Goal: Task Accomplishment & Management: Manage account settings

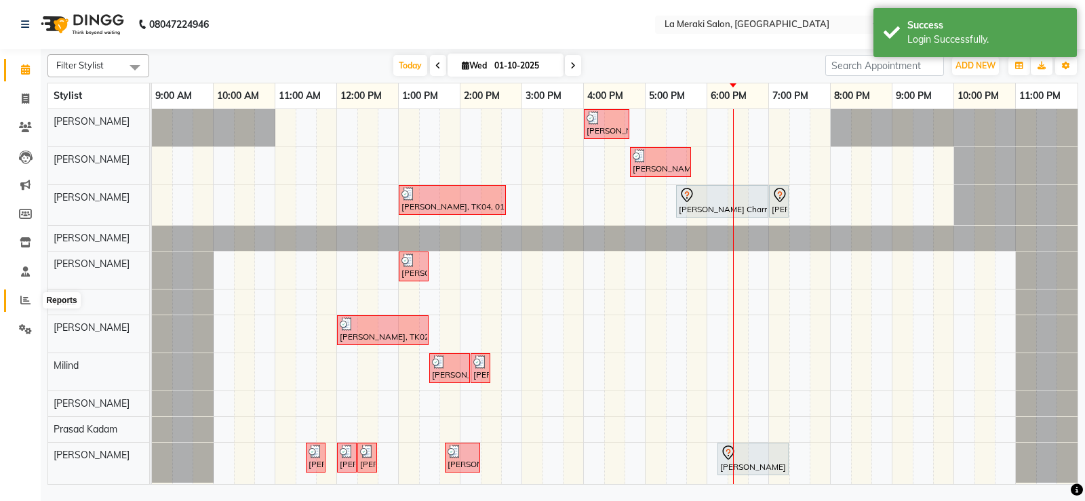
click at [22, 303] on icon at bounding box center [25, 300] width 10 height 10
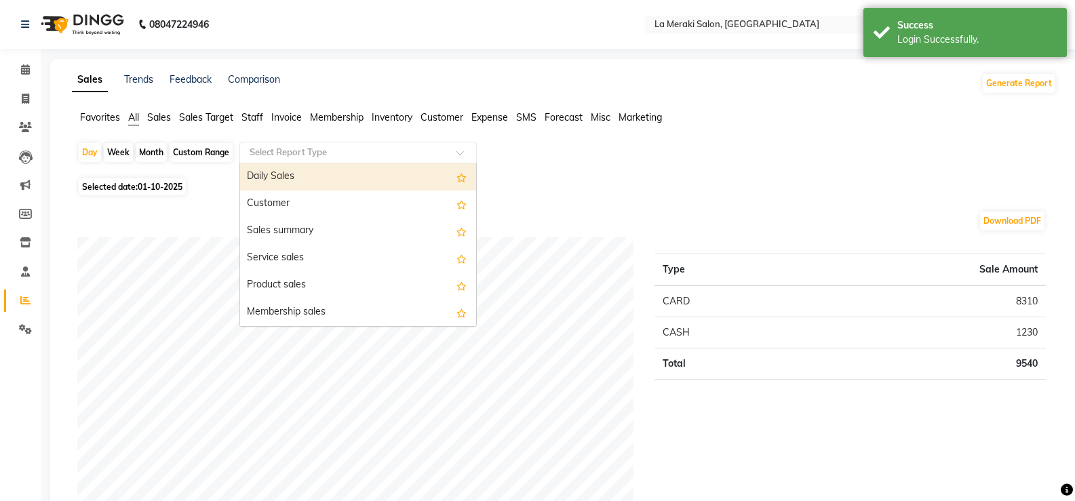
click at [367, 147] on input "text" at bounding box center [344, 153] width 195 height 14
click at [324, 174] on div "Daily Sales" at bounding box center [358, 176] width 236 height 27
select select "full_report"
select select "csv"
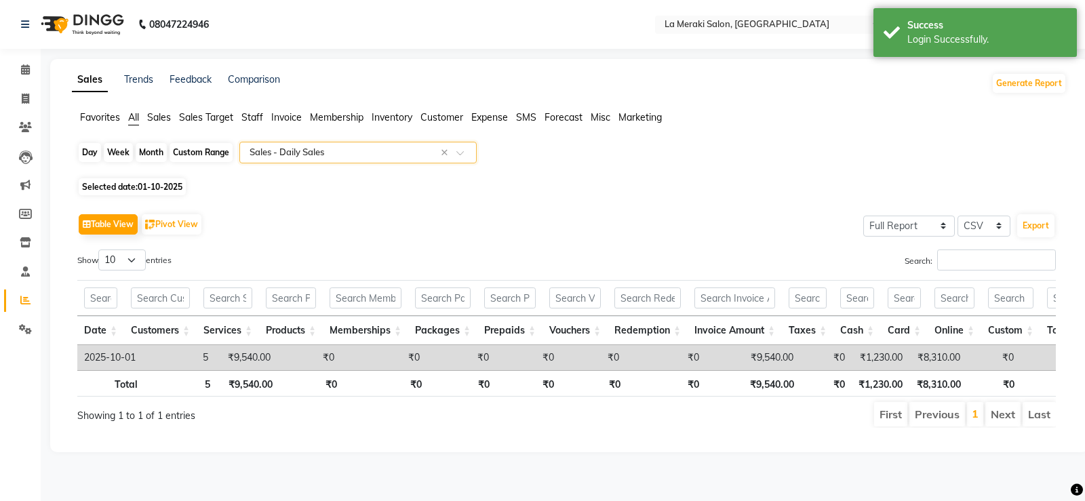
click at [95, 151] on div "Day" at bounding box center [90, 152] width 22 height 19
select select "10"
select select "2025"
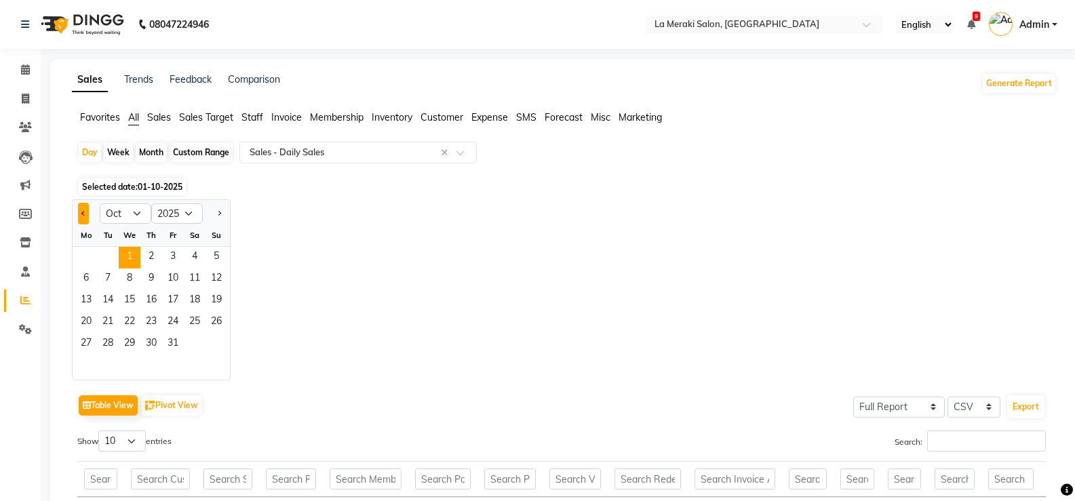
click at [81, 216] on button "Previous month" at bounding box center [83, 214] width 11 height 22
select select "9"
click at [78, 340] on span "29" at bounding box center [86, 345] width 22 height 22
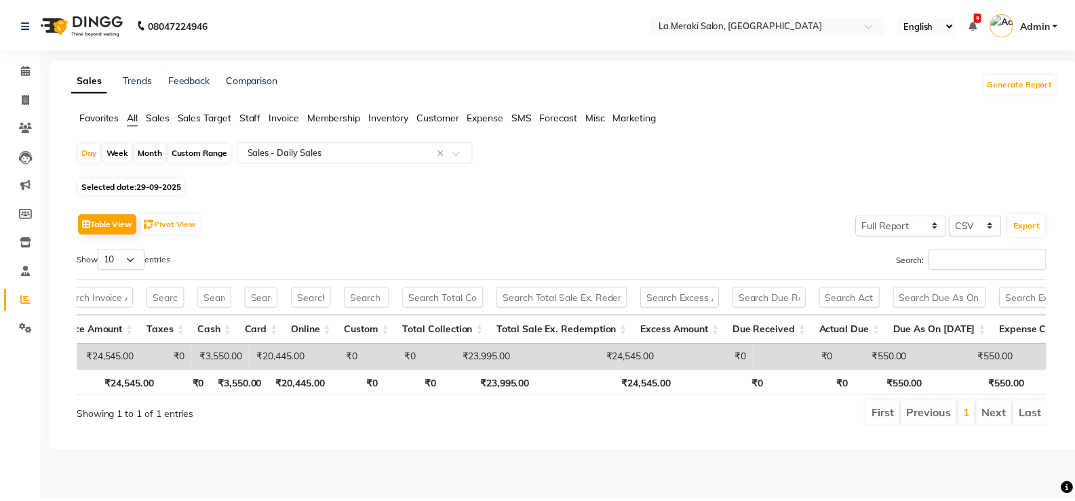
scroll to position [0, 630]
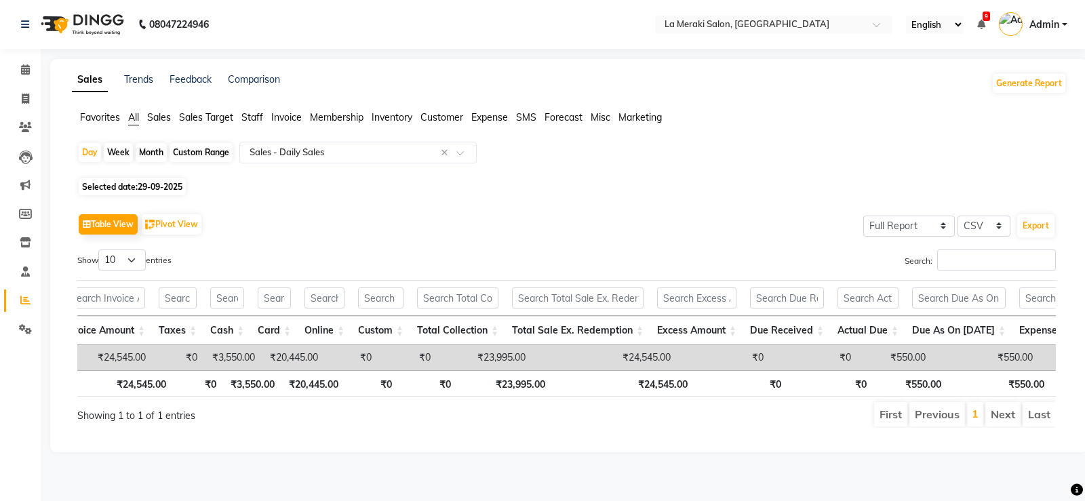
click at [296, 116] on span "Invoice" at bounding box center [286, 117] width 31 height 12
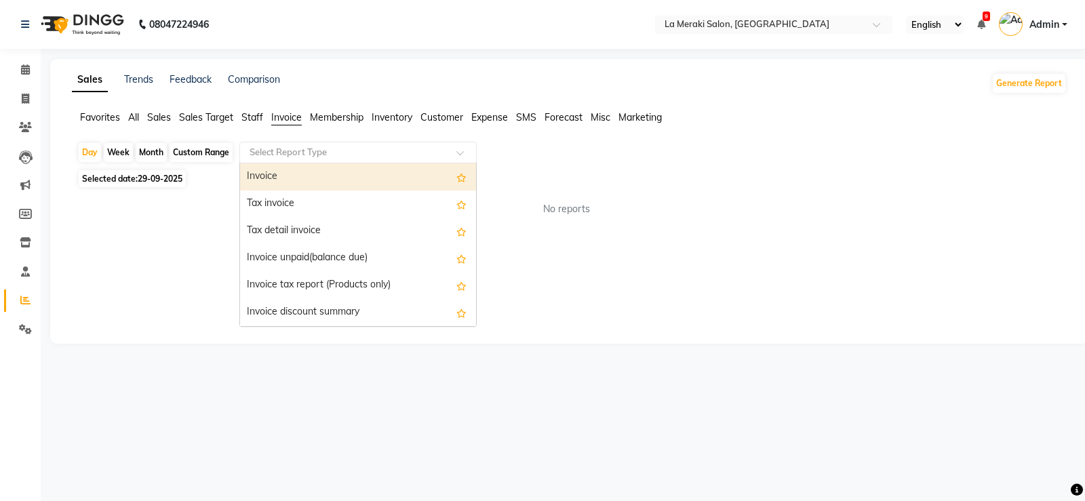
click at [364, 158] on input "text" at bounding box center [344, 153] width 195 height 14
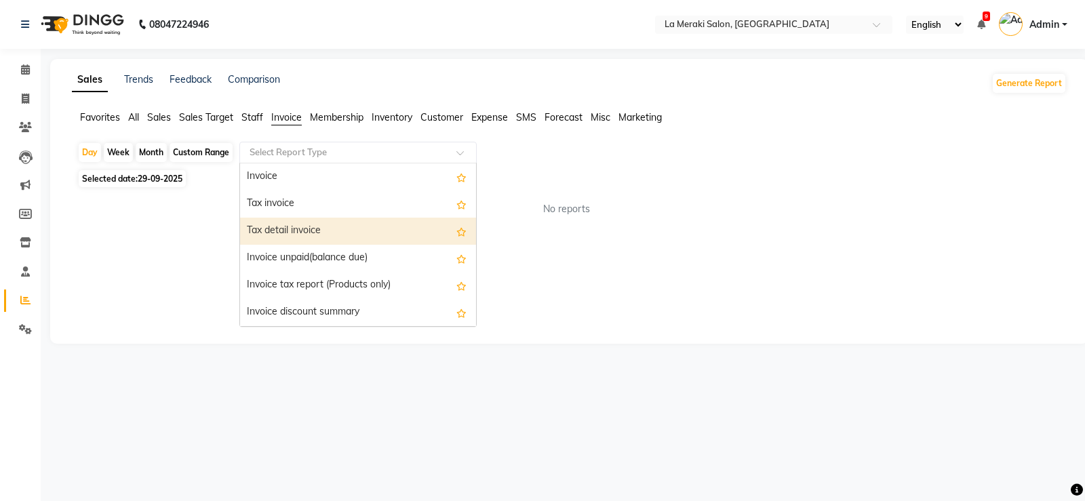
click at [335, 219] on div "Tax detail invoice" at bounding box center [358, 231] width 236 height 27
select select "full_report"
select select "csv"
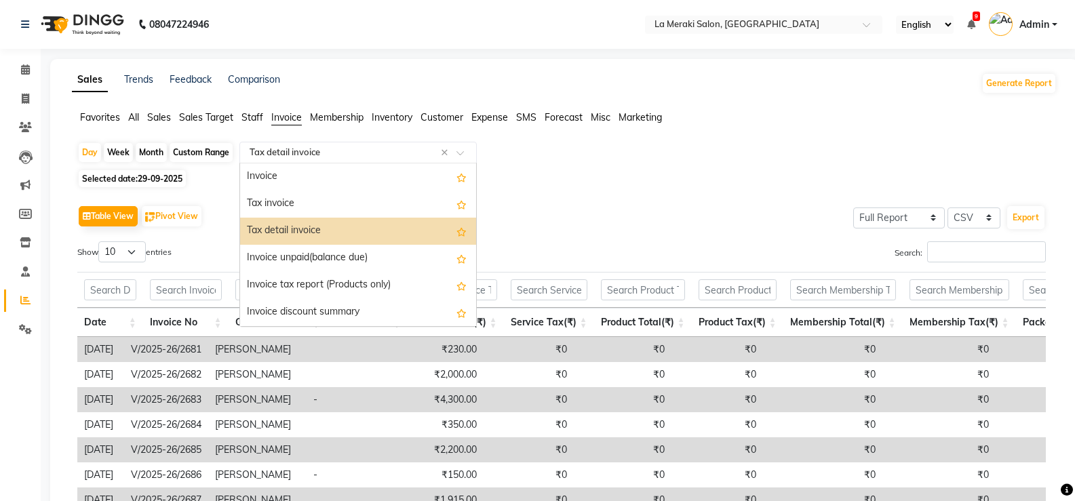
click at [328, 155] on input "text" at bounding box center [344, 153] width 195 height 14
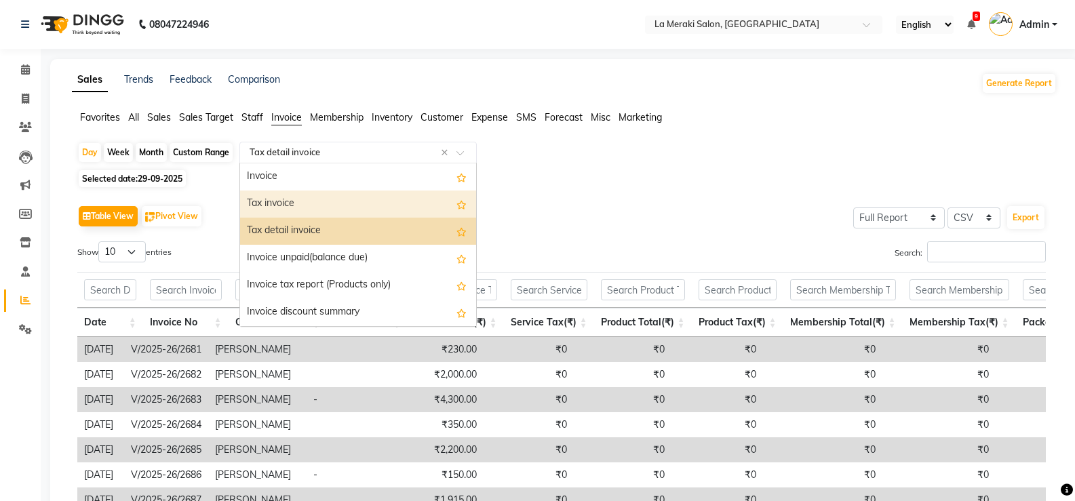
click at [312, 196] on div "Tax invoice" at bounding box center [358, 204] width 236 height 27
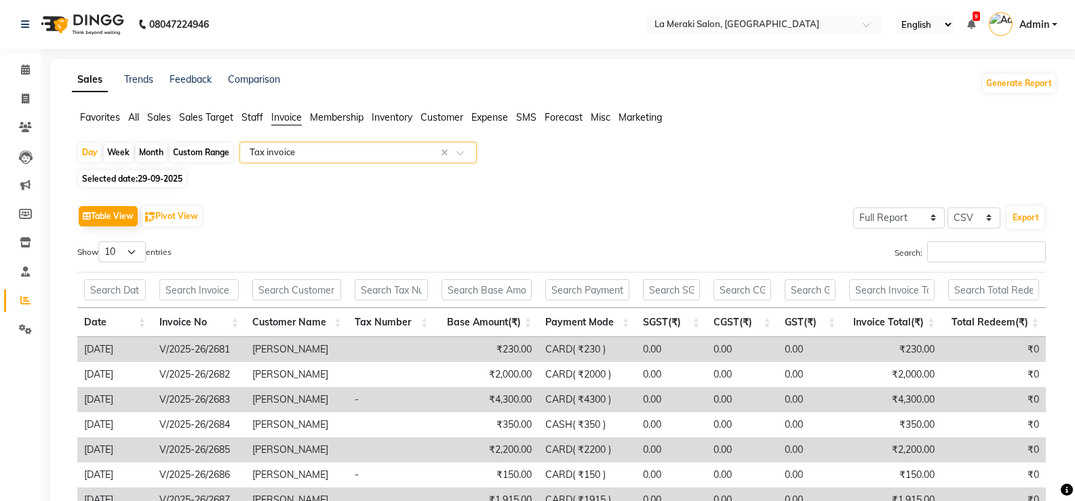
scroll to position [68, 0]
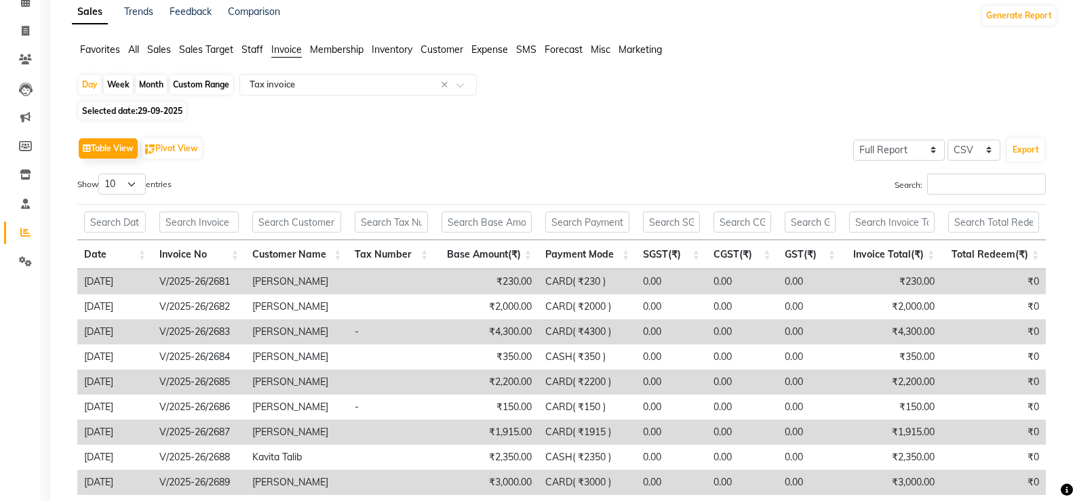
click at [594, 252] on th "Payment Mode" at bounding box center [588, 254] width 98 height 29
click at [598, 252] on th "Payment Mode" at bounding box center [588, 254] width 98 height 29
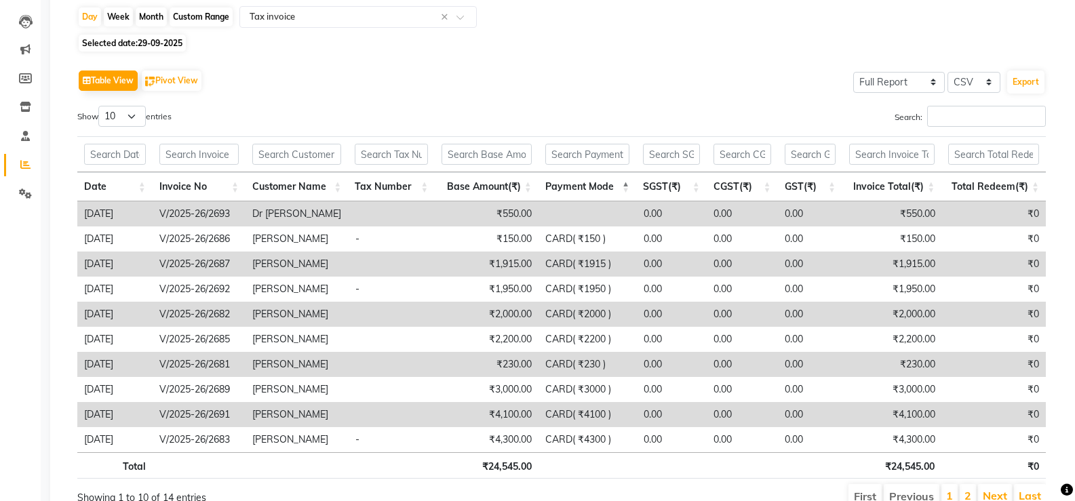
scroll to position [199, 0]
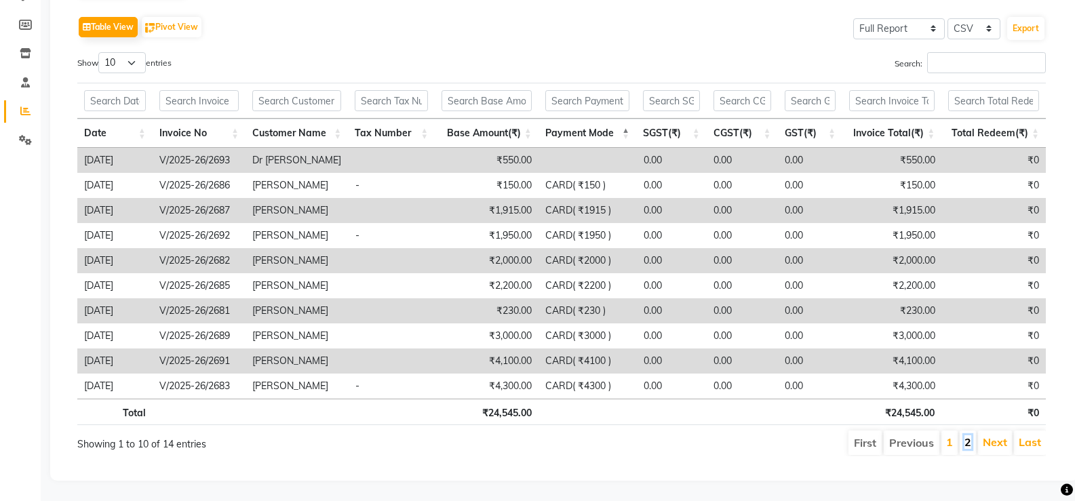
click at [969, 435] on link "2" at bounding box center [967, 442] width 7 height 14
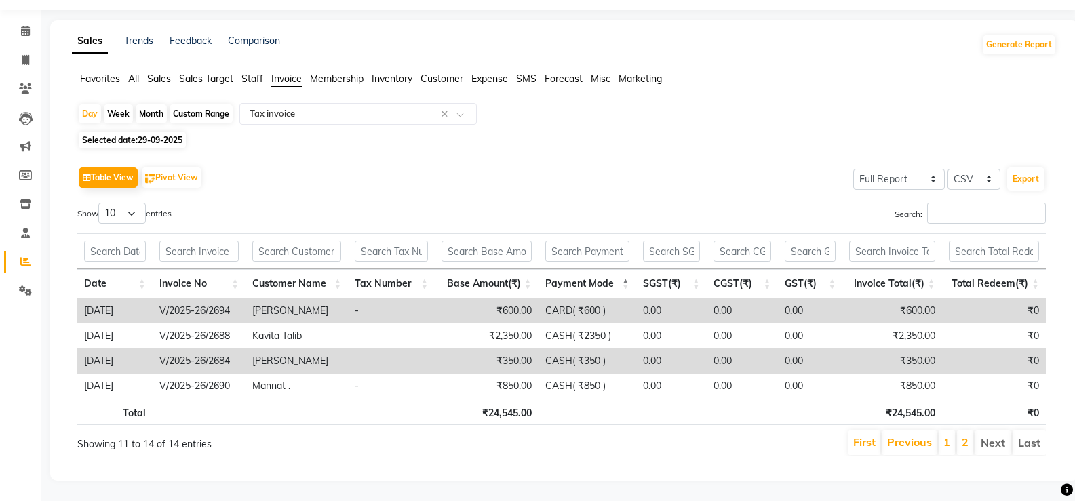
scroll to position [49, 0]
click at [952, 433] on li "1" at bounding box center [947, 443] width 16 height 24
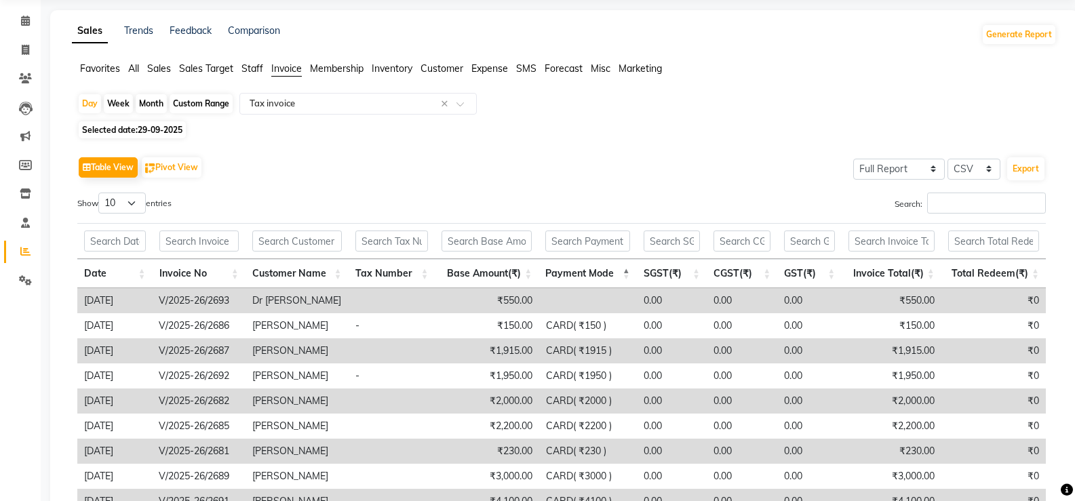
scroll to position [184, 0]
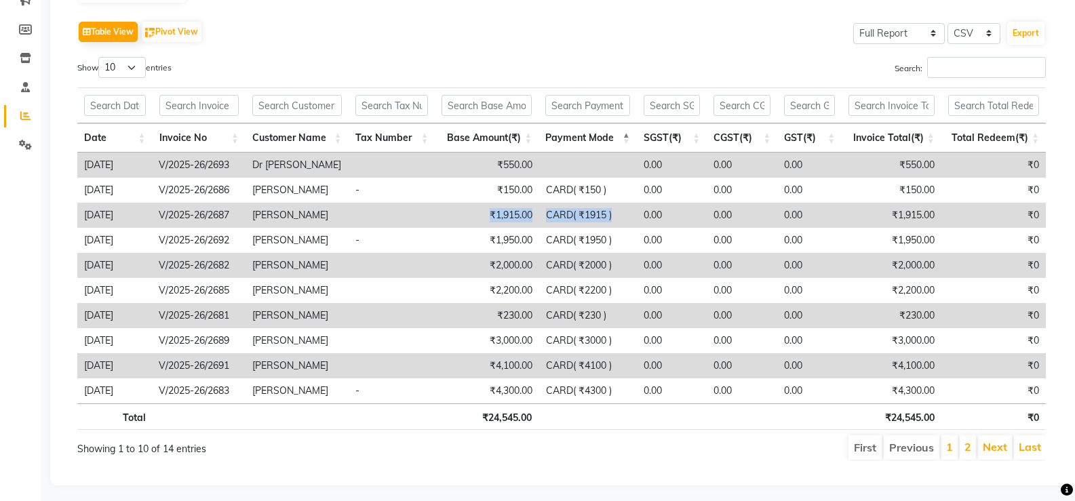
drag, startPoint x: 480, startPoint y: 215, endPoint x: 619, endPoint y: 220, distance: 138.4
click at [619, 220] on tr "2025-09-29 V/2025-26/2687 Riya Vasa ₹1,915.00 CARD( ₹1915 ) 0.00 0.00 0.00 ₹1,9…" at bounding box center [561, 215] width 969 height 25
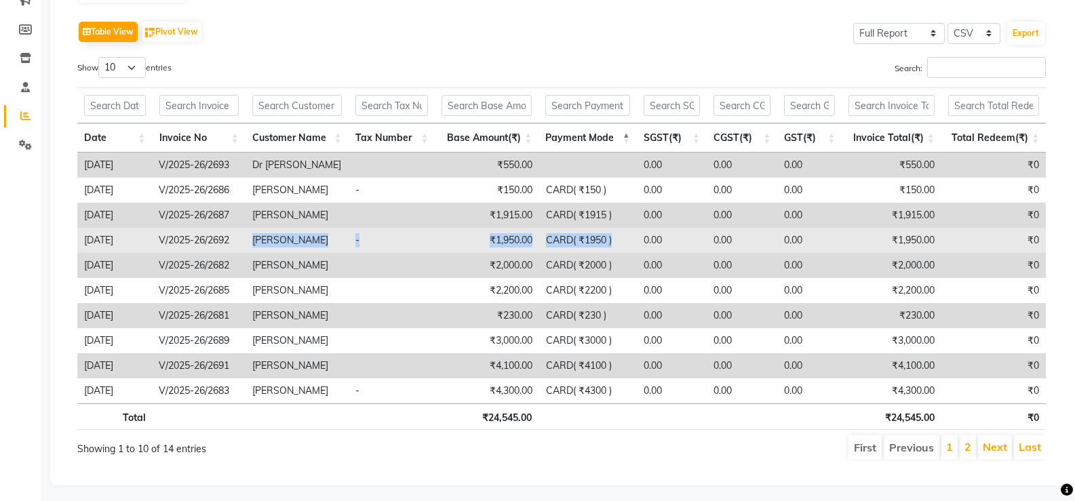
drag, startPoint x: 271, startPoint y: 239, endPoint x: 612, endPoint y: 232, distance: 341.9
click at [612, 232] on tr "2025-09-29 V/2025-26/2692 Dheeraj Kumar - ₹1,950.00 CARD( ₹1950 ) 0.00 0.00 0.0…" at bounding box center [561, 240] width 969 height 25
click at [623, 242] on td "CARD( ₹1950 )" at bounding box center [588, 240] width 98 height 25
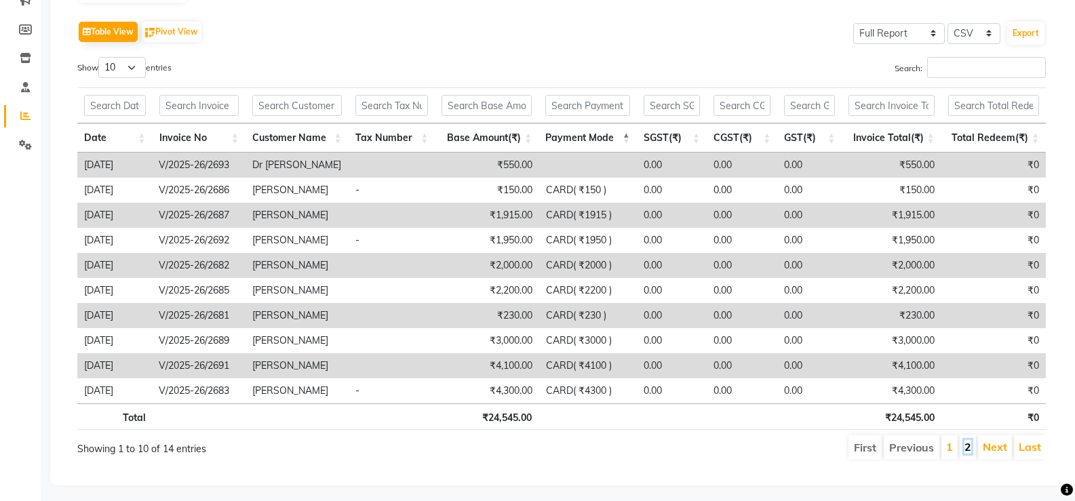
click at [969, 447] on link "2" at bounding box center [967, 447] width 7 height 14
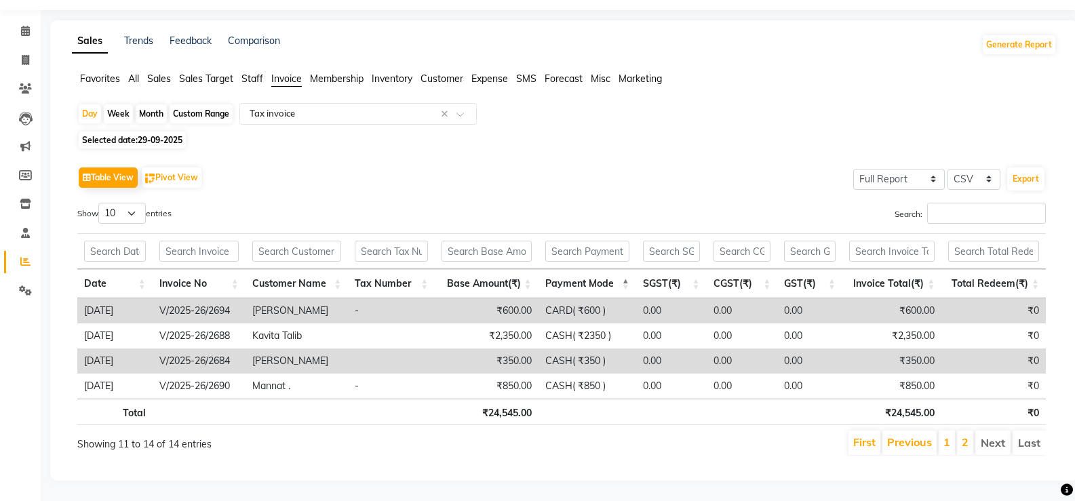
scroll to position [49, 0]
click at [26, 84] on span at bounding box center [26, 89] width 24 height 16
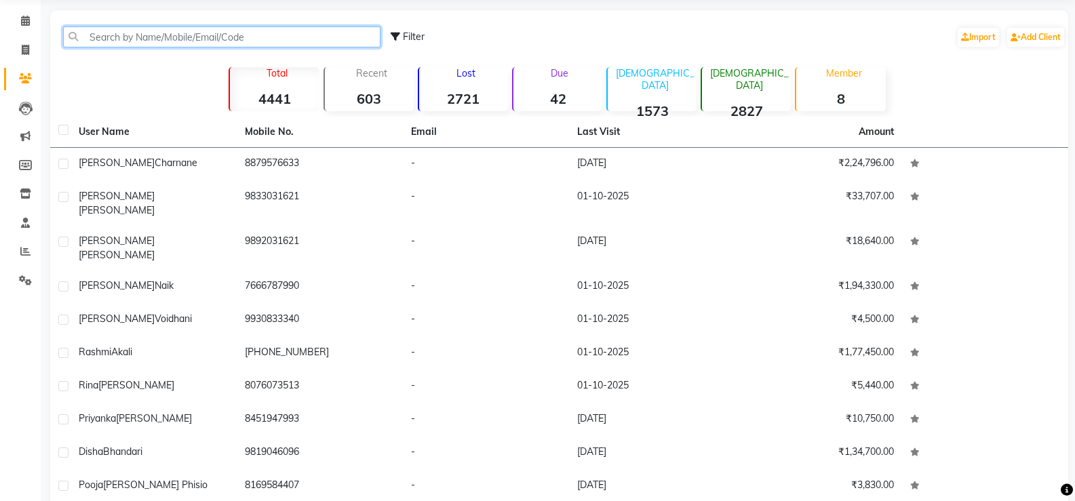
click at [193, 31] on input "text" at bounding box center [221, 36] width 317 height 21
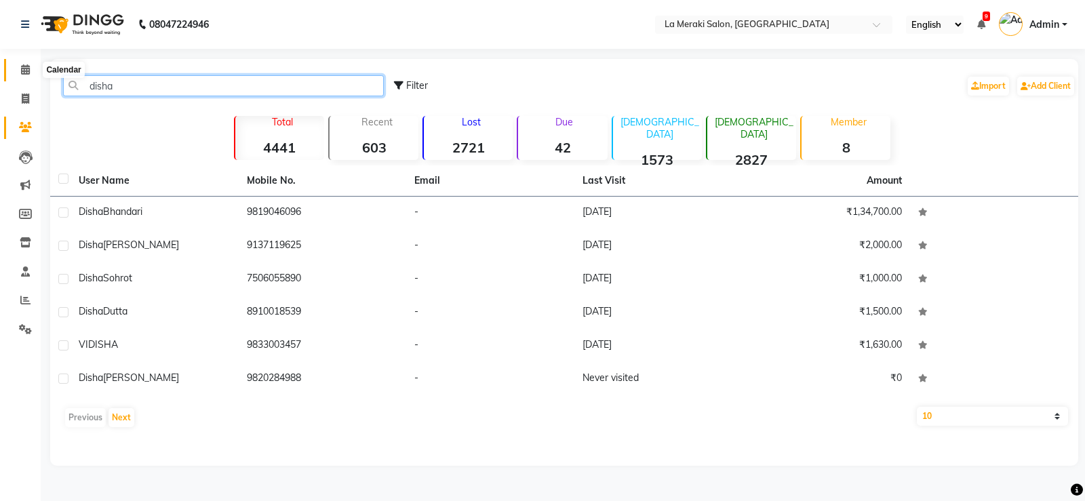
type input "disha"
click at [23, 64] on span at bounding box center [26, 70] width 24 height 16
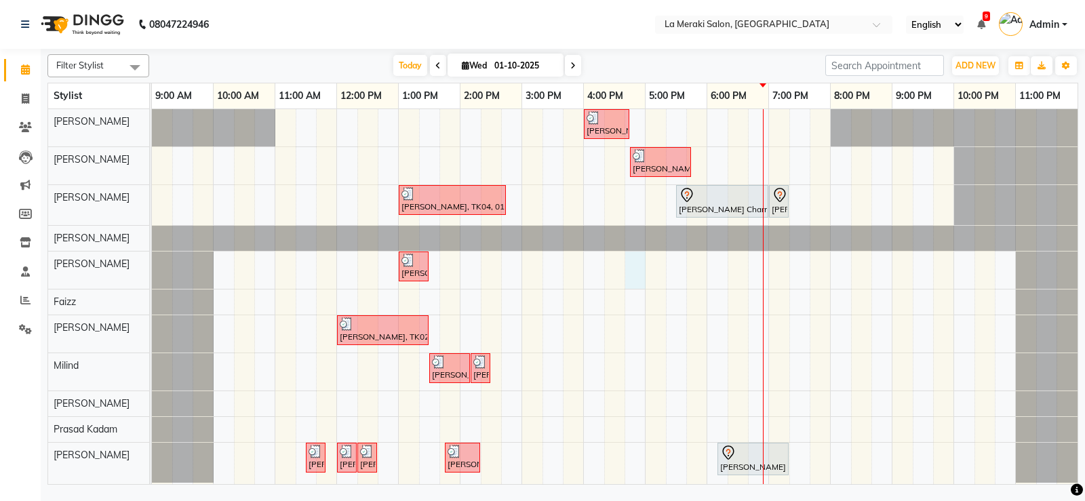
click at [644, 266] on div "Ishita Apte, TK05, 04:00 PM-04:45 PM, Senior Stylist Level Female Haircut Ishit…" at bounding box center [615, 296] width 926 height 375
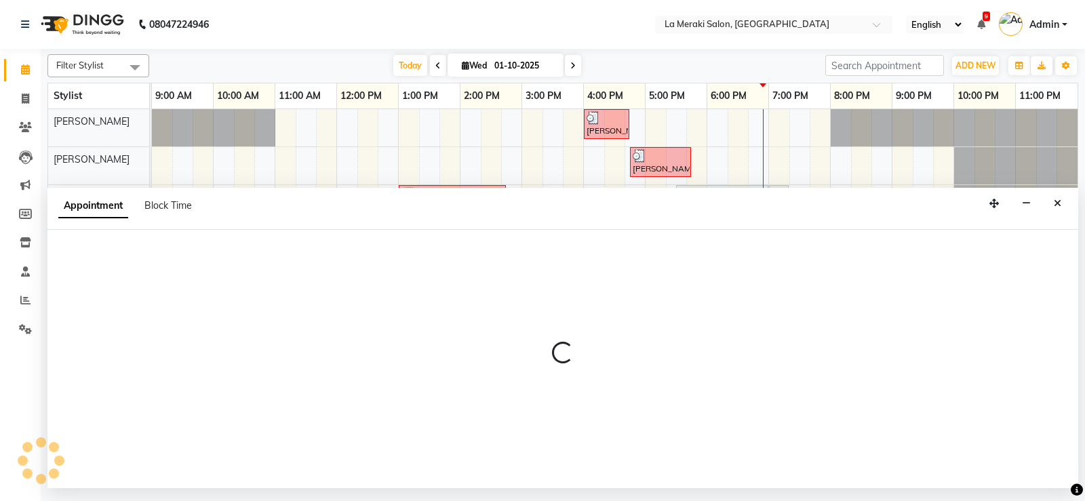
select select "24557"
select select "tentative"
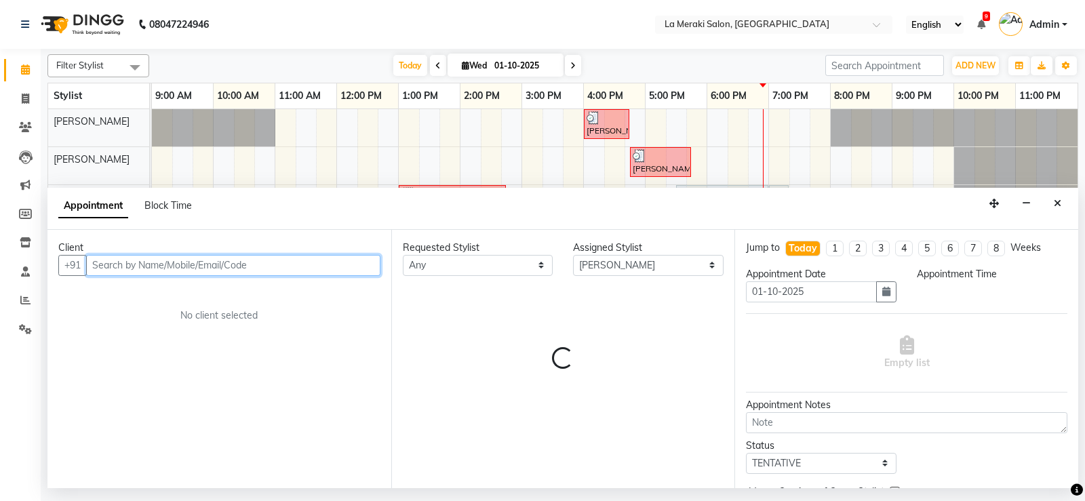
select select "1005"
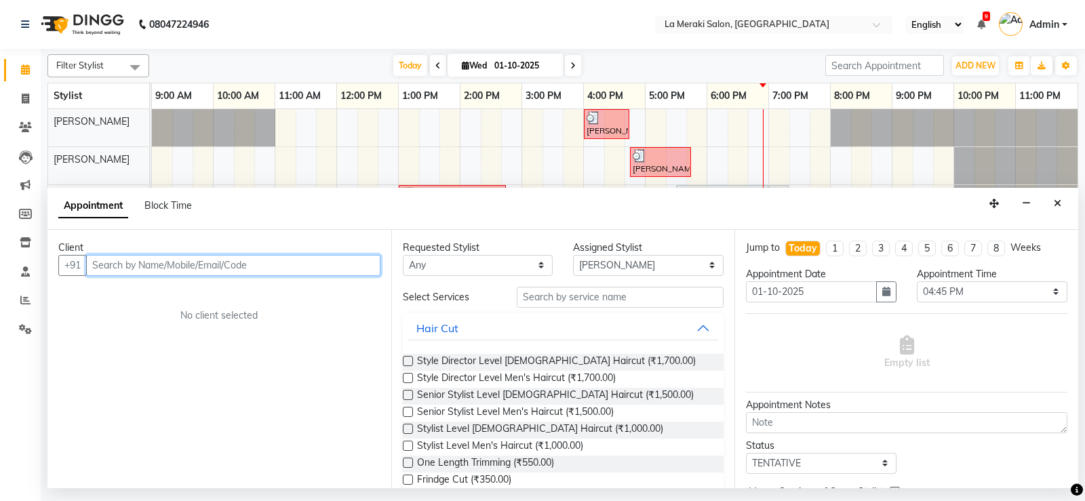
click at [141, 262] on input "text" at bounding box center [233, 265] width 294 height 21
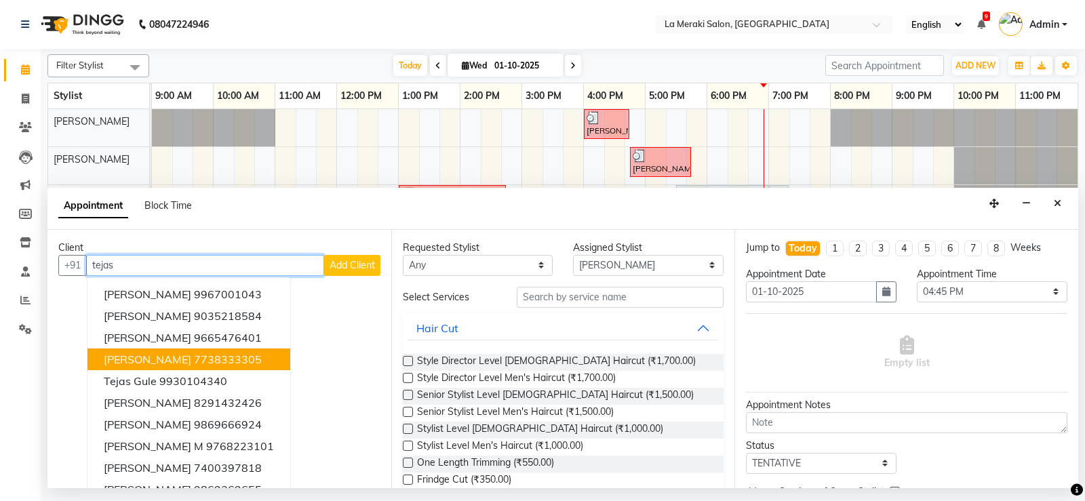
click at [138, 357] on span "Tejash Shinde" at bounding box center [147, 360] width 87 height 14
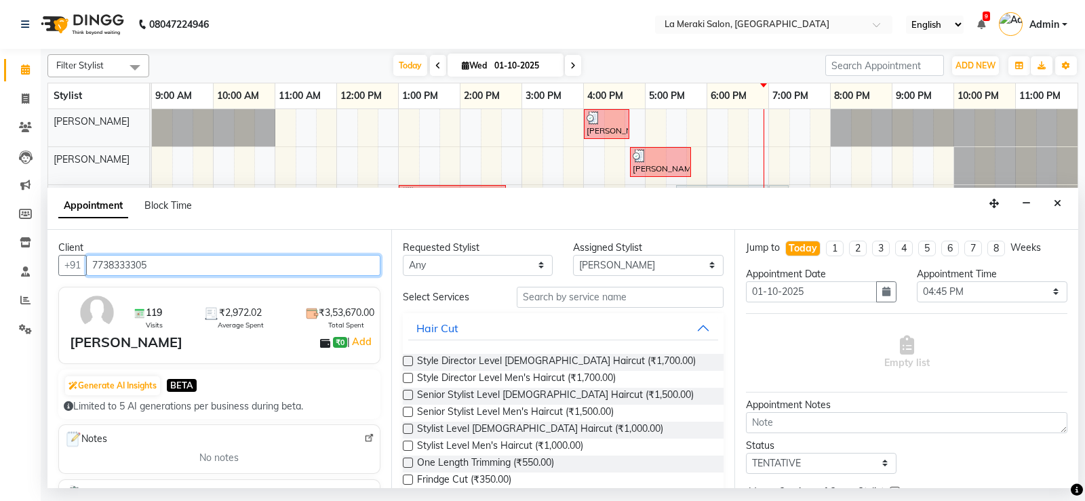
type input "7738333305"
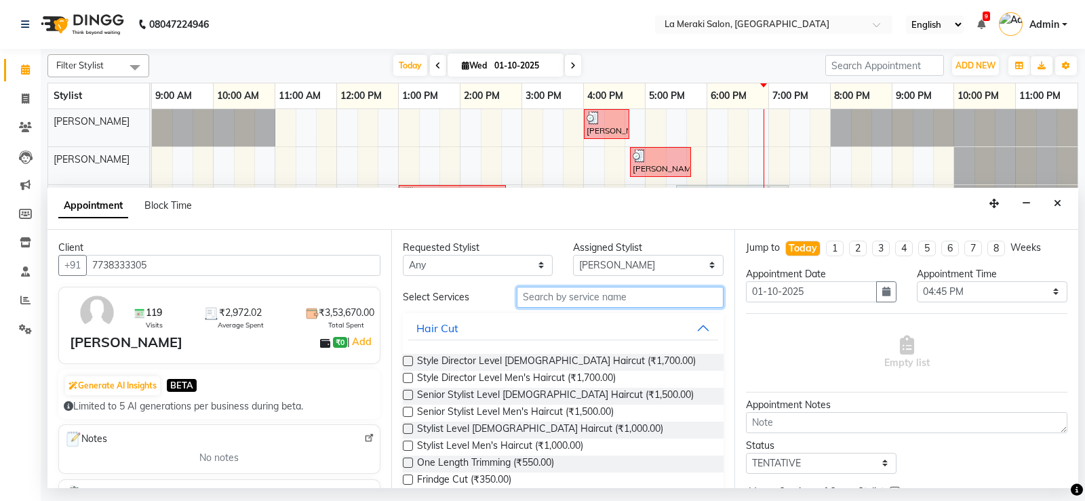
click at [545, 294] on input "text" at bounding box center [621, 297] width 208 height 21
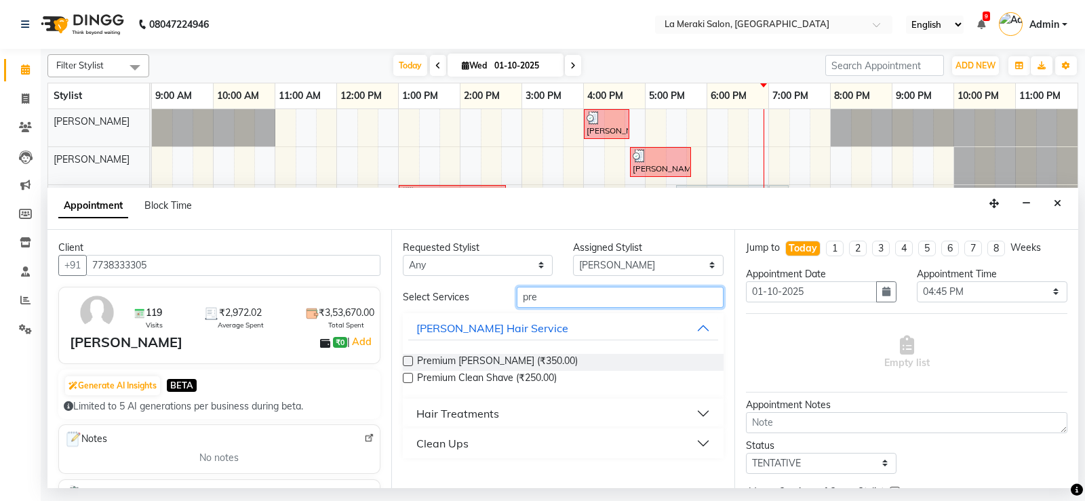
type input "pre"
click at [407, 360] on label at bounding box center [408, 361] width 10 height 10
click at [407, 360] on input "checkbox" at bounding box center [407, 362] width 9 height 9
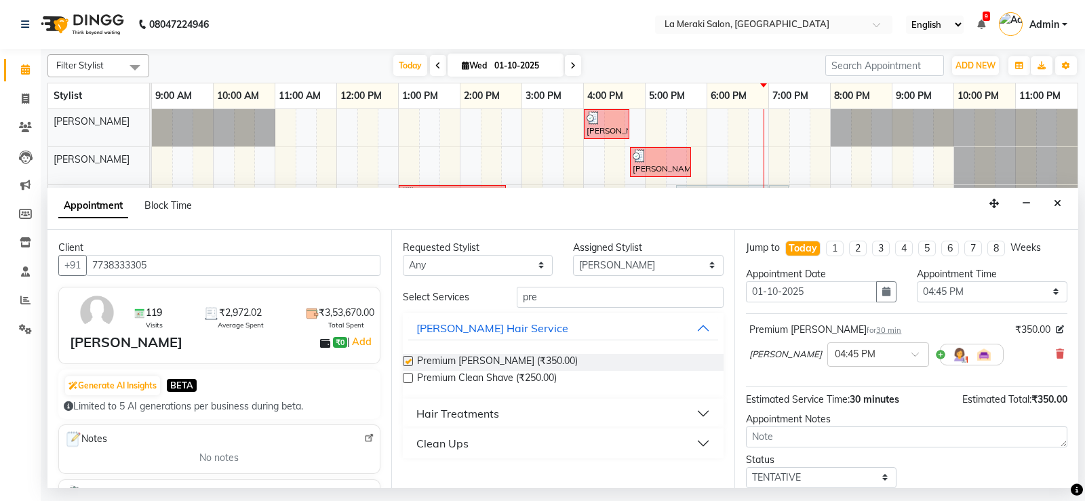
checkbox input "false"
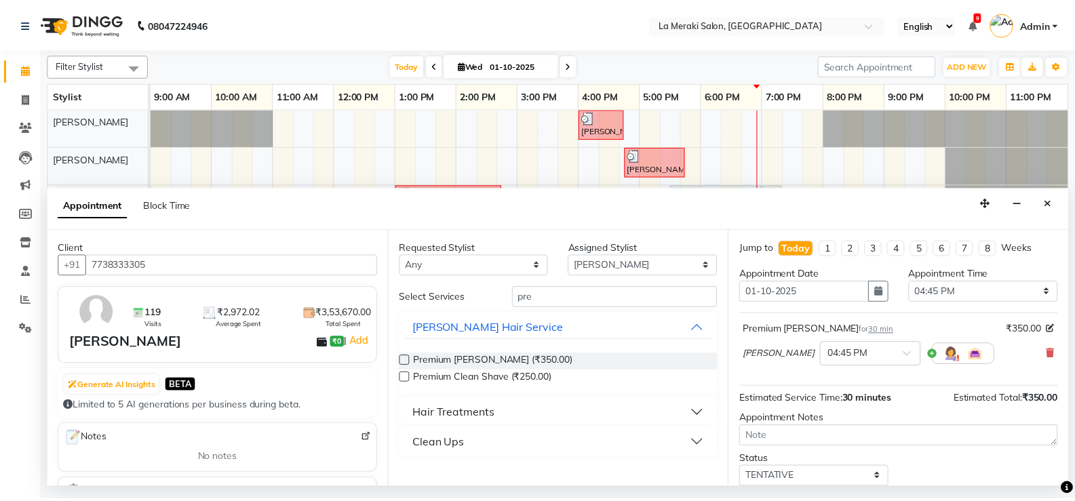
scroll to position [85, 0]
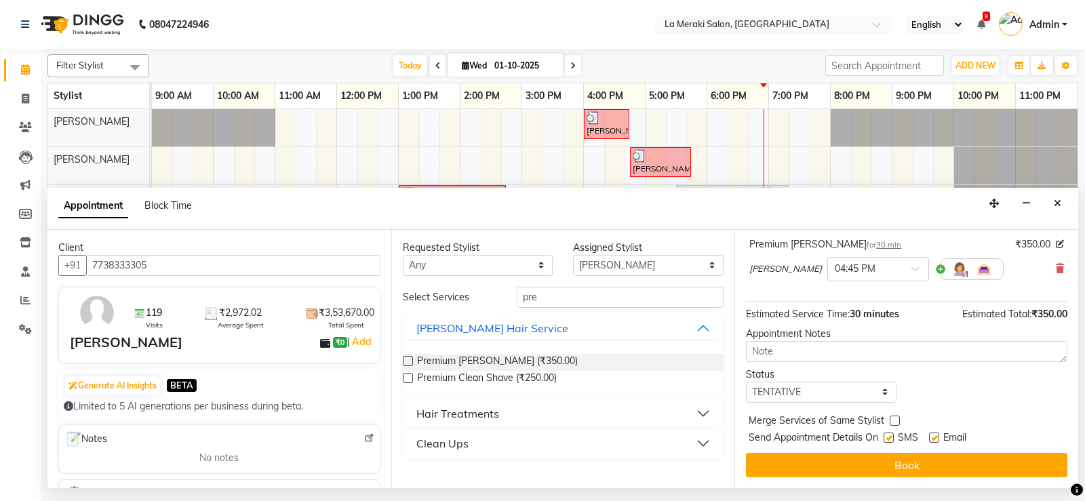
click at [890, 440] on label at bounding box center [889, 438] width 10 height 10
click at [890, 440] on input "checkbox" at bounding box center [888, 439] width 9 height 9
checkbox input "false"
click at [933, 435] on label at bounding box center [934, 438] width 10 height 10
click at [933, 435] on input "checkbox" at bounding box center [933, 439] width 9 height 9
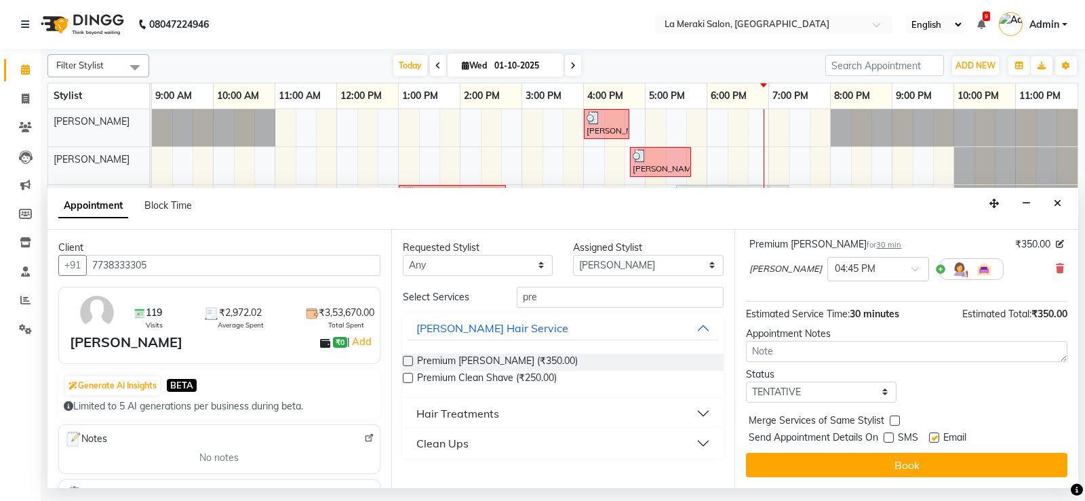
checkbox input "false"
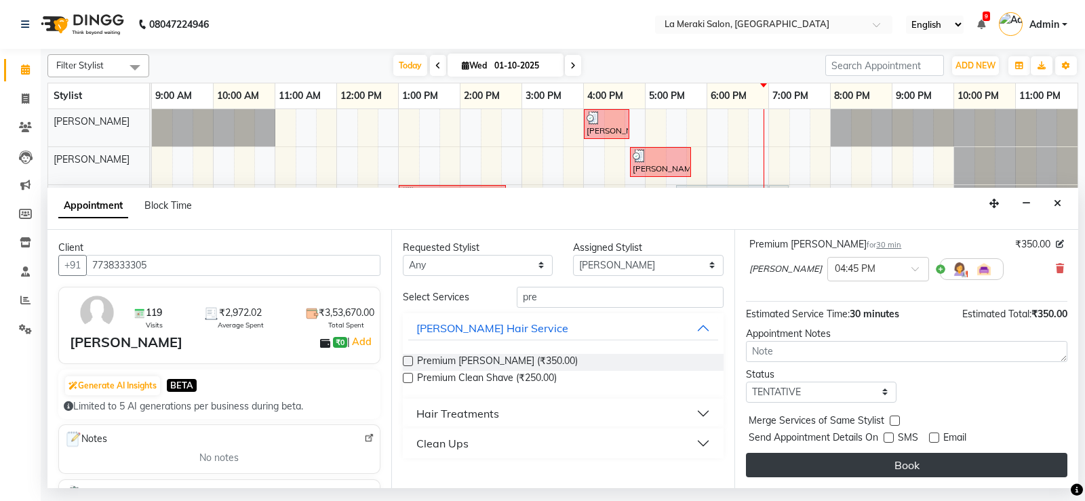
click at [943, 470] on button "Book" at bounding box center [906, 465] width 321 height 24
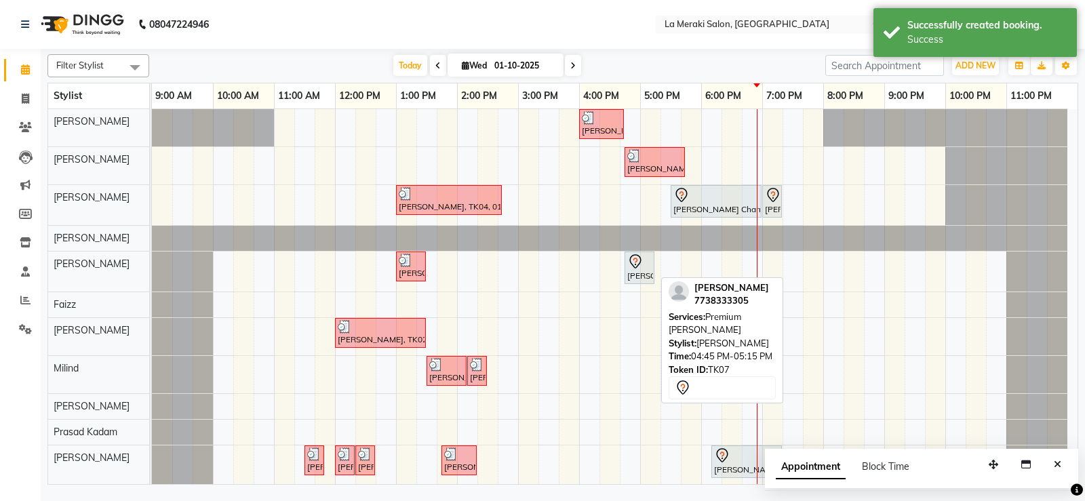
click at [629, 272] on div "[PERSON_NAME], TK07, 04:45 PM-05:15 PM, Premium [PERSON_NAME]" at bounding box center [639, 268] width 27 height 28
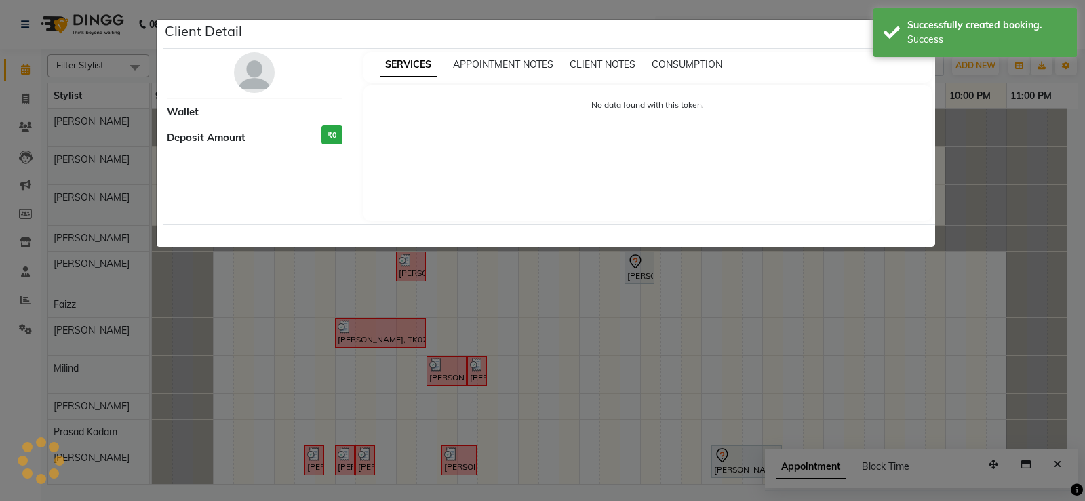
select select "7"
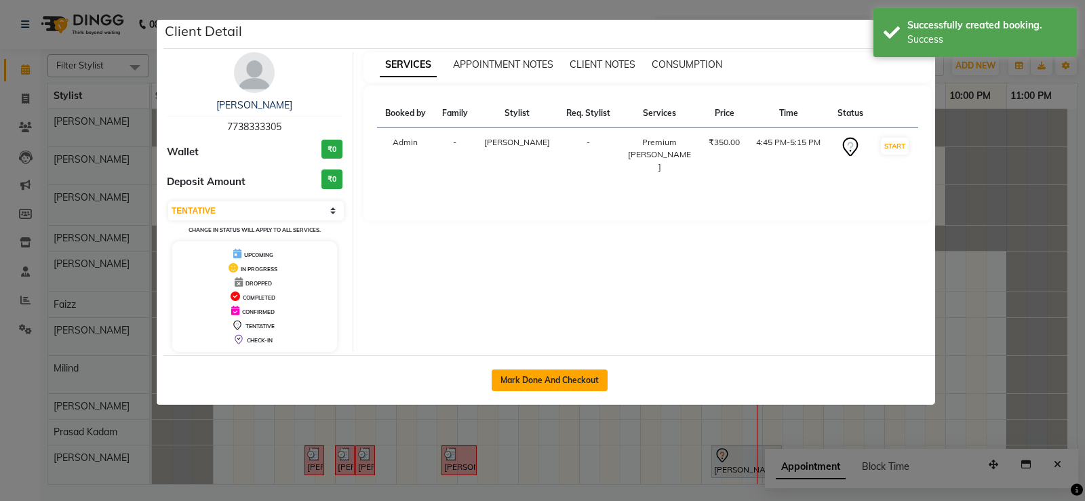
click at [559, 383] on button "Mark Done And Checkout" at bounding box center [550, 381] width 116 height 22
select select "438"
select select "service"
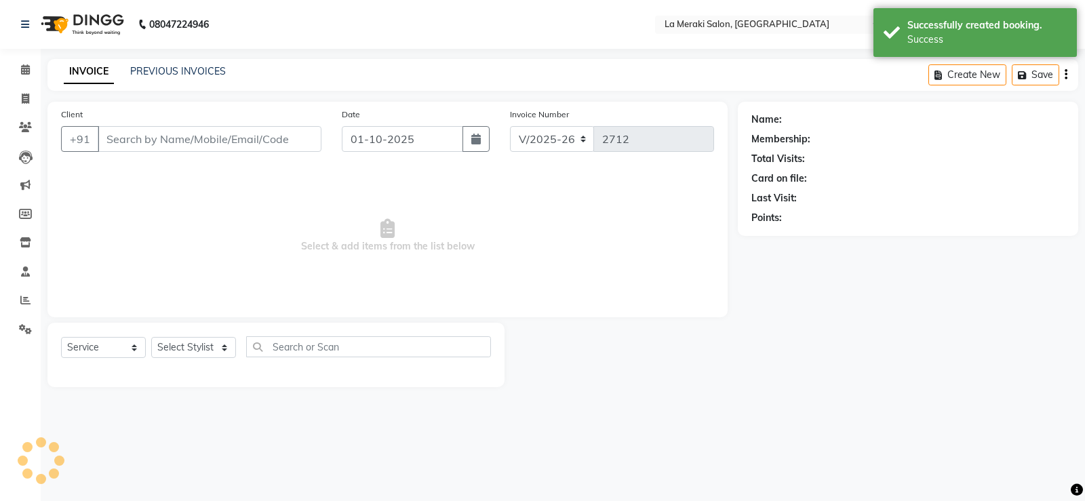
type input "7738333305"
select select "24557"
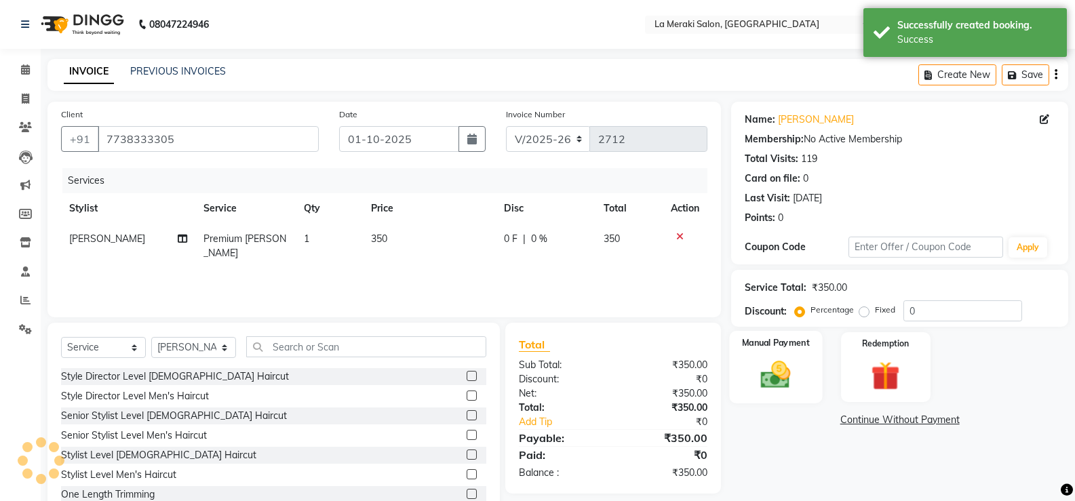
click at [783, 373] on img at bounding box center [776, 374] width 48 height 35
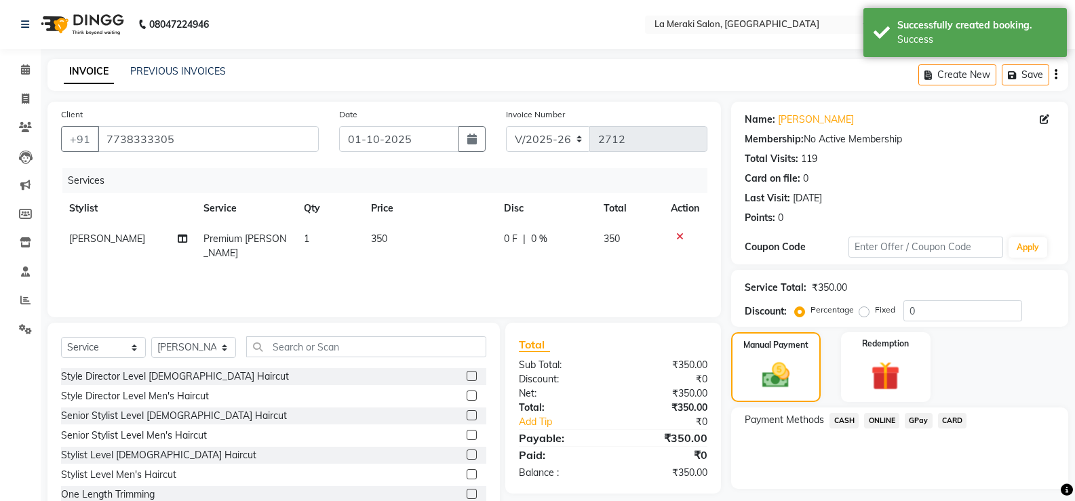
scroll to position [42, 0]
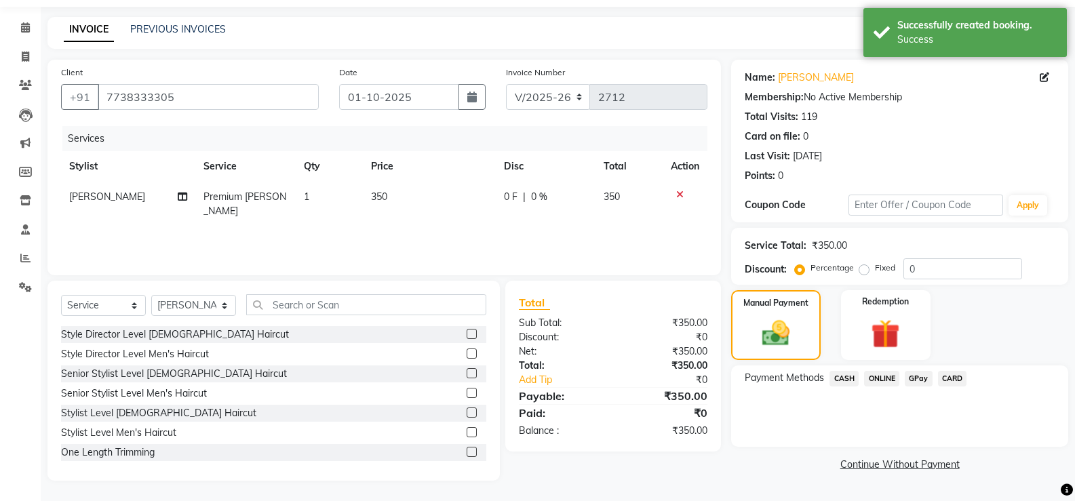
click at [853, 378] on span "CASH" at bounding box center [844, 379] width 29 height 16
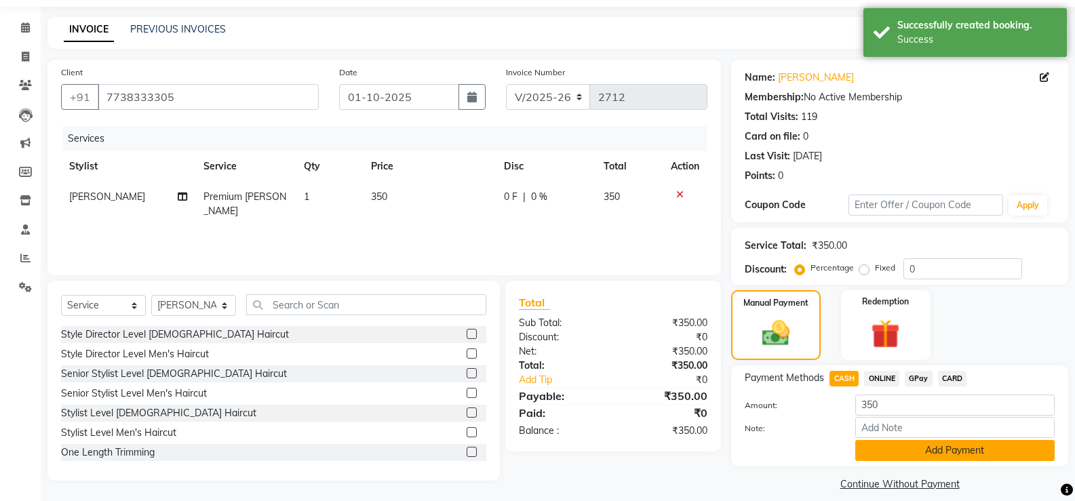
click at [931, 451] on button "Add Payment" at bounding box center [954, 450] width 199 height 21
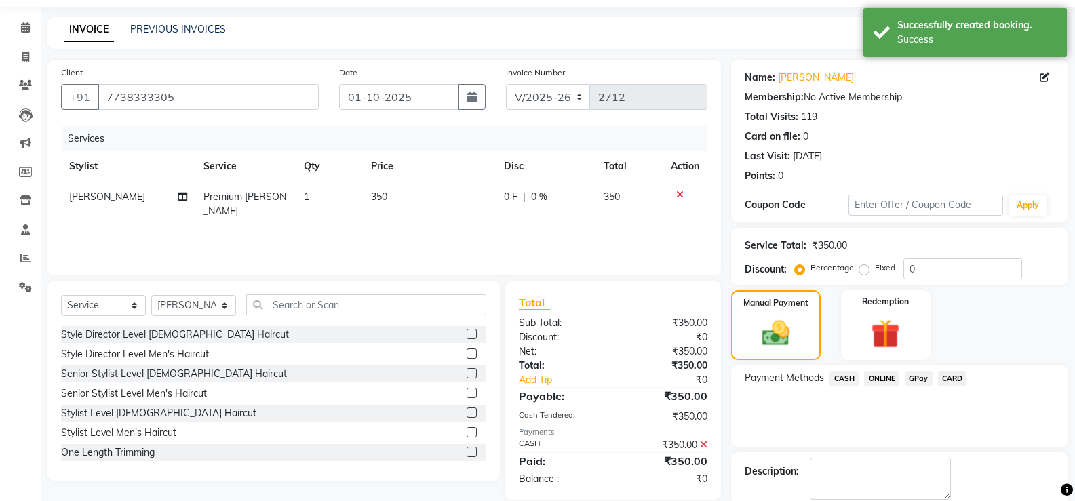
scroll to position [113, 0]
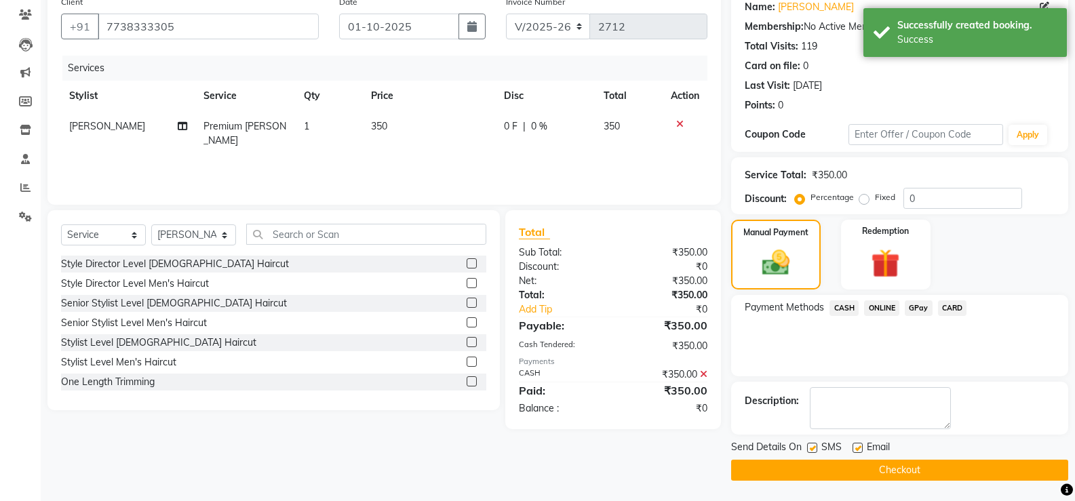
click at [813, 446] on label at bounding box center [812, 448] width 10 height 10
click at [813, 446] on input "checkbox" at bounding box center [811, 448] width 9 height 9
checkbox input "false"
click at [860, 448] on label at bounding box center [858, 448] width 10 height 10
click at [860, 448] on input "checkbox" at bounding box center [857, 448] width 9 height 9
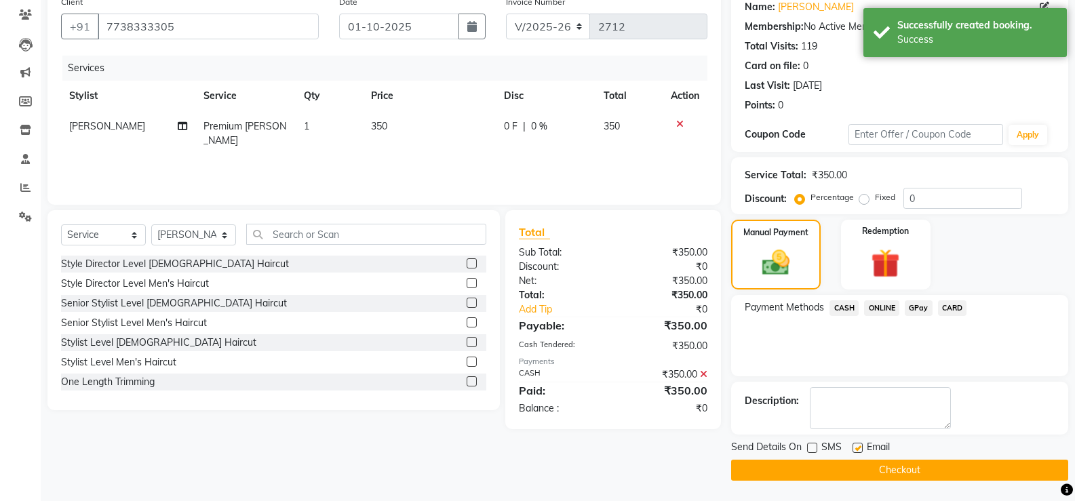
checkbox input "false"
click at [892, 478] on button "Checkout" at bounding box center [899, 470] width 337 height 21
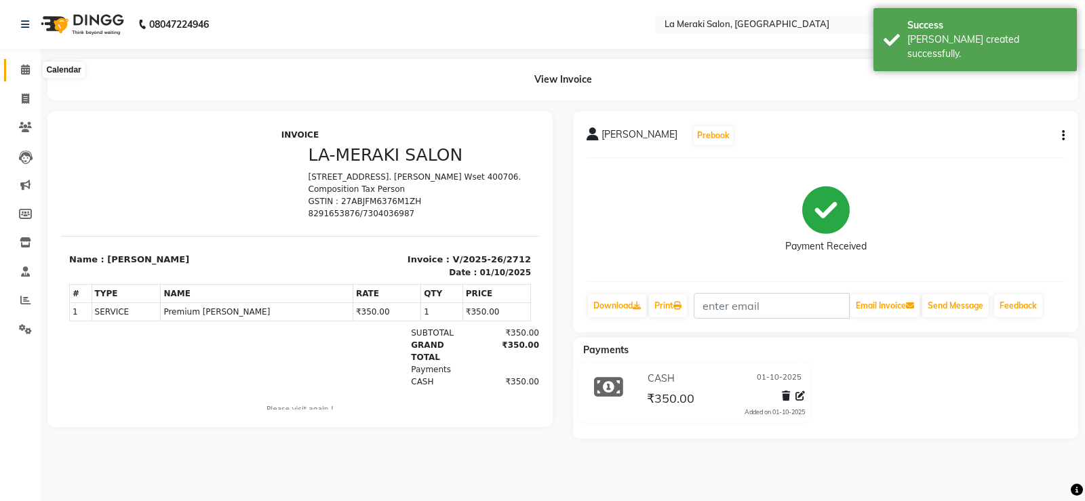
click at [20, 74] on span at bounding box center [26, 70] width 24 height 16
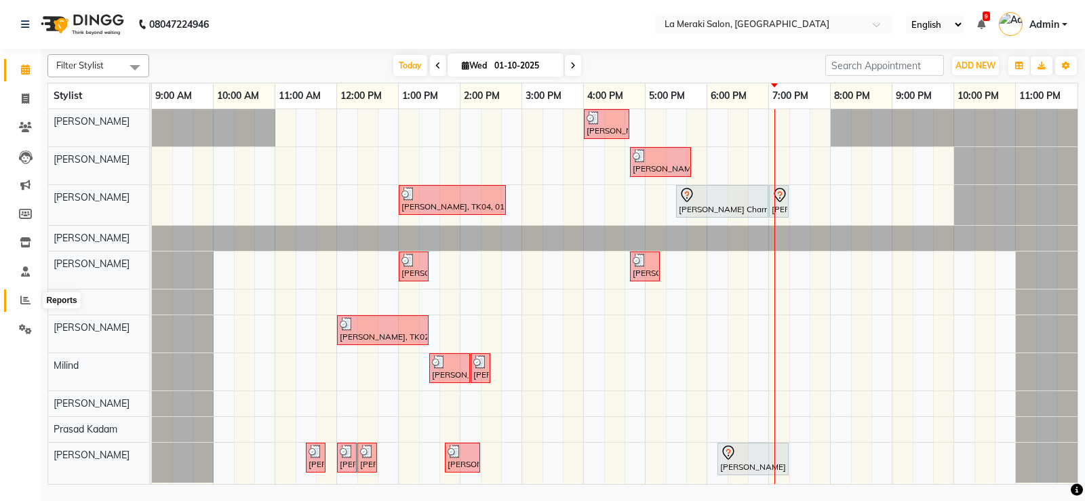
click at [26, 300] on icon at bounding box center [25, 300] width 10 height 10
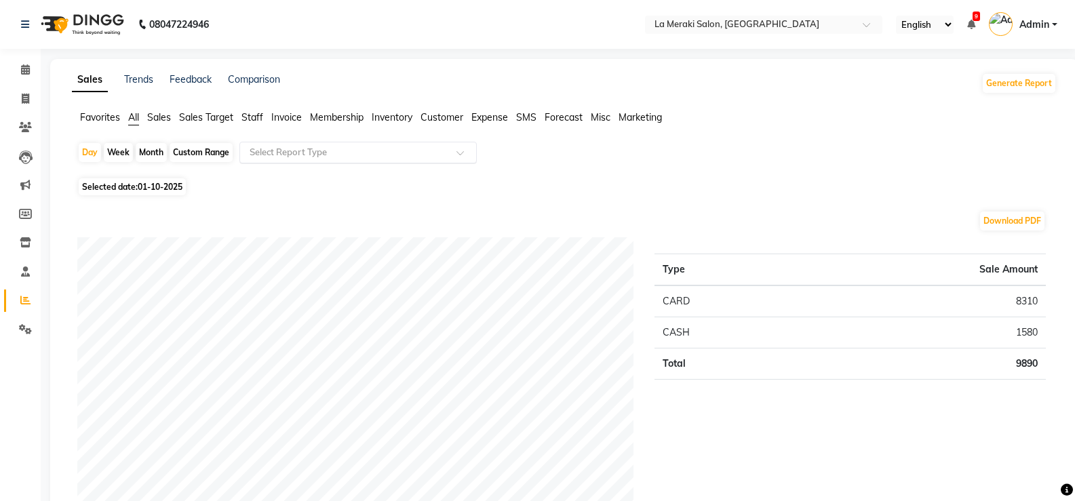
click at [423, 147] on input "text" at bounding box center [344, 153] width 195 height 14
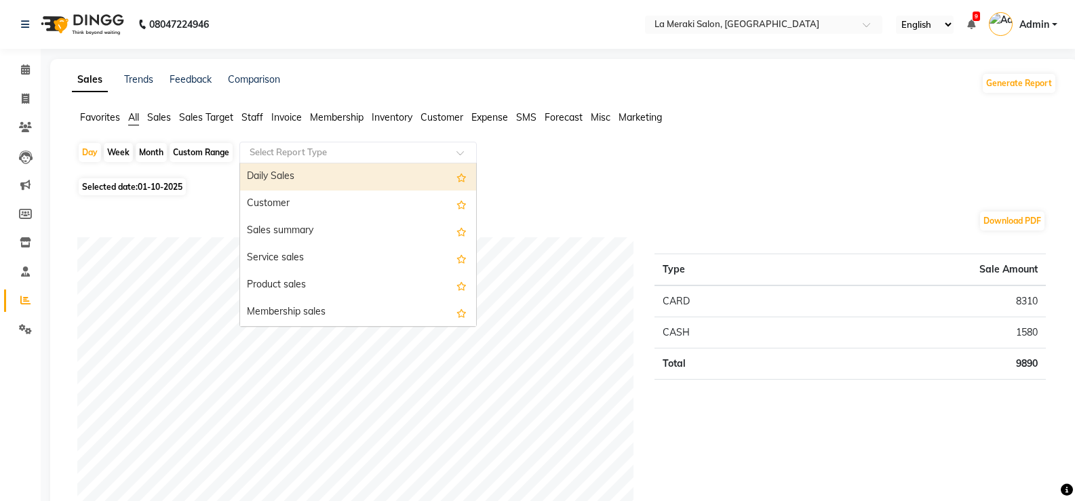
click at [323, 168] on div "Daily Sales" at bounding box center [358, 176] width 236 height 27
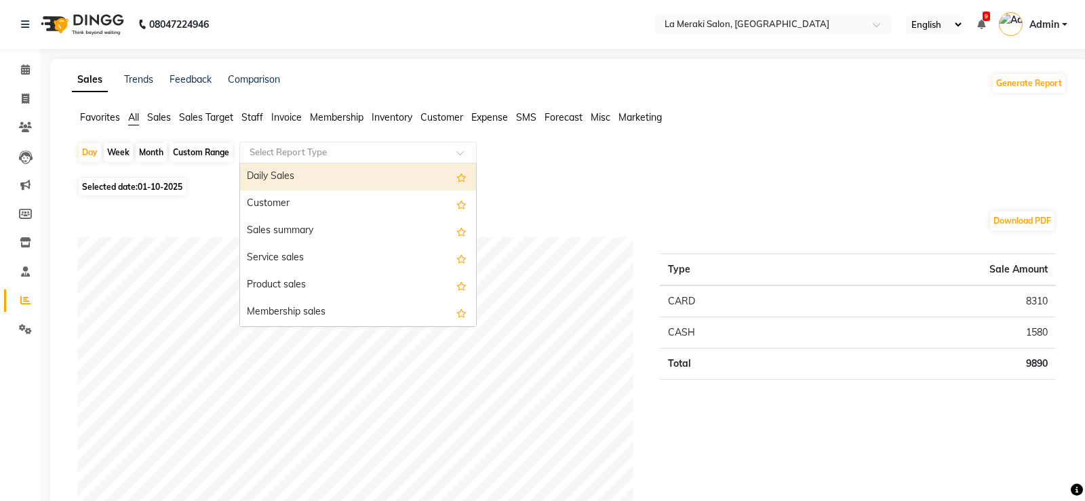
select select "full_report"
select select "csv"
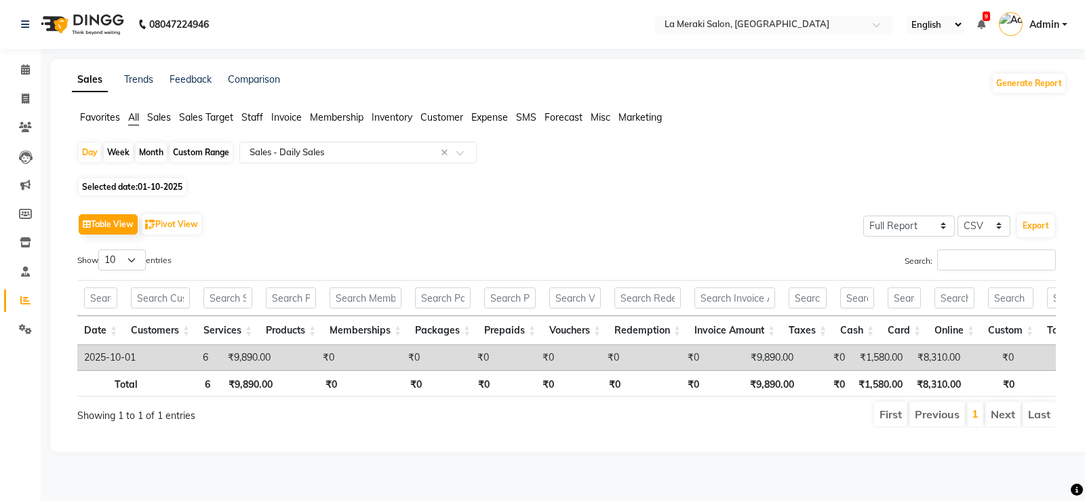
click at [177, 194] on span "Selected date: 01-10-2025" at bounding box center [132, 186] width 107 height 17
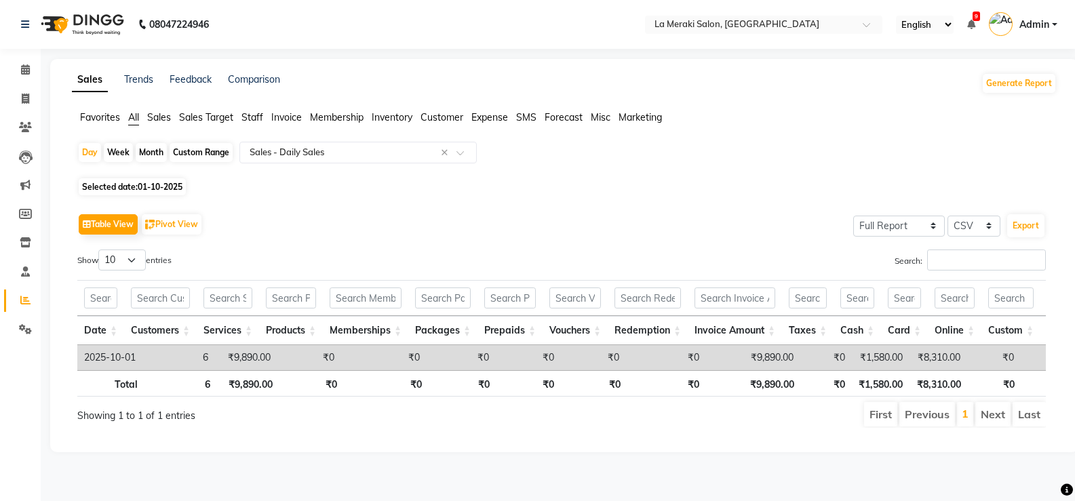
select select "10"
select select "2025"
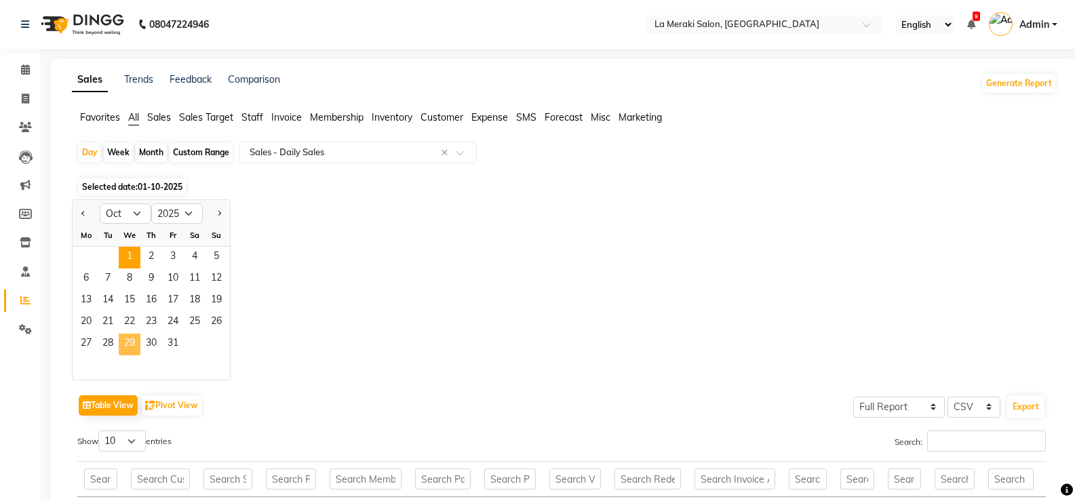
click at [137, 343] on span "29" at bounding box center [130, 345] width 22 height 22
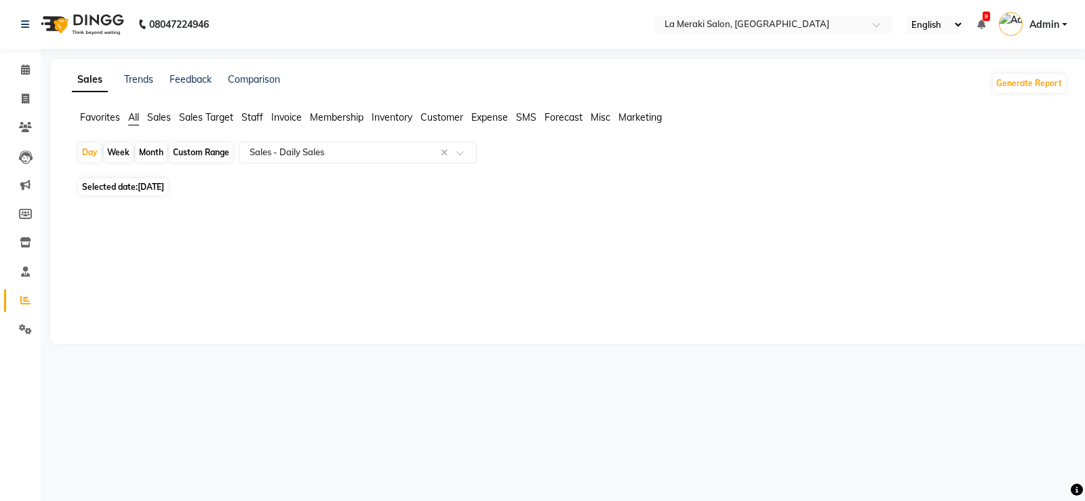
click at [161, 187] on span "29-10-2025" at bounding box center [151, 187] width 26 height 10
select select "10"
select select "2025"
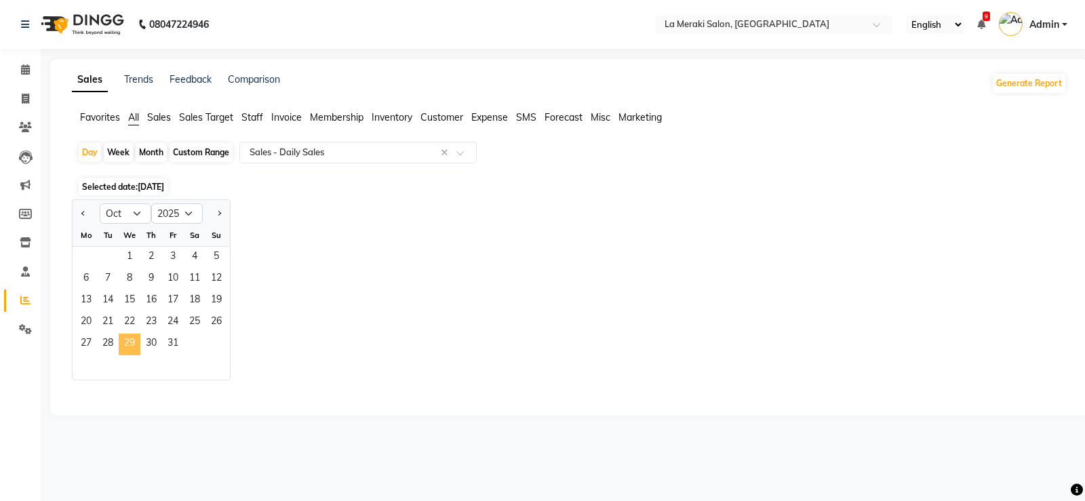
click at [125, 343] on span "29" at bounding box center [130, 345] width 22 height 22
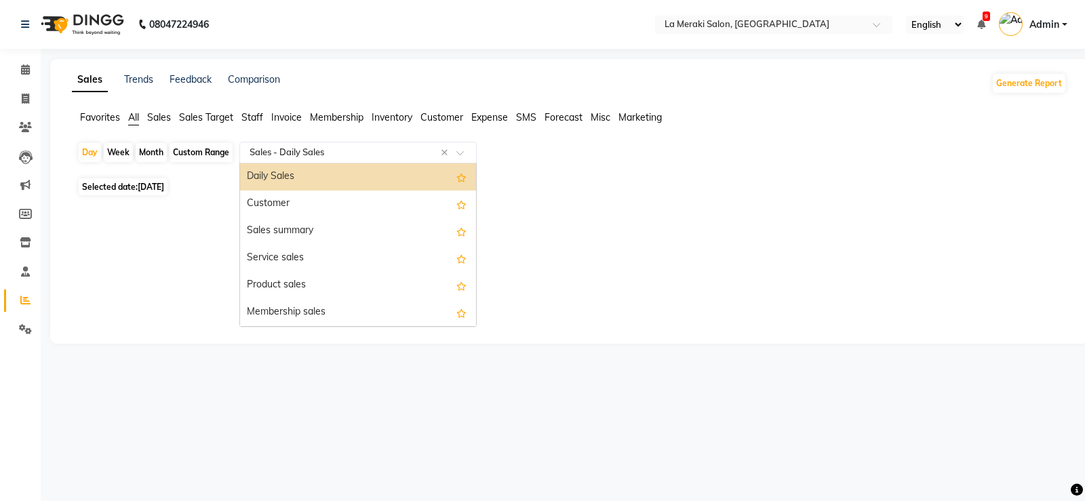
click at [381, 153] on input "text" at bounding box center [344, 153] width 195 height 14
click at [138, 187] on span "Selected date: 29-10-2025" at bounding box center [123, 186] width 89 height 17
select select "10"
select select "2025"
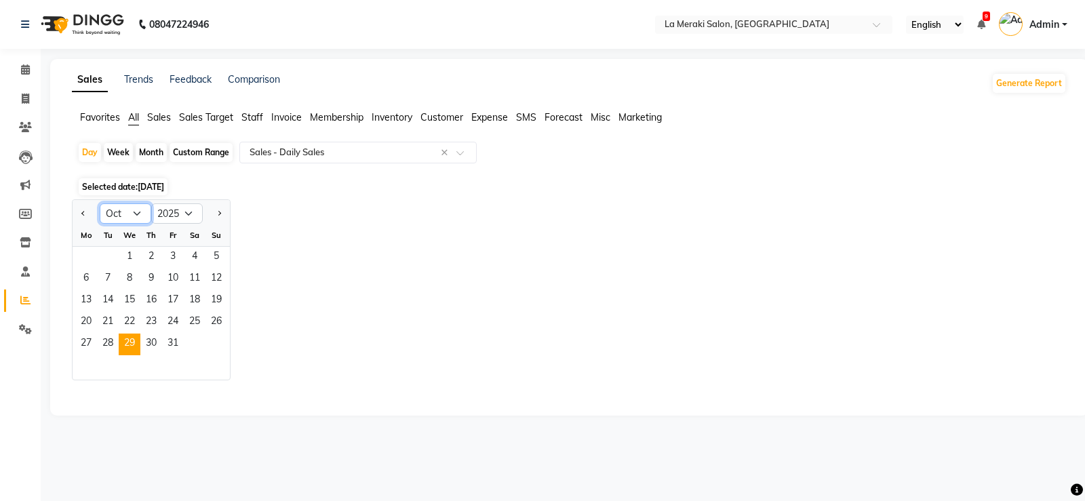
click at [130, 214] on select "Jan Feb Mar Apr May Jun Jul Aug Sep Oct Nov Dec" at bounding box center [126, 213] width 52 height 20
select select "9"
click at [100, 203] on select "Jan Feb Mar Apr May Jun Jul Aug Sep Oct Nov Dec" at bounding box center [126, 213] width 52 height 20
click at [82, 343] on span "29" at bounding box center [86, 345] width 22 height 22
select select "full_report"
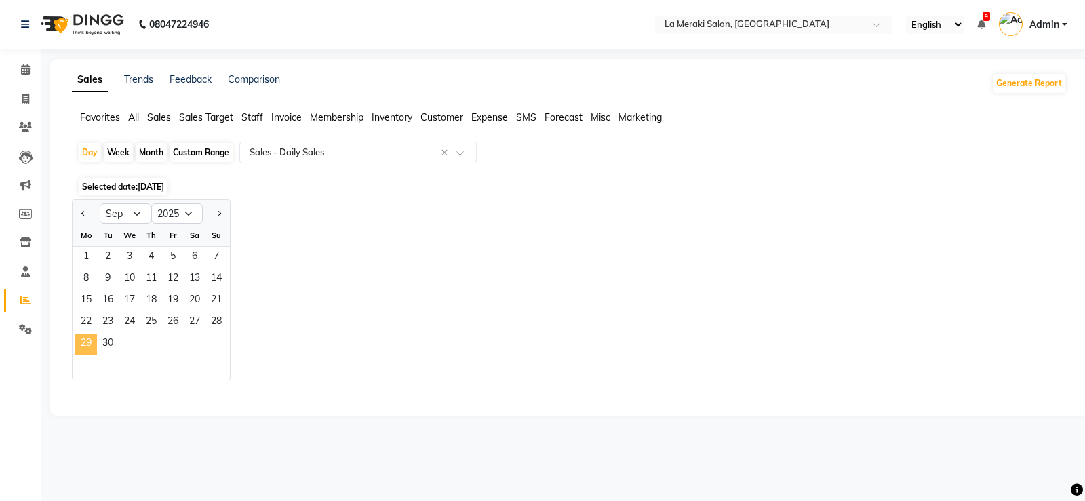
select select "csv"
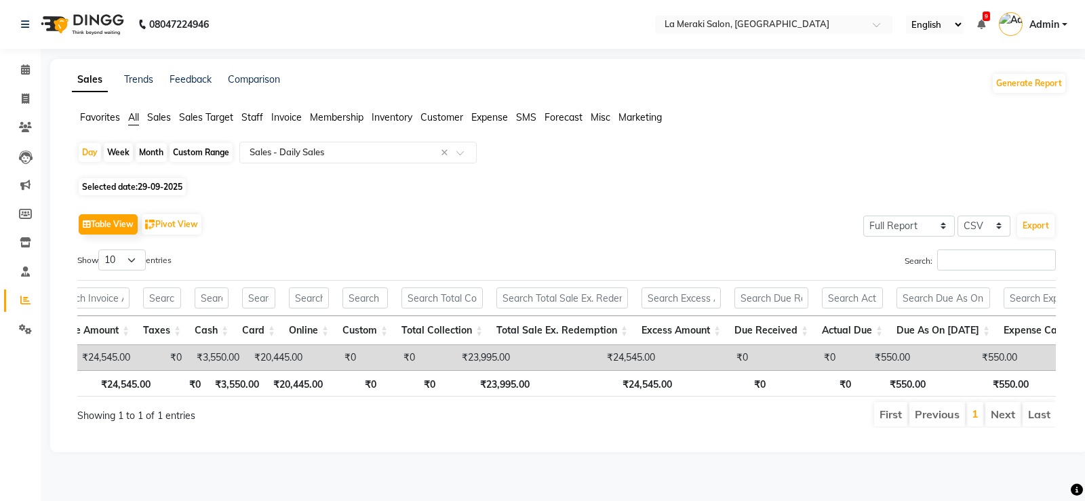
scroll to position [0, 619]
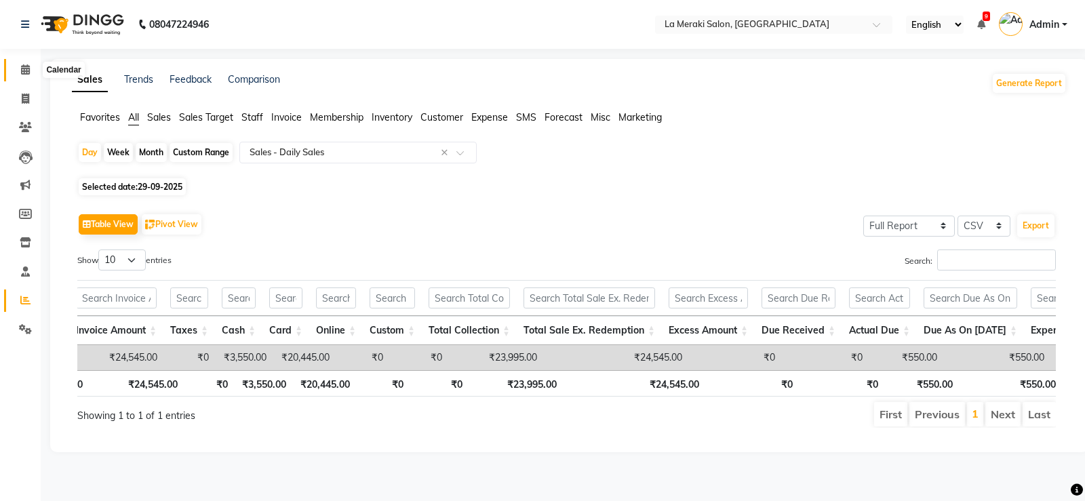
click at [29, 77] on span at bounding box center [26, 70] width 24 height 16
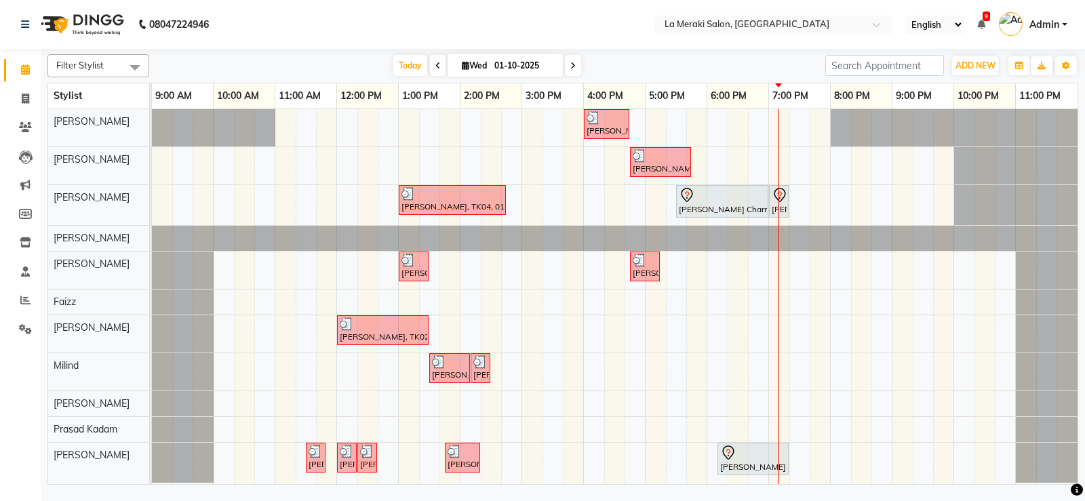
click at [435, 65] on icon at bounding box center [437, 66] width 5 height 8
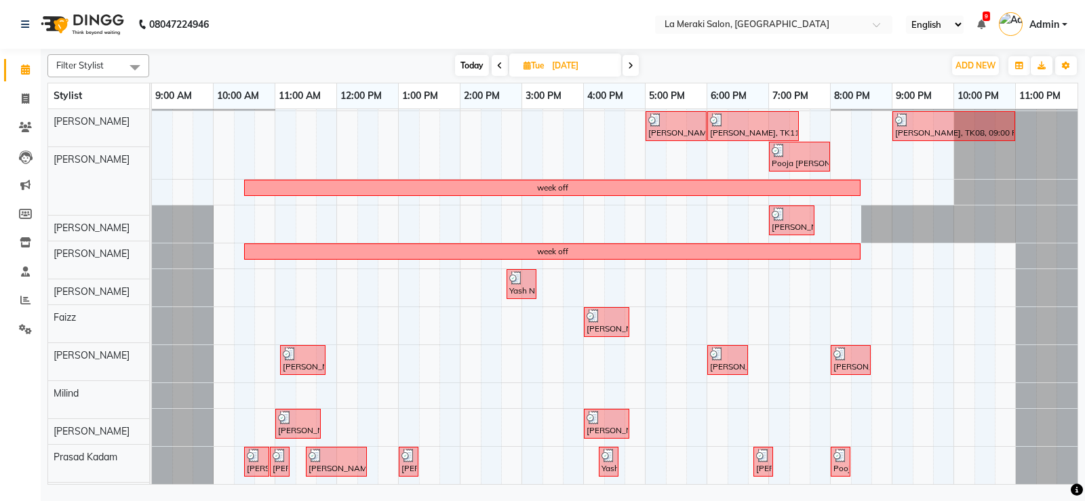
scroll to position [36, 0]
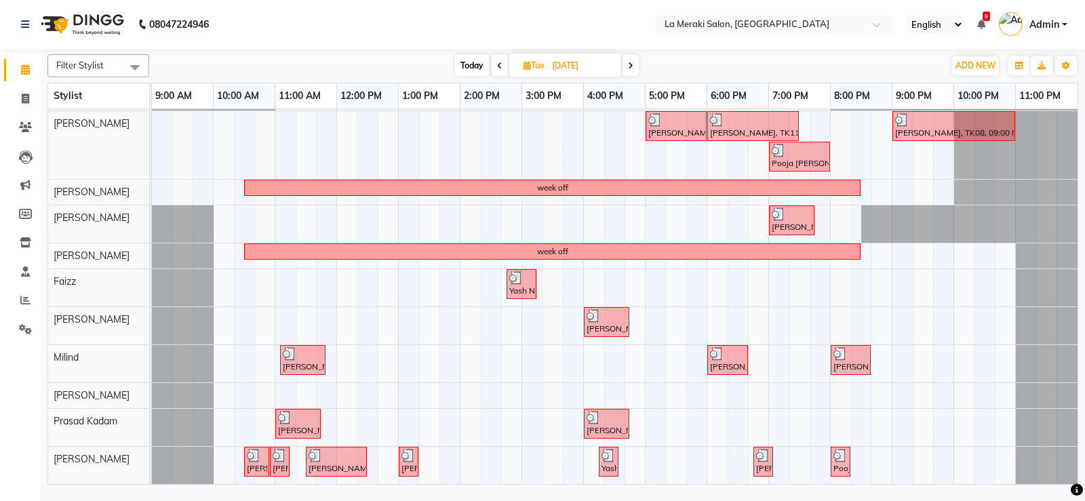
click at [471, 67] on span "Today" at bounding box center [472, 65] width 34 height 21
type input "01-10-2025"
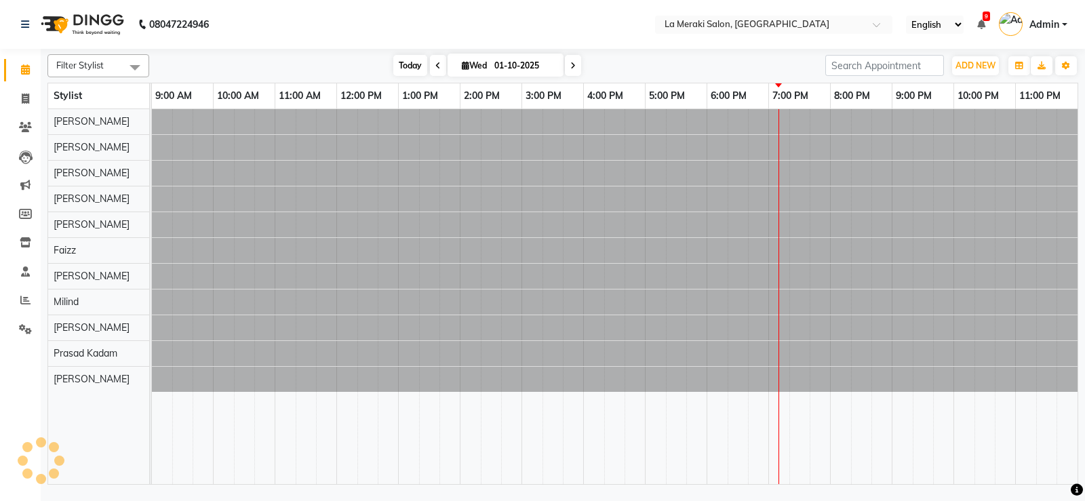
scroll to position [0, 0]
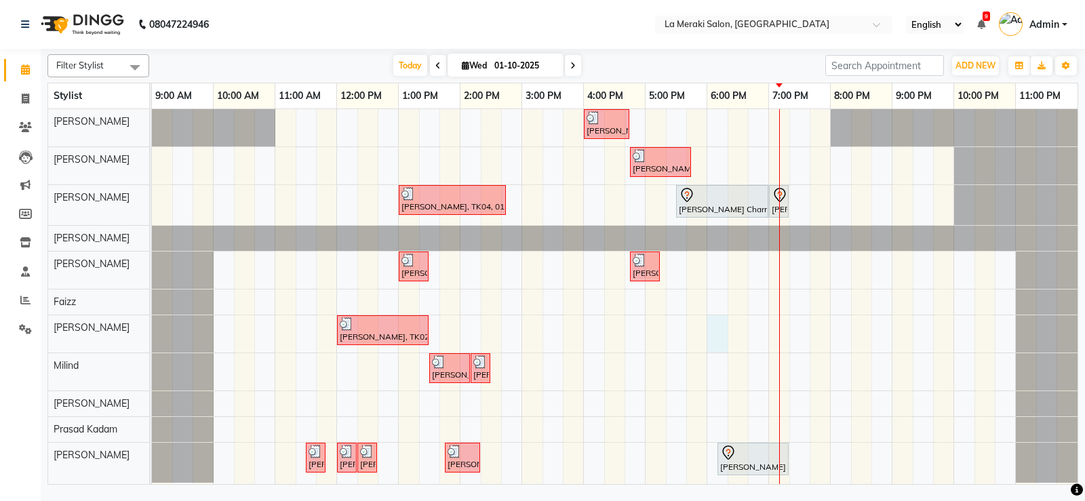
click at [723, 335] on div "Ishita Apte, TK05, 04:00 PM-04:45 PM, Senior Stylist Level Female Haircut Ishit…" at bounding box center [615, 296] width 926 height 375
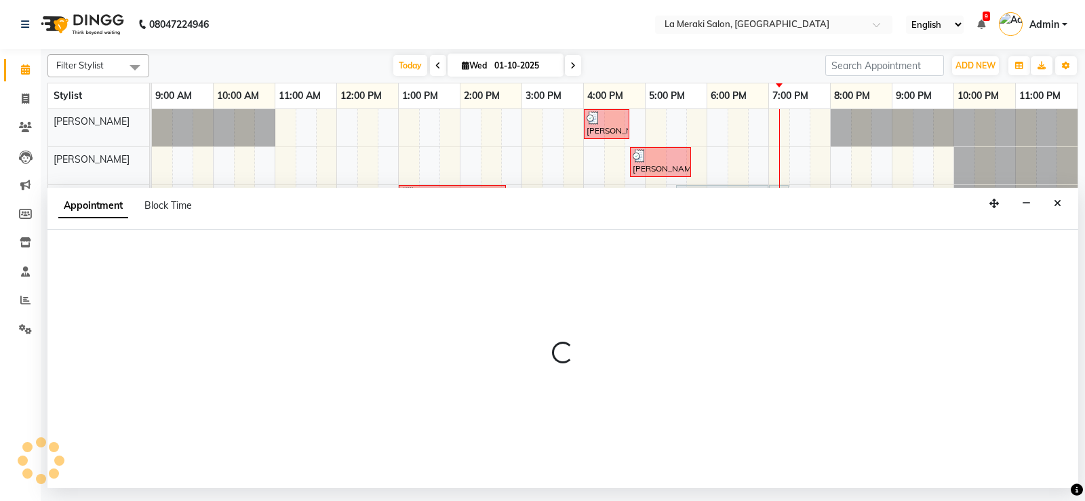
select select "24520"
select select "1080"
select select "tentative"
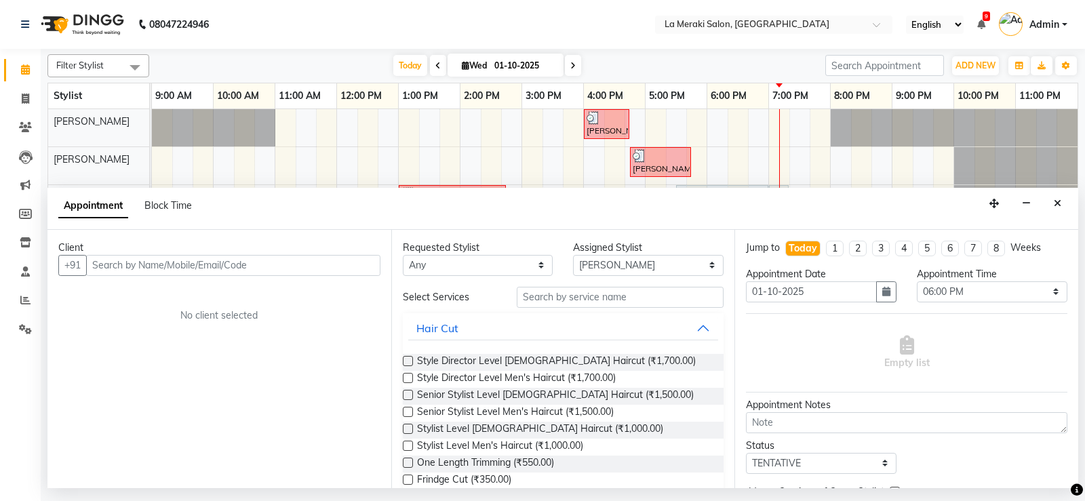
click at [132, 266] on input "text" at bounding box center [233, 265] width 294 height 21
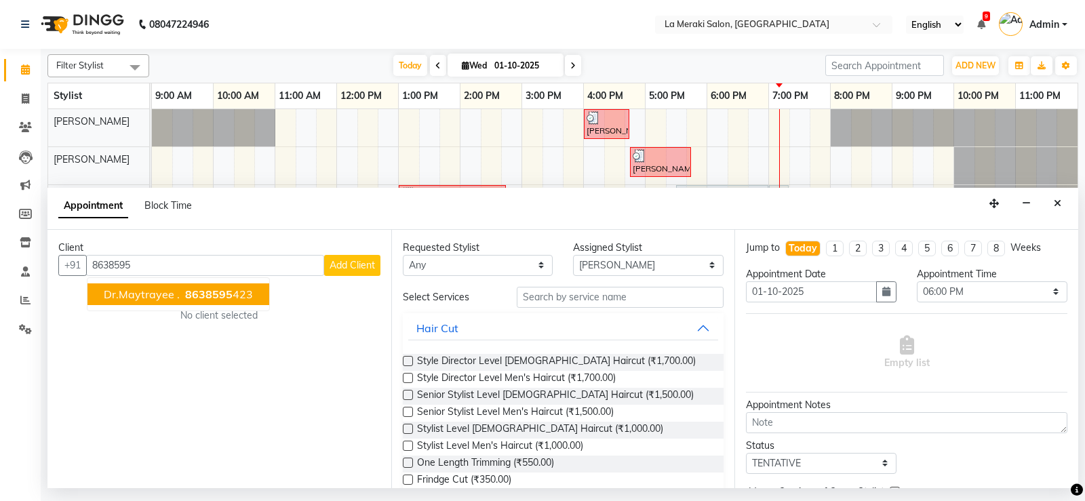
drag, startPoint x: 92, startPoint y: 294, endPoint x: 137, endPoint y: 297, distance: 44.8
click at [95, 296] on button "Dr.Maytrayee . 8638595 423" at bounding box center [178, 295] width 182 height 22
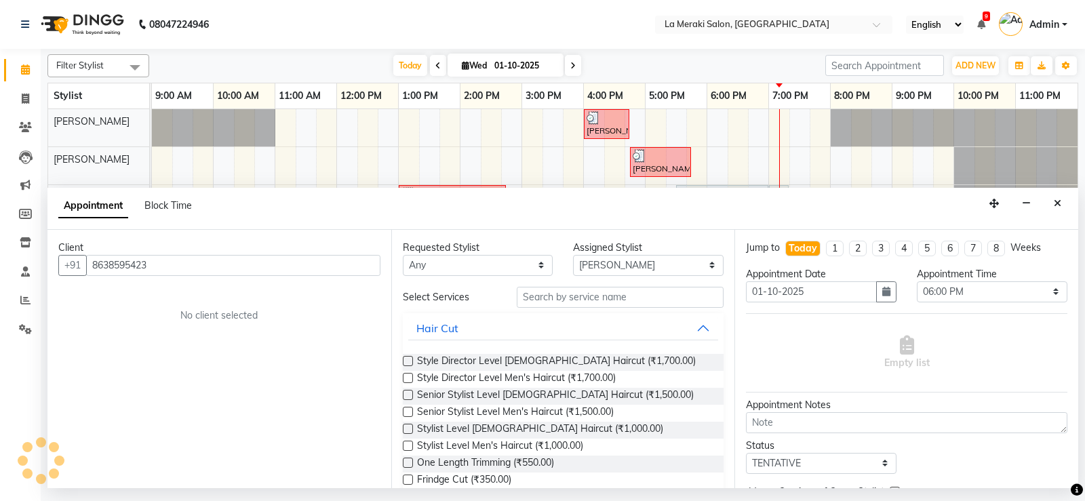
type input "8638595423"
click at [547, 289] on input "text" at bounding box center [621, 297] width 208 height 21
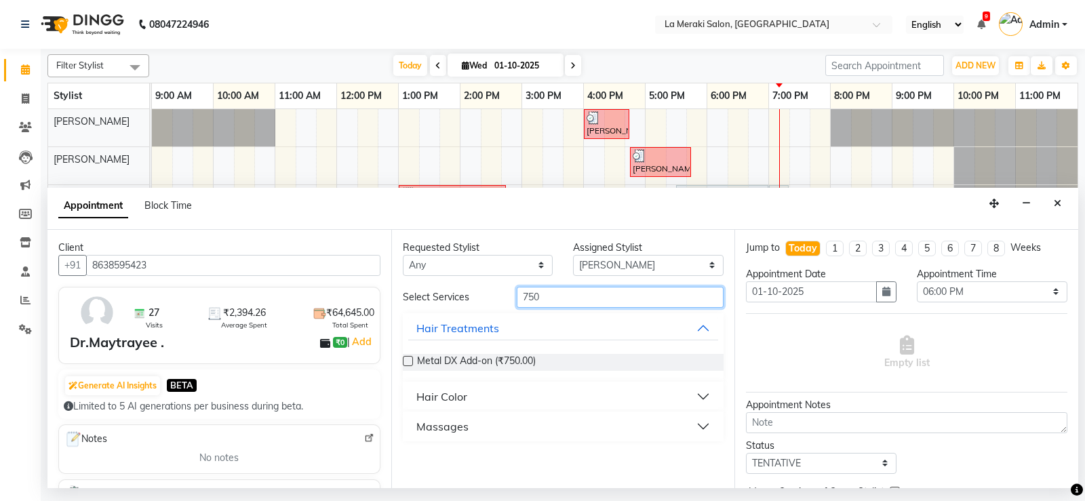
type input "750"
click at [701, 429] on button "Massages" at bounding box center [563, 426] width 311 height 24
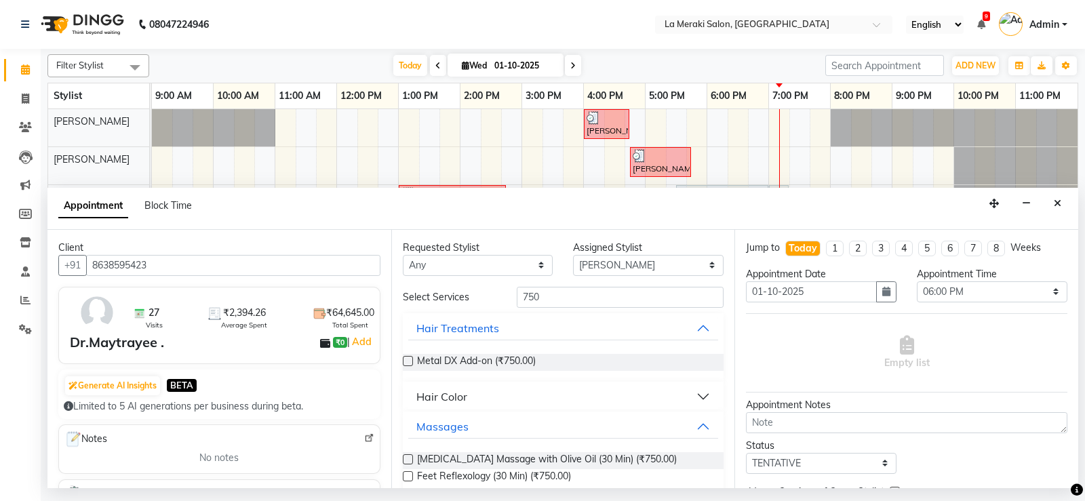
click at [403, 460] on label at bounding box center [408, 459] width 10 height 10
click at [403, 460] on input "checkbox" at bounding box center [407, 460] width 9 height 9
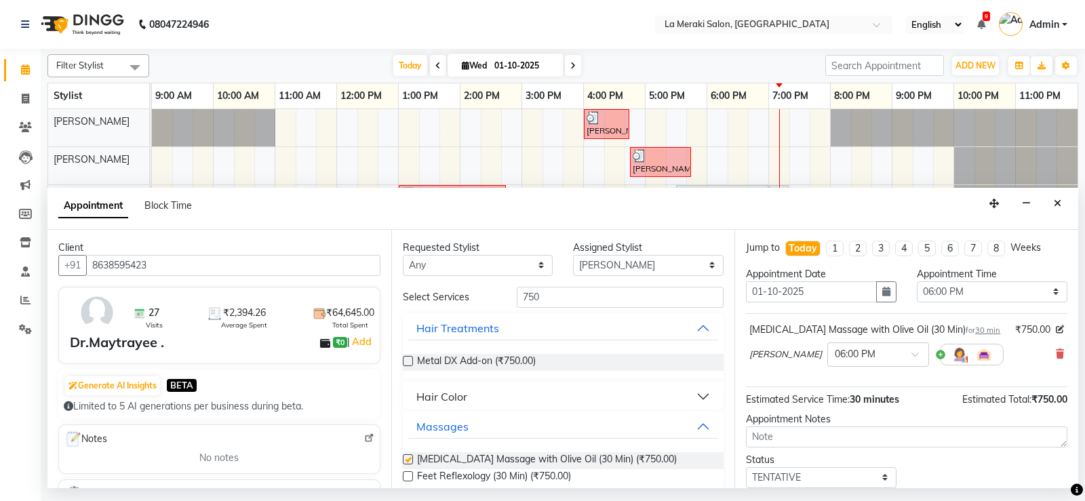
checkbox input "false"
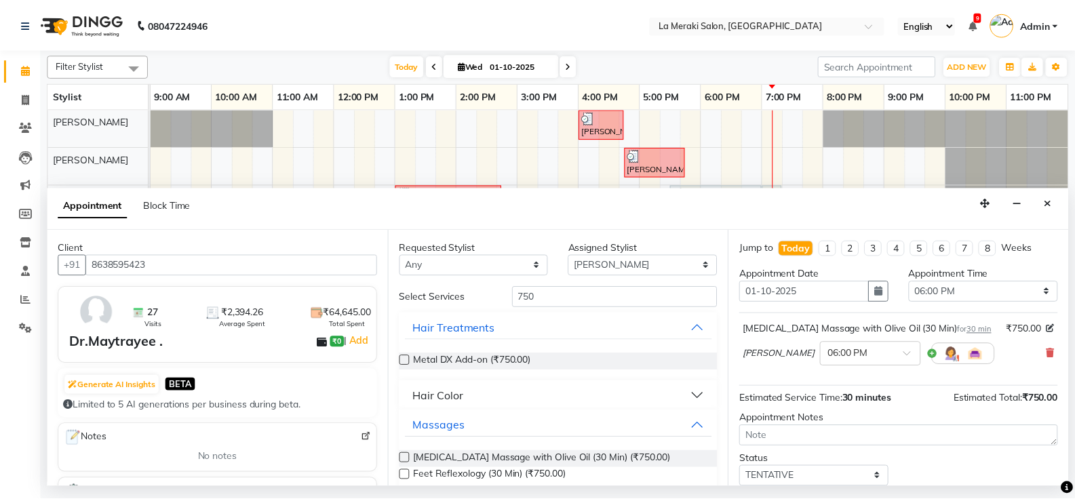
scroll to position [85, 0]
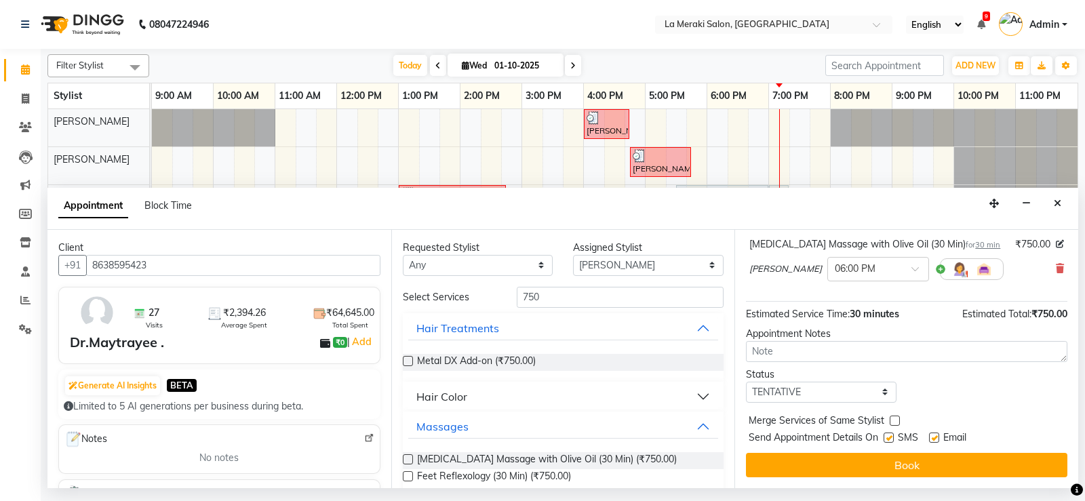
click at [891, 435] on label at bounding box center [889, 438] width 10 height 10
click at [891, 435] on input "checkbox" at bounding box center [888, 439] width 9 height 9
checkbox input "false"
click at [931, 438] on label at bounding box center [934, 438] width 10 height 10
click at [931, 438] on input "checkbox" at bounding box center [933, 439] width 9 height 9
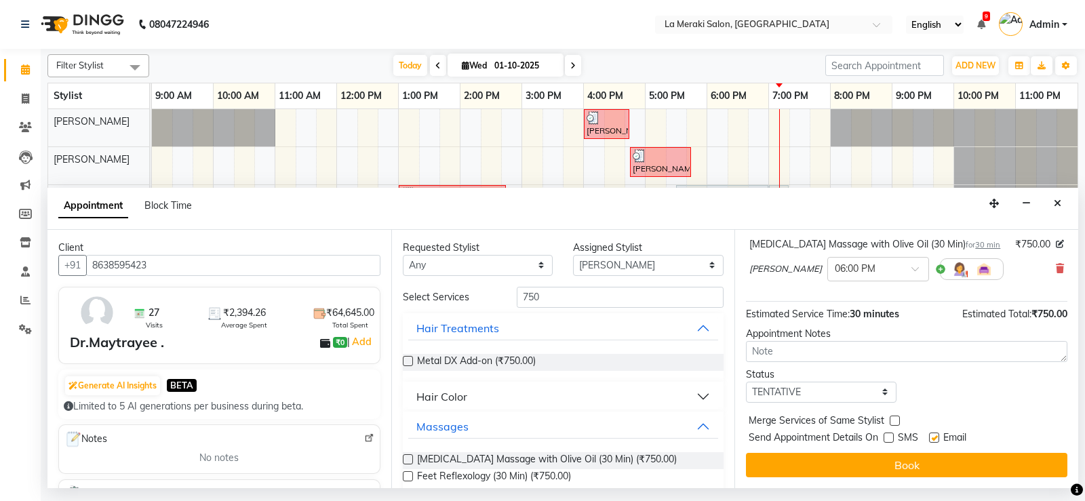
checkbox input "false"
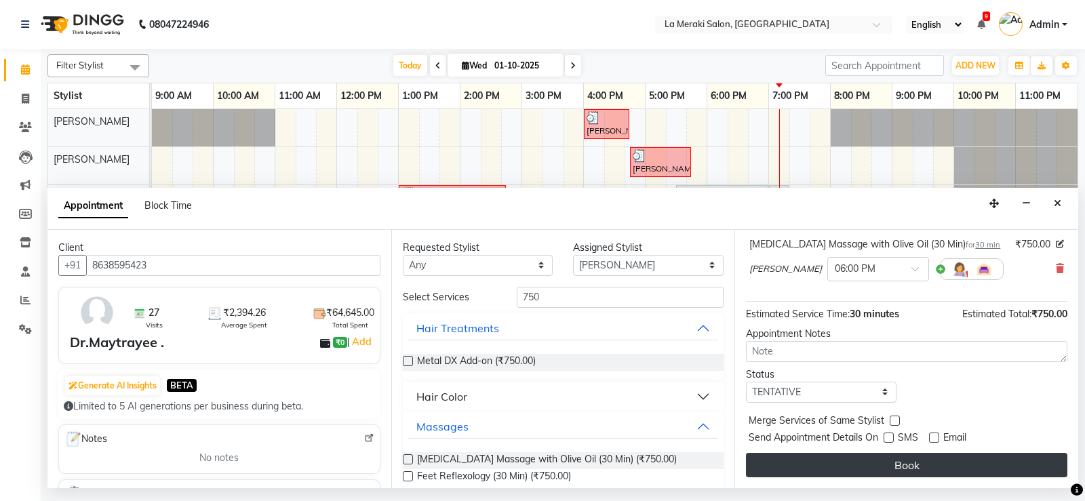
click at [910, 463] on button "Book" at bounding box center [906, 465] width 321 height 24
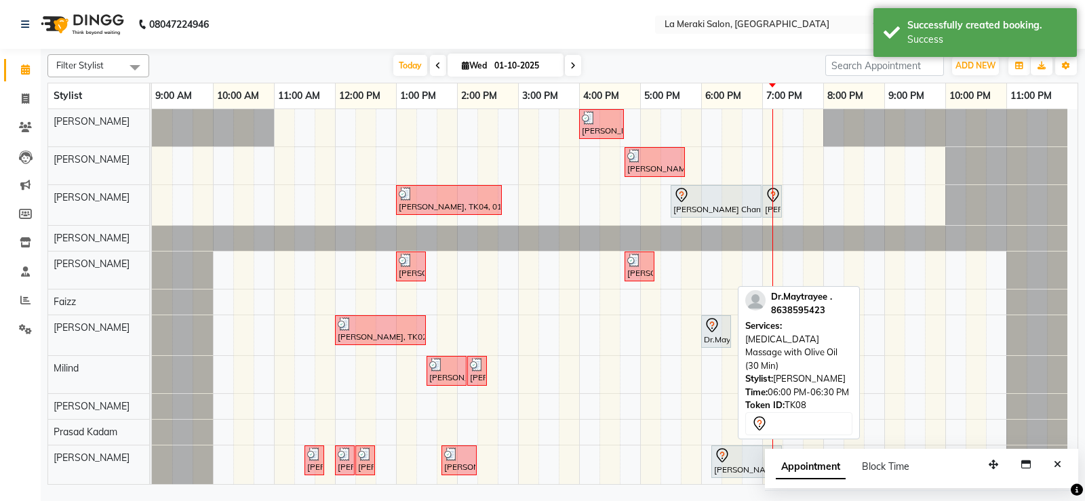
click at [705, 337] on div "Dr.Maytrayee ., TK08, 06:00 PM-06:30 PM, [MEDICAL_DATA] Massage with Olive Oil …" at bounding box center [716, 331] width 27 height 28
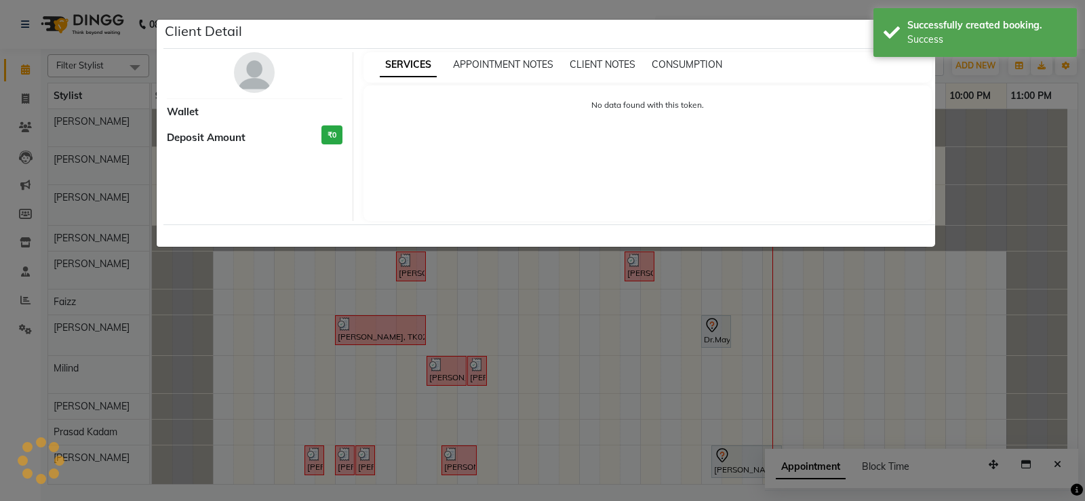
select select "7"
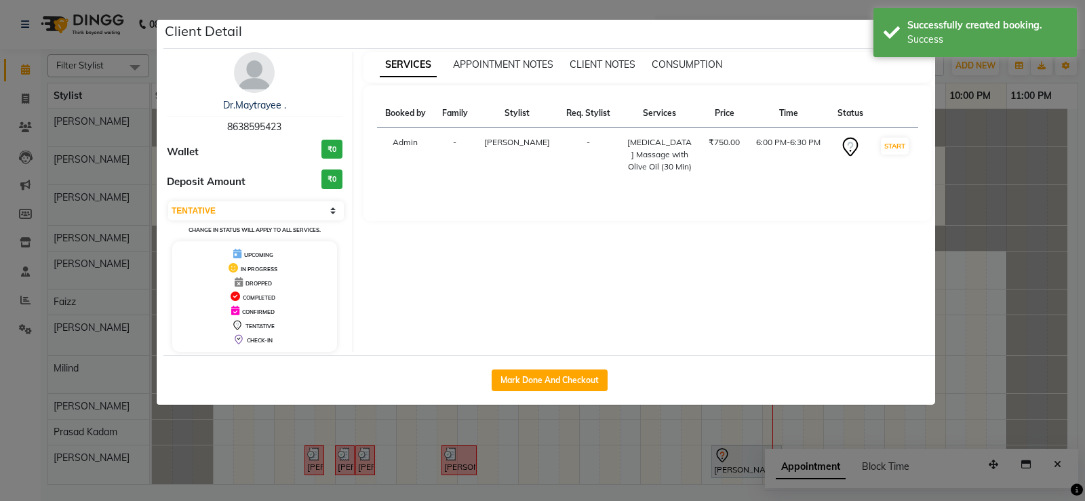
click at [539, 395] on div "Mark Done And Checkout" at bounding box center [549, 380] width 772 height 50
click at [550, 386] on button "Mark Done And Checkout" at bounding box center [550, 381] width 116 height 22
select select "service"
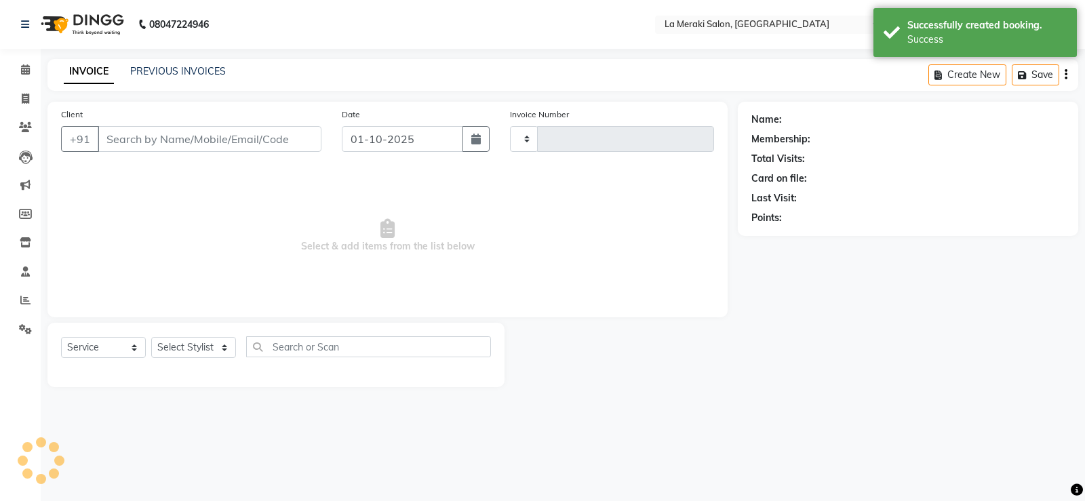
type input "2713"
select select "438"
type input "8638595423"
select select "24520"
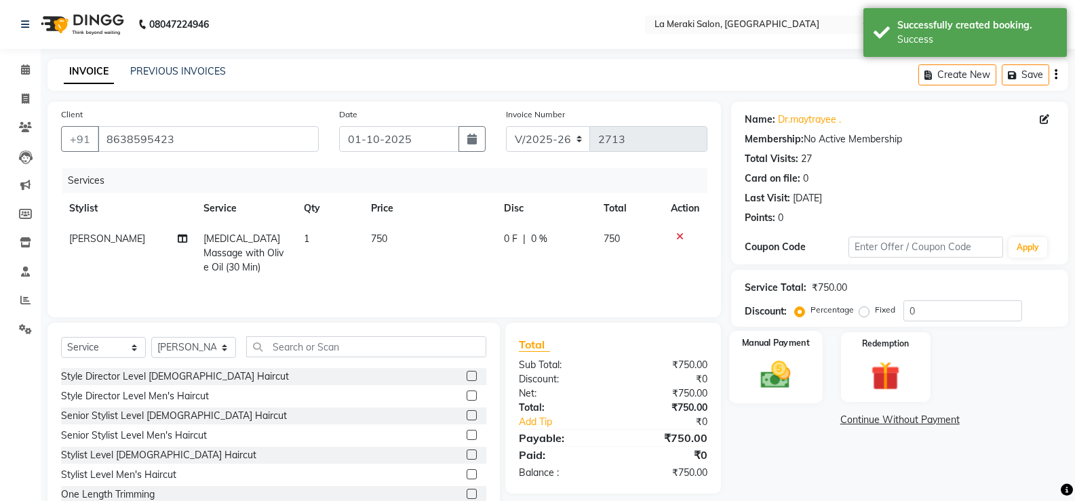
click at [772, 368] on img at bounding box center [776, 374] width 48 height 35
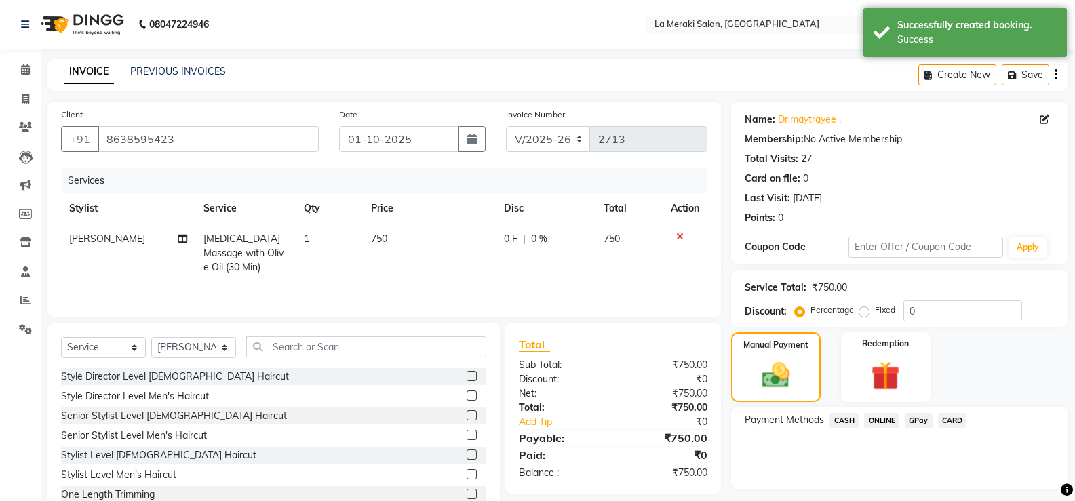
click at [962, 421] on span "CARD" at bounding box center [952, 421] width 29 height 16
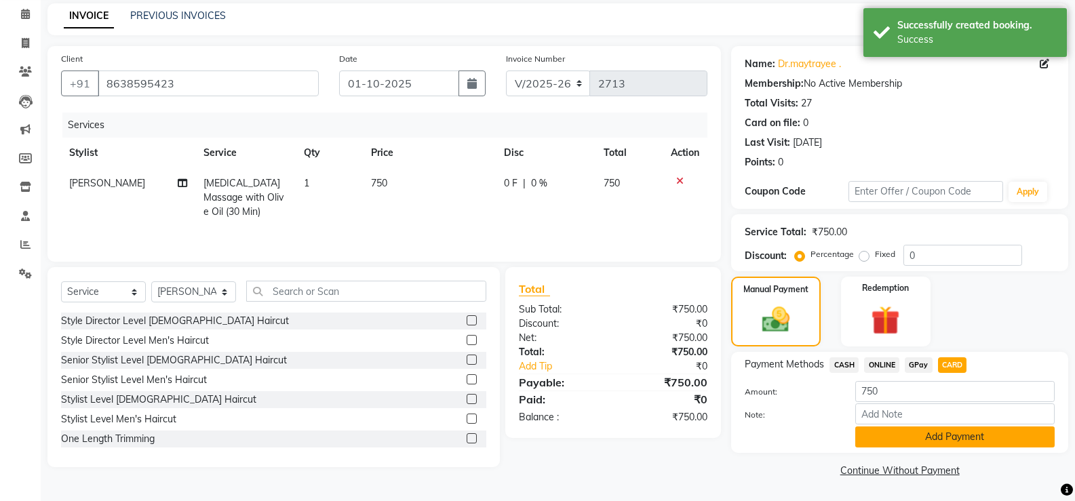
click at [956, 434] on button "Add Payment" at bounding box center [954, 437] width 199 height 21
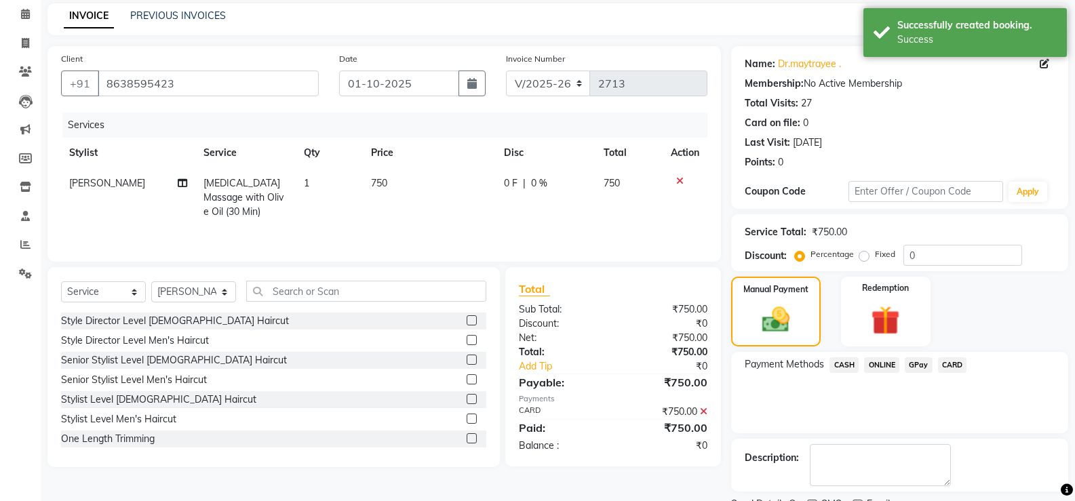
scroll to position [113, 0]
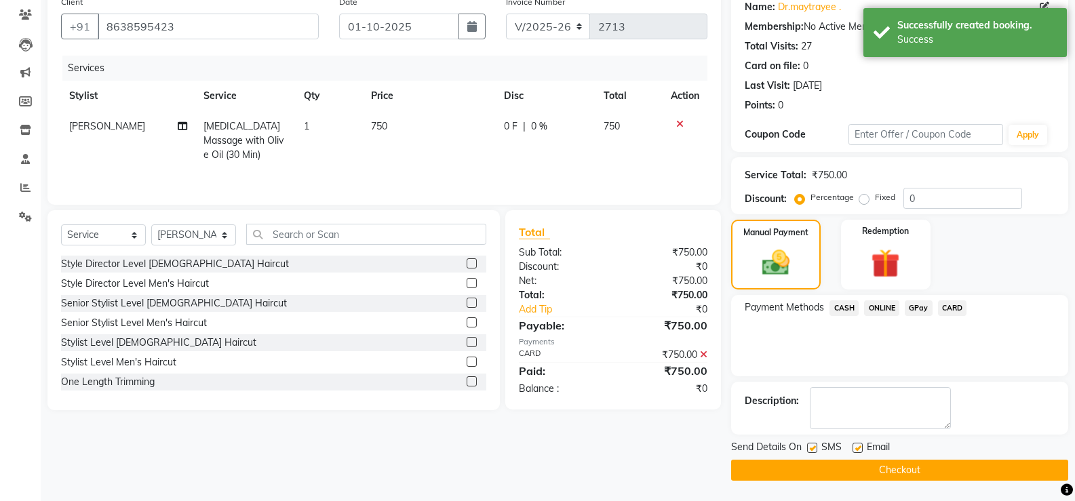
drag, startPoint x: 811, startPoint y: 446, endPoint x: 836, endPoint y: 448, distance: 25.1
click at [813, 446] on label at bounding box center [812, 448] width 10 height 10
click at [813, 446] on input "checkbox" at bounding box center [811, 448] width 9 height 9
checkbox input "false"
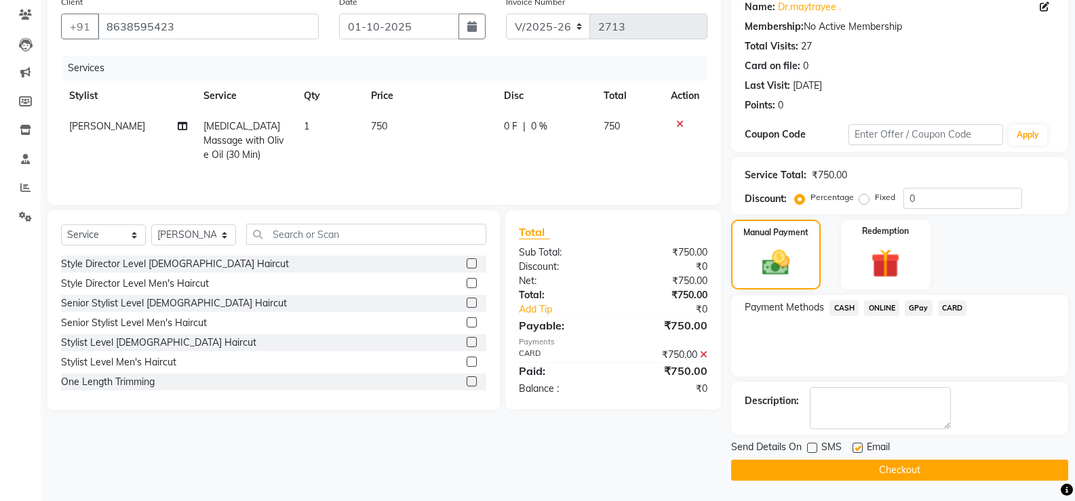
click at [854, 447] on label at bounding box center [858, 448] width 10 height 10
click at [854, 447] on input "checkbox" at bounding box center [857, 448] width 9 height 9
checkbox input "false"
click at [840, 461] on button "Checkout" at bounding box center [899, 470] width 337 height 21
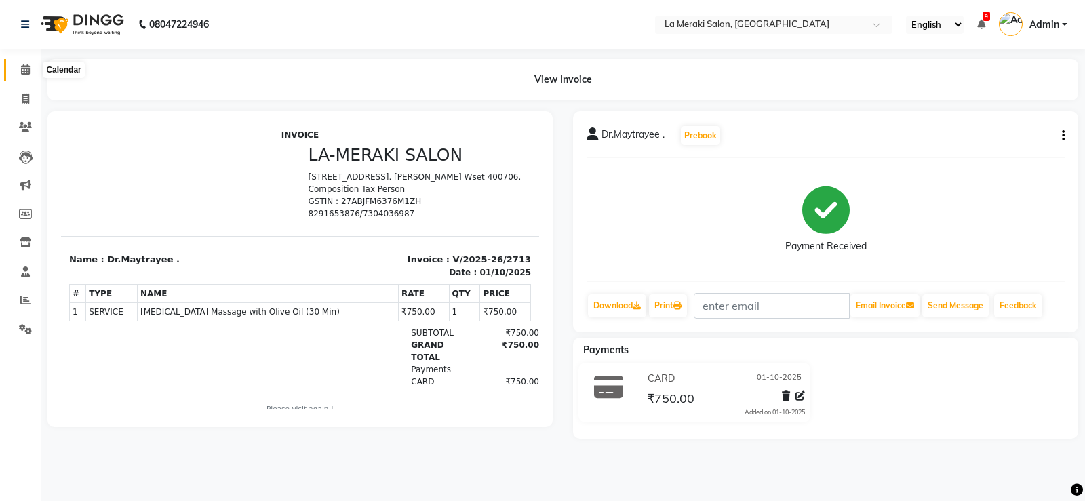
click at [24, 66] on icon at bounding box center [25, 69] width 9 height 10
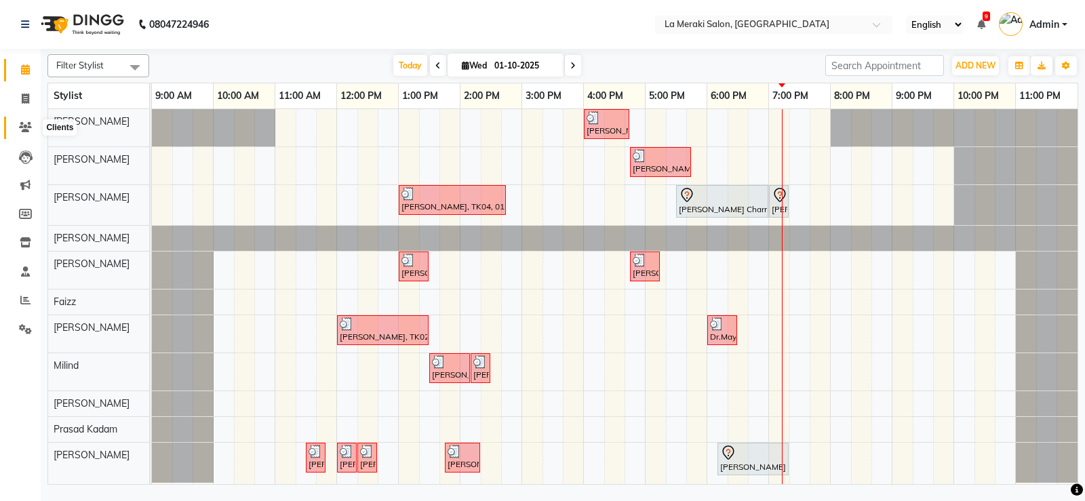
click at [26, 125] on icon at bounding box center [25, 127] width 13 height 10
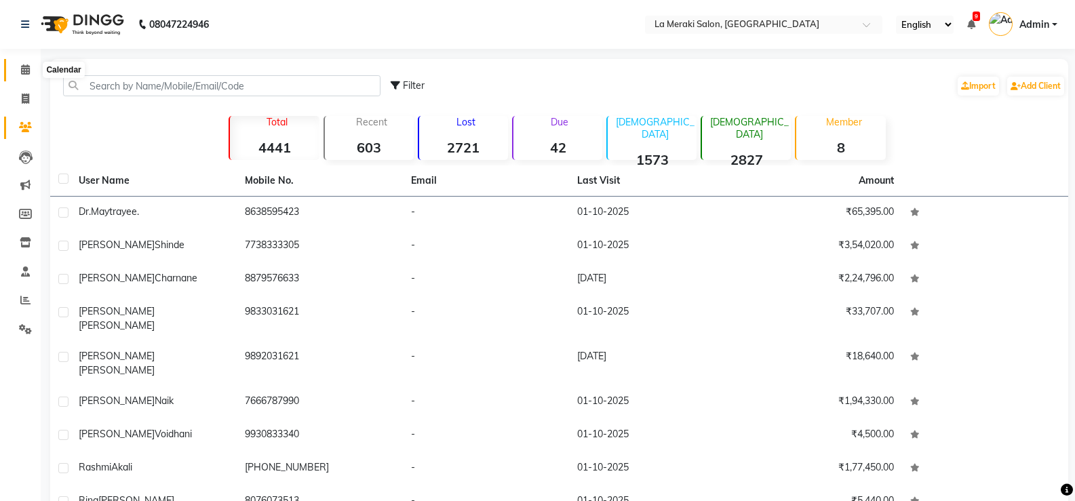
click at [23, 70] on icon at bounding box center [25, 69] width 9 height 10
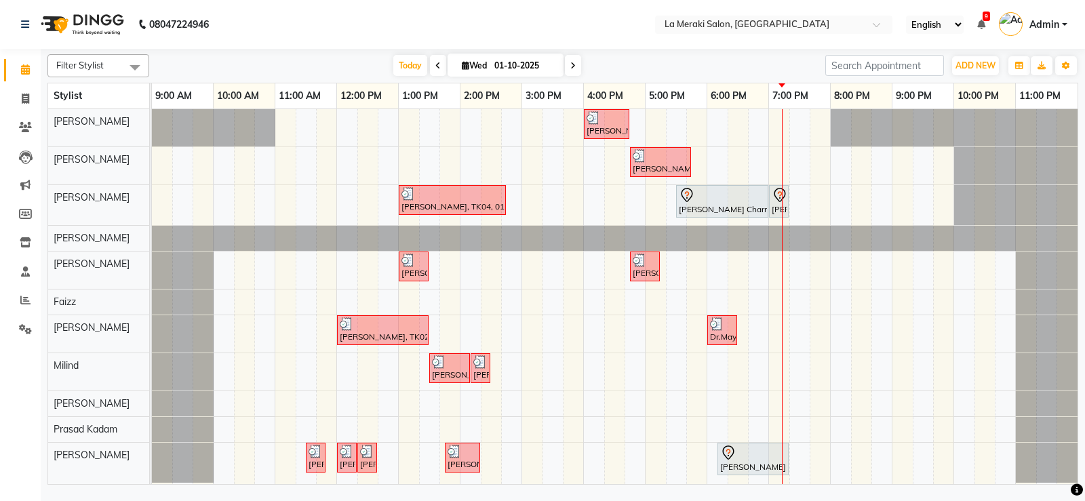
click at [480, 61] on span "Wed" at bounding box center [475, 65] width 32 height 10
select select "10"
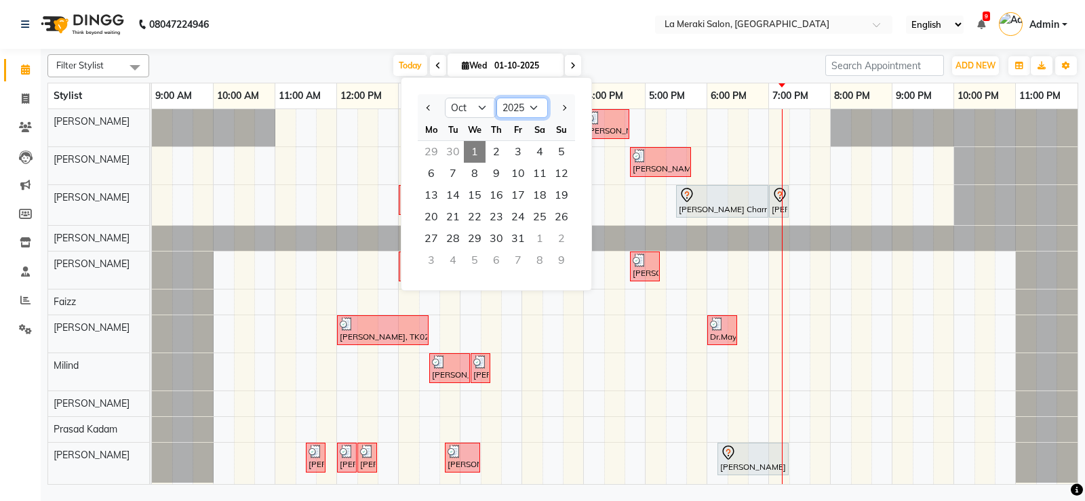
click at [536, 108] on select "2015 2016 2017 2018 2019 2020 2021 2022 2023 2024 2025 2026 2027 2028 2029 2030…" at bounding box center [522, 108] width 52 height 20
select select "2024"
click at [496, 98] on select "2015 2016 2017 2018 2019 2020 2021 2022 2023 2024 2025 2026 2027 2028 2029 2030…" at bounding box center [522, 108] width 52 height 20
click at [452, 153] on span "1" at bounding box center [453, 152] width 22 height 22
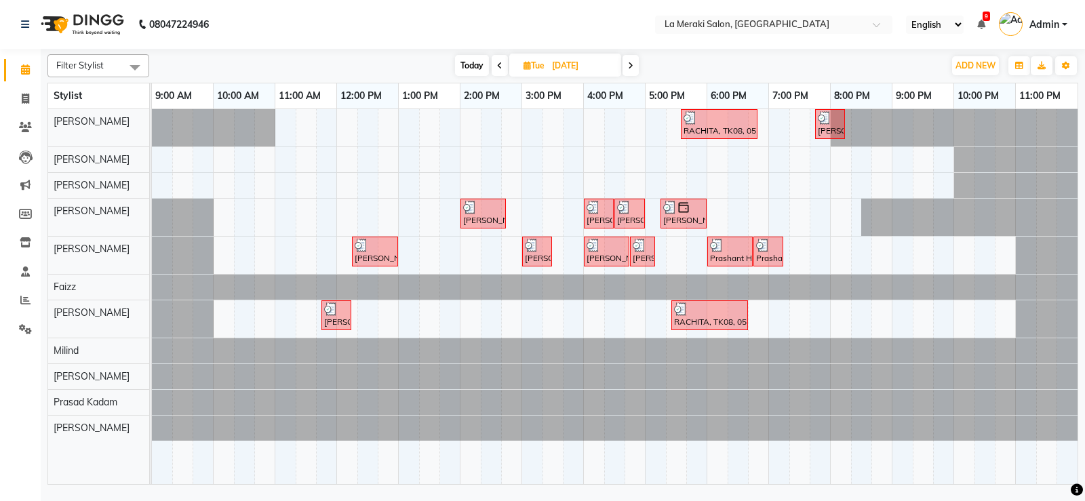
click at [634, 60] on span at bounding box center [631, 65] width 16 height 21
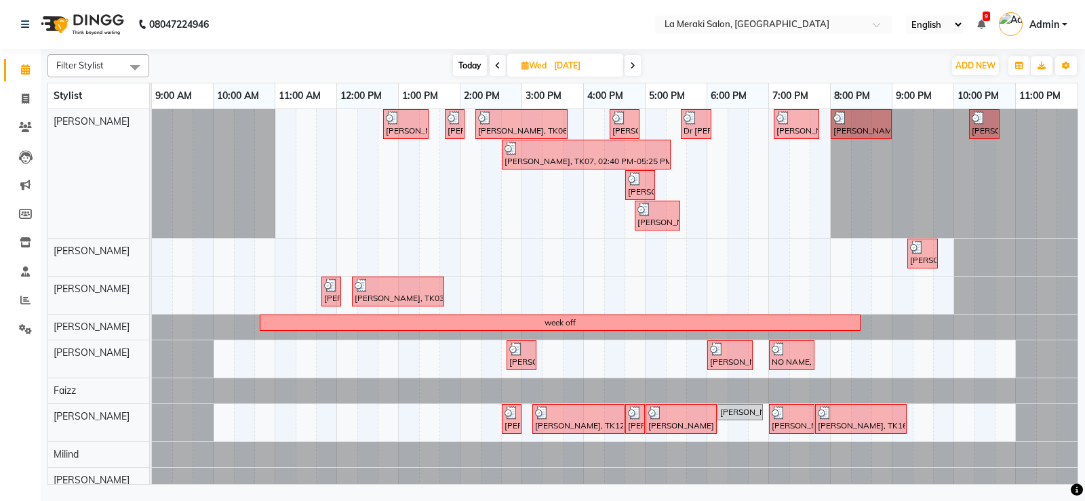
click at [633, 68] on icon at bounding box center [632, 66] width 5 height 8
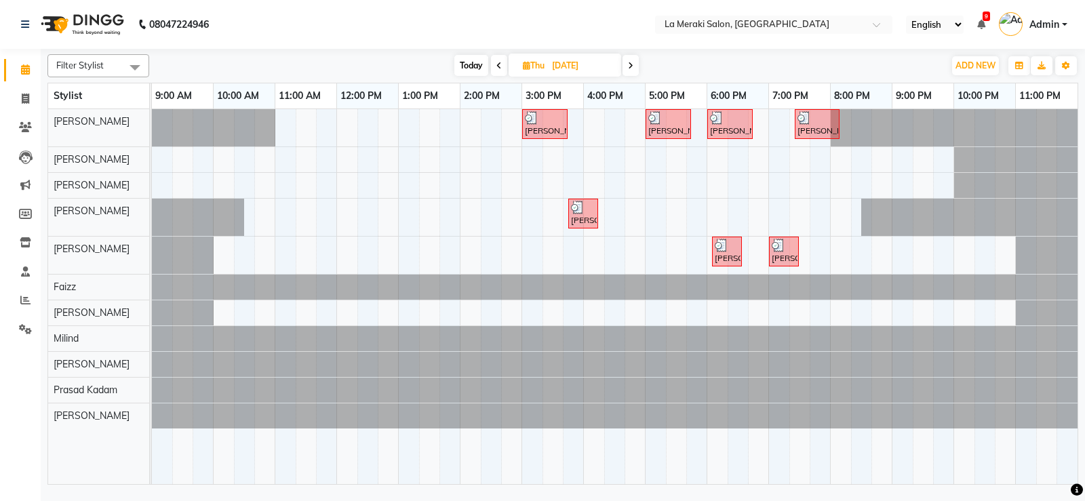
click at [633, 68] on icon at bounding box center [630, 66] width 5 height 8
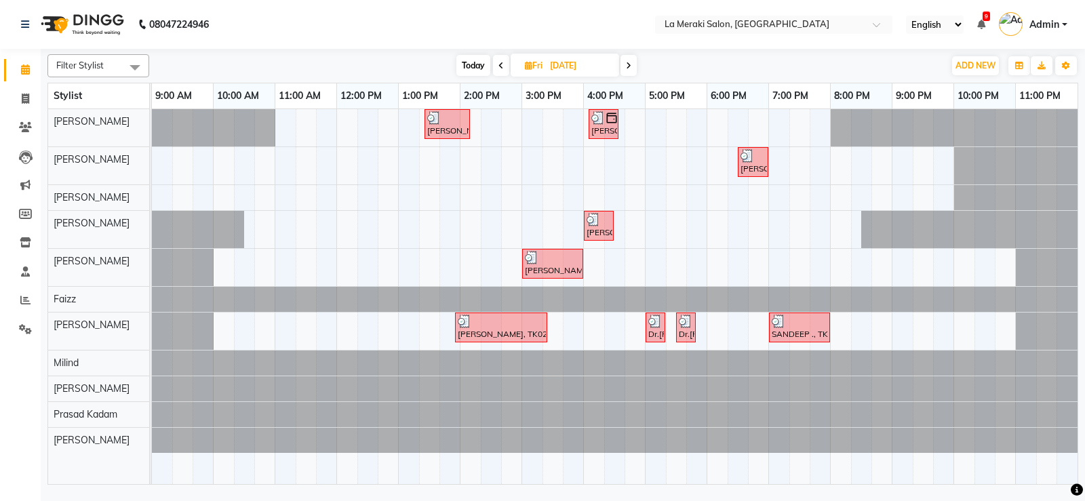
click at [633, 68] on span at bounding box center [629, 65] width 16 height 21
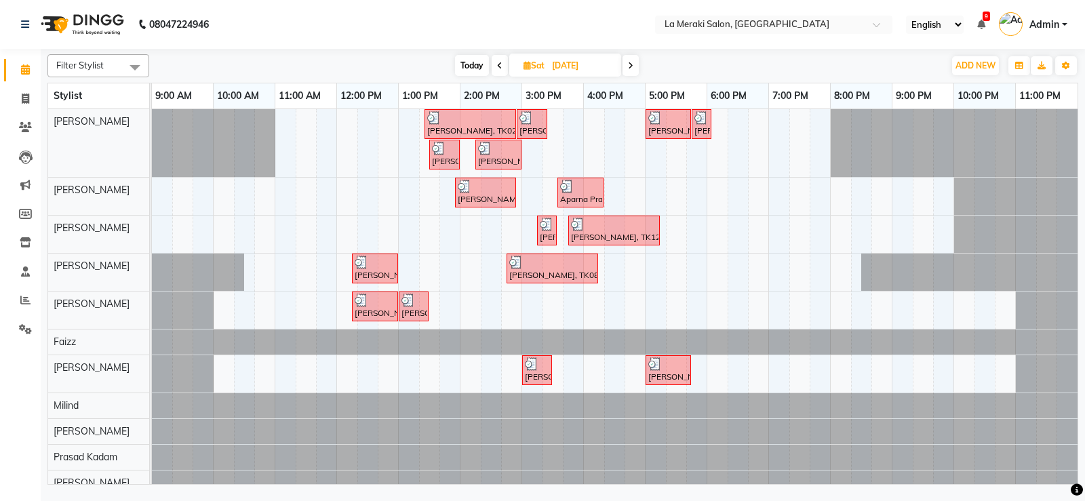
click at [633, 68] on icon at bounding box center [630, 66] width 5 height 8
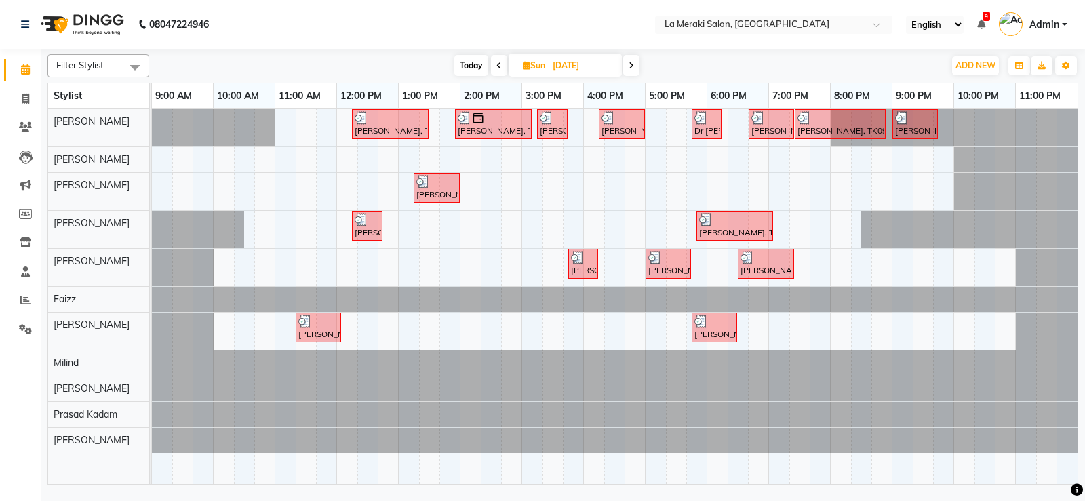
click at [633, 68] on icon at bounding box center [631, 66] width 5 height 8
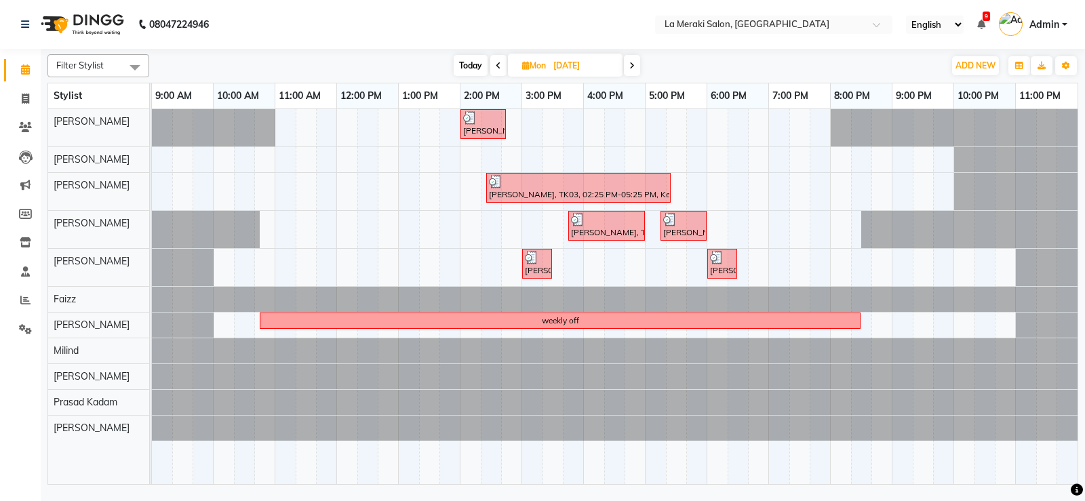
click at [633, 68] on icon at bounding box center [631, 66] width 5 height 8
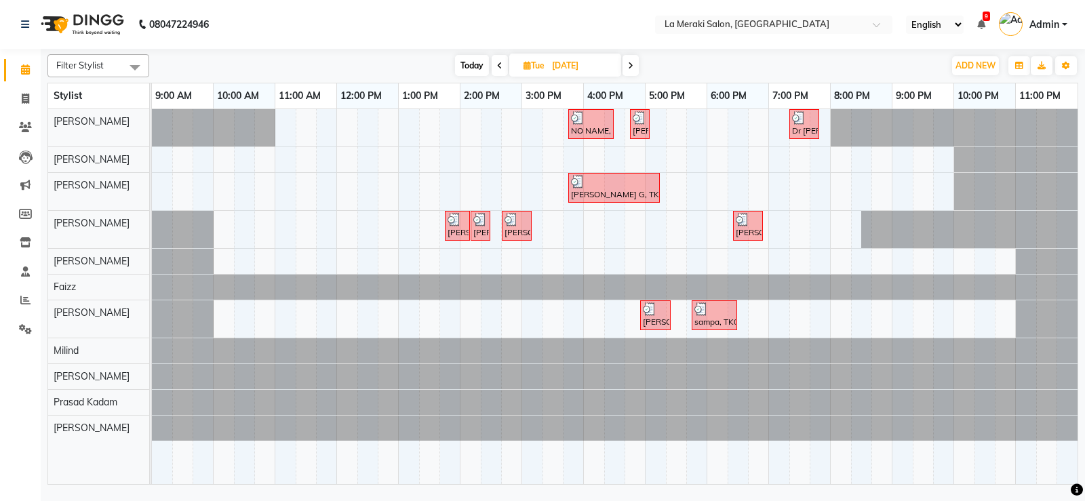
click at [633, 68] on icon at bounding box center [630, 66] width 5 height 8
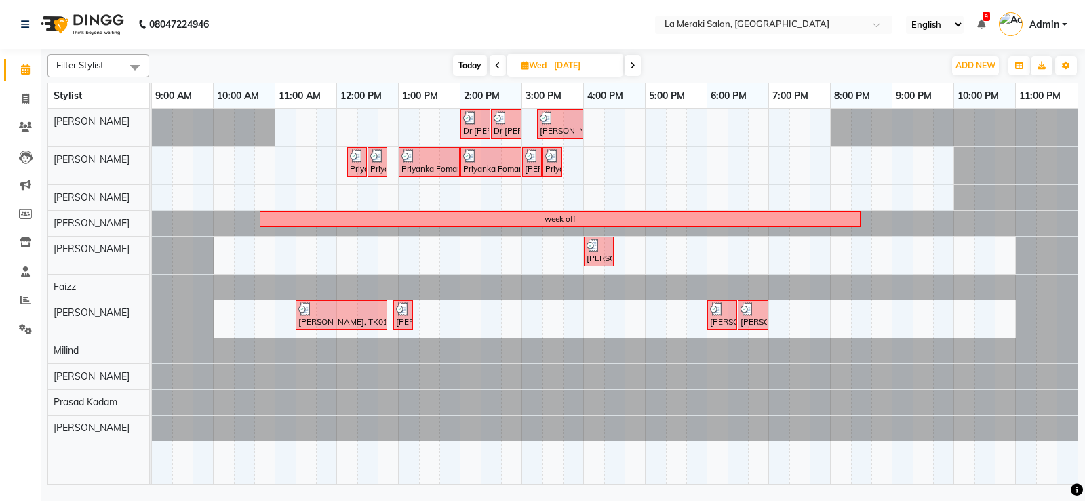
click at [633, 68] on icon at bounding box center [632, 66] width 5 height 8
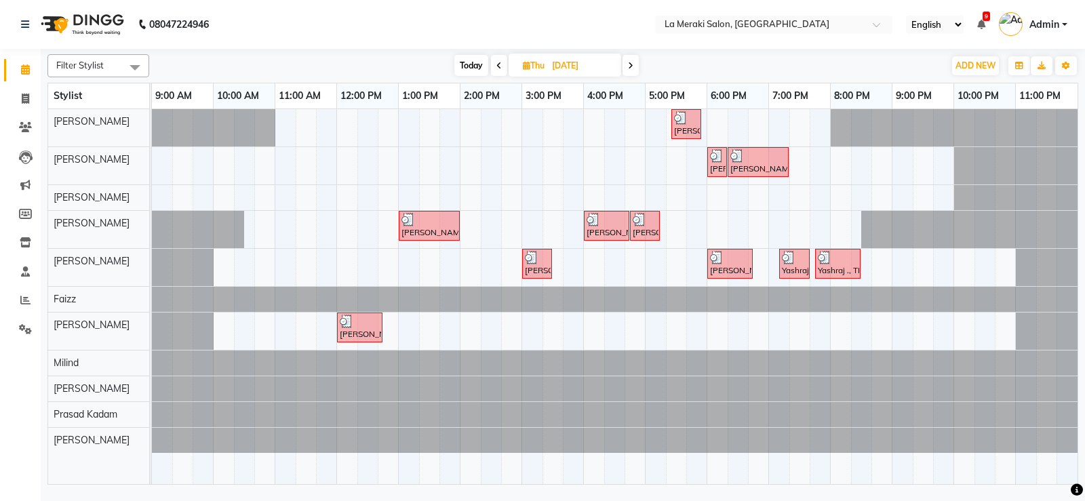
click at [633, 68] on icon at bounding box center [630, 66] width 5 height 8
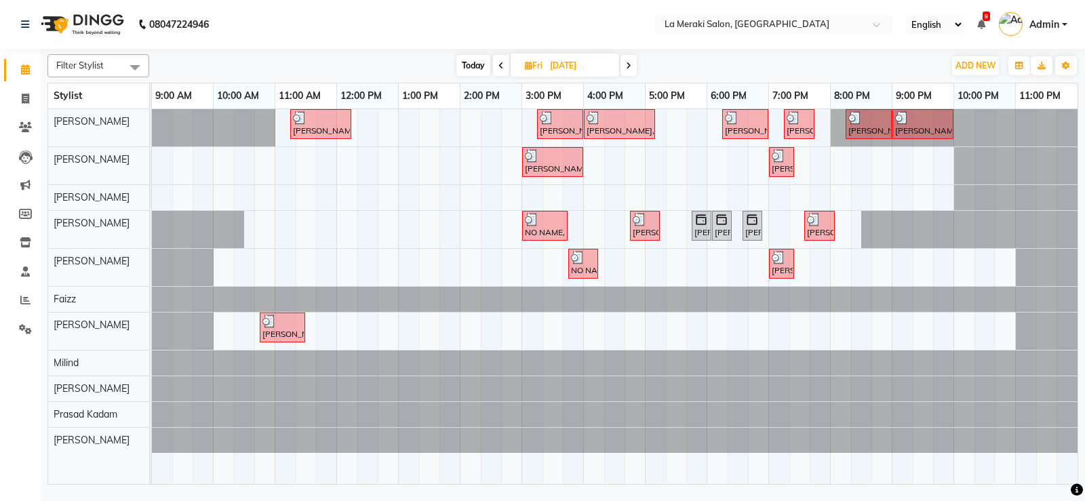
click at [633, 68] on span at bounding box center [629, 65] width 16 height 21
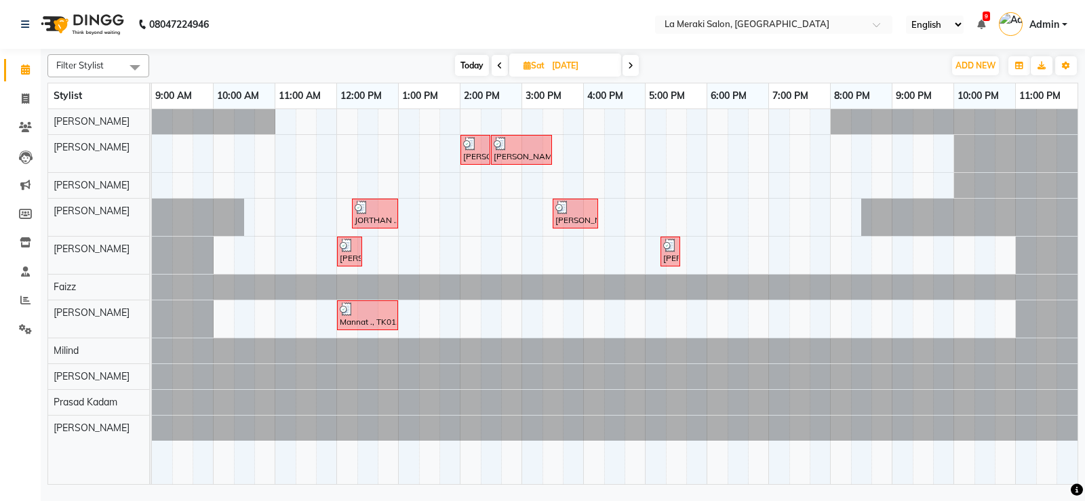
click at [633, 68] on icon at bounding box center [630, 66] width 5 height 8
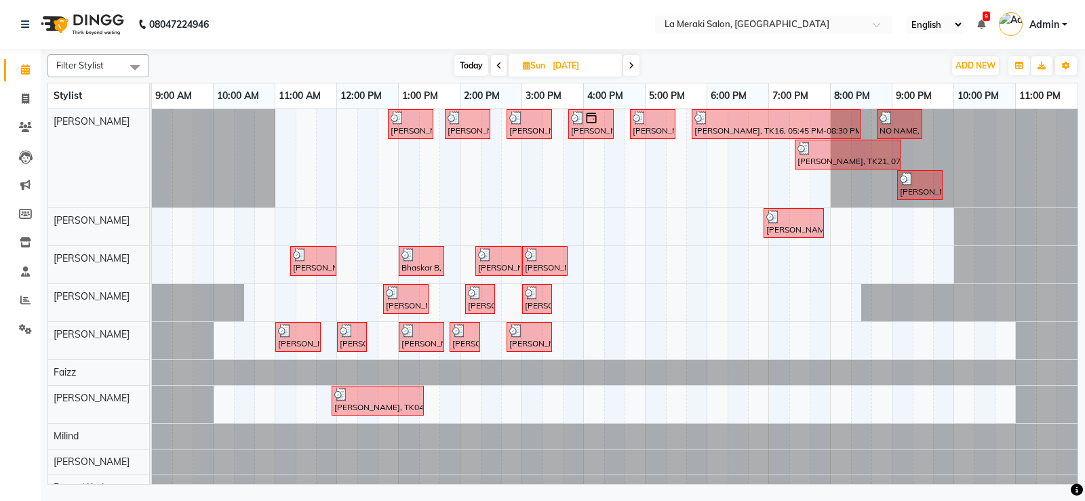
click at [633, 68] on icon at bounding box center [631, 66] width 5 height 8
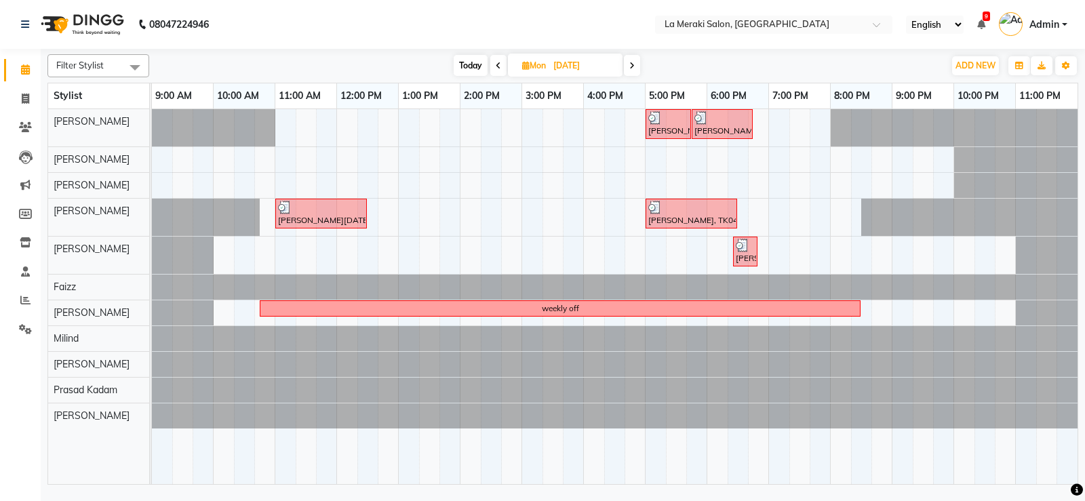
click at [633, 68] on icon at bounding box center [631, 66] width 5 height 8
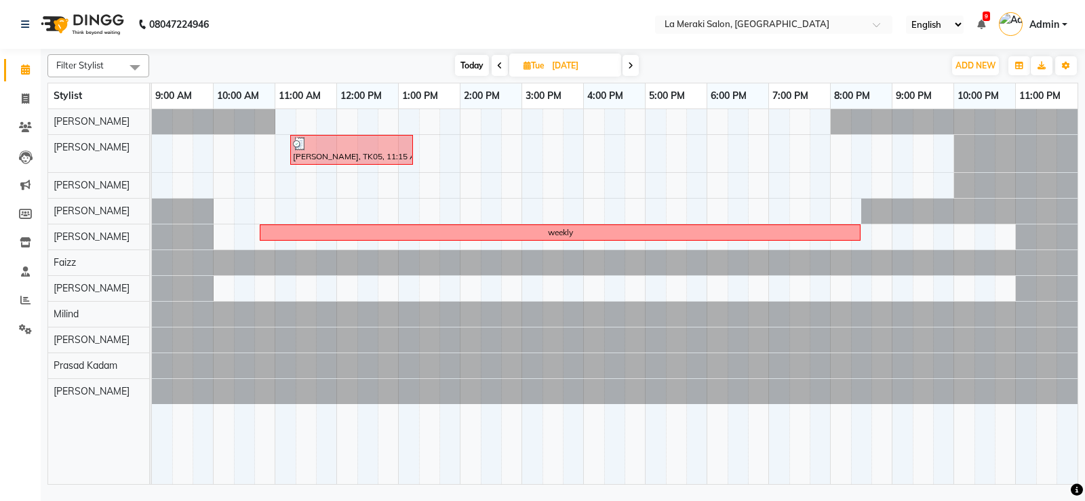
click at [633, 68] on icon at bounding box center [630, 66] width 5 height 8
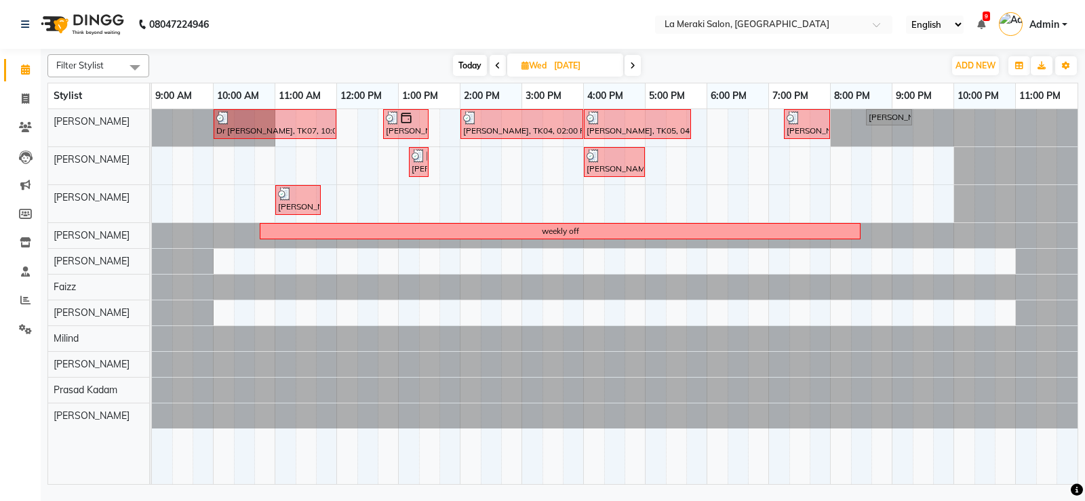
click at [633, 68] on icon at bounding box center [632, 66] width 5 height 8
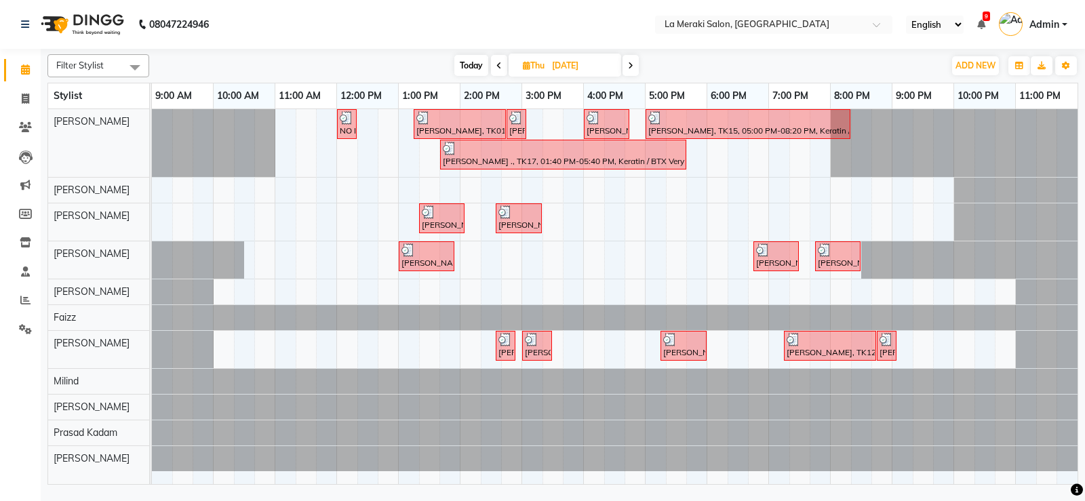
click at [633, 68] on icon at bounding box center [630, 66] width 5 height 8
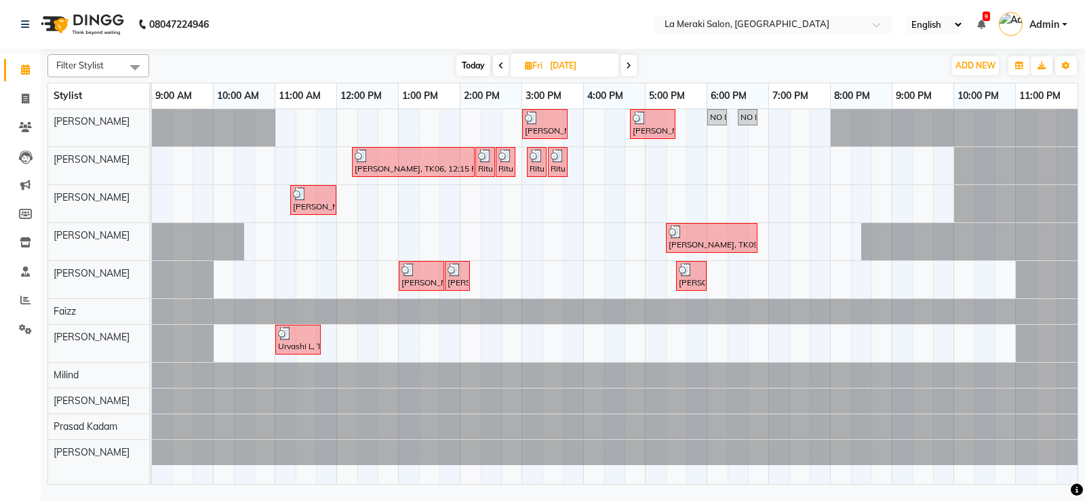
click at [633, 68] on span at bounding box center [629, 65] width 16 height 21
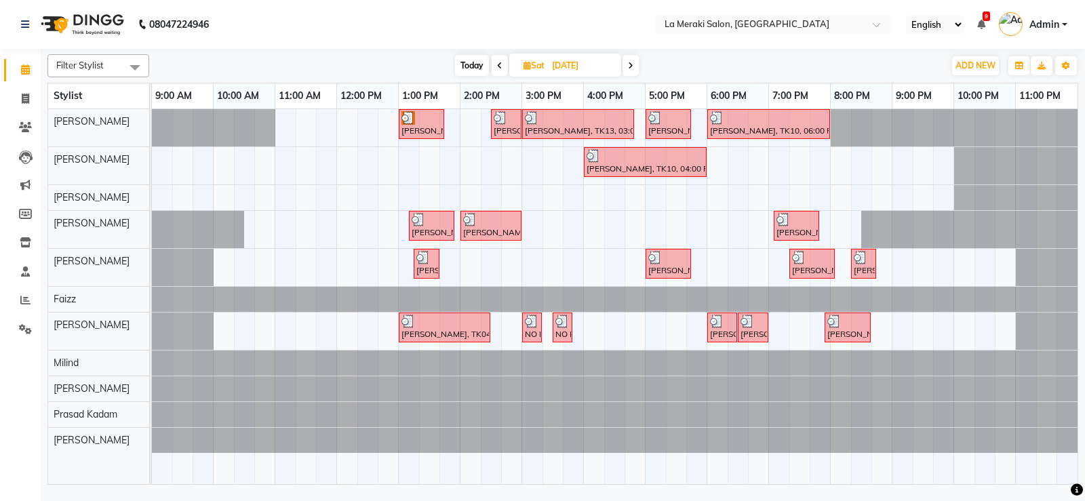
click at [633, 68] on icon at bounding box center [630, 66] width 5 height 8
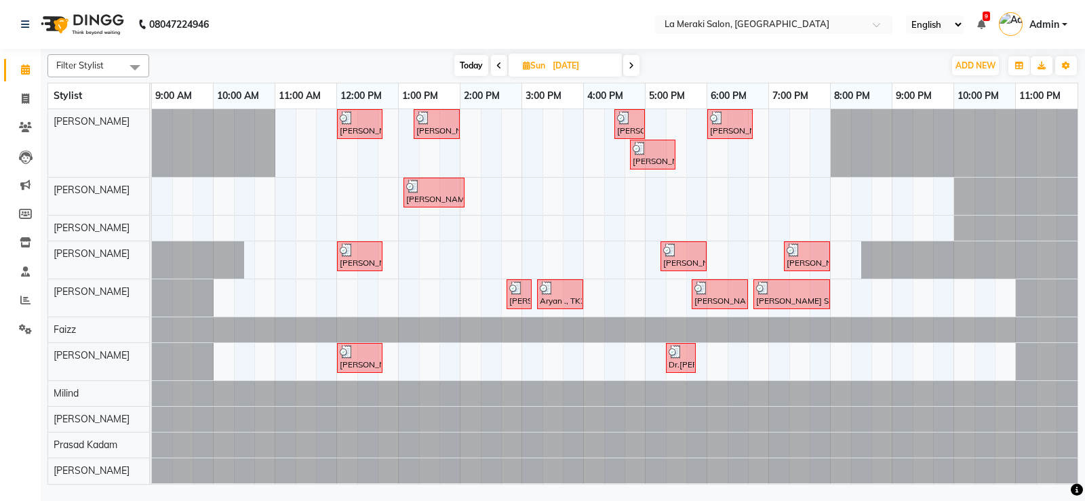
click at [633, 68] on icon at bounding box center [631, 66] width 5 height 8
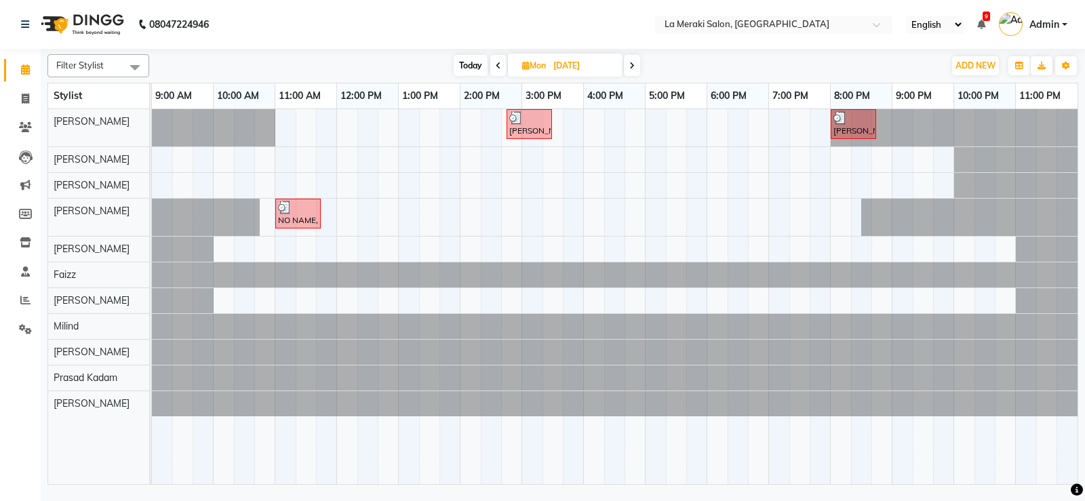
click at [633, 68] on icon at bounding box center [631, 66] width 5 height 8
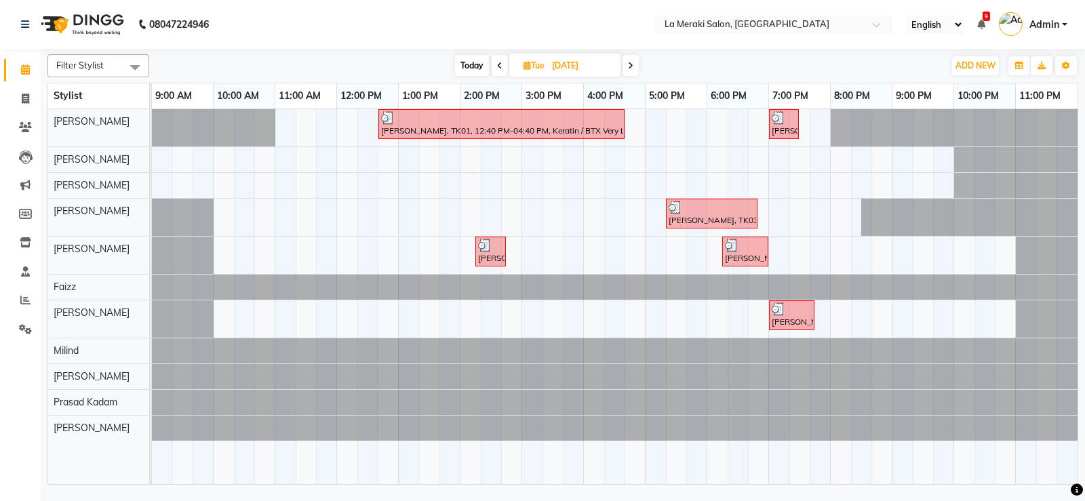
click at [633, 68] on icon at bounding box center [630, 66] width 5 height 8
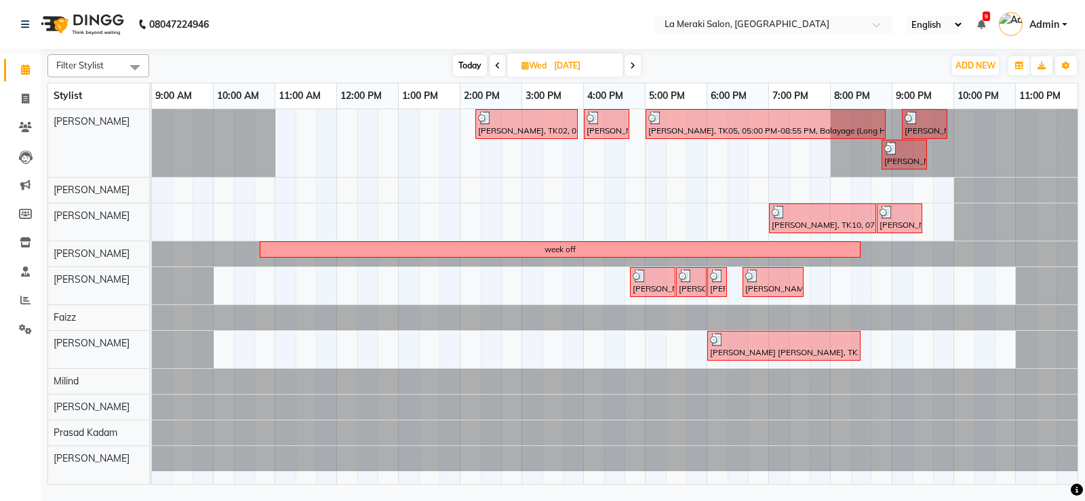
click at [633, 68] on icon at bounding box center [632, 66] width 5 height 8
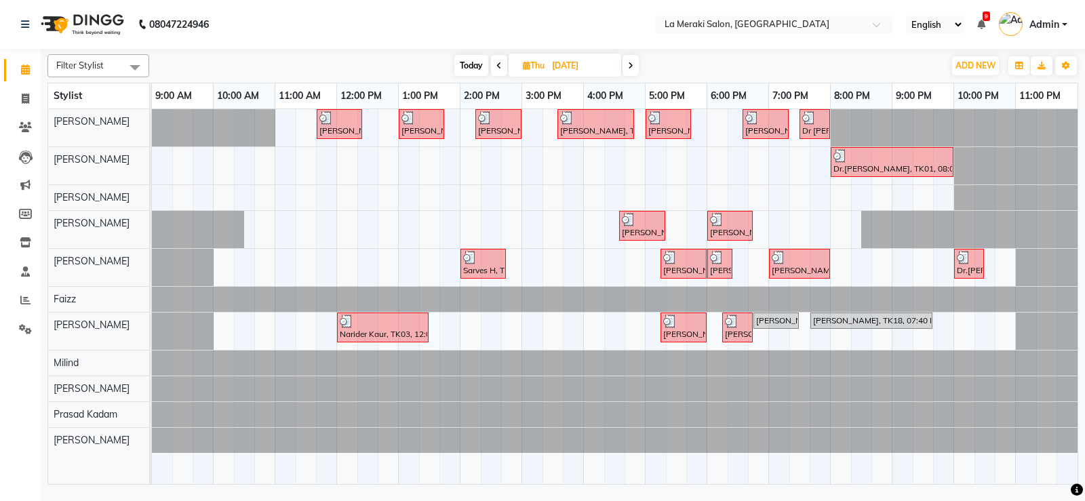
click at [633, 68] on icon at bounding box center [630, 66] width 5 height 8
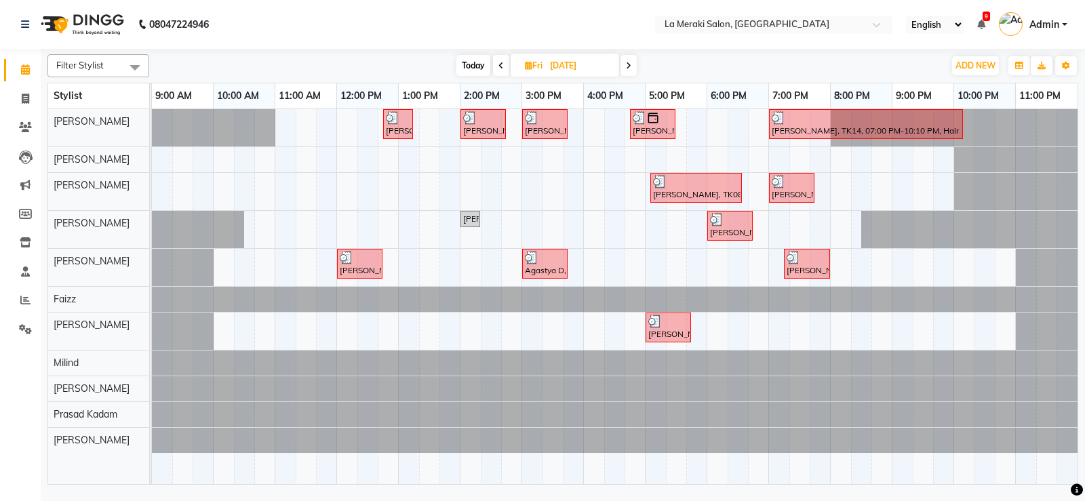
click at [633, 68] on span at bounding box center [629, 65] width 16 height 21
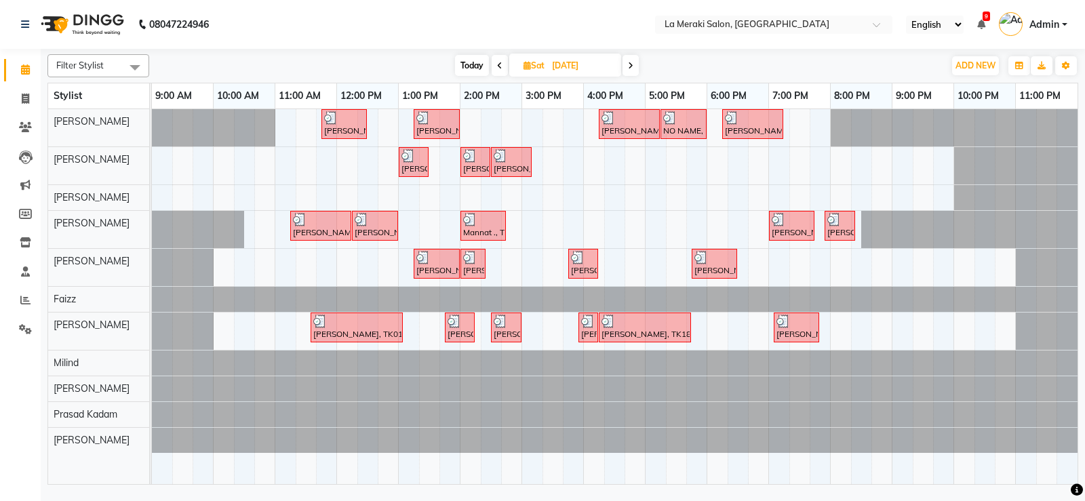
click at [633, 68] on icon at bounding box center [630, 66] width 5 height 8
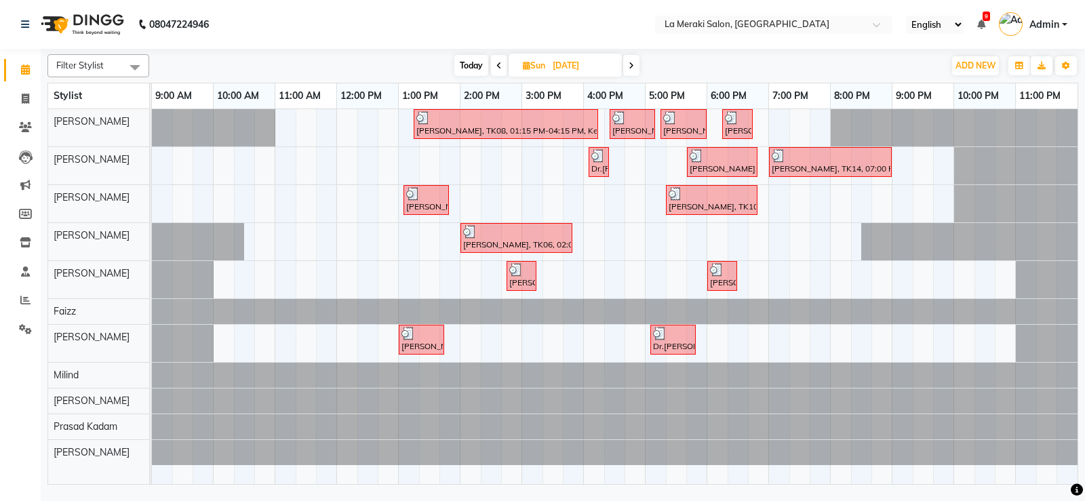
click at [633, 68] on icon at bounding box center [631, 66] width 5 height 8
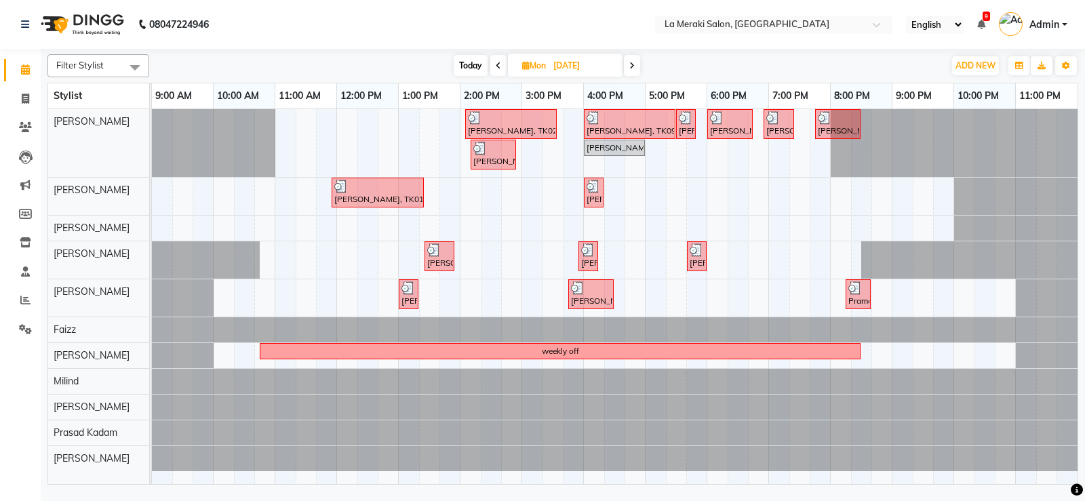
click at [633, 68] on icon at bounding box center [631, 66] width 5 height 8
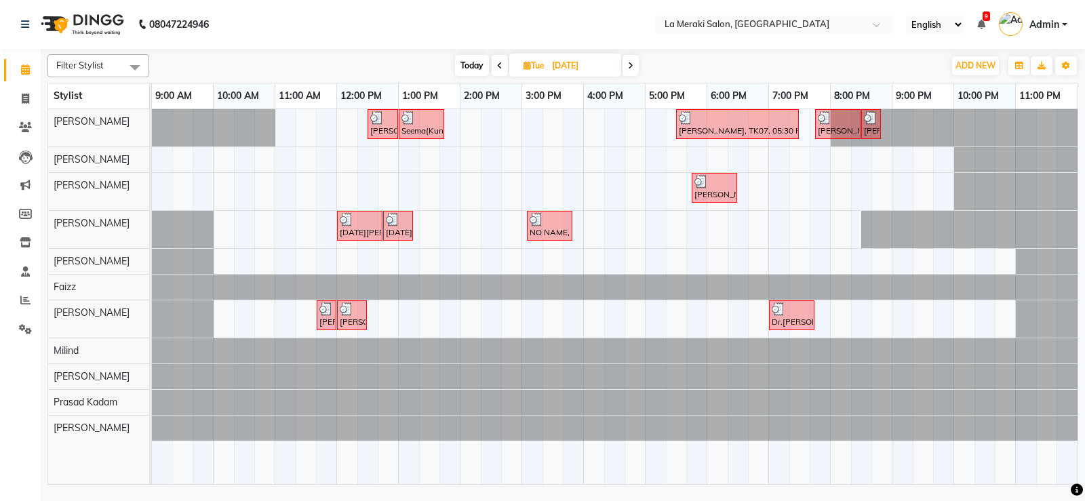
click at [633, 68] on icon at bounding box center [630, 66] width 5 height 8
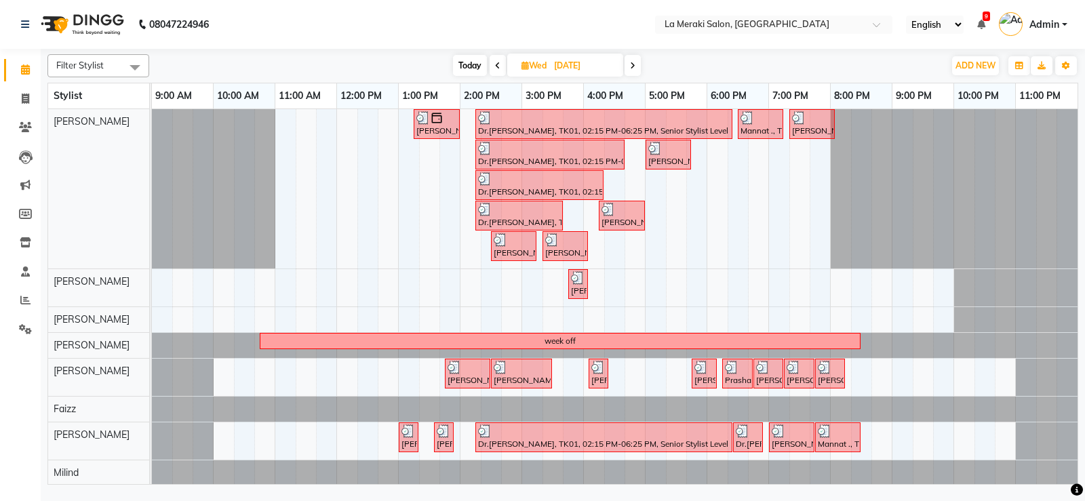
click at [633, 68] on icon at bounding box center [632, 66] width 5 height 8
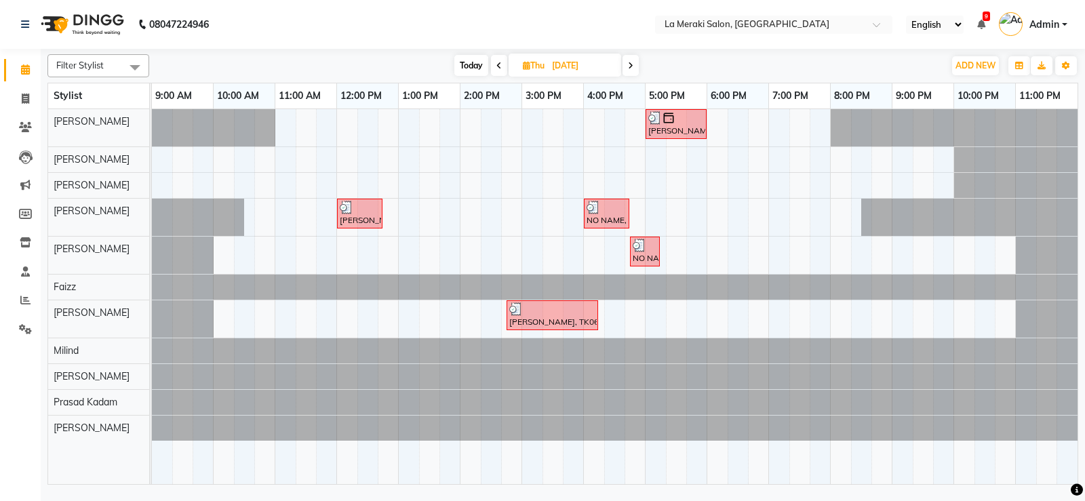
click at [633, 68] on icon at bounding box center [630, 66] width 5 height 8
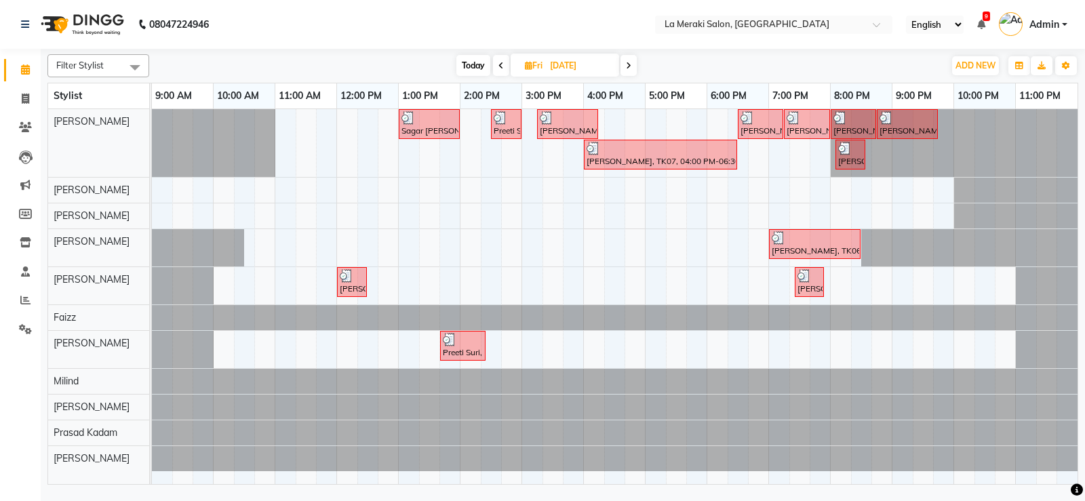
click at [633, 68] on span at bounding box center [629, 65] width 16 height 21
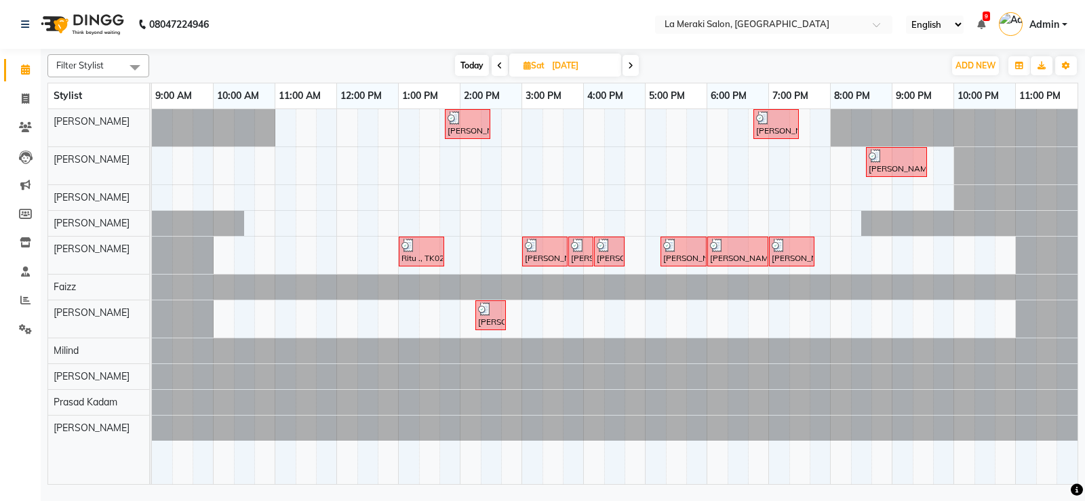
click at [633, 68] on icon at bounding box center [630, 66] width 5 height 8
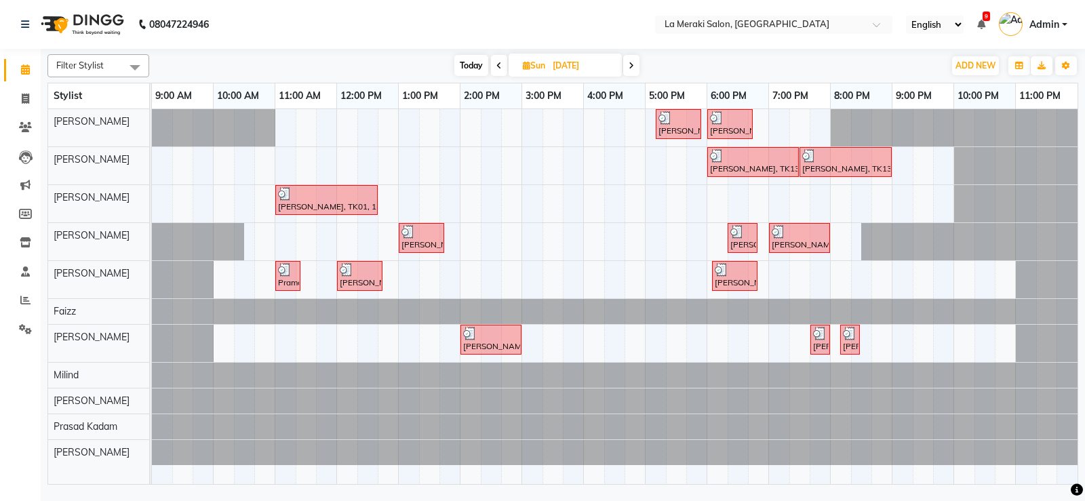
click at [633, 66] on icon at bounding box center [631, 66] width 5 height 8
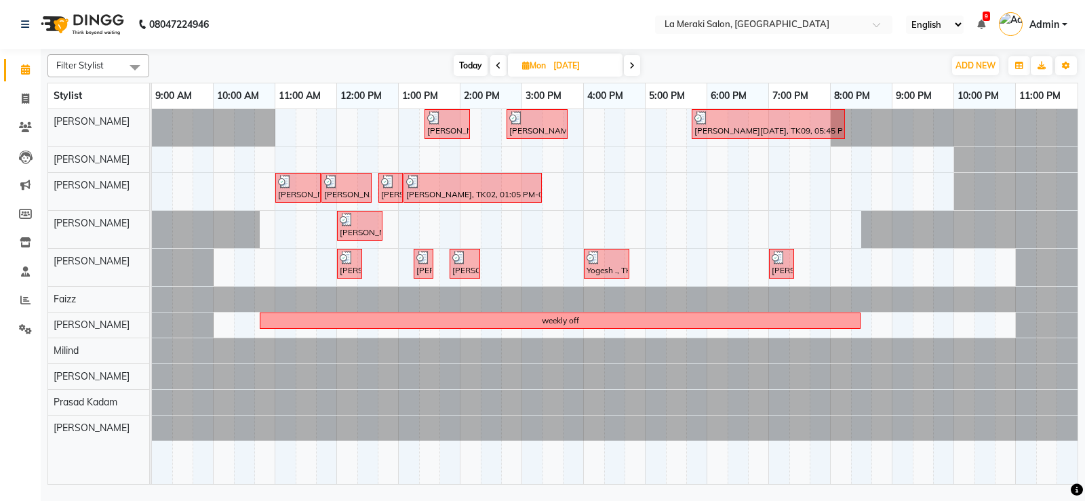
click at [633, 66] on icon at bounding box center [631, 66] width 5 height 8
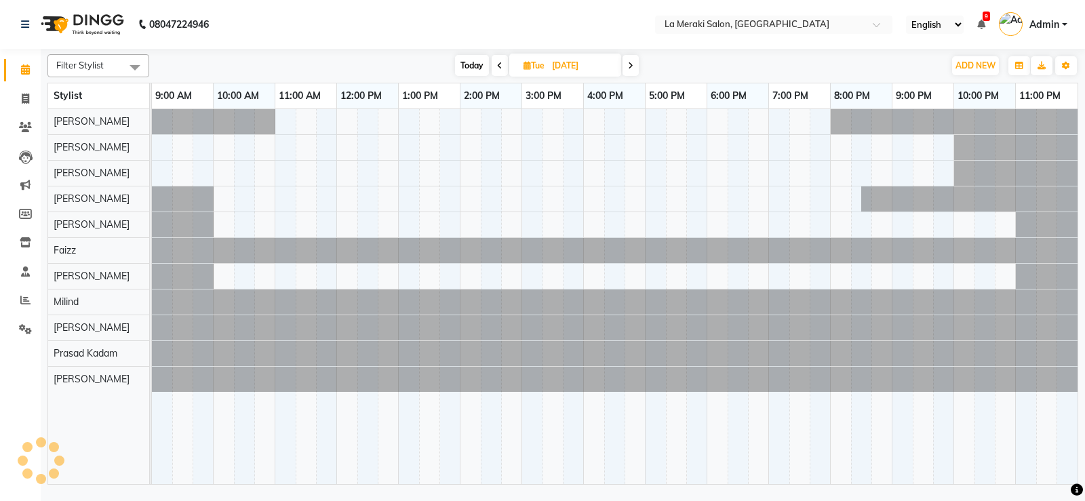
click at [633, 66] on icon at bounding box center [630, 66] width 5 height 8
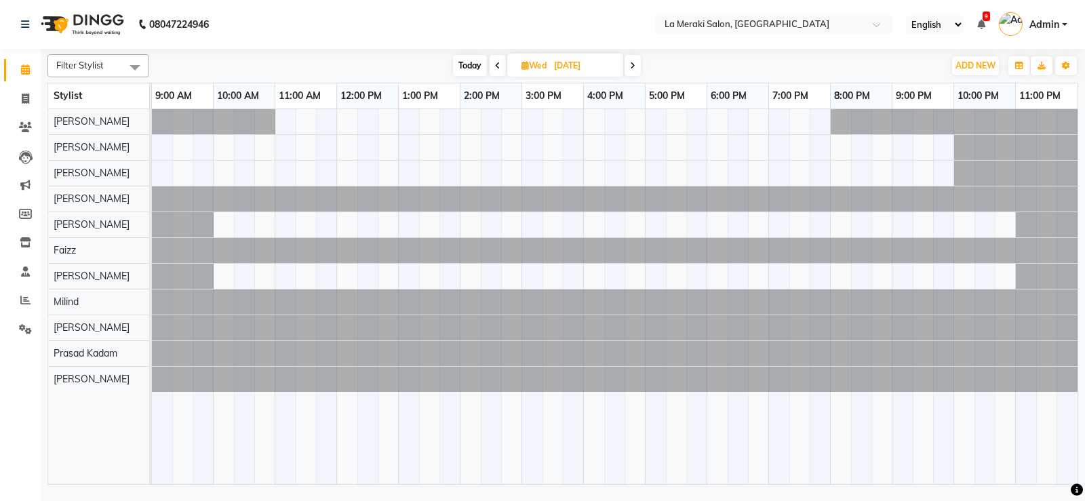
click at [632, 64] on icon at bounding box center [632, 66] width 5 height 8
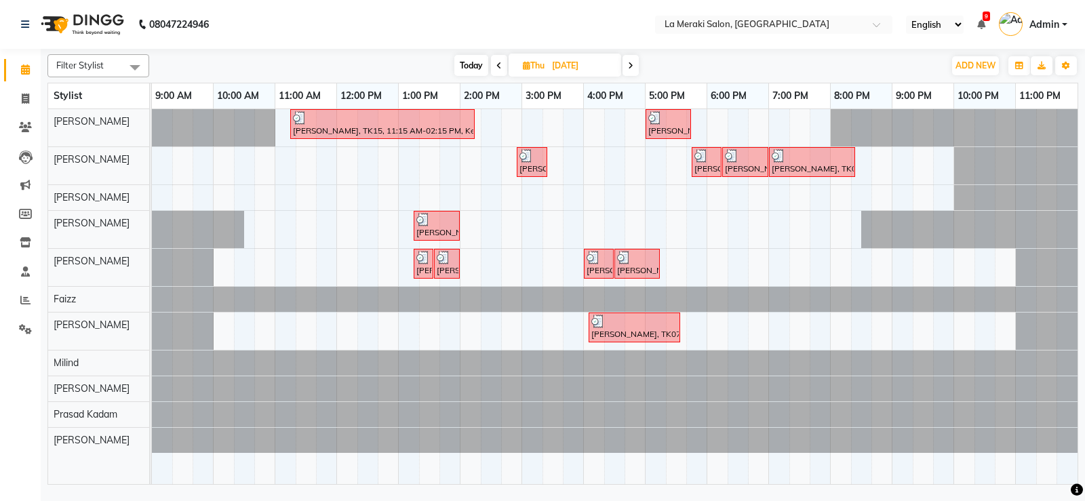
click at [499, 70] on span at bounding box center [499, 65] width 16 height 21
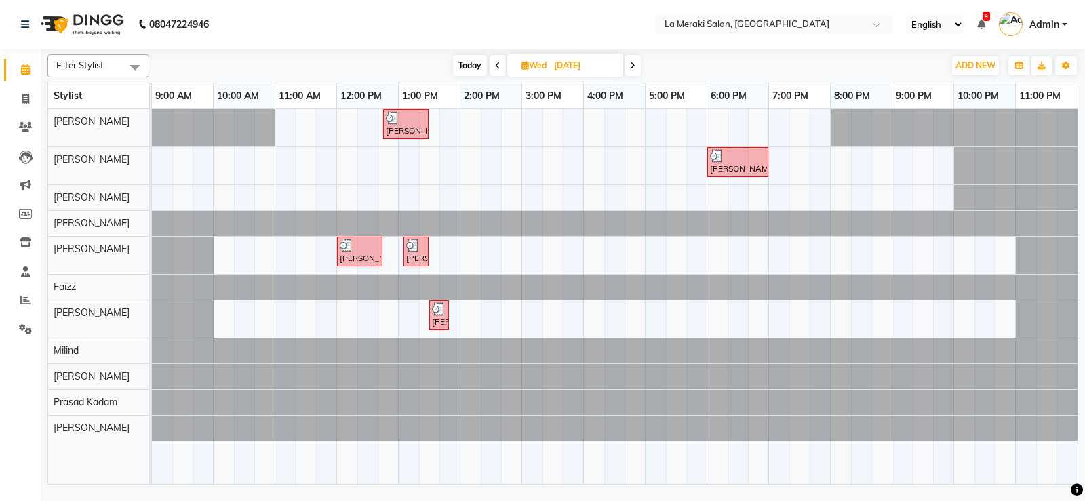
click at [629, 68] on span at bounding box center [633, 65] width 16 height 21
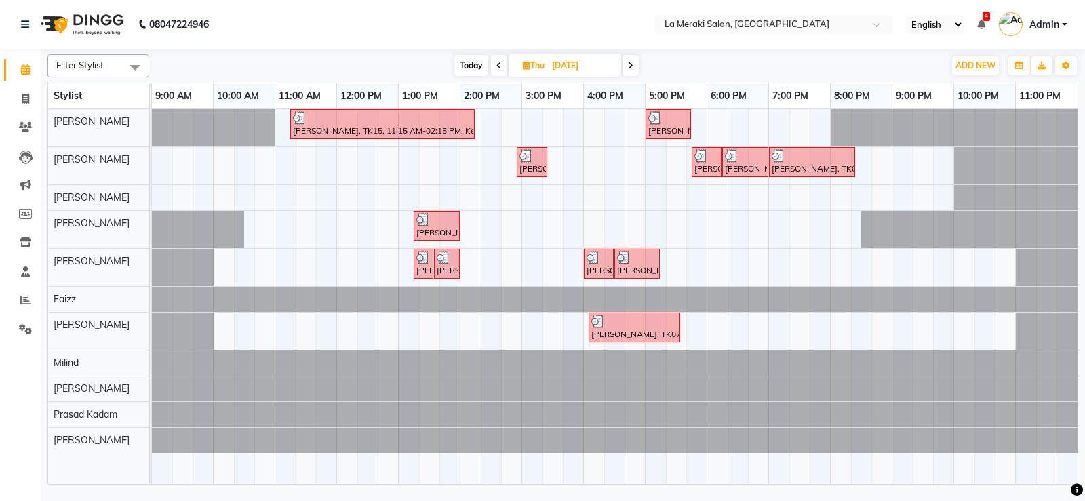
click at [629, 71] on span at bounding box center [631, 65] width 16 height 21
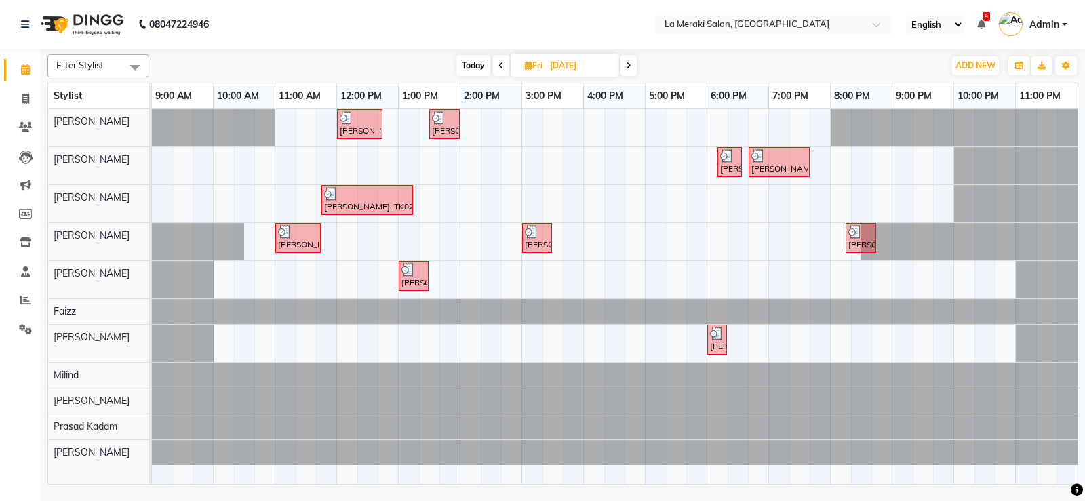
click at [629, 72] on span at bounding box center [629, 65] width 16 height 21
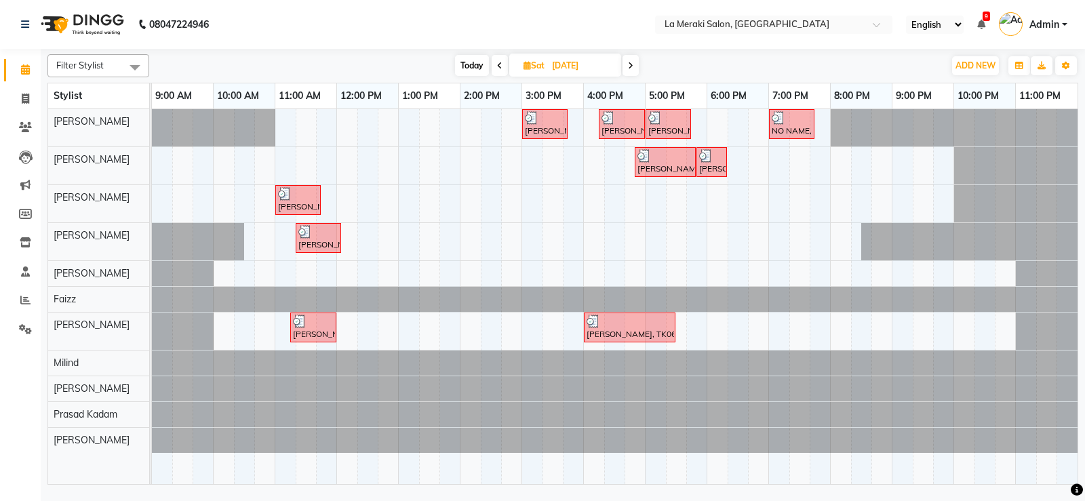
click at [633, 67] on icon at bounding box center [630, 66] width 5 height 8
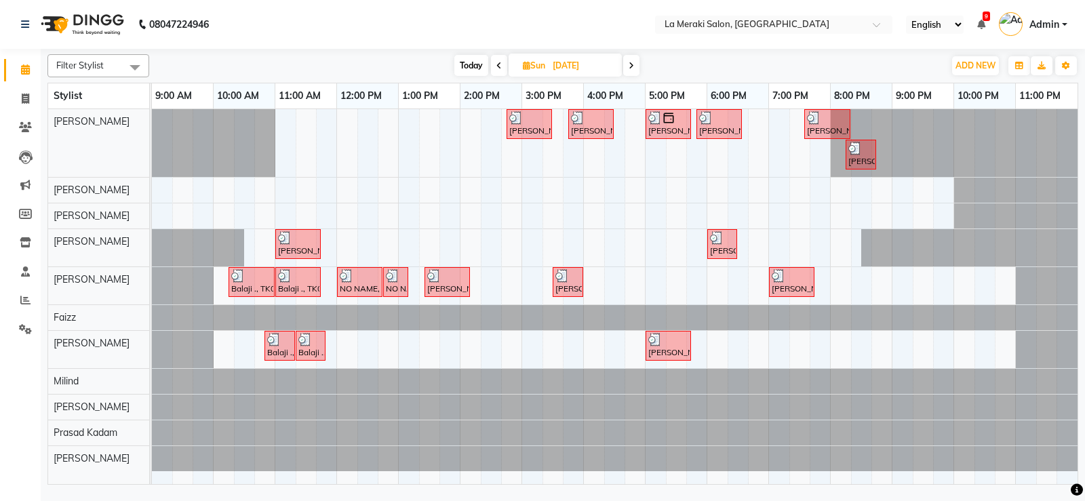
click at [633, 67] on icon at bounding box center [631, 66] width 5 height 8
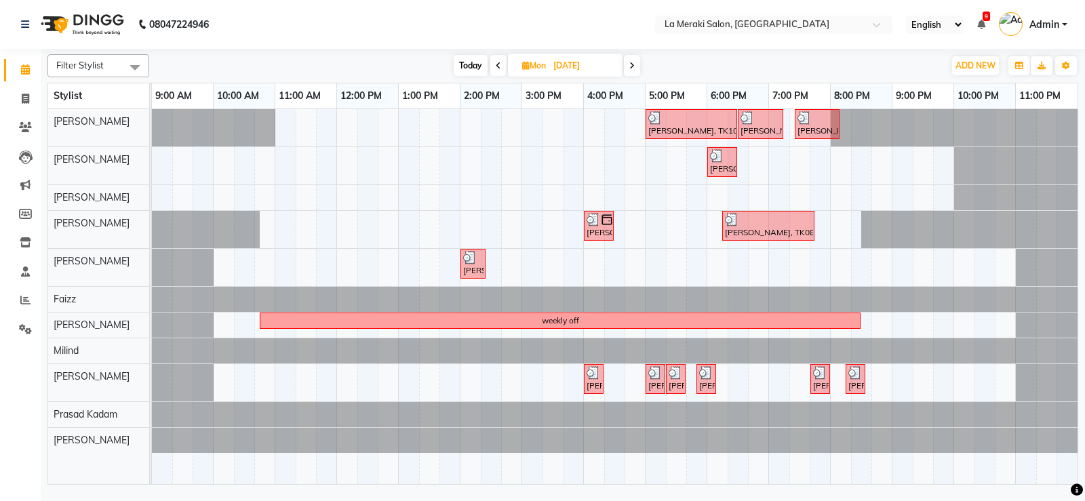
click at [633, 67] on icon at bounding box center [631, 66] width 5 height 8
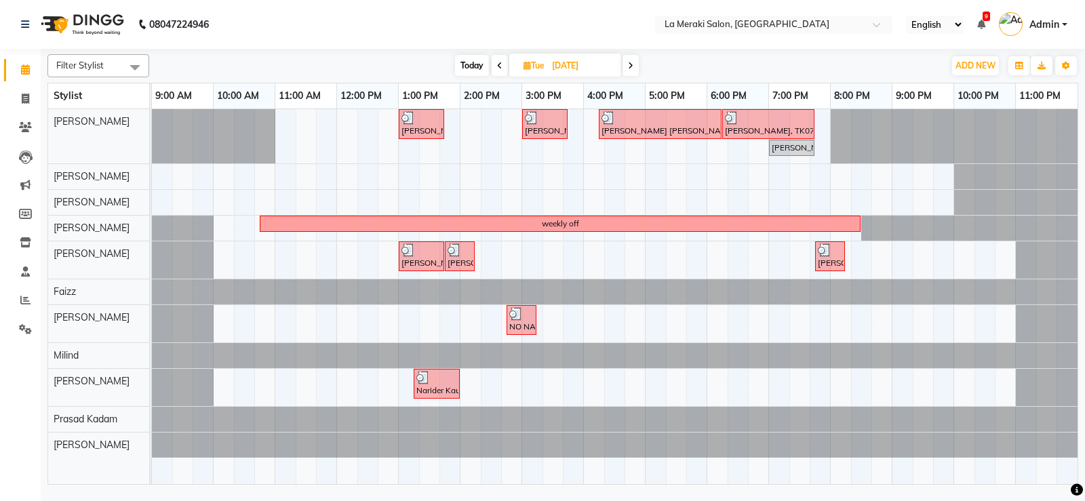
click at [633, 67] on icon at bounding box center [630, 66] width 5 height 8
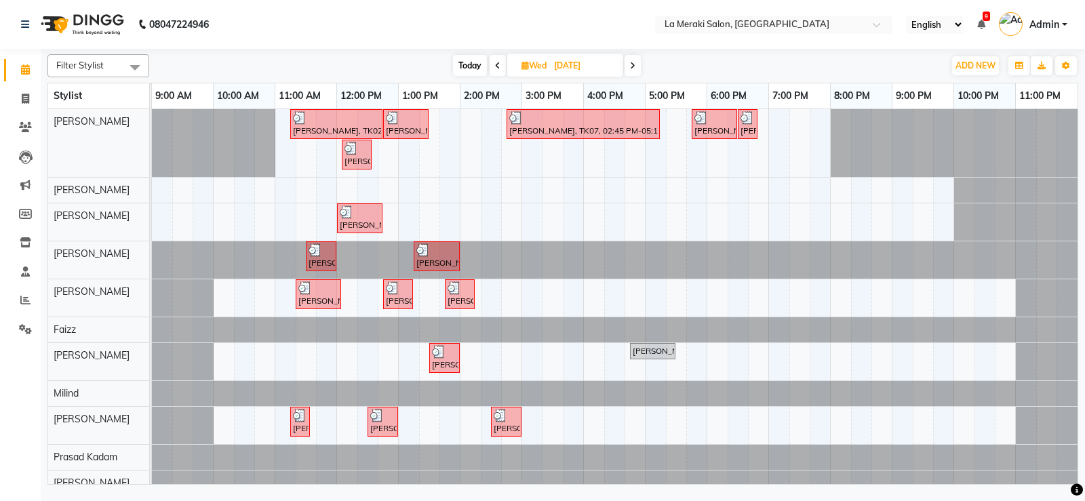
click at [633, 67] on icon at bounding box center [632, 66] width 5 height 8
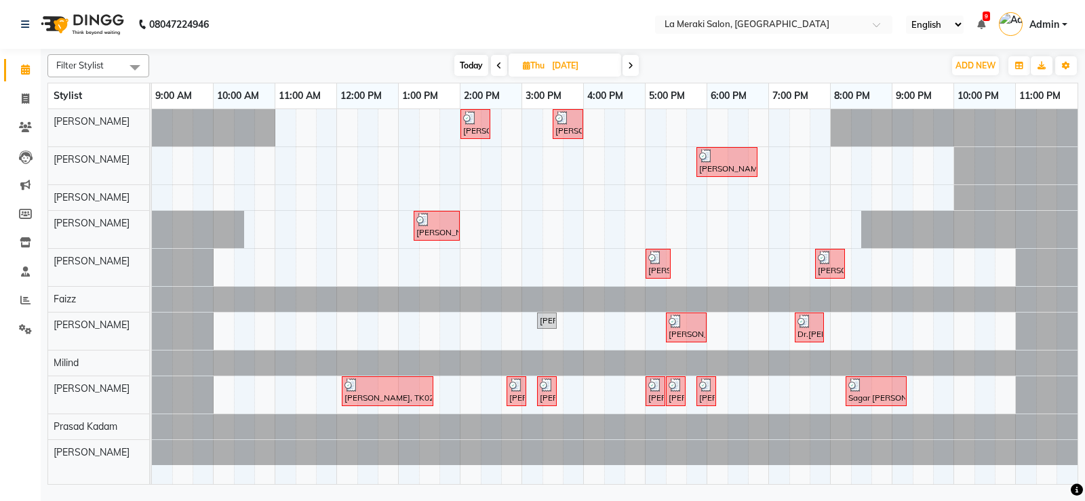
click at [633, 67] on icon at bounding box center [630, 66] width 5 height 8
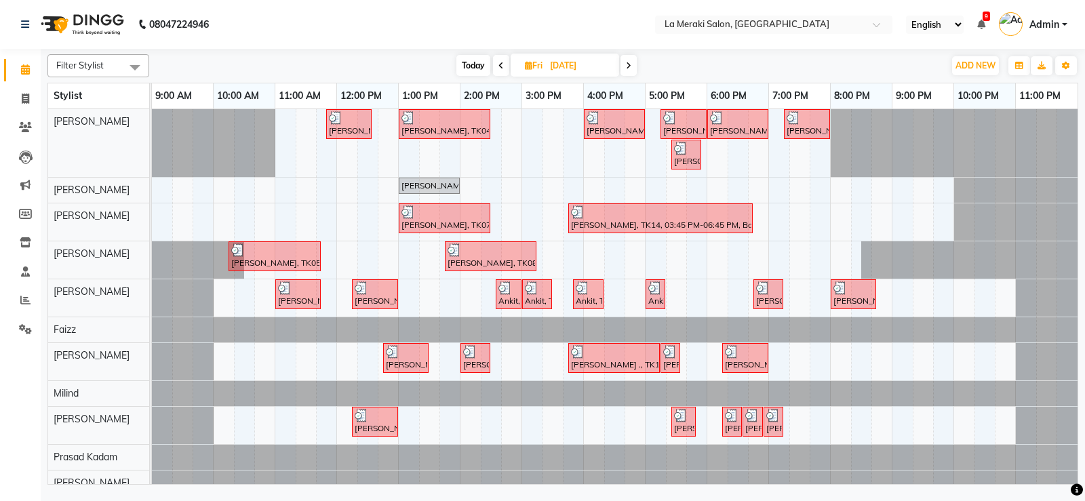
click at [499, 60] on span at bounding box center [501, 65] width 16 height 21
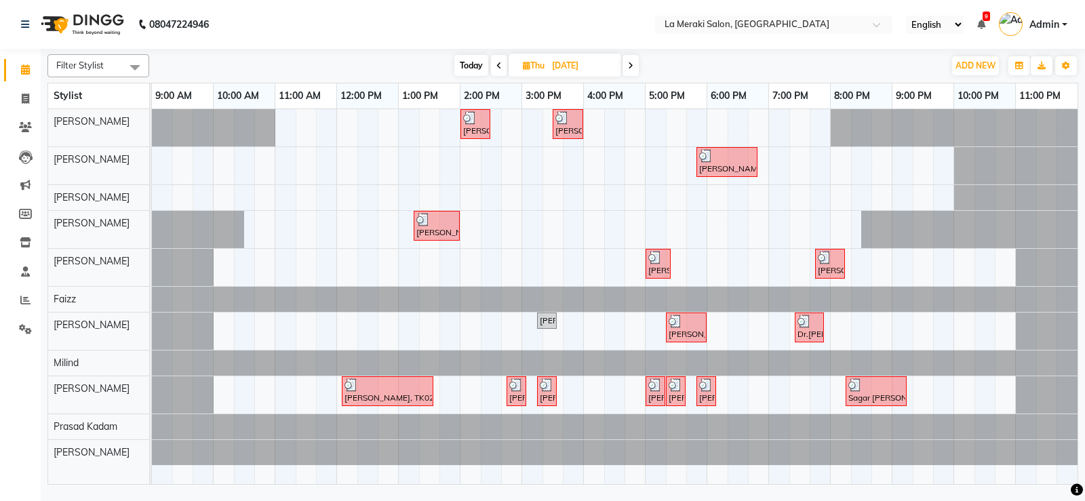
click at [469, 65] on span "Today" at bounding box center [471, 65] width 34 height 21
type input "01-10-2025"
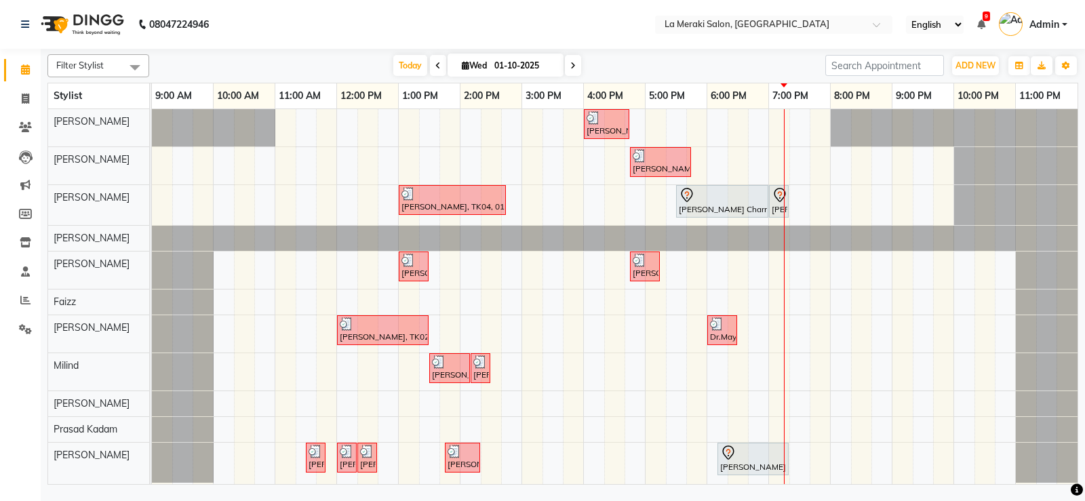
click at [714, 169] on div "Ishita Apte, TK05, 04:00 PM-04:45 PM, Senior Stylist Level Female Haircut Ishit…" at bounding box center [615, 296] width 926 height 375
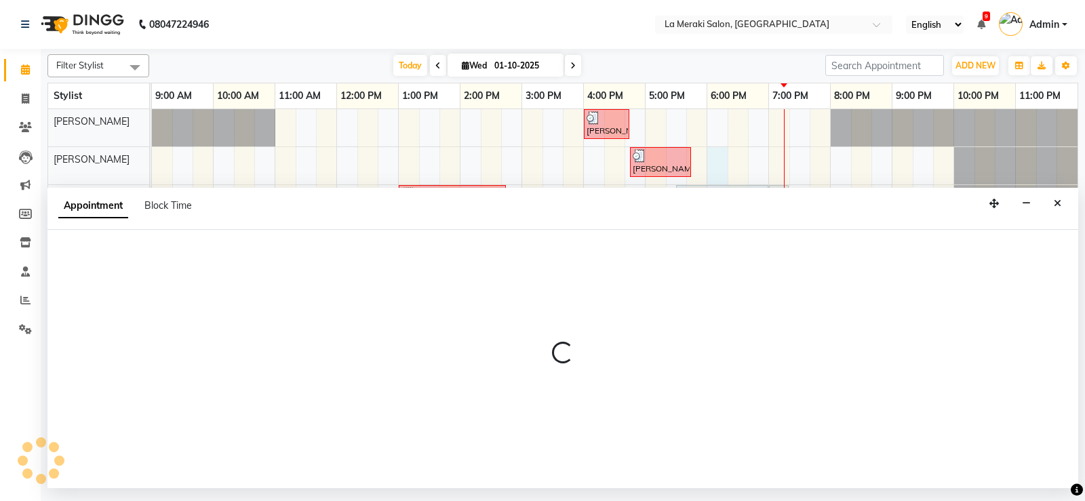
select select "5906"
select select "tentative"
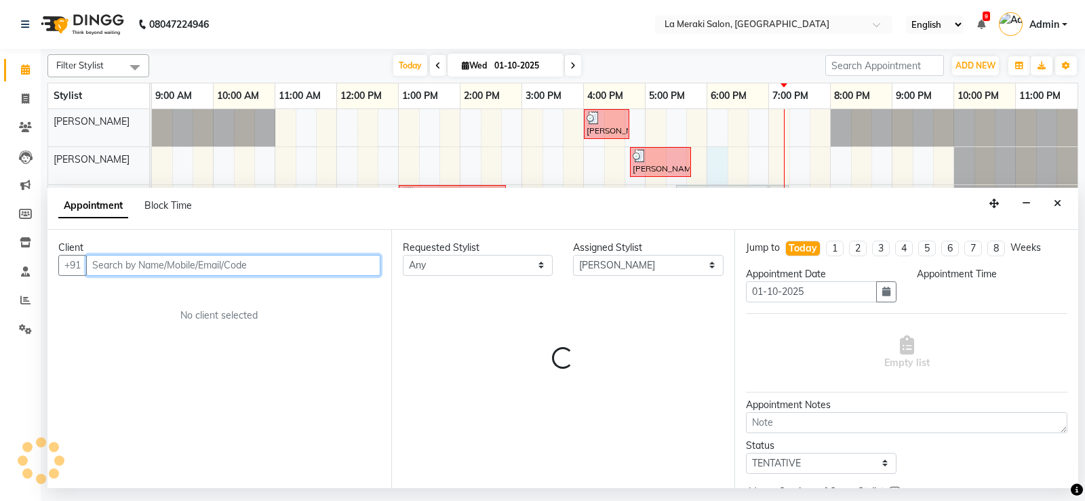
select select "1080"
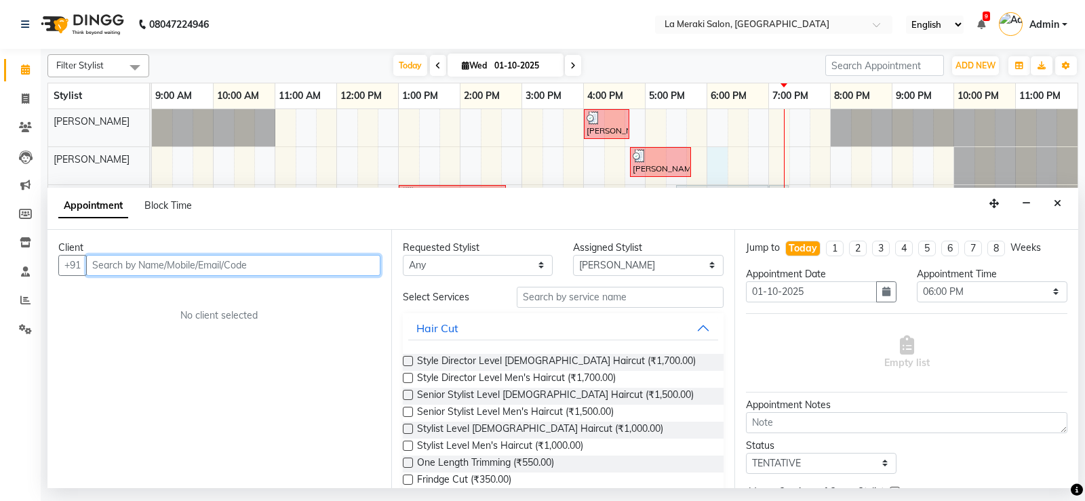
click at [193, 259] on input "text" at bounding box center [233, 265] width 294 height 21
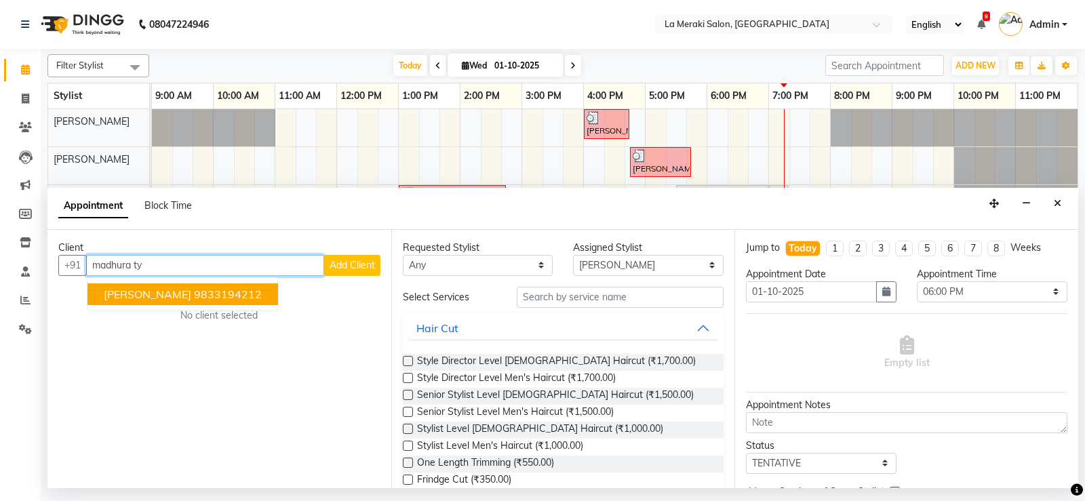
click at [194, 293] on ngb-highlight "9833194212" at bounding box center [228, 295] width 68 height 14
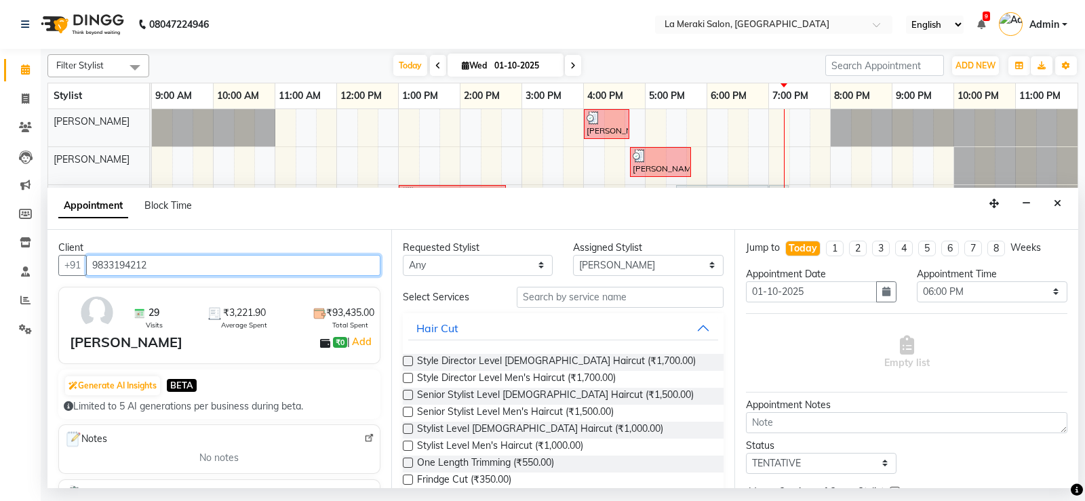
type input "9833194212"
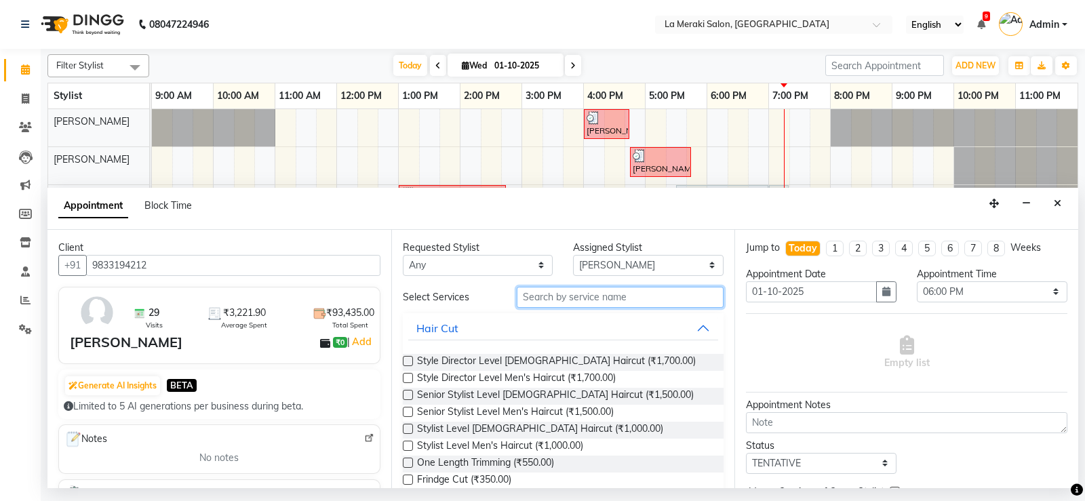
click at [597, 303] on input "text" at bounding box center [621, 297] width 208 height 21
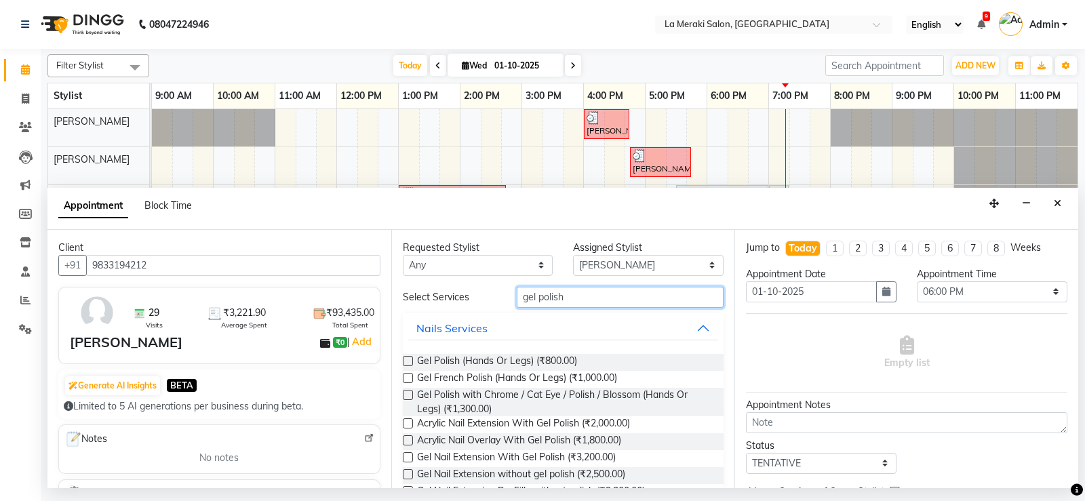
type input "gel polish"
click at [406, 363] on label at bounding box center [408, 361] width 10 height 10
click at [406, 363] on input "checkbox" at bounding box center [407, 362] width 9 height 9
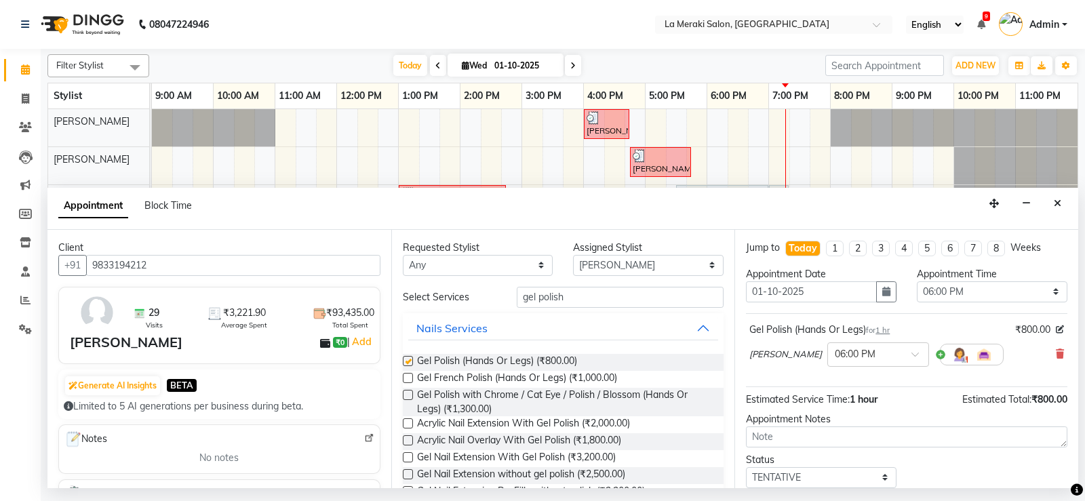
checkbox input "false"
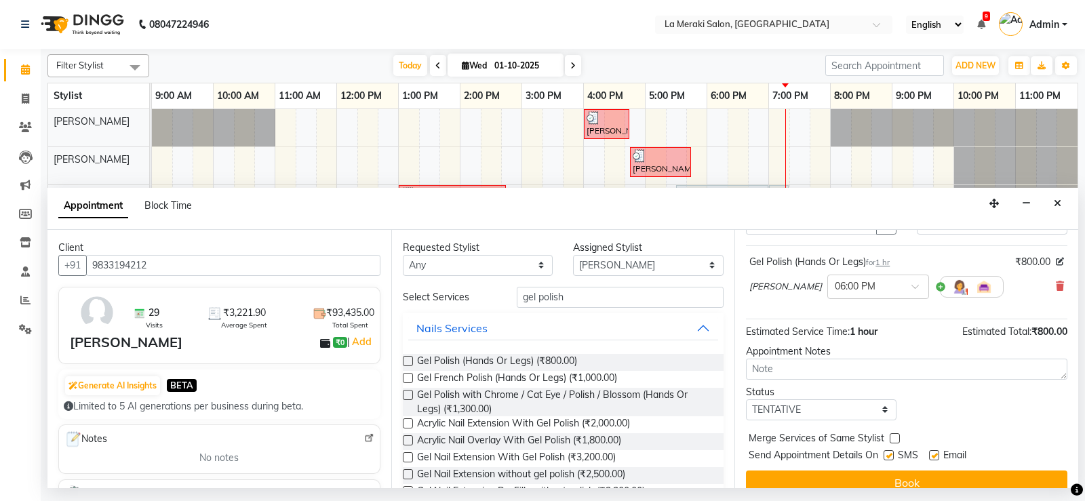
scroll to position [85, 0]
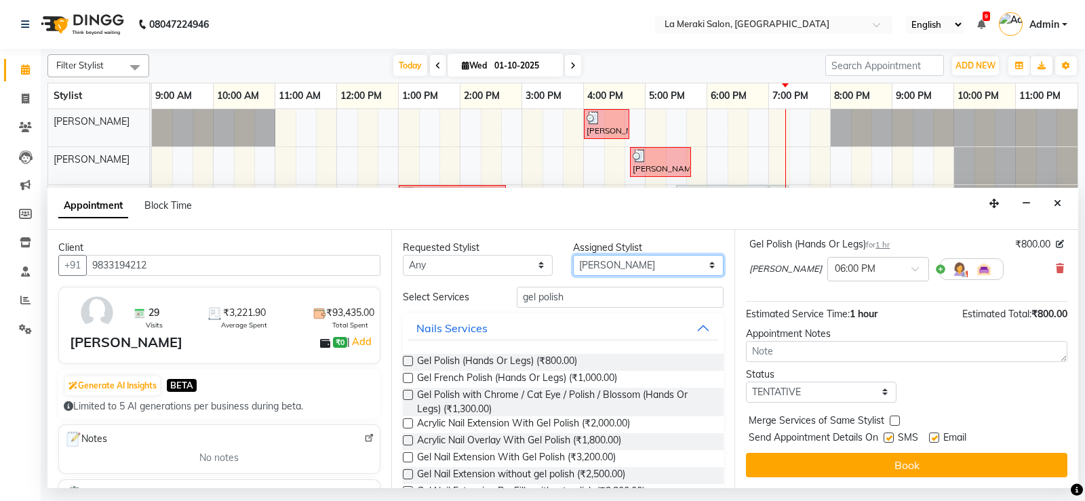
click at [598, 264] on select "Select Aamir Alvi Anus Mohammad Faizz Kulsum Sayyed Milind Muskaan Shaikh Prasa…" at bounding box center [648, 265] width 151 height 21
select select "64939"
click at [573, 255] on select "Select Aamir Alvi Anus Mohammad Faizz Kulsum Sayyed Milind Muskaan Shaikh Prasa…" at bounding box center [648, 265] width 151 height 21
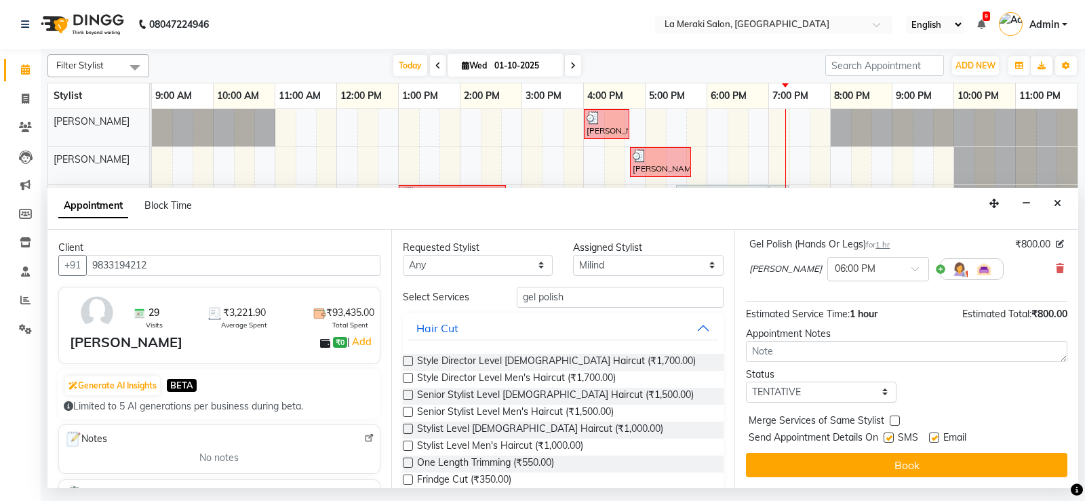
click at [889, 442] on label at bounding box center [889, 438] width 10 height 10
click at [889, 442] on input "checkbox" at bounding box center [888, 439] width 9 height 9
checkbox input "false"
click at [933, 436] on label at bounding box center [934, 438] width 10 height 10
click at [933, 436] on input "checkbox" at bounding box center [933, 439] width 9 height 9
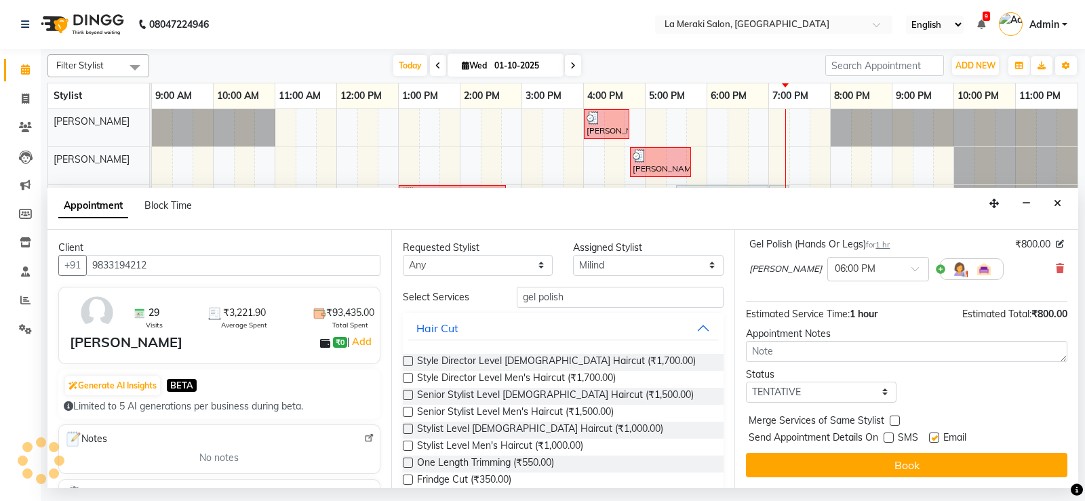
checkbox input "false"
click at [646, 296] on input "gel polish" at bounding box center [621, 297] width 208 height 21
click at [585, 299] on input "gel polish" at bounding box center [621, 297] width 208 height 21
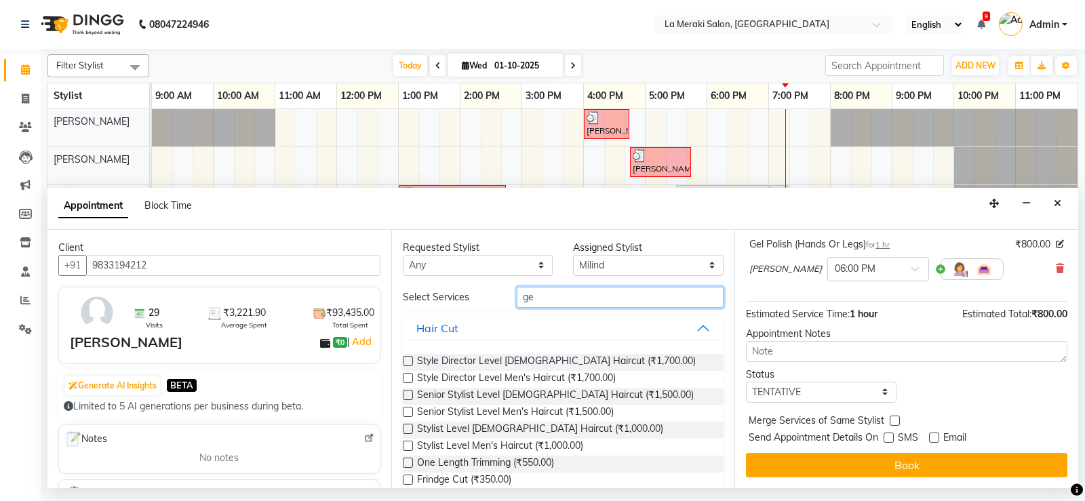
type input "g"
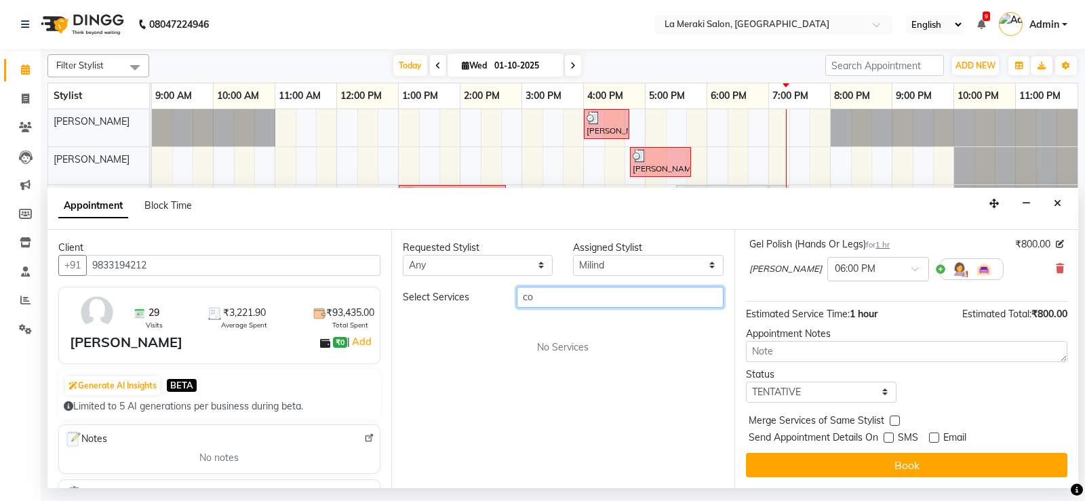
type input "c"
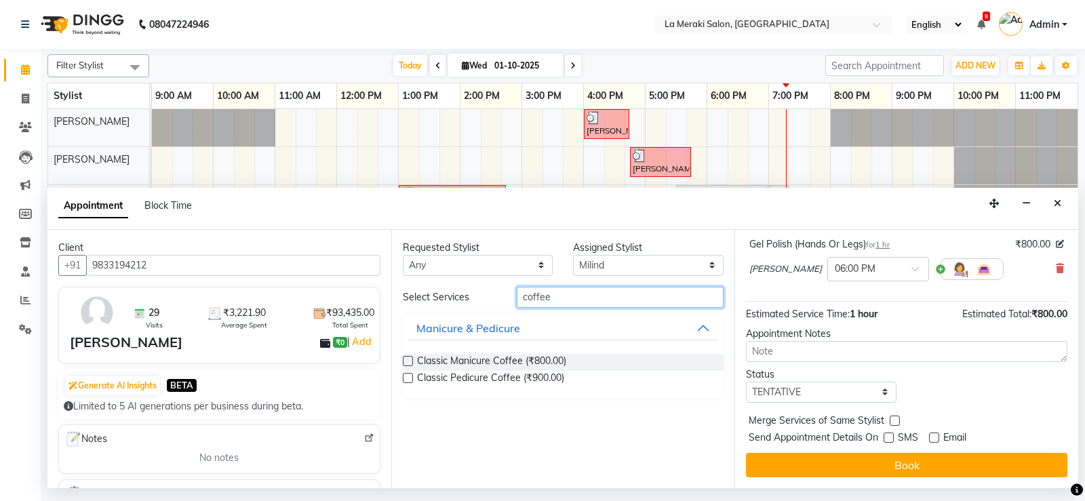
type input "coffee"
click at [408, 381] on label at bounding box center [408, 378] width 10 height 10
click at [408, 381] on input "checkbox" at bounding box center [407, 379] width 9 height 9
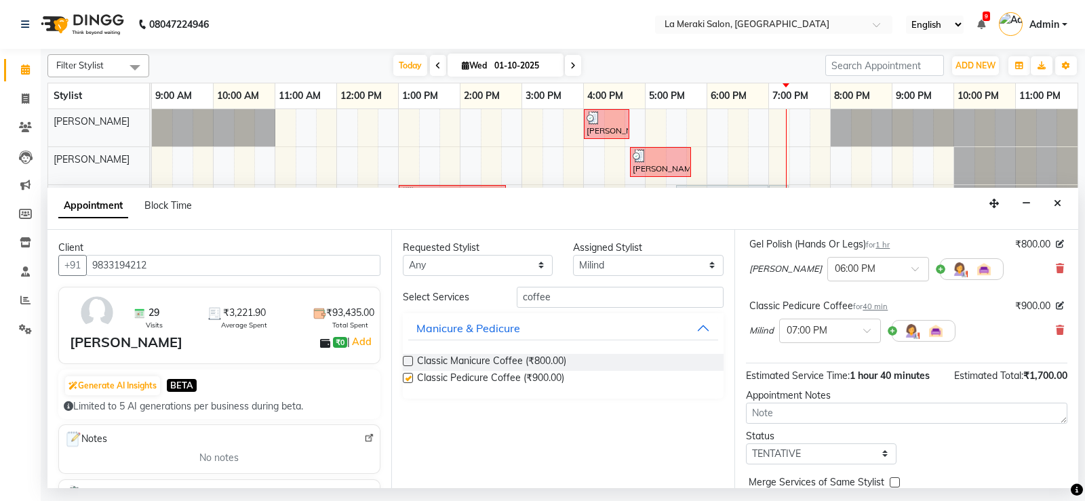
checkbox input "false"
click at [406, 359] on label at bounding box center [408, 361] width 10 height 10
click at [406, 359] on input "checkbox" at bounding box center [407, 362] width 9 height 9
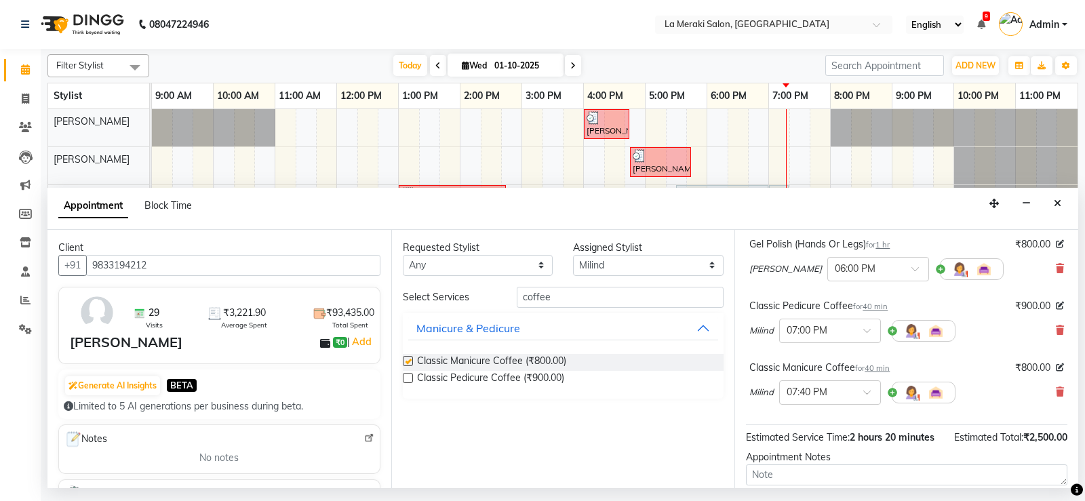
checkbox input "false"
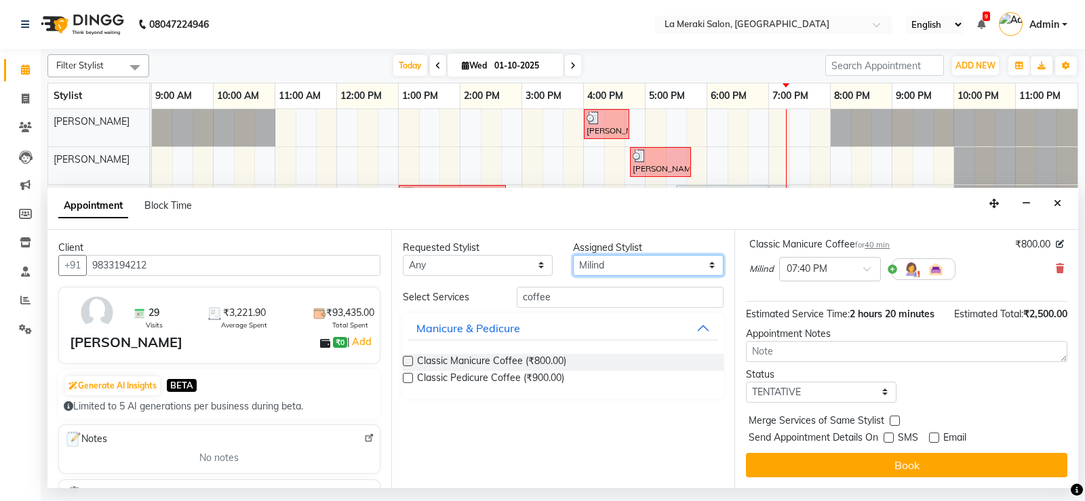
click at [650, 269] on select "Select Aamir Alvi Anus Mohammad Faizz Kulsum Sayyed Milind Muskaan Shaikh Prasa…" at bounding box center [648, 265] width 151 height 21
select select "24520"
click at [573, 255] on select "Select Aamir Alvi Anus Mohammad Faizz Kulsum Sayyed Milind Muskaan Shaikh Prasa…" at bounding box center [648, 265] width 151 height 21
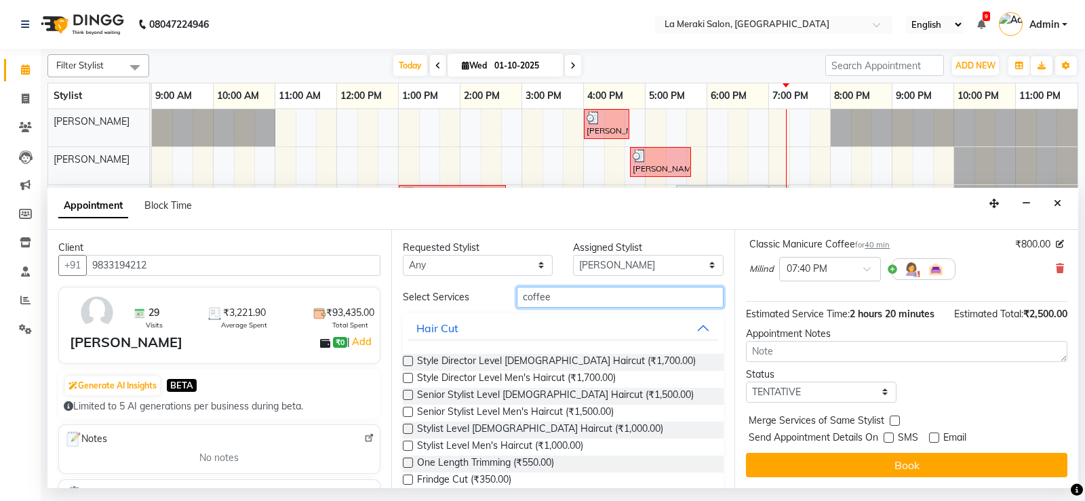
click at [602, 305] on input "coffee" at bounding box center [621, 297] width 208 height 21
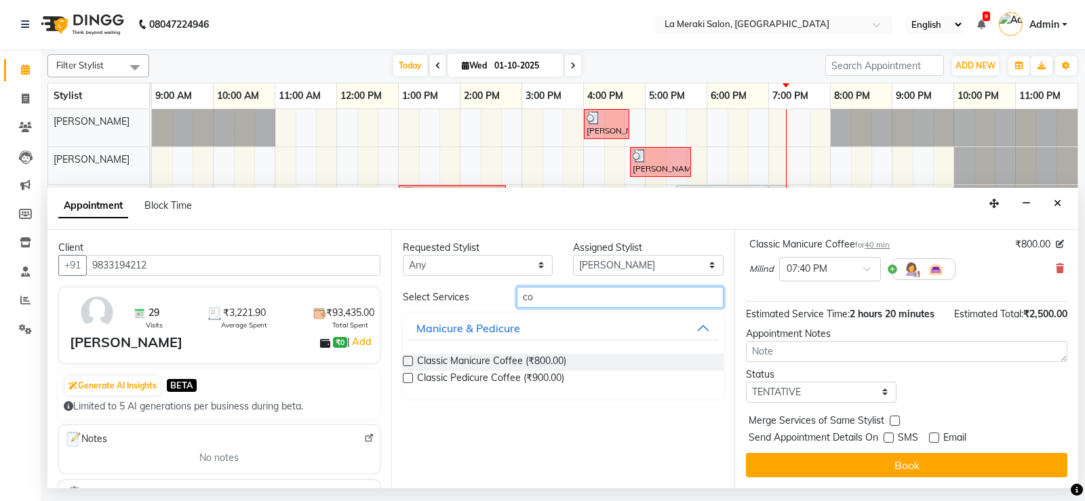
type input "c"
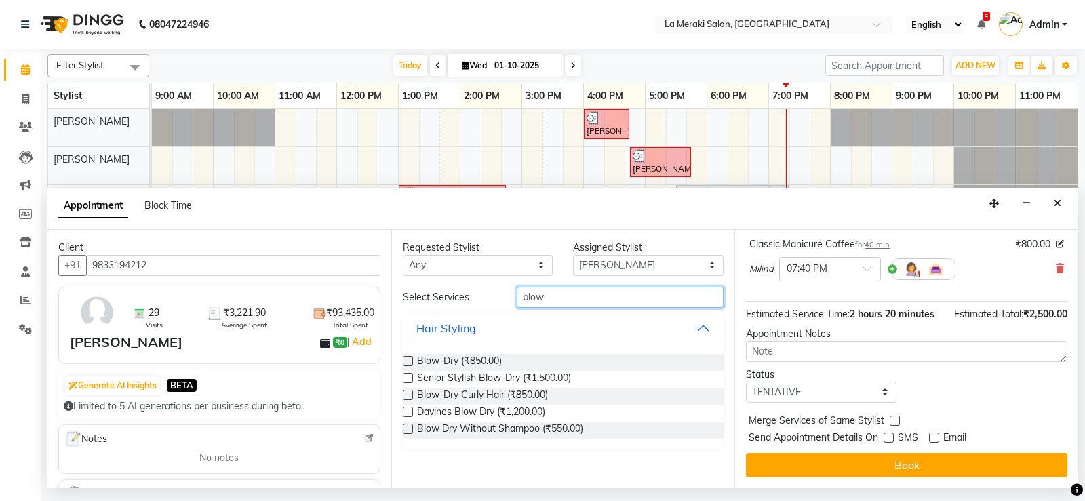
type input "blow"
click at [410, 362] on label at bounding box center [408, 361] width 10 height 10
click at [410, 362] on input "checkbox" at bounding box center [407, 362] width 9 height 9
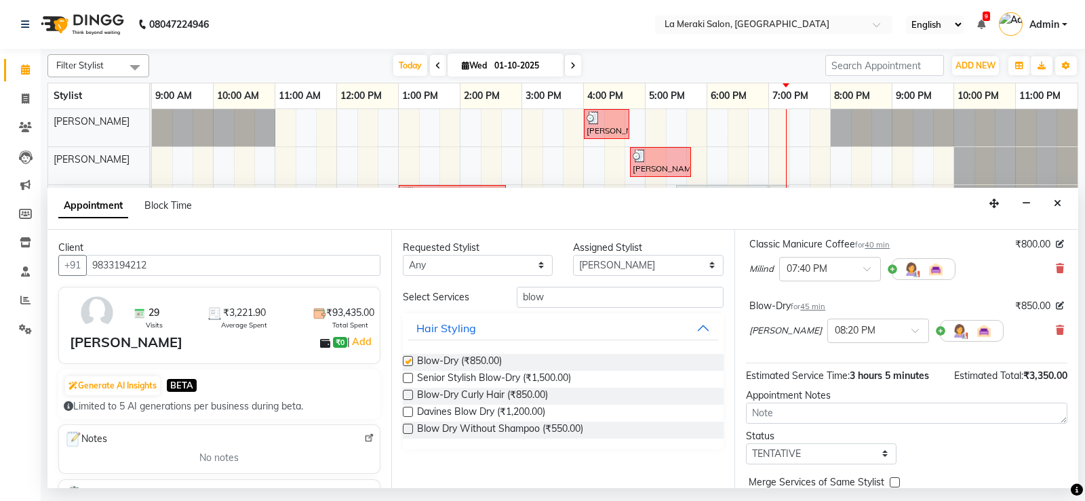
checkbox input "false"
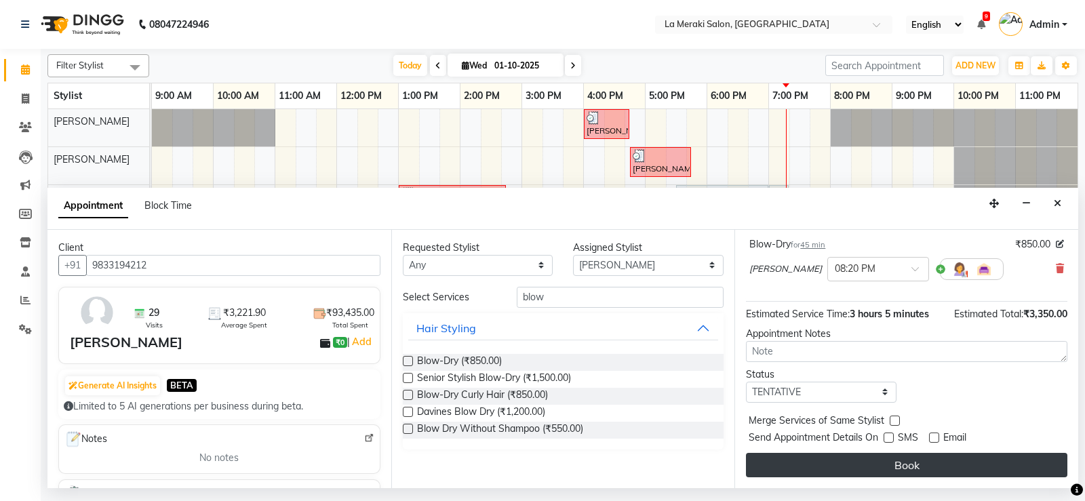
click at [878, 462] on button "Book" at bounding box center [906, 465] width 321 height 24
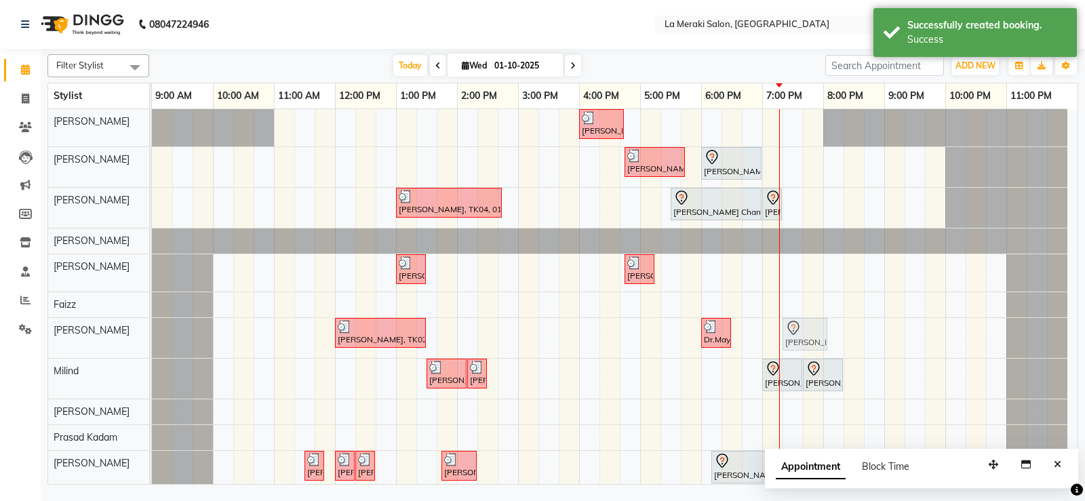
drag, startPoint x: 853, startPoint y: 340, endPoint x: 798, endPoint y: 339, distance: 54.3
click at [152, 339] on div "Rashmi Akali, TK02, 12:00 PM-01:30 PM, Stylist Root Touch Up Dr.Maytrayee ., TK…" at bounding box center [152, 338] width 0 height 40
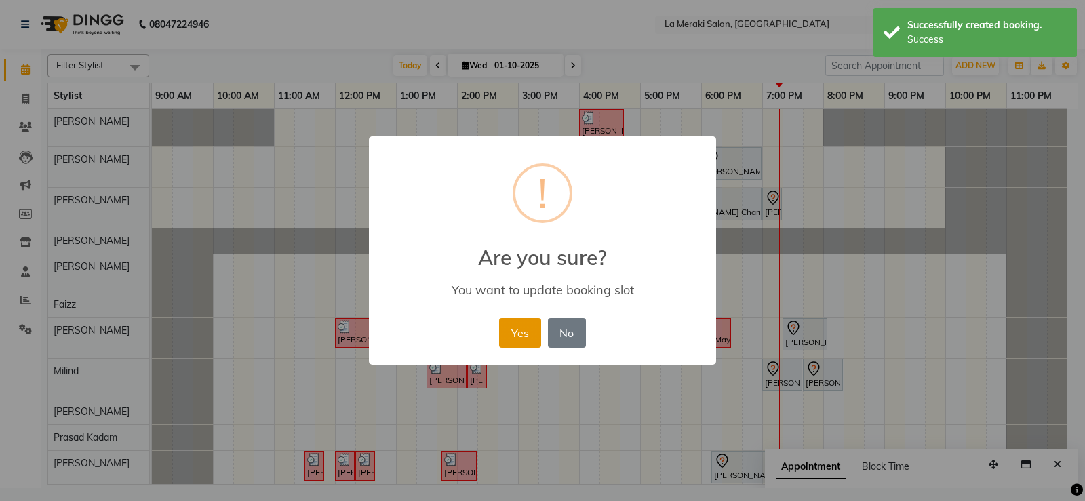
click at [525, 335] on button "Yes" at bounding box center [519, 333] width 41 height 30
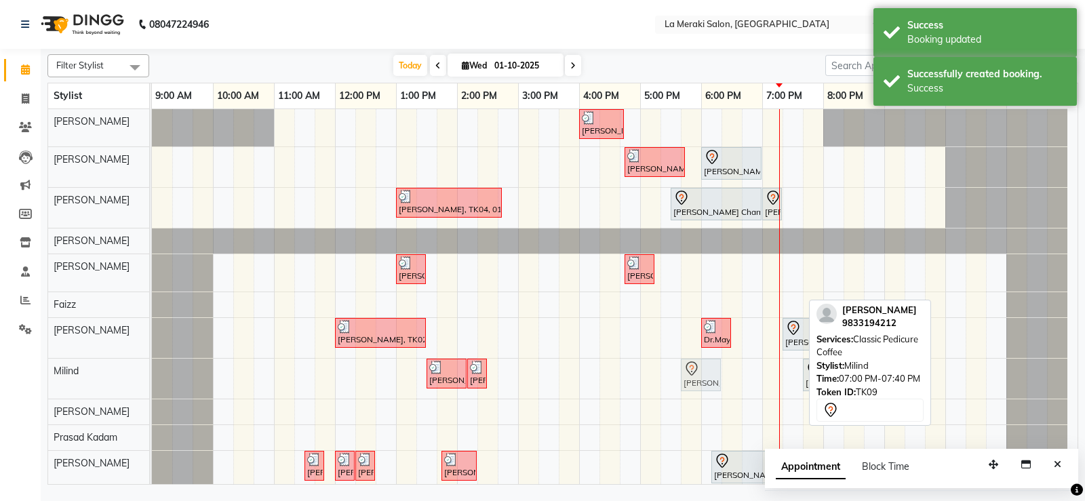
drag, startPoint x: 768, startPoint y: 376, endPoint x: 689, endPoint y: 374, distance: 79.4
click at [152, 374] on div "Rashmi Akali, TK02, 01:30 PM-02:10 PM, Classic Pedicure Coffee Rashmi Akali, TK…" at bounding box center [152, 379] width 0 height 40
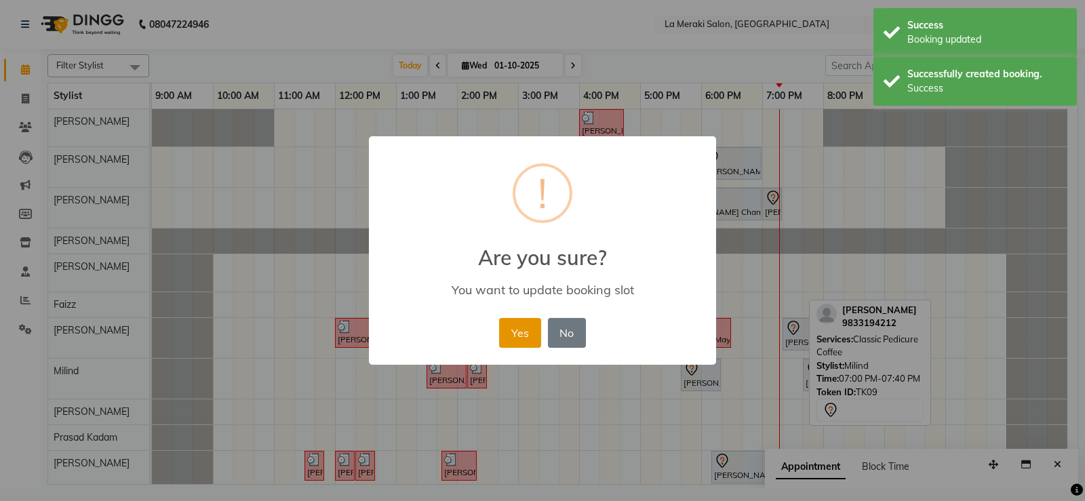
click at [527, 338] on button "Yes" at bounding box center [519, 333] width 41 height 30
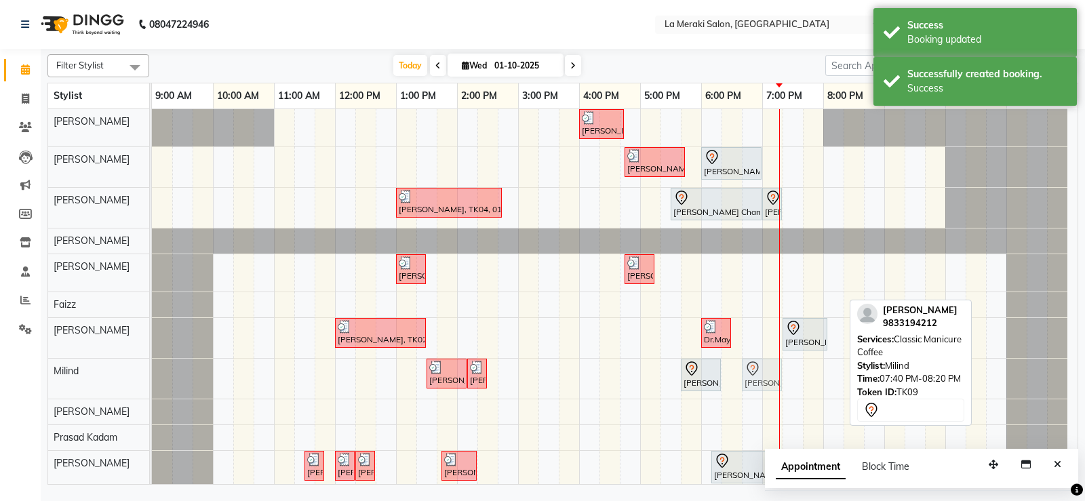
drag, startPoint x: 809, startPoint y: 376, endPoint x: 739, endPoint y: 378, distance: 69.9
click at [739, 378] on div "Ishita Apte, TK05, 04:00 PM-04:45 PM, Senior Stylist Level Female Haircut Ishit…" at bounding box center [615, 300] width 926 height 382
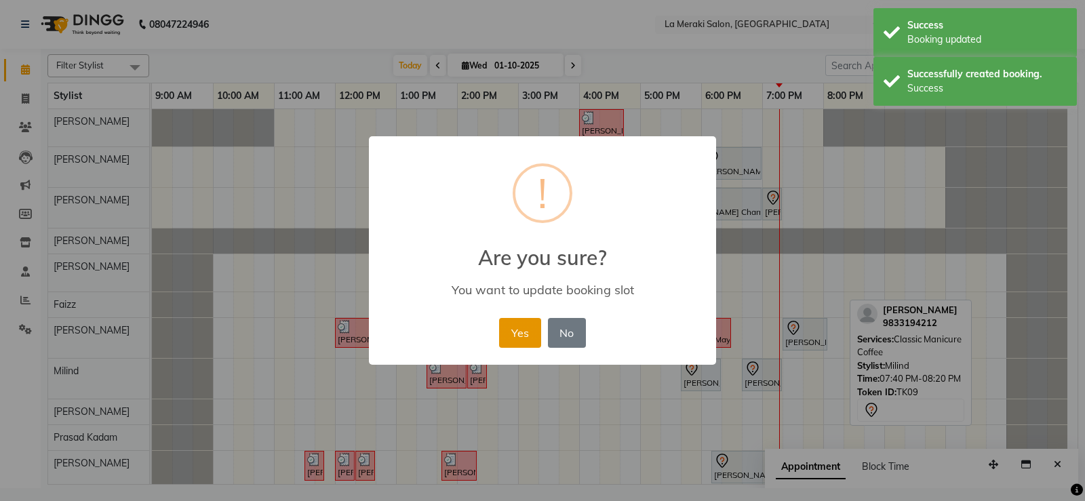
click at [515, 330] on button "Yes" at bounding box center [519, 333] width 41 height 30
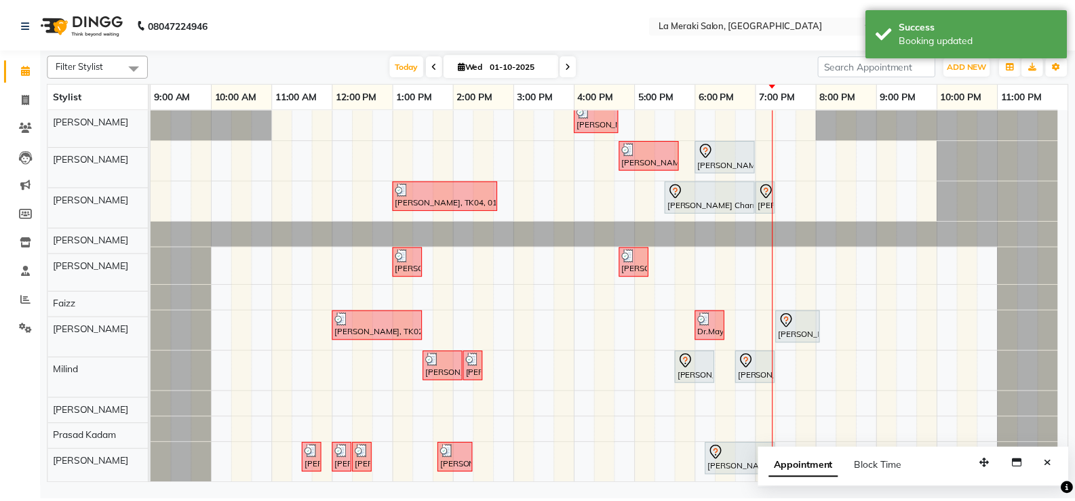
scroll to position [7, 0]
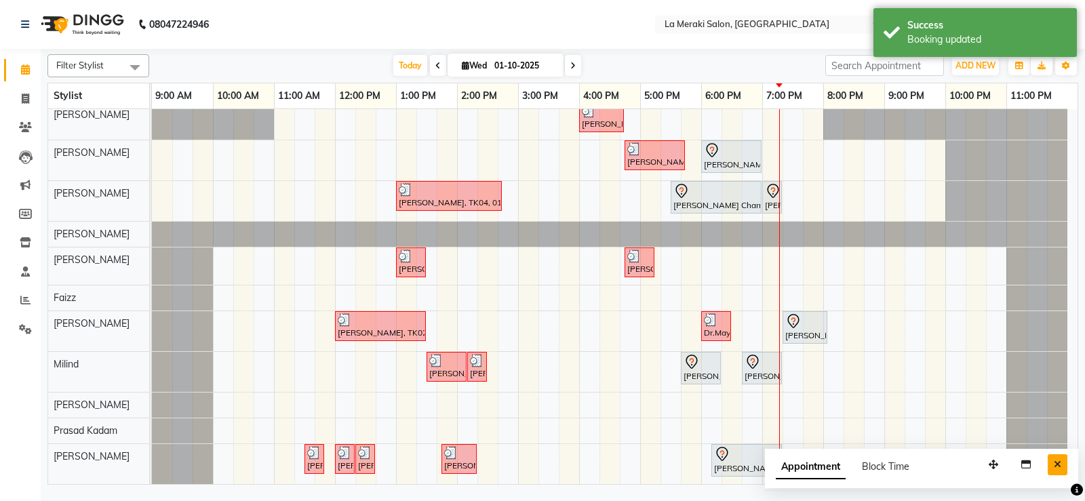
click at [1060, 467] on icon "Close" at bounding box center [1057, 464] width 7 height 9
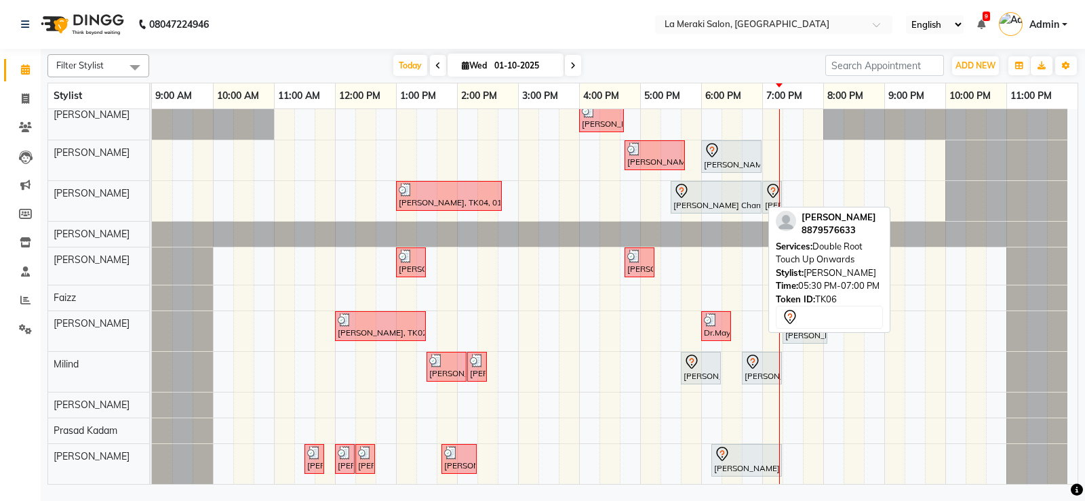
click at [716, 196] on div at bounding box center [716, 191] width 85 height 16
click at [691, 200] on div "[PERSON_NAME] Charnane, TK06, 05:30 PM-07:00 PM, Double Root Touch Up Onwards" at bounding box center [716, 197] width 88 height 28
select select "7"
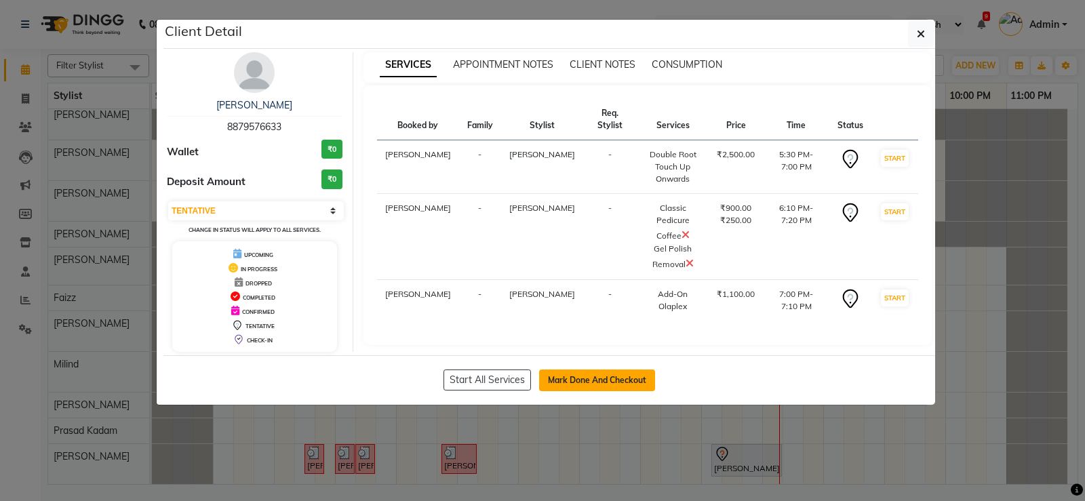
click at [598, 377] on button "Mark Done And Checkout" at bounding box center [597, 381] width 116 height 22
select select "service"
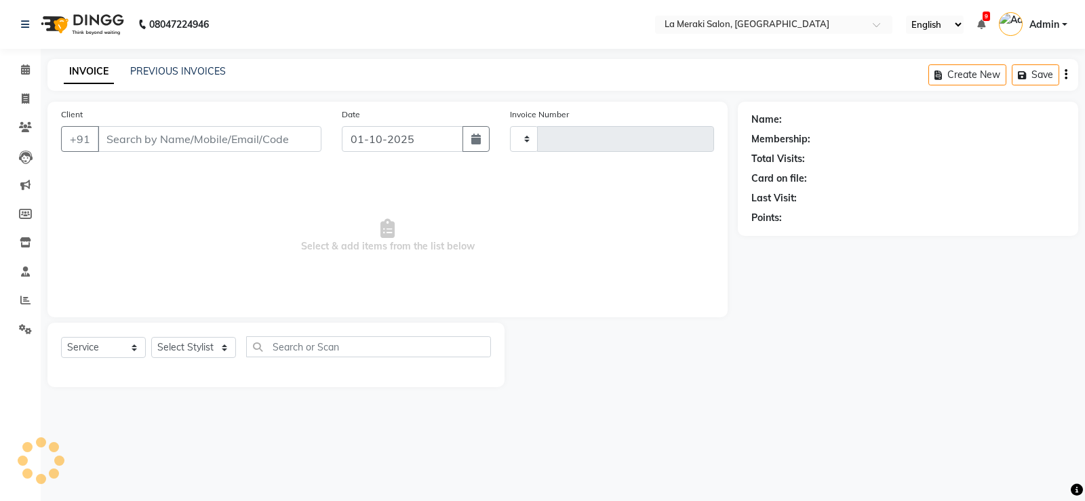
type input "2714"
select select "438"
type input "8879576633"
select select "92930"
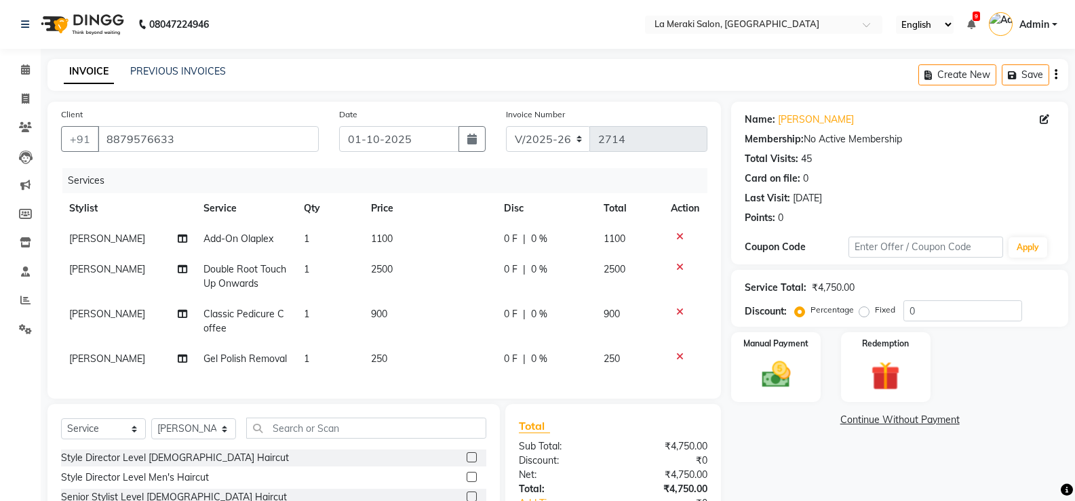
click at [394, 266] on td "2500" at bounding box center [429, 276] width 133 height 45
select select "5905"
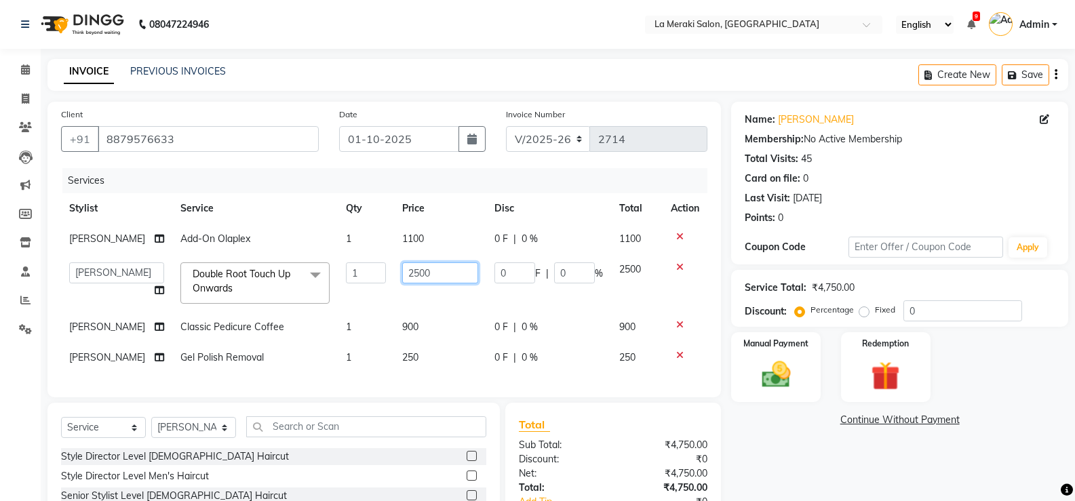
drag, startPoint x: 450, startPoint y: 273, endPoint x: 214, endPoint y: 273, distance: 236.7
click at [214, 273] on tr "Aamir Alvi Anus Mohammad Faizz Kulsum Sayyed Milind Muskaan Shaikh Prasad Kadam…" at bounding box center [384, 283] width 646 height 58
type input "3200"
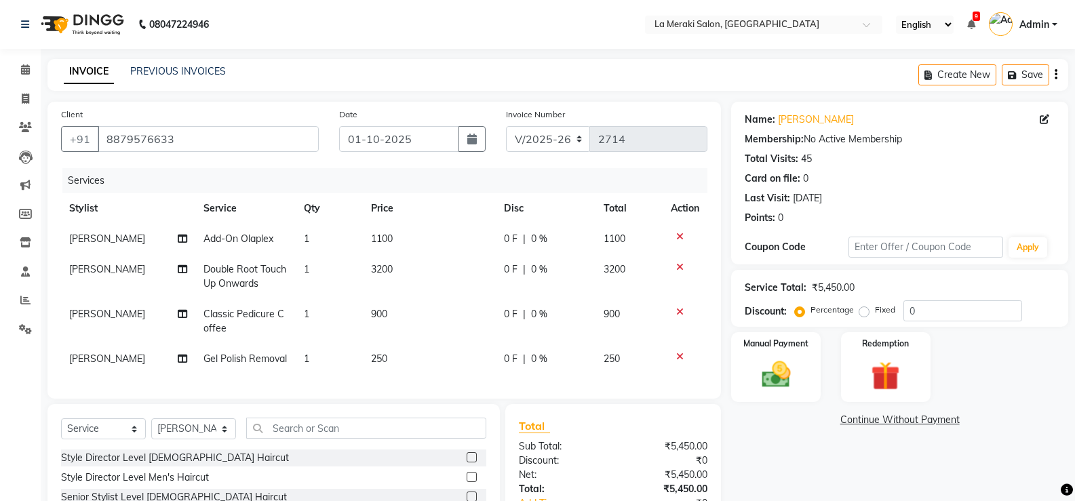
click at [456, 246] on td "1100" at bounding box center [429, 239] width 133 height 31
select select "5905"
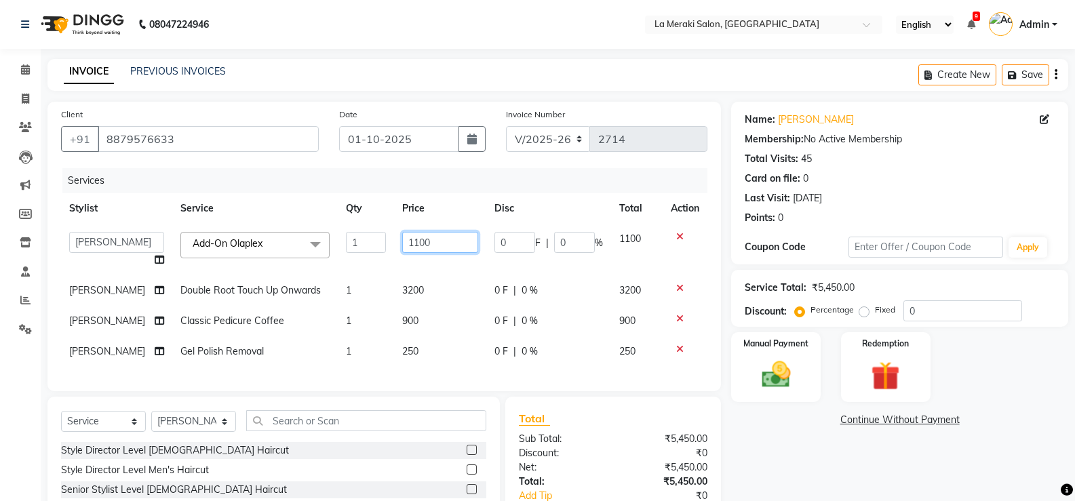
click at [410, 243] on input "1100" at bounding box center [440, 242] width 76 height 21
type input "1500"
click at [446, 297] on td "3200" at bounding box center [440, 290] width 92 height 31
select select "5905"
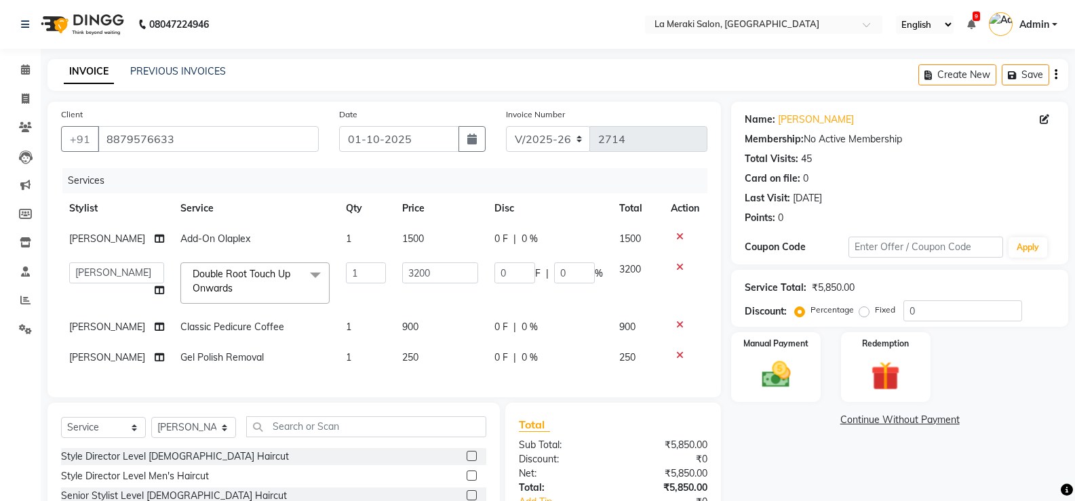
scroll to position [68, 0]
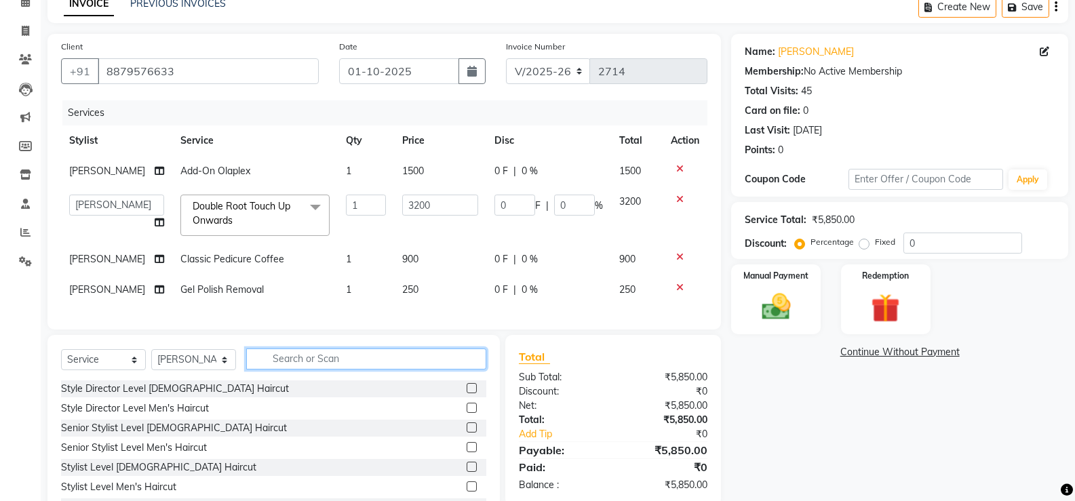
click at [303, 370] on input "text" at bounding box center [366, 359] width 240 height 21
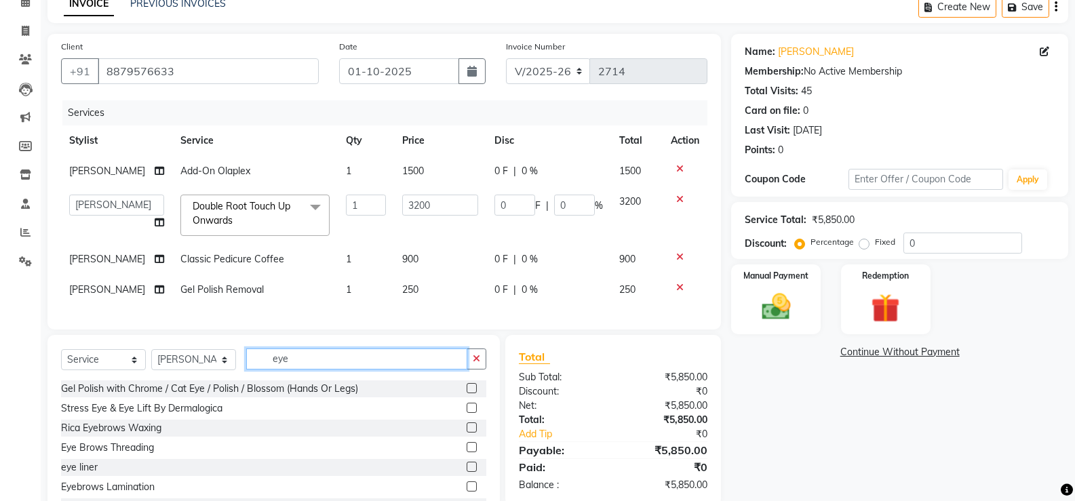
type input "eye"
click at [467, 452] on label at bounding box center [472, 447] width 10 height 10
click at [467, 452] on input "checkbox" at bounding box center [471, 448] width 9 height 9
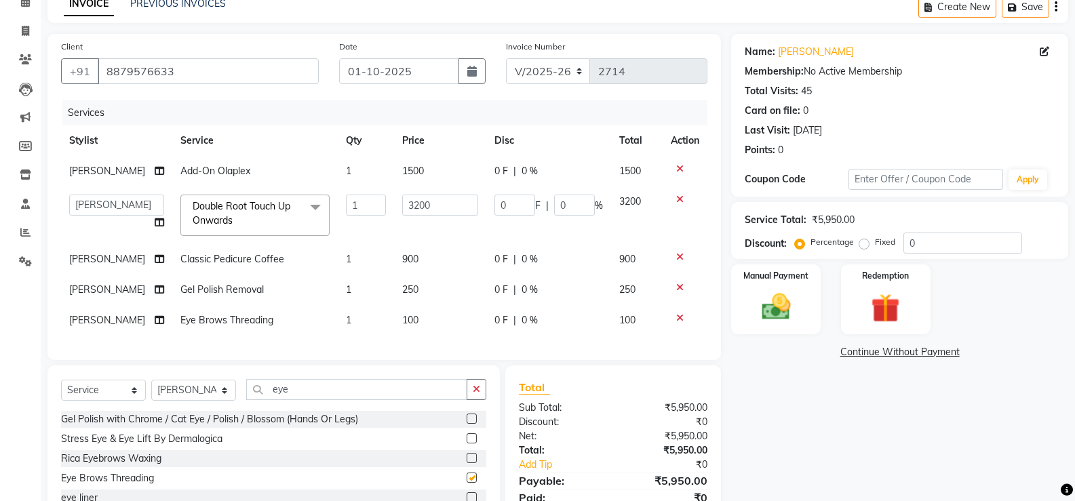
checkbox input "false"
click at [333, 400] on input "eye" at bounding box center [356, 389] width 221 height 21
type input "e"
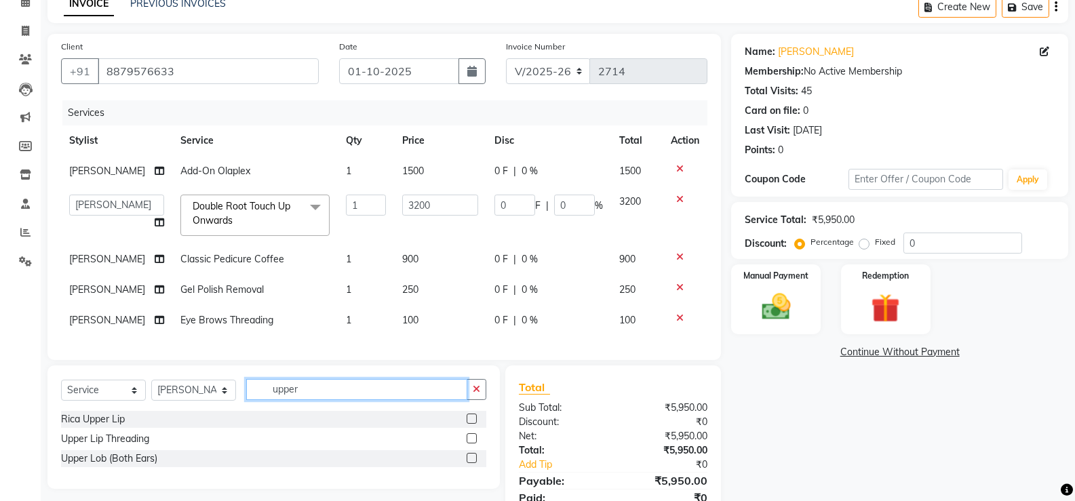
type input "upper"
click at [473, 424] on label at bounding box center [472, 419] width 10 height 10
click at [473, 424] on input "checkbox" at bounding box center [471, 419] width 9 height 9
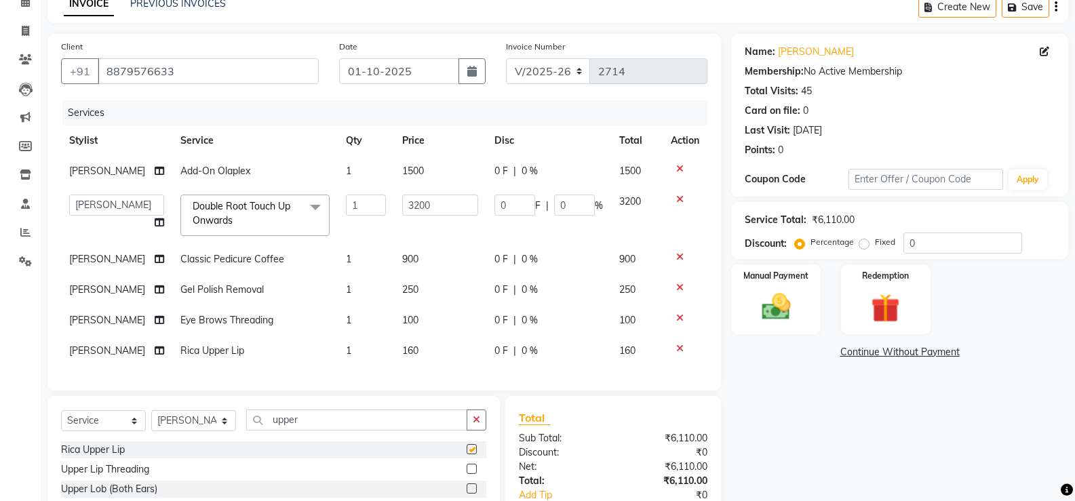
checkbox input "false"
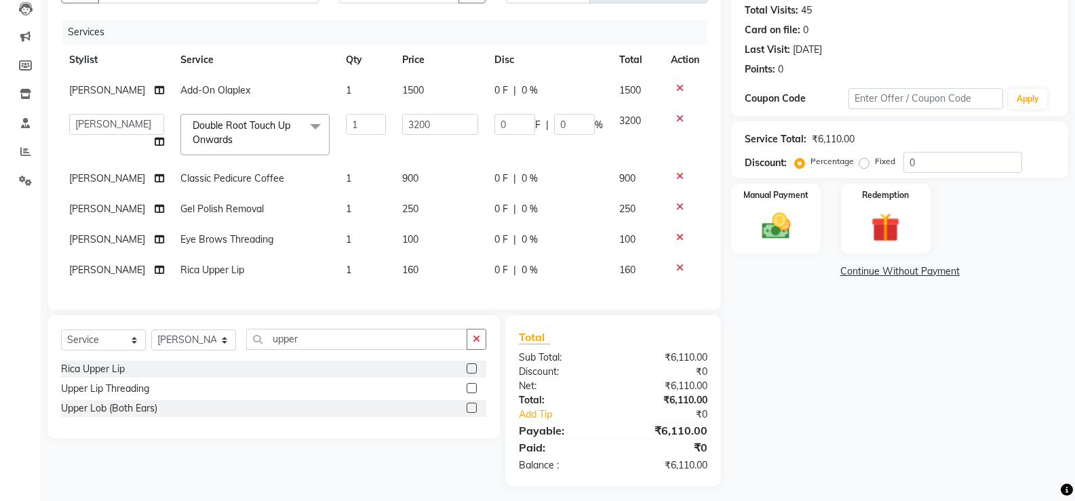
scroll to position [62, 0]
click at [402, 276] on span "160" at bounding box center [410, 270] width 16 height 12
select select "92930"
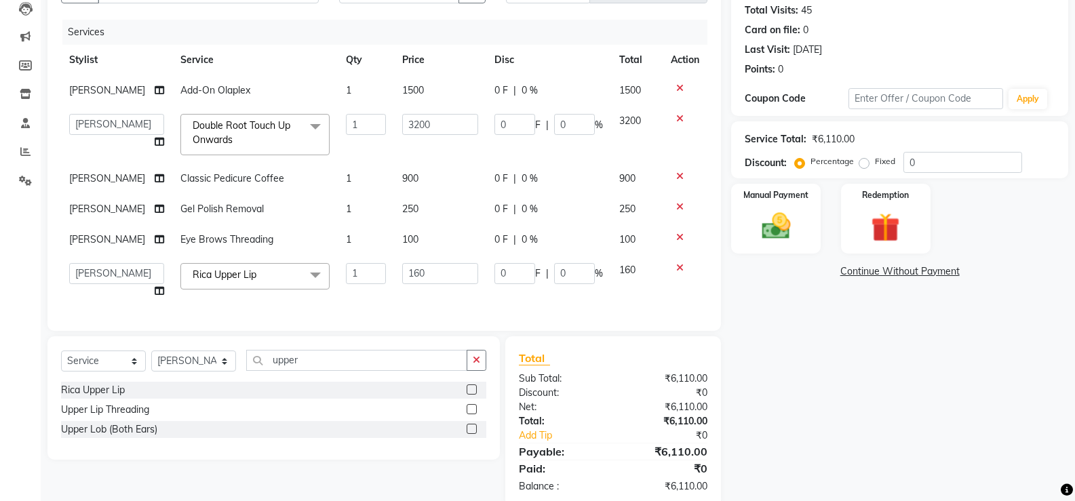
scroll to position [54, 0]
click at [302, 289] on span at bounding box center [315, 276] width 27 height 26
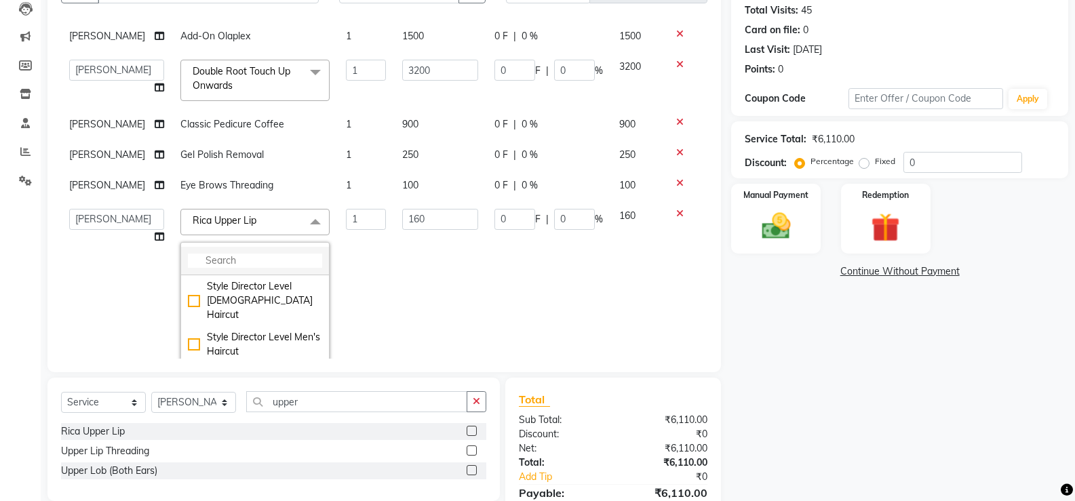
click at [247, 275] on li at bounding box center [255, 261] width 148 height 28
click at [243, 268] on input "multiselect-search" at bounding box center [255, 261] width 134 height 14
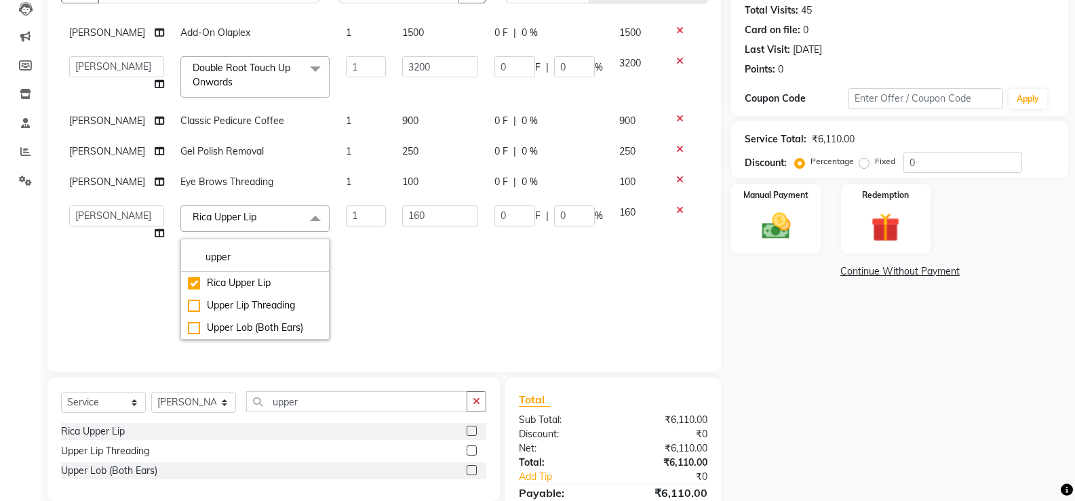
type input "upper"
click at [471, 452] on label at bounding box center [472, 451] width 10 height 10
click at [471, 452] on input "checkbox" at bounding box center [471, 451] width 9 height 9
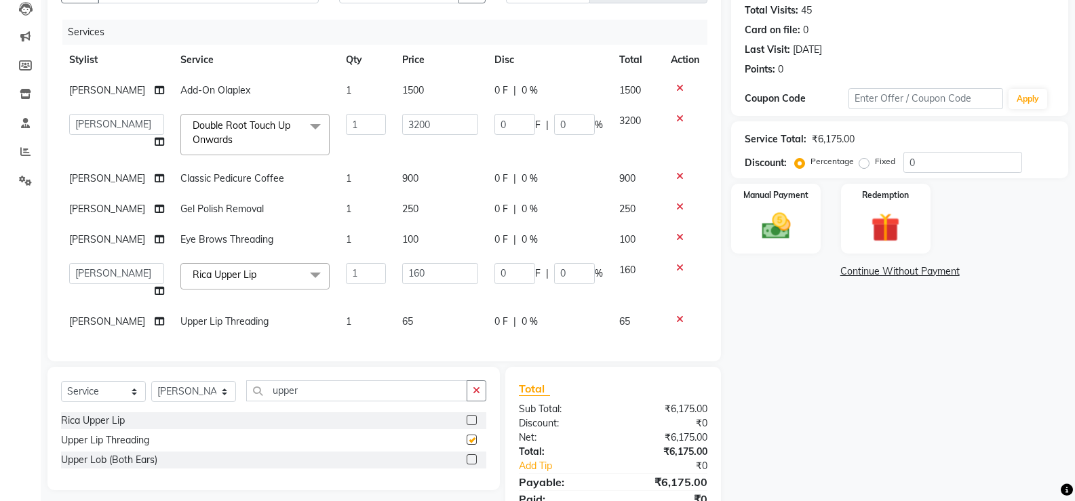
scroll to position [216, 0]
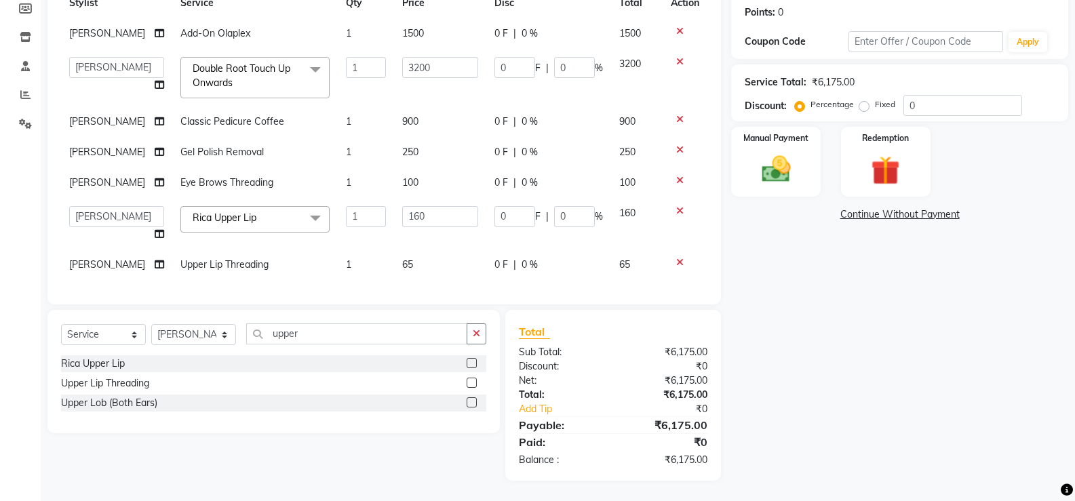
checkbox input "false"
click at [676, 206] on icon at bounding box center [679, 210] width 7 height 9
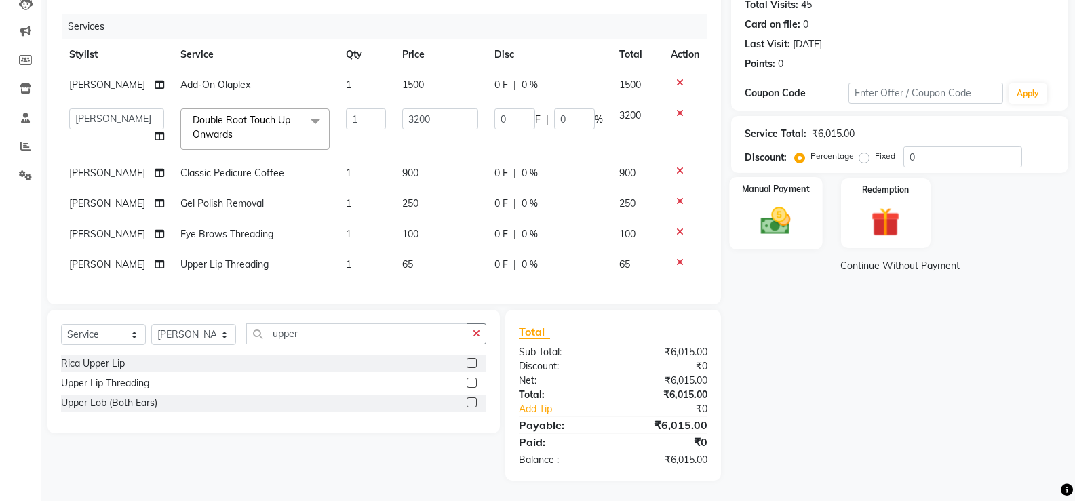
click at [791, 203] on img at bounding box center [776, 220] width 48 height 35
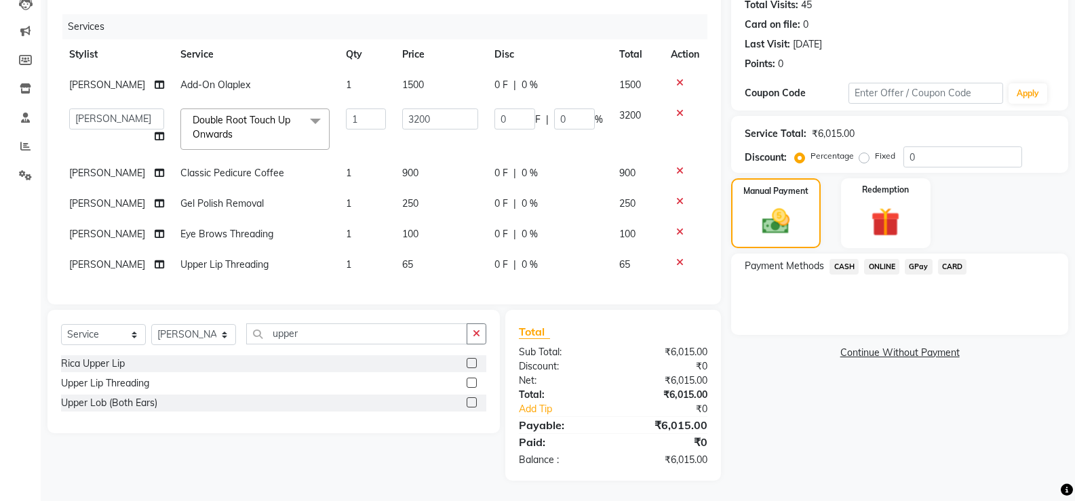
click at [954, 259] on span "CARD" at bounding box center [952, 267] width 29 height 16
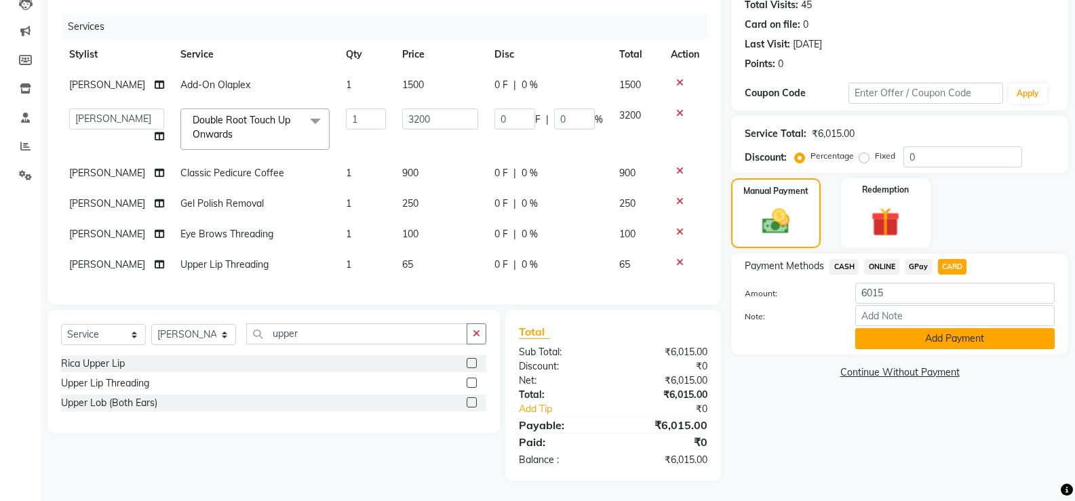
click at [950, 328] on button "Add Payment" at bounding box center [954, 338] width 199 height 21
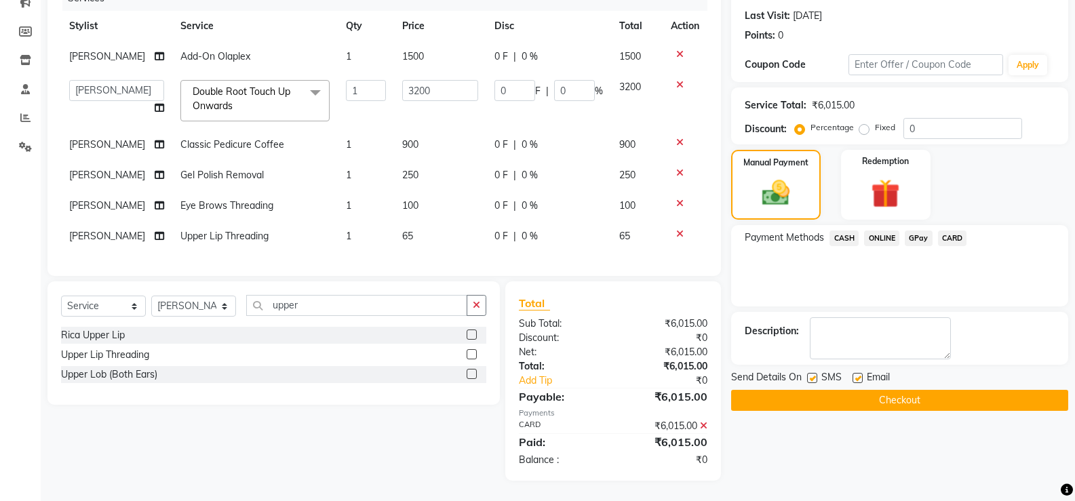
scroll to position [245, 0]
click at [813, 373] on label at bounding box center [812, 378] width 10 height 10
click at [813, 374] on input "checkbox" at bounding box center [811, 378] width 9 height 9
checkbox input "false"
click at [859, 373] on label at bounding box center [858, 378] width 10 height 10
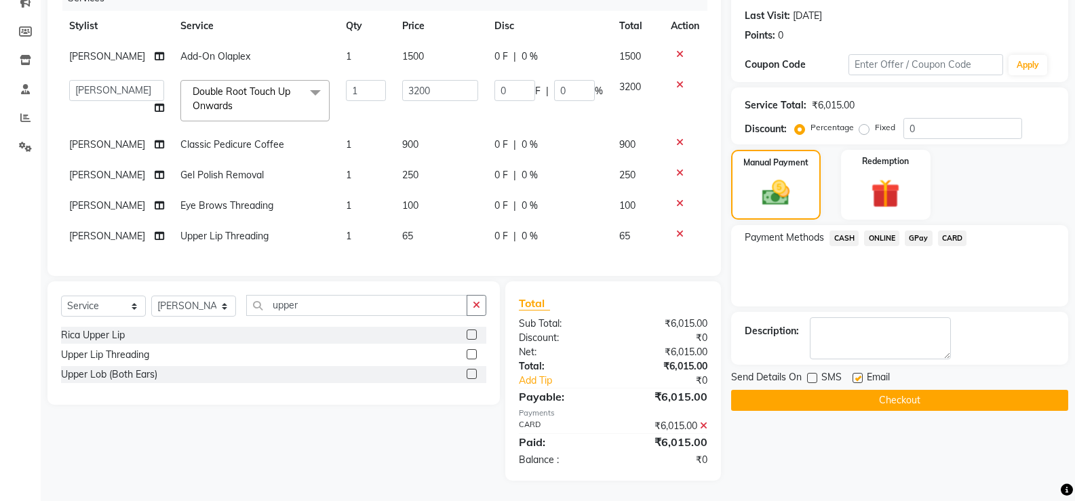
click at [859, 374] on input "checkbox" at bounding box center [857, 378] width 9 height 9
checkbox input "false"
click at [891, 390] on button "Checkout" at bounding box center [899, 400] width 337 height 21
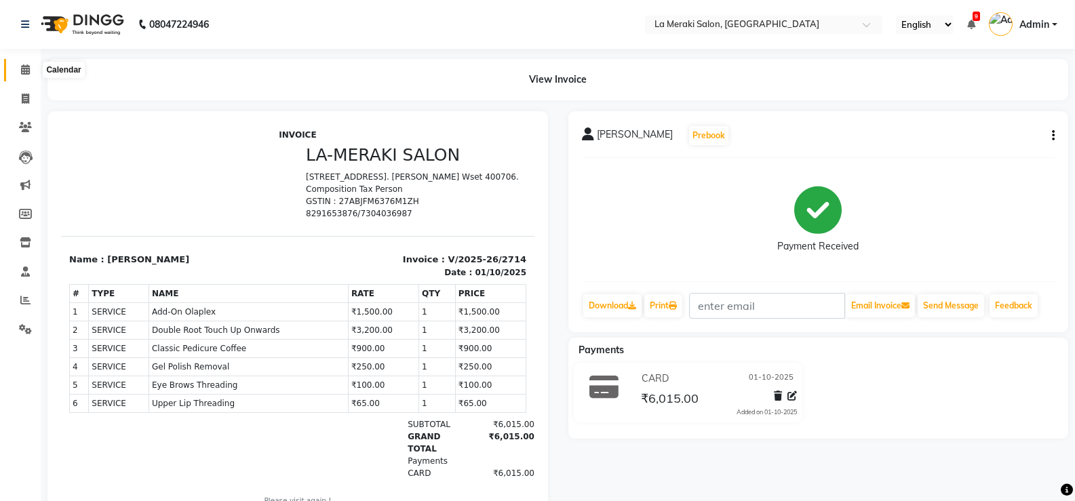
click at [28, 70] on icon at bounding box center [25, 69] width 9 height 10
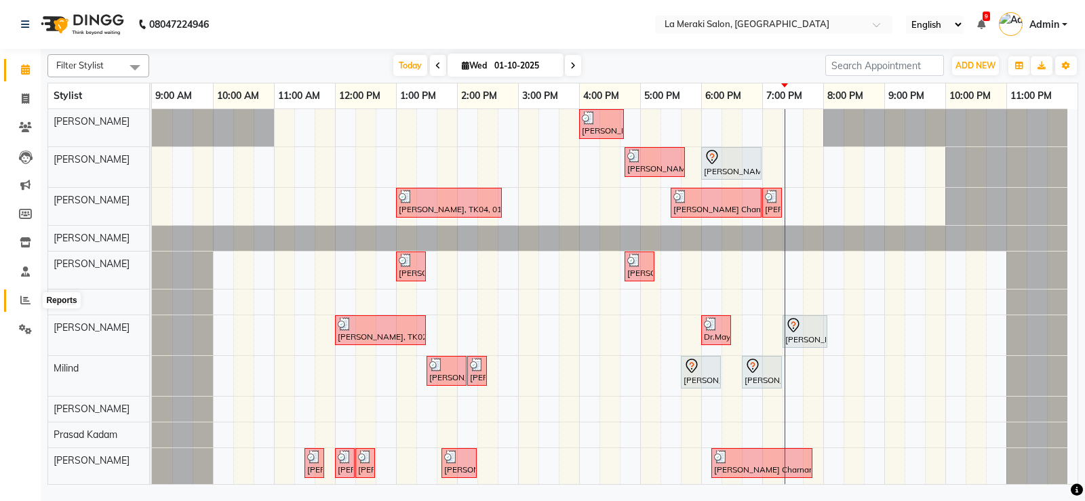
click at [26, 300] on icon at bounding box center [25, 300] width 10 height 10
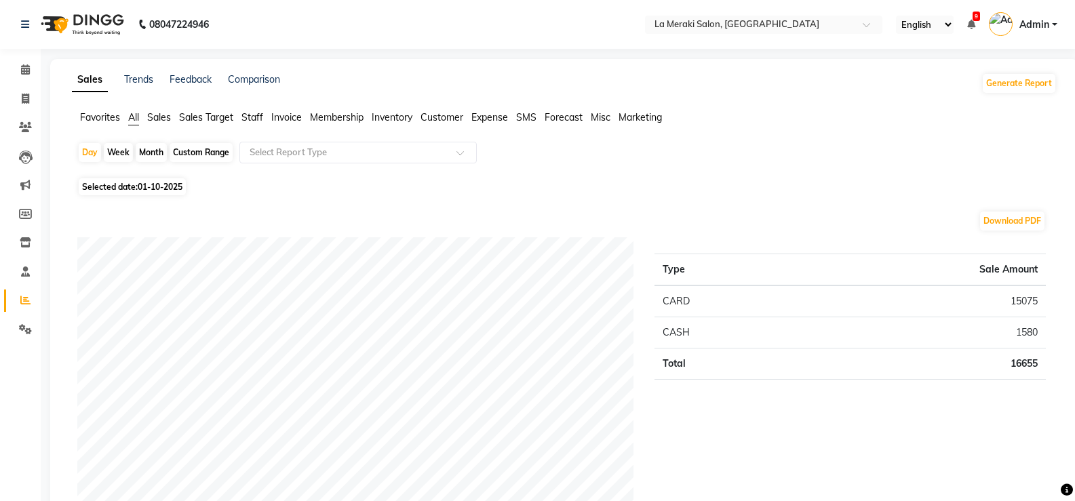
drag, startPoint x: 494, startPoint y: 117, endPoint x: 456, endPoint y: 132, distance: 41.1
click at [495, 117] on span "Expense" at bounding box center [489, 117] width 37 height 12
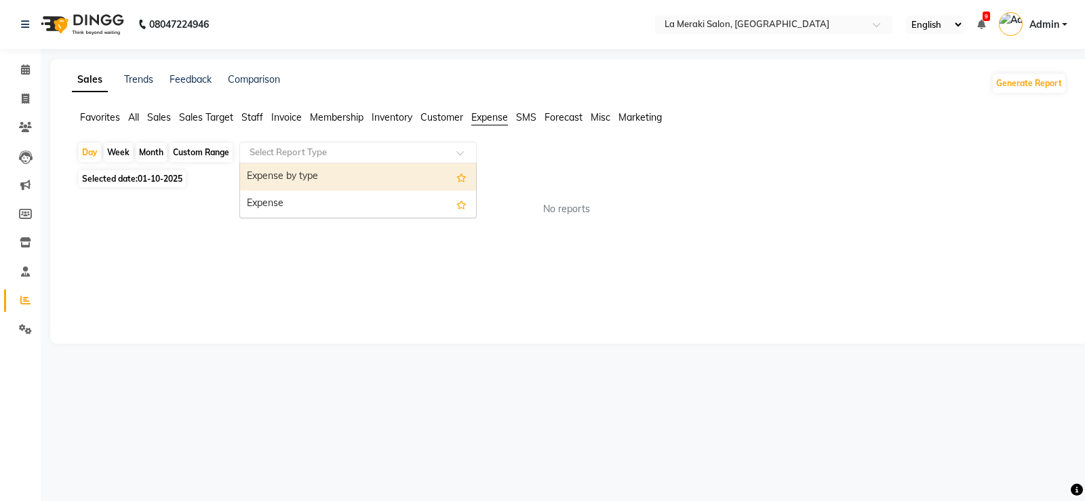
click at [380, 152] on input "text" at bounding box center [344, 153] width 195 height 14
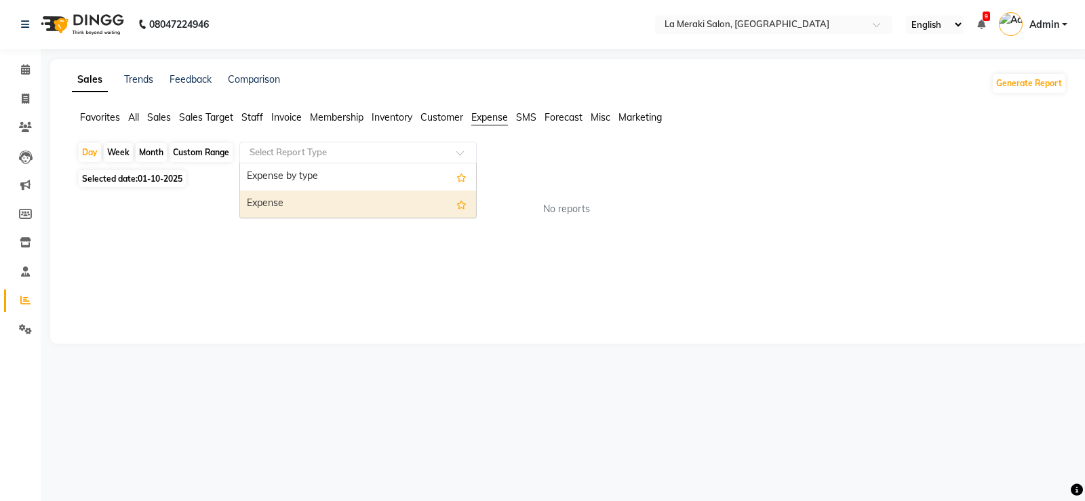
click at [328, 203] on div "Expense" at bounding box center [358, 204] width 236 height 27
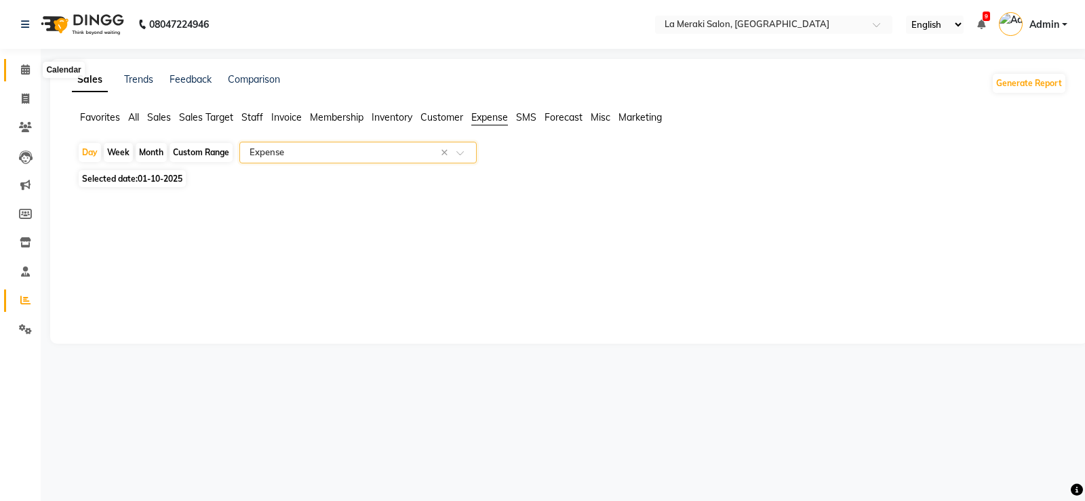
click at [26, 70] on icon at bounding box center [25, 69] width 9 height 10
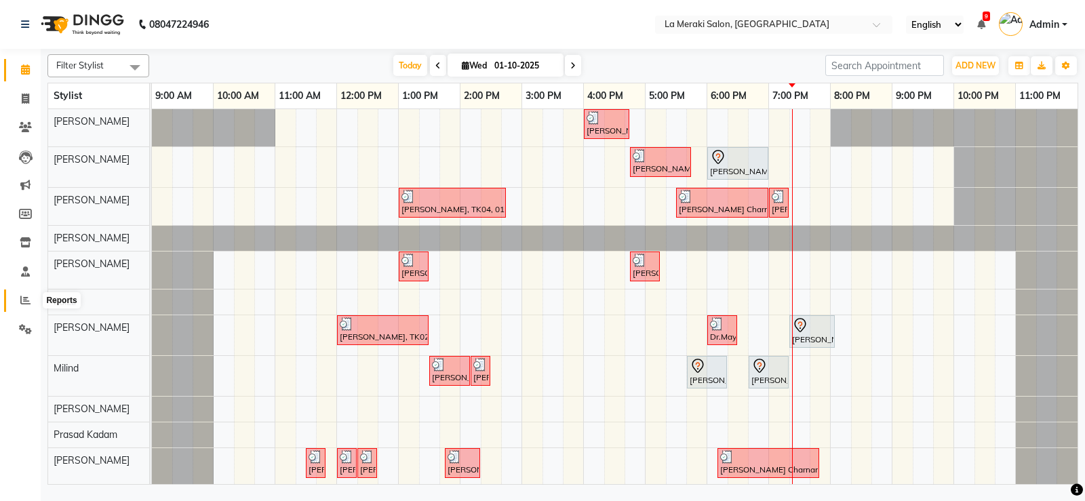
click at [21, 301] on icon at bounding box center [25, 300] width 10 height 10
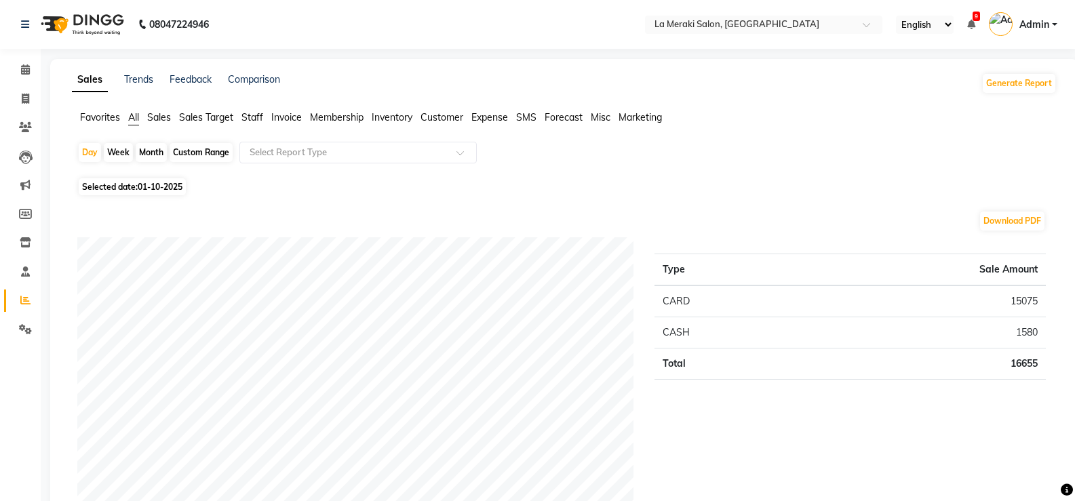
click at [487, 119] on span "Expense" at bounding box center [489, 117] width 37 height 12
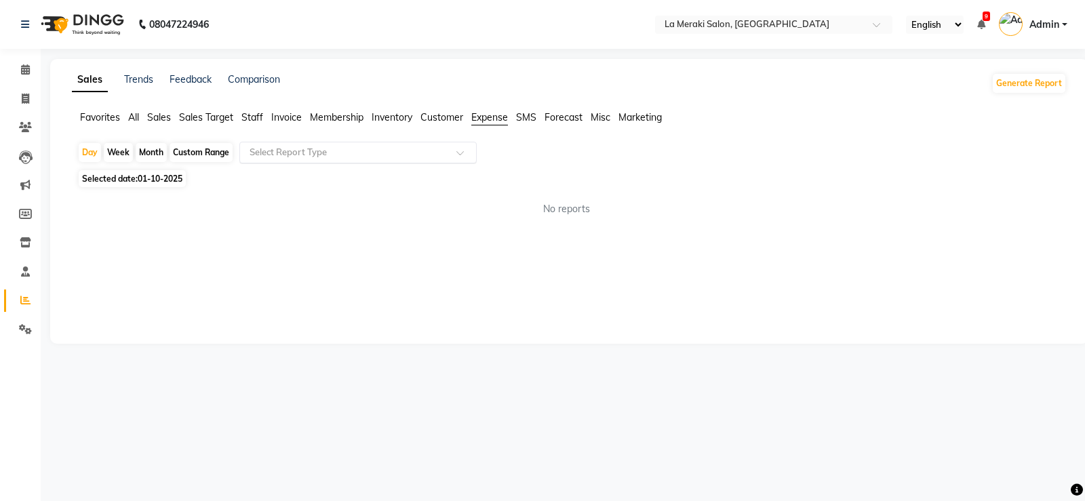
click at [413, 155] on input "text" at bounding box center [344, 153] width 195 height 14
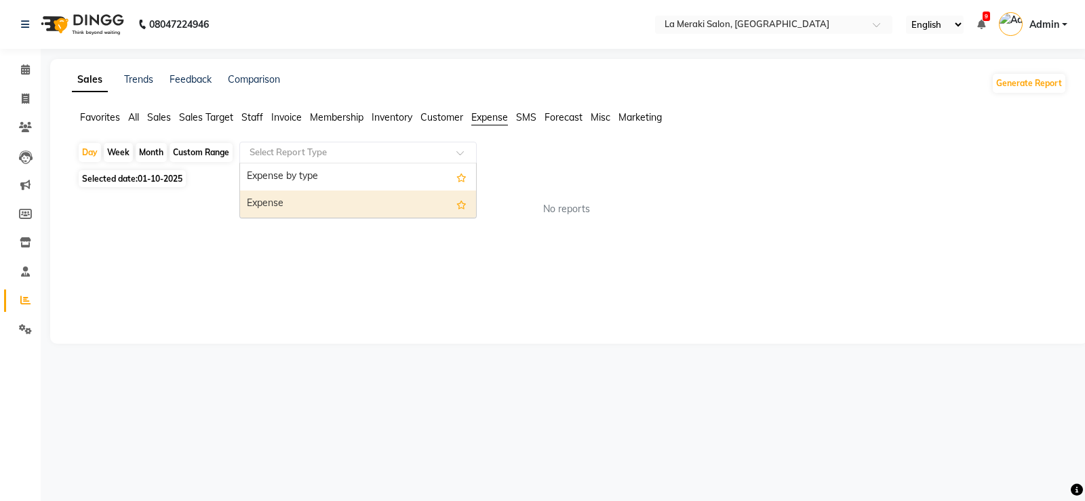
click at [346, 210] on div "Expense" at bounding box center [358, 204] width 236 height 27
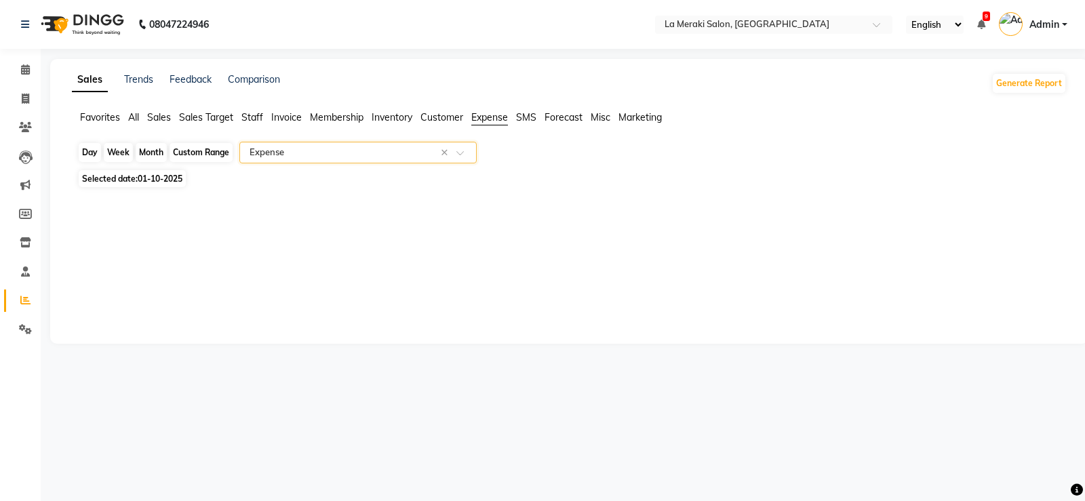
click at [82, 153] on div "Day" at bounding box center [90, 152] width 22 height 19
select select "10"
select select "2025"
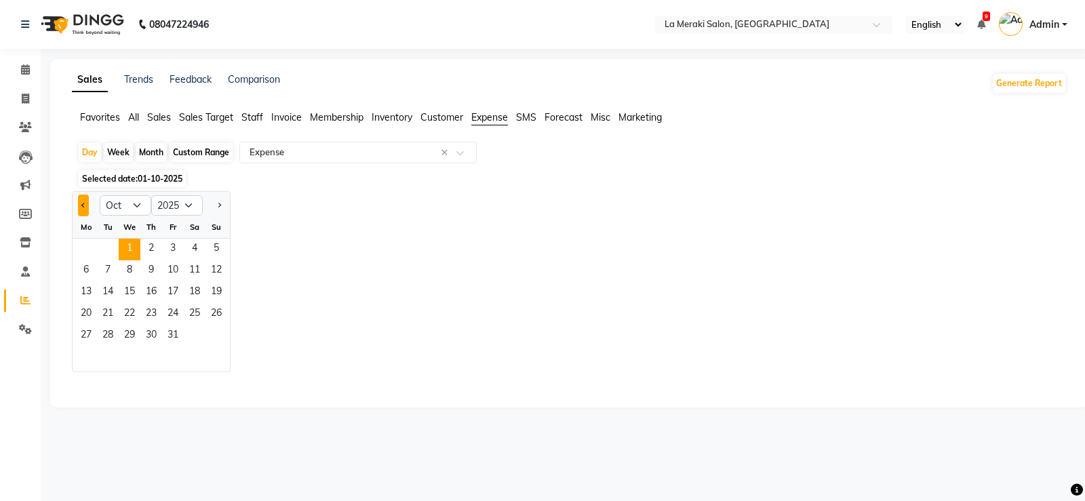
click at [85, 202] on button "Previous month" at bounding box center [83, 206] width 11 height 22
select select "9"
click at [98, 334] on span "30" at bounding box center [108, 337] width 22 height 22
select select "full_report"
select select "csv"
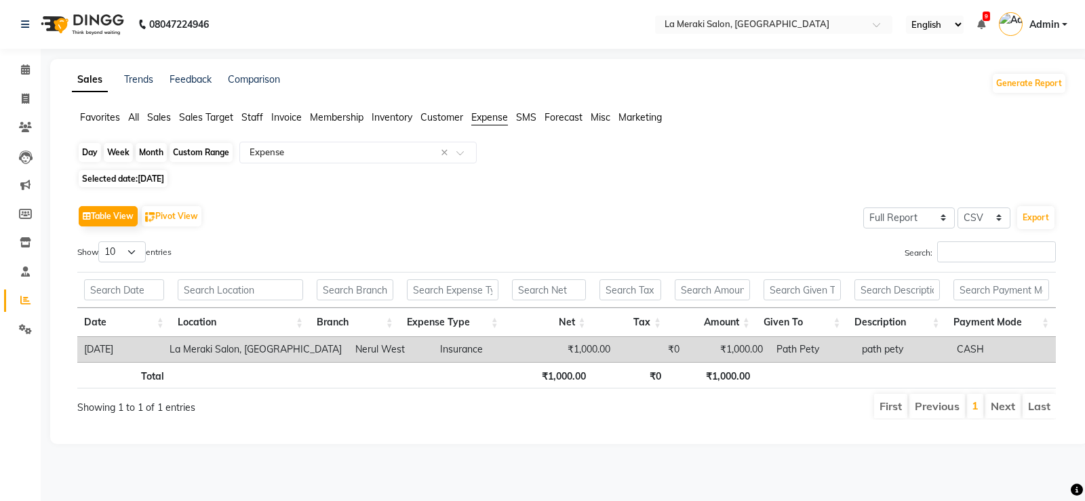
click at [94, 153] on div "Day" at bounding box center [90, 152] width 22 height 19
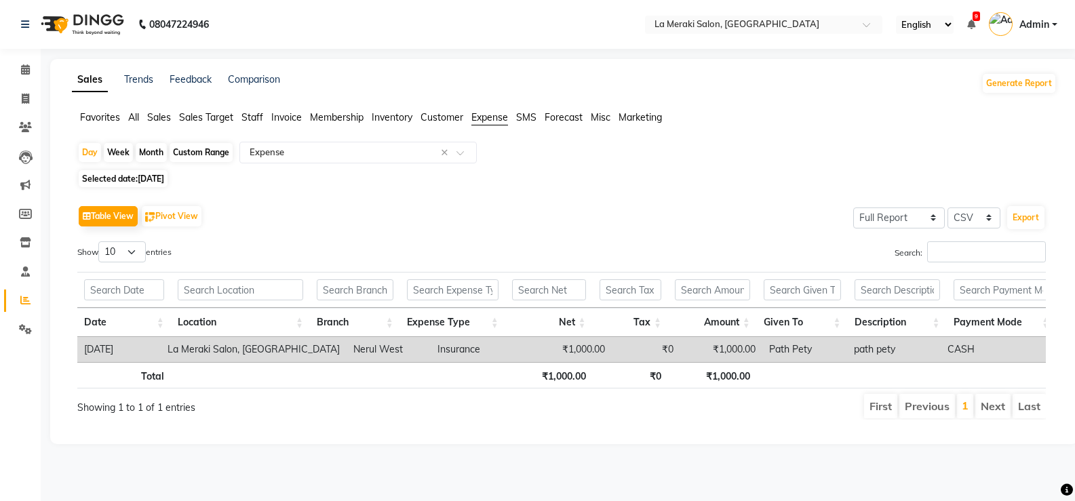
select select "9"
select select "2025"
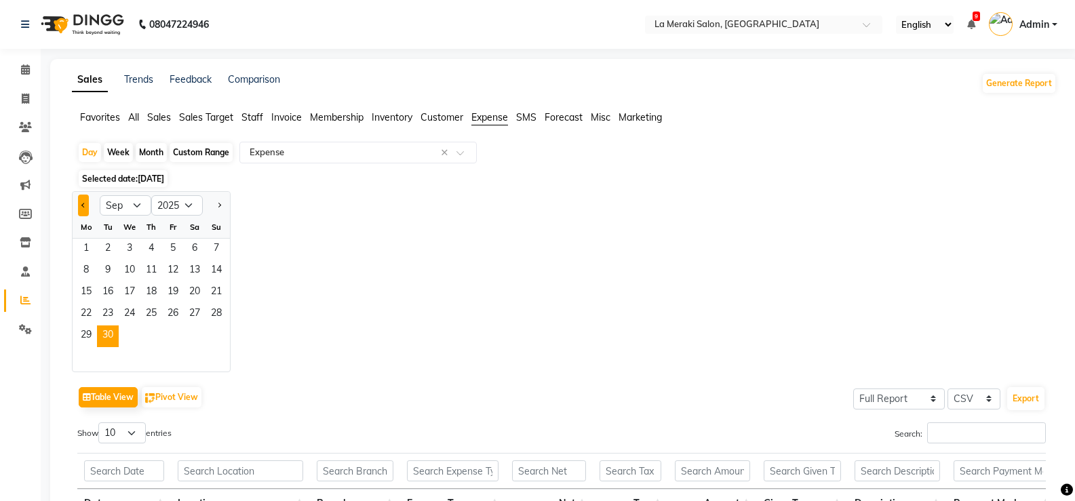
click at [85, 206] on span "Previous month" at bounding box center [83, 205] width 5 height 5
select select "8"
click at [27, 67] on icon at bounding box center [25, 69] width 9 height 10
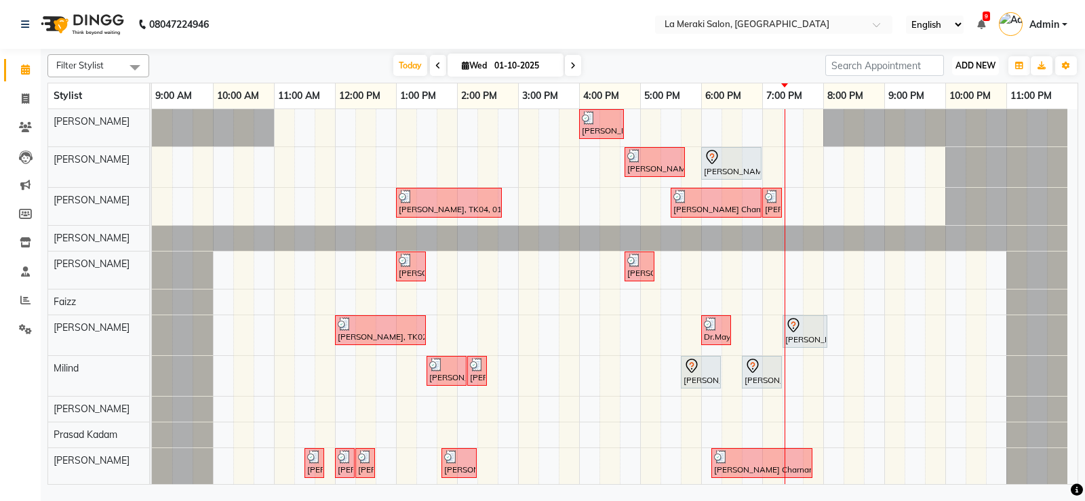
click at [975, 64] on span "ADD NEW" at bounding box center [976, 65] width 40 height 10
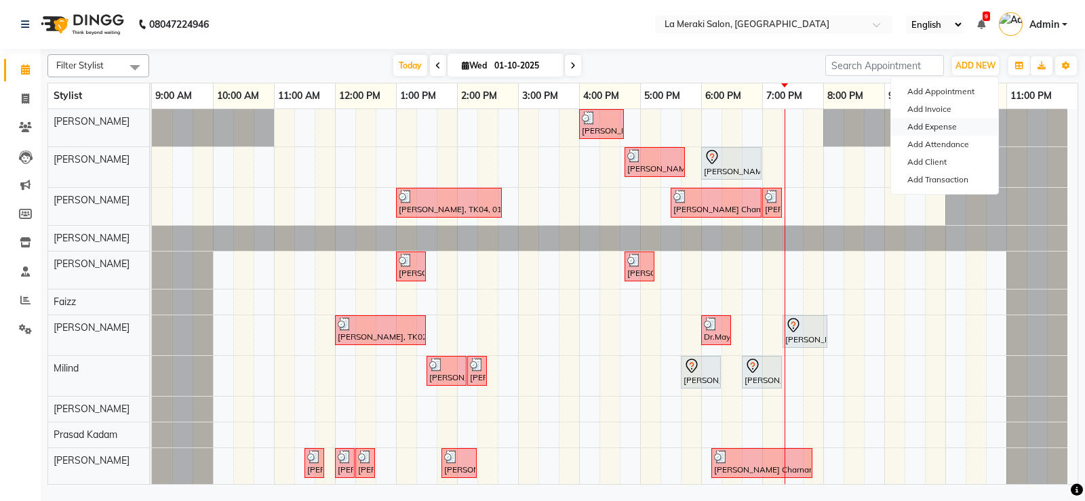
click at [932, 129] on link "Add Expense" at bounding box center [944, 127] width 107 height 18
select select "1"
select select "2359"
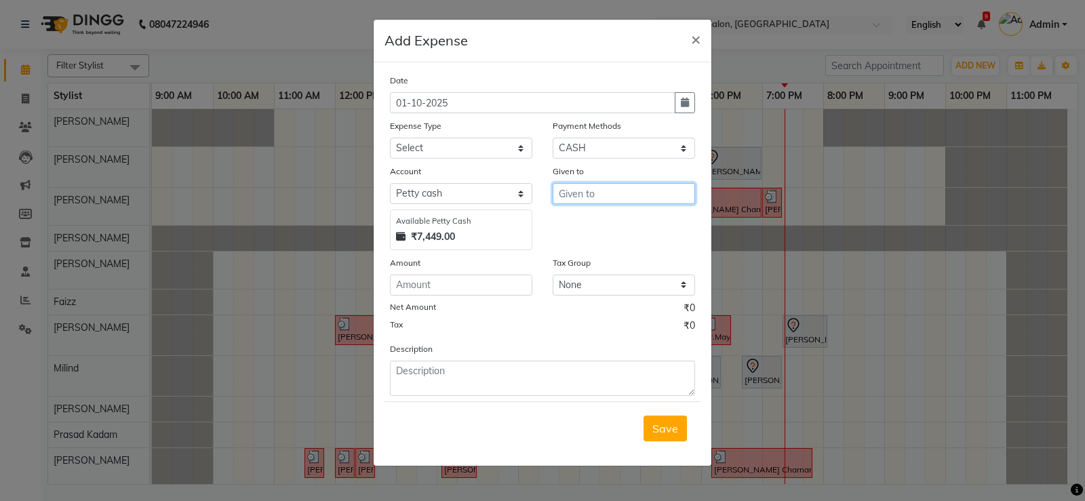
click at [589, 193] on input "text" at bounding box center [624, 193] width 142 height 21
type input "fareen"
click at [460, 151] on select "Select Advance Salary Bank charges Car maintenance Cash transfer to bank Cash t…" at bounding box center [461, 148] width 142 height 21
select select "18"
click at [390, 138] on select "Select Advance Salary Bank charges Car maintenance Cash transfer to bank Cash t…" at bounding box center [461, 148] width 142 height 21
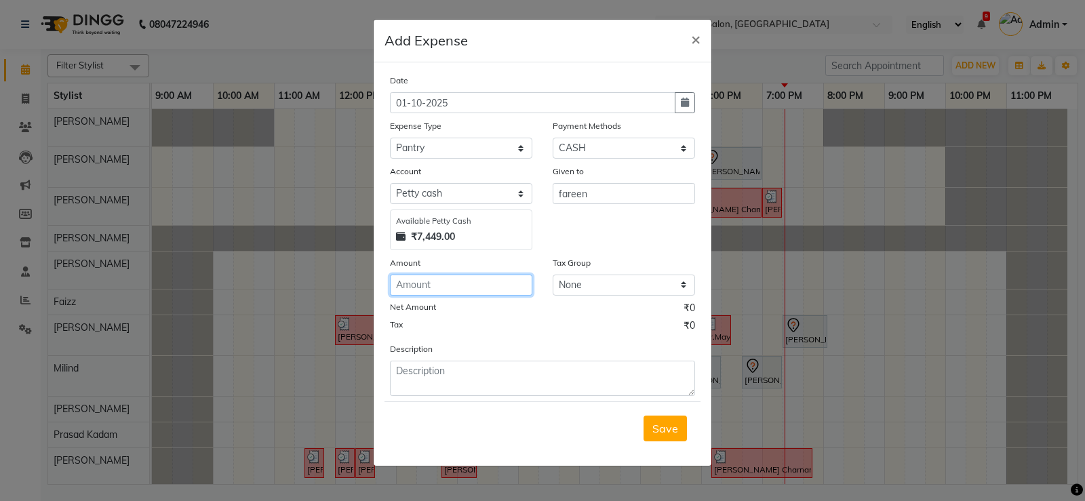
click at [414, 290] on input "number" at bounding box center [461, 285] width 142 height 21
type input "20"
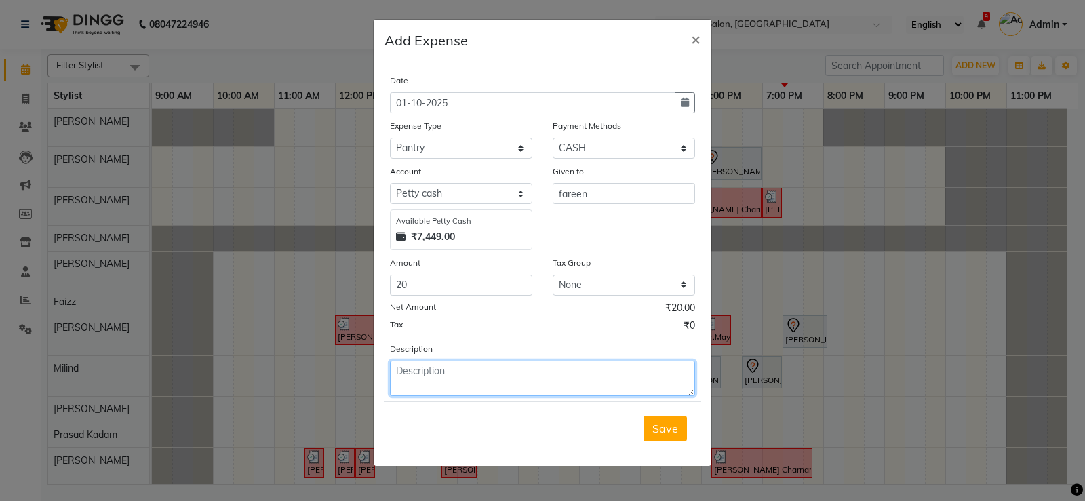
click at [425, 375] on textarea at bounding box center [542, 378] width 305 height 35
type textarea "milk"
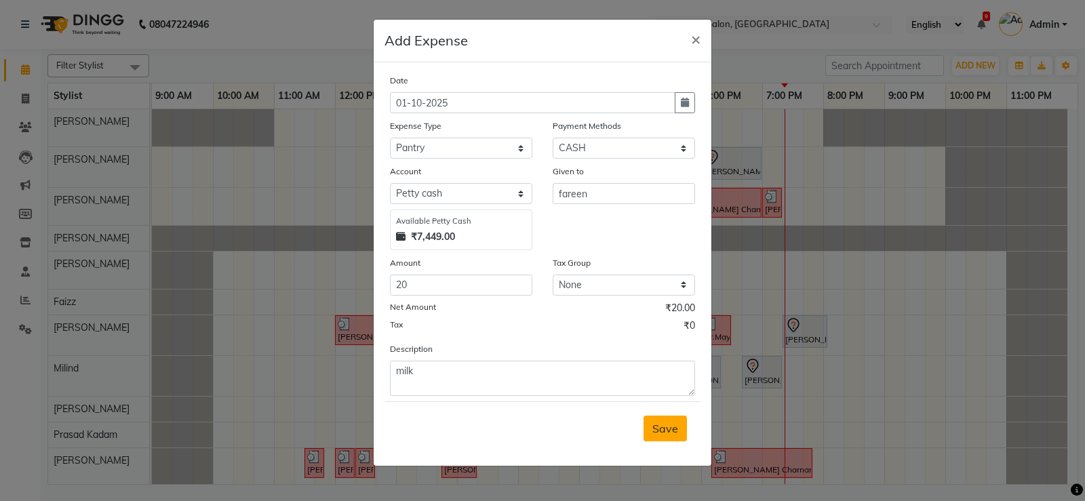
click at [661, 432] on span "Save" at bounding box center [665, 429] width 26 height 14
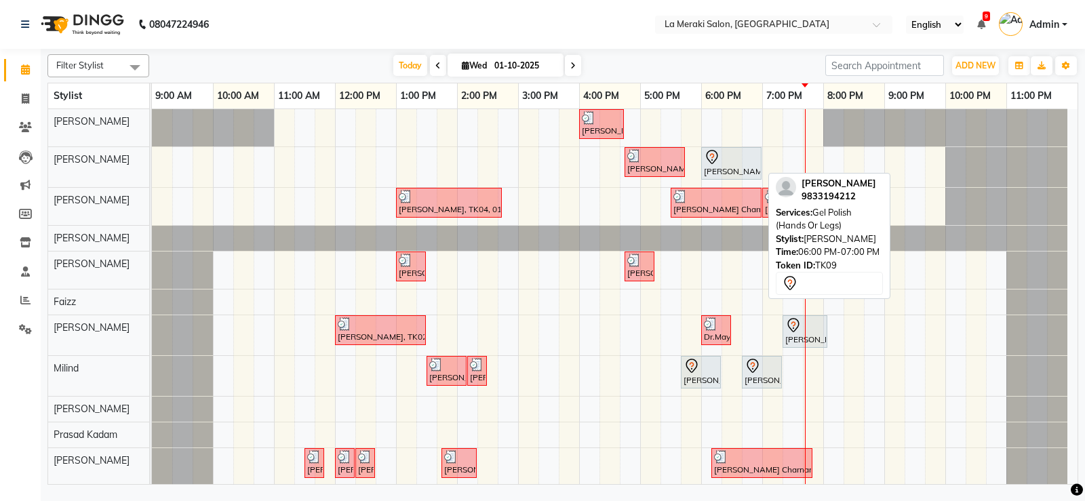
click at [714, 159] on icon at bounding box center [712, 157] width 16 height 16
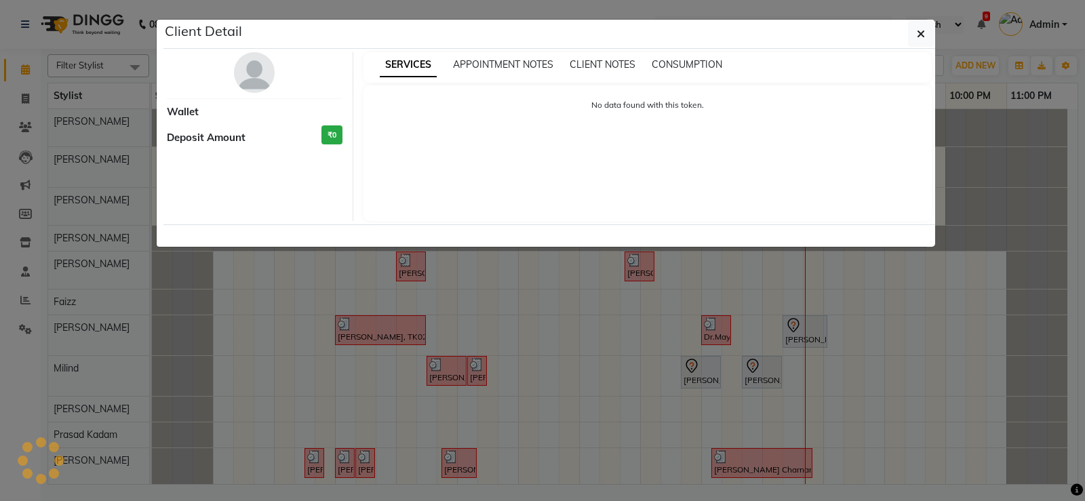
select select "7"
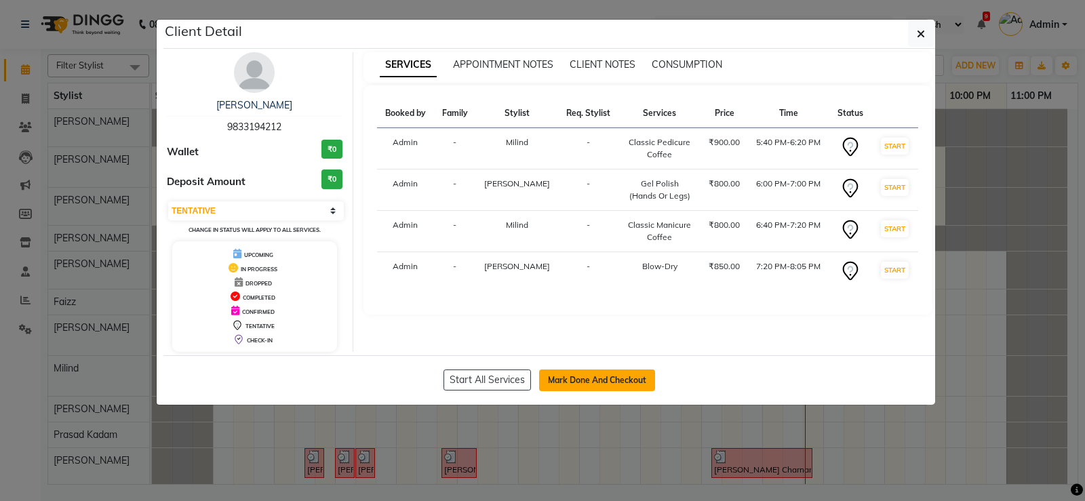
click at [580, 381] on button "Mark Done And Checkout" at bounding box center [597, 381] width 116 height 22
select select "service"
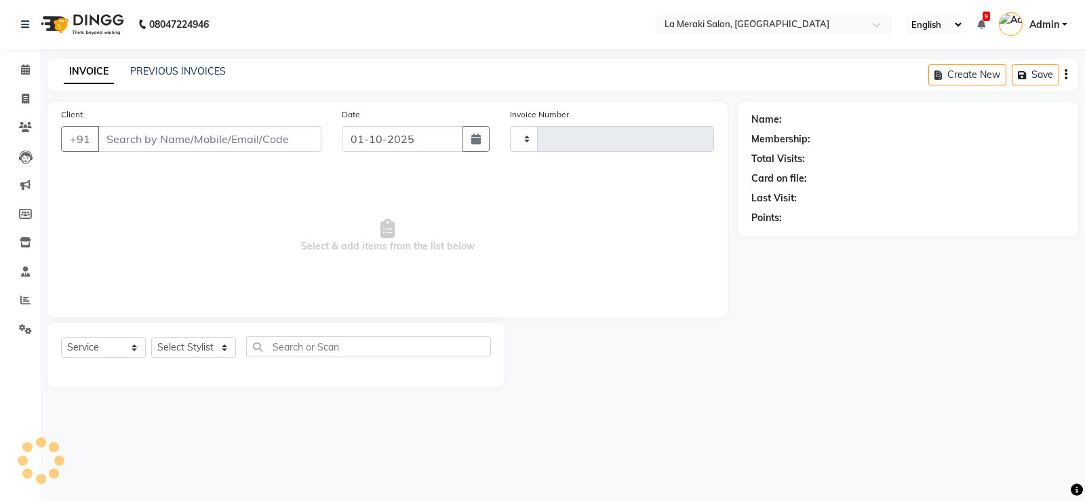
type input "2715"
select select "438"
type input "9833194212"
select select "64939"
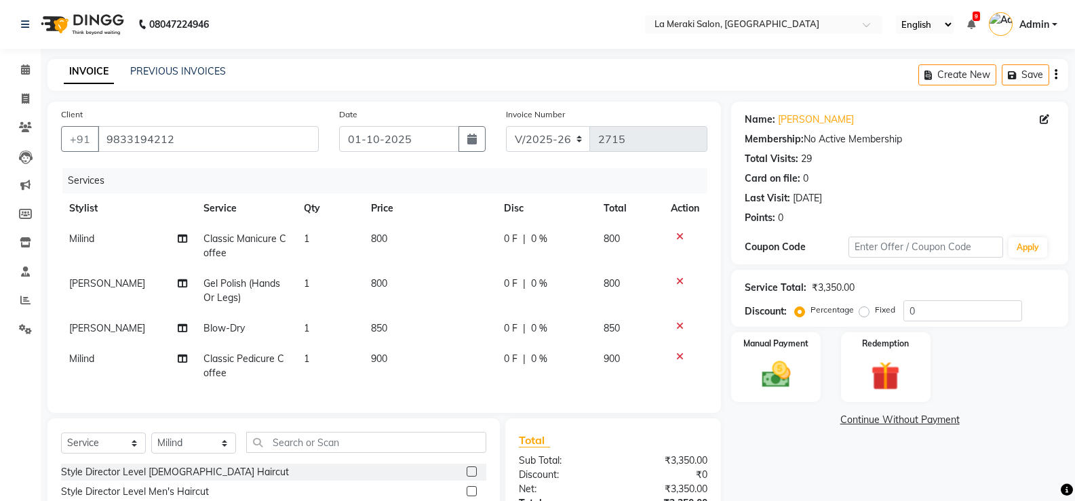
click at [490, 365] on td "900" at bounding box center [429, 366] width 133 height 45
select select "64939"
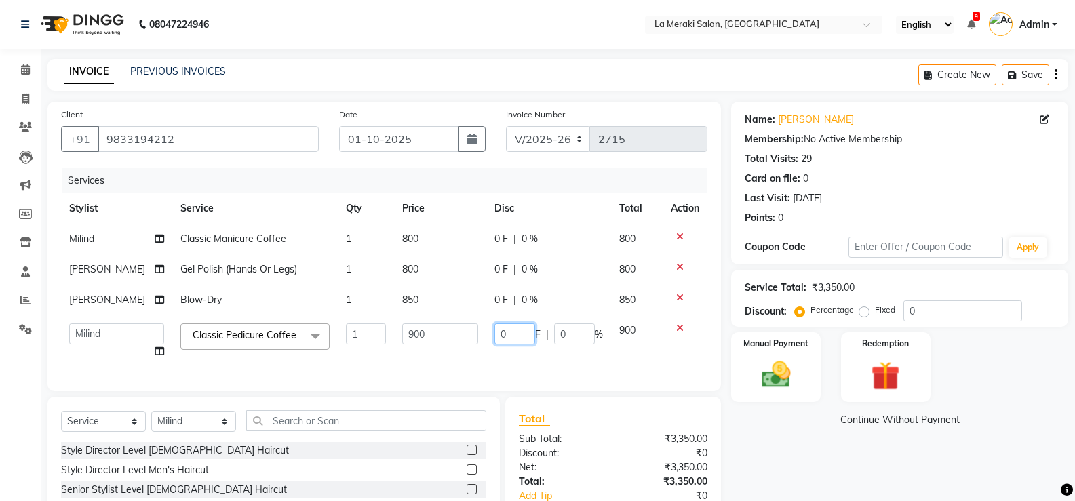
drag, startPoint x: 518, startPoint y: 332, endPoint x: 360, endPoint y: 319, distance: 157.9
click at [416, 334] on tr "Aamir Alvi Anus Mohammad Faizz Kulsum Sayyed Milind Muskaan Shaikh Prasad Kadam…" at bounding box center [384, 341] width 646 height 52
type input "150"
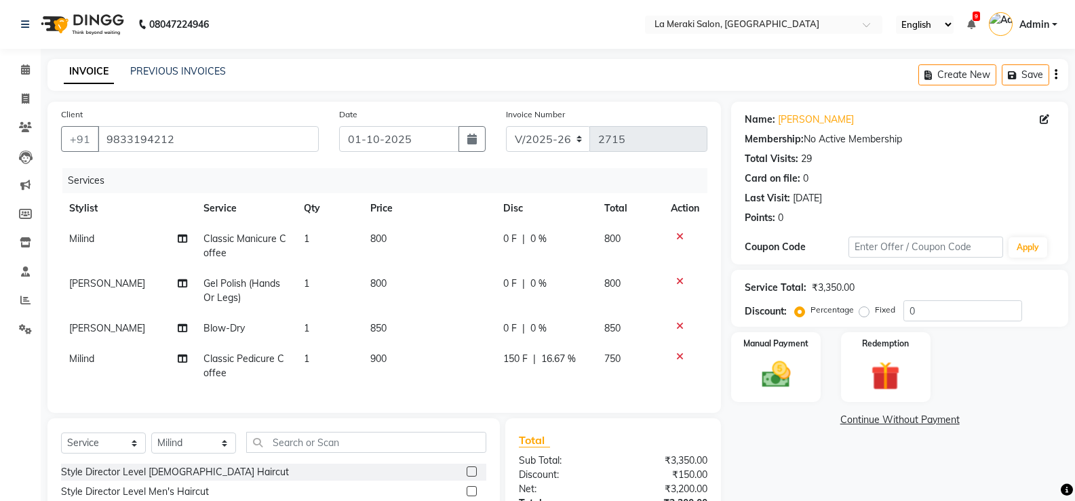
click at [439, 264] on tbody "Milind Classic Manicure Coffee 1 800 0 F | 0 % 800 Rupal Jagirdar Gel Polish (H…" at bounding box center [384, 306] width 646 height 165
click at [505, 238] on span "0 F" at bounding box center [510, 239] width 14 height 14
select select "64939"
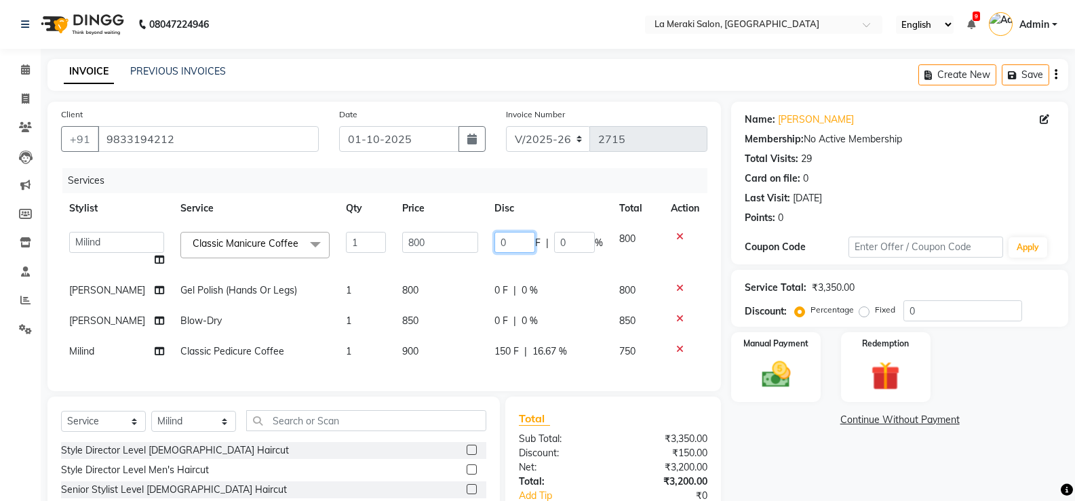
drag, startPoint x: 511, startPoint y: 240, endPoint x: 381, endPoint y: 270, distance: 133.6
click at [391, 262] on tr "Aamir Alvi Anus Mohammad Faizz Kulsum Sayyed Milind Muskaan Shaikh Prasad Kadam…" at bounding box center [384, 250] width 646 height 52
type input "150"
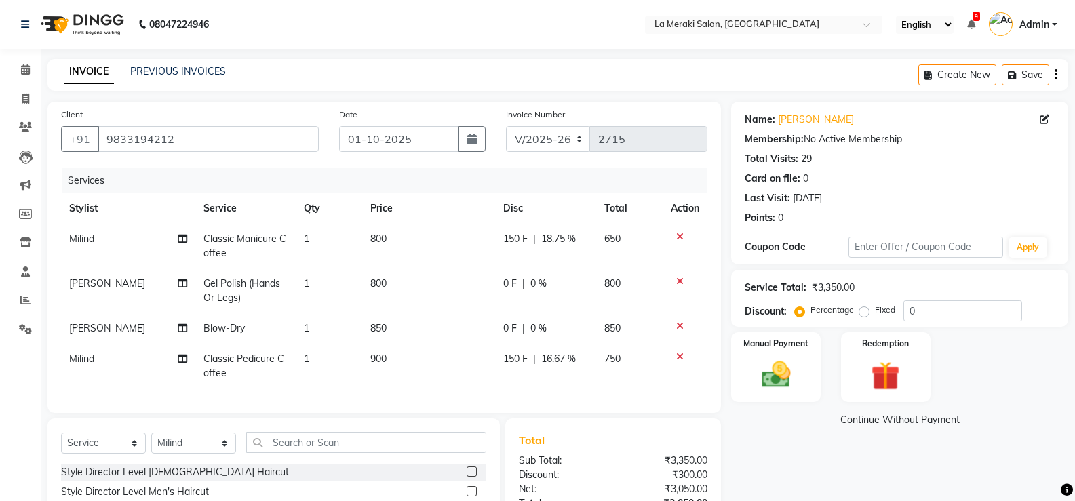
click at [469, 286] on td "800" at bounding box center [428, 291] width 133 height 45
select select "5906"
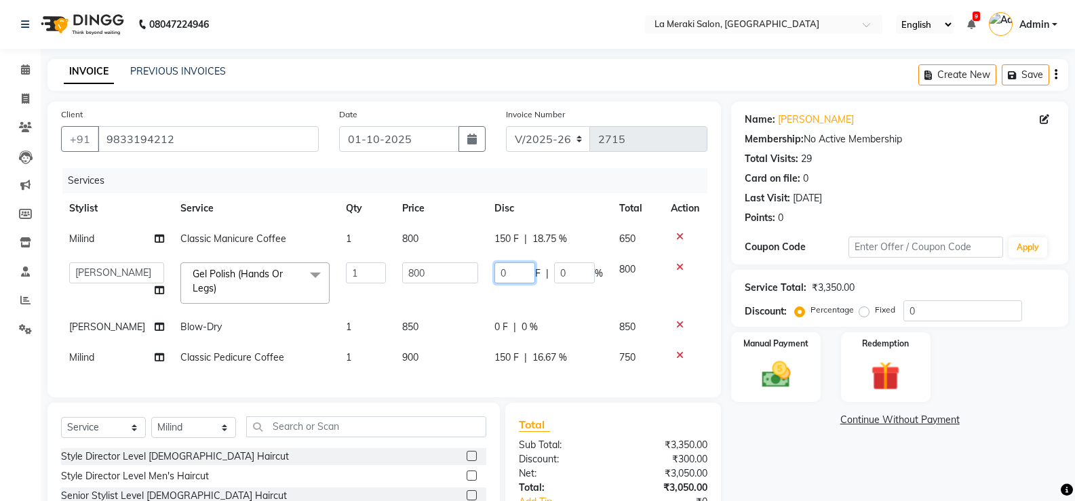
drag, startPoint x: 511, startPoint y: 269, endPoint x: 450, endPoint y: 282, distance: 62.5
click at [463, 281] on tr "Aamir Alvi Anus Mohammad Faizz Kulsum Sayyed Milind Muskaan Shaikh Prasad Kadam…" at bounding box center [384, 283] width 646 height 58
type input "200"
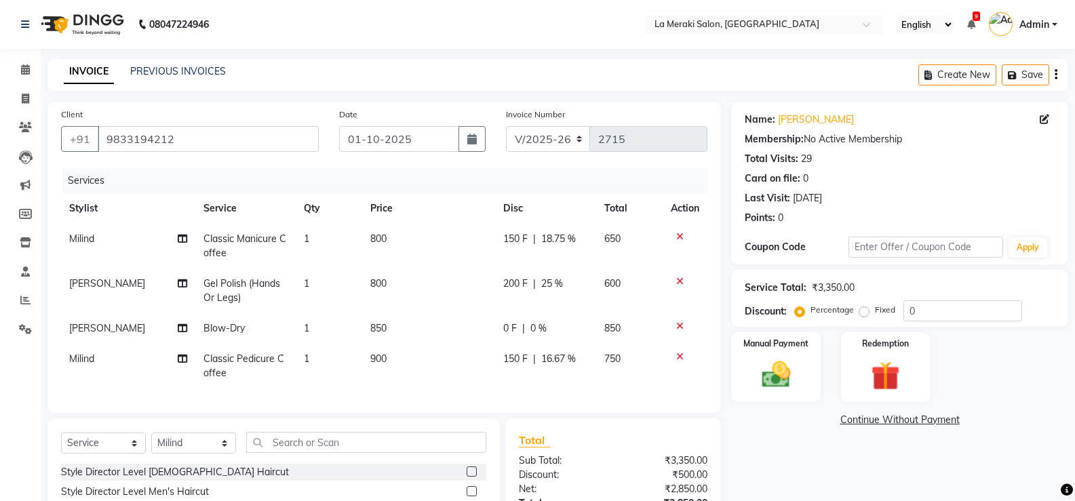
click at [450, 313] on td "850" at bounding box center [428, 328] width 133 height 31
select select "24520"
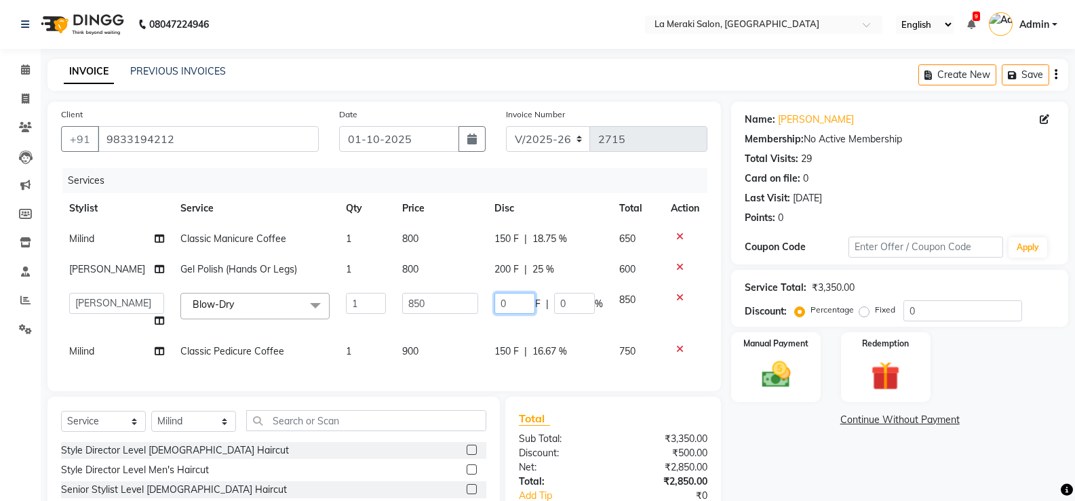
drag, startPoint x: 519, startPoint y: 305, endPoint x: 452, endPoint y: 304, distance: 67.2
click at [452, 304] on tr "Aamir Alvi Anus Mohammad Faizz Kulsum Sayyed Milind Muskaan Shaikh Prasad Kadam…" at bounding box center [384, 311] width 646 height 52
type input "250"
click at [462, 335] on td "850" at bounding box center [440, 311] width 92 height 52
select select "24520"
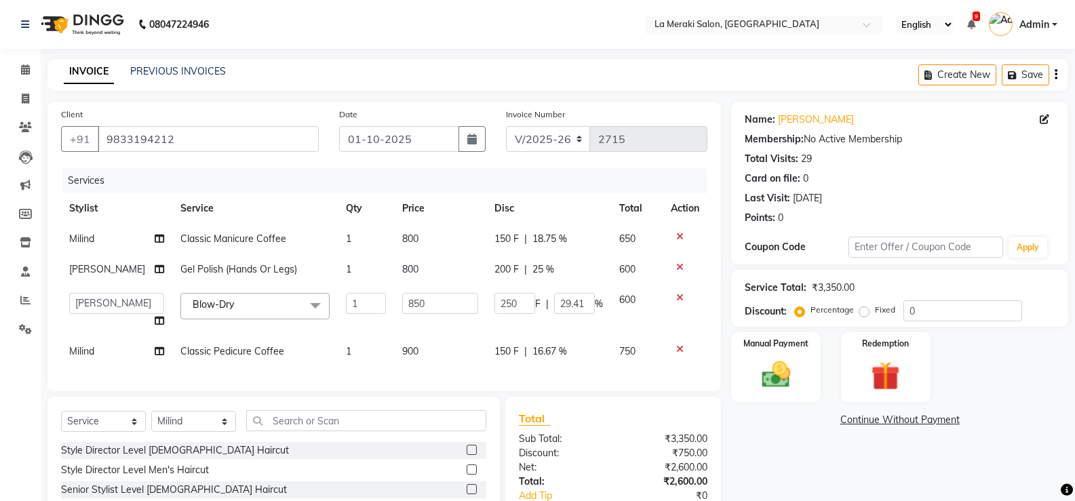
scroll to position [126, 0]
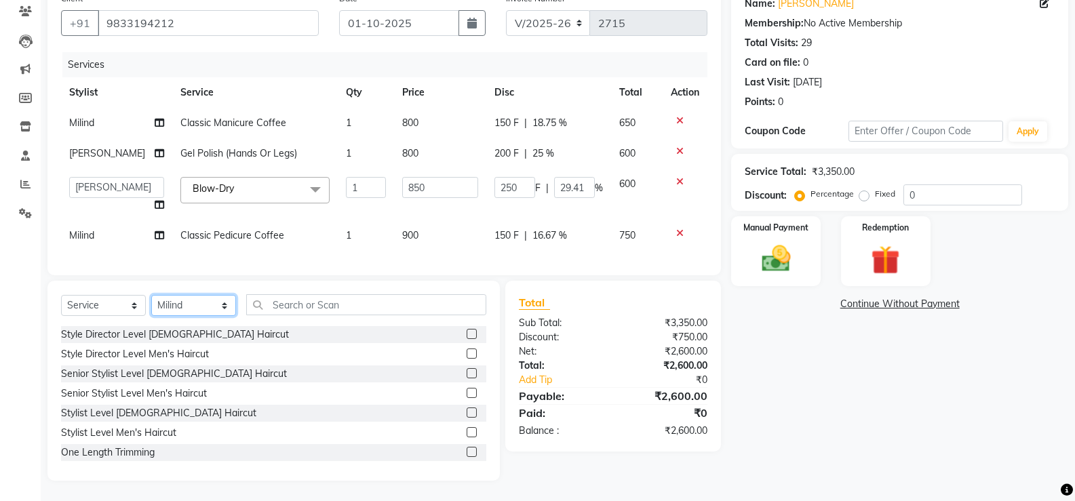
click at [191, 309] on select "Select Stylist Aamir Alvi Anus Mohammad Faizz Kulsum Sayyed Milind Muskaan Shai…" at bounding box center [193, 305] width 85 height 21
select select "92930"
click at [151, 295] on select "Select Stylist Aamir Alvi Anus Mohammad Faizz Kulsum Sayyed Milind Muskaan Shai…" at bounding box center [193, 305] width 85 height 21
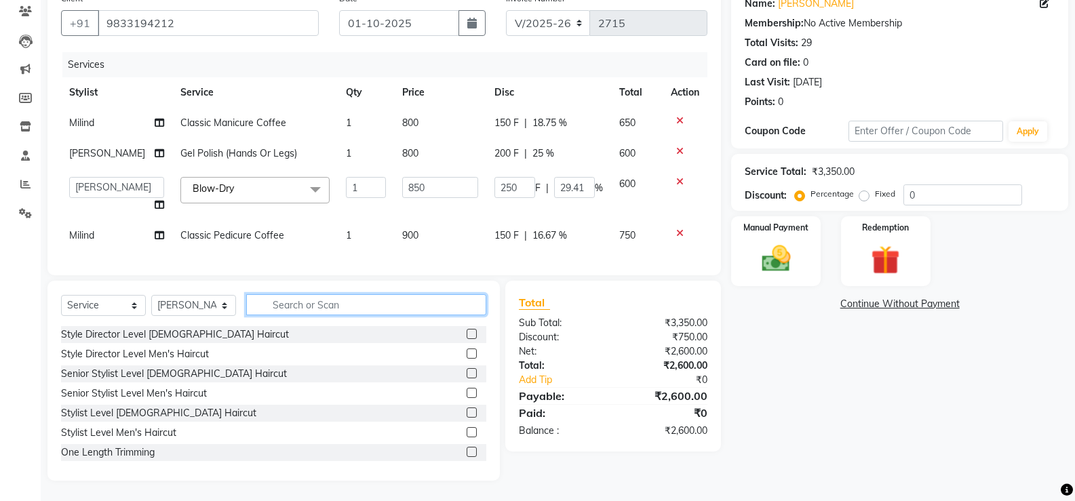
click at [348, 304] on input "text" at bounding box center [366, 304] width 240 height 21
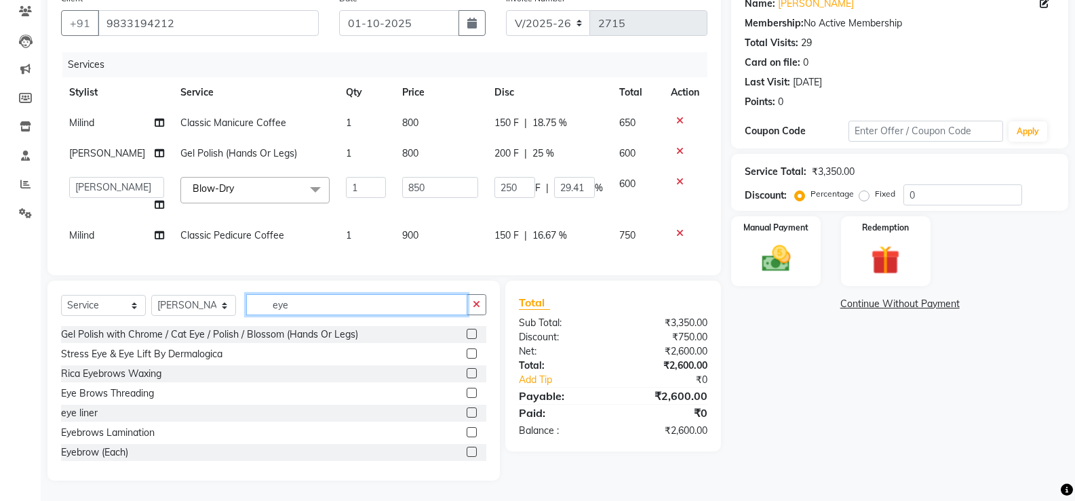
type input "eye"
click at [467, 391] on label at bounding box center [472, 393] width 10 height 10
click at [467, 391] on input "checkbox" at bounding box center [471, 393] width 9 height 9
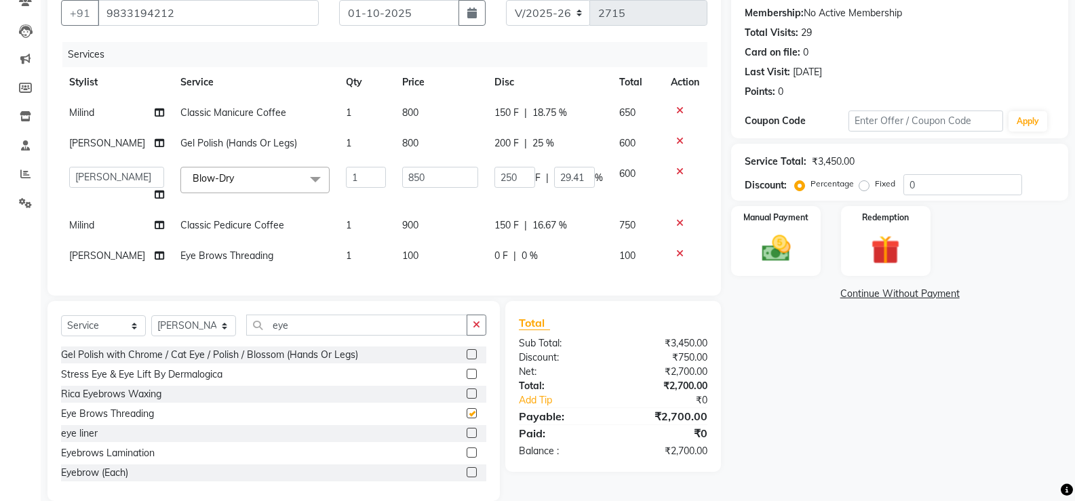
checkbox input "false"
click at [380, 336] on input "eye" at bounding box center [356, 325] width 221 height 21
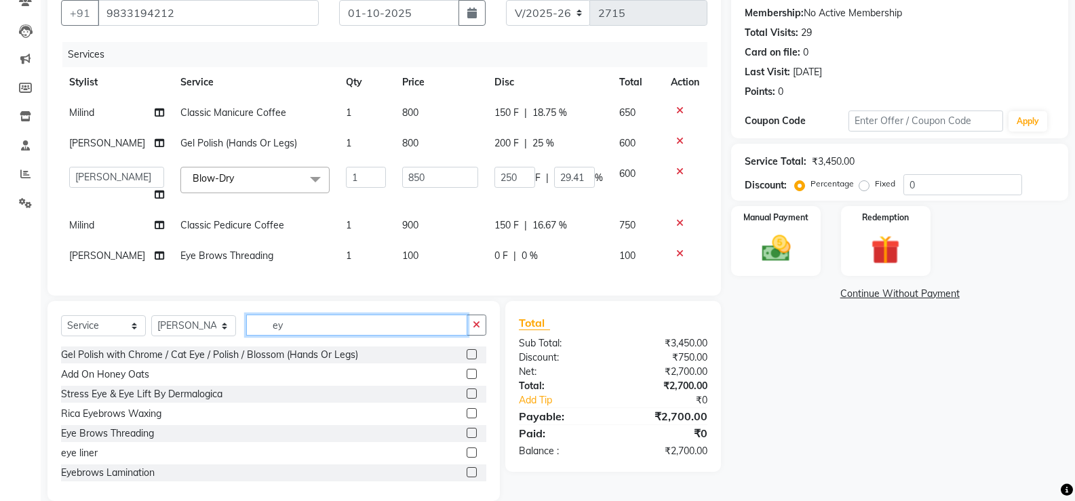
type input "e"
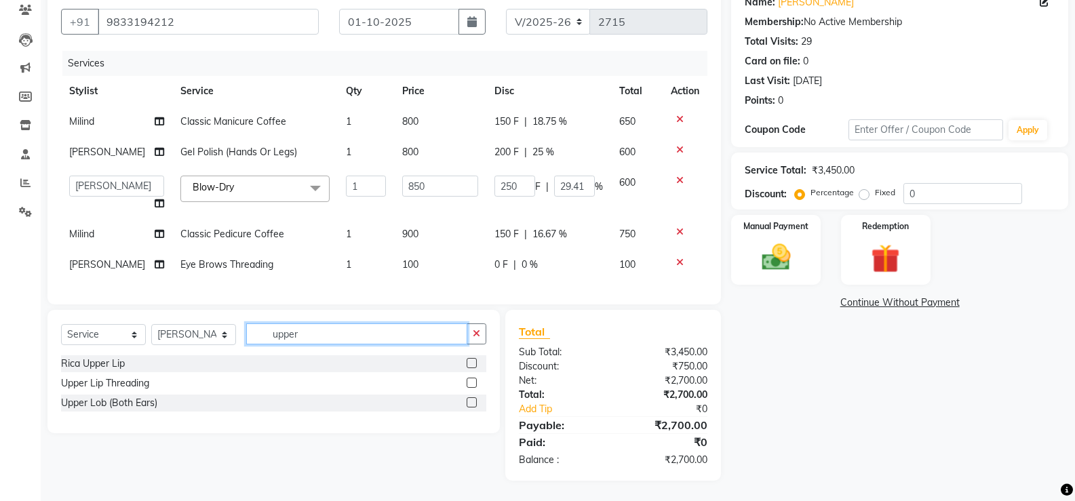
type input "upper"
click at [471, 388] on label at bounding box center [472, 383] width 10 height 10
click at [471, 388] on input "checkbox" at bounding box center [471, 383] width 9 height 9
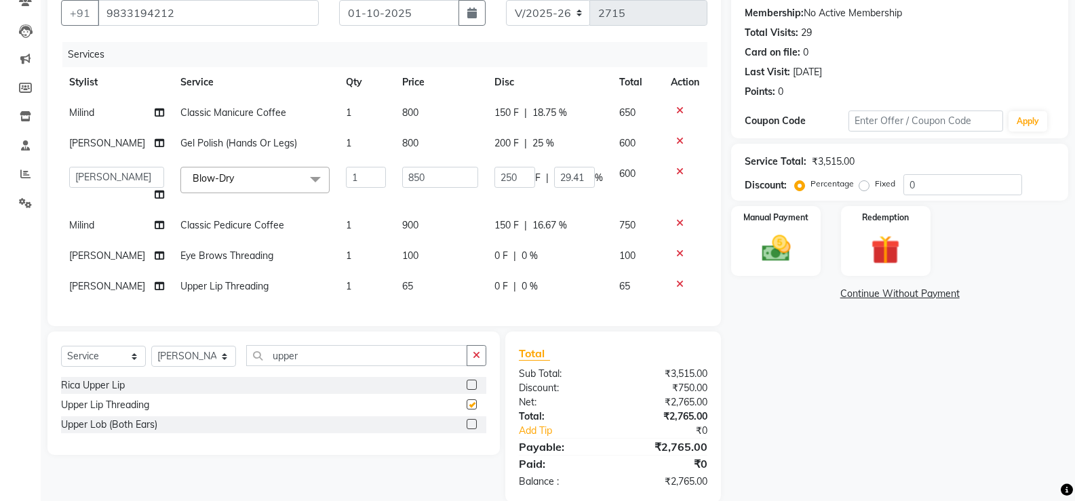
checkbox input "false"
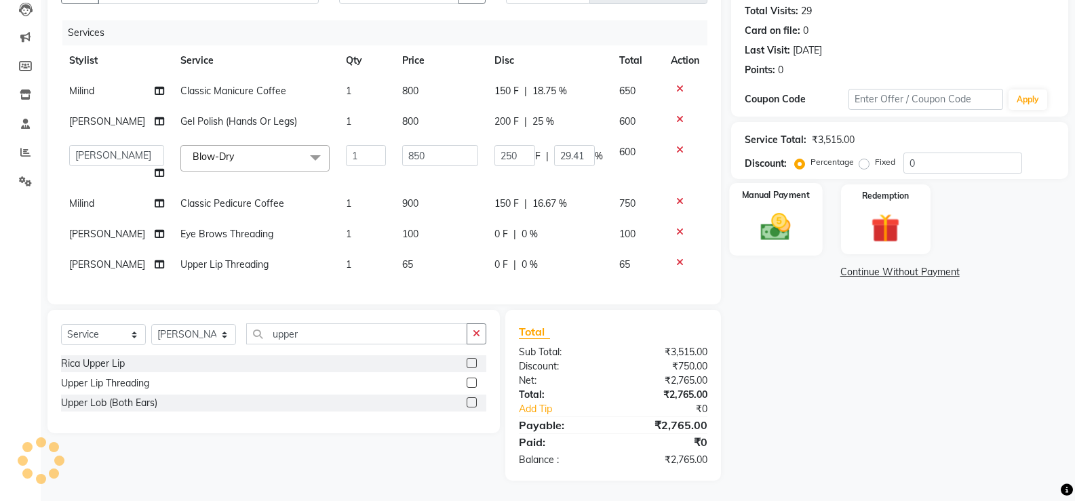
click at [769, 210] on img at bounding box center [776, 227] width 48 height 35
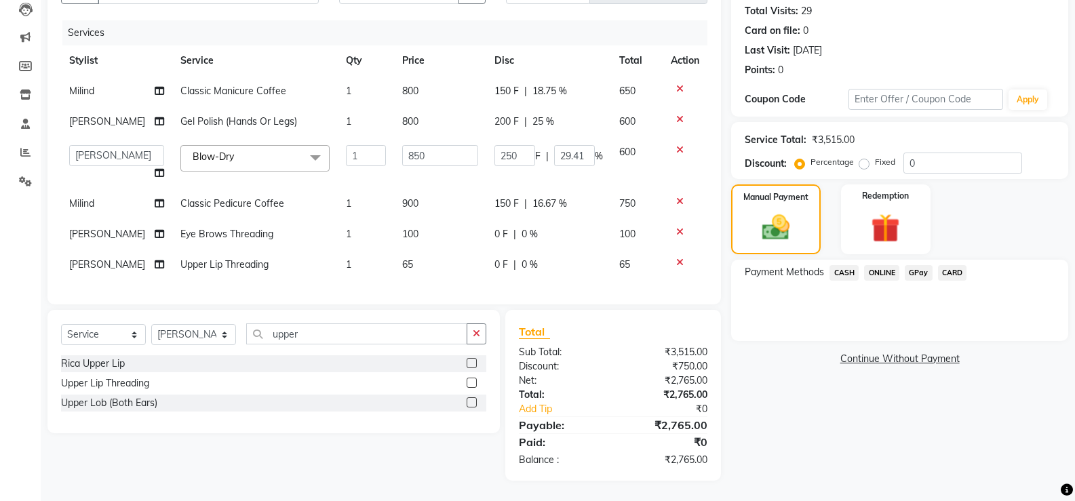
click at [945, 265] on span "CARD" at bounding box center [952, 273] width 29 height 16
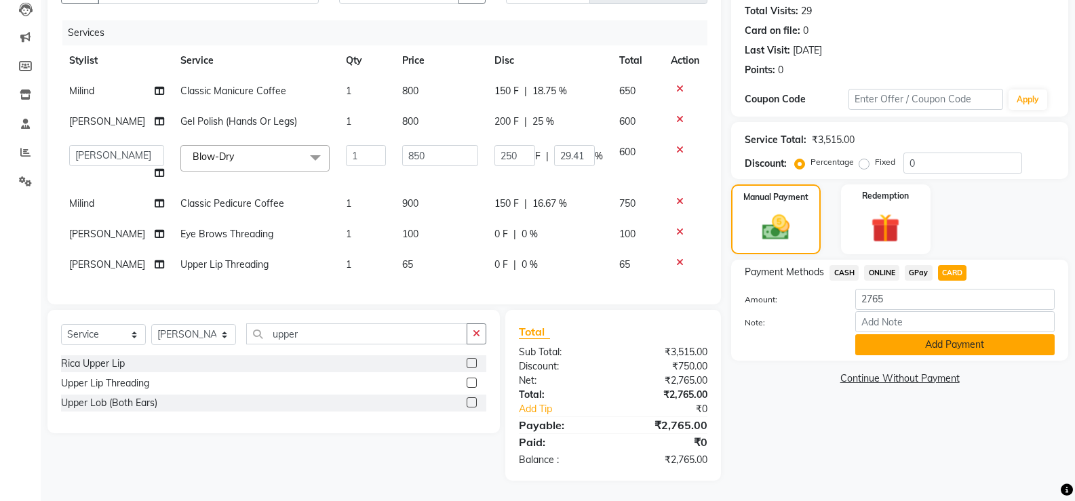
click at [904, 334] on button "Add Payment" at bounding box center [954, 344] width 199 height 21
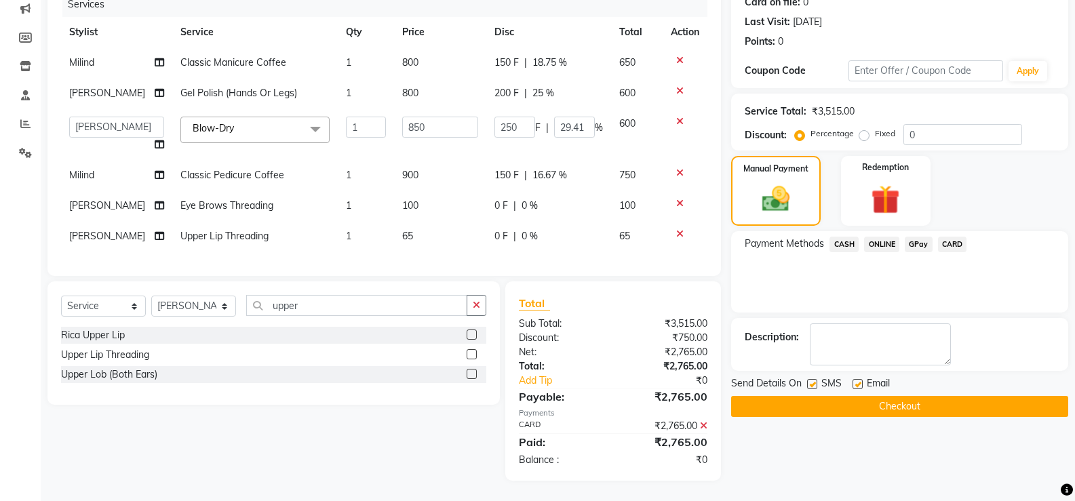
scroll to position [215, 0]
click at [811, 379] on label at bounding box center [812, 384] width 10 height 10
click at [811, 381] on input "checkbox" at bounding box center [811, 385] width 9 height 9
checkbox input "false"
click at [857, 379] on label at bounding box center [858, 384] width 10 height 10
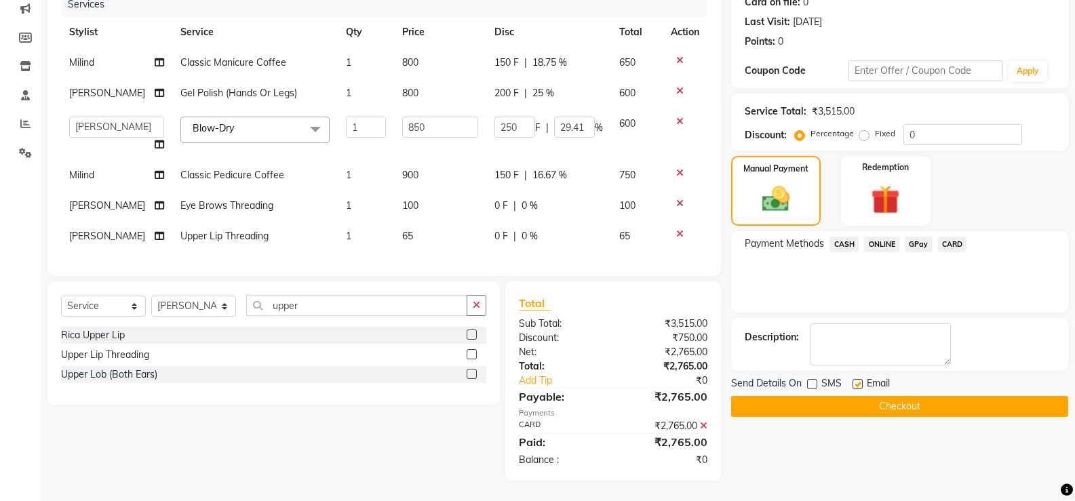
click at [857, 381] on input "checkbox" at bounding box center [857, 385] width 9 height 9
checkbox input "false"
click at [777, 396] on button "Checkout" at bounding box center [899, 406] width 337 height 21
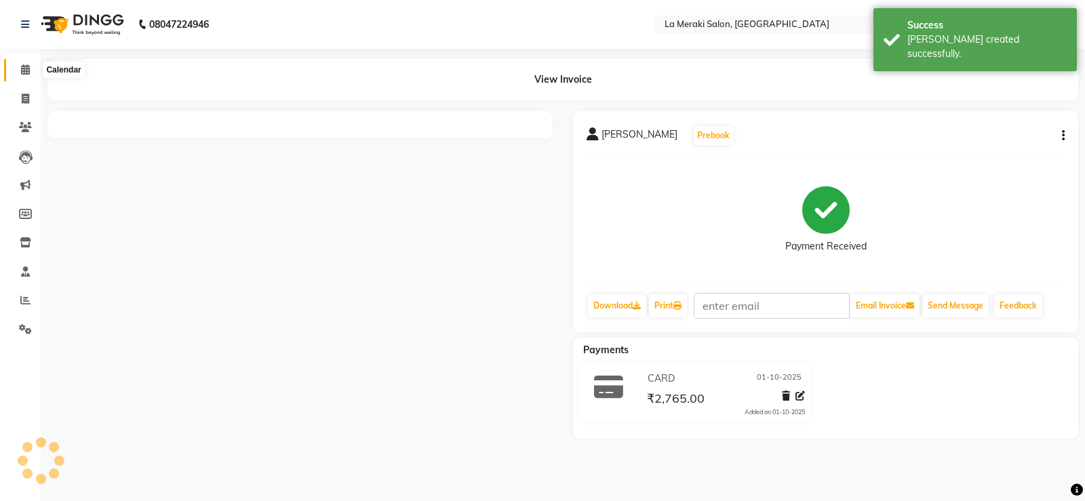
click at [24, 67] on icon at bounding box center [25, 69] width 9 height 10
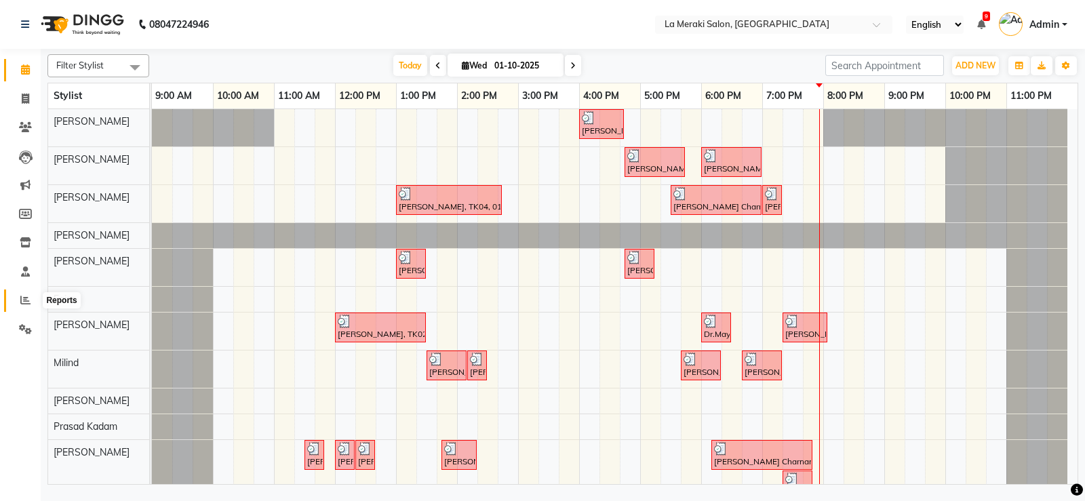
click at [25, 301] on icon at bounding box center [25, 300] width 10 height 10
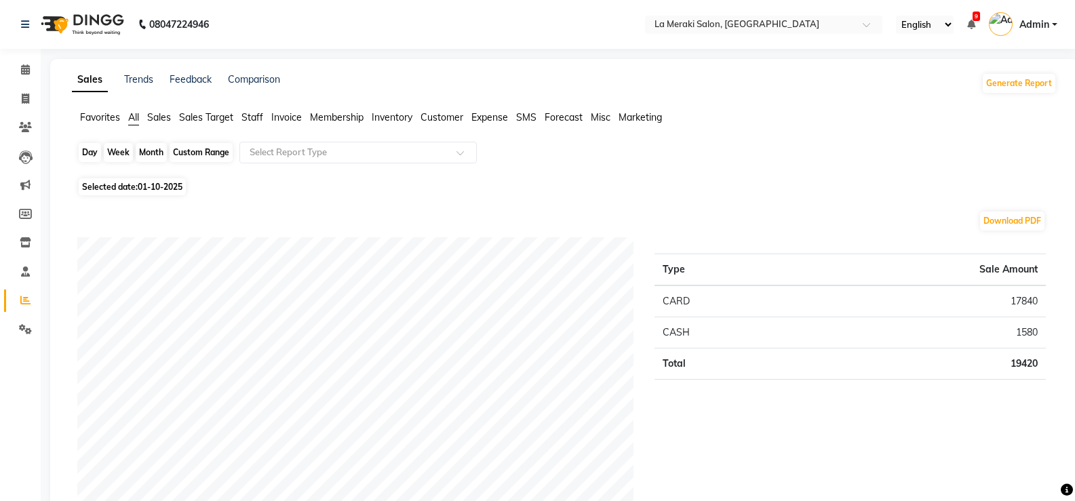
click at [91, 153] on div "Day" at bounding box center [90, 152] width 22 height 19
select select "10"
select select "2025"
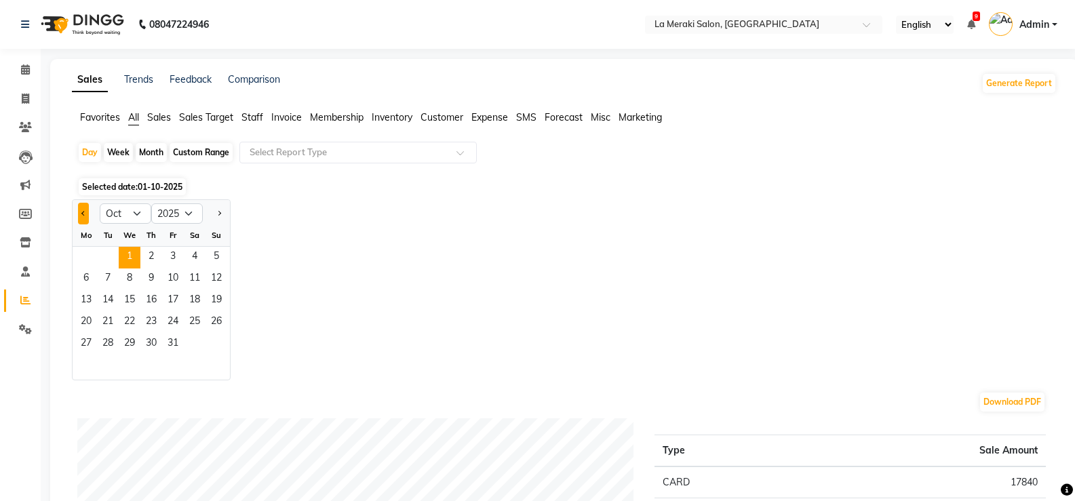
click at [86, 212] on button "Previous month" at bounding box center [83, 214] width 11 height 22
select select "9"
click at [104, 343] on span "30" at bounding box center [108, 345] width 22 height 22
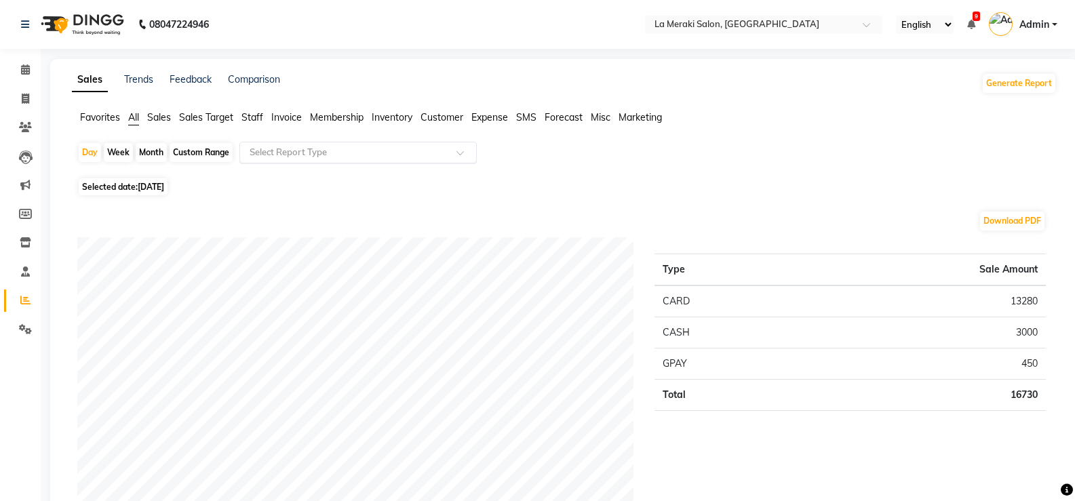
click at [392, 148] on input "text" at bounding box center [344, 153] width 195 height 14
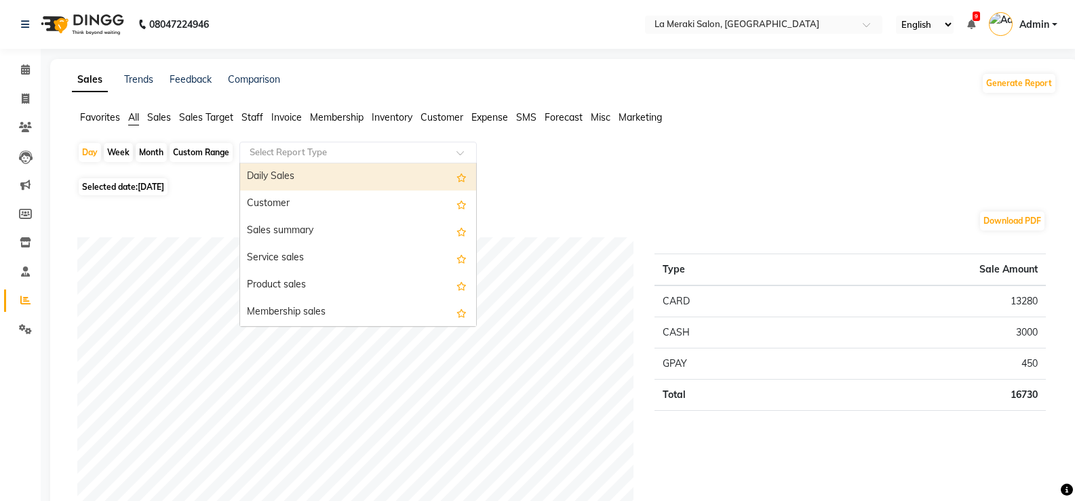
click at [349, 172] on div "Daily Sales" at bounding box center [358, 176] width 236 height 27
select select "full_report"
select select "csv"
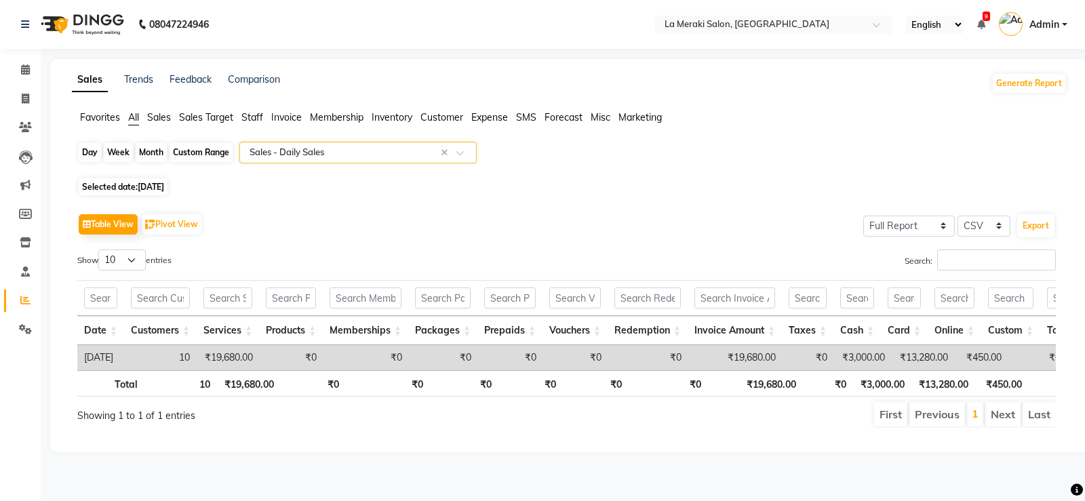
click at [94, 151] on div "Day" at bounding box center [90, 152] width 22 height 19
select select "9"
select select "2025"
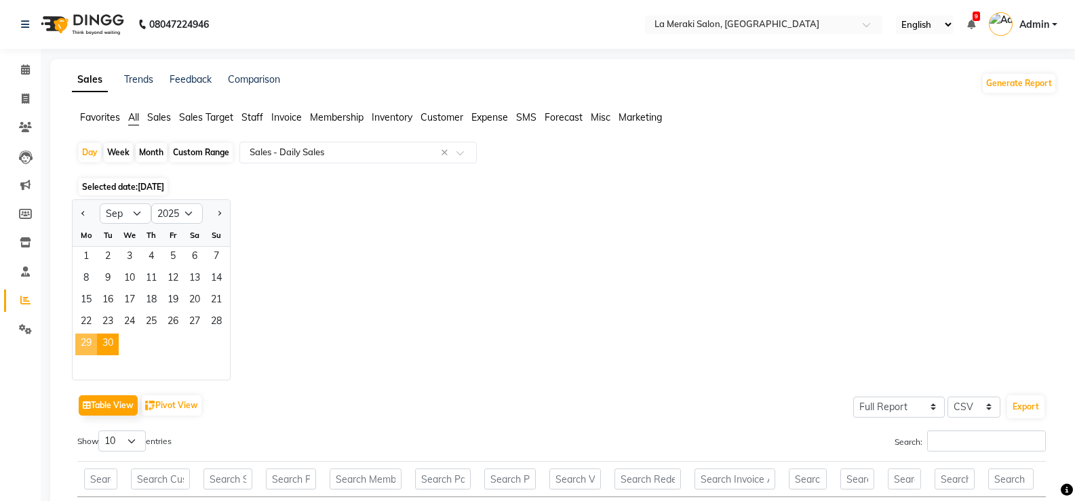
click at [86, 345] on span "29" at bounding box center [86, 345] width 22 height 22
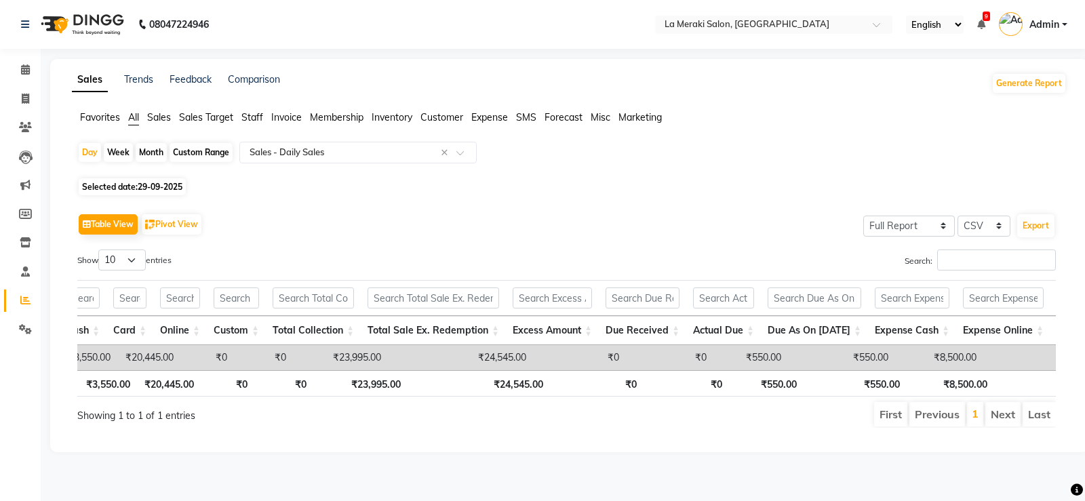
scroll to position [0, 792]
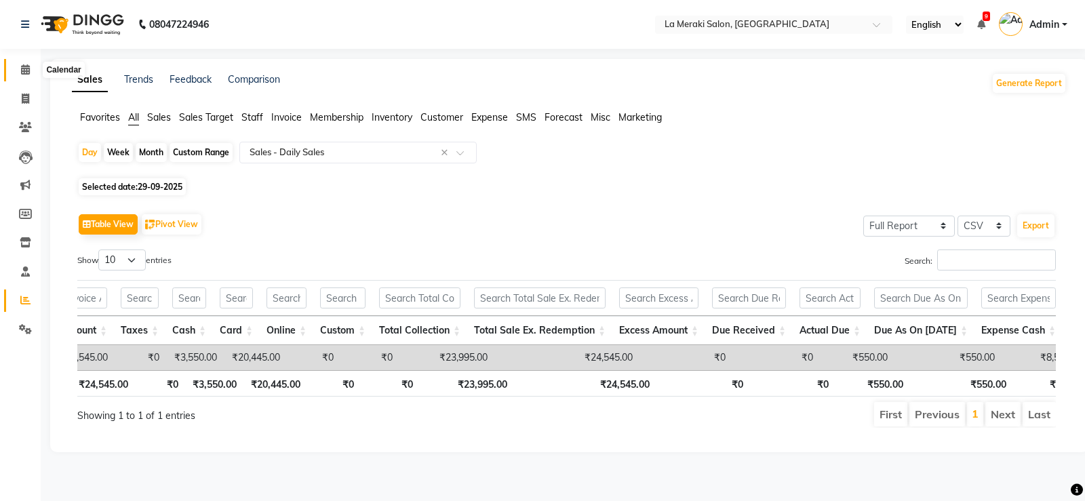
click at [31, 64] on span at bounding box center [26, 70] width 24 height 16
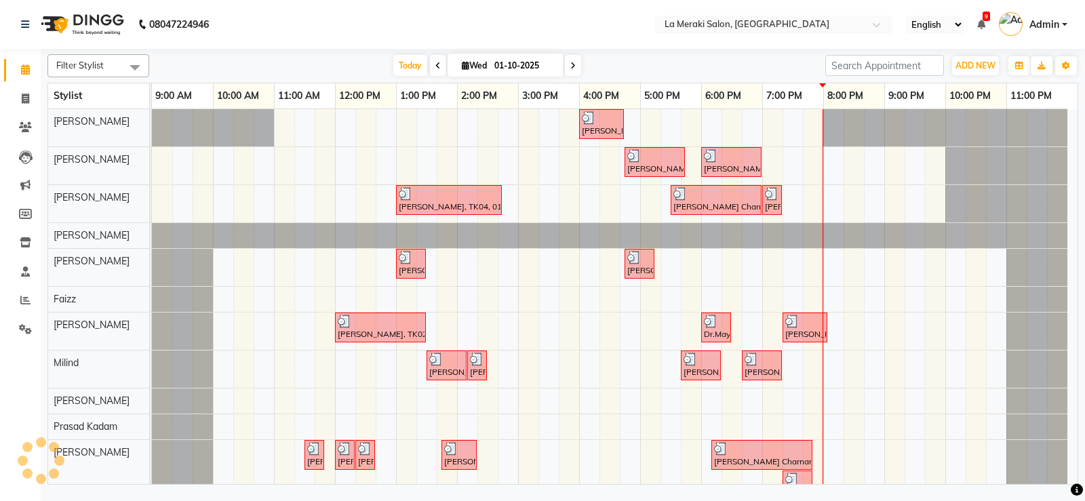
scroll to position [24, 0]
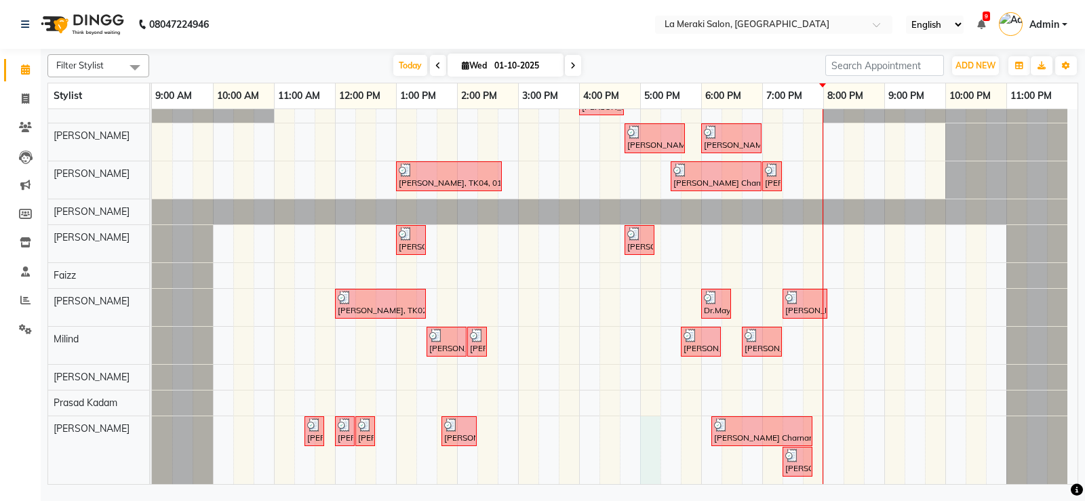
click at [646, 446] on div "Ishita Apte, TK05, 04:00 PM-04:45 PM, Senior Stylist Level Female Haircut Ishit…" at bounding box center [615, 284] width 926 height 399
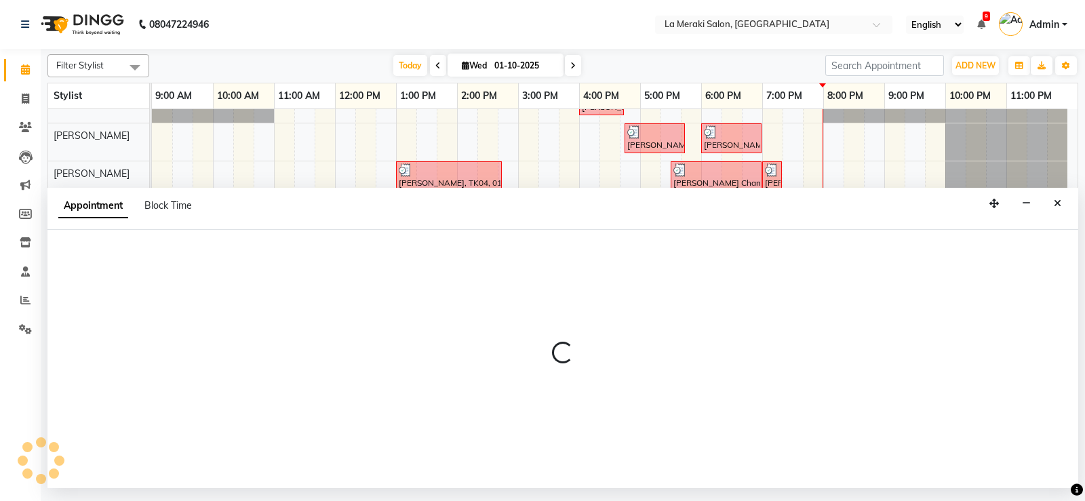
select select "92930"
select select "1020"
select select "tentative"
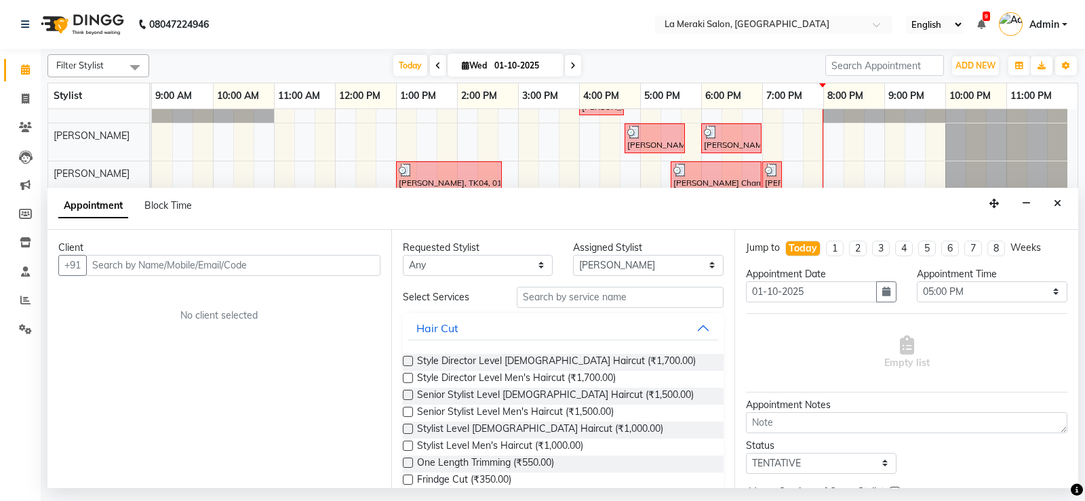
click at [346, 262] on input "text" at bounding box center [233, 265] width 294 height 21
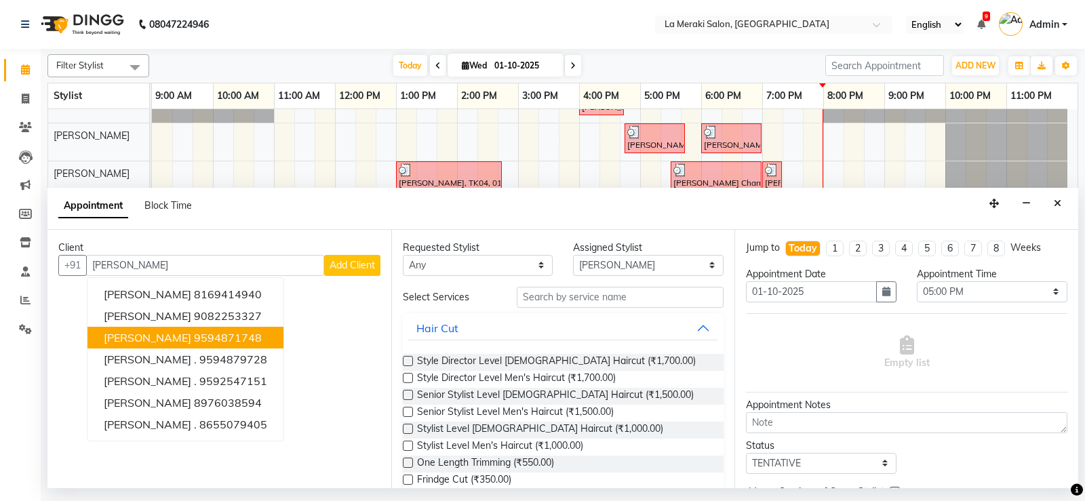
click at [185, 340] on span "Shefali Bhardwaj" at bounding box center [147, 338] width 87 height 14
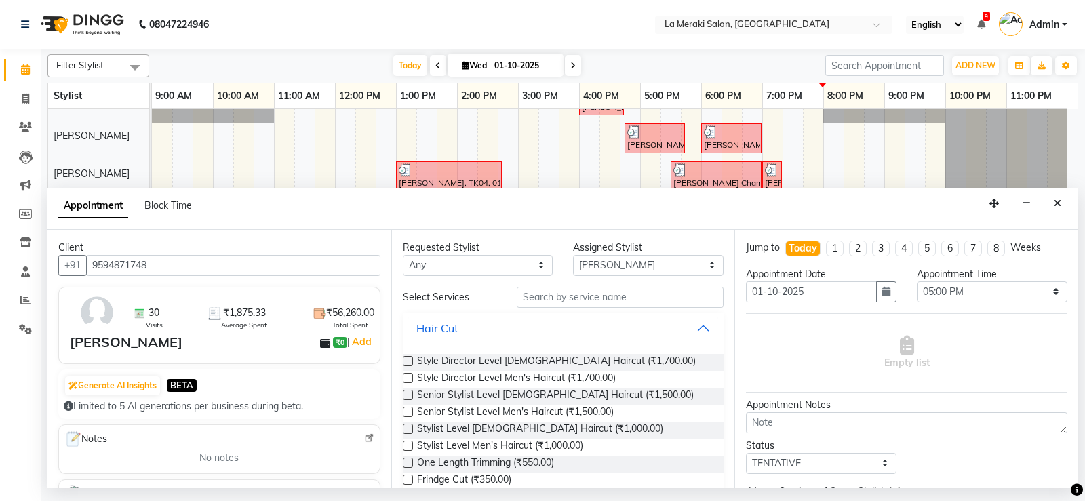
type input "9594871748"
click at [625, 299] on input "text" at bounding box center [621, 297] width 208 height 21
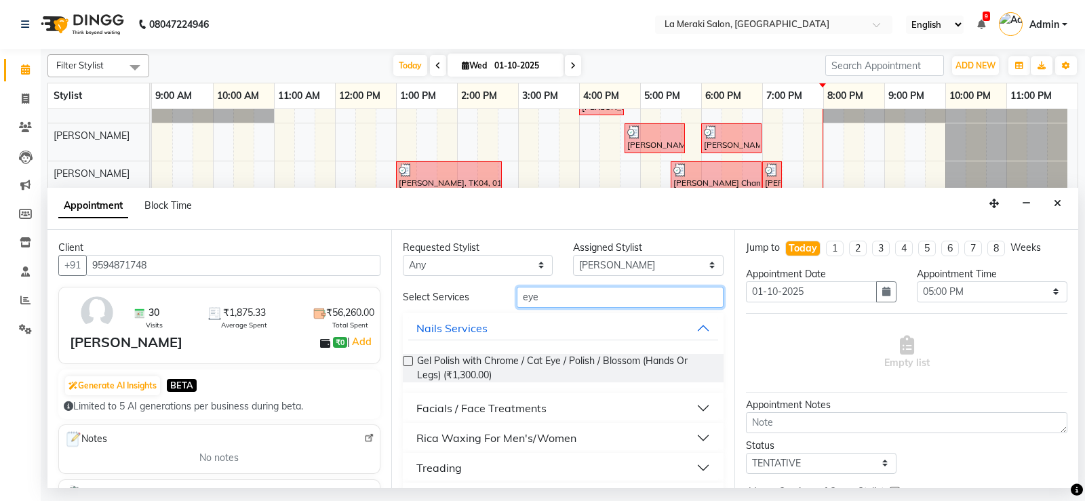
scroll to position [68, 0]
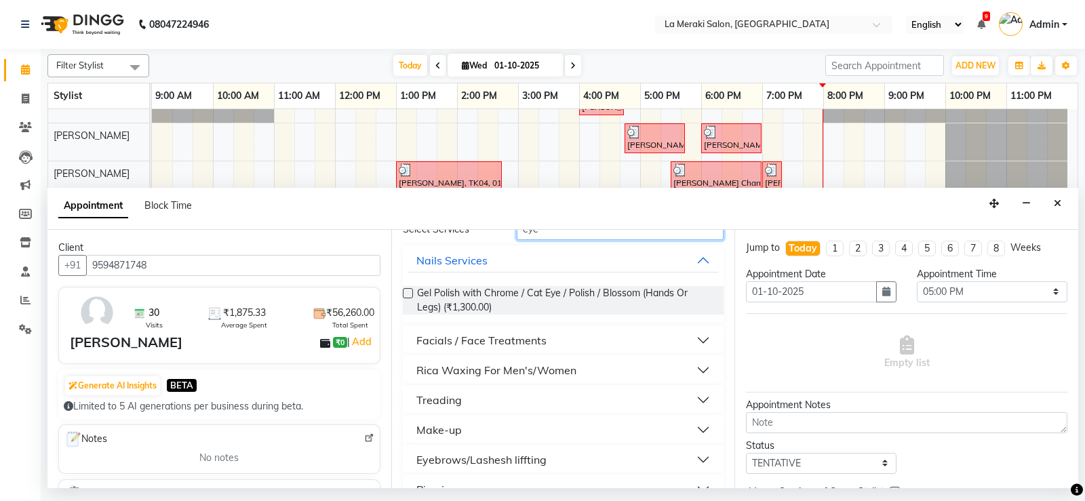
type input "eye"
click at [690, 395] on button "Treading" at bounding box center [563, 400] width 311 height 24
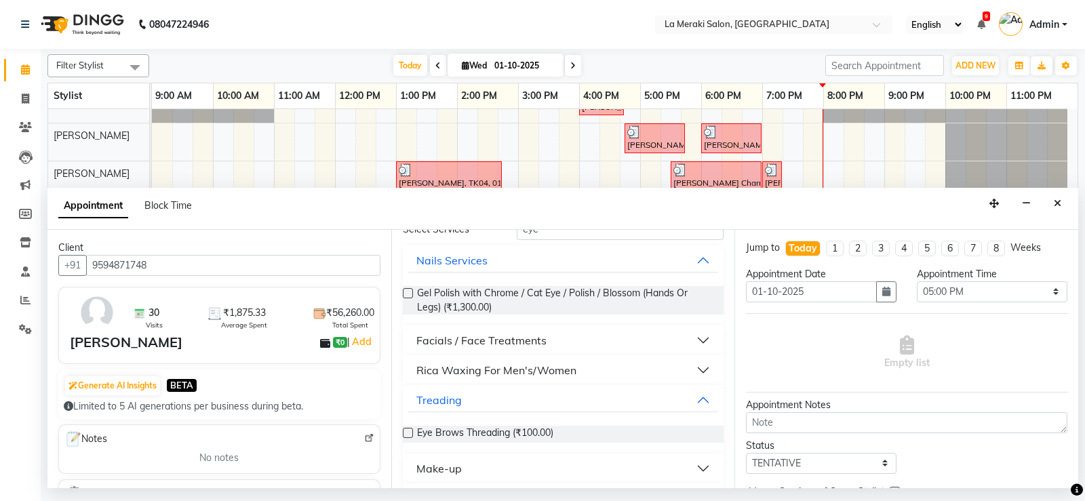
click at [406, 432] on label at bounding box center [408, 433] width 10 height 10
click at [406, 432] on input "checkbox" at bounding box center [407, 434] width 9 height 9
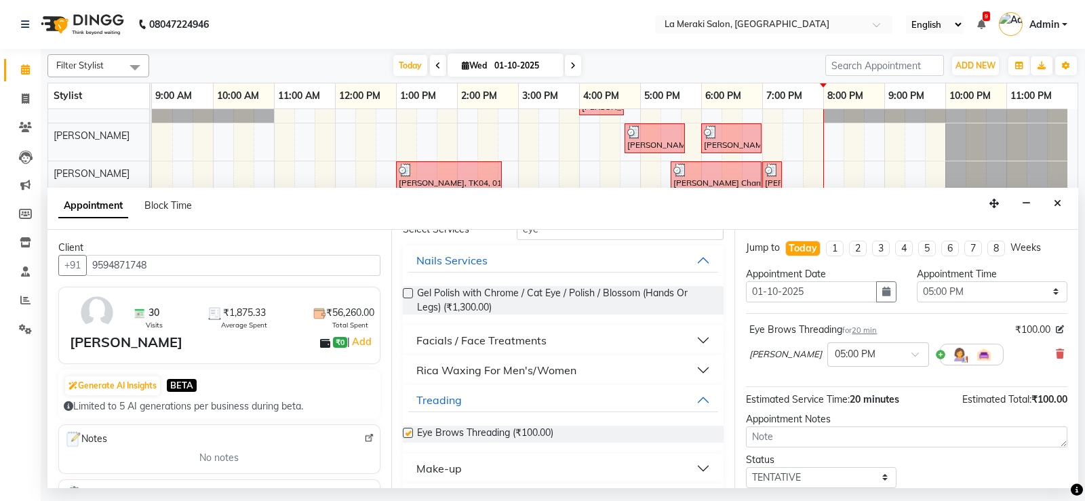
checkbox input "false"
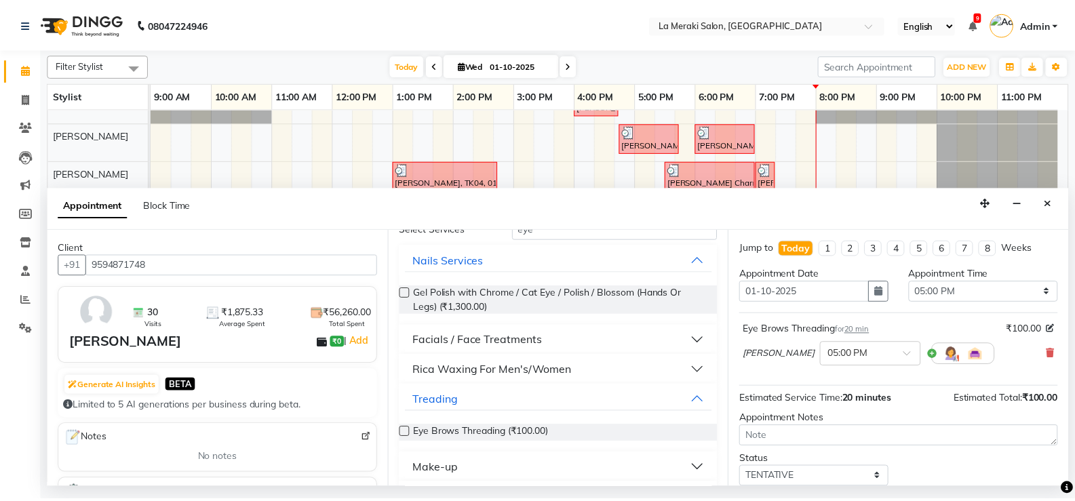
scroll to position [87, 0]
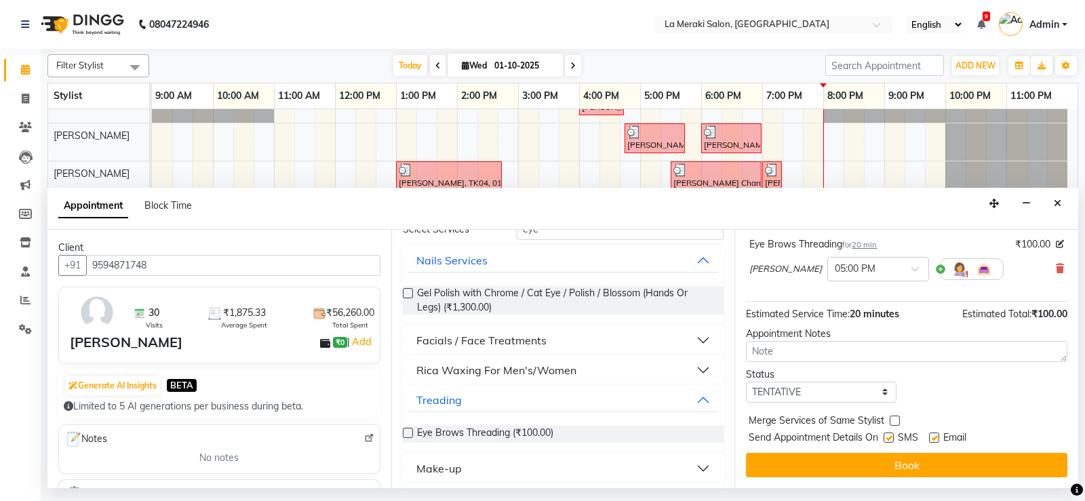
drag, startPoint x: 891, startPoint y: 439, endPoint x: 912, endPoint y: 438, distance: 21.0
click at [891, 438] on label at bounding box center [889, 438] width 10 height 10
click at [891, 438] on input "checkbox" at bounding box center [888, 439] width 9 height 9
checkbox input "false"
click at [933, 435] on label at bounding box center [934, 438] width 10 height 10
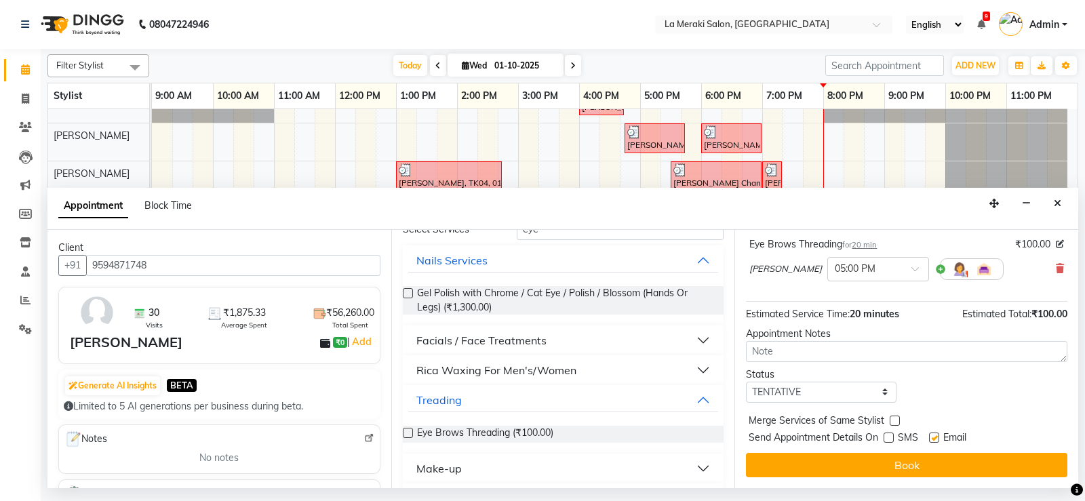
click at [933, 435] on input "checkbox" at bounding box center [933, 439] width 9 height 9
checkbox input "false"
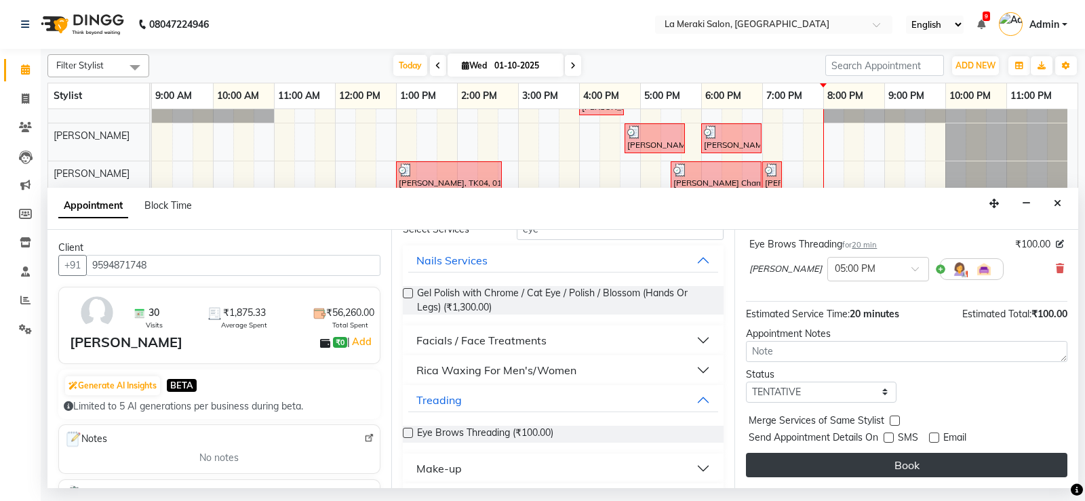
click at [904, 467] on button "Book" at bounding box center [906, 465] width 321 height 24
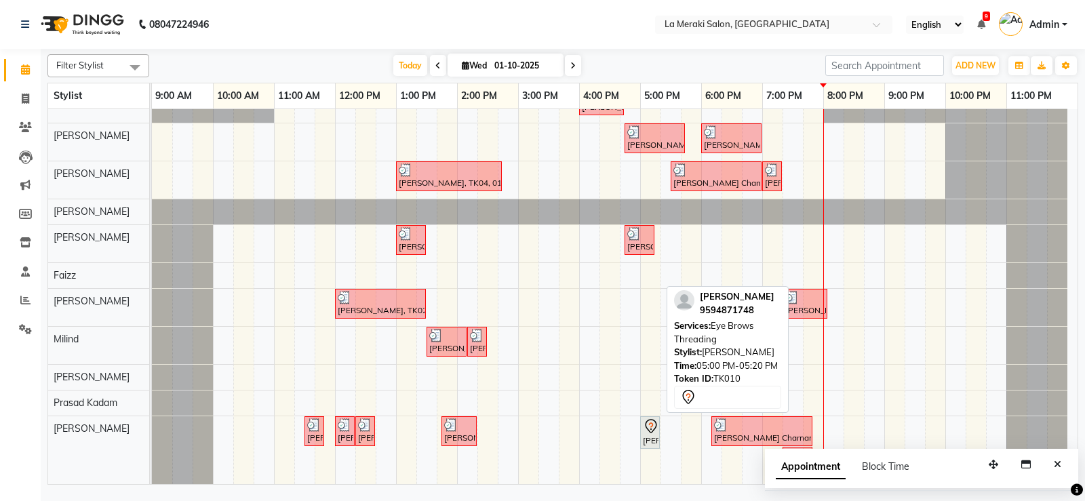
click at [657, 431] on div at bounding box center [659, 432] width 5 height 31
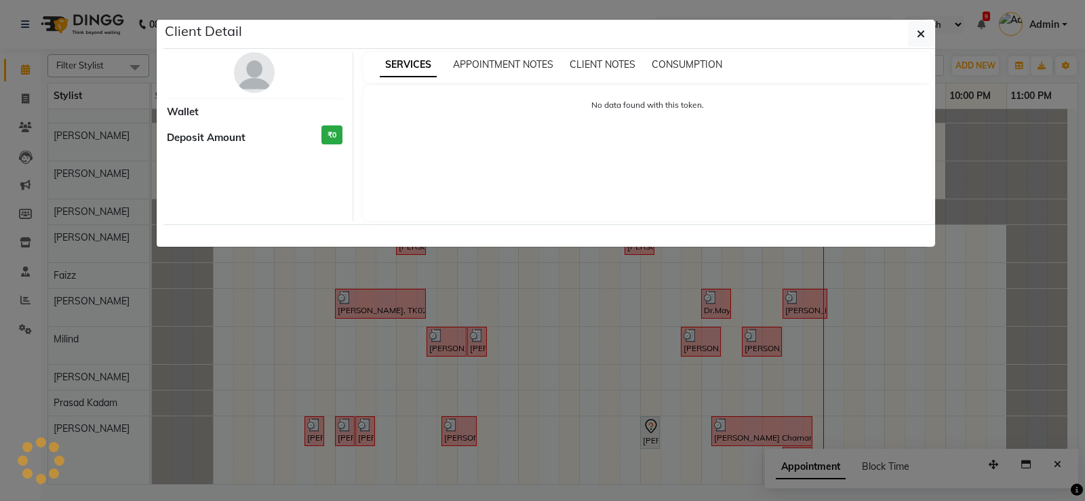
select select "7"
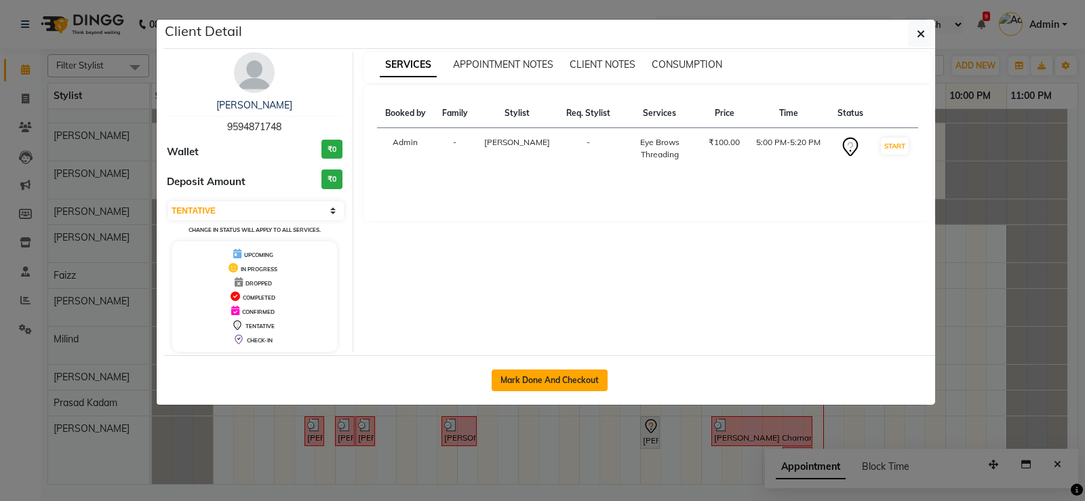
click at [561, 374] on button "Mark Done And Checkout" at bounding box center [550, 381] width 116 height 22
select select "438"
select select "service"
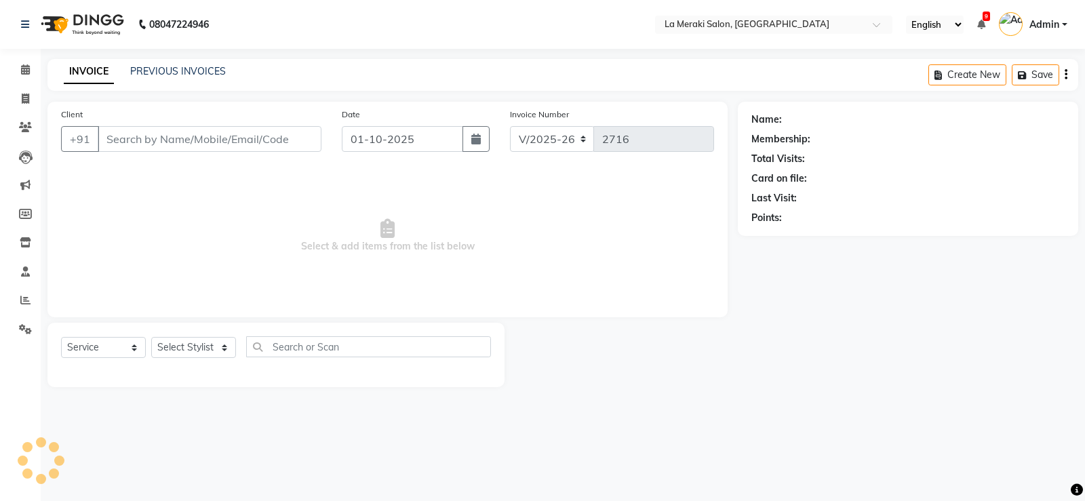
type input "9594871748"
select select "92930"
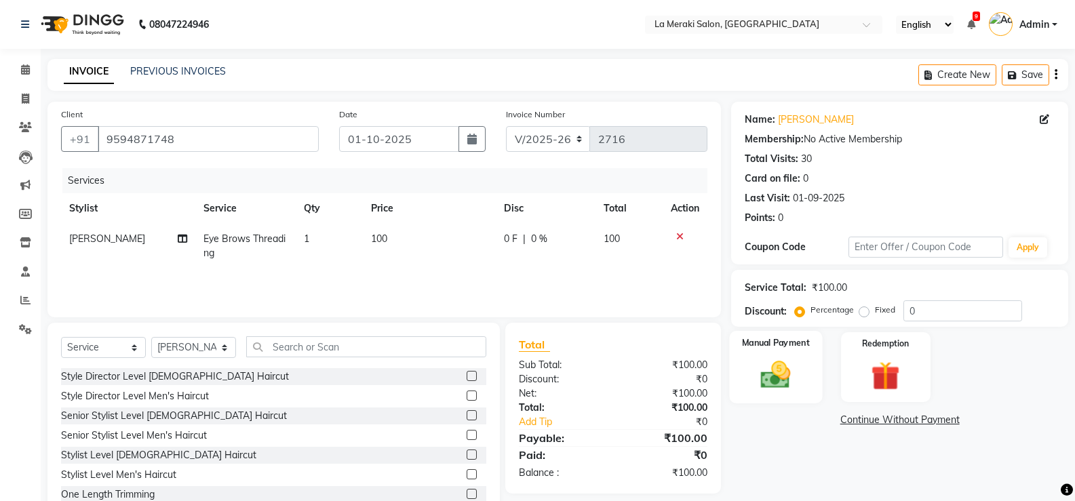
click at [788, 376] on img at bounding box center [776, 374] width 48 height 35
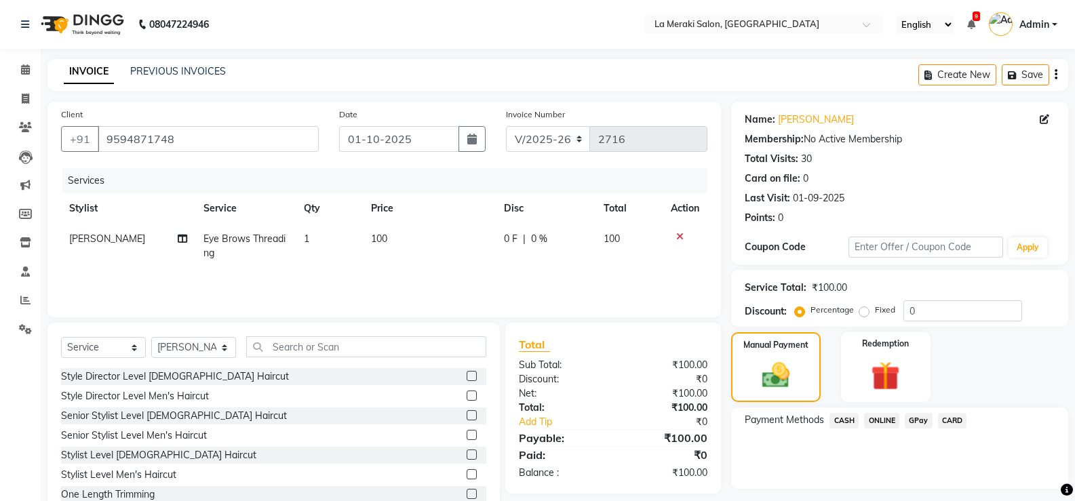
click at [951, 416] on span "CARD" at bounding box center [952, 421] width 29 height 16
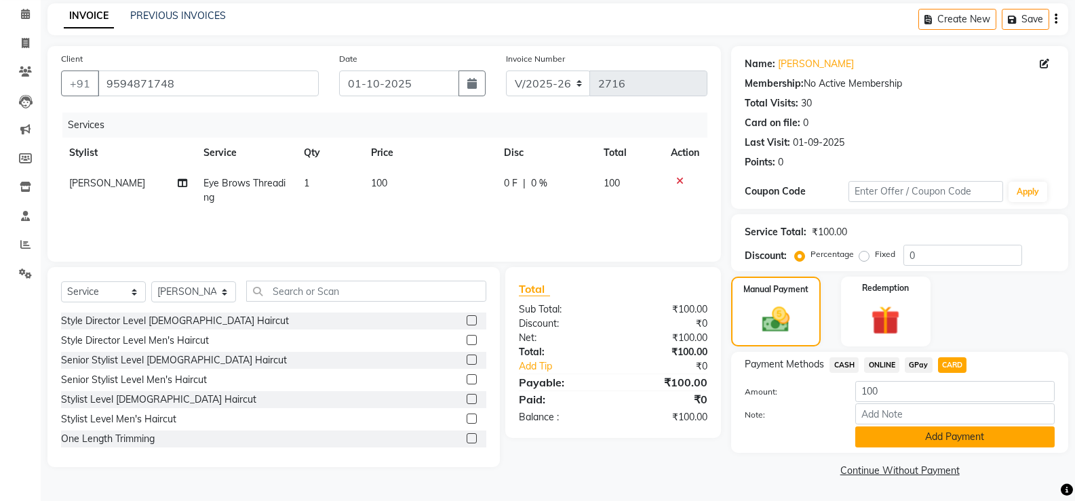
click at [938, 433] on button "Add Payment" at bounding box center [954, 437] width 199 height 21
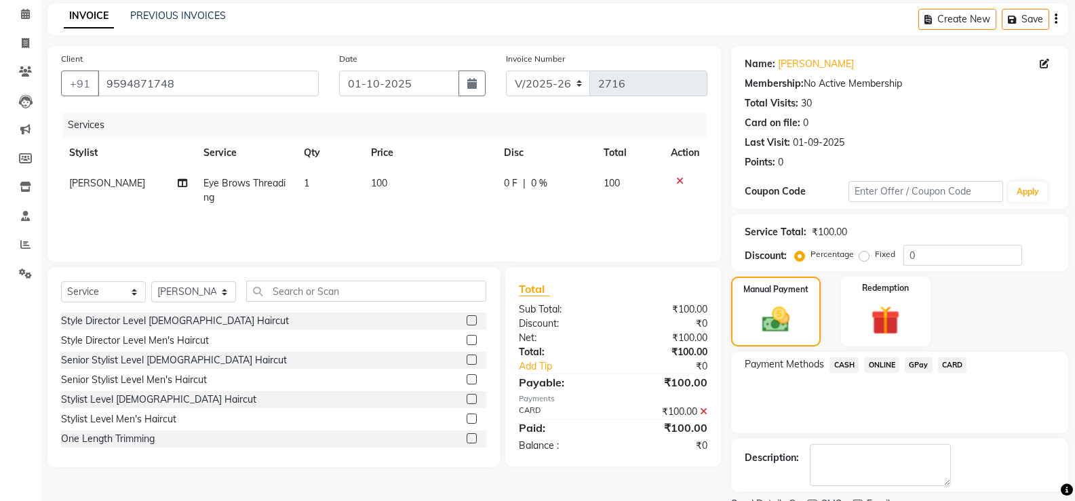
scroll to position [113, 0]
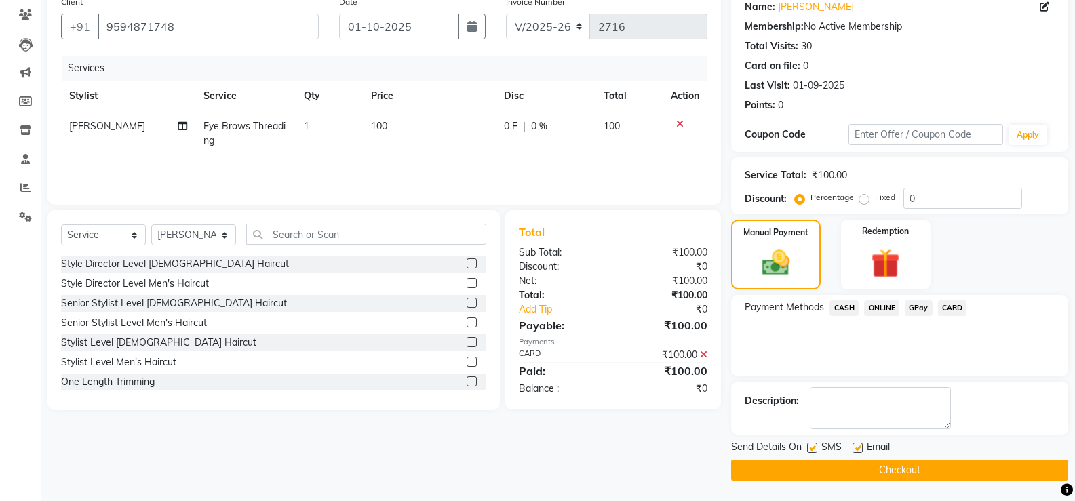
click at [817, 445] on label at bounding box center [812, 448] width 10 height 10
click at [816, 445] on input "checkbox" at bounding box center [811, 448] width 9 height 9
checkbox input "false"
drag, startPoint x: 853, startPoint y: 446, endPoint x: 848, endPoint y: 464, distance: 19.1
click at [853, 446] on label at bounding box center [858, 448] width 10 height 10
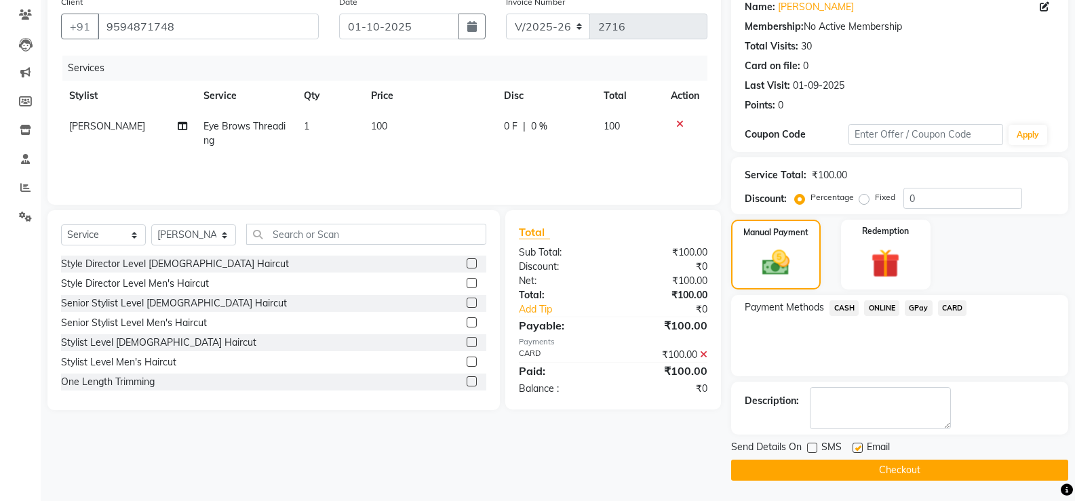
click at [853, 446] on input "checkbox" at bounding box center [857, 448] width 9 height 9
checkbox input "false"
click at [842, 472] on button "Checkout" at bounding box center [899, 470] width 337 height 21
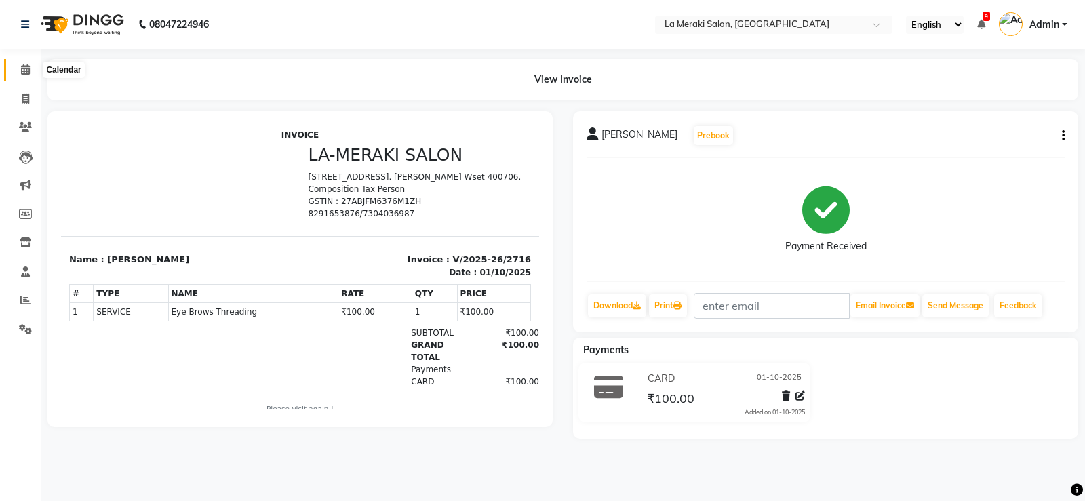
click at [28, 64] on span at bounding box center [26, 70] width 24 height 16
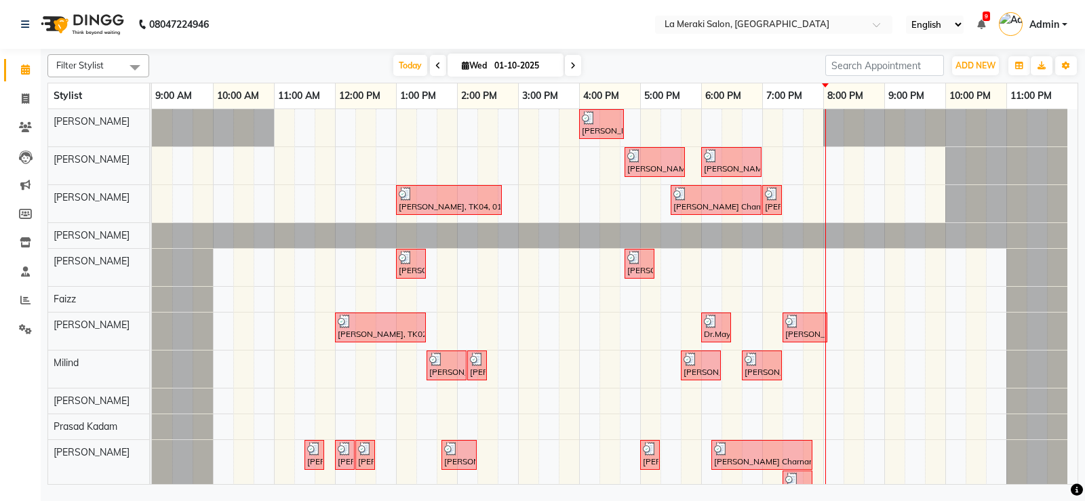
click at [431, 67] on span at bounding box center [438, 65] width 16 height 21
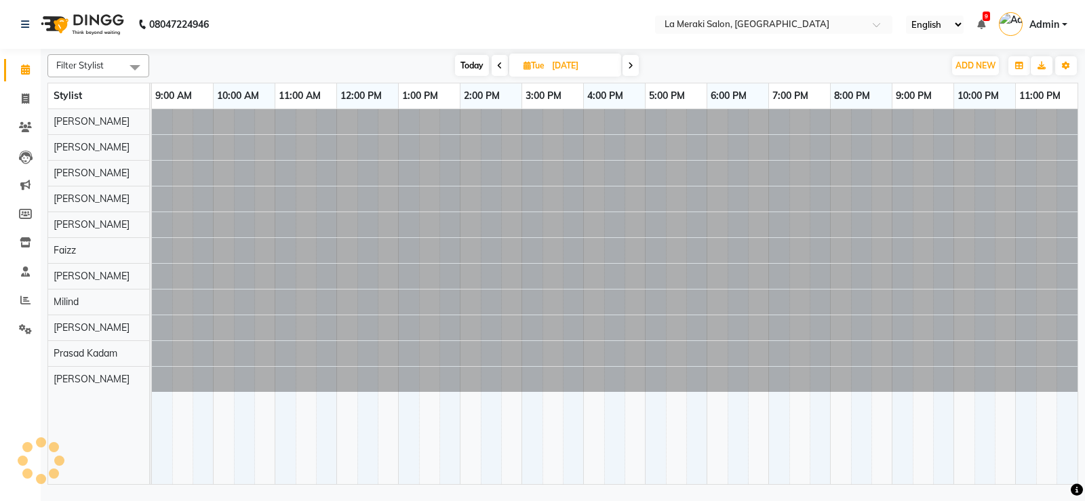
click at [500, 64] on icon at bounding box center [499, 66] width 5 height 8
type input "29-09-2025"
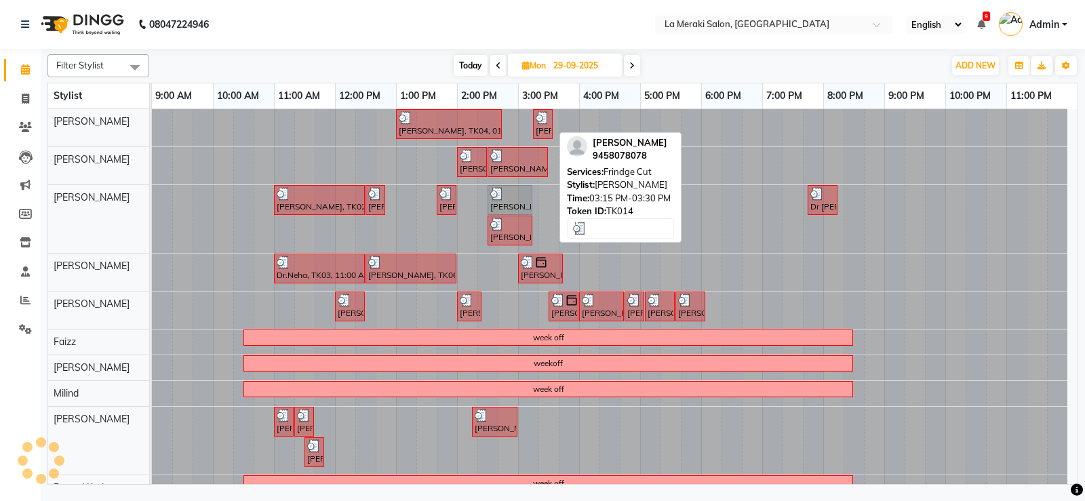
click at [539, 127] on div "Taranum Khan, TK14, 03:15 PM-03:30 PM, Frindge Cut" at bounding box center [542, 124] width 17 height 26
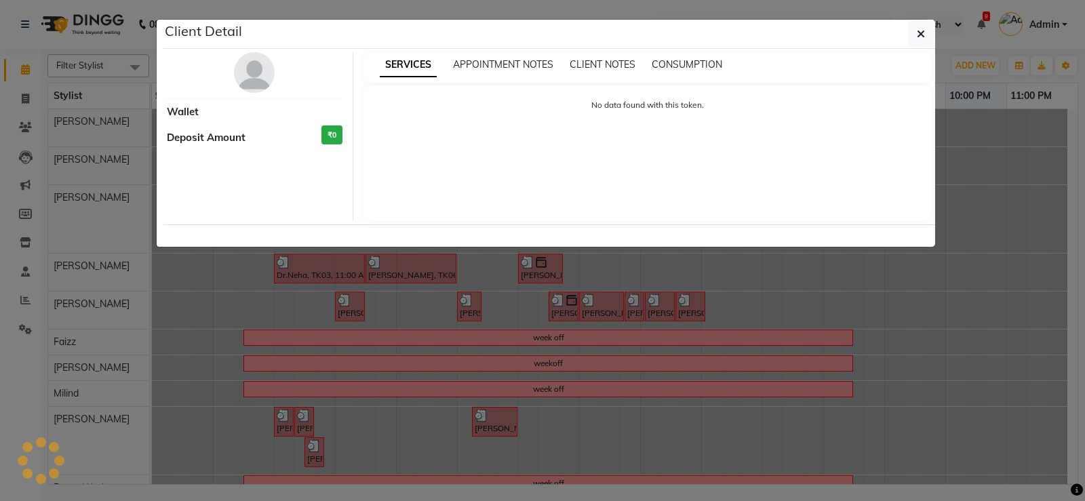
select select "3"
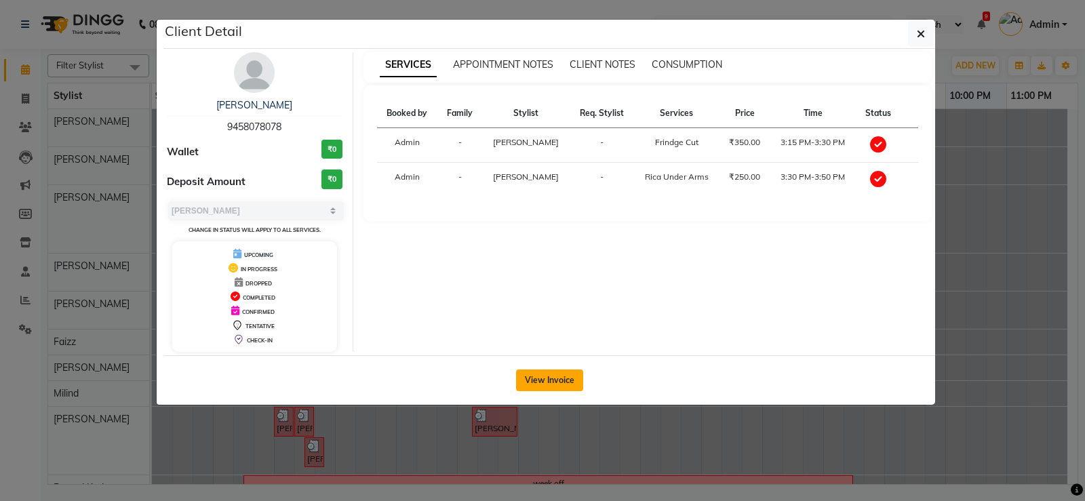
click at [533, 381] on button "View Invoice" at bounding box center [549, 381] width 67 height 22
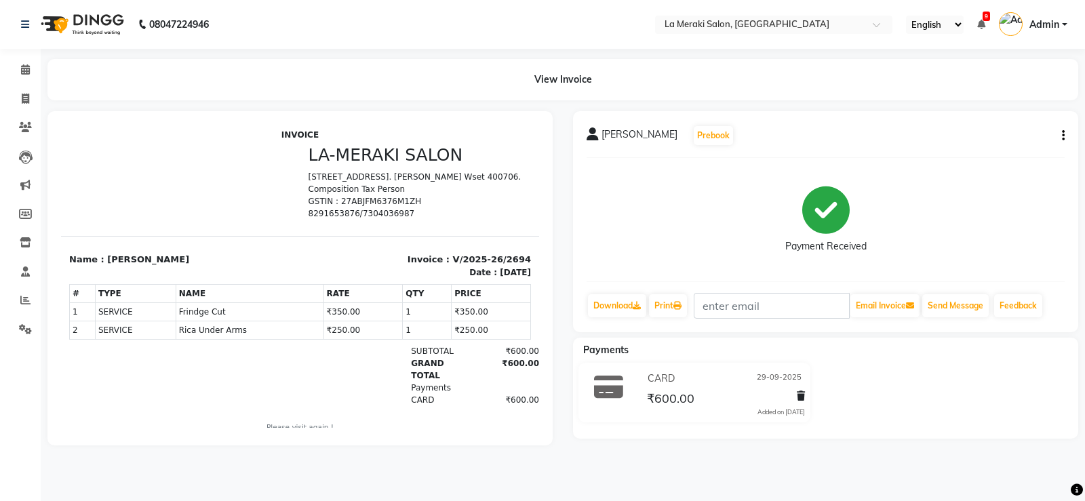
click at [1066, 138] on div "Taranum Khan Prebook Payment Received Download Print Email Invoice Send Message…" at bounding box center [825, 221] width 505 height 221
click at [1067, 135] on div "Taranum Khan Prebook Payment Received Download Print Email Invoice Send Message…" at bounding box center [825, 221] width 505 height 221
click at [1062, 136] on icon "button" at bounding box center [1063, 136] width 3 height 1
click at [973, 155] on div "Edit Invoice" at bounding box center [996, 152] width 93 height 17
select select "service"
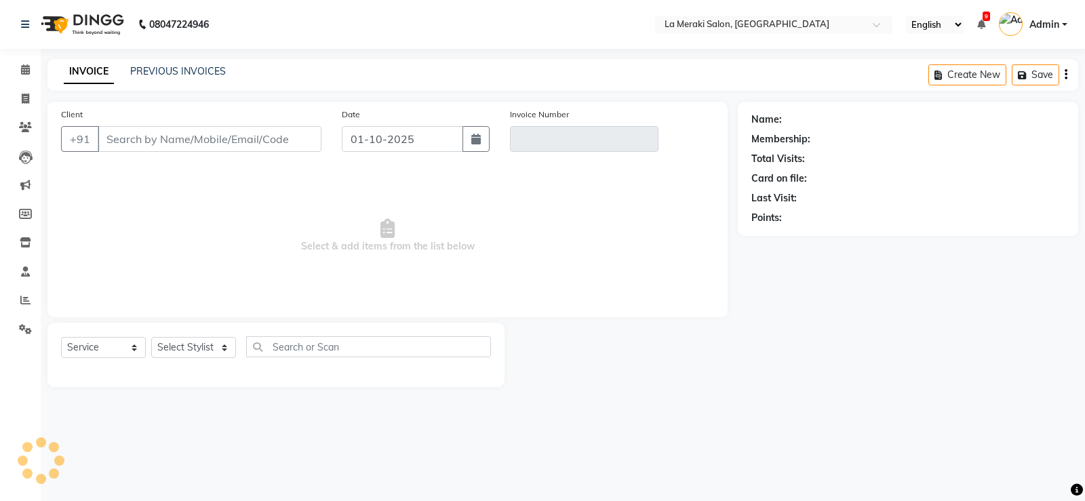
type input "9458078078"
type input "V/2025-26/2694"
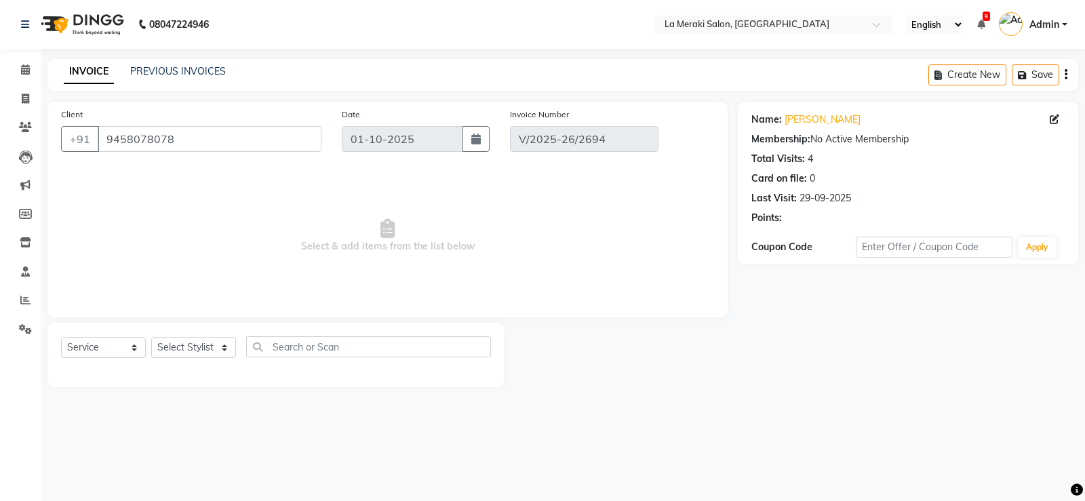
type input "29-09-2025"
select select "select"
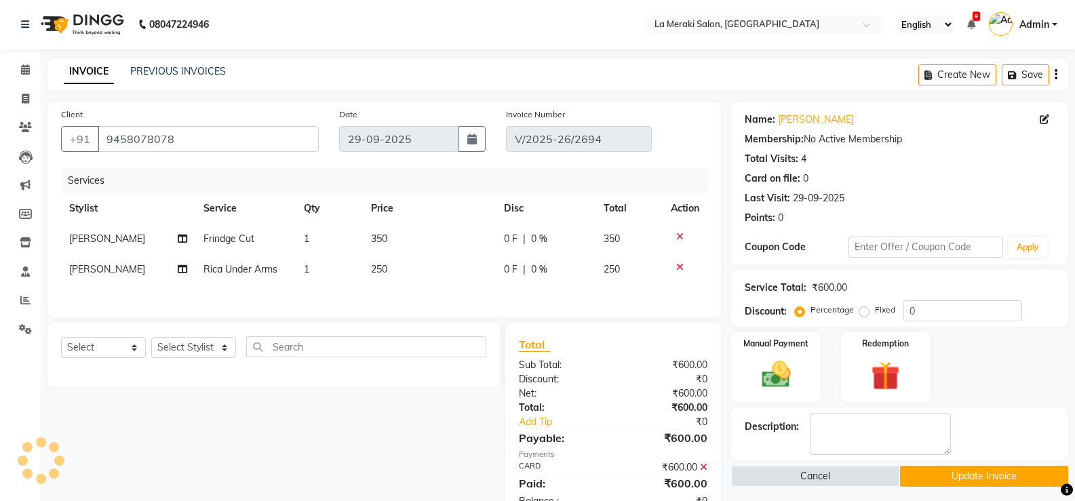
scroll to position [58, 0]
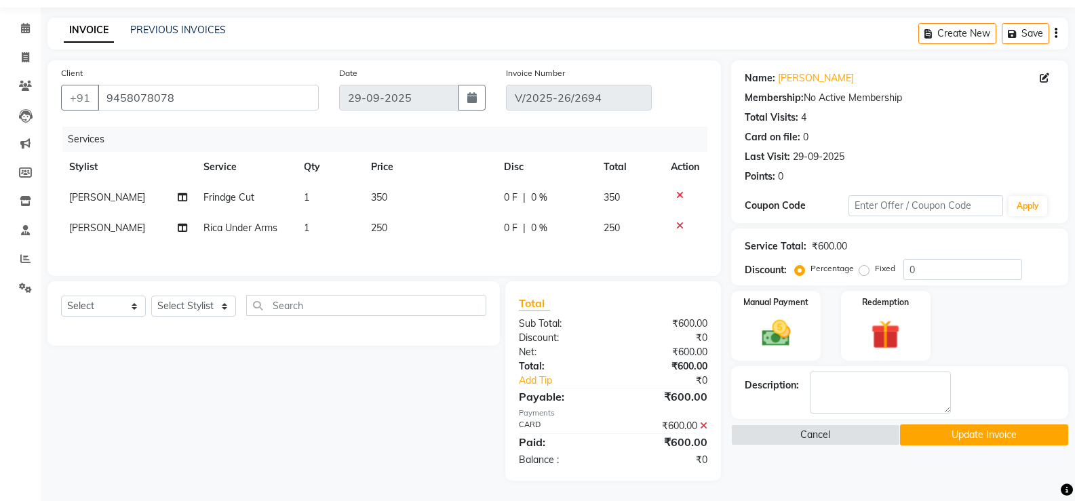
click at [703, 425] on icon at bounding box center [703, 425] width 7 height 9
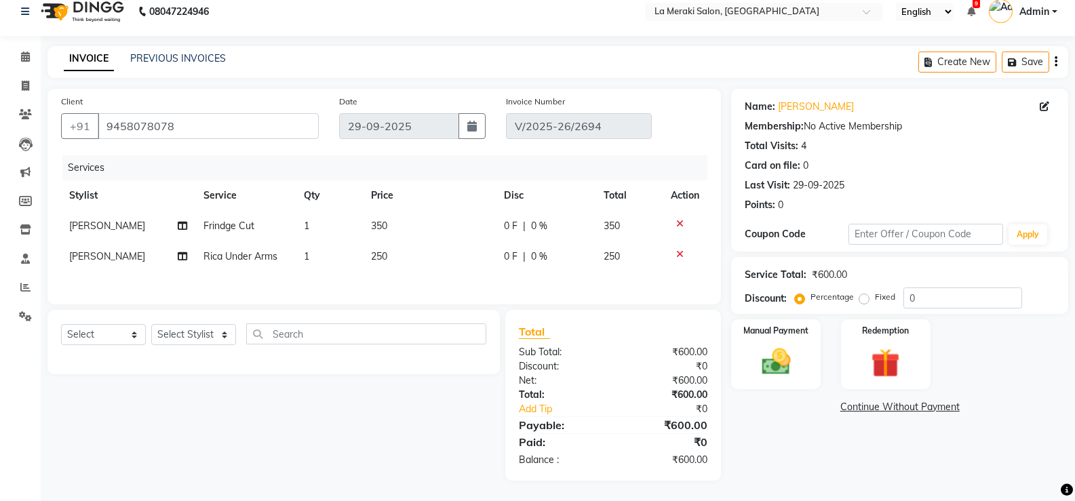
click at [888, 400] on link "Continue Without Payment" at bounding box center [900, 407] width 332 height 14
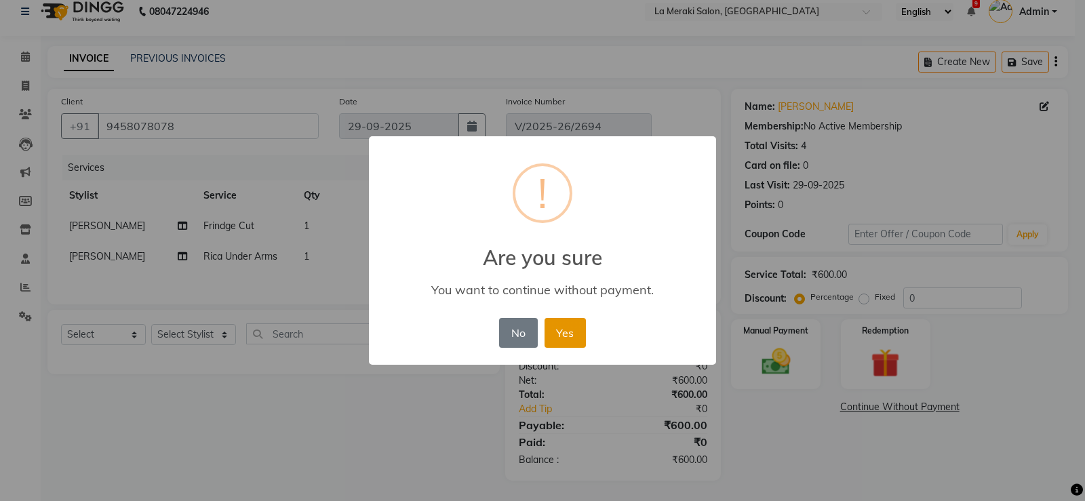
click at [568, 336] on button "Yes" at bounding box center [565, 333] width 41 height 30
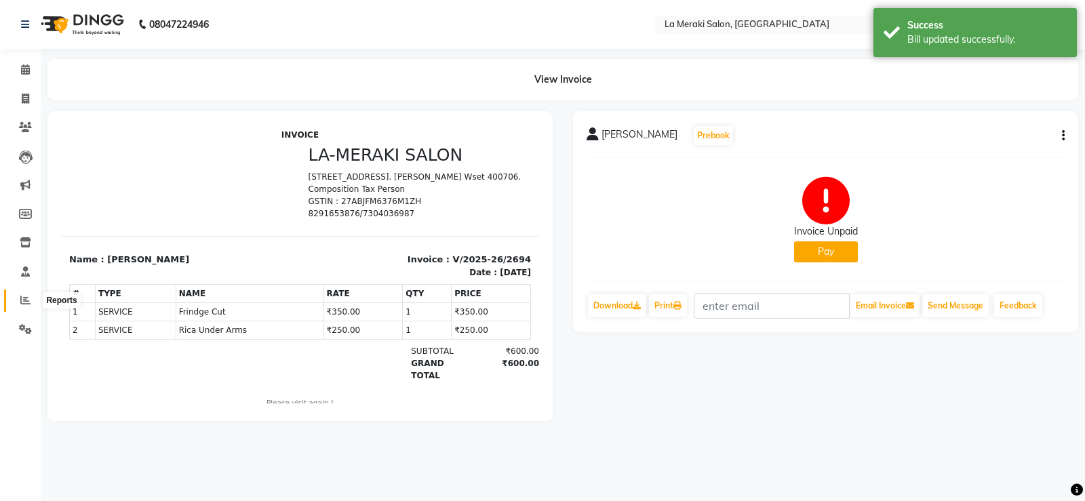
click at [25, 303] on icon at bounding box center [25, 300] width 10 height 10
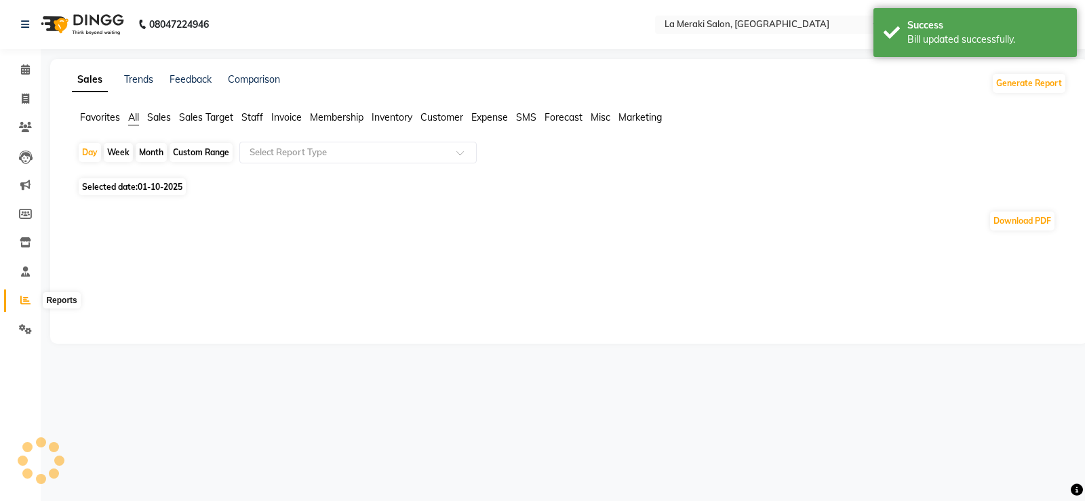
click at [28, 299] on icon at bounding box center [25, 300] width 10 height 10
click at [292, 152] on input "text" at bounding box center [344, 153] width 195 height 14
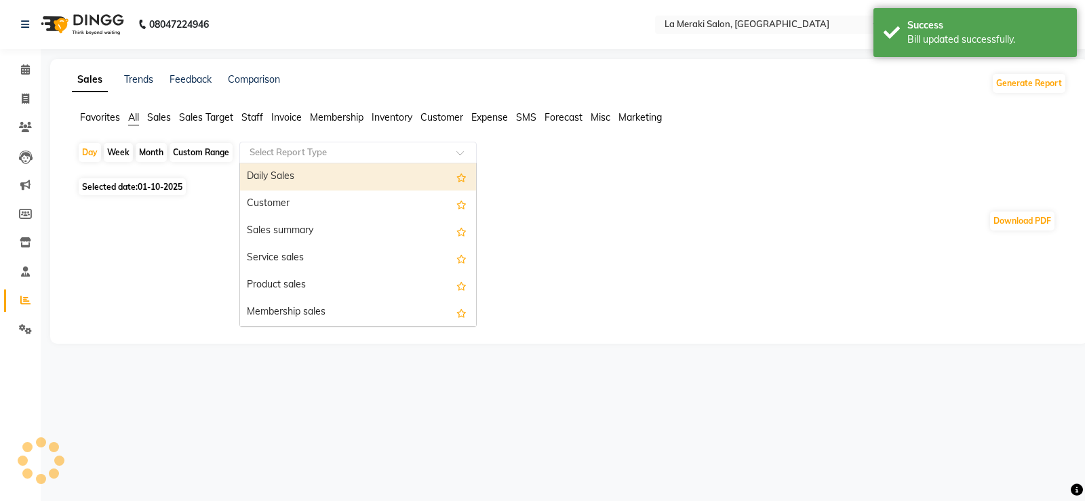
click at [280, 173] on div "Daily Sales" at bounding box center [358, 176] width 236 height 27
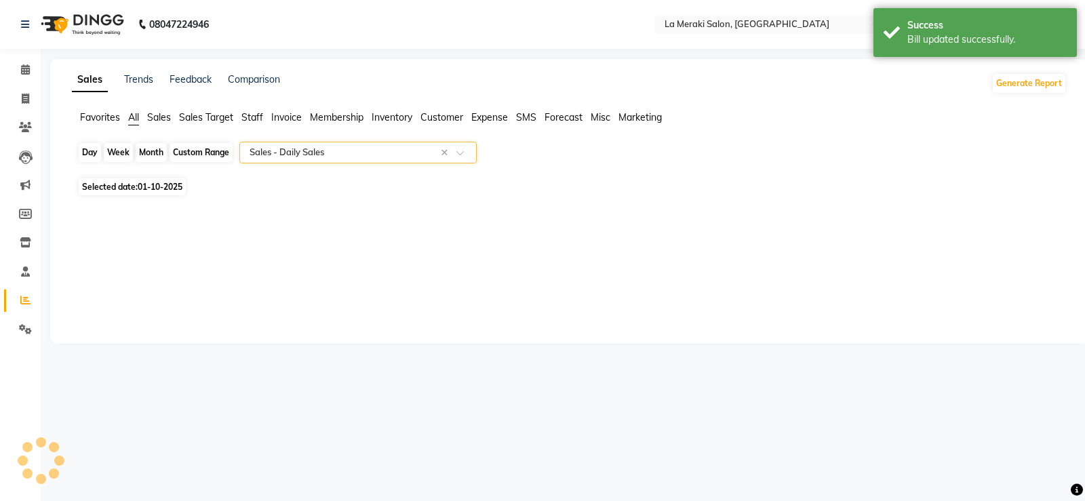
select select "full_report"
select select "csv"
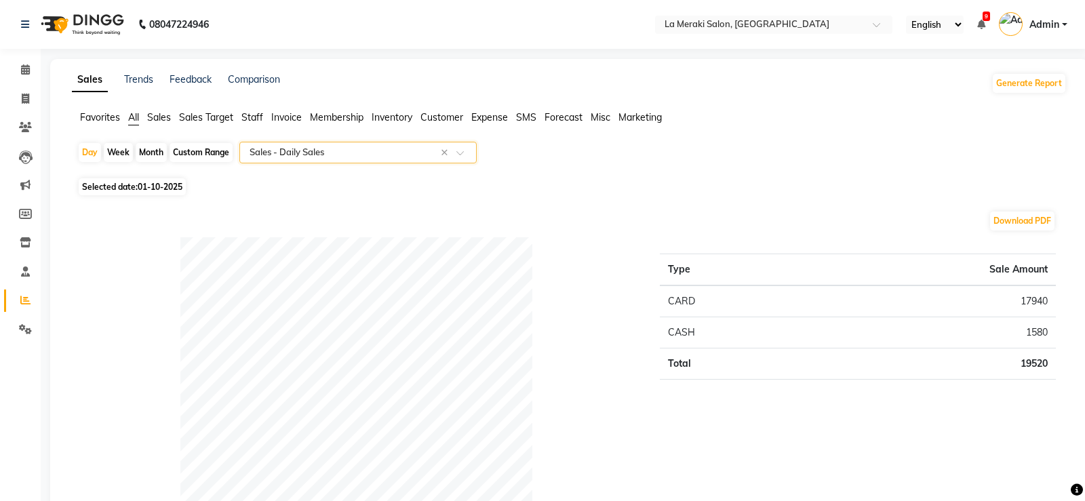
click at [89, 156] on div "Day" at bounding box center [90, 152] width 22 height 19
select select "10"
select select "2025"
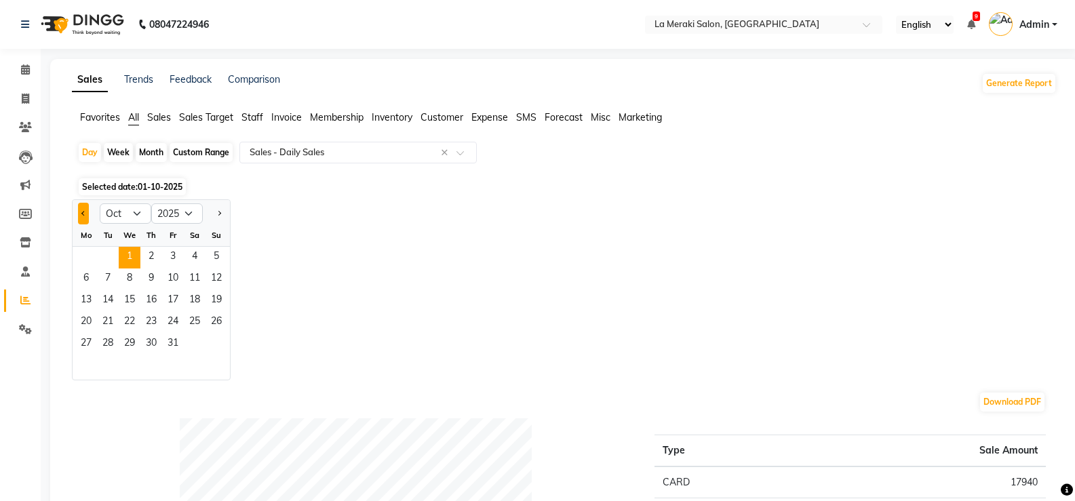
click at [85, 216] on button "Previous month" at bounding box center [83, 214] width 11 height 22
select select "9"
click at [77, 342] on span "29" at bounding box center [86, 345] width 22 height 22
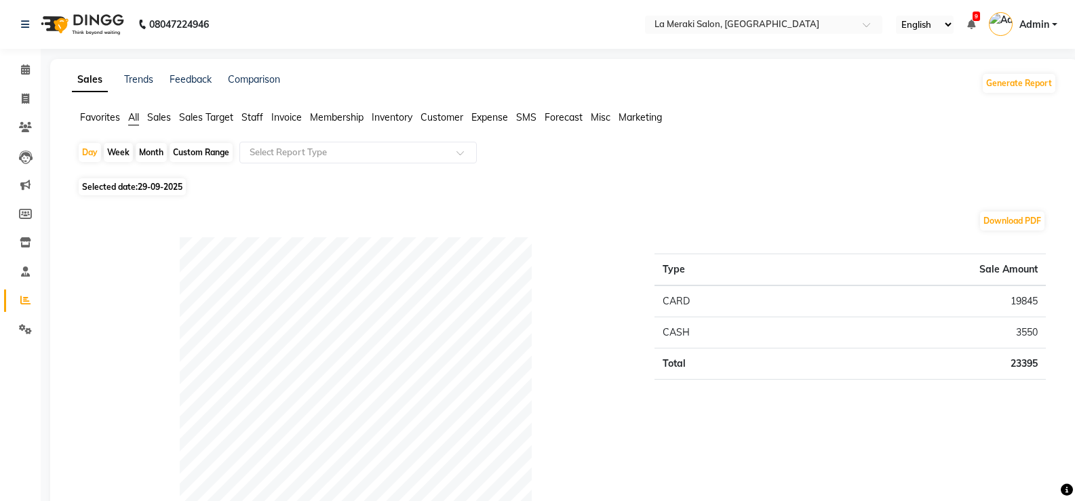
click at [130, 120] on span "All" at bounding box center [133, 117] width 11 height 12
click at [271, 149] on input "text" at bounding box center [344, 153] width 195 height 14
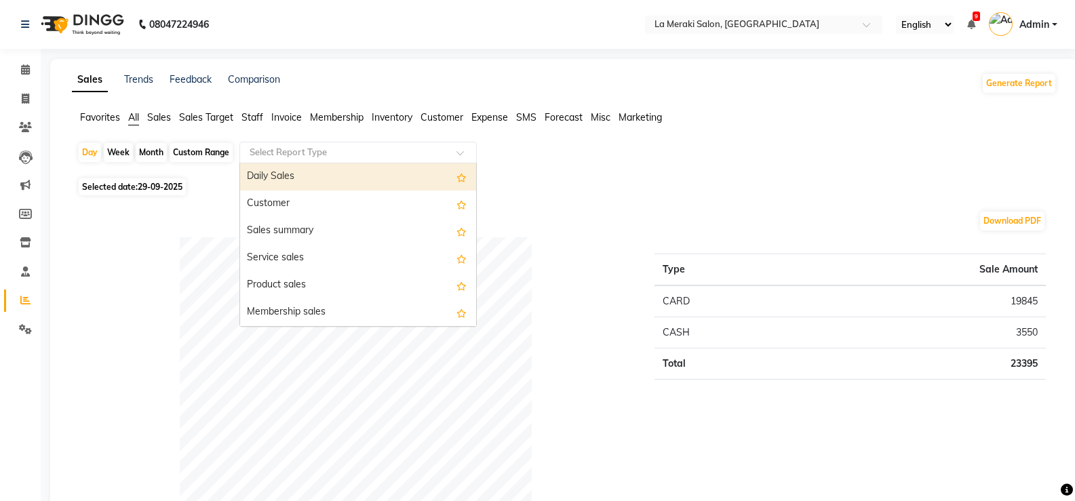
click at [269, 176] on div "Daily Sales" at bounding box center [358, 176] width 236 height 27
select select "full_report"
select select "csv"
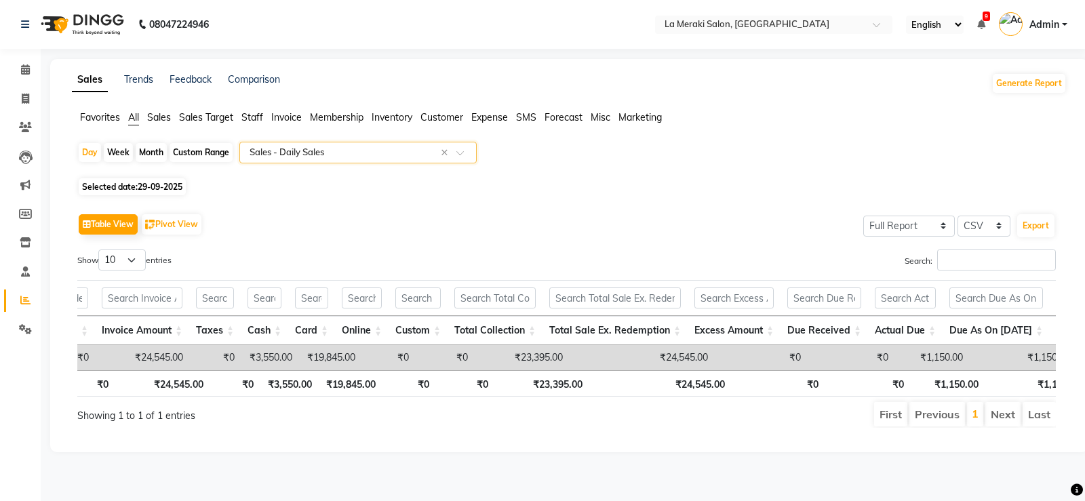
scroll to position [0, 605]
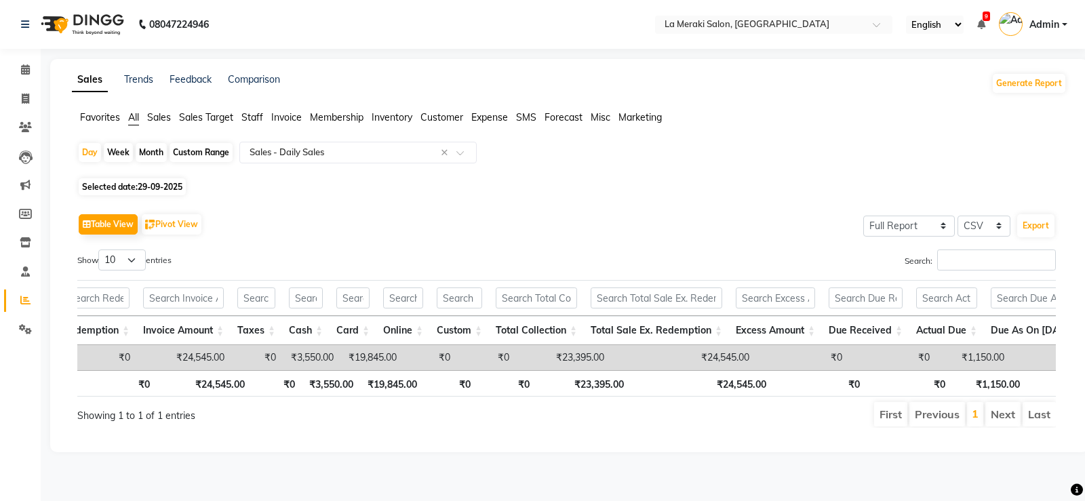
click at [275, 115] on span "Invoice" at bounding box center [286, 117] width 31 height 12
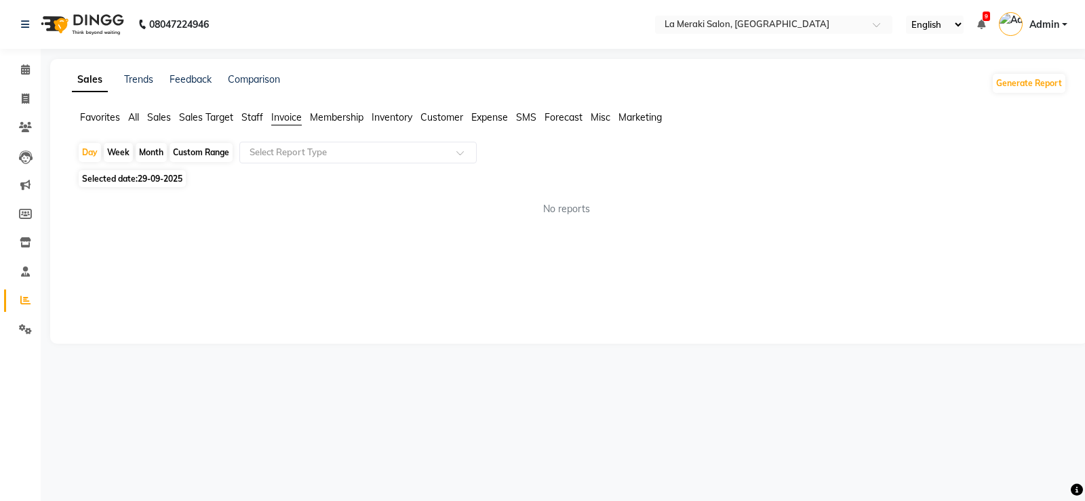
click at [132, 123] on li "All" at bounding box center [133, 118] width 11 height 14
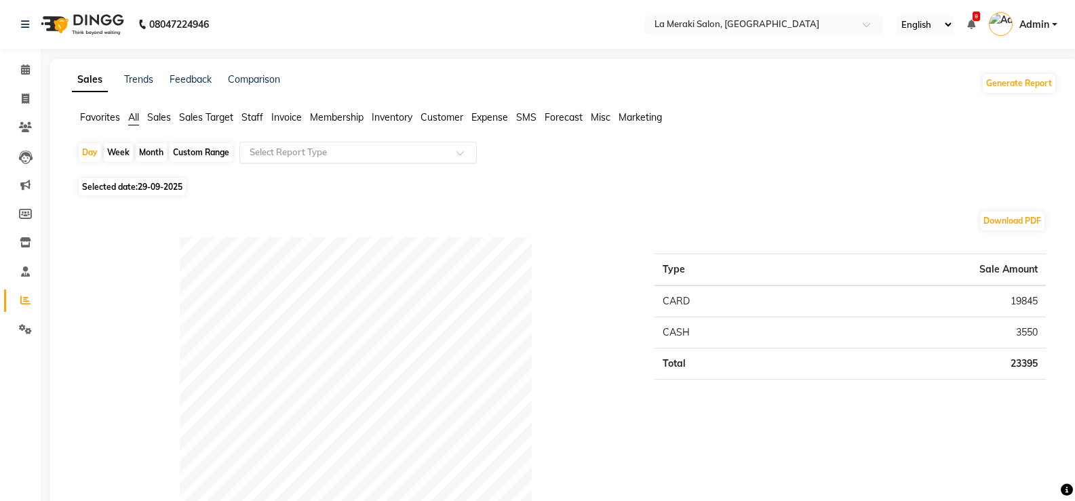
click at [273, 156] on input "text" at bounding box center [344, 153] width 195 height 14
click at [295, 117] on span "Invoice" at bounding box center [286, 117] width 31 height 12
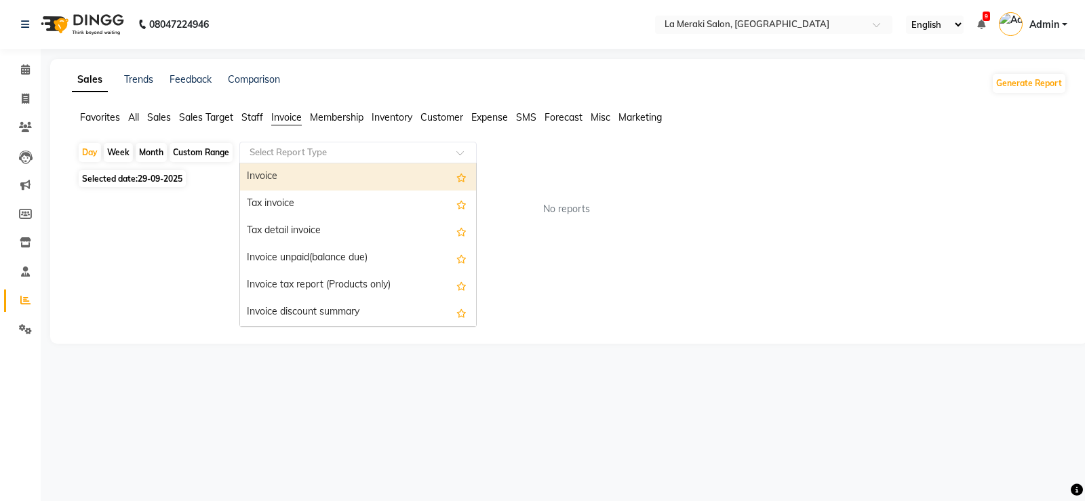
click at [317, 152] on input "text" at bounding box center [344, 153] width 195 height 14
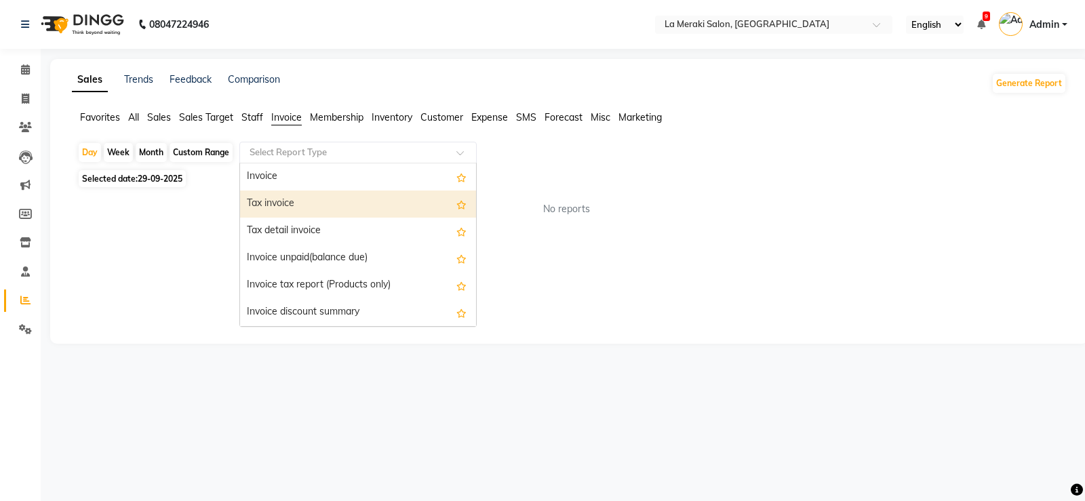
click at [280, 203] on div "Tax invoice" at bounding box center [358, 204] width 236 height 27
select select "full_report"
select select "csv"
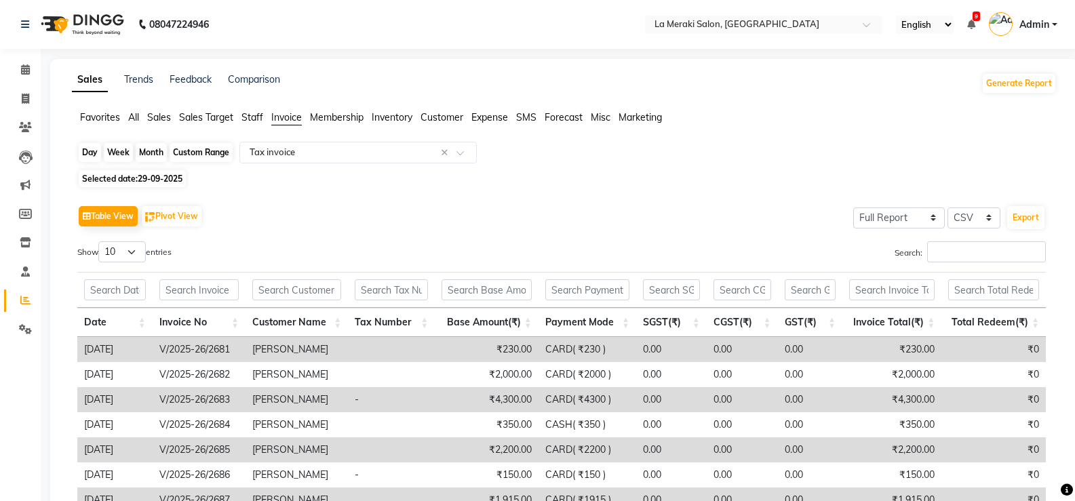
click at [90, 151] on div "Day" at bounding box center [90, 152] width 22 height 19
select select "9"
select select "2025"
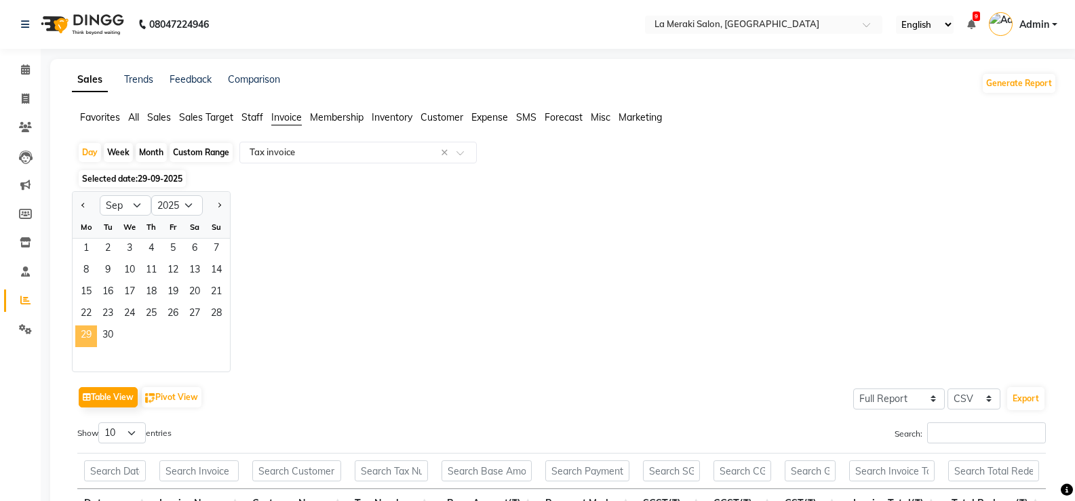
click at [85, 330] on span "29" at bounding box center [86, 337] width 22 height 22
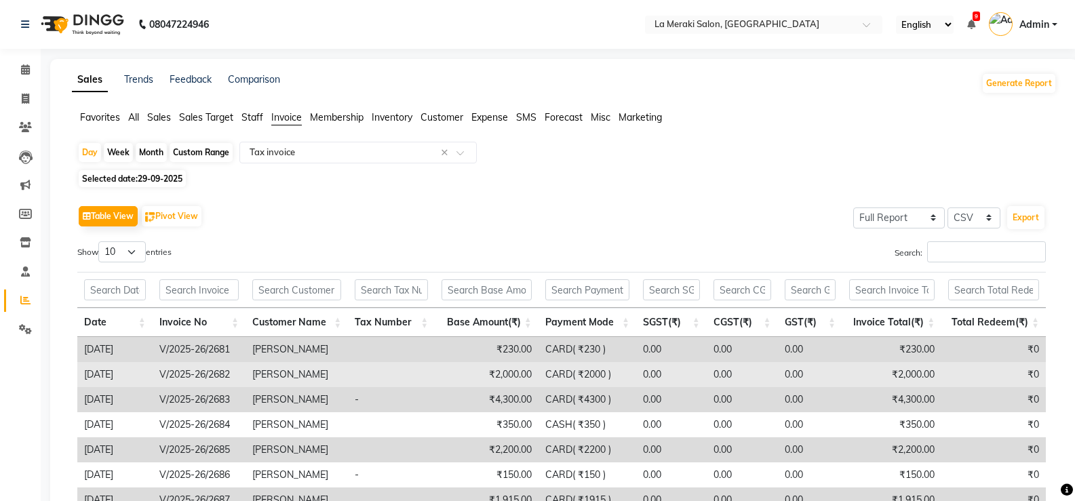
scroll to position [68, 0]
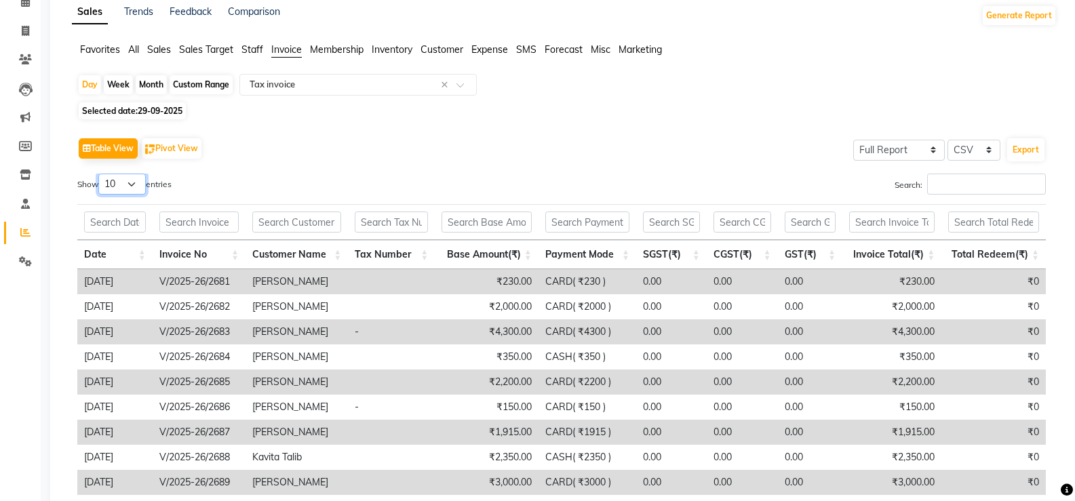
drag, startPoint x: 117, startPoint y: 182, endPoint x: 117, endPoint y: 190, distance: 8.1
click at [117, 182] on select "10 25 50 100" at bounding box center [121, 184] width 47 height 21
select select "100"
click at [100, 174] on select "10 25 50 100" at bounding box center [121, 184] width 47 height 21
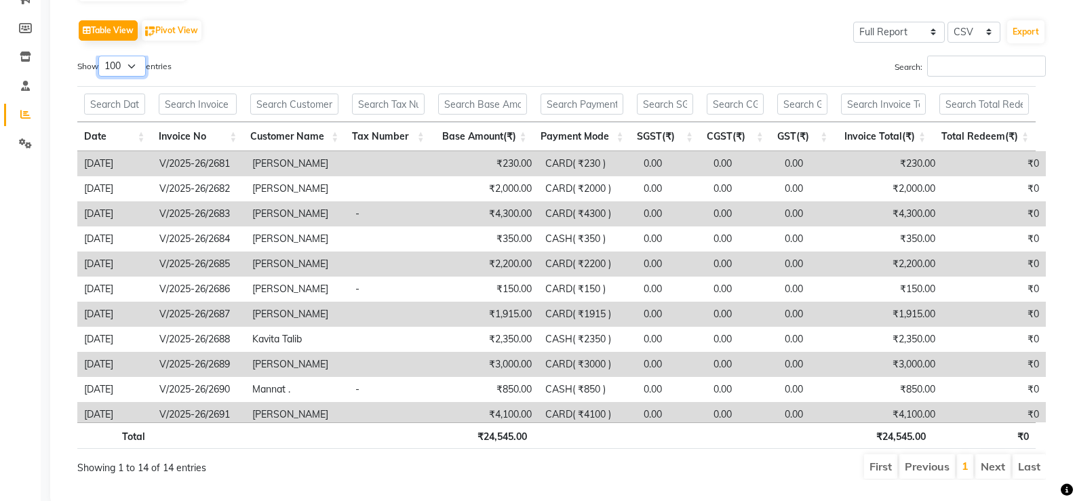
scroll to position [220, 0]
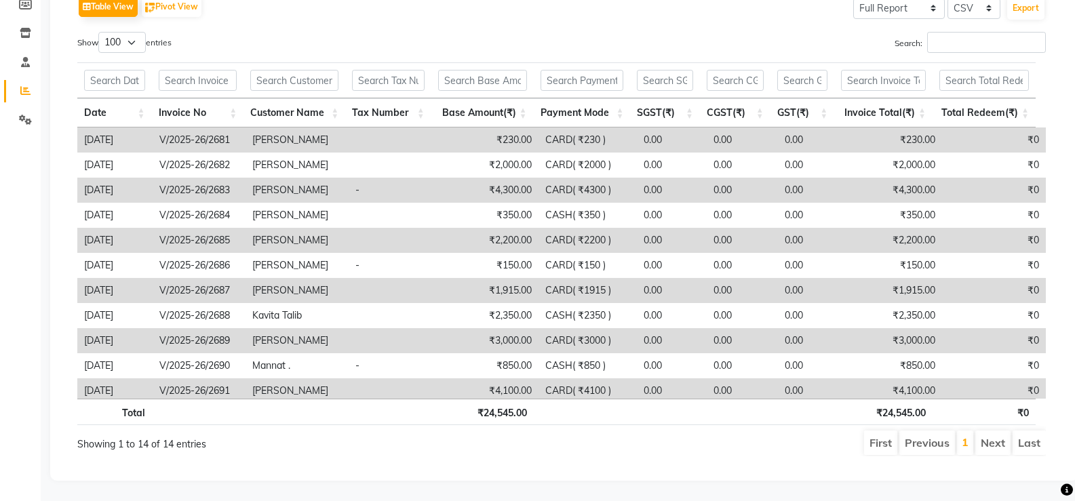
click at [619, 104] on th "Payment Mode" at bounding box center [582, 112] width 97 height 29
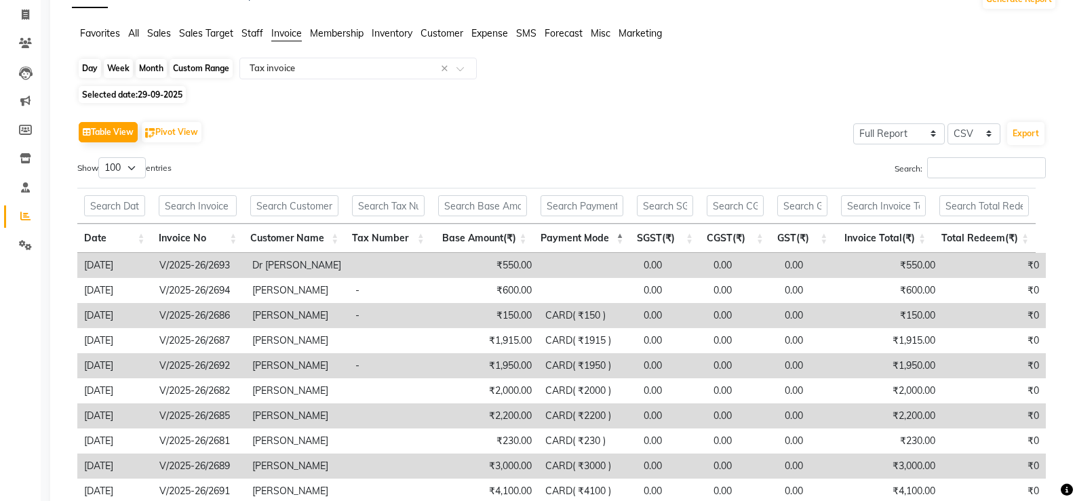
click at [92, 66] on div "Day" at bounding box center [90, 68] width 22 height 19
select select "9"
select select "2025"
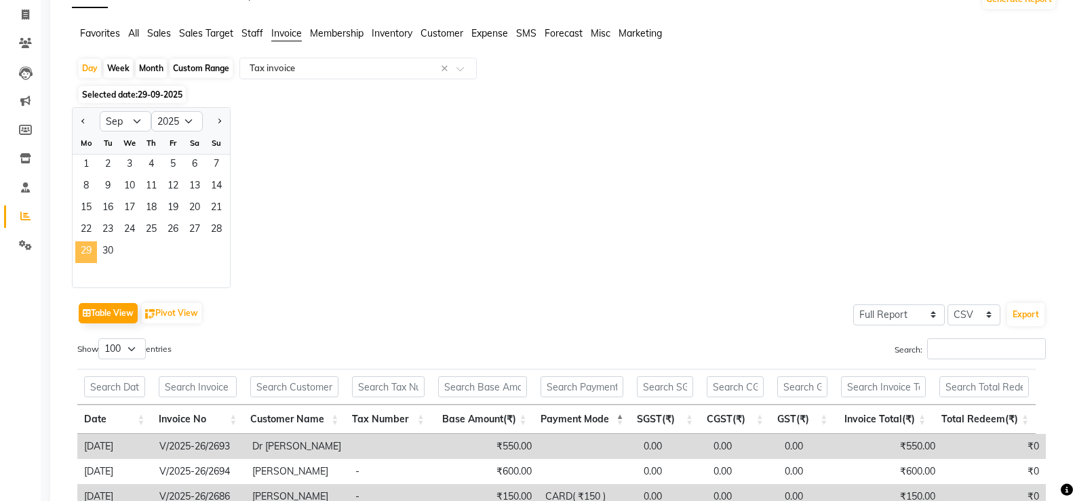
click at [93, 247] on span "29" at bounding box center [86, 252] width 22 height 22
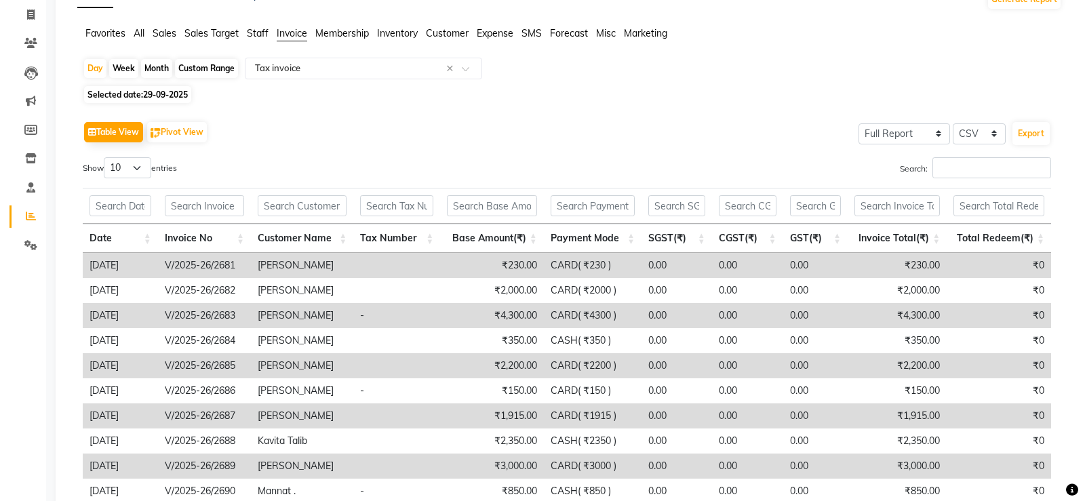
scroll to position [0, 0]
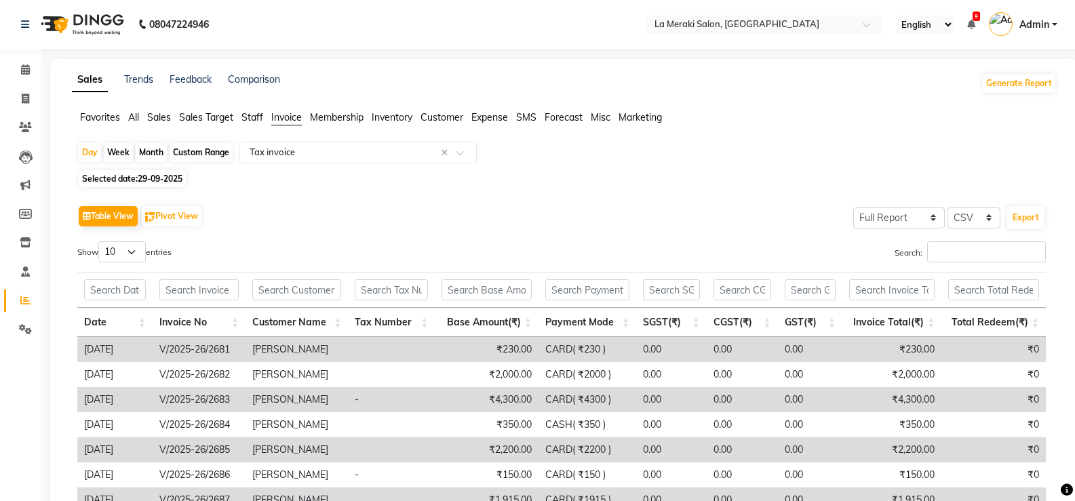
click at [132, 115] on span "All" at bounding box center [133, 117] width 11 height 12
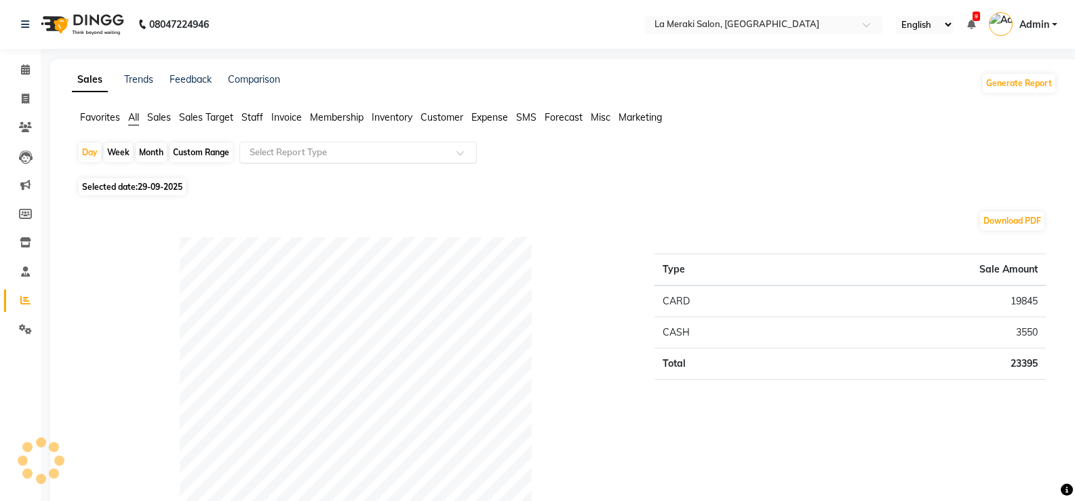
click at [309, 150] on input "text" at bounding box center [344, 153] width 195 height 14
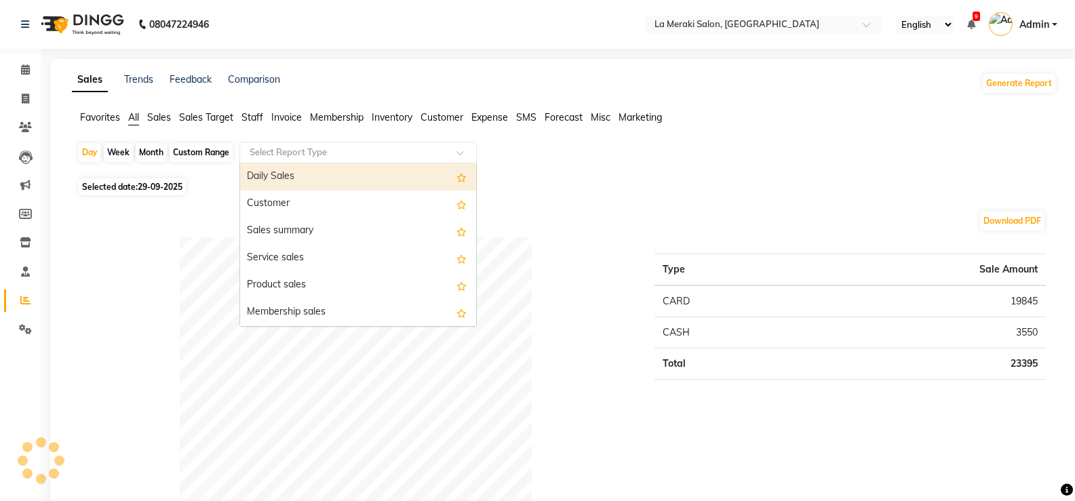
click at [290, 174] on div "Daily Sales" at bounding box center [358, 176] width 236 height 27
select select "full_report"
select select "csv"
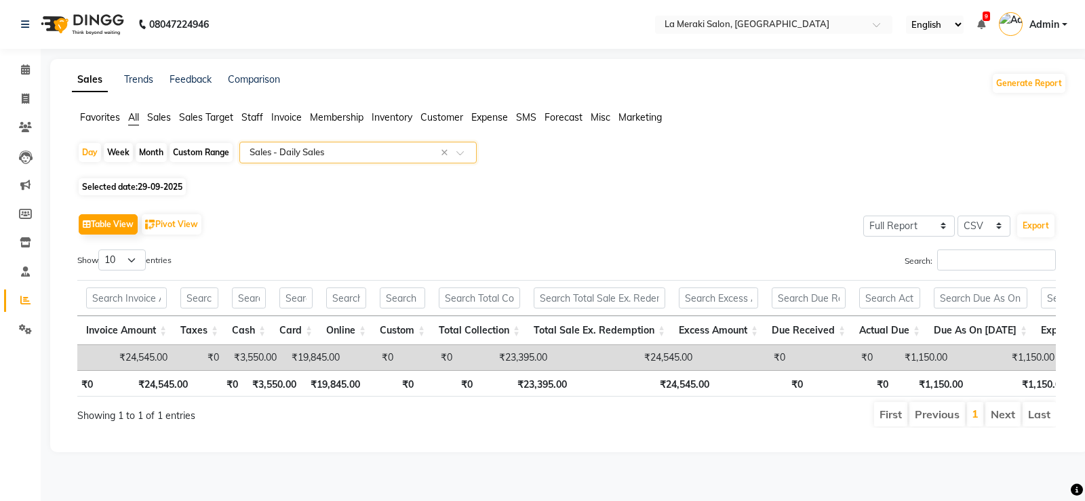
scroll to position [0, 674]
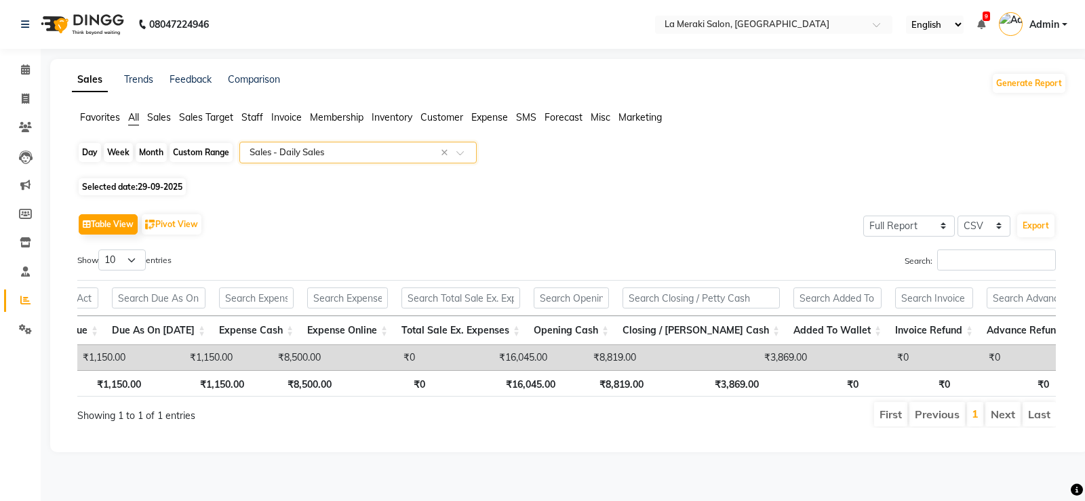
drag, startPoint x: 84, startPoint y: 147, endPoint x: 90, endPoint y: 152, distance: 7.7
click at [85, 147] on div "Day" at bounding box center [90, 152] width 22 height 19
select select "9"
select select "2025"
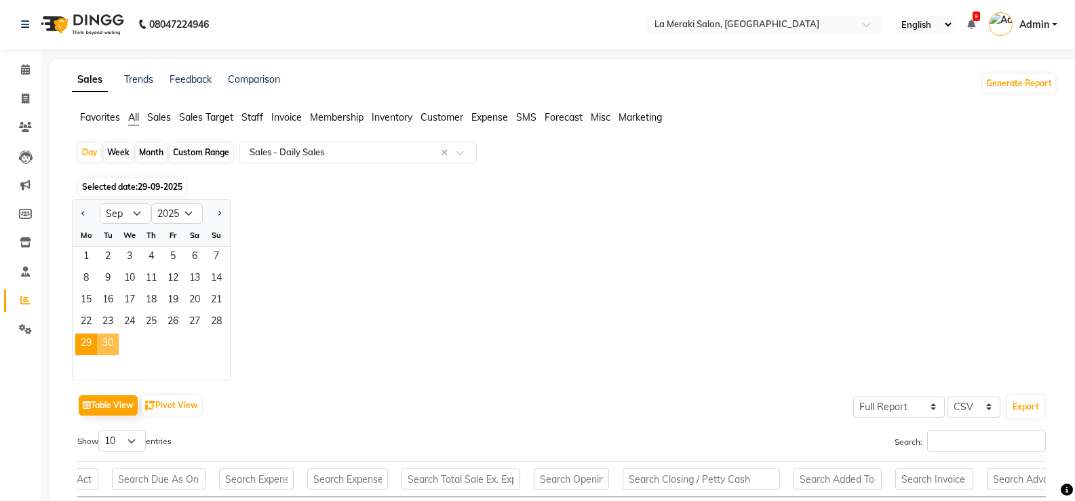
click at [113, 334] on span "30" at bounding box center [108, 345] width 22 height 22
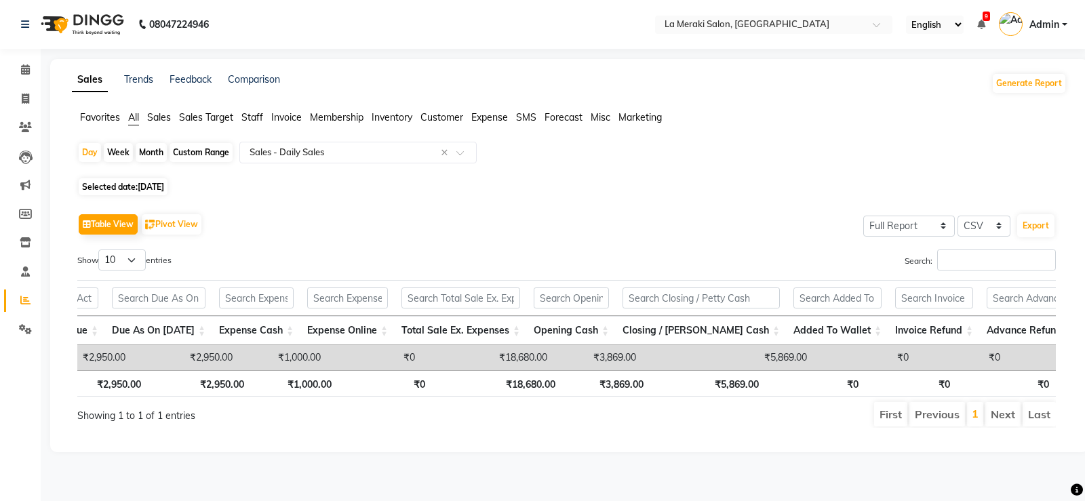
click at [675, 452] on div "Sales Trends Feedback Comparison Generate Report Favorites All Sales Sales Targ…" at bounding box center [569, 255] width 1038 height 393
click at [85, 149] on div "Day" at bounding box center [90, 152] width 22 height 19
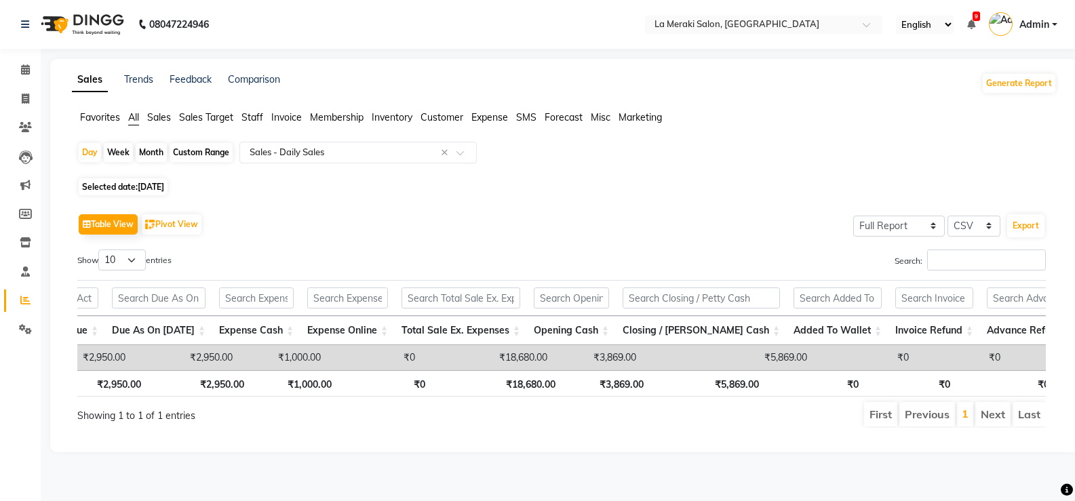
select select "9"
select select "2025"
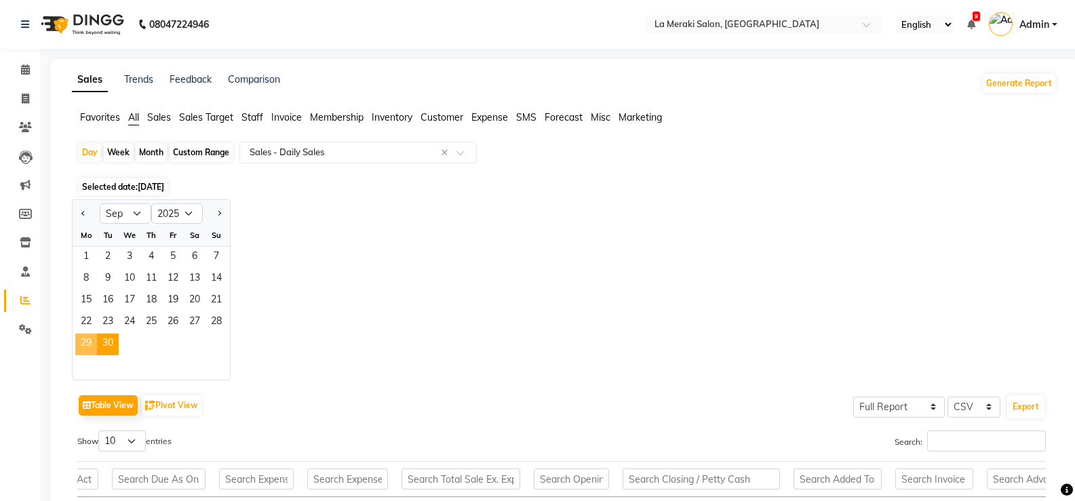
click at [88, 338] on span "29" at bounding box center [86, 345] width 22 height 22
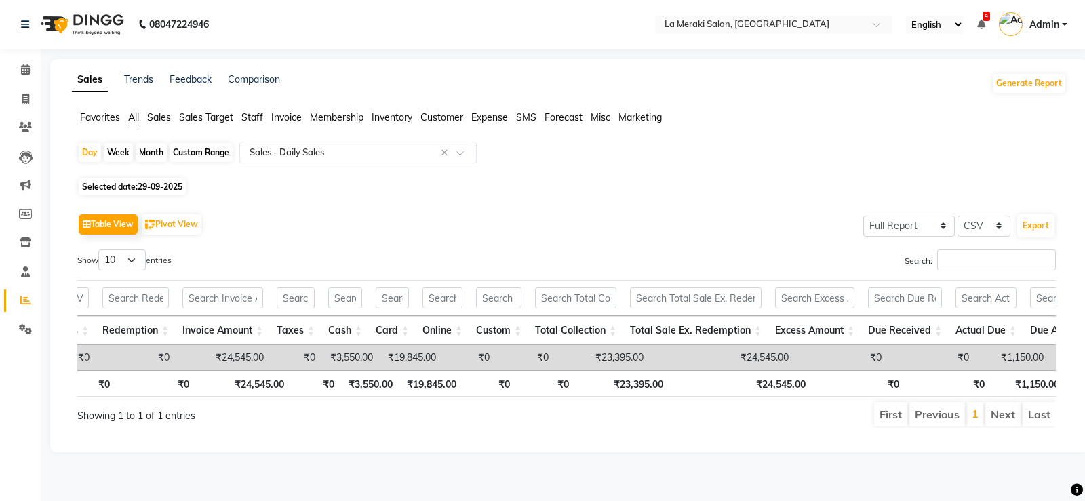
click at [288, 121] on span "Invoice" at bounding box center [286, 117] width 31 height 12
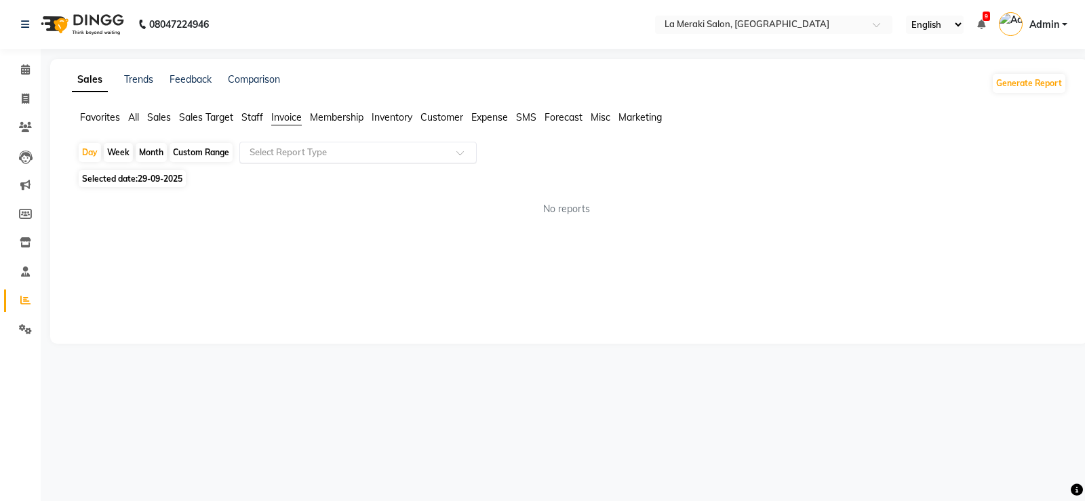
click at [316, 159] on input "text" at bounding box center [344, 153] width 195 height 14
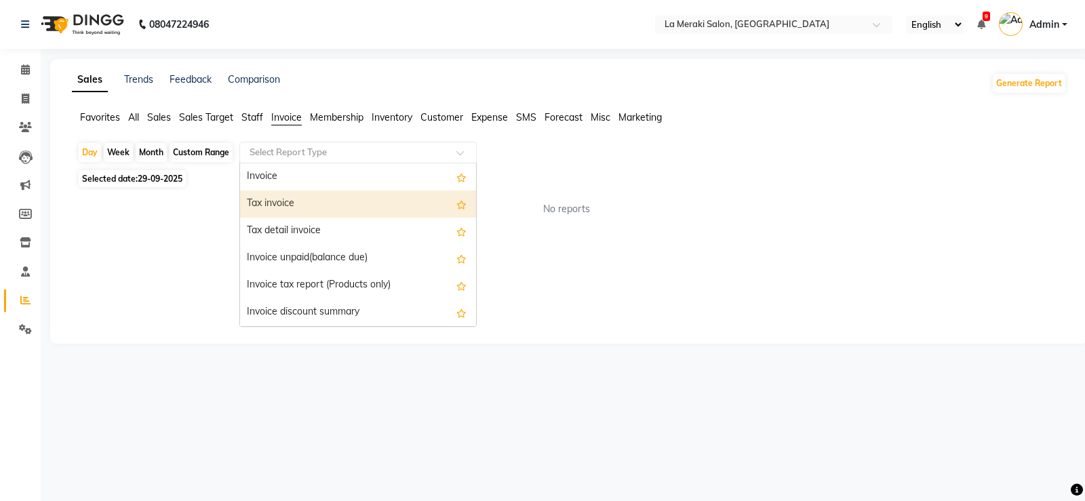
click at [298, 207] on div "Tax invoice" at bounding box center [358, 204] width 236 height 27
select select "full_report"
select select "csv"
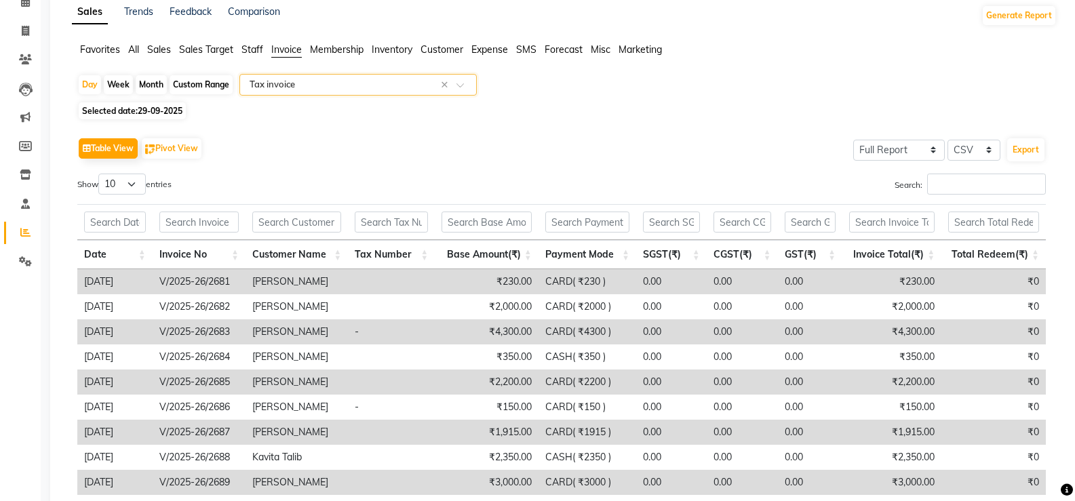
click at [620, 250] on th "Payment Mode" at bounding box center [588, 254] width 98 height 29
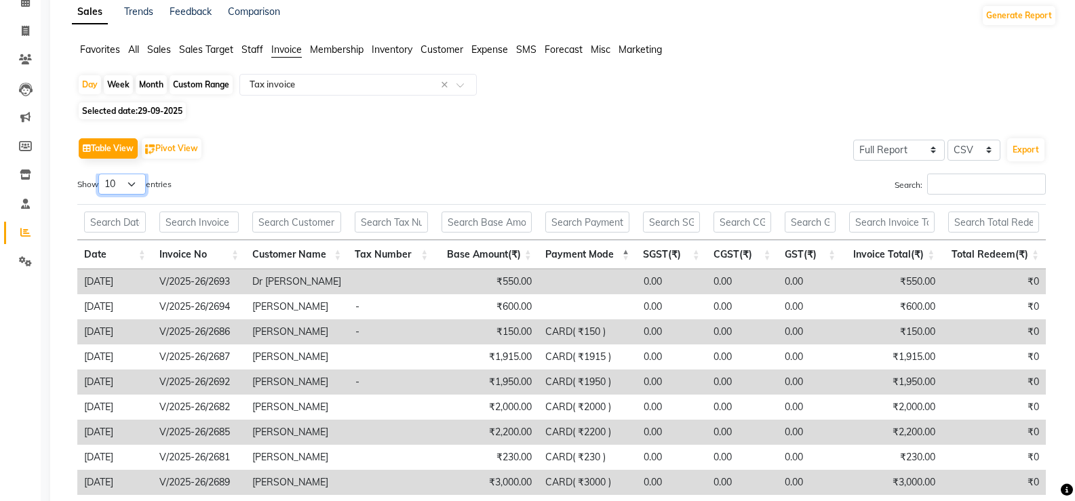
click at [122, 187] on select "10 25 50 100" at bounding box center [121, 184] width 47 height 21
select select "100"
click at [100, 174] on select "10 25 50 100" at bounding box center [121, 184] width 47 height 21
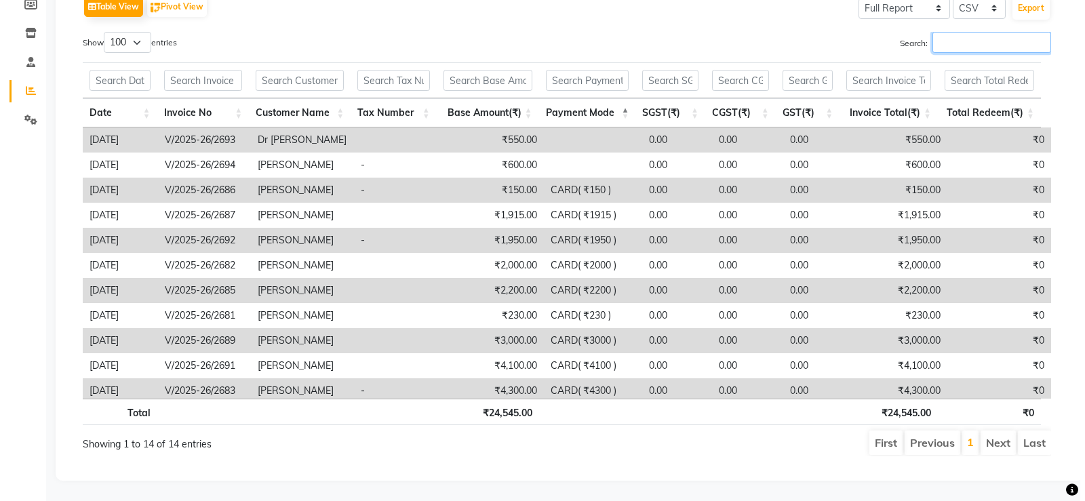
scroll to position [0, 0]
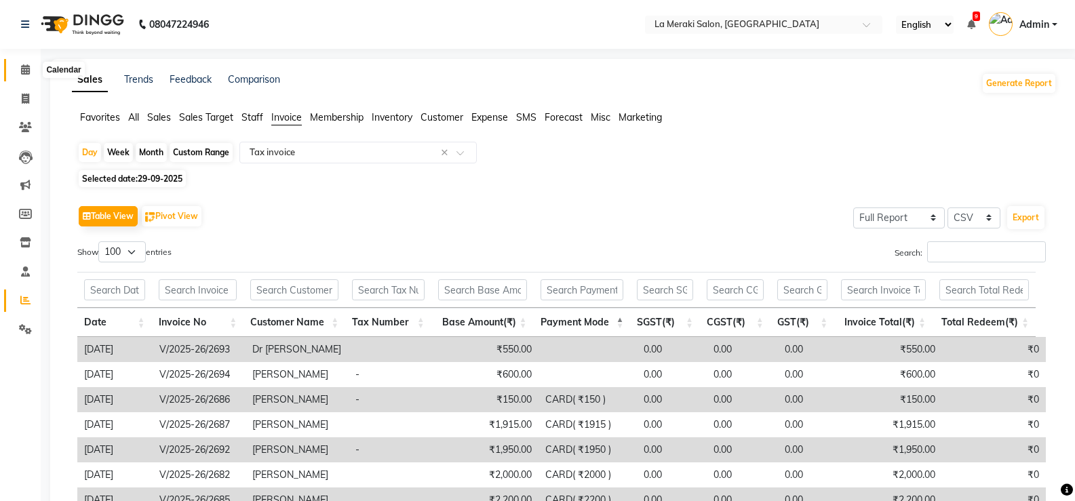
click at [27, 70] on icon at bounding box center [25, 69] width 9 height 10
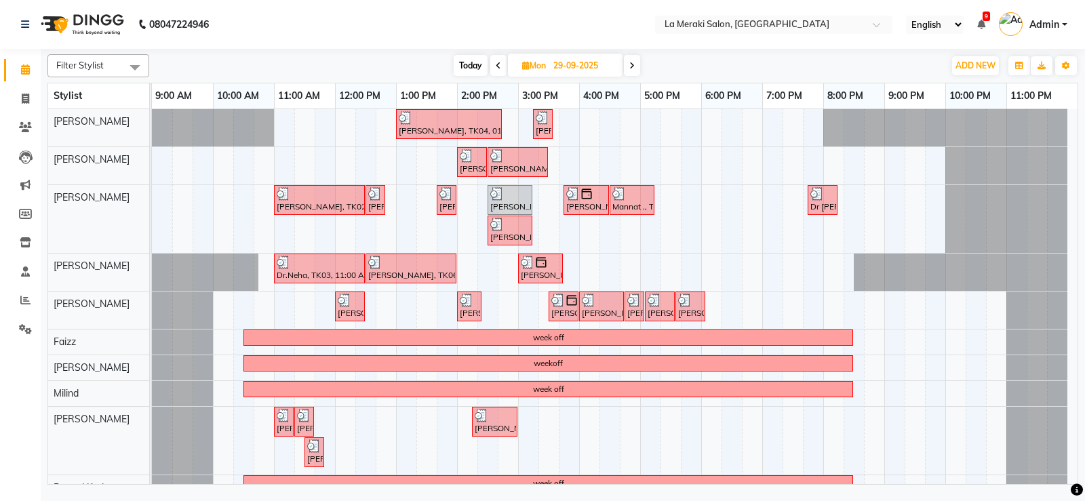
click at [474, 66] on span "Today" at bounding box center [471, 65] width 34 height 21
type input "01-10-2025"
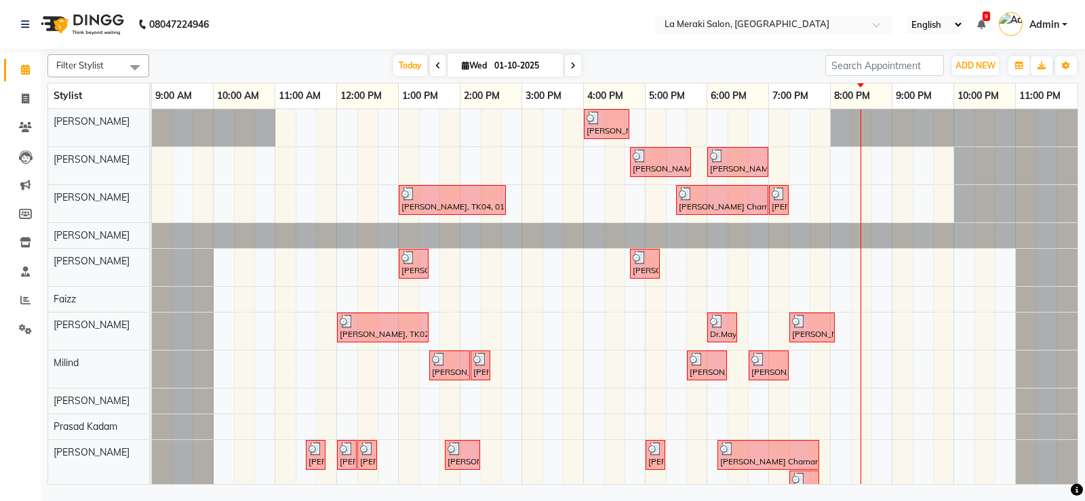
click at [825, 176] on div "Ishita Apte, TK05, 04:00 PM-04:45 PM, Senior Stylist Level Female Haircut Ishit…" at bounding box center [615, 308] width 926 height 399
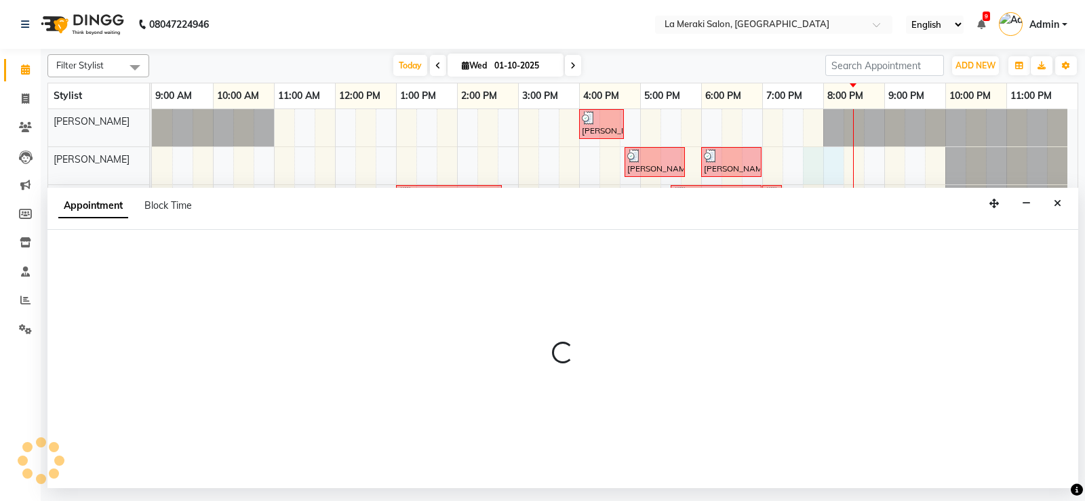
select select "5906"
select select "1185"
select select "tentative"
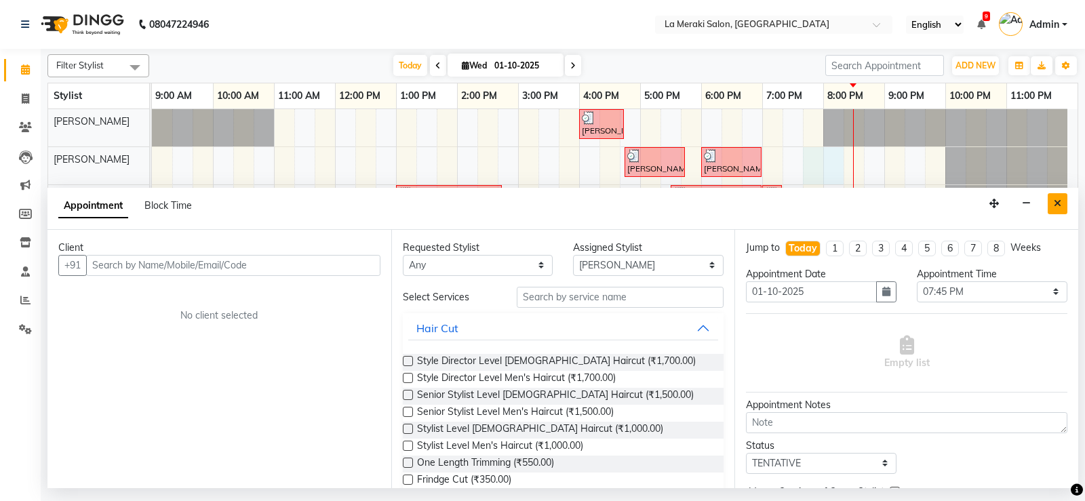
click at [1058, 197] on button "Close" at bounding box center [1058, 203] width 20 height 21
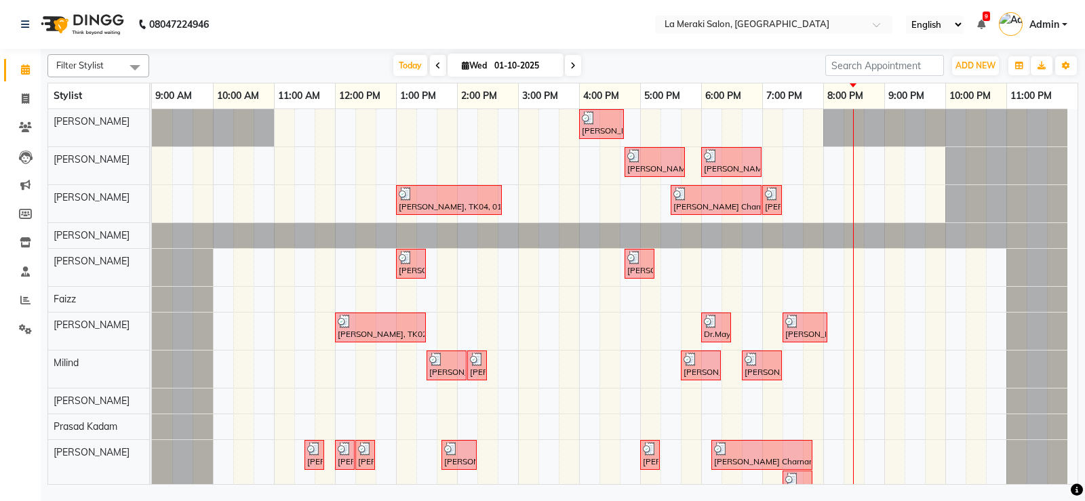
scroll to position [24, 0]
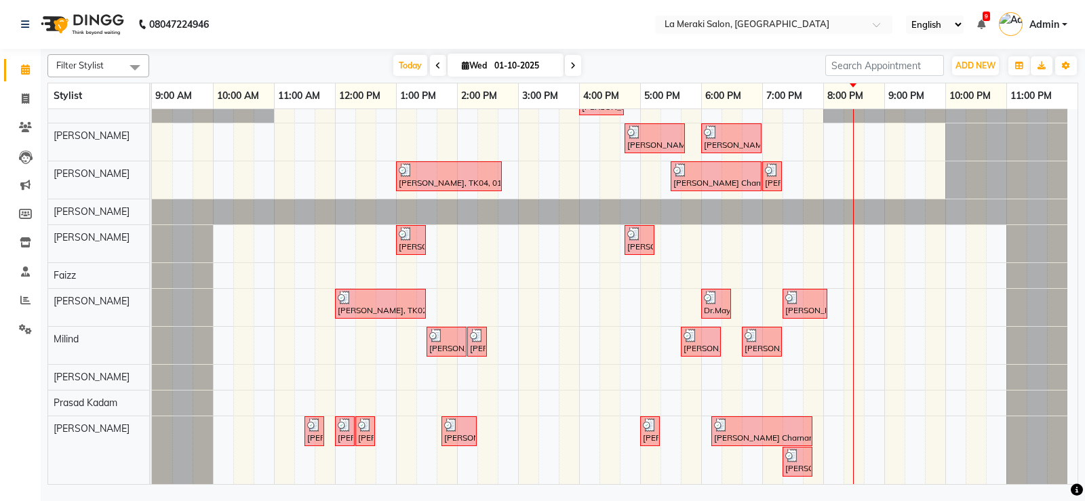
click at [570, 437] on div "Ishita Apte, TK05, 04:00 PM-04:45 PM, Senior Stylist Level Female Haircut Ishit…" at bounding box center [615, 284] width 926 height 399
select select "92930"
select select "tentative"
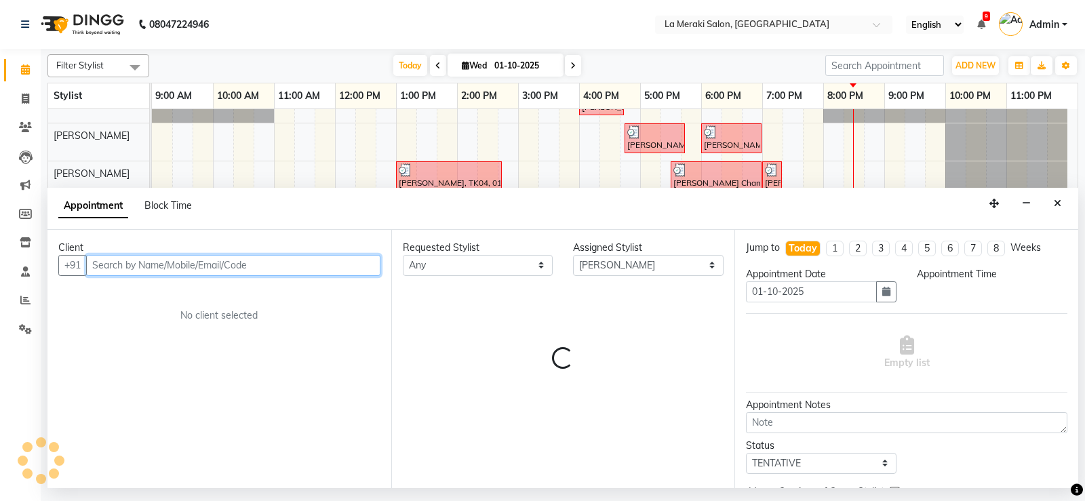
select select "945"
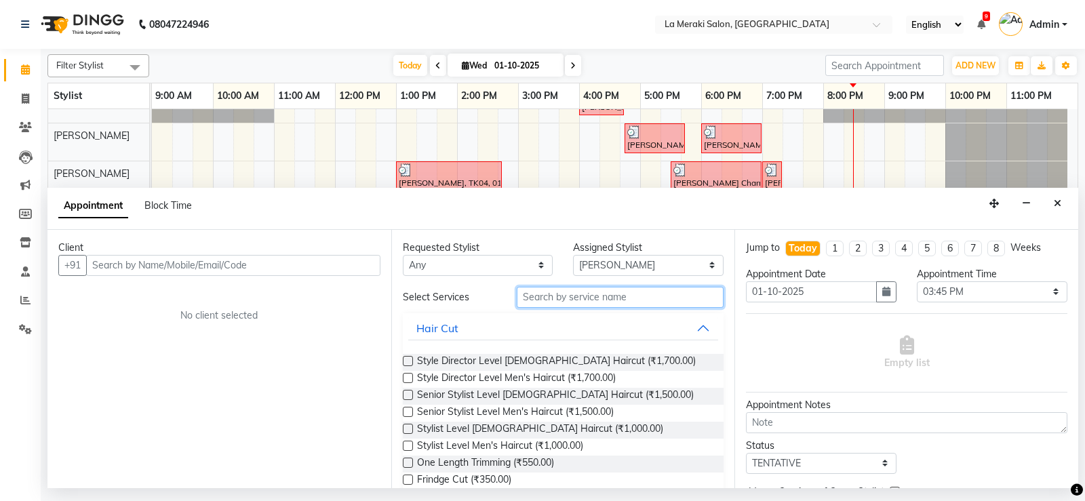
click at [583, 293] on input "text" at bounding box center [621, 297] width 208 height 21
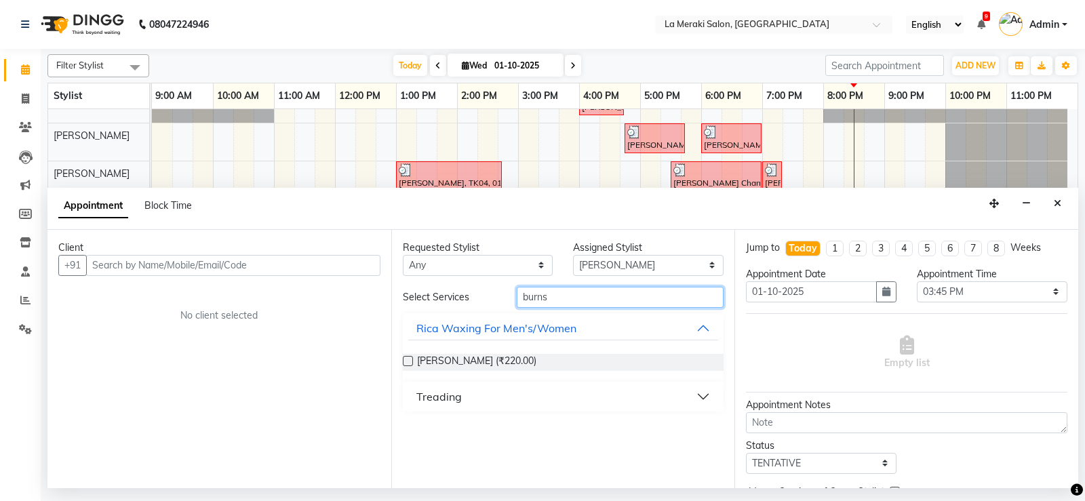
type input "burns"
click at [407, 362] on label at bounding box center [408, 361] width 10 height 10
click at [407, 362] on input "checkbox" at bounding box center [407, 362] width 9 height 9
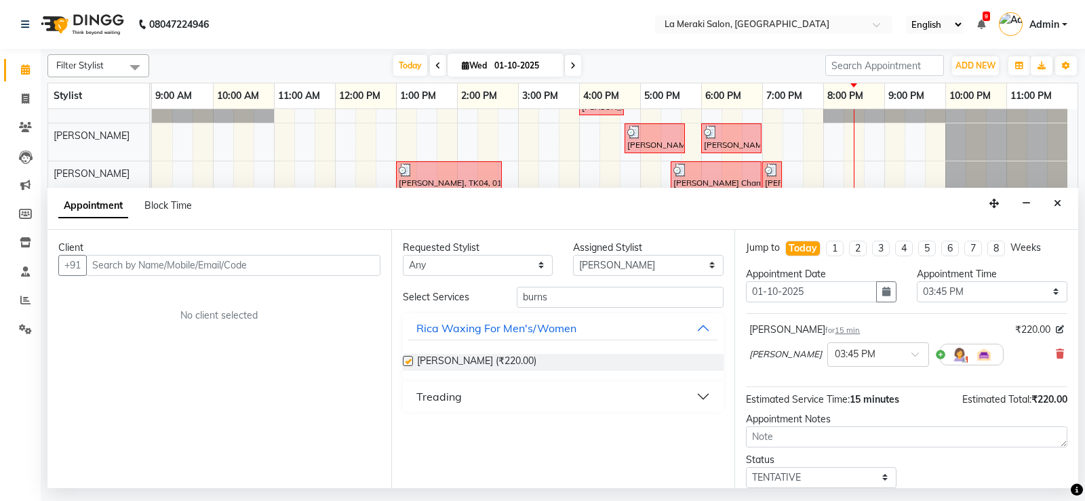
checkbox input "false"
click at [324, 262] on input "text" at bounding box center [233, 265] width 294 height 21
click at [1062, 208] on button "Close" at bounding box center [1058, 203] width 20 height 21
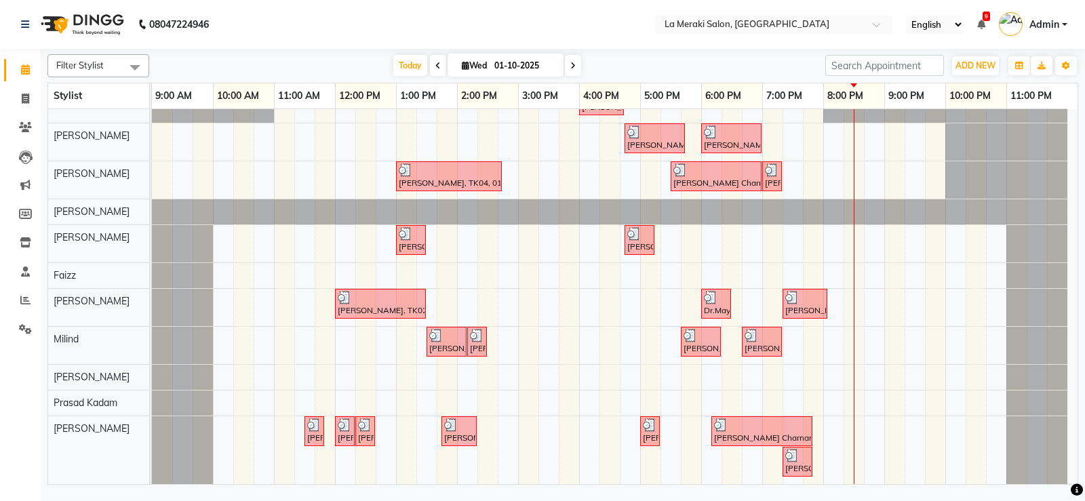
scroll to position [0, 0]
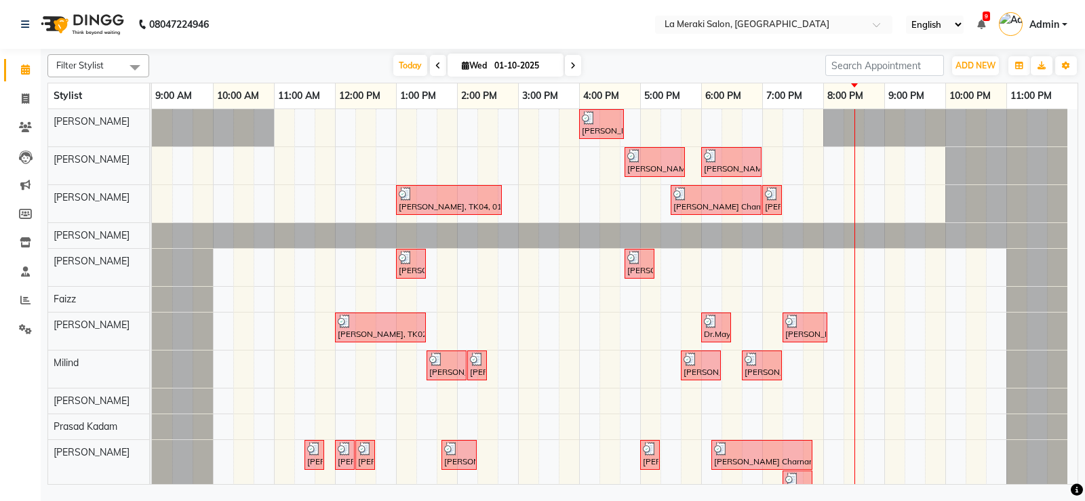
click at [592, 334] on div "Ishita Apte, TK05, 04:00 PM-04:45 PM, Senior Stylist Level Female Haircut Ishit…" at bounding box center [615, 308] width 926 height 399
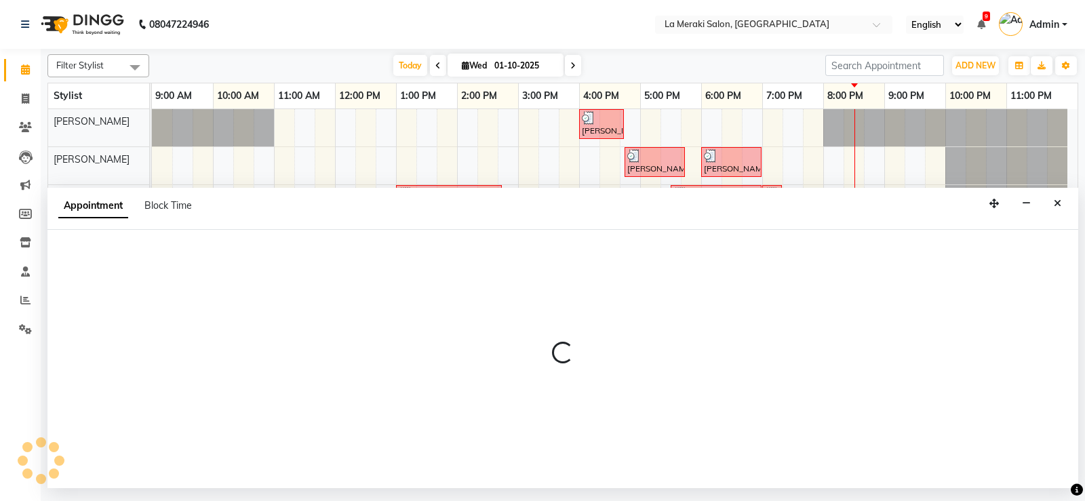
select select "24520"
select select "960"
select select "tentative"
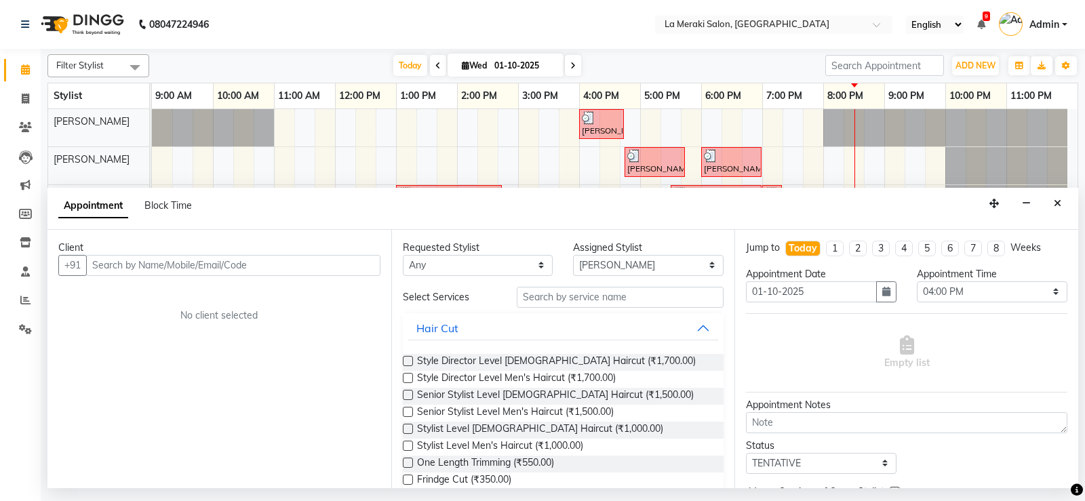
click at [166, 265] on input "text" at bounding box center [233, 265] width 294 height 21
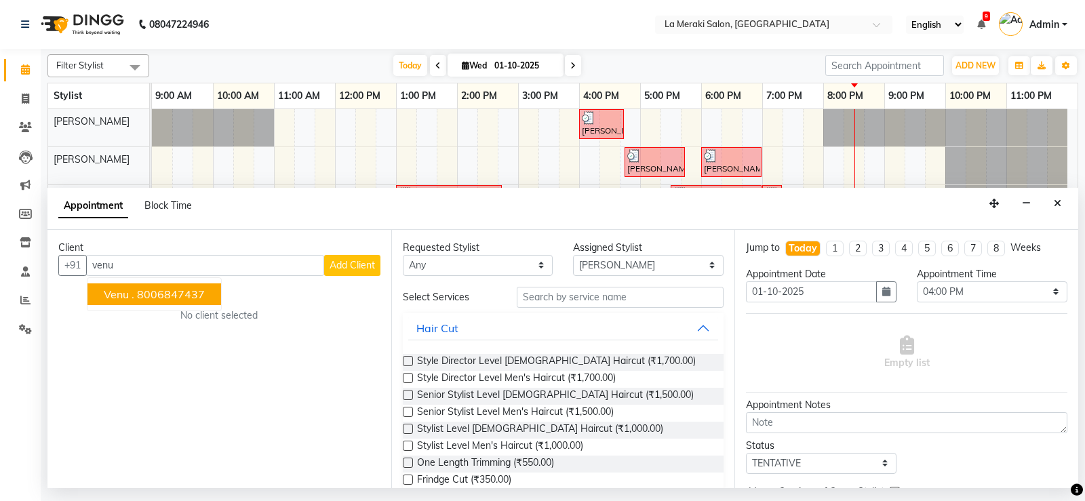
click at [133, 292] on span "Venu ." at bounding box center [119, 295] width 31 height 14
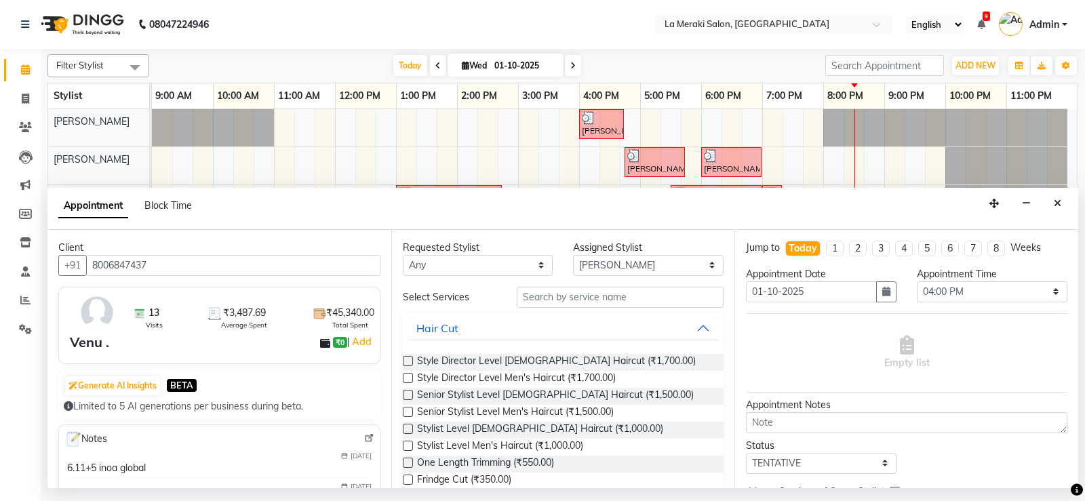
type input "8006847437"
click at [604, 294] on input "text" at bounding box center [621, 297] width 208 height 21
click at [573, 297] on input "text" at bounding box center [621, 297] width 208 height 21
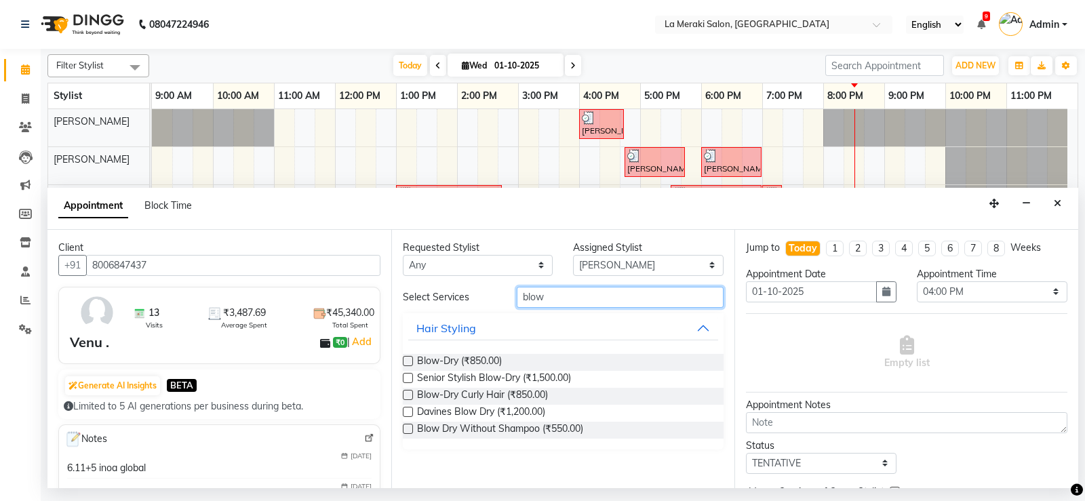
type input "blow"
click at [410, 360] on label at bounding box center [408, 361] width 10 height 10
click at [410, 360] on input "checkbox" at bounding box center [407, 362] width 9 height 9
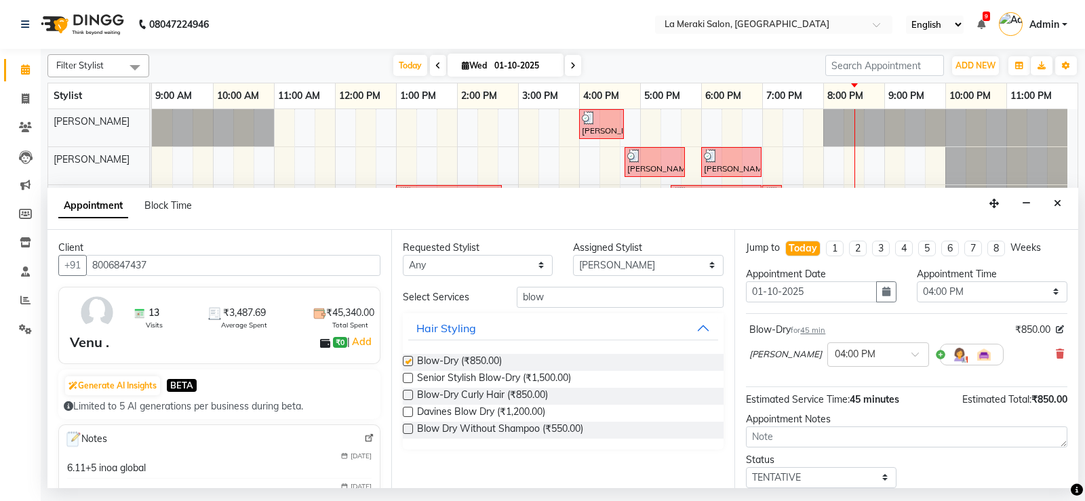
scroll to position [85, 0]
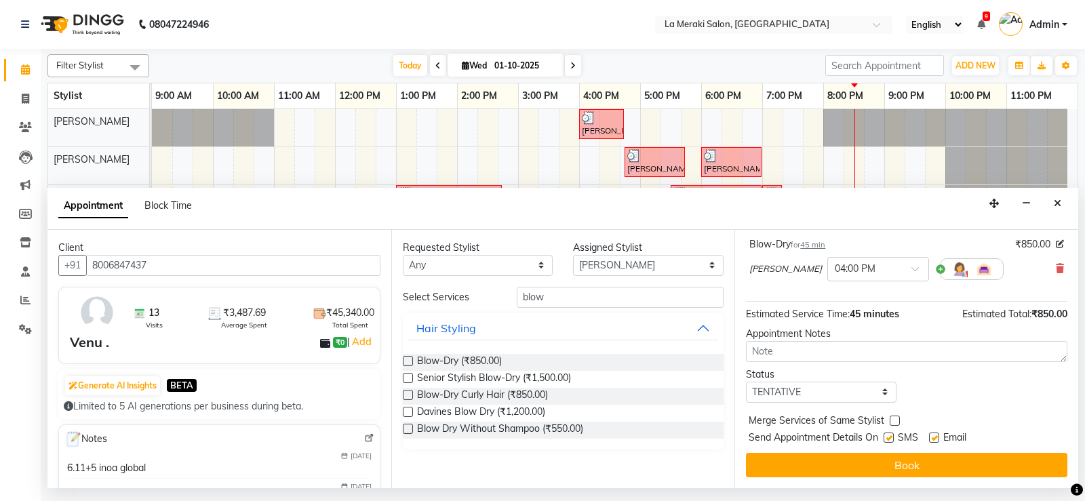
checkbox input "false"
click at [891, 438] on label at bounding box center [889, 438] width 10 height 10
click at [891, 438] on input "checkbox" at bounding box center [888, 439] width 9 height 9
checkbox input "false"
click at [934, 436] on label at bounding box center [934, 438] width 10 height 10
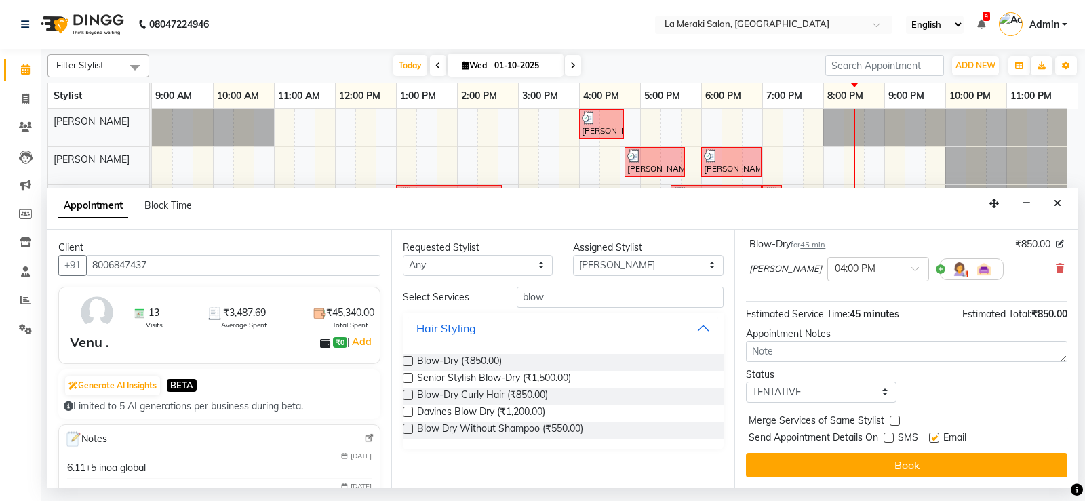
click at [934, 436] on input "checkbox" at bounding box center [933, 439] width 9 height 9
checkbox input "false"
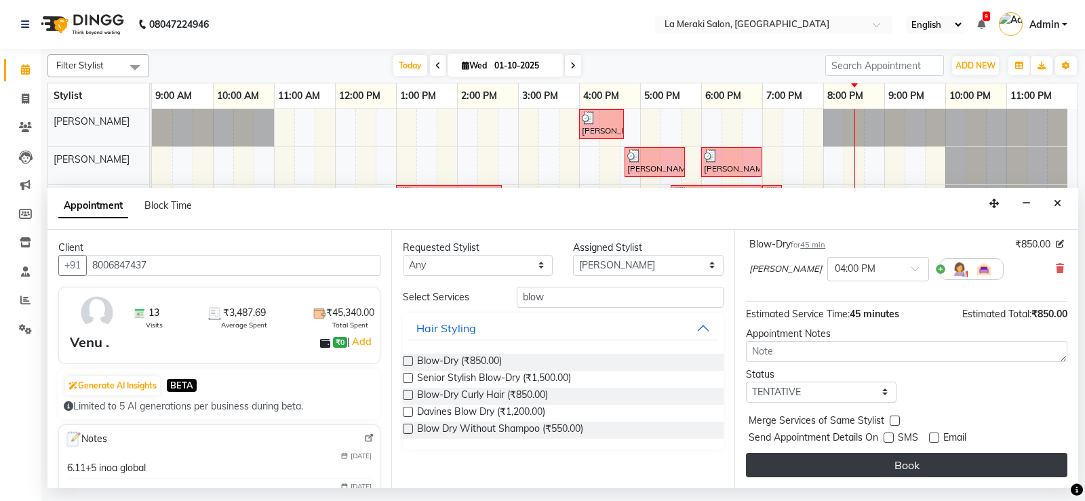
click at [908, 466] on button "Book" at bounding box center [906, 465] width 321 height 24
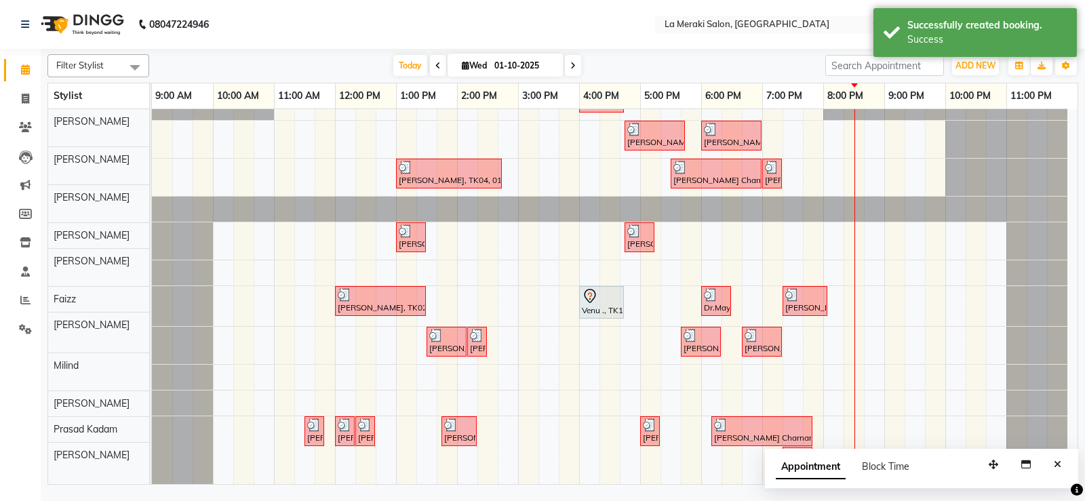
scroll to position [26, 0]
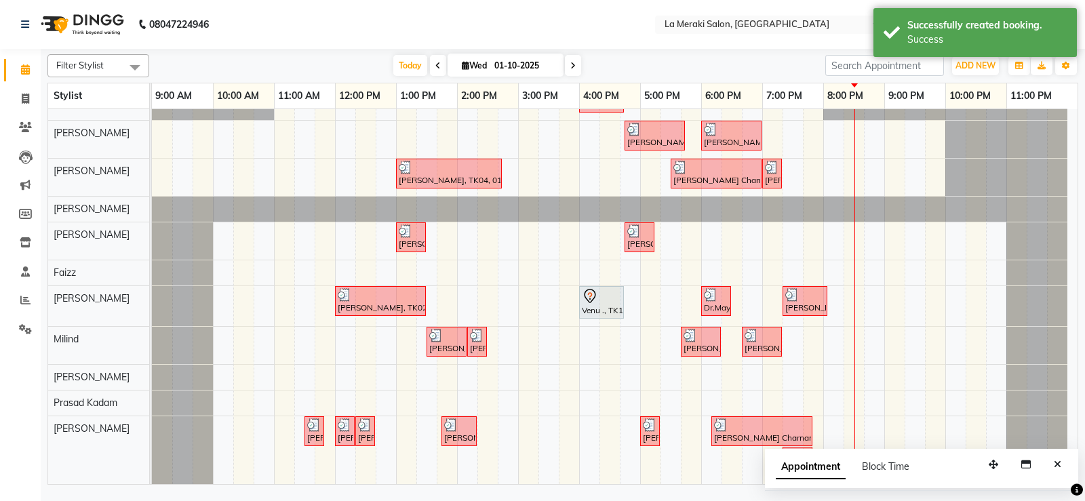
click at [574, 435] on div "Ishita Apte, TK05, 04:00 PM-04:45 PM, Senior Stylist Level Female Haircut Ishit…" at bounding box center [615, 284] width 926 height 402
select select "92930"
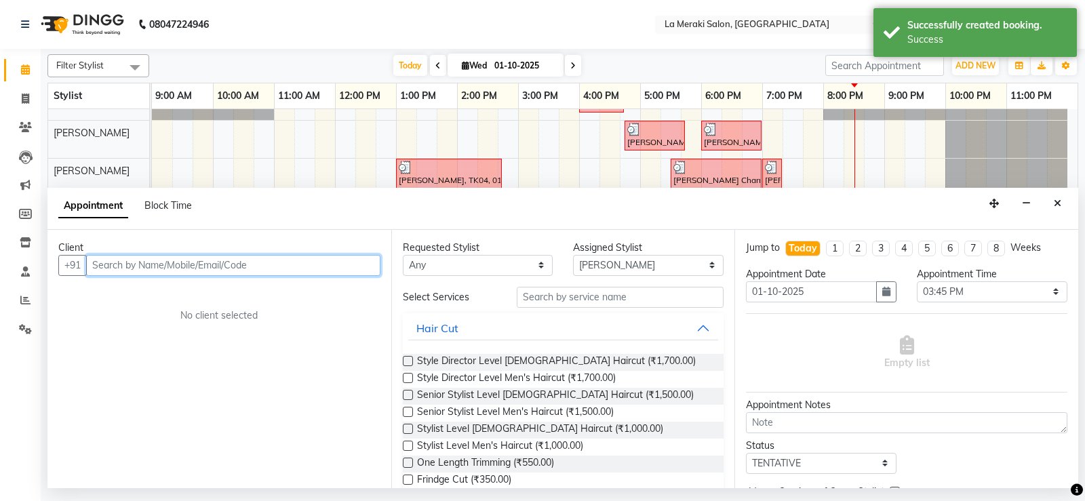
click at [271, 260] on input "text" at bounding box center [233, 265] width 294 height 21
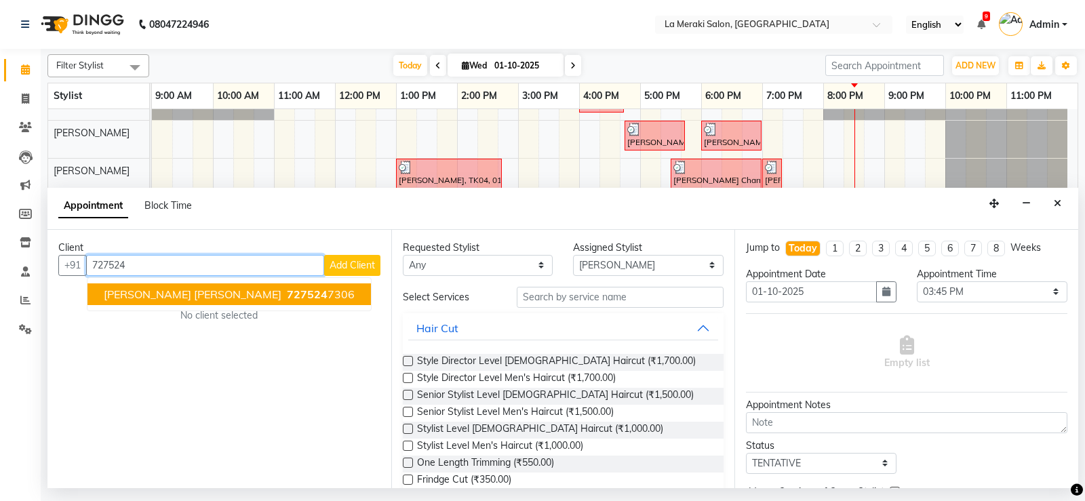
click at [147, 297] on span "Naureen Imran" at bounding box center [193, 295] width 178 height 14
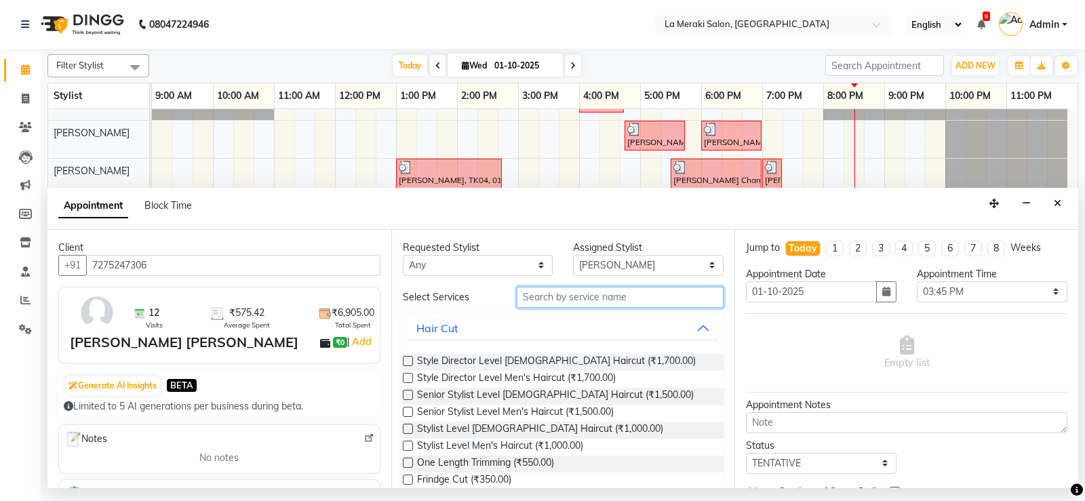
click at [640, 302] on input "text" at bounding box center [621, 297] width 208 height 21
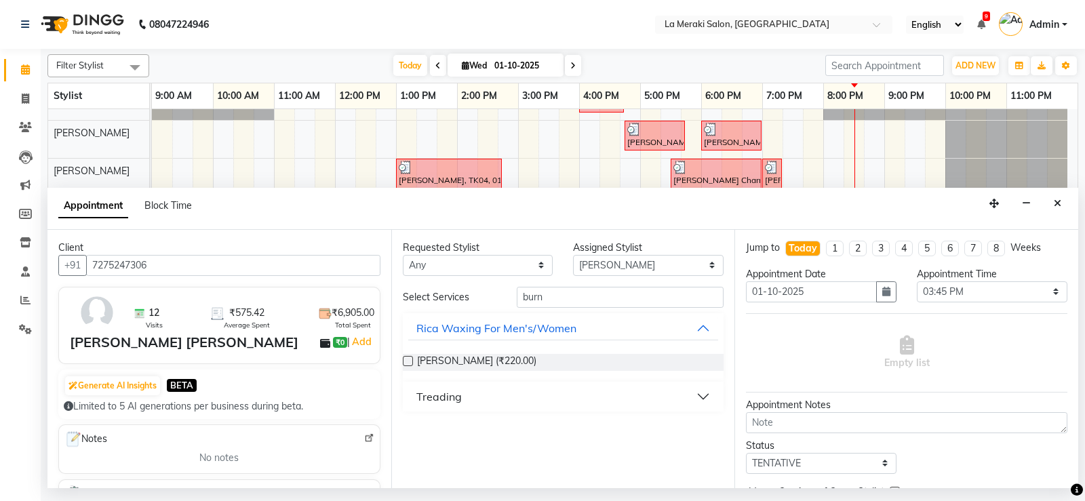
click at [409, 361] on label at bounding box center [408, 361] width 10 height 10
click at [409, 361] on input "checkbox" at bounding box center [407, 362] width 9 height 9
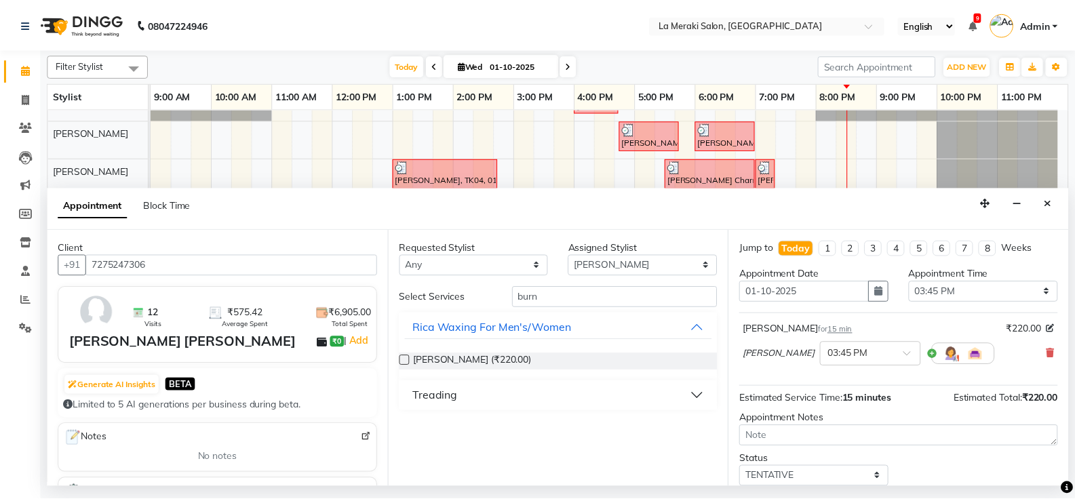
scroll to position [87, 0]
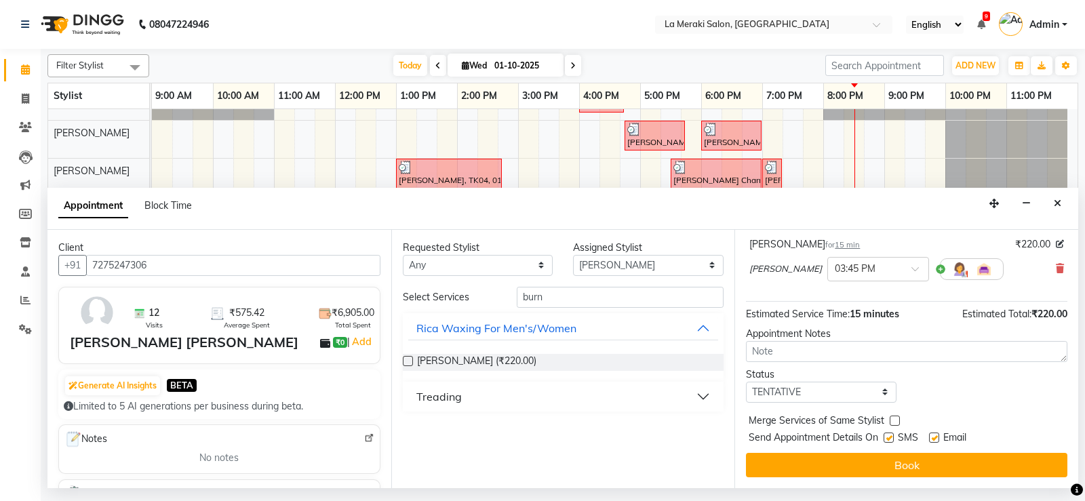
click at [893, 440] on label at bounding box center [889, 438] width 10 height 10
click at [893, 440] on input "checkbox" at bounding box center [888, 439] width 9 height 9
click at [933, 437] on label at bounding box center [934, 438] width 10 height 10
click at [933, 437] on input "checkbox" at bounding box center [933, 439] width 9 height 9
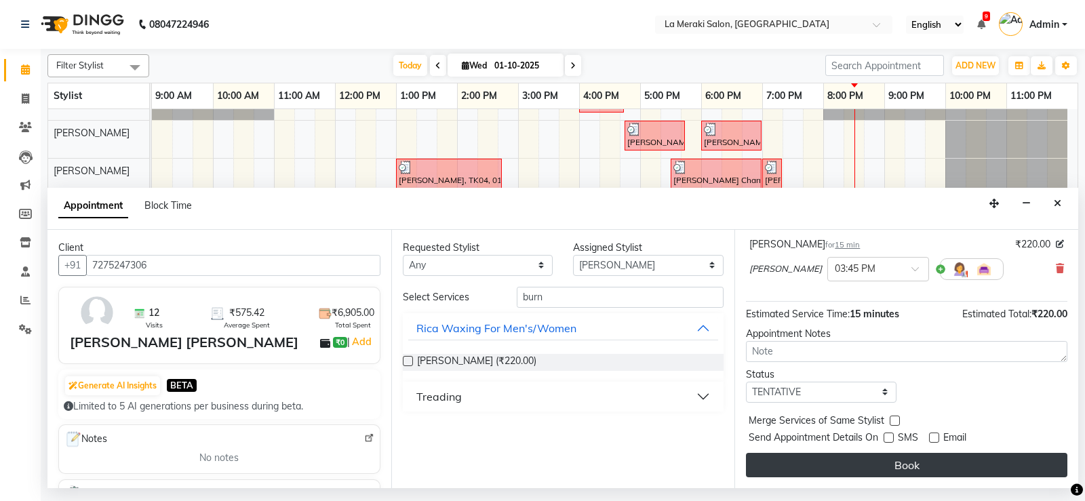
click at [903, 463] on button "Book" at bounding box center [906, 465] width 321 height 24
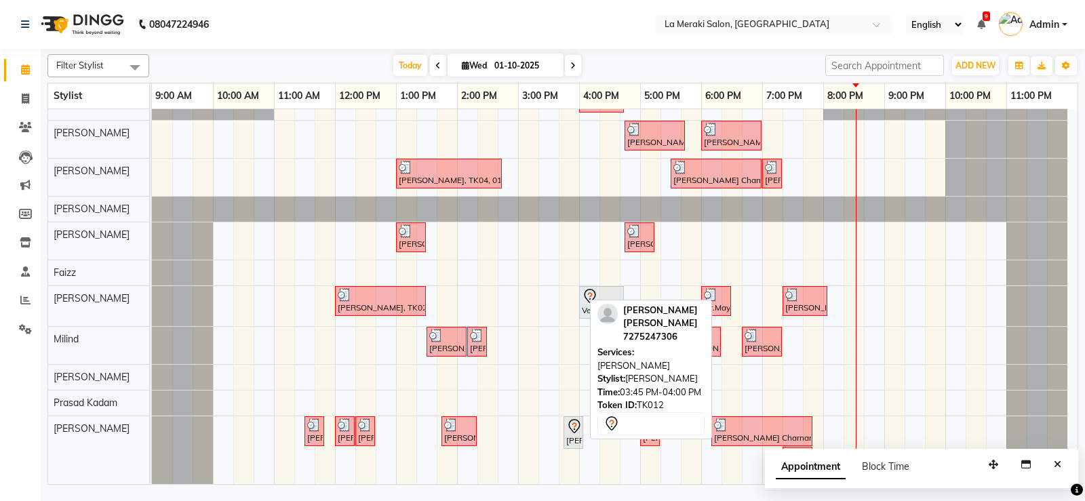
click at [574, 435] on div "Naureen Imran, TK12, 03:45 PM-04:00 PM, Rica Burns" at bounding box center [573, 432] width 17 height 28
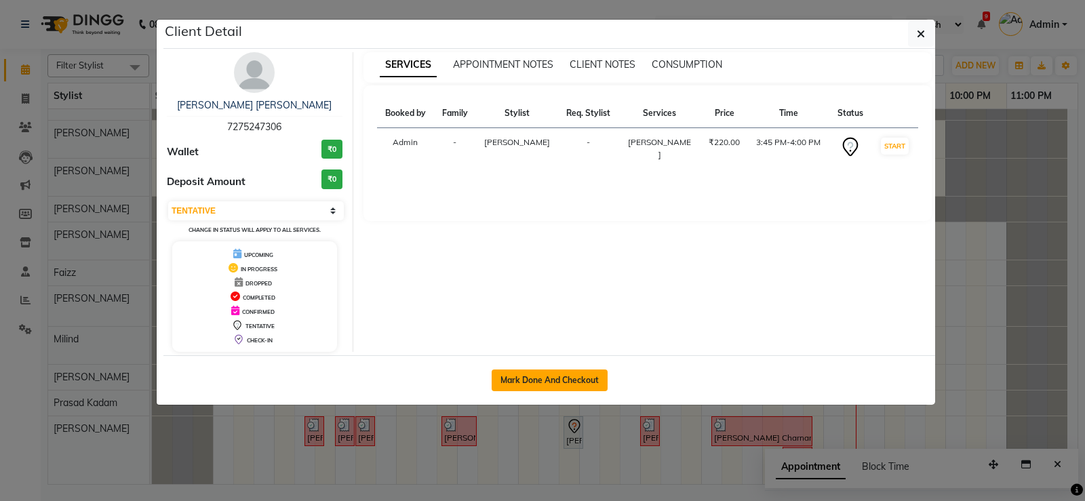
click at [528, 381] on button "Mark Done And Checkout" at bounding box center [550, 381] width 116 height 22
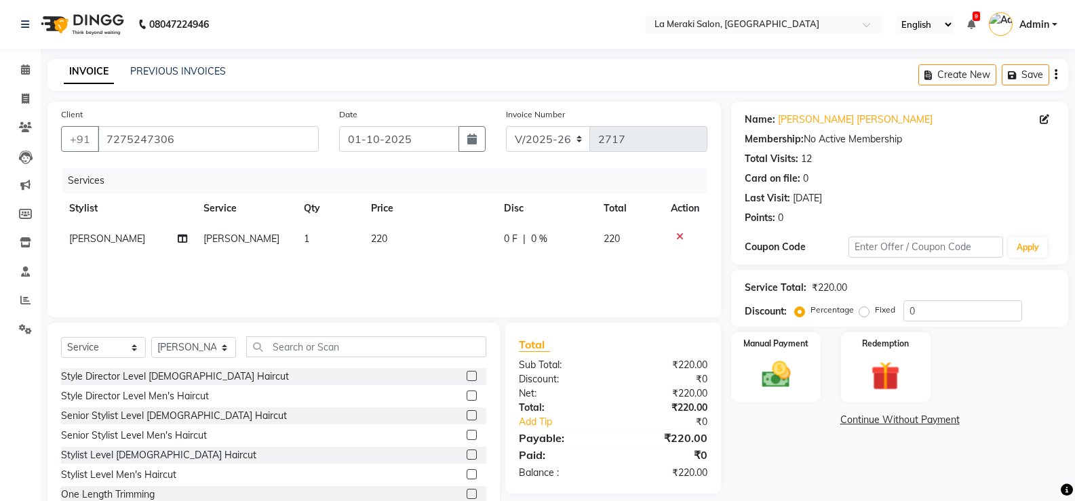
scroll to position [42, 0]
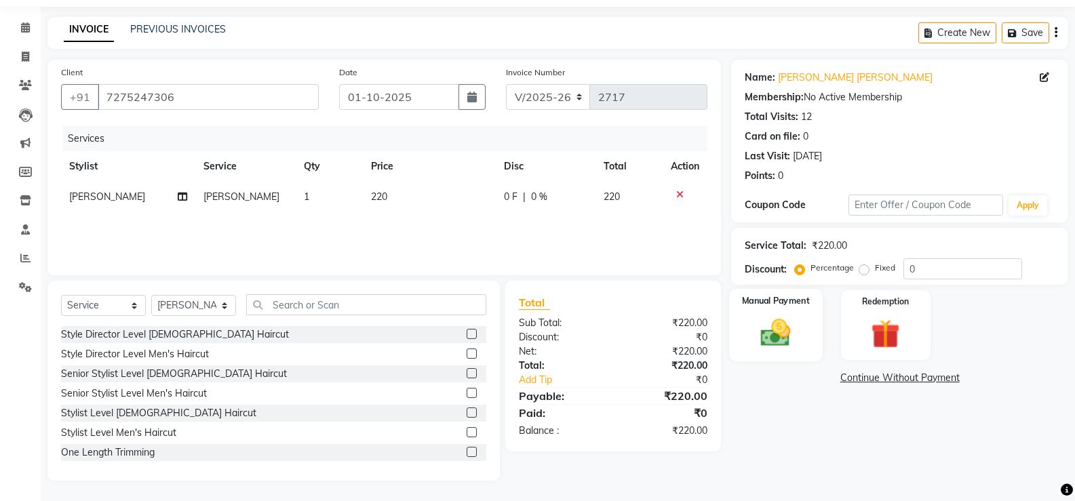
click at [770, 332] on img at bounding box center [776, 332] width 48 height 35
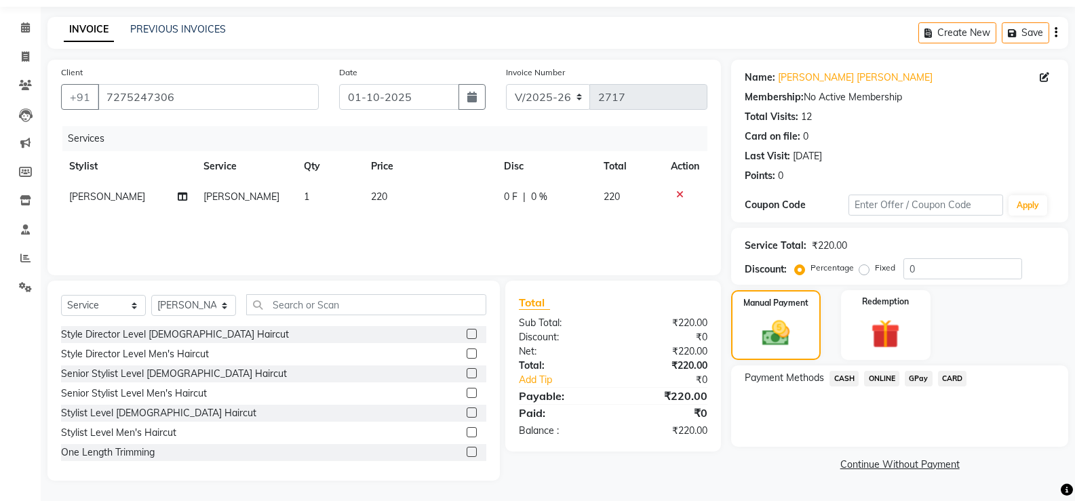
click at [954, 376] on span "CARD" at bounding box center [952, 379] width 29 height 16
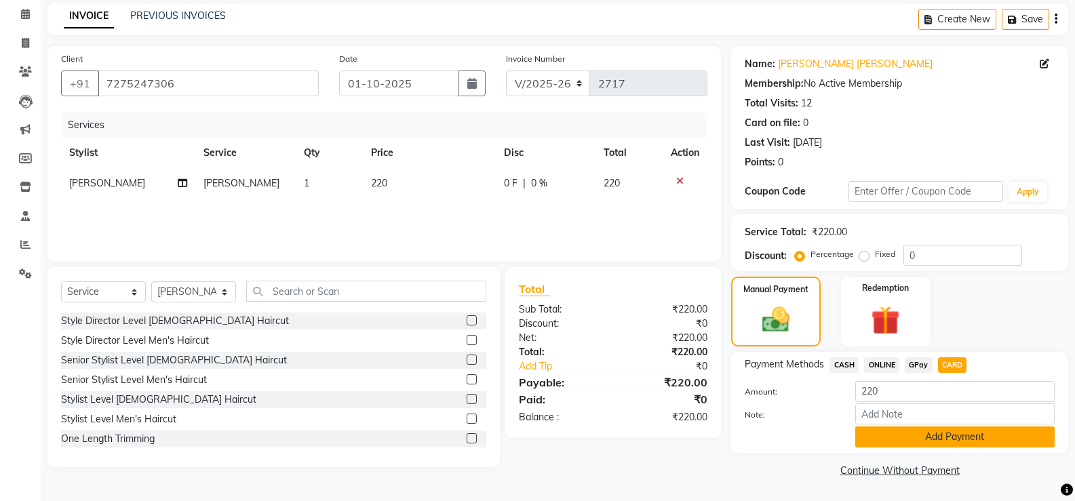
click at [922, 438] on button "Add Payment" at bounding box center [954, 437] width 199 height 21
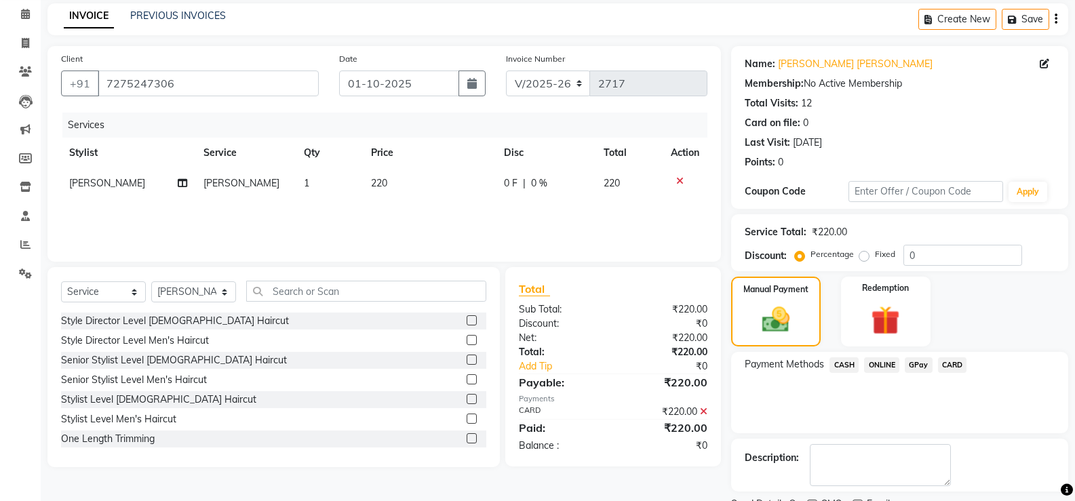
scroll to position [113, 0]
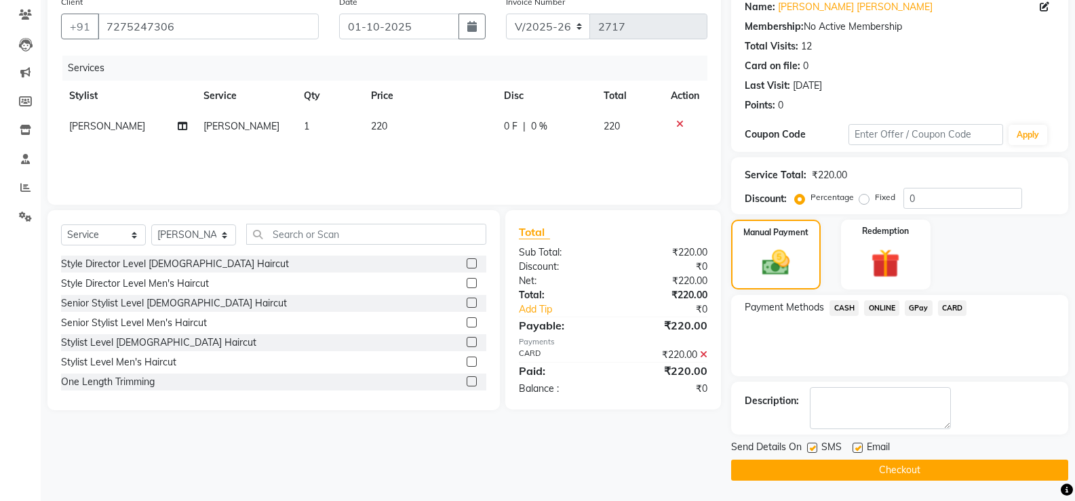
drag, startPoint x: 813, startPoint y: 446, endPoint x: 831, endPoint y: 452, distance: 19.3
click at [813, 448] on label at bounding box center [812, 448] width 10 height 10
click at [813, 448] on input "checkbox" at bounding box center [811, 448] width 9 height 9
click at [857, 448] on label at bounding box center [858, 448] width 10 height 10
click at [857, 448] on input "checkbox" at bounding box center [857, 448] width 9 height 9
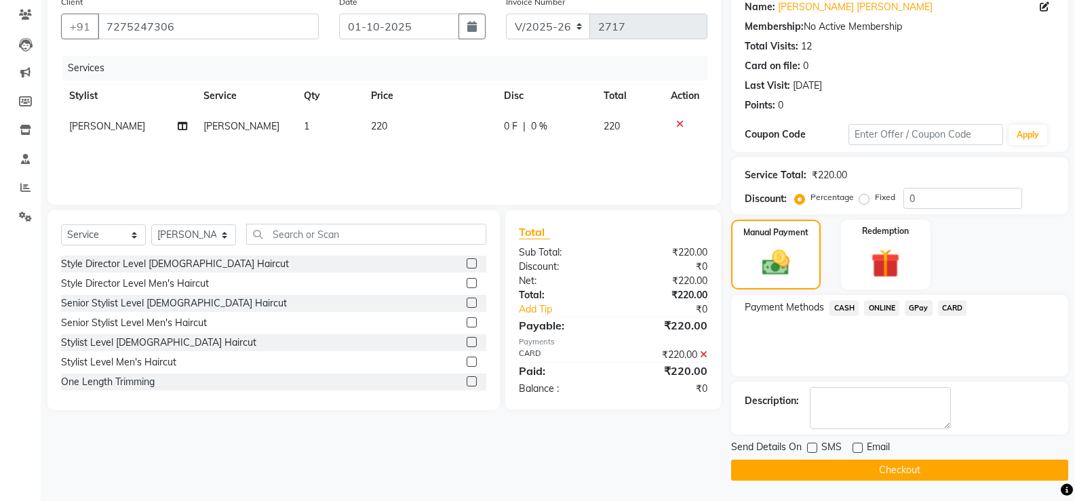
click at [850, 467] on button "Checkout" at bounding box center [899, 470] width 337 height 21
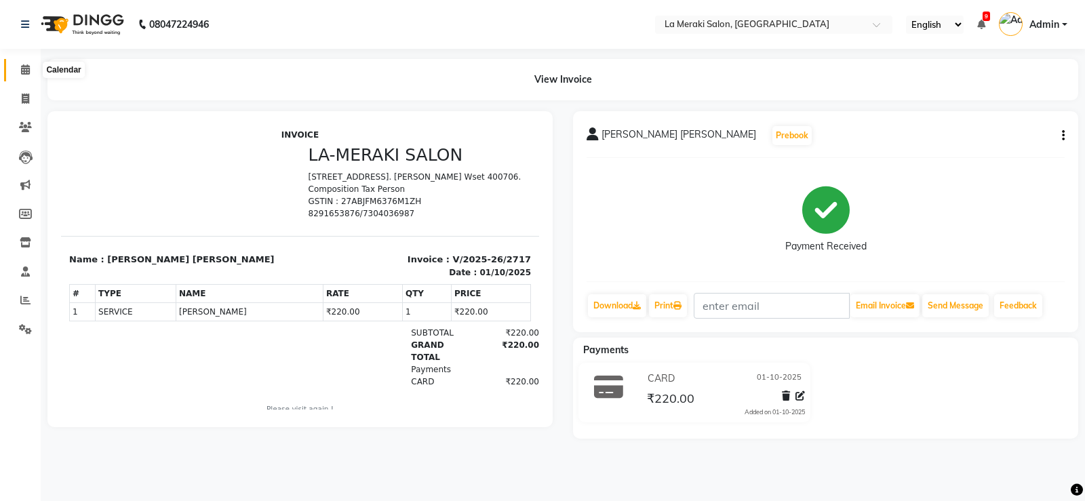
click at [19, 69] on span at bounding box center [26, 70] width 24 height 16
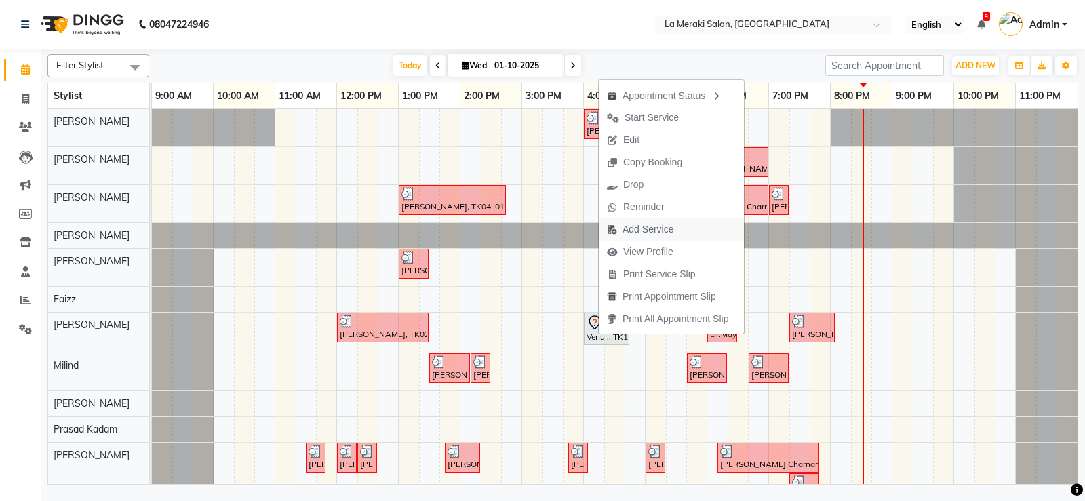
click at [635, 233] on span "Add Service" at bounding box center [648, 229] width 51 height 14
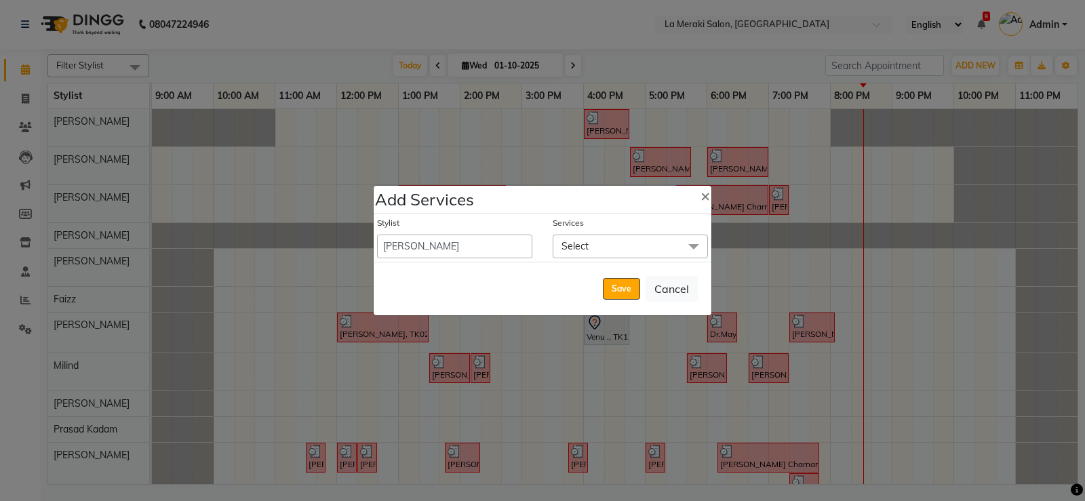
click at [583, 246] on span "Select" at bounding box center [575, 246] width 27 height 12
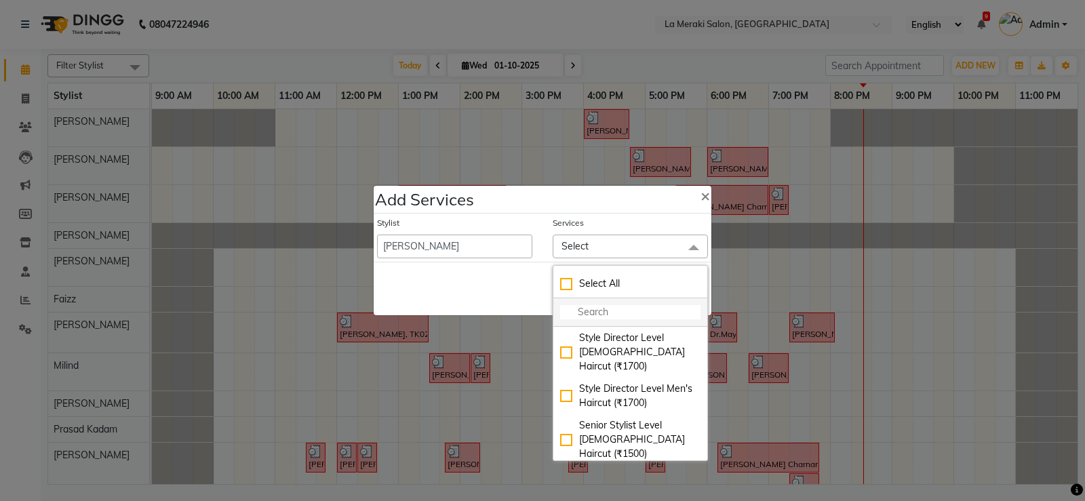
click at [587, 313] on input "multiselect-search" at bounding box center [630, 312] width 140 height 14
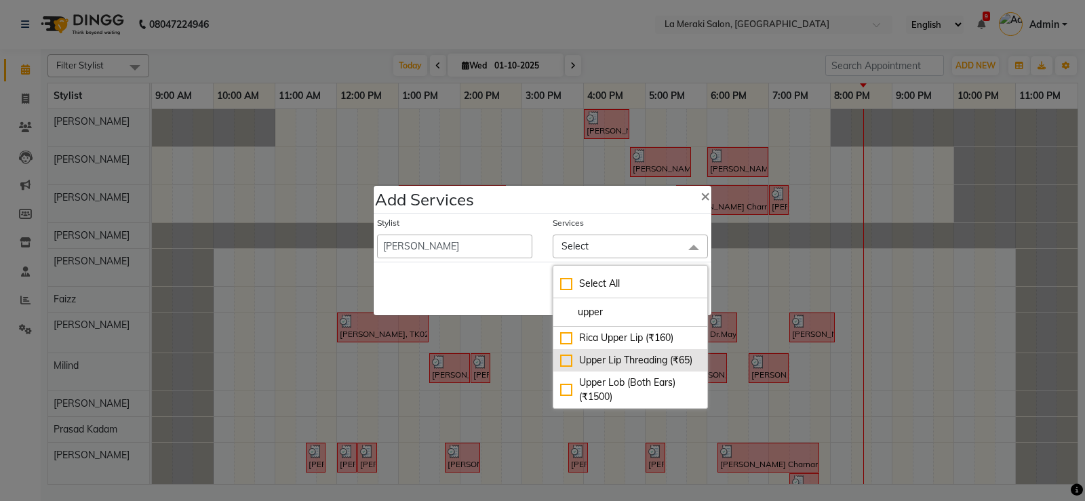
click at [565, 361] on div "Upper Lip Threading (₹65)" at bounding box center [630, 360] width 140 height 14
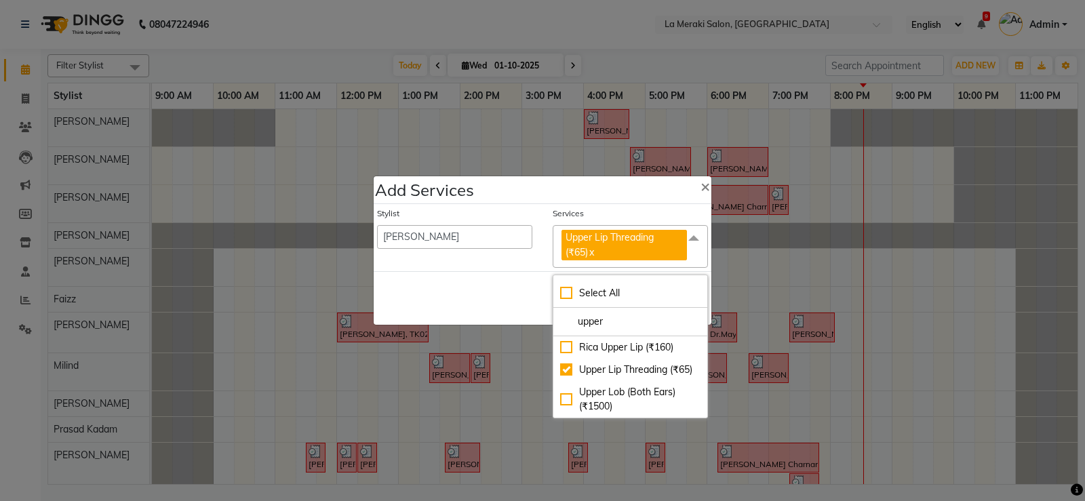
click at [625, 209] on div "Services" at bounding box center [630, 217] width 155 height 18
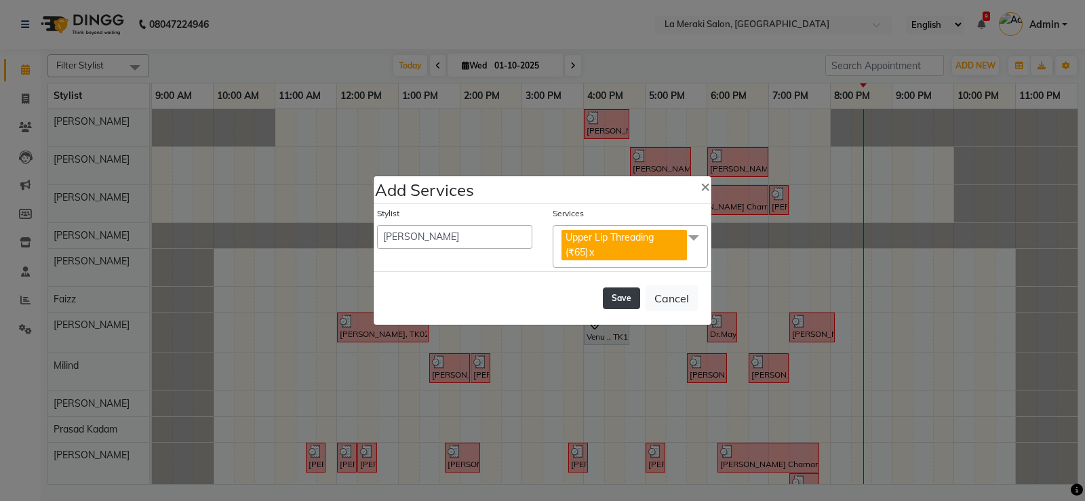
click at [620, 298] on button "Save" at bounding box center [621, 299] width 37 height 22
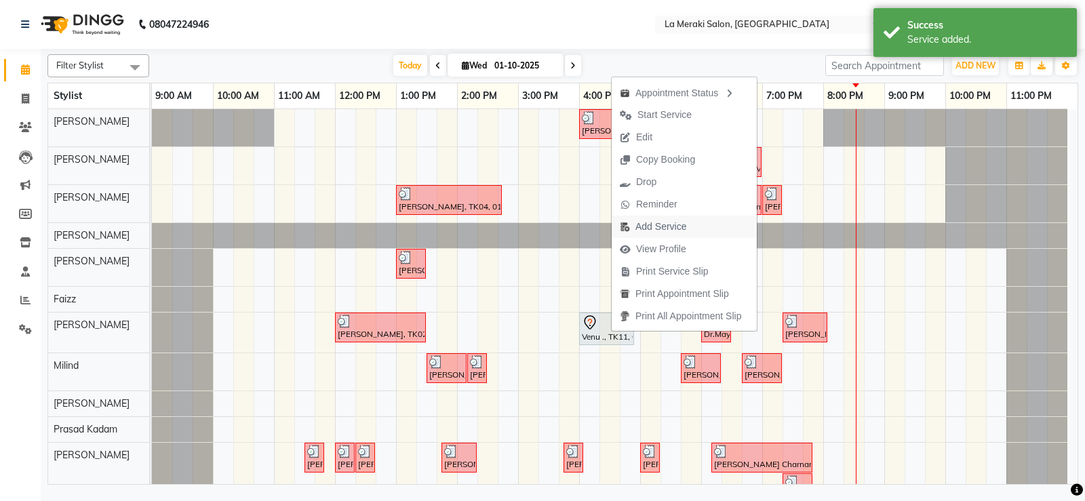
click at [647, 222] on span "Add Service" at bounding box center [661, 227] width 51 height 14
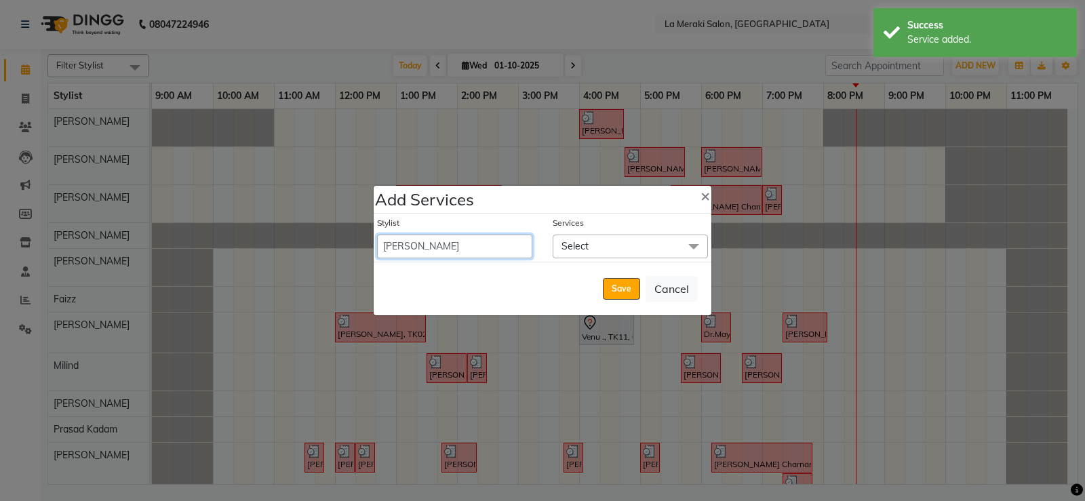
click at [486, 250] on select "Aamir Alvi Anus Mohammad Faizz Kulsum Sayyed Milind Muskaan Shaikh Prasad Kadam…" at bounding box center [454, 247] width 155 height 24
click at [377, 235] on select "Aamir Alvi Anus Mohammad Faizz Kulsum Sayyed Milind Muskaan Shaikh Prasad Kadam…" at bounding box center [454, 247] width 155 height 24
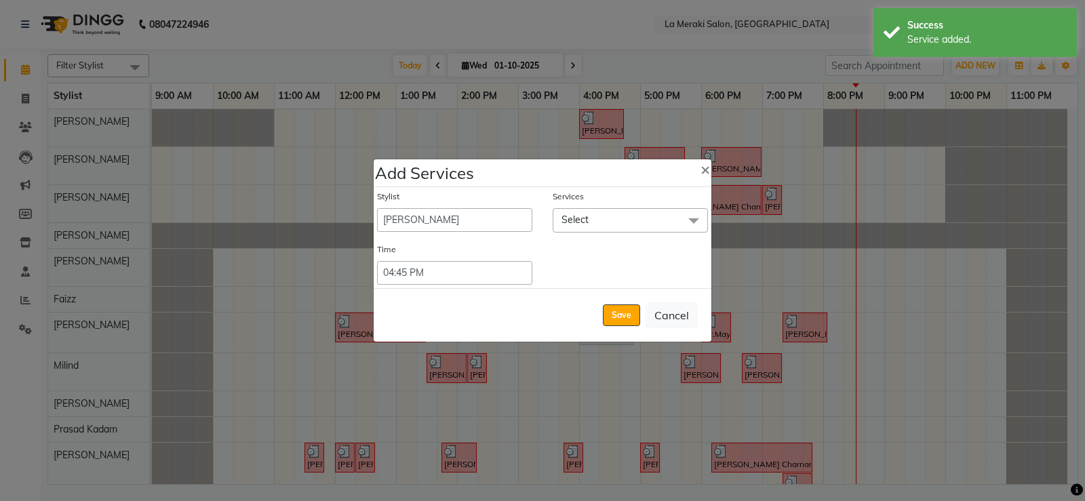
click at [607, 212] on span "Select" at bounding box center [630, 220] width 155 height 24
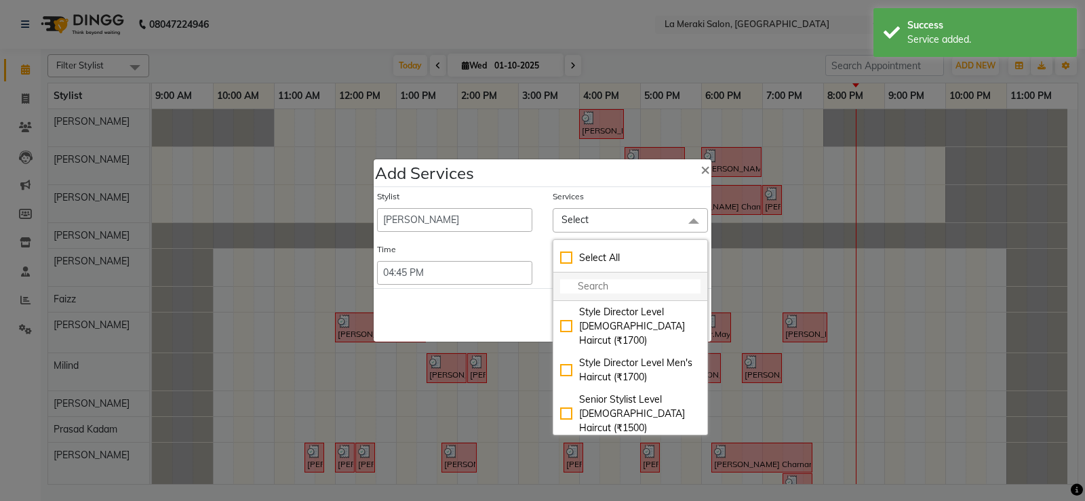
click at [598, 284] on input "multiselect-search" at bounding box center [630, 286] width 140 height 14
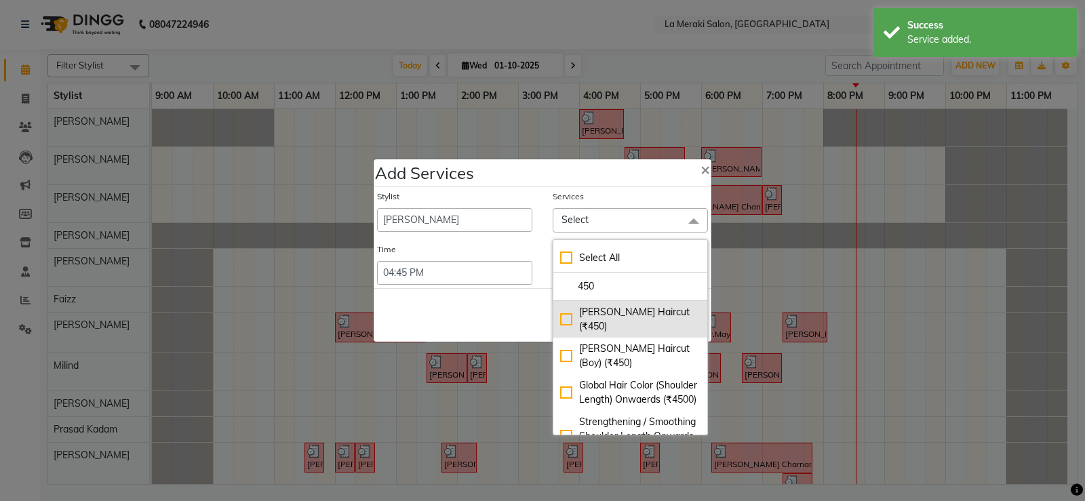
click at [560, 311] on div "Barber Haircut (₹450)" at bounding box center [630, 319] width 140 height 28
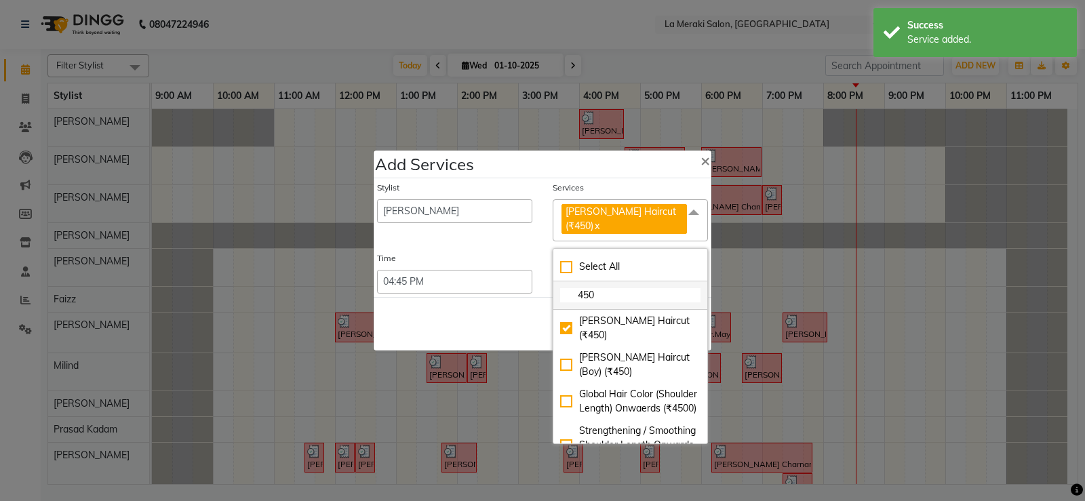
click at [595, 288] on input "450" at bounding box center [630, 295] width 140 height 14
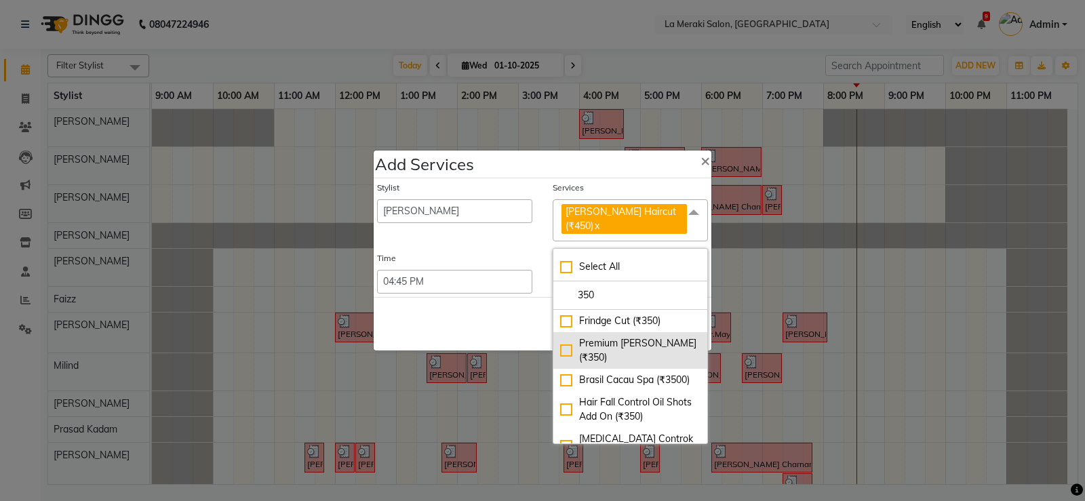
click at [561, 338] on div "Premium Beard (₹350)" at bounding box center [630, 350] width 140 height 28
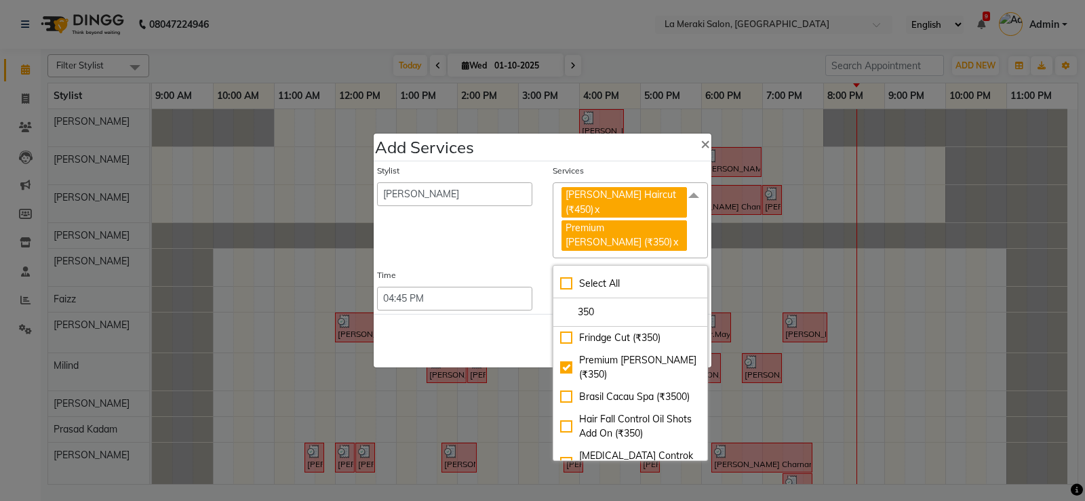
click at [618, 182] on div "Services" at bounding box center [630, 174] width 155 height 18
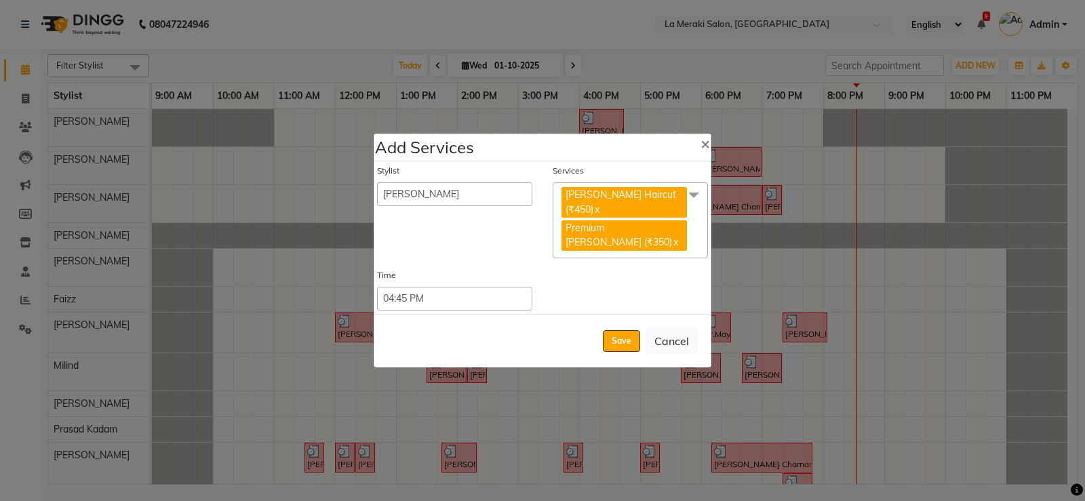
click at [614, 330] on button "Save" at bounding box center [621, 341] width 37 height 22
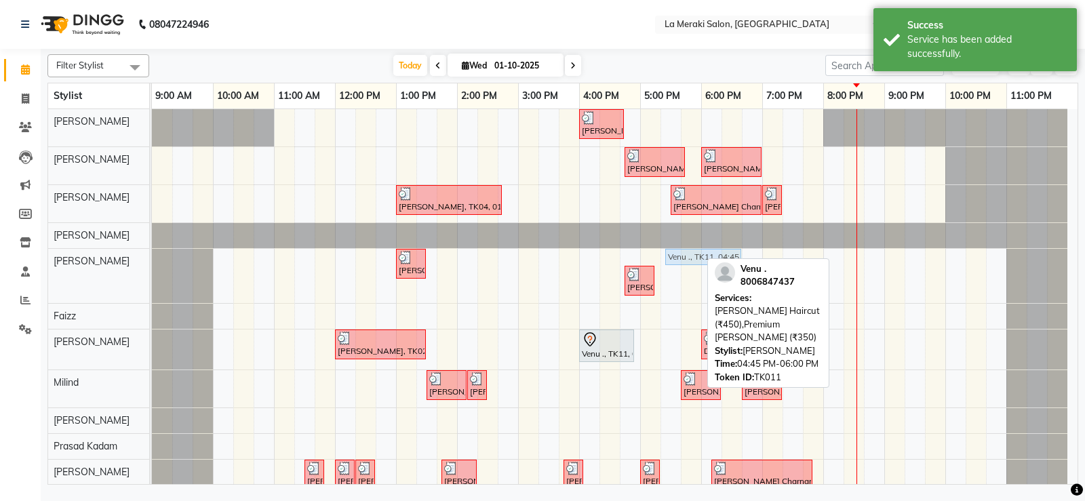
click at [152, 256] on div "Shlok Voidhani, TK03, 01:00 PM-01:30 PM, Premium Beard Venu ., TK11, 04:45 PM-0…" at bounding box center [152, 276] width 0 height 54
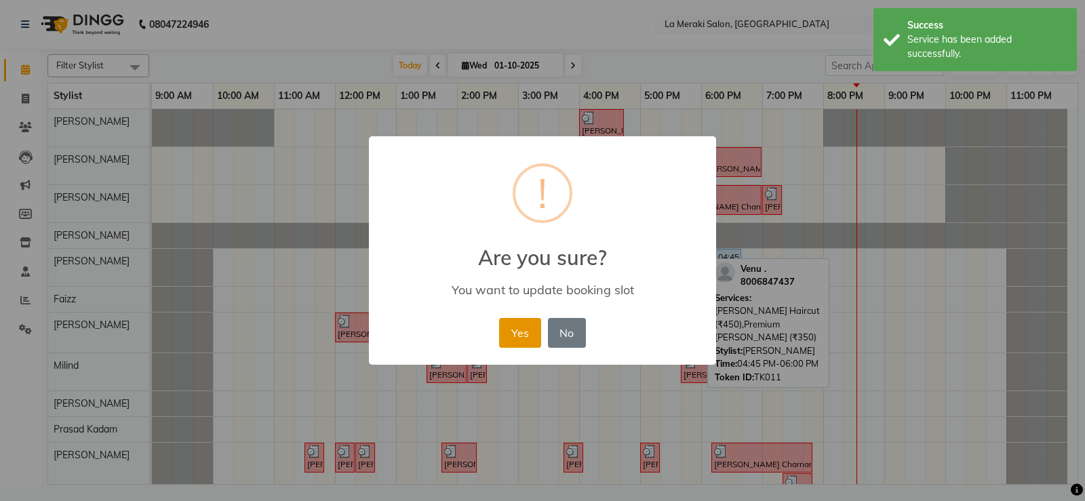
drag, startPoint x: 507, startPoint y: 330, endPoint x: 643, endPoint y: 309, distance: 137.4
click at [507, 330] on button "Yes" at bounding box center [519, 333] width 41 height 30
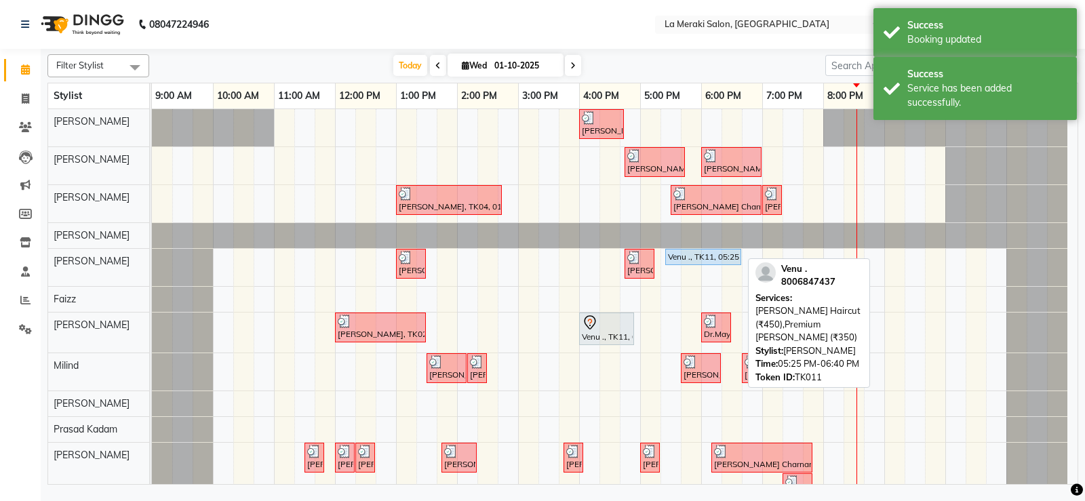
click at [690, 252] on div "Venu ., TK11, 05:25 PM-06:40 PM, Barber Haircut (₹450),Premium Beard (₹350)" at bounding box center [703, 257] width 73 height 12
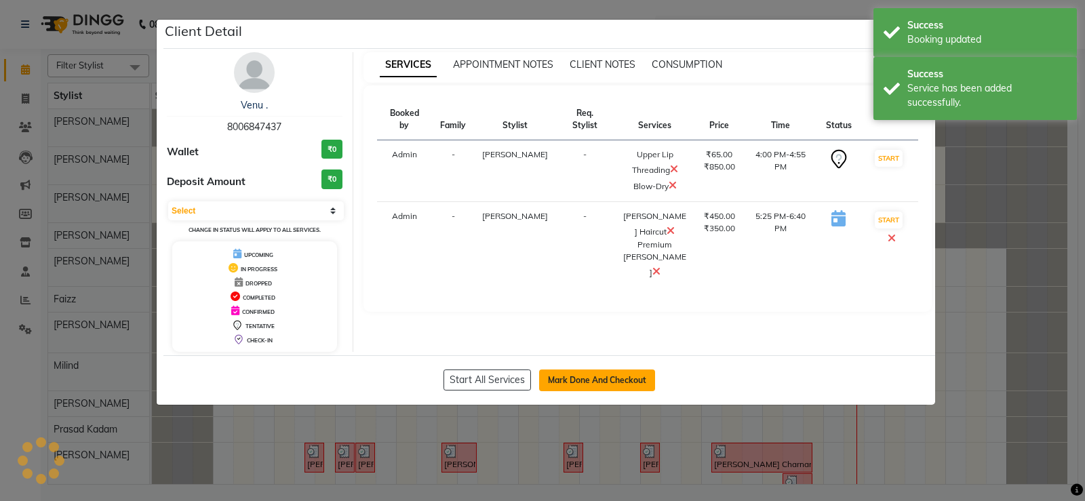
click at [570, 377] on button "Mark Done And Checkout" at bounding box center [597, 381] width 116 height 22
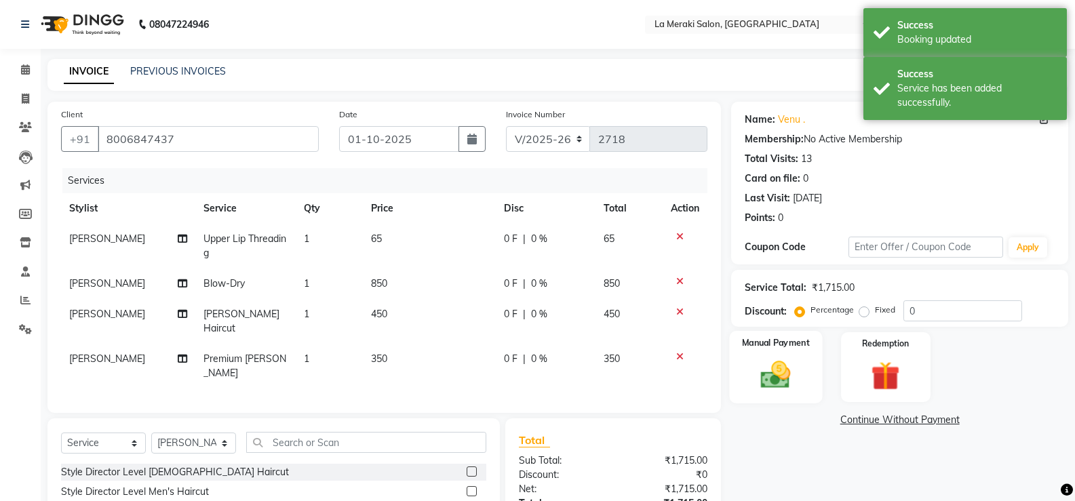
scroll to position [68, 0]
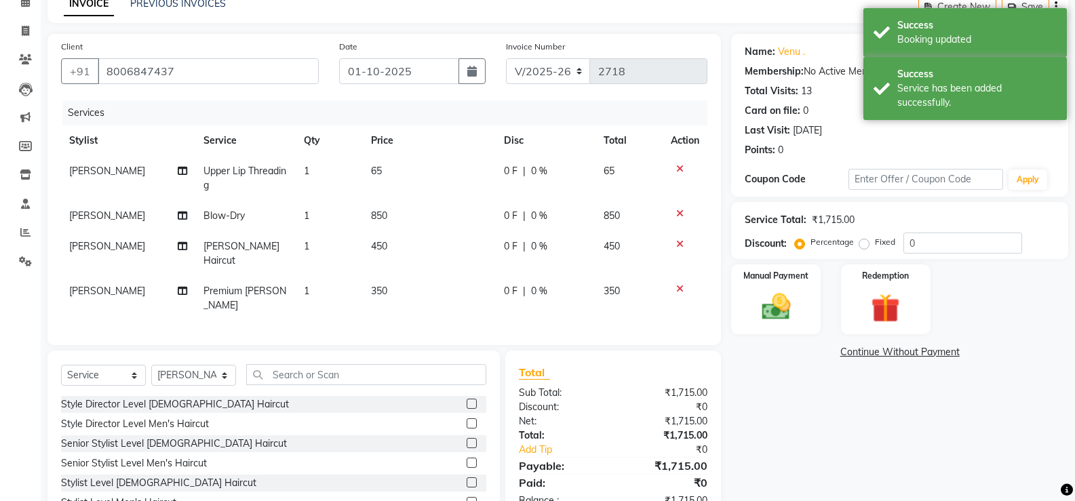
click at [502, 217] on td "0 F | 0 %" at bounding box center [546, 216] width 100 height 31
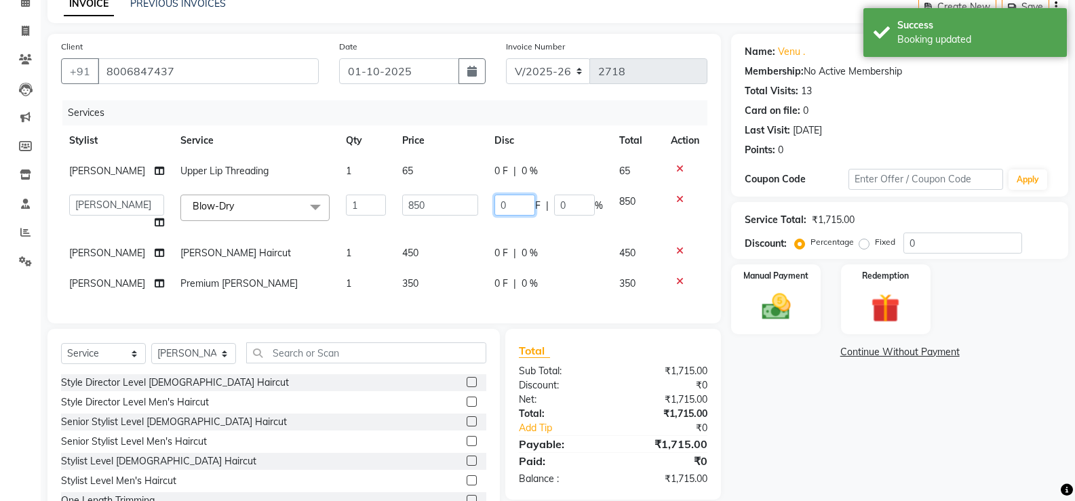
drag, startPoint x: 524, startPoint y: 201, endPoint x: 397, endPoint y: 222, distance: 127.9
click at [413, 216] on tr "Aamir Alvi Anus Mohammad Faizz Kulsum Sayyed Milind Muskaan Shaikh Prasad Kadam…" at bounding box center [384, 213] width 646 height 52
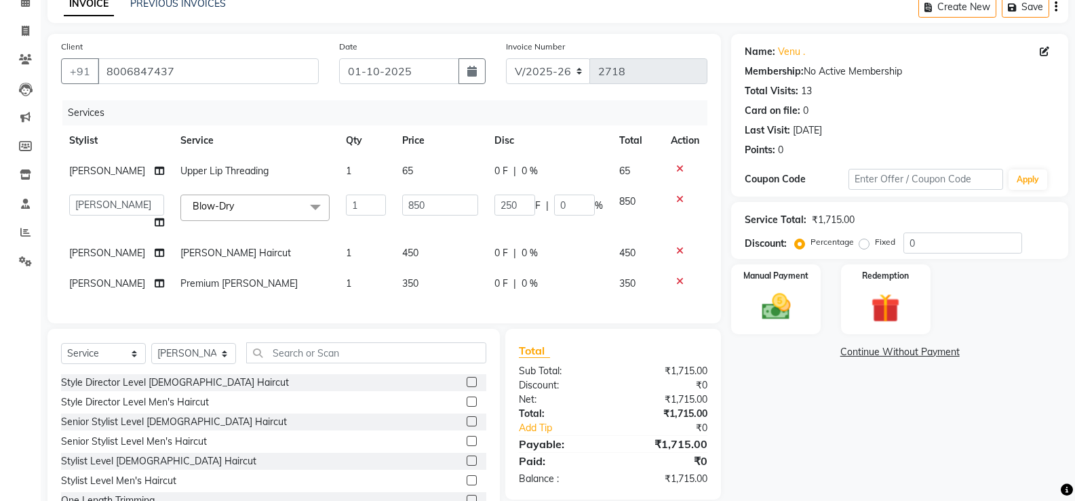
click at [462, 250] on td "450" at bounding box center [440, 253] width 92 height 31
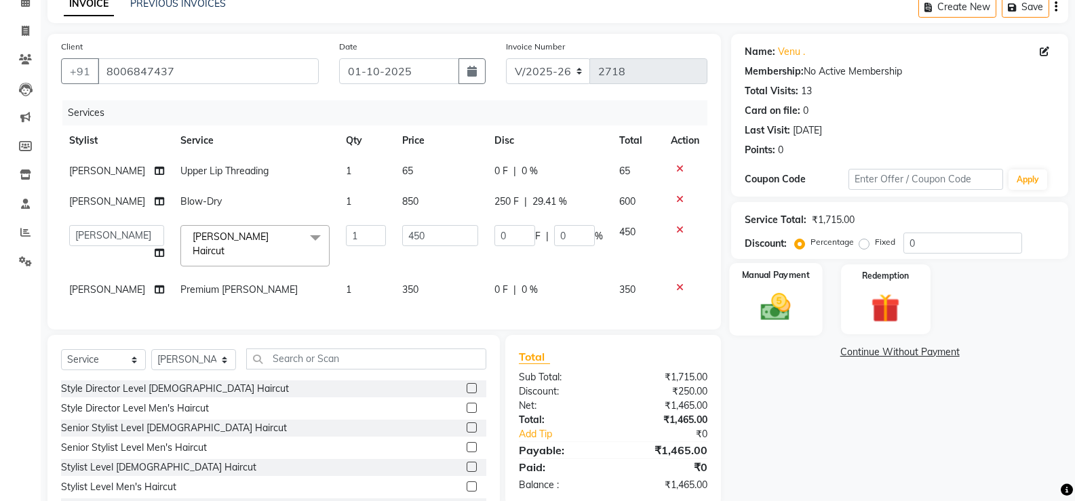
click at [771, 310] on img at bounding box center [776, 307] width 48 height 35
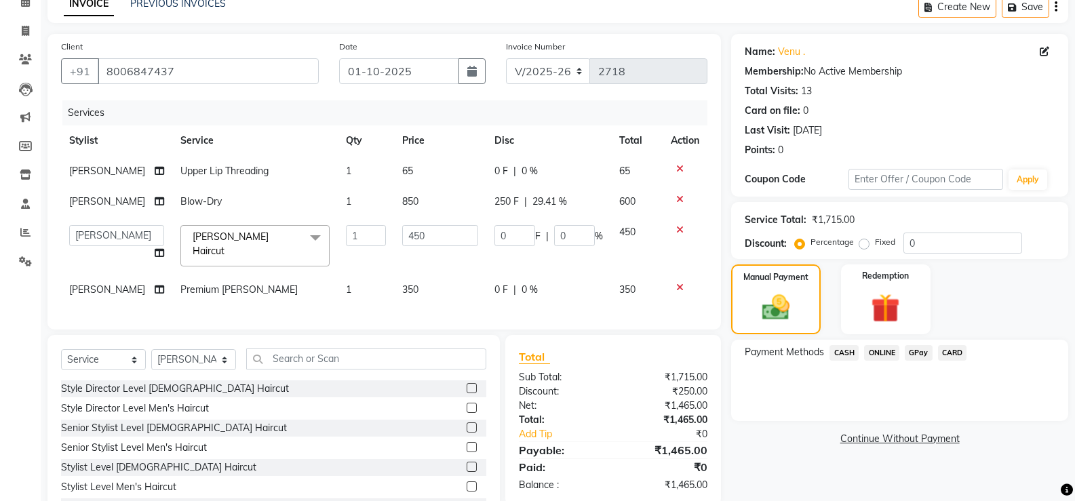
click at [954, 349] on span "CARD" at bounding box center [952, 353] width 29 height 16
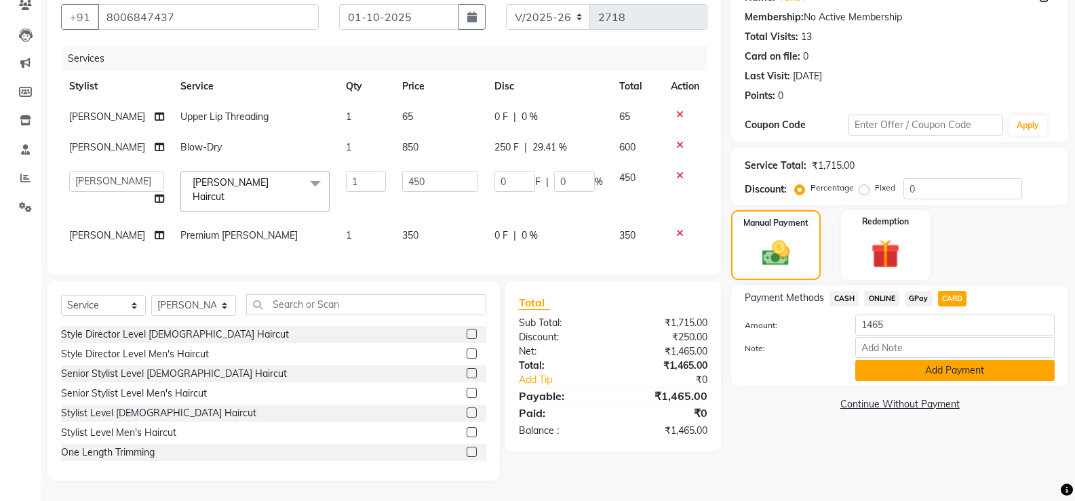
click at [943, 360] on button "Add Payment" at bounding box center [954, 370] width 199 height 21
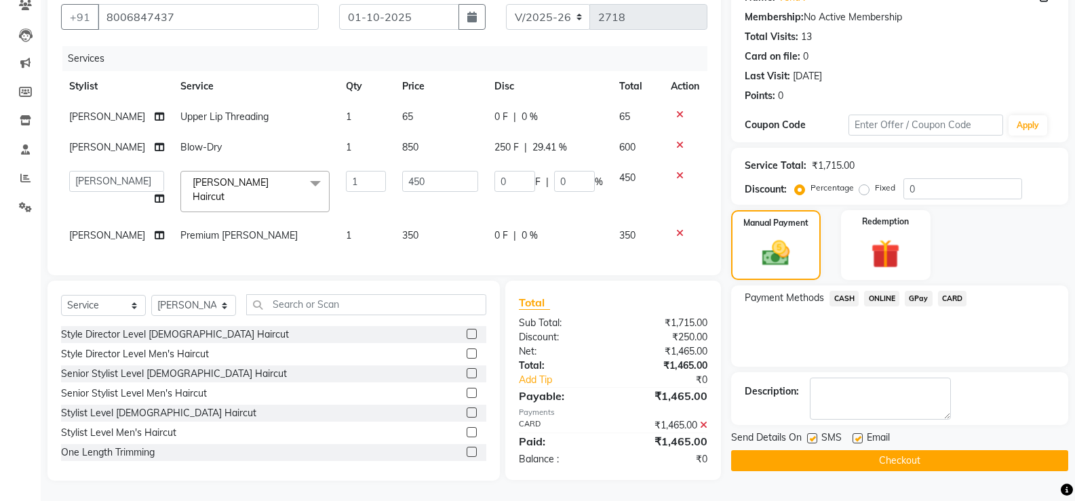
scroll to position [140, 0]
click at [808, 433] on label at bounding box center [812, 438] width 10 height 10
click at [808, 435] on input "checkbox" at bounding box center [811, 439] width 9 height 9
drag, startPoint x: 860, startPoint y: 418, endPoint x: 854, endPoint y: 434, distance: 17.4
click at [860, 433] on label at bounding box center [858, 438] width 10 height 10
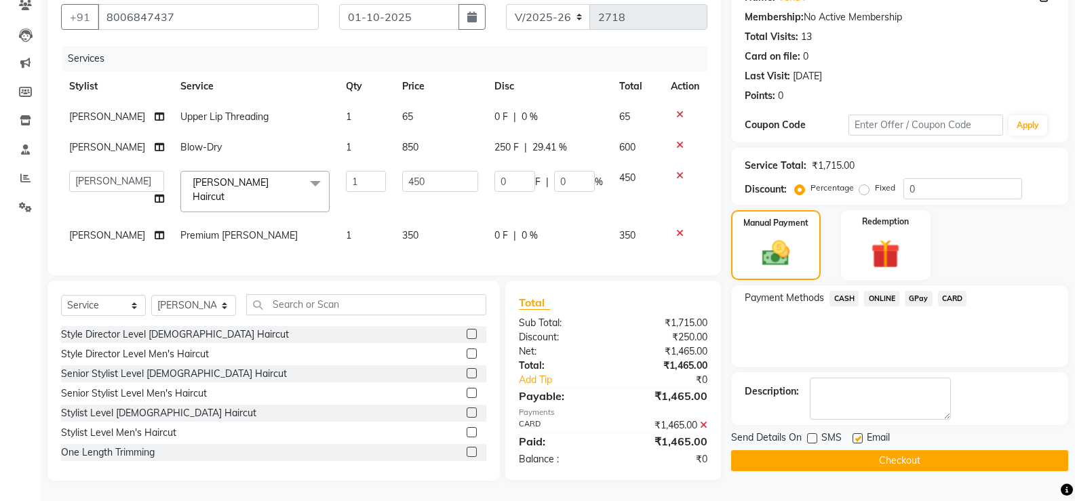
click at [860, 435] on input "checkbox" at bounding box center [857, 439] width 9 height 9
click at [852, 450] on button "Checkout" at bounding box center [899, 460] width 337 height 21
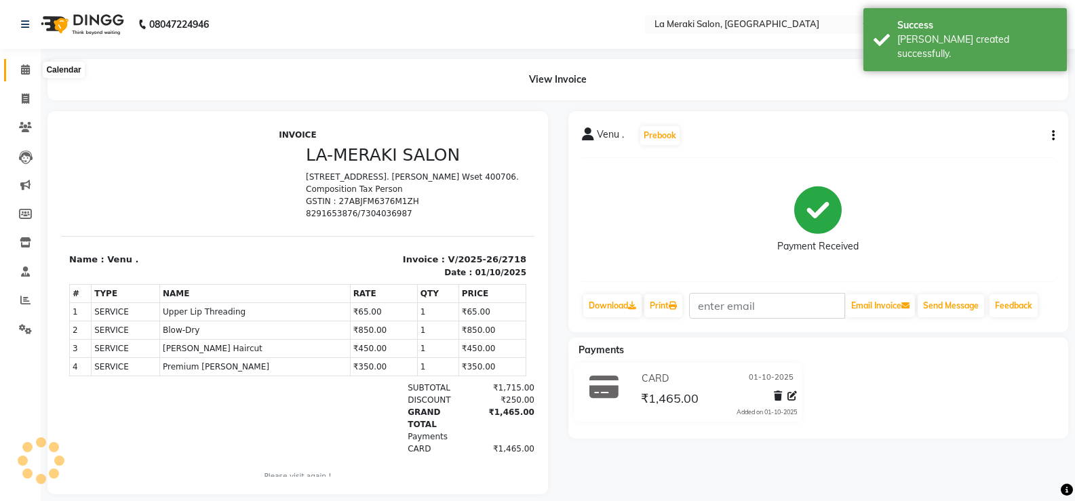
click at [26, 73] on icon at bounding box center [25, 69] width 9 height 10
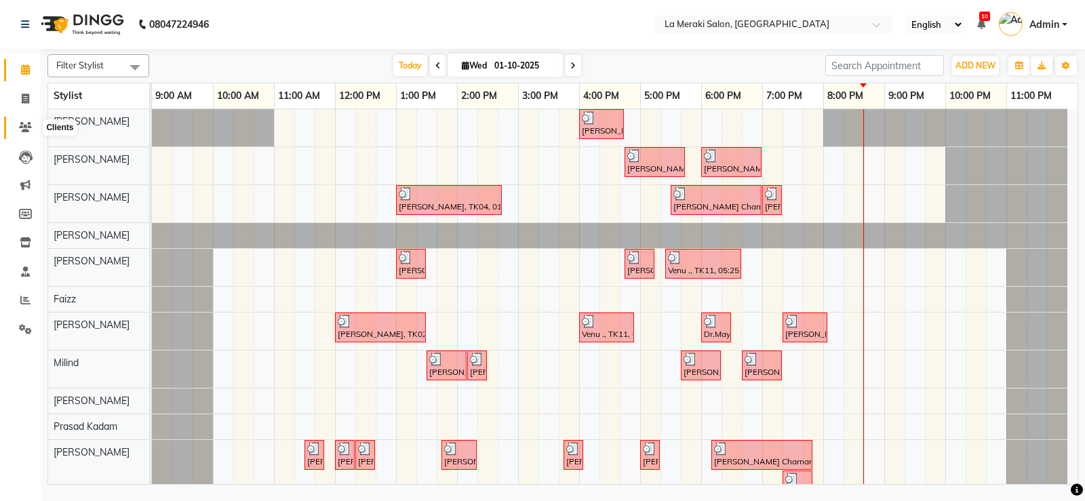
click at [23, 125] on icon at bounding box center [25, 127] width 13 height 10
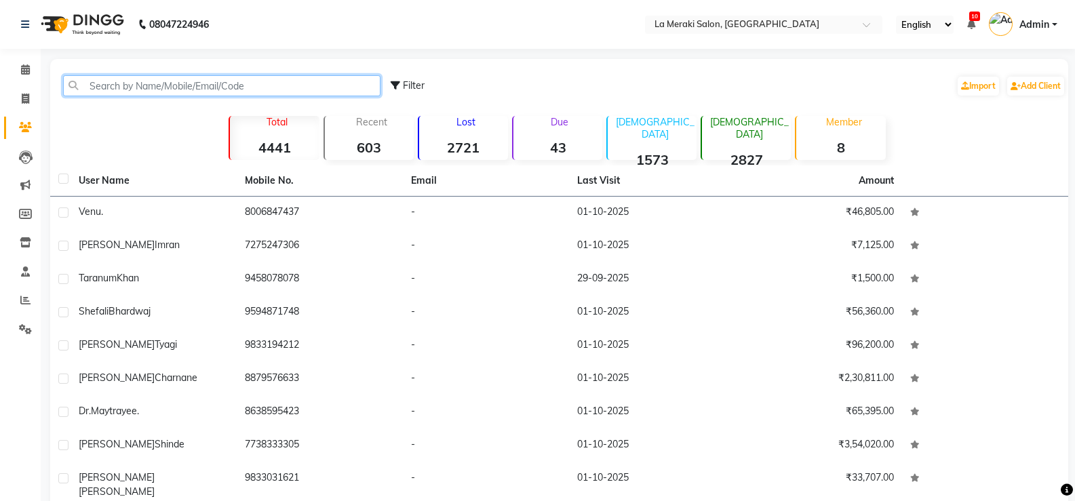
click at [229, 89] on input "text" at bounding box center [221, 85] width 317 height 21
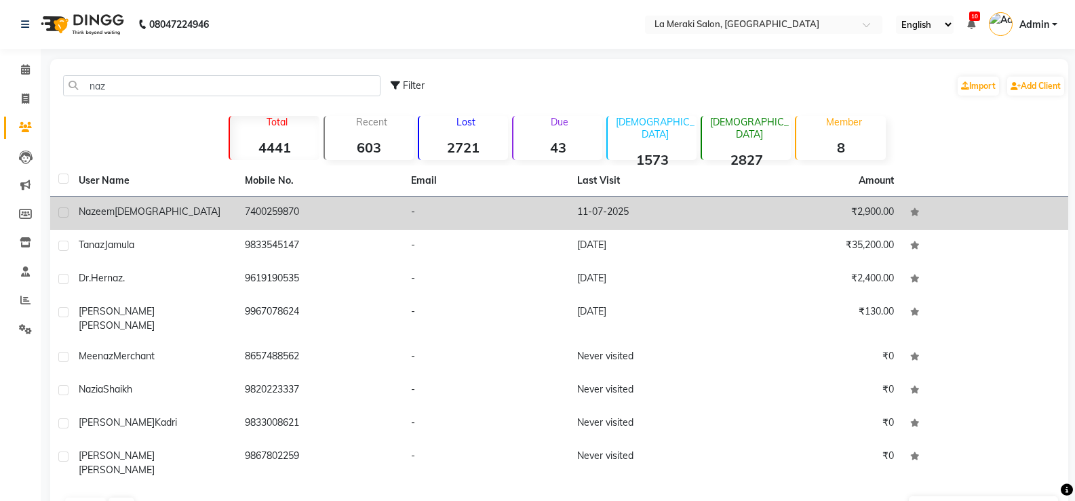
click at [119, 201] on td "Nazeem Ansari" at bounding box center [154, 213] width 166 height 33
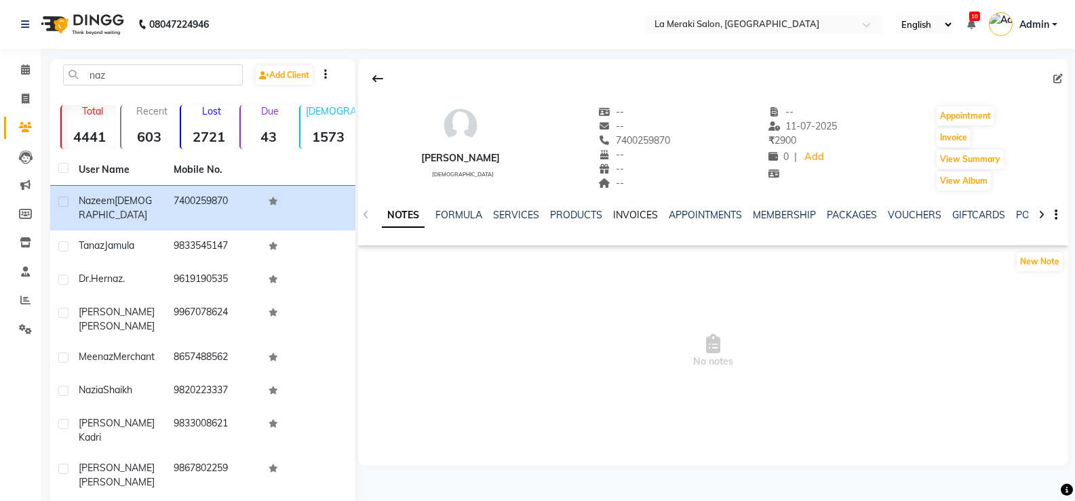
click at [642, 212] on link "INVOICES" at bounding box center [635, 215] width 45 height 12
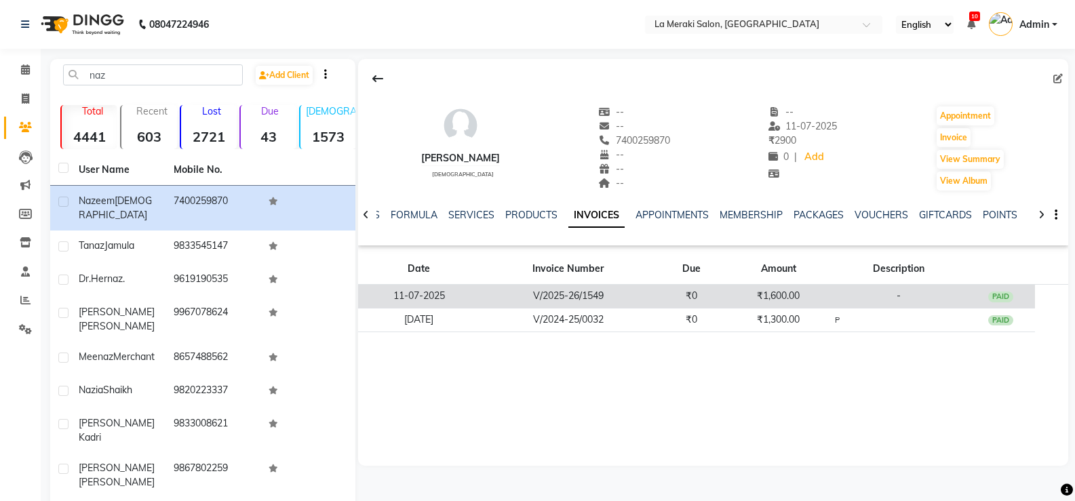
click at [632, 300] on td "V/2025-26/1549" at bounding box center [568, 297] width 177 height 24
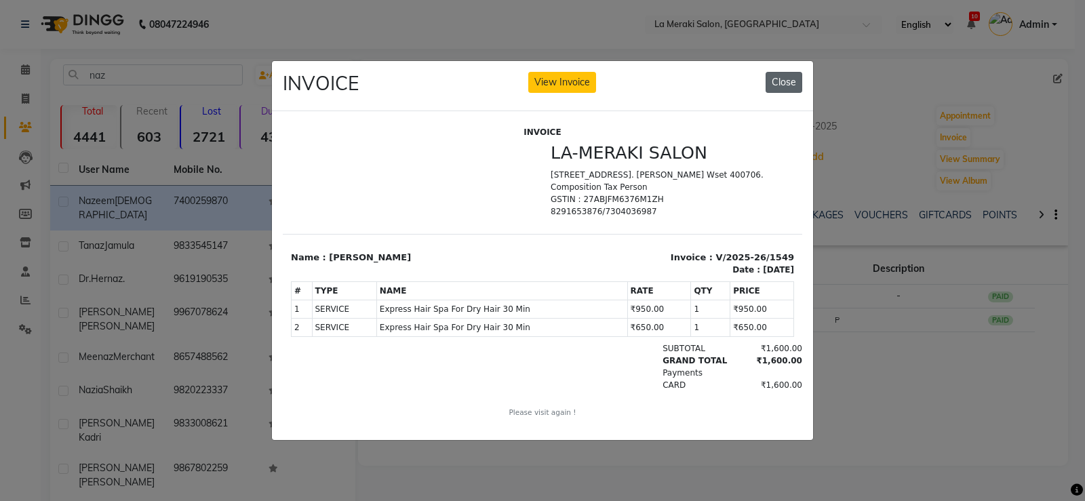
click at [781, 78] on button "Close" at bounding box center [784, 82] width 37 height 21
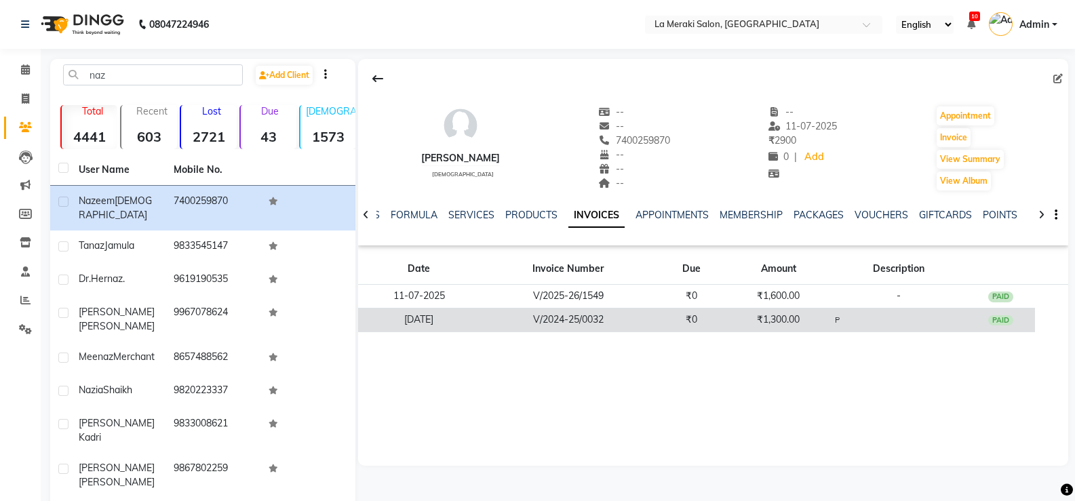
click at [1002, 321] on div "PAID" at bounding box center [1001, 320] width 26 height 11
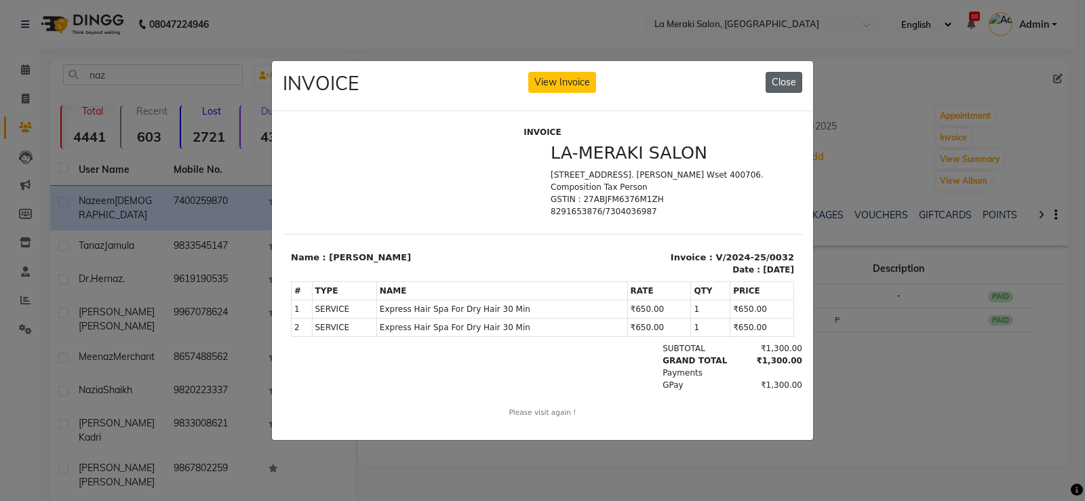
click at [787, 74] on button "Close" at bounding box center [784, 82] width 37 height 21
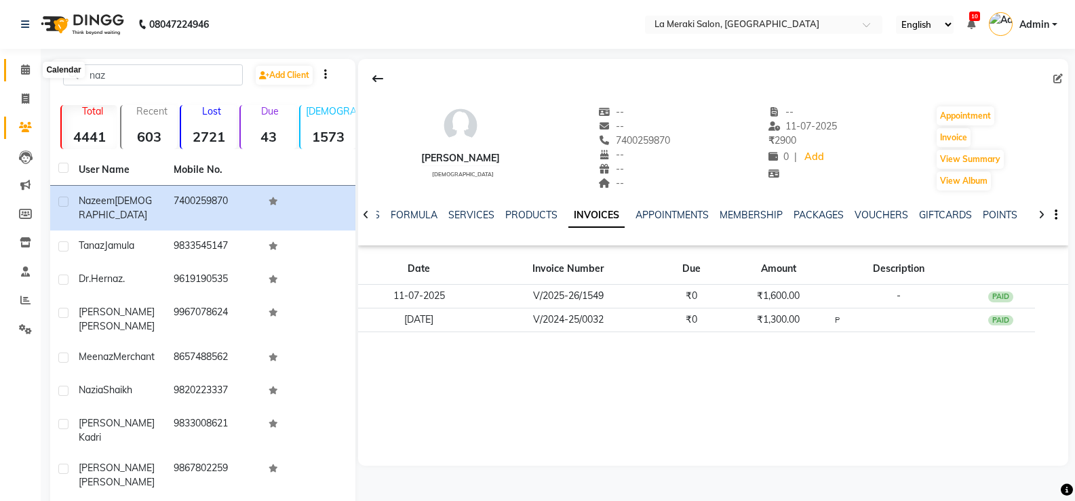
click at [25, 69] on icon at bounding box center [25, 69] width 9 height 10
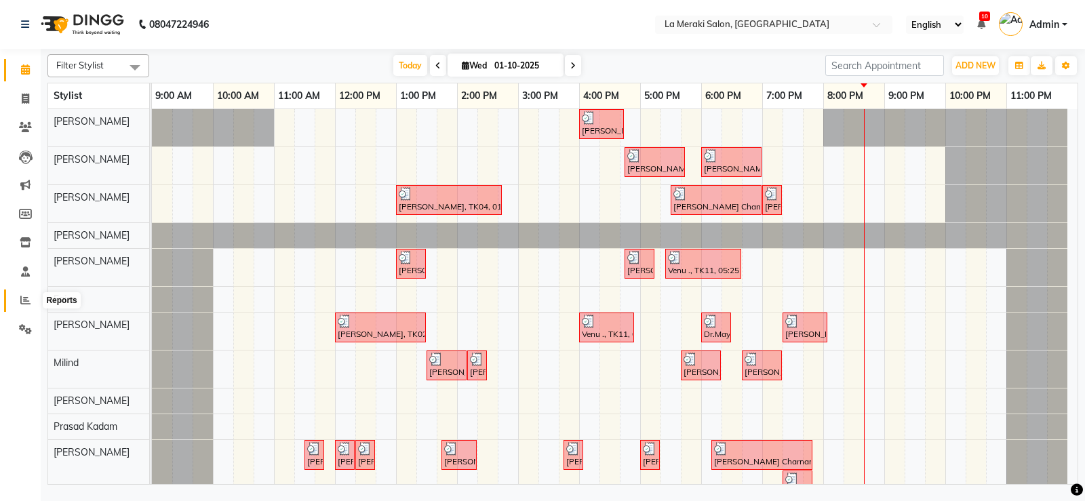
click at [24, 300] on icon at bounding box center [25, 300] width 10 height 10
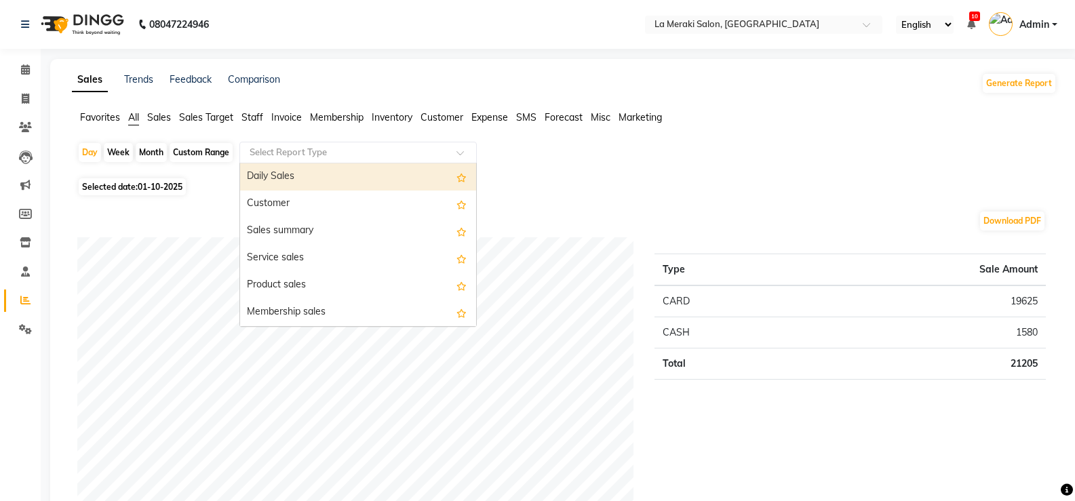
click at [303, 153] on input "text" at bounding box center [344, 153] width 195 height 14
click at [284, 170] on div "Daily Sales" at bounding box center [358, 176] width 236 height 27
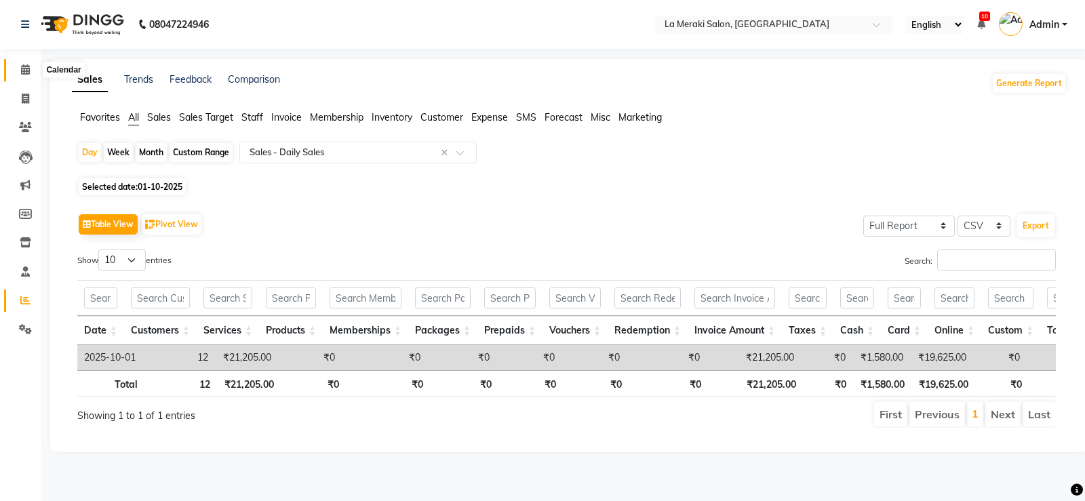
click at [24, 70] on icon at bounding box center [25, 69] width 9 height 10
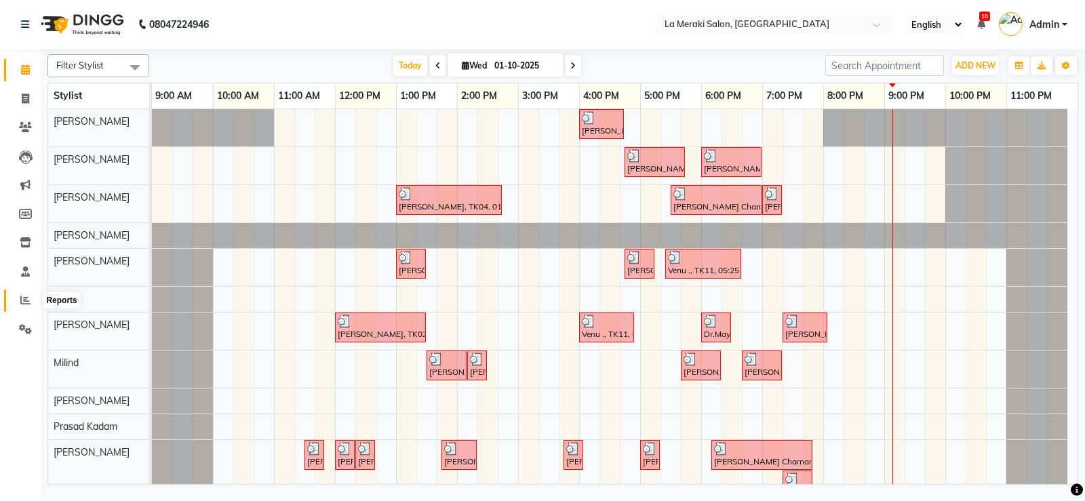
click at [24, 300] on icon at bounding box center [25, 300] width 10 height 10
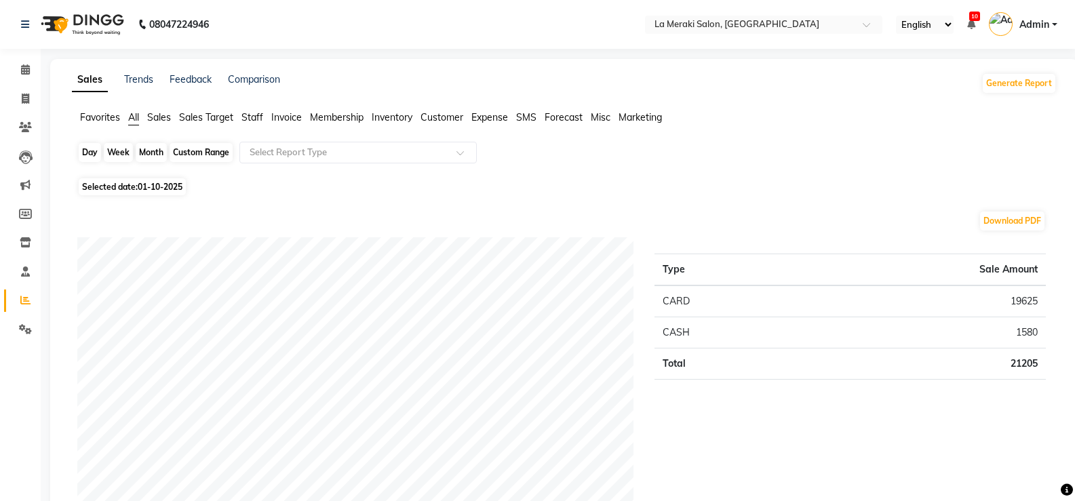
click at [92, 151] on div "Day" at bounding box center [90, 152] width 22 height 19
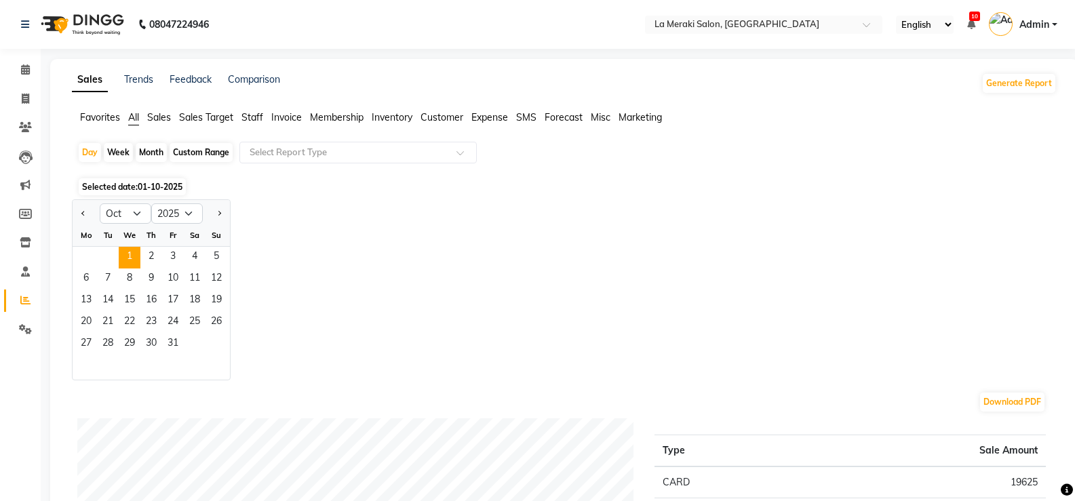
click at [130, 113] on span "All" at bounding box center [133, 117] width 11 height 12
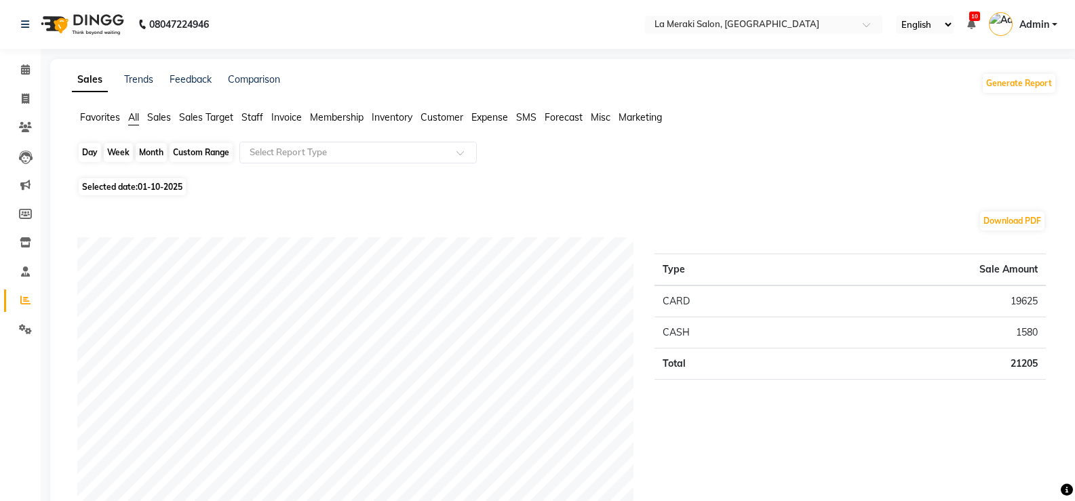
click at [90, 153] on div "Day" at bounding box center [90, 152] width 22 height 19
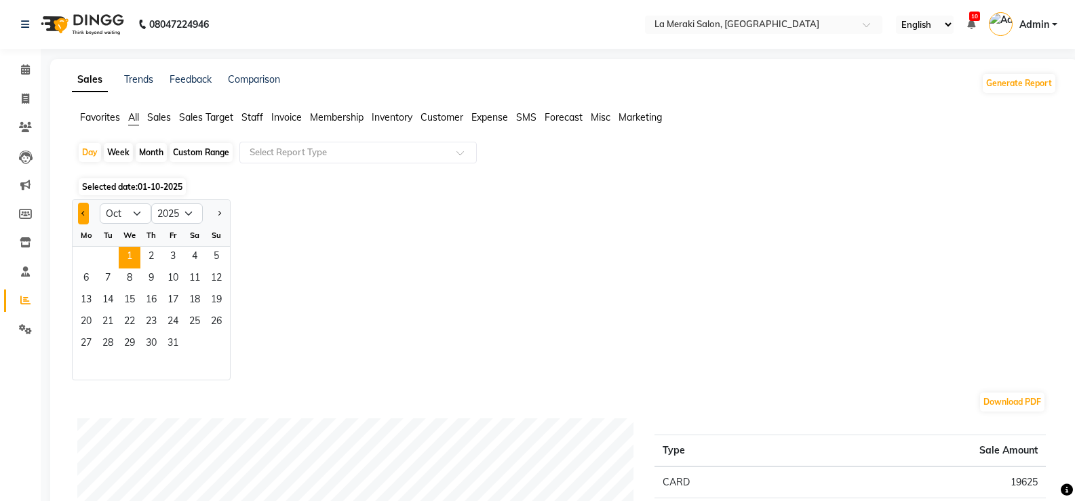
click at [82, 207] on button "Previous month" at bounding box center [83, 214] width 11 height 22
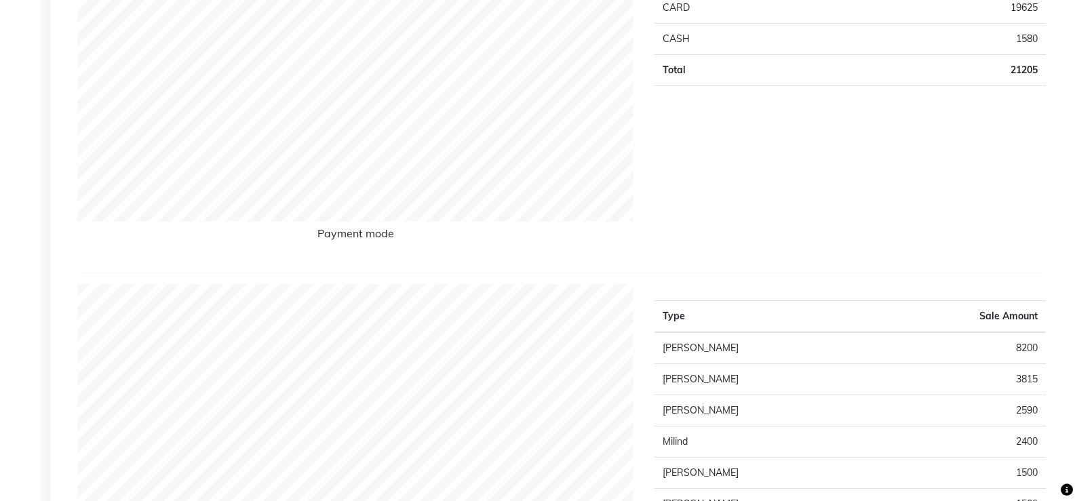
scroll to position [136, 0]
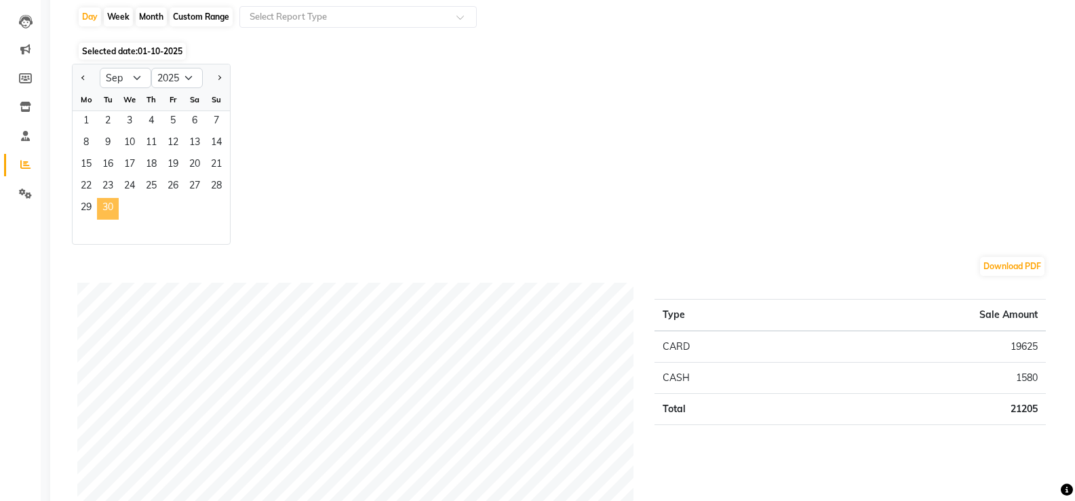
click at [109, 211] on span "30" at bounding box center [108, 209] width 22 height 22
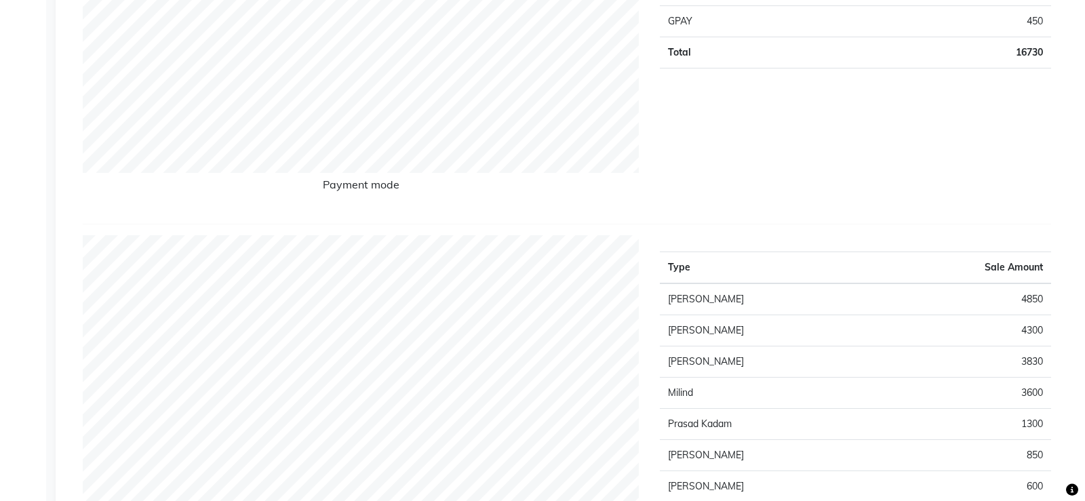
scroll to position [0, 0]
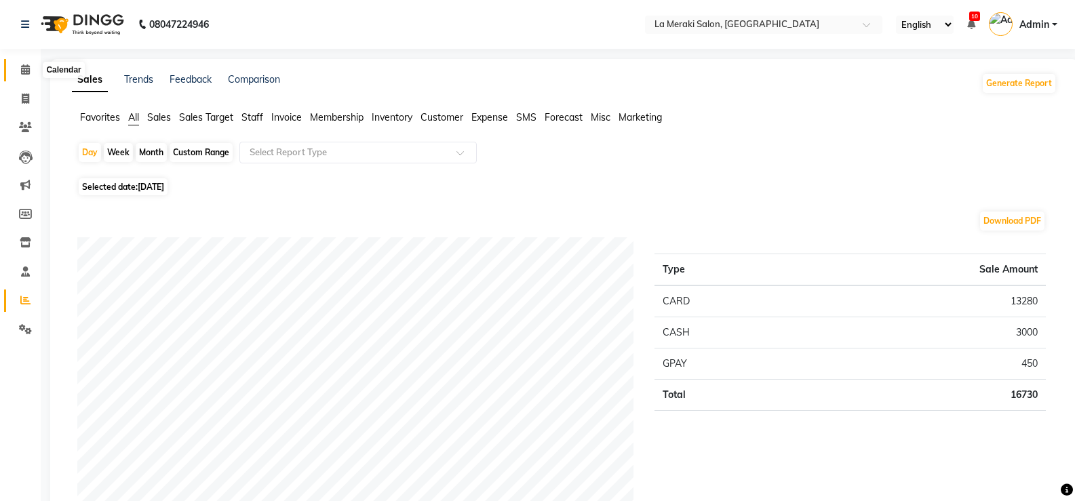
click at [22, 74] on icon at bounding box center [25, 69] width 9 height 10
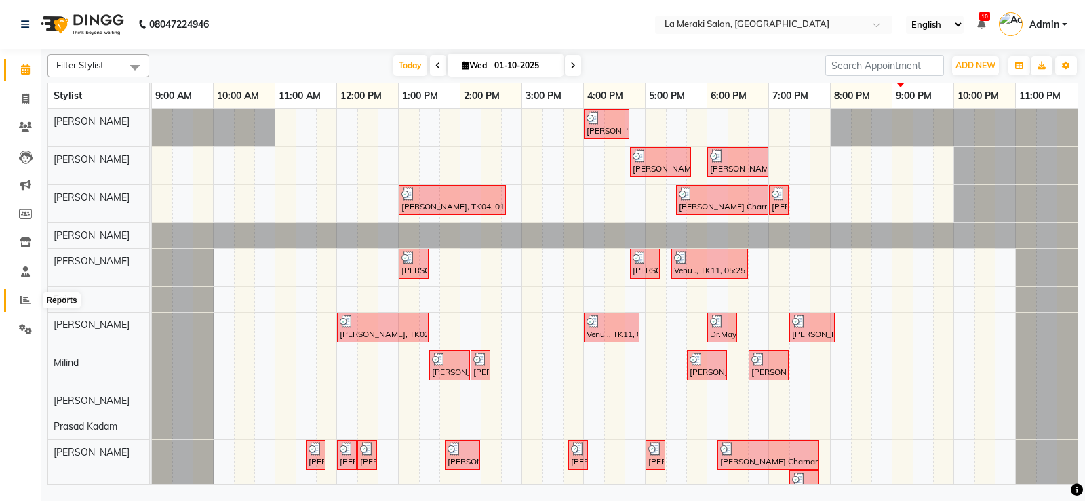
click at [26, 295] on icon at bounding box center [25, 300] width 10 height 10
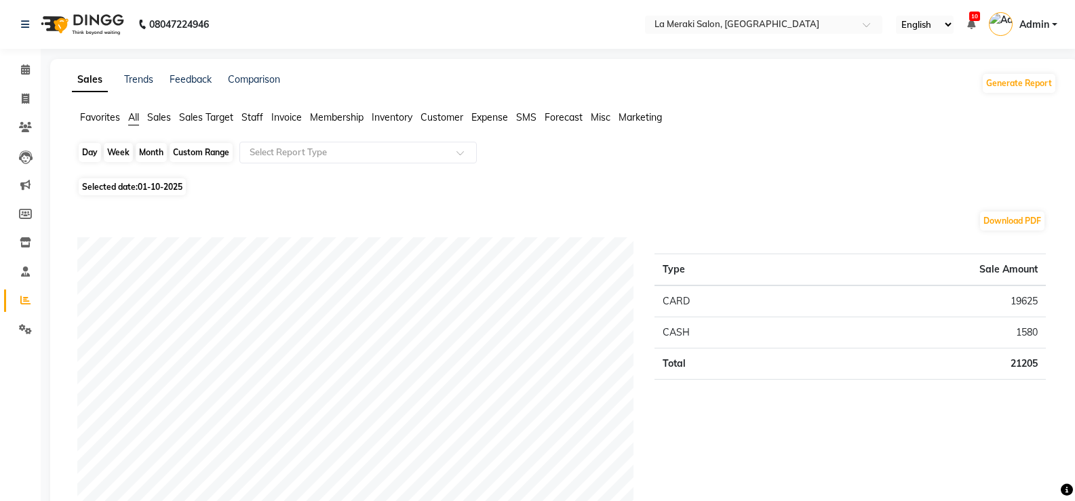
click at [95, 151] on div "Day" at bounding box center [90, 152] width 22 height 19
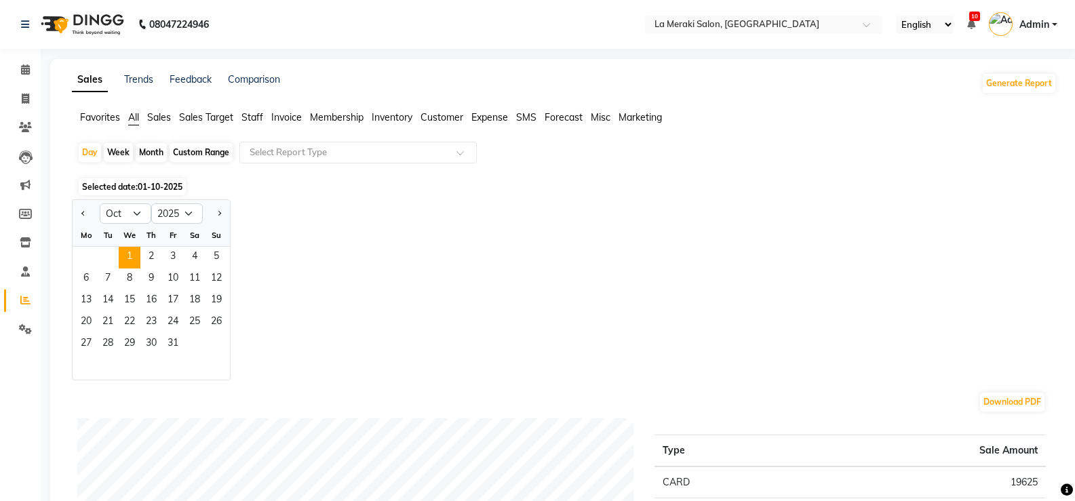
click at [90, 211] on div at bounding box center [86, 214] width 27 height 22
click at [81, 218] on button "Previous month" at bounding box center [83, 214] width 11 height 22
click at [112, 338] on span "30" at bounding box center [108, 345] width 22 height 22
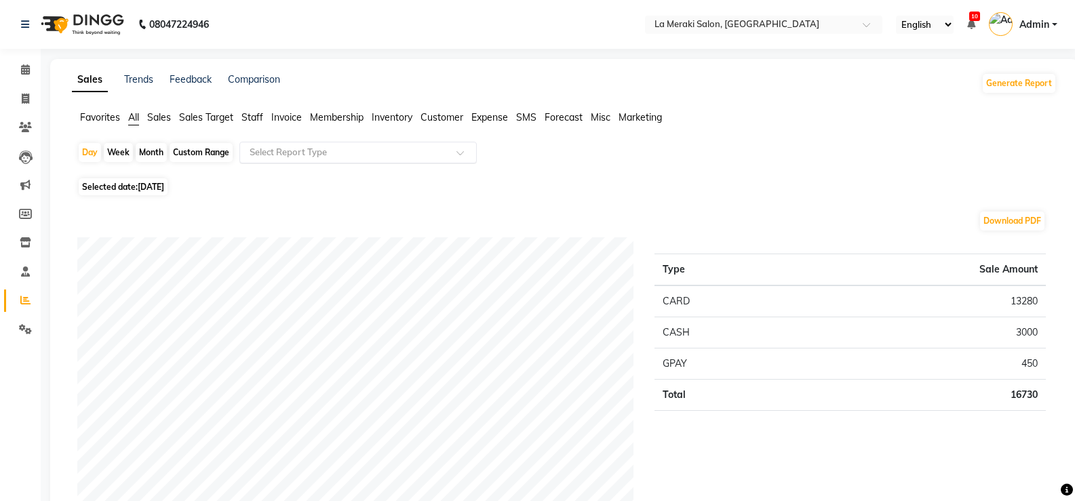
click at [427, 161] on div "Select Report Type" at bounding box center [357, 153] width 237 height 22
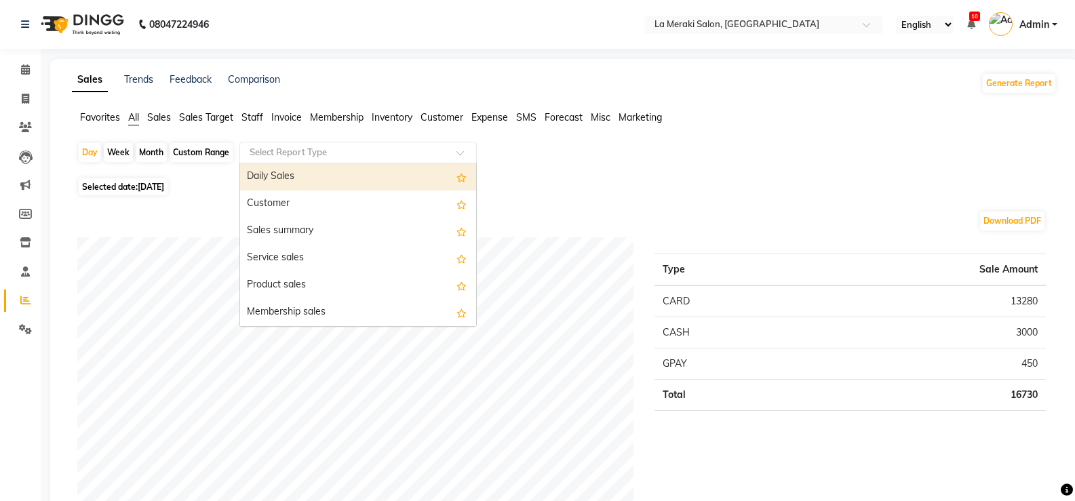
click at [354, 176] on div "Daily Sales" at bounding box center [358, 176] width 236 height 27
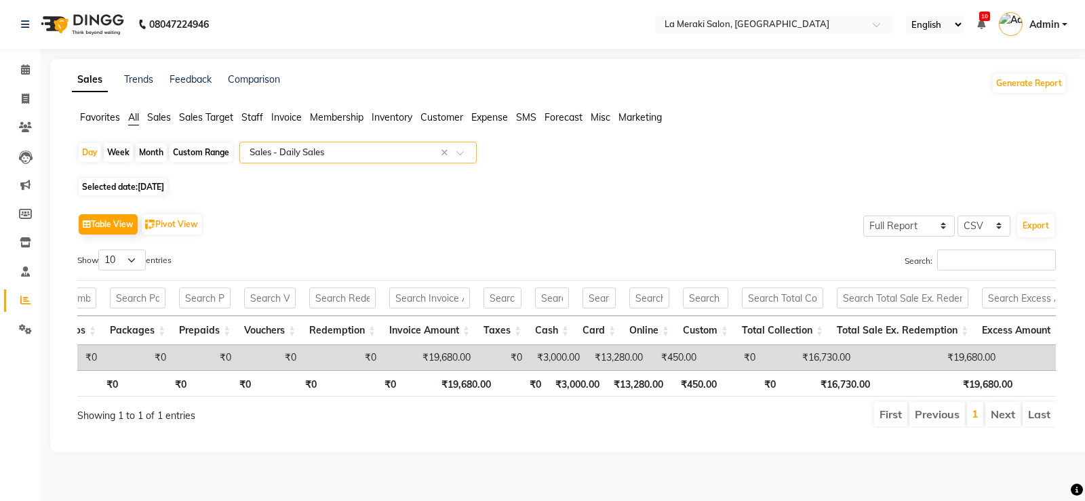
scroll to position [0, 1430]
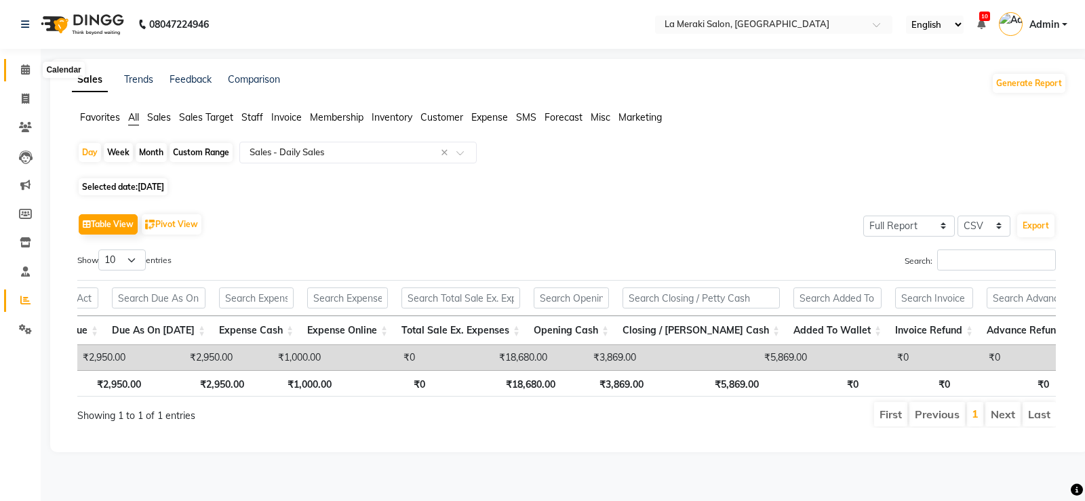
click at [26, 68] on icon at bounding box center [25, 69] width 9 height 10
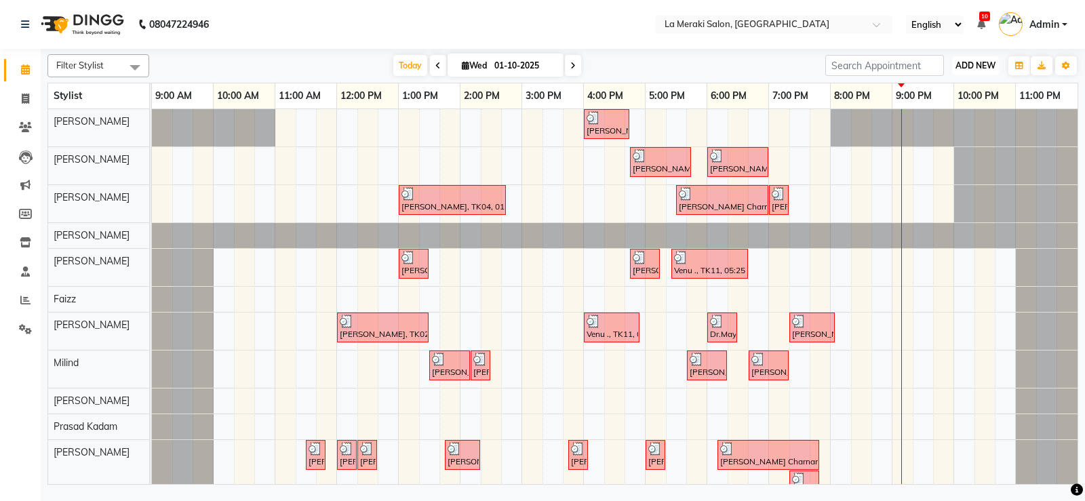
click at [976, 65] on span "ADD NEW" at bounding box center [976, 65] width 40 height 10
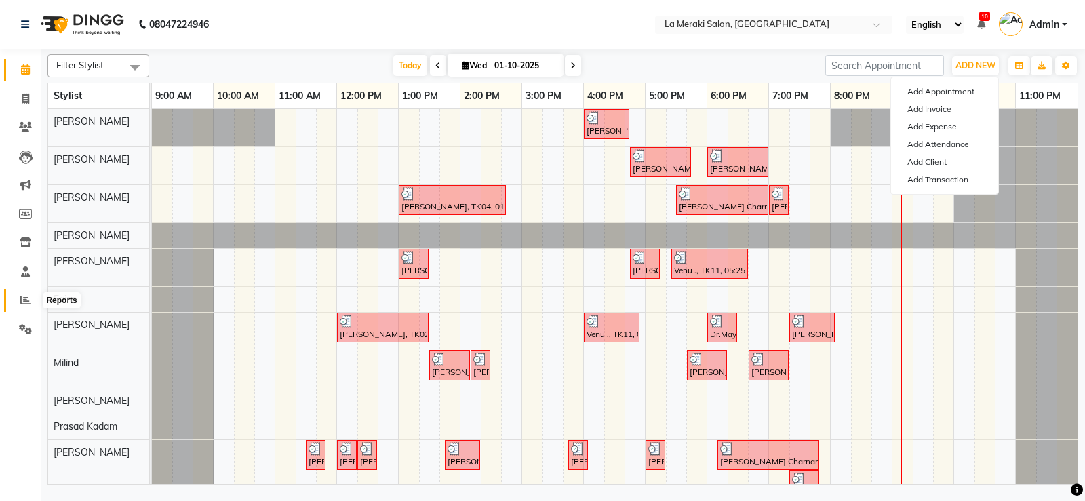
click at [26, 299] on icon at bounding box center [25, 300] width 10 height 10
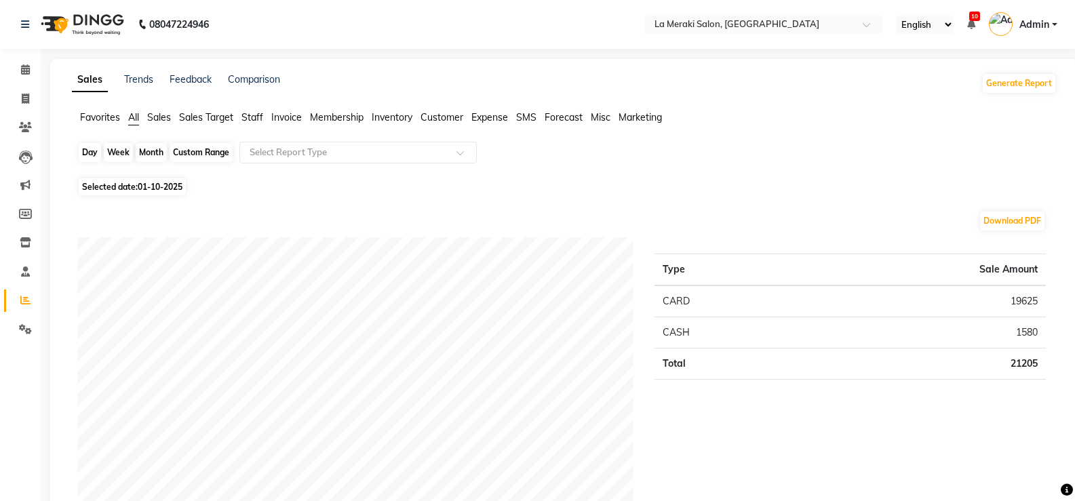
click at [83, 147] on div "Day" at bounding box center [90, 152] width 22 height 19
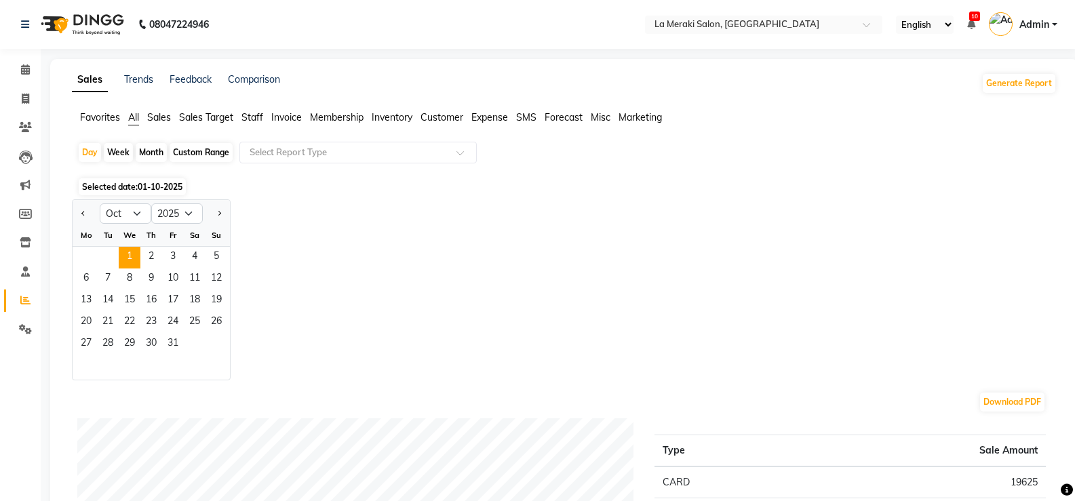
click at [75, 212] on div at bounding box center [86, 214] width 27 height 22
click at [84, 213] on span "Previous month" at bounding box center [83, 212] width 5 height 5
click at [106, 341] on span "30" at bounding box center [108, 345] width 22 height 22
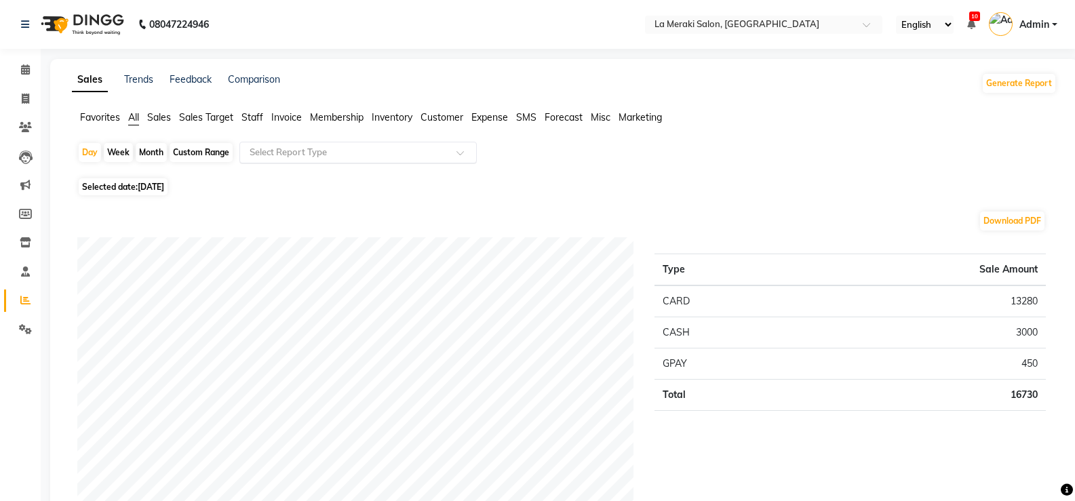
click at [406, 145] on div "Select Report Type" at bounding box center [357, 153] width 237 height 22
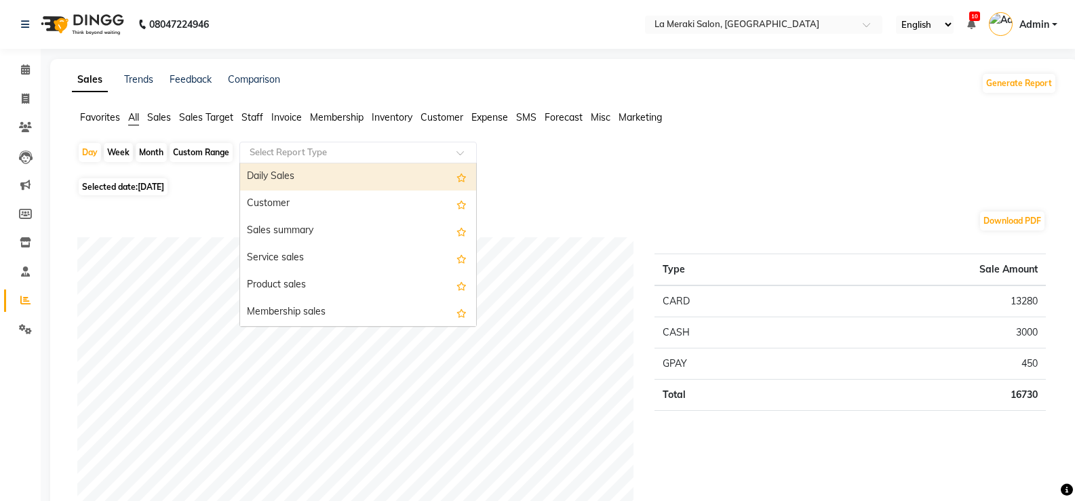
click at [355, 184] on div "Daily Sales" at bounding box center [358, 176] width 236 height 27
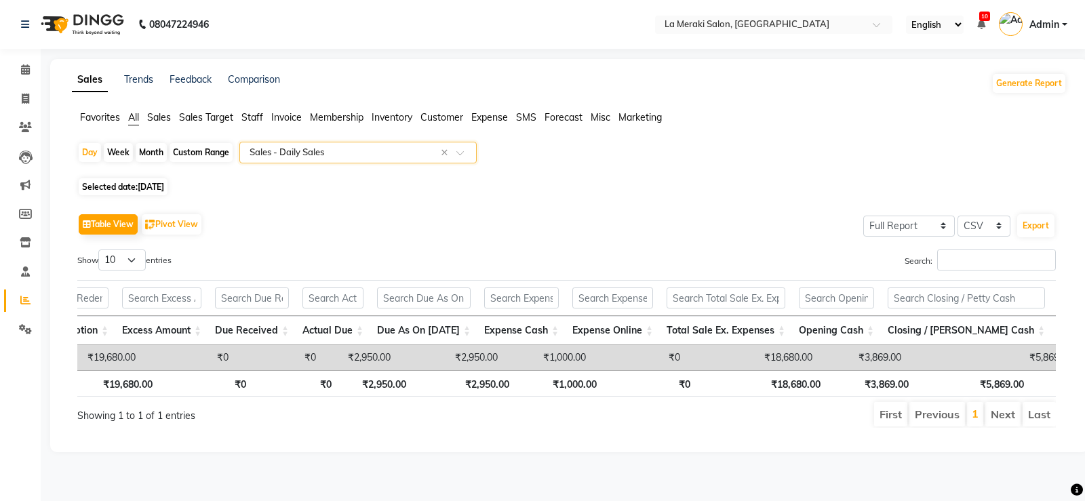
scroll to position [0, 1161]
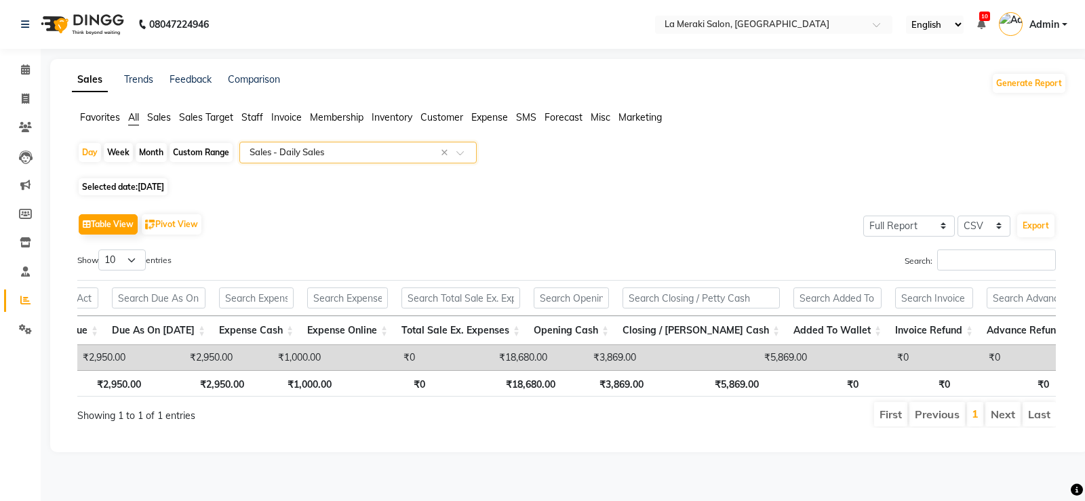
click at [270, 149] on input "text" at bounding box center [344, 153] width 195 height 14
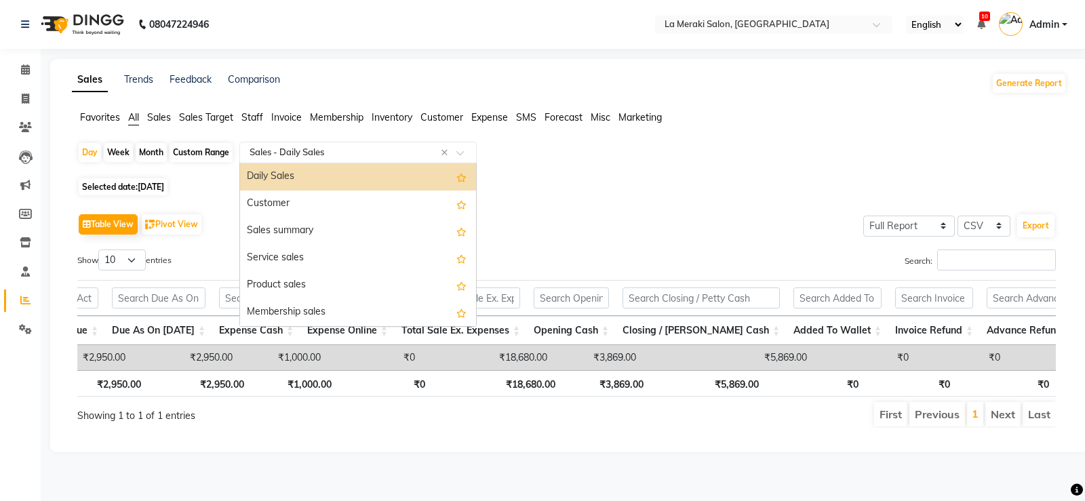
click at [265, 178] on div "Daily Sales" at bounding box center [358, 176] width 236 height 27
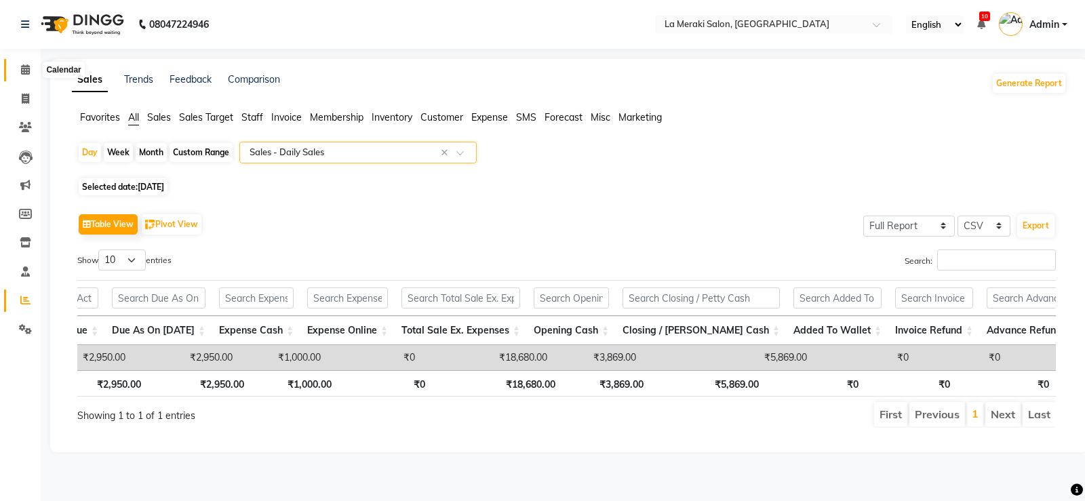
click at [26, 65] on icon at bounding box center [25, 69] width 9 height 10
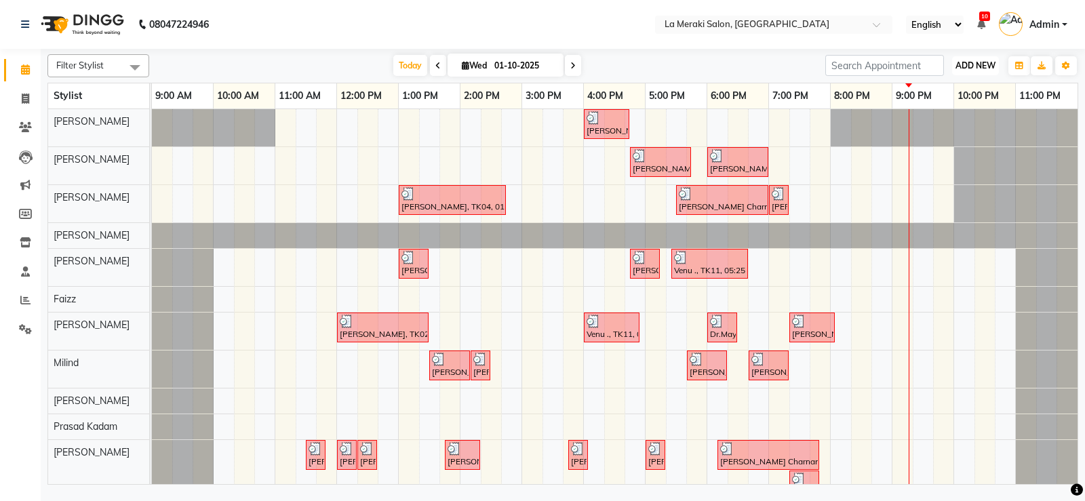
click at [966, 62] on span "ADD NEW" at bounding box center [976, 65] width 40 height 10
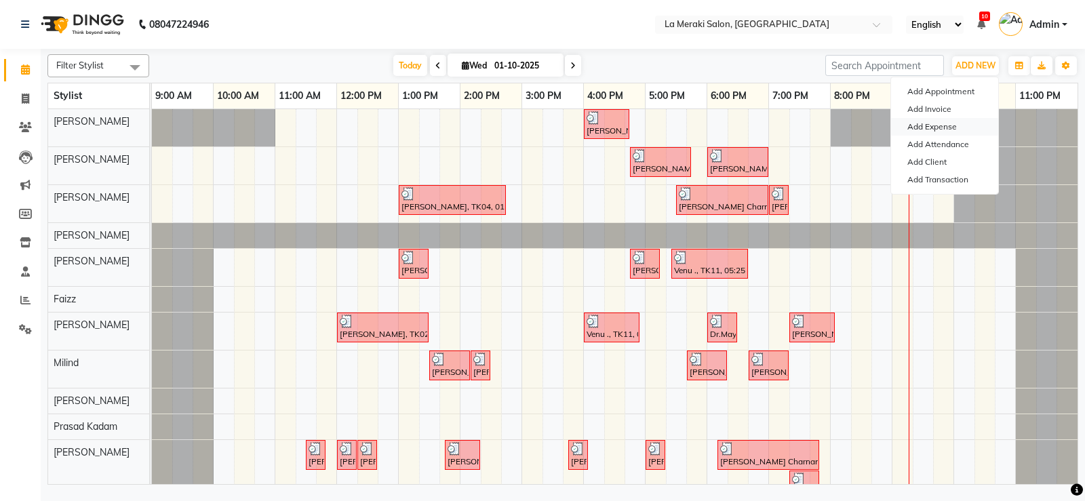
click at [934, 125] on link "Add Expense" at bounding box center [944, 127] width 107 height 18
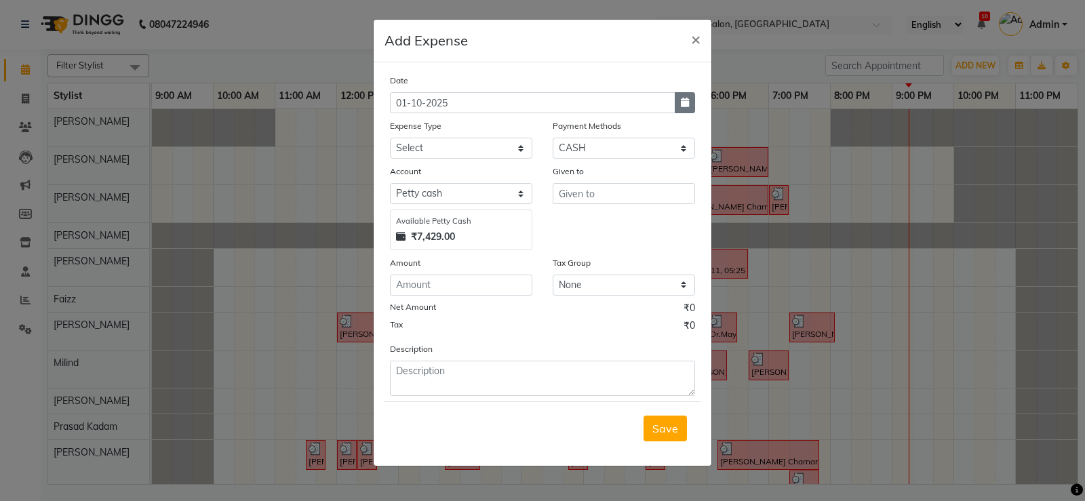
click at [681, 102] on icon "button" at bounding box center [685, 102] width 8 height 9
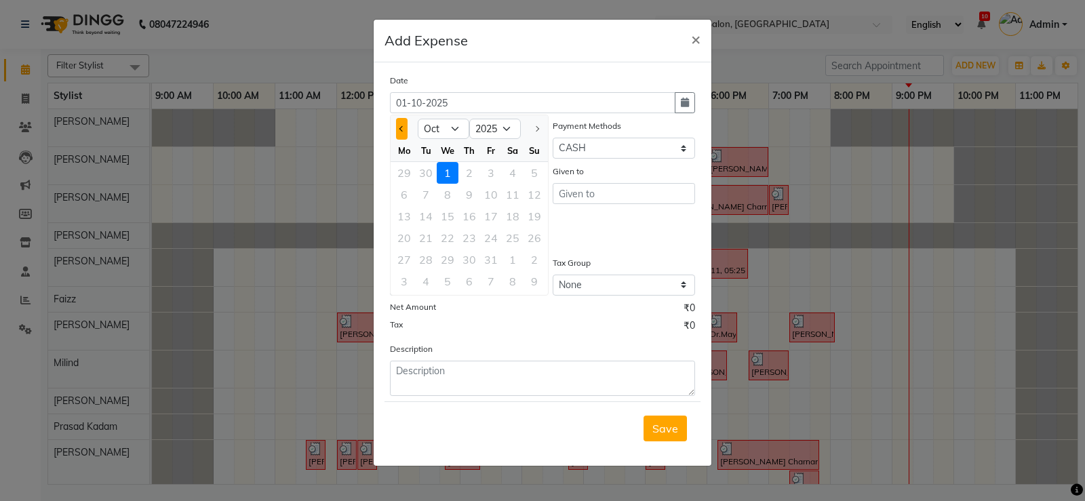
click at [401, 130] on span "Previous month" at bounding box center [401, 128] width 5 height 5
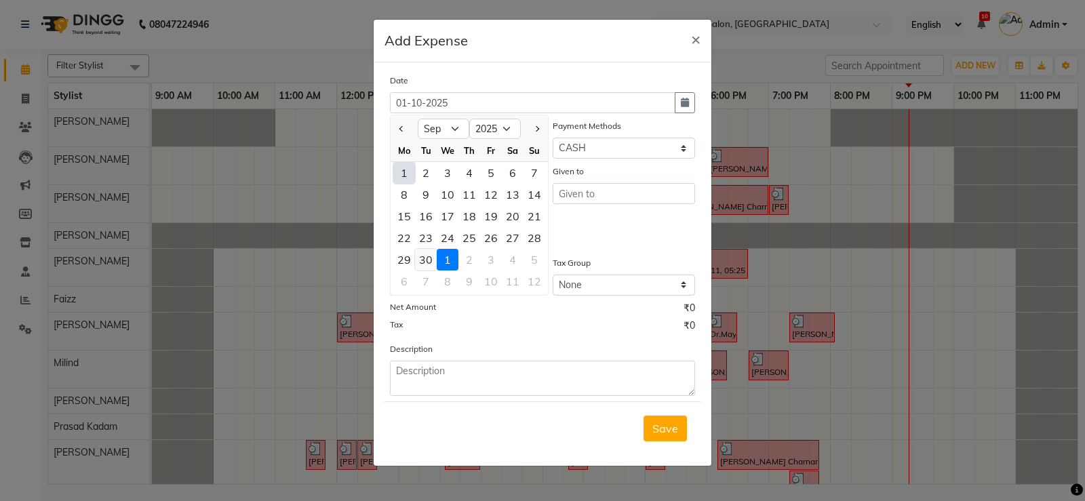
click at [425, 259] on div "30" at bounding box center [426, 260] width 22 height 22
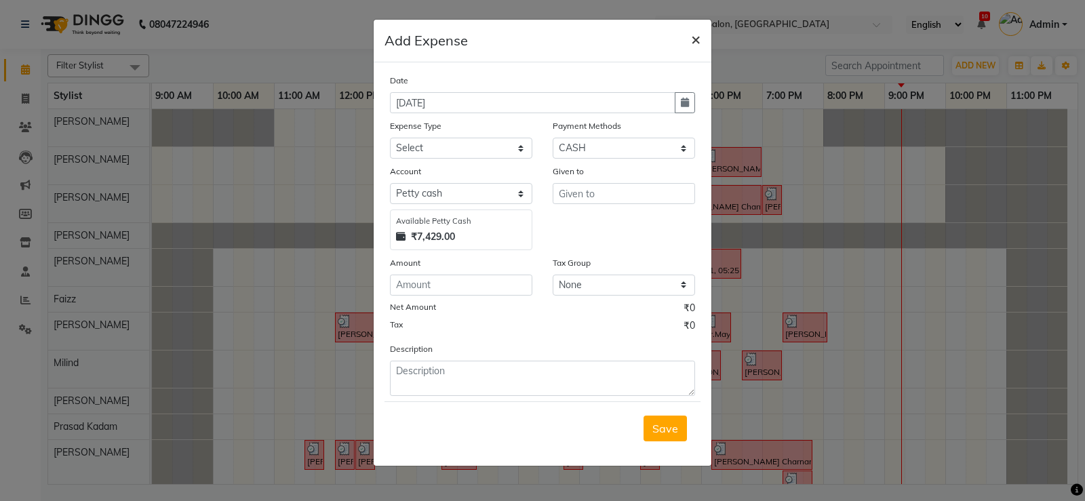
click at [689, 36] on button "×" at bounding box center [695, 39] width 31 height 38
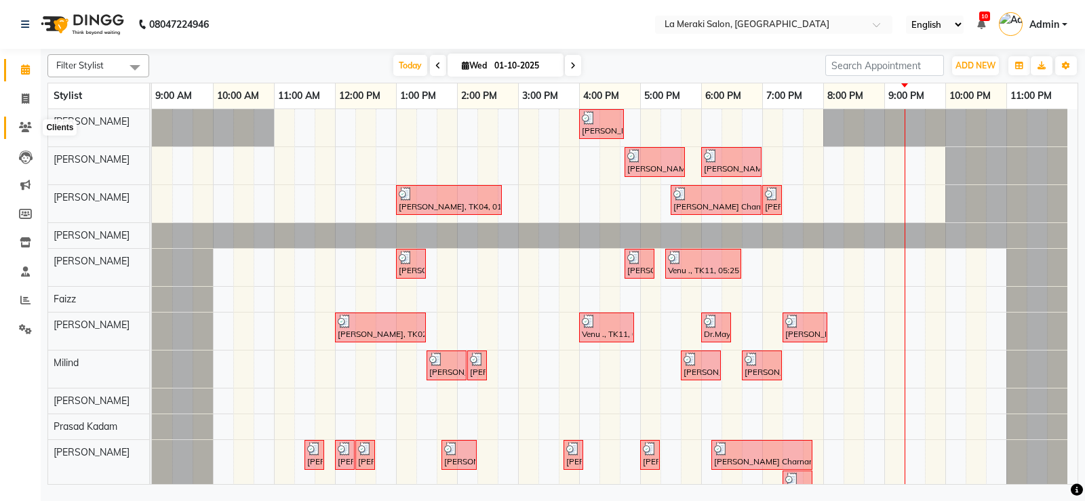
click at [22, 123] on icon at bounding box center [25, 127] width 13 height 10
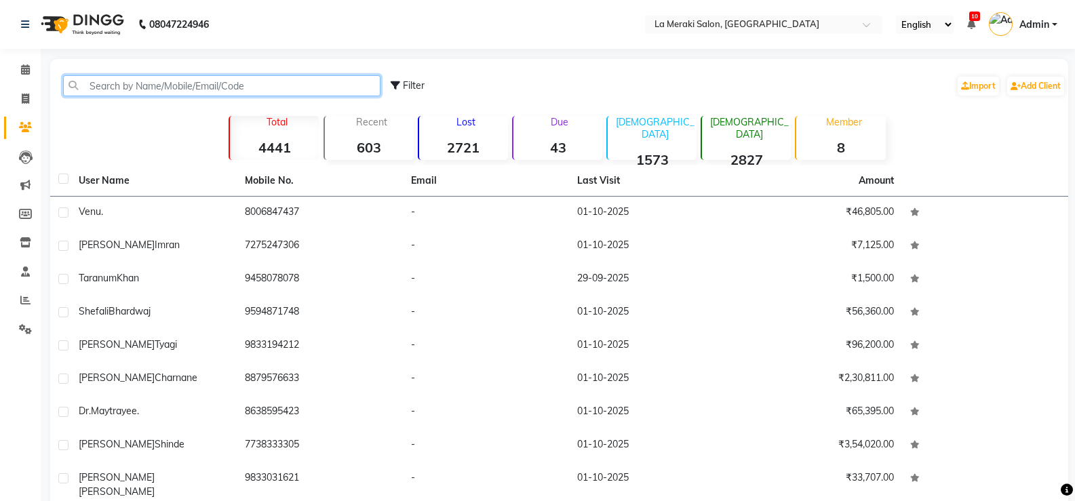
click at [321, 80] on input "text" at bounding box center [221, 85] width 317 height 21
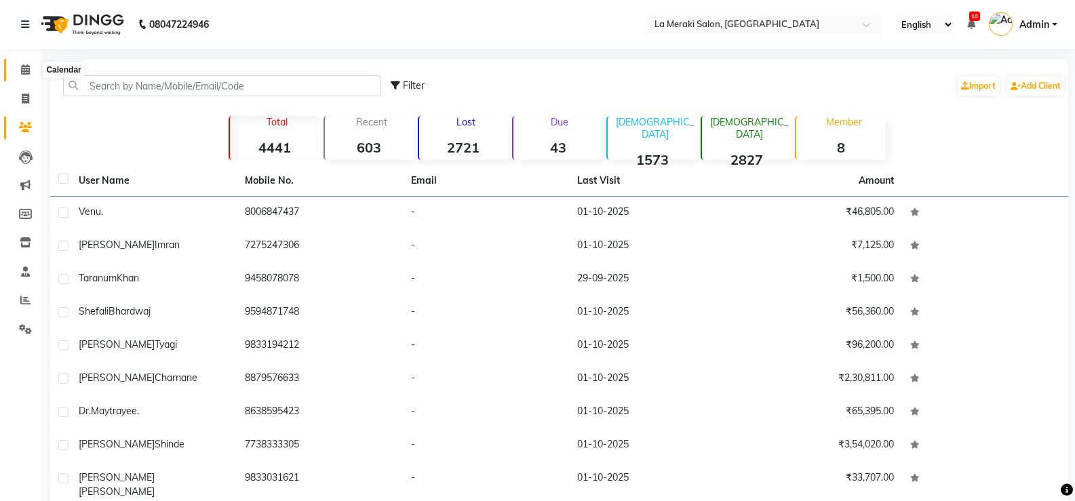
click at [27, 69] on icon at bounding box center [25, 69] width 9 height 10
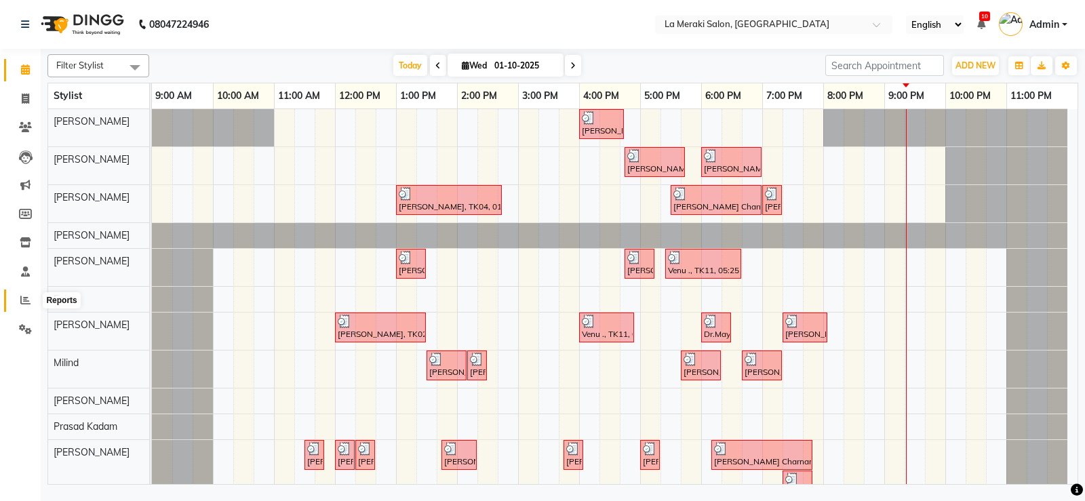
click at [25, 300] on icon at bounding box center [25, 300] width 10 height 10
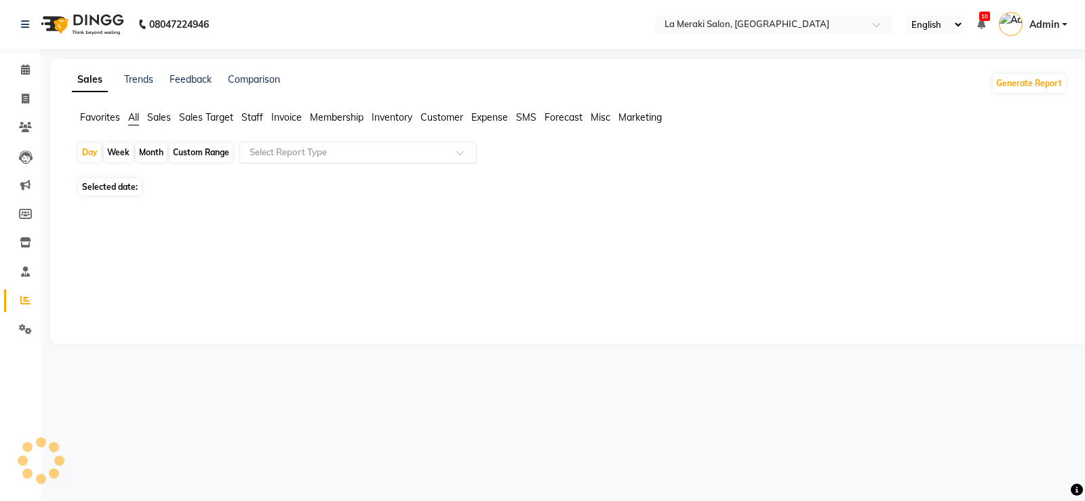
click at [296, 144] on div "Select Report Type" at bounding box center [357, 153] width 237 height 22
click at [279, 175] on div "No items found" at bounding box center [358, 175] width 236 height 25
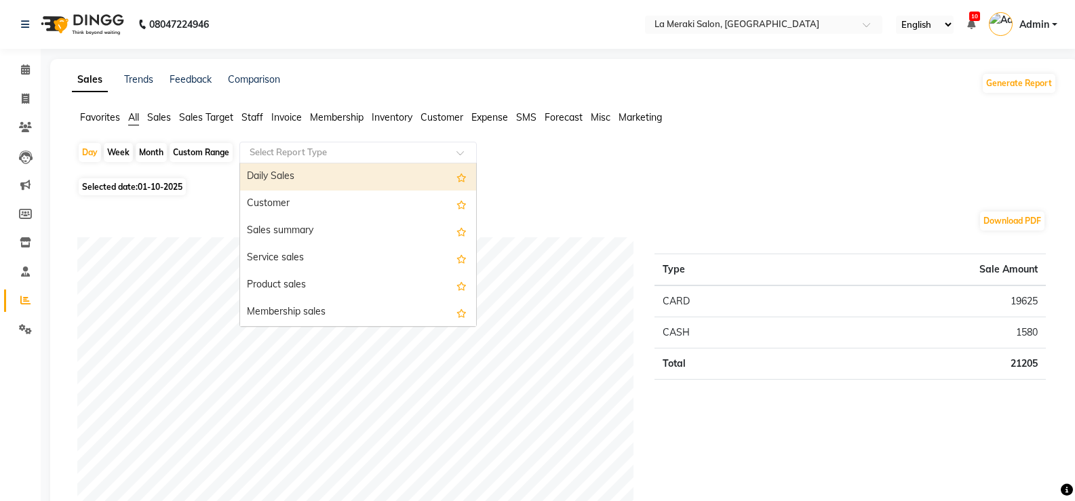
click at [322, 172] on div "Daily Sales" at bounding box center [358, 176] width 236 height 27
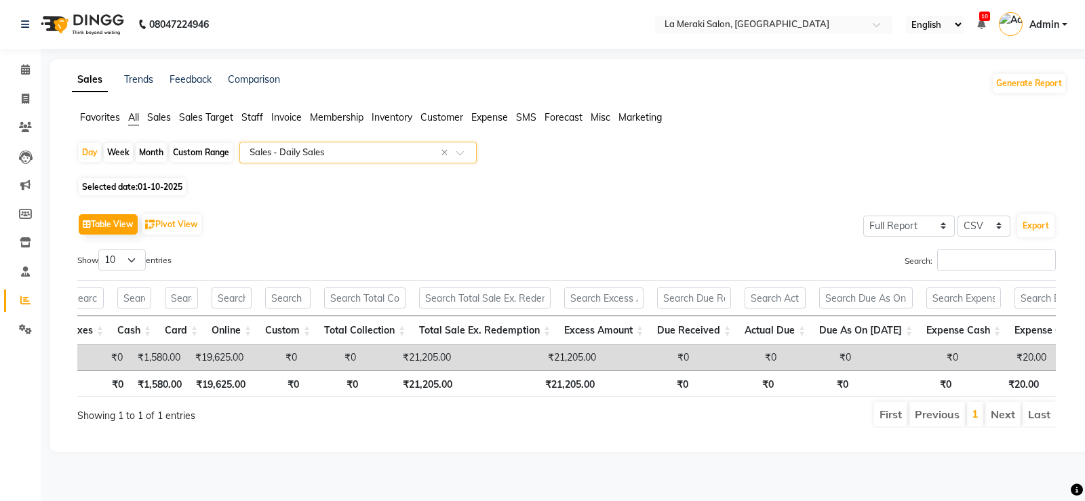
scroll to position [0, 1430]
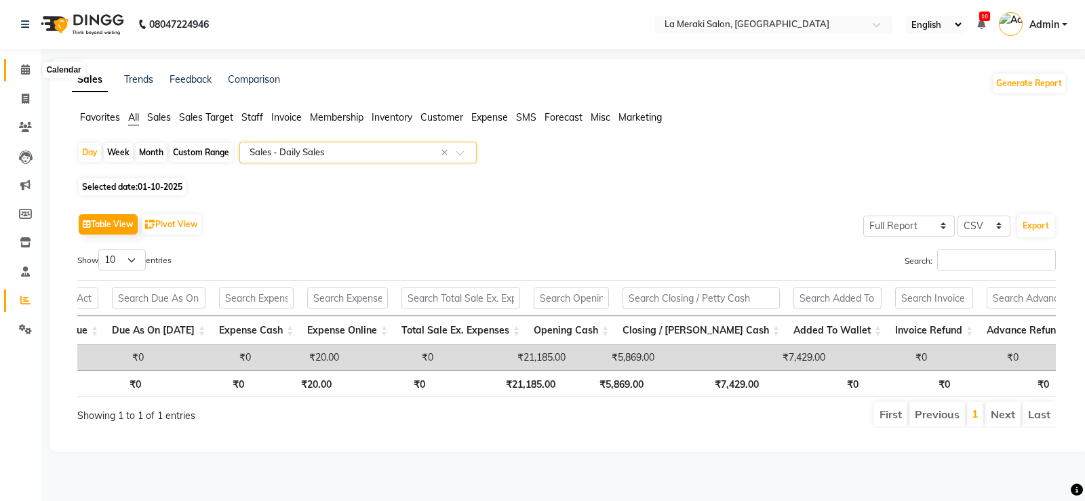
click at [26, 69] on icon at bounding box center [25, 69] width 9 height 10
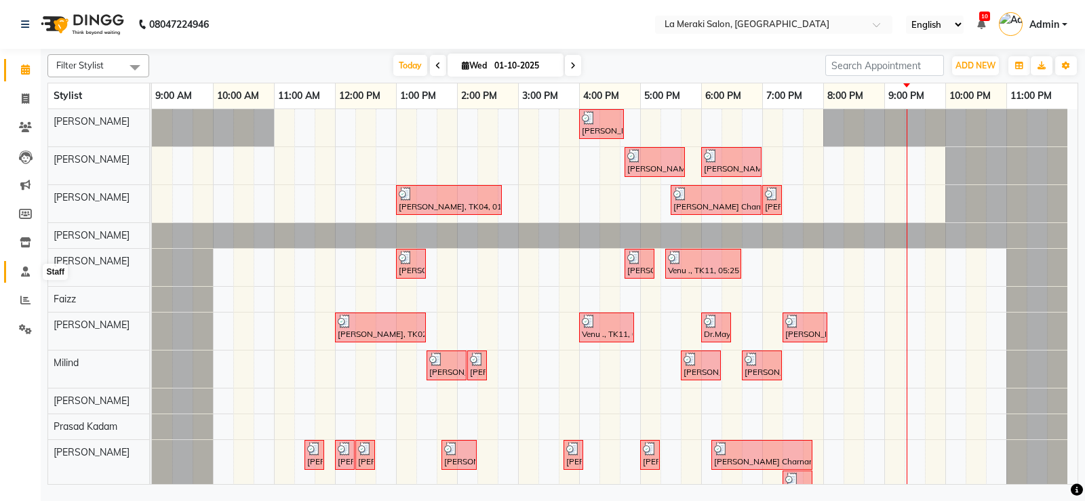
click at [24, 267] on icon at bounding box center [25, 272] width 9 height 10
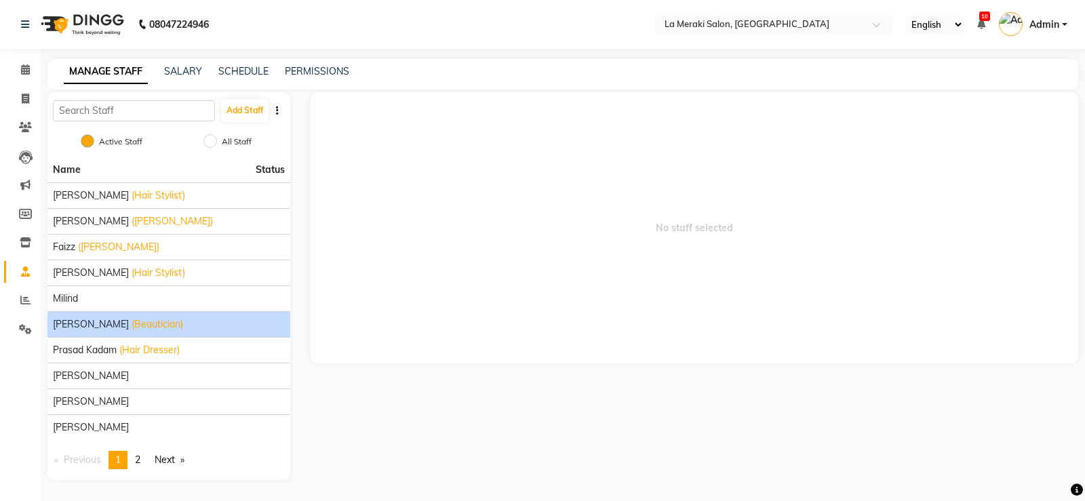
click at [58, 324] on span "[PERSON_NAME]" at bounding box center [91, 324] width 76 height 14
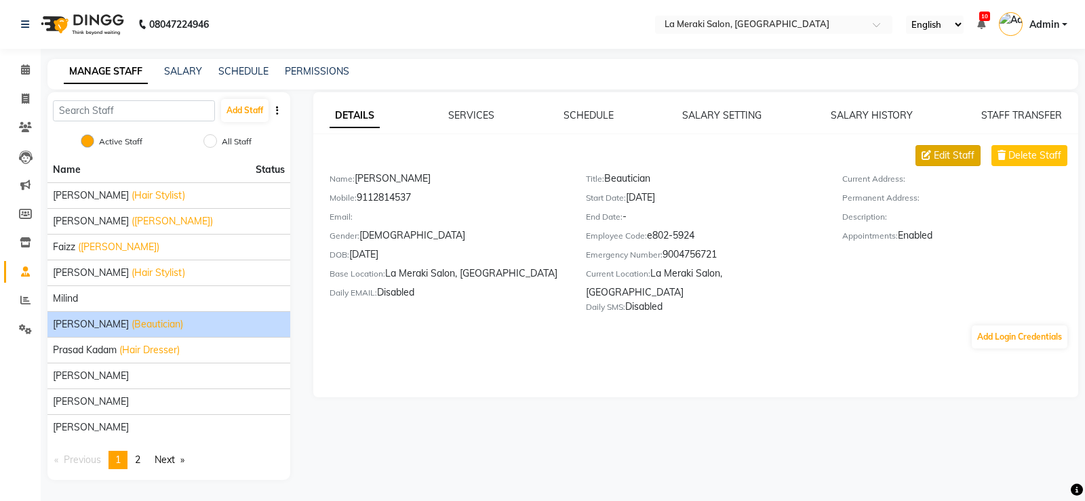
click at [964, 158] on span "Edit Staff" at bounding box center [954, 156] width 41 height 14
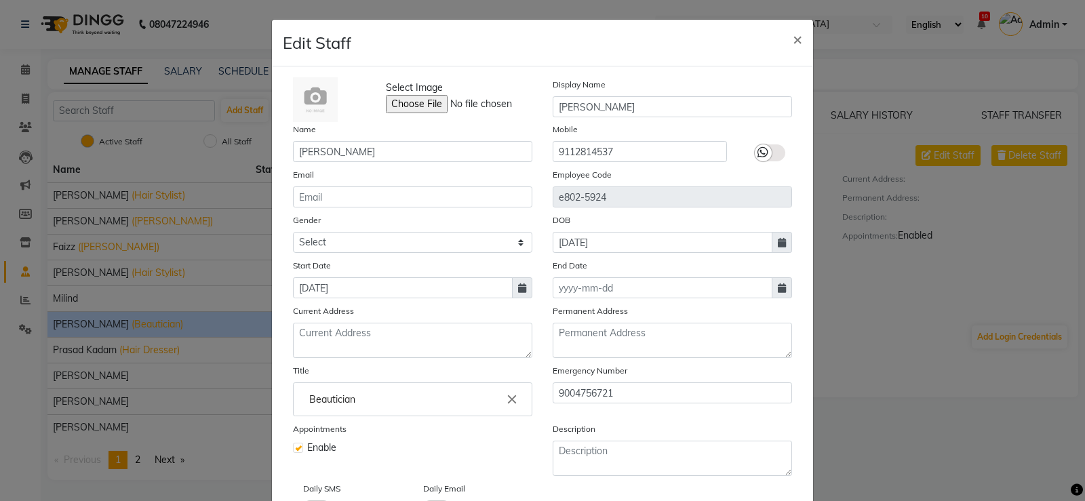
click at [778, 288] on icon at bounding box center [782, 288] width 8 height 9
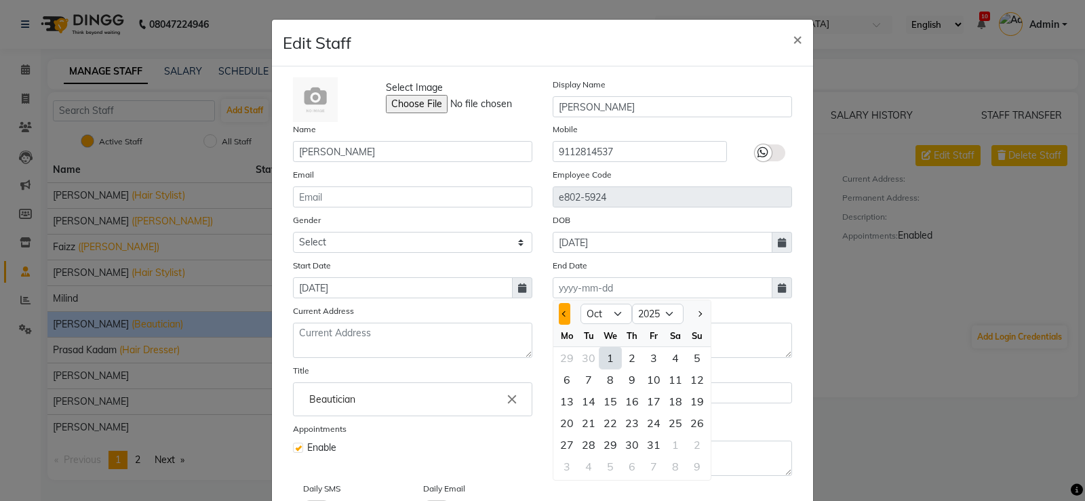
click at [562, 318] on button "Previous month" at bounding box center [565, 314] width 12 height 22
click at [568, 446] on div "29" at bounding box center [567, 445] width 22 height 22
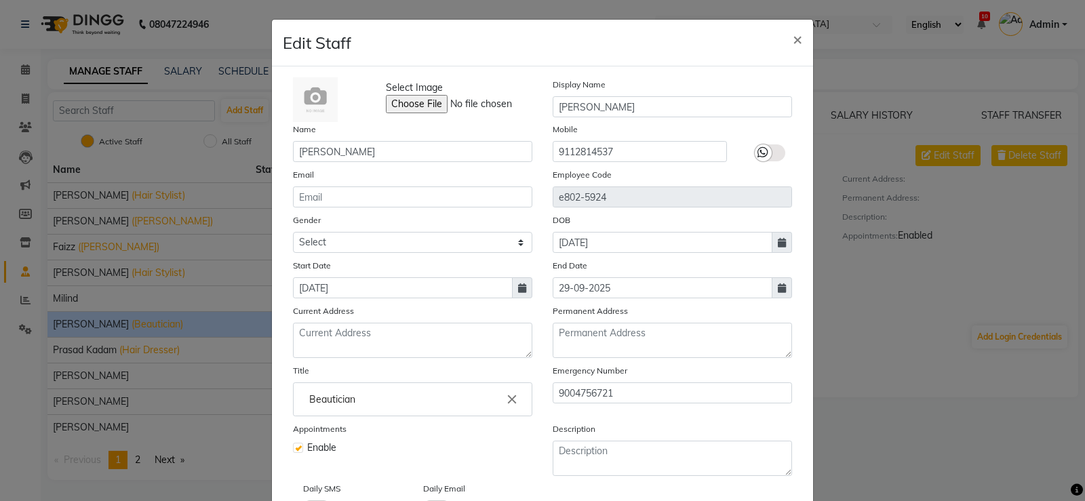
scroll to position [97, 0]
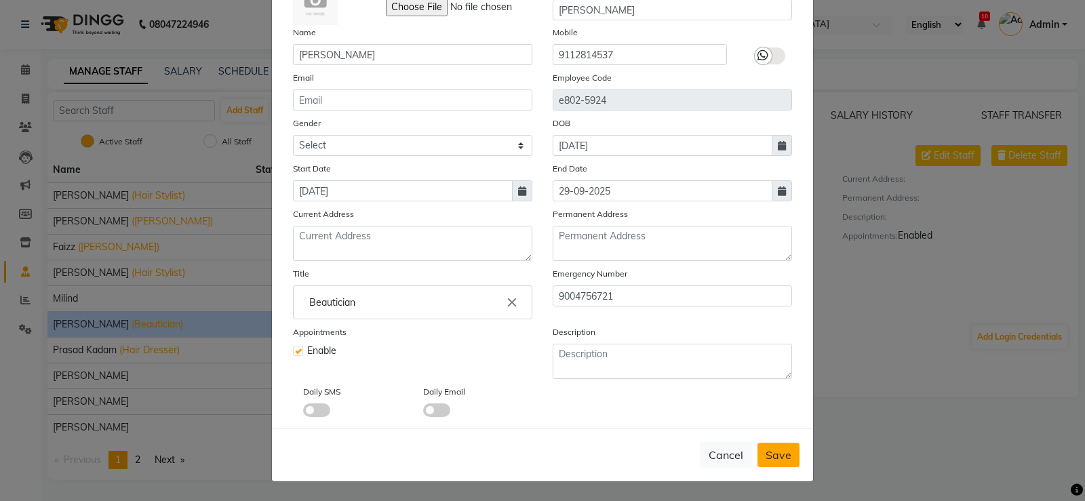
click at [766, 461] on span "Save" at bounding box center [779, 455] width 26 height 14
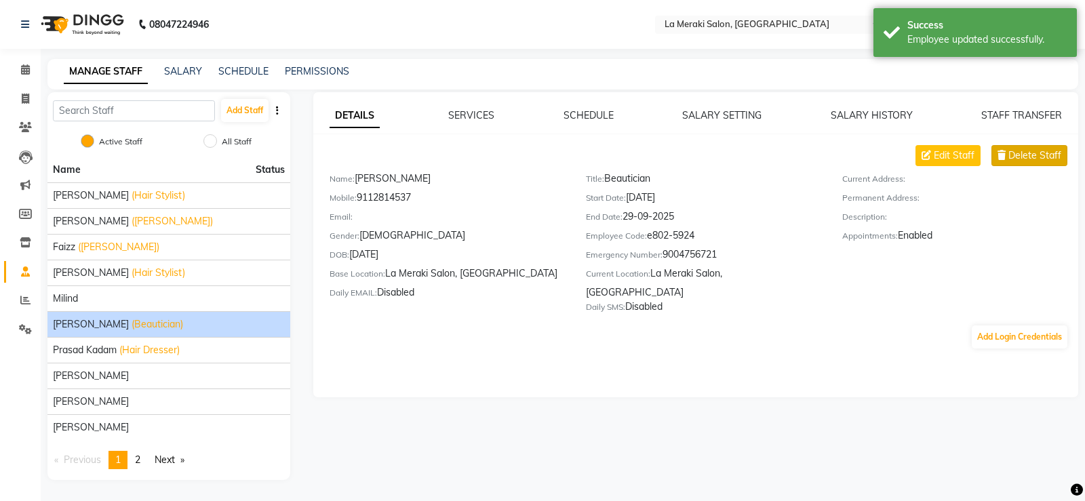
click at [1040, 157] on span "Delete Staff" at bounding box center [1035, 156] width 53 height 14
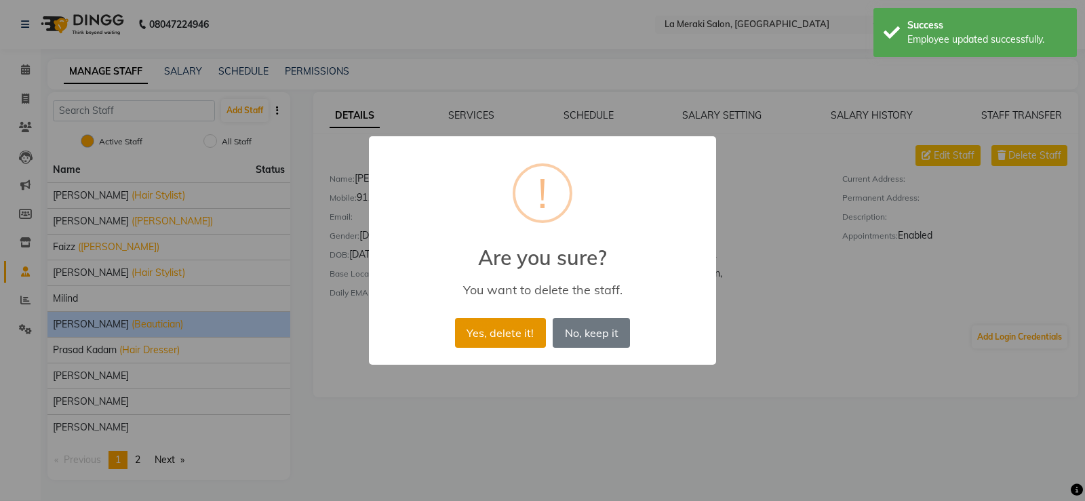
click at [513, 339] on button "Yes, delete it!" at bounding box center [500, 333] width 91 height 30
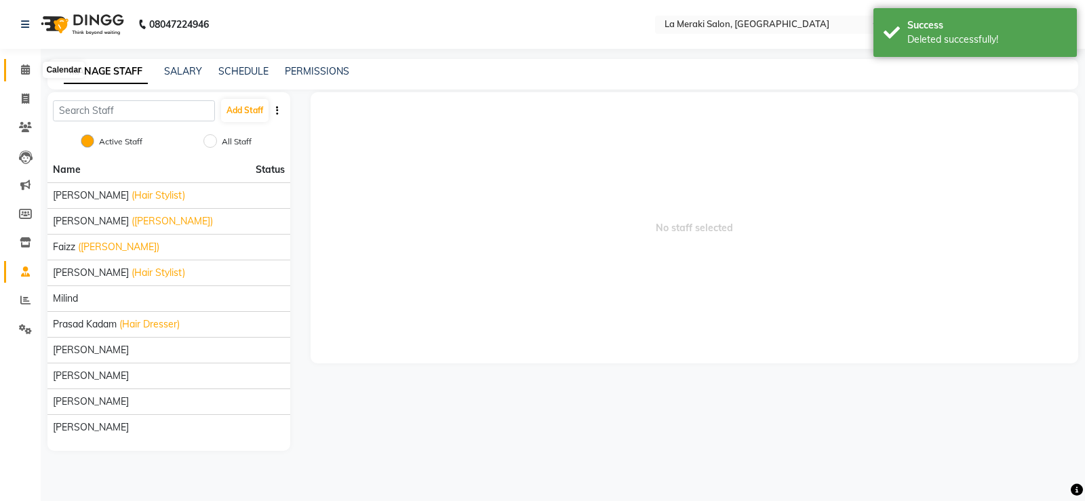
click at [28, 77] on span at bounding box center [26, 70] width 24 height 16
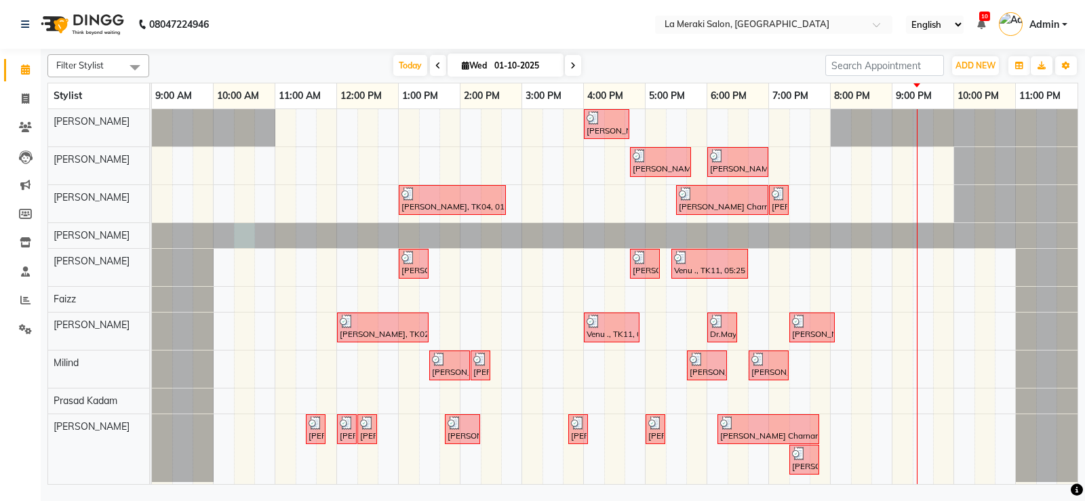
click at [152, 230] on div at bounding box center [152, 235] width 0 height 25
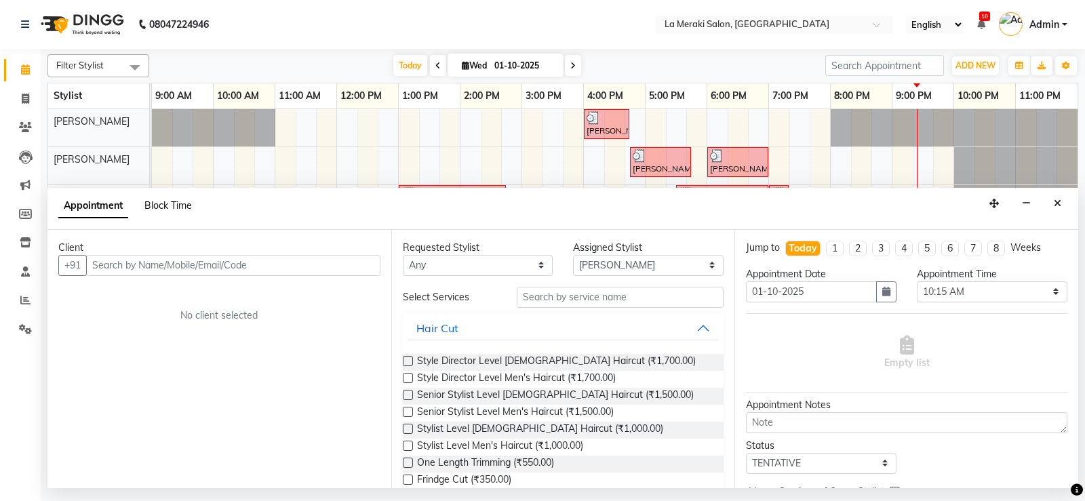
click at [170, 204] on span "Block Time" at bounding box center [167, 205] width 47 height 12
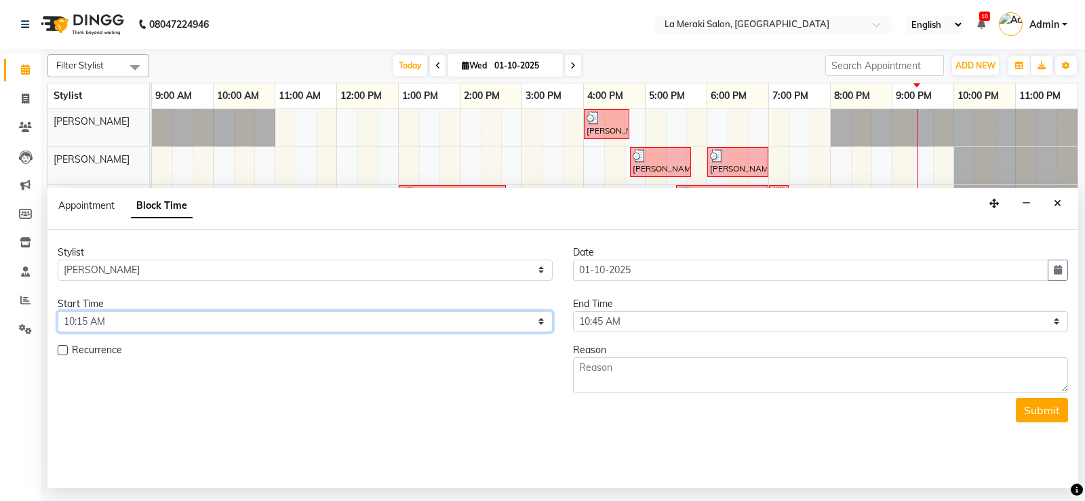
click at [165, 323] on select "Select 10:00 AM 10:05 AM 10:10 AM 10:15 AM 10:20 AM 10:25 AM 10:30 AM 10:35 AM …" at bounding box center [305, 321] width 495 height 21
click at [58, 311] on select "Select 10:00 AM 10:05 AM 10:10 AM 10:15 AM 10:20 AM 10:25 AM 10:30 AM 10:35 AM …" at bounding box center [305, 321] width 495 height 21
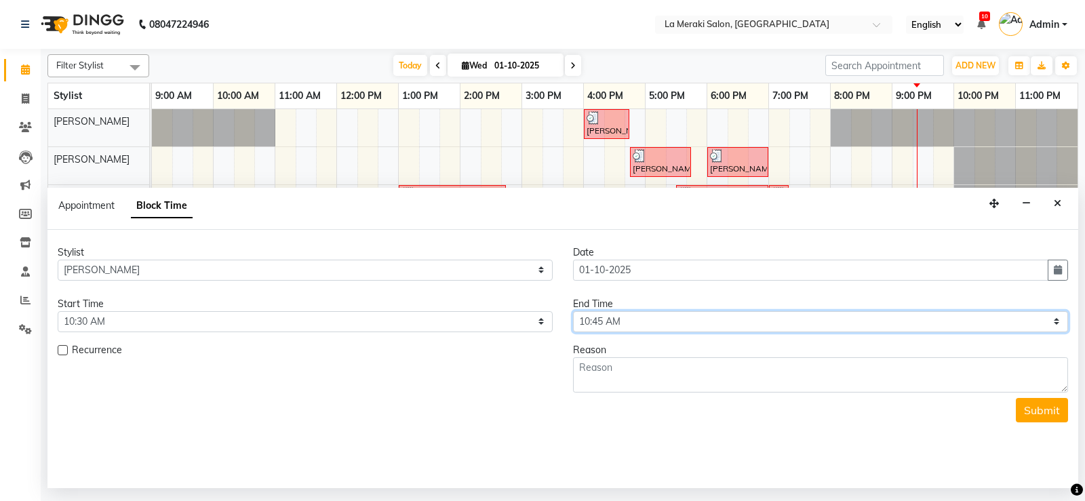
drag, startPoint x: 598, startPoint y: 324, endPoint x: 599, endPoint y: 314, distance: 10.2
click at [598, 324] on select "Select 10:00 AM 10:05 AM 10:10 AM 10:15 AM 10:20 AM 10:25 AM 10:30 AM 10:35 AM …" at bounding box center [820, 321] width 495 height 21
click at [573, 311] on select "Select 10:00 AM 10:05 AM 10:10 AM 10:15 AM 10:20 AM 10:25 AM 10:30 AM 10:35 AM …" at bounding box center [820, 321] width 495 height 21
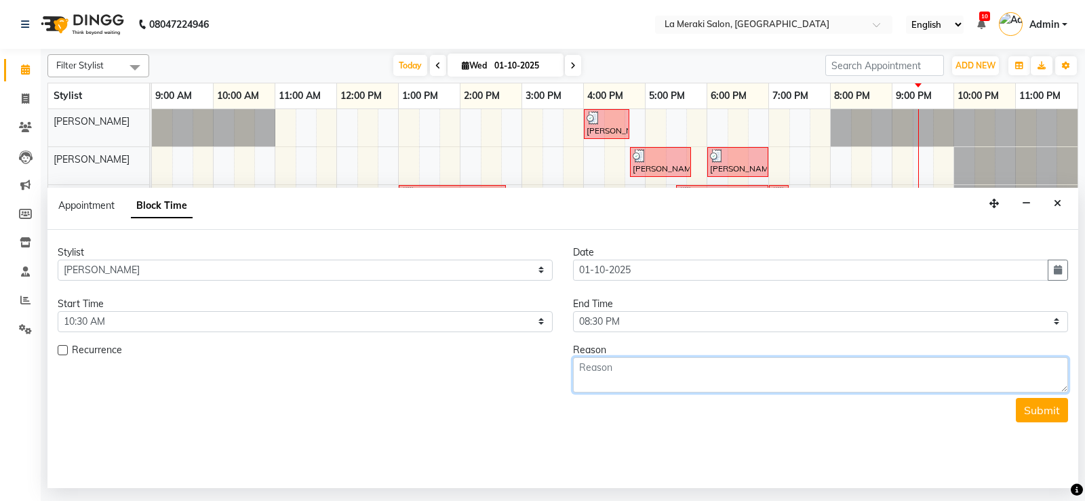
drag, startPoint x: 656, startPoint y: 372, endPoint x: 619, endPoint y: 385, distance: 39.3
click at [654, 373] on textarea at bounding box center [820, 374] width 495 height 35
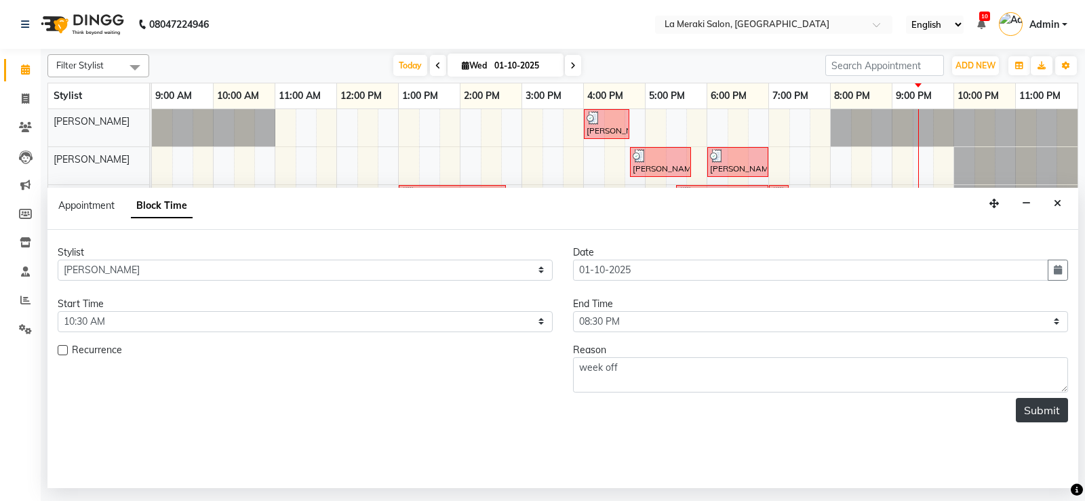
click at [1042, 408] on button "Submit" at bounding box center [1042, 410] width 52 height 24
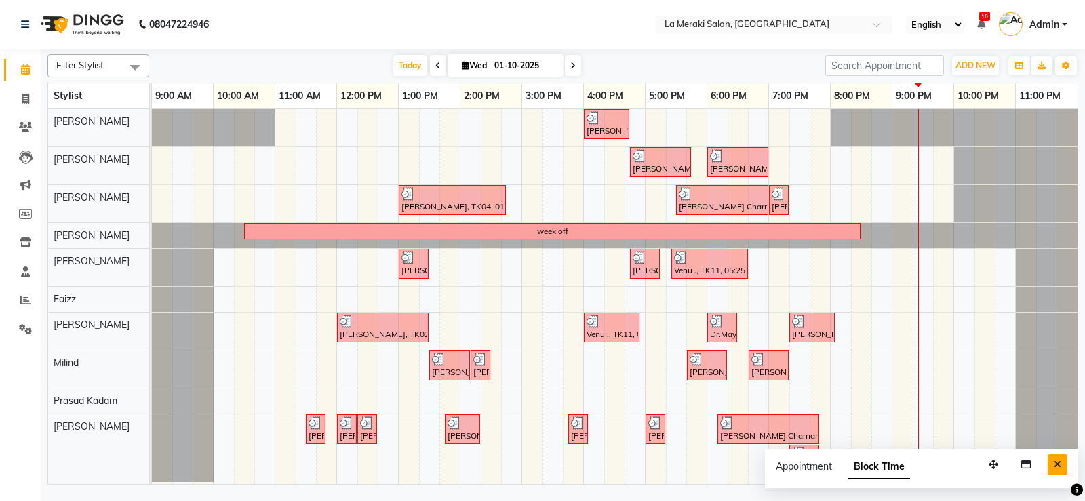
click at [1059, 462] on icon "Close" at bounding box center [1057, 464] width 7 height 9
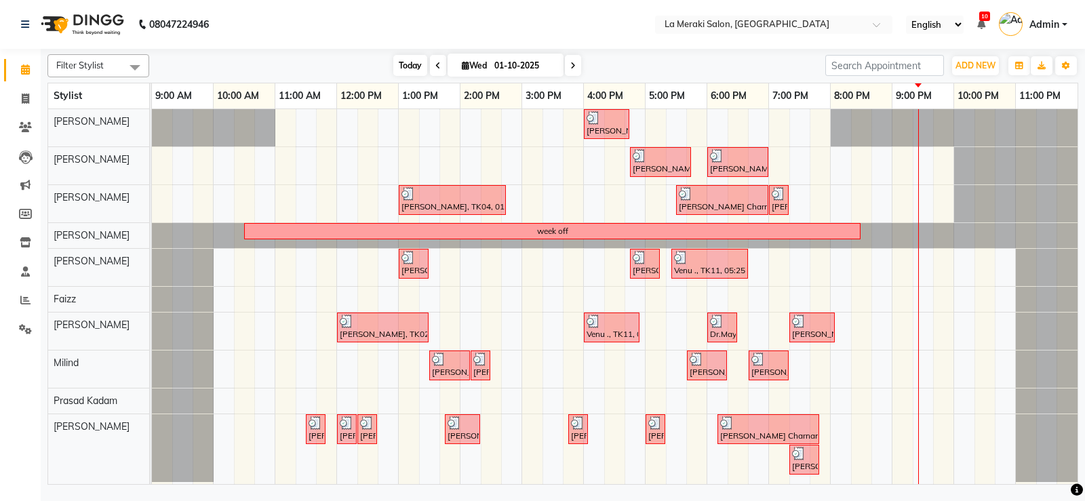
click at [397, 63] on span "Today" at bounding box center [410, 65] width 34 height 21
click at [152, 132] on div at bounding box center [152, 127] width 0 height 37
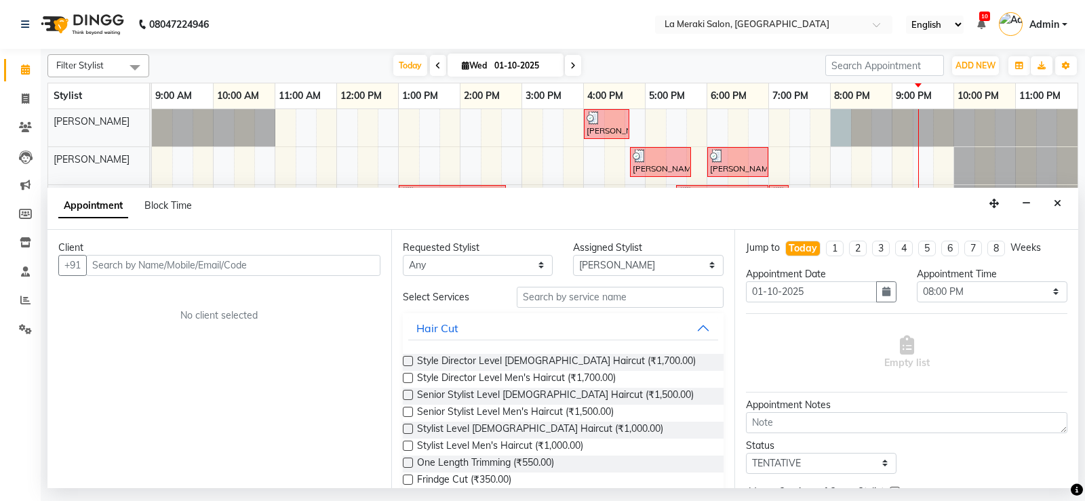
click at [309, 261] on input "text" at bounding box center [233, 265] width 294 height 21
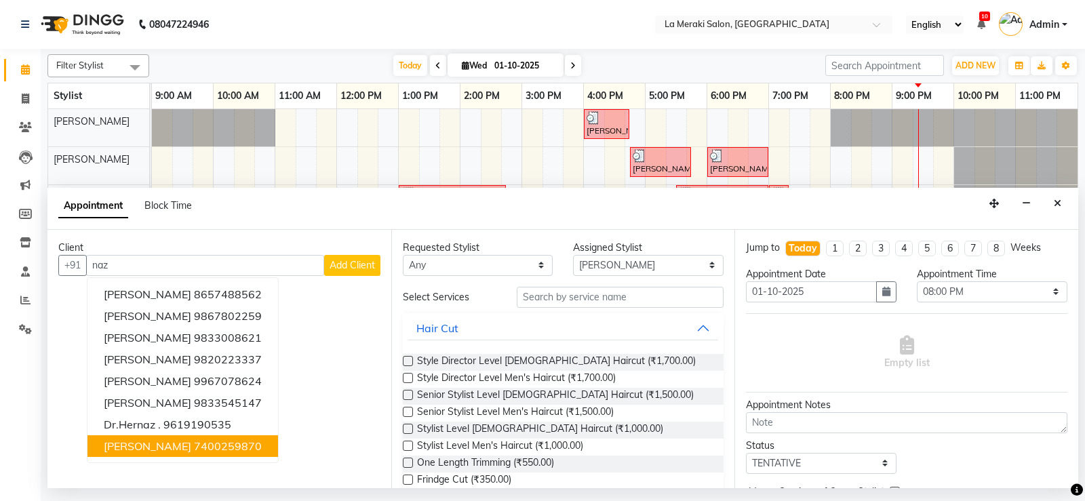
click at [146, 448] on span "Nazeem Ansari" at bounding box center [147, 447] width 87 height 14
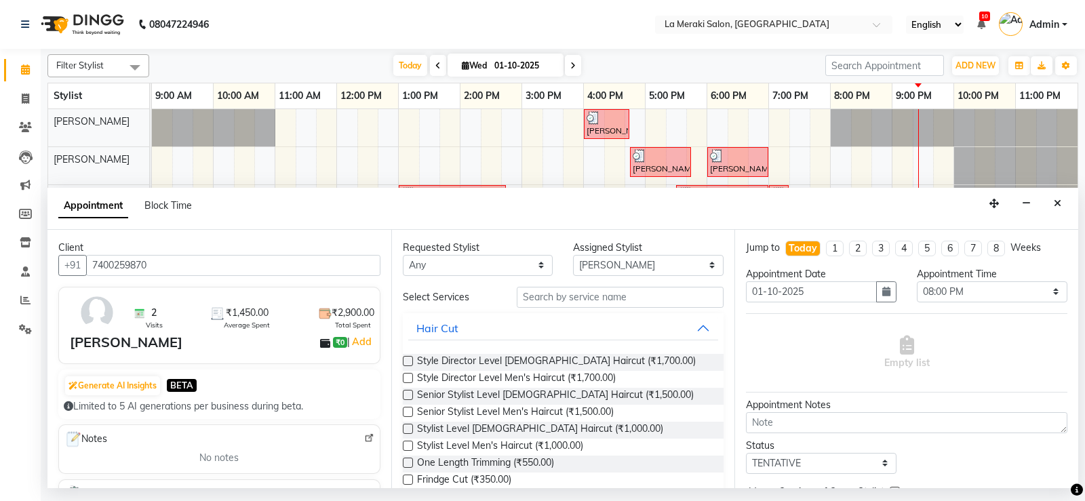
scroll to position [136, 0]
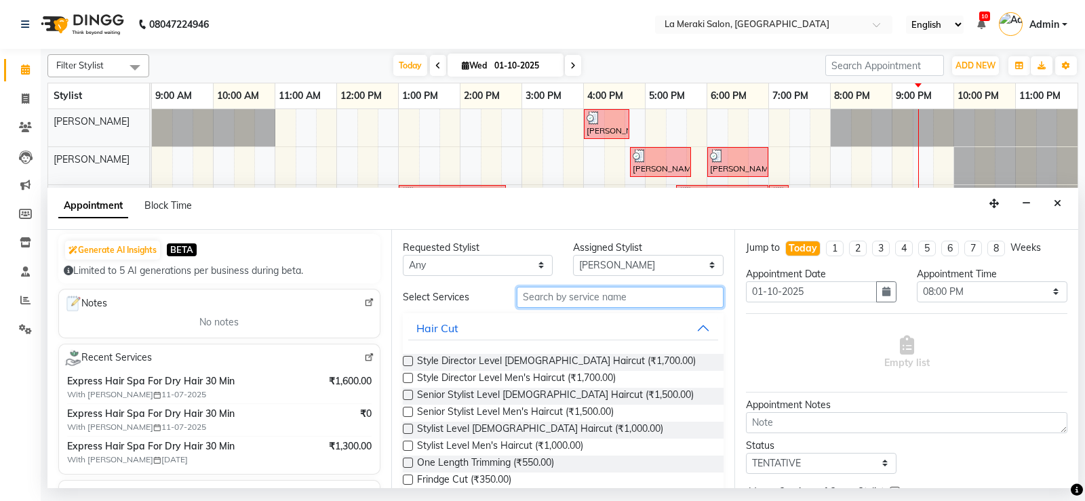
click at [577, 298] on input "text" at bounding box center [621, 297] width 208 height 21
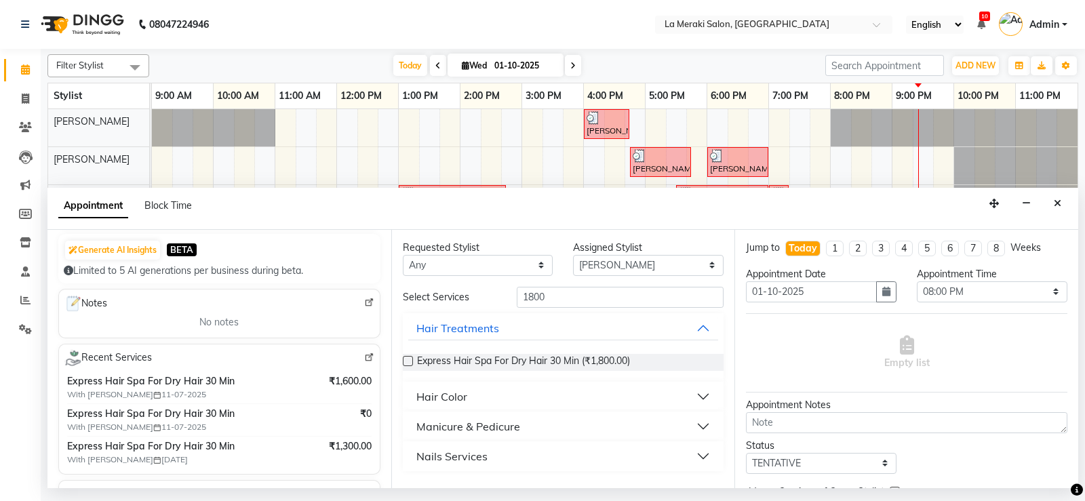
click at [408, 359] on label at bounding box center [408, 361] width 10 height 10
click at [408, 359] on input "checkbox" at bounding box center [407, 362] width 9 height 9
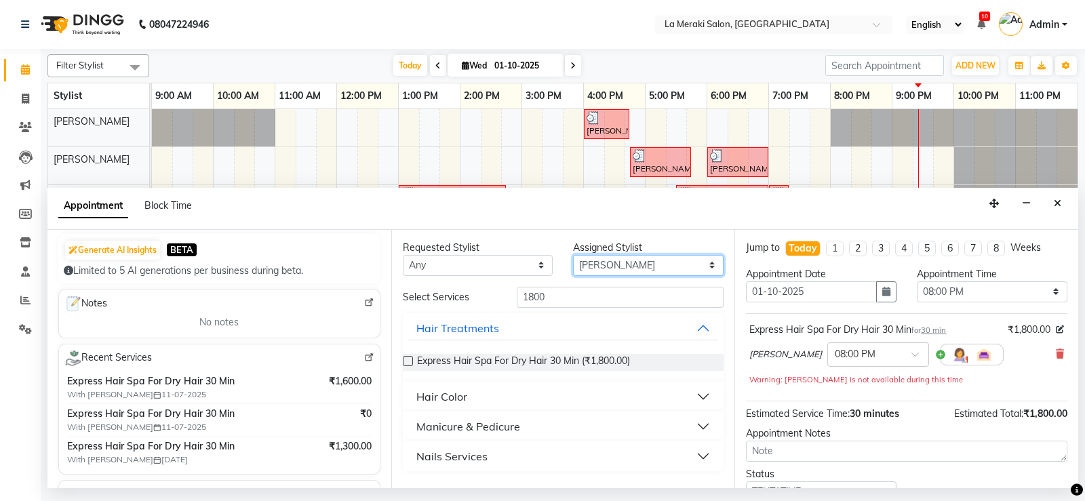
click at [650, 258] on select "Select Aamir Alvi Anus Mohammad Faizz Kulsum Sayyed Milind Prasad Kadam Rupal J…" at bounding box center [648, 265] width 151 height 21
click at [573, 255] on select "Select Aamir Alvi Anus Mohammad Faizz Kulsum Sayyed Milind Prasad Kadam Rupal J…" at bounding box center [648, 265] width 151 height 21
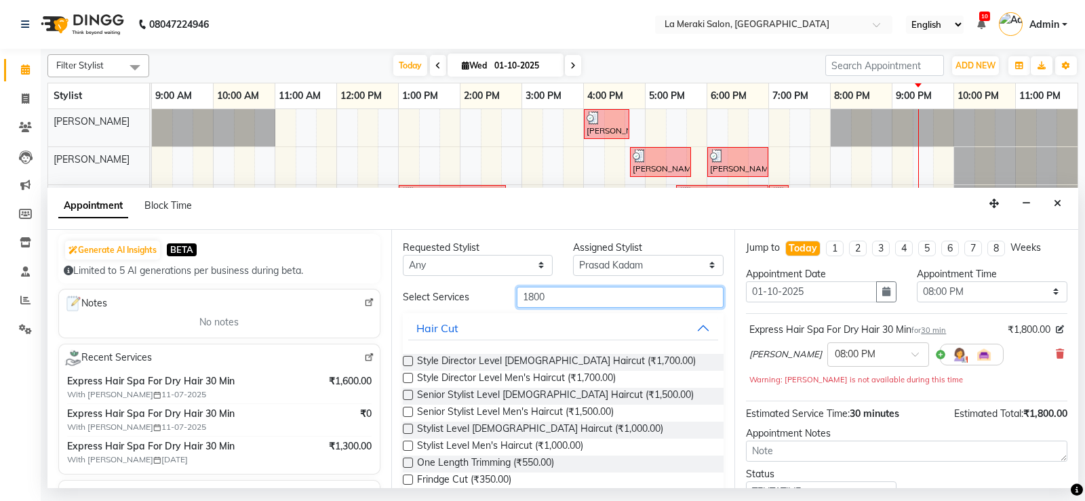
click at [616, 306] on input "1800" at bounding box center [621, 297] width 208 height 21
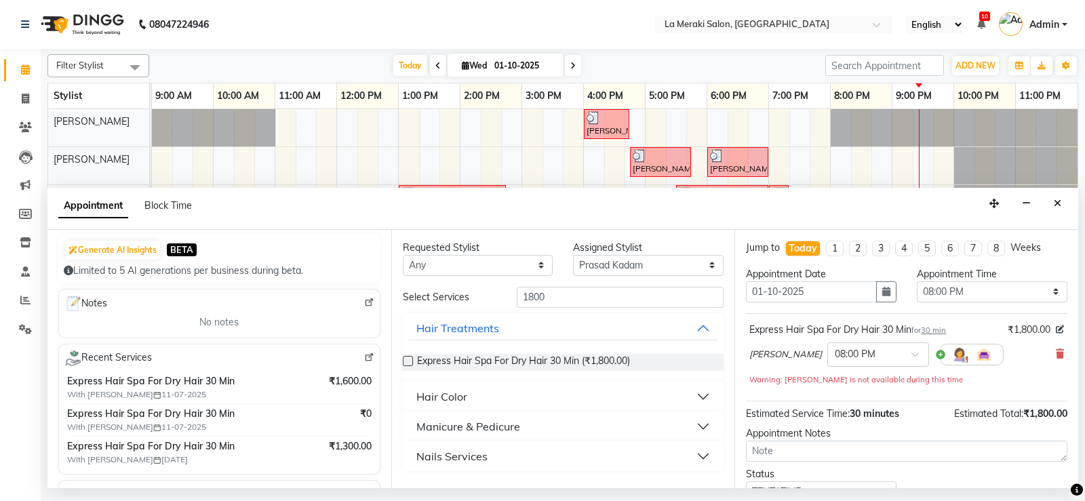
click at [406, 359] on label at bounding box center [408, 361] width 10 height 10
click at [406, 359] on input "checkbox" at bounding box center [407, 362] width 9 height 9
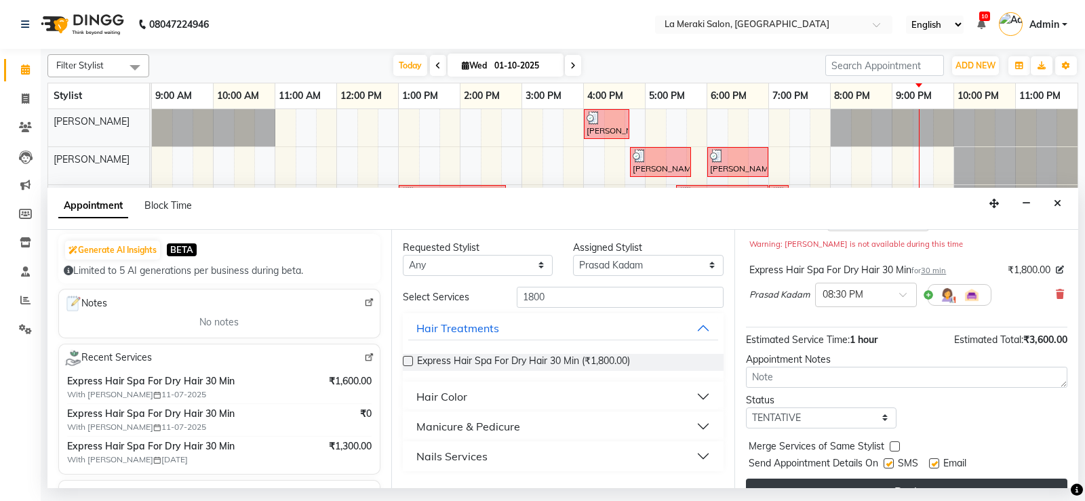
scroll to position [161, 0]
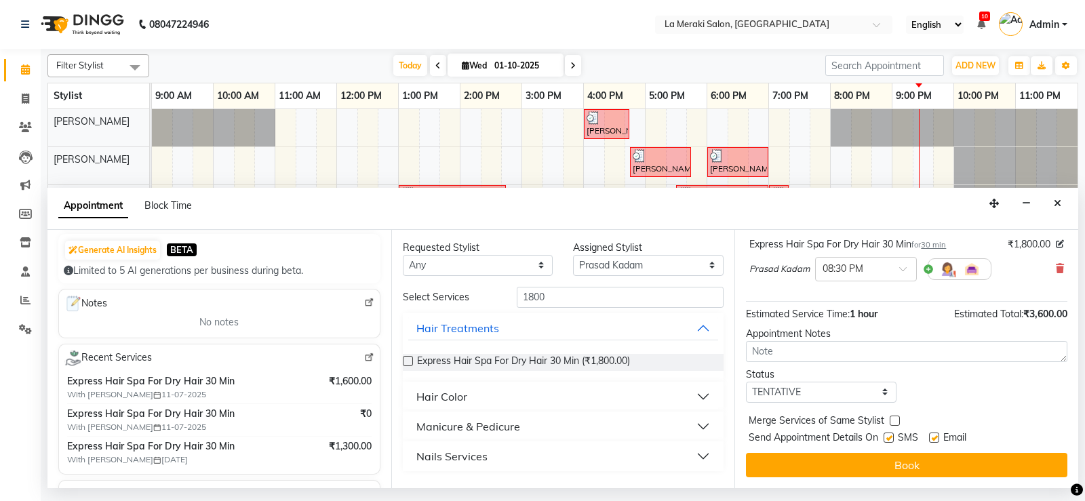
drag, startPoint x: 888, startPoint y: 435, endPoint x: 914, endPoint y: 440, distance: 26.2
click at [893, 436] on label at bounding box center [889, 438] width 10 height 10
click at [893, 436] on input "checkbox" at bounding box center [888, 439] width 9 height 9
click at [933, 435] on label at bounding box center [934, 438] width 10 height 10
click at [933, 435] on input "checkbox" at bounding box center [933, 439] width 9 height 9
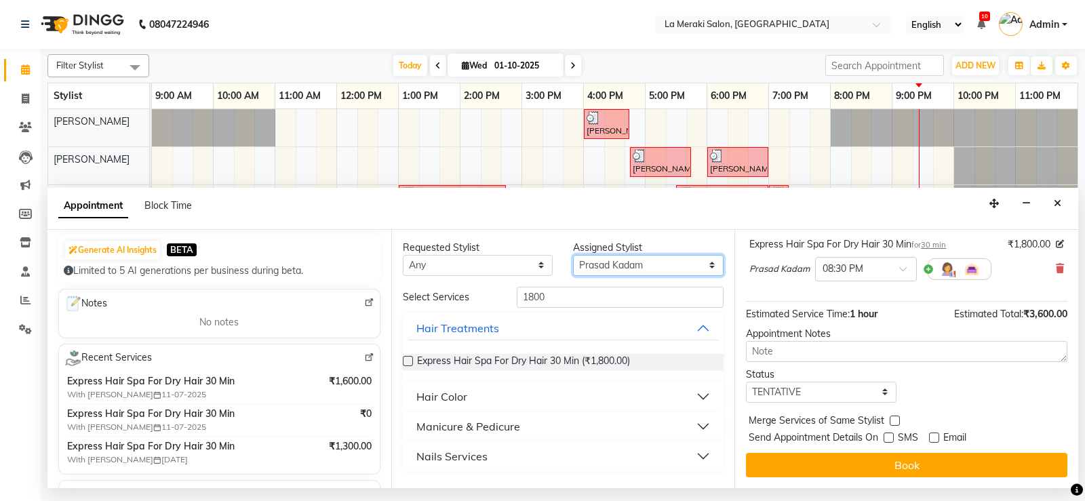
click at [681, 260] on select "Select Aamir Alvi Anus Mohammad Faizz Kulsum Sayyed Milind Prasad Kadam Rupal J…" at bounding box center [648, 265] width 151 height 21
click at [573, 255] on select "Select Aamir Alvi Anus Mohammad Faizz Kulsum Sayyed Milind Prasad Kadam Rupal J…" at bounding box center [648, 265] width 151 height 21
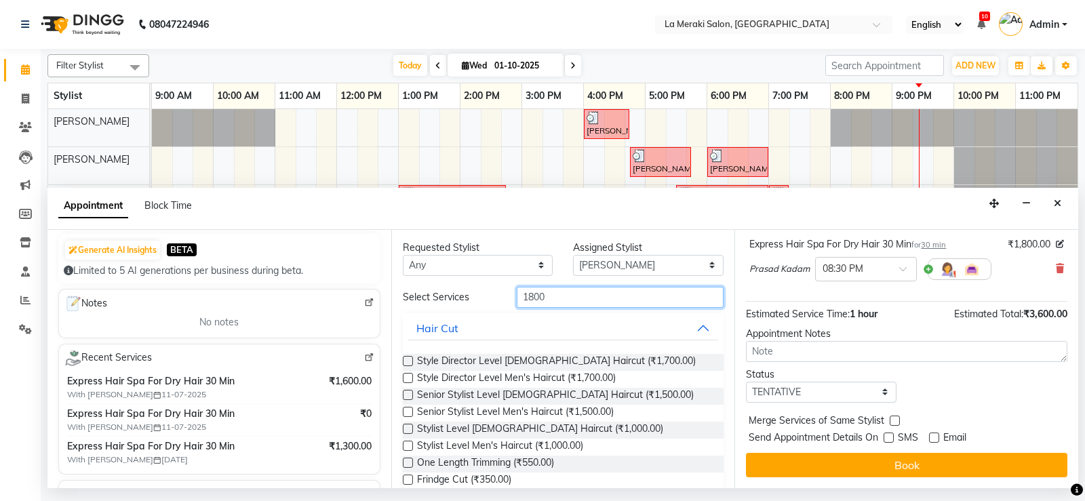
drag, startPoint x: 577, startPoint y: 295, endPoint x: 374, endPoint y: 296, distance: 202.8
click at [376, 295] on div "Client +91 7400259870 2 Visits ₹1,450.00 Average Spent ₹2,900.00 Total Spent Na…" at bounding box center [562, 359] width 1031 height 258
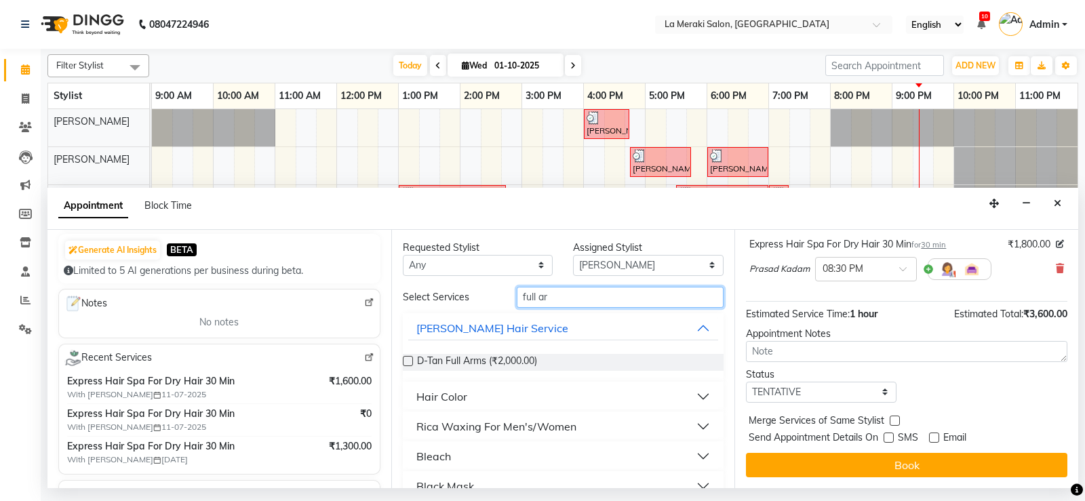
scroll to position [24, 0]
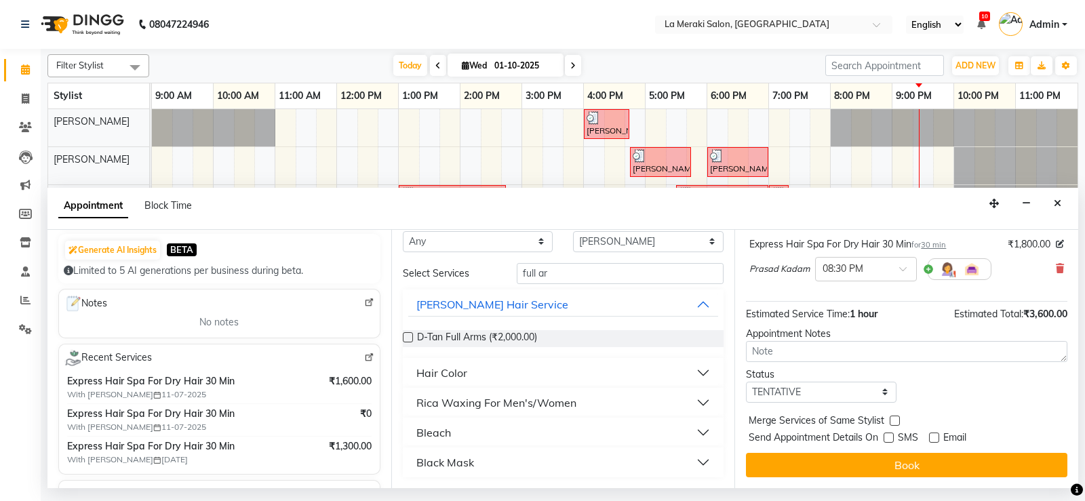
click at [689, 398] on button "Rica Waxing For Men's/Women" at bounding box center [563, 403] width 311 height 24
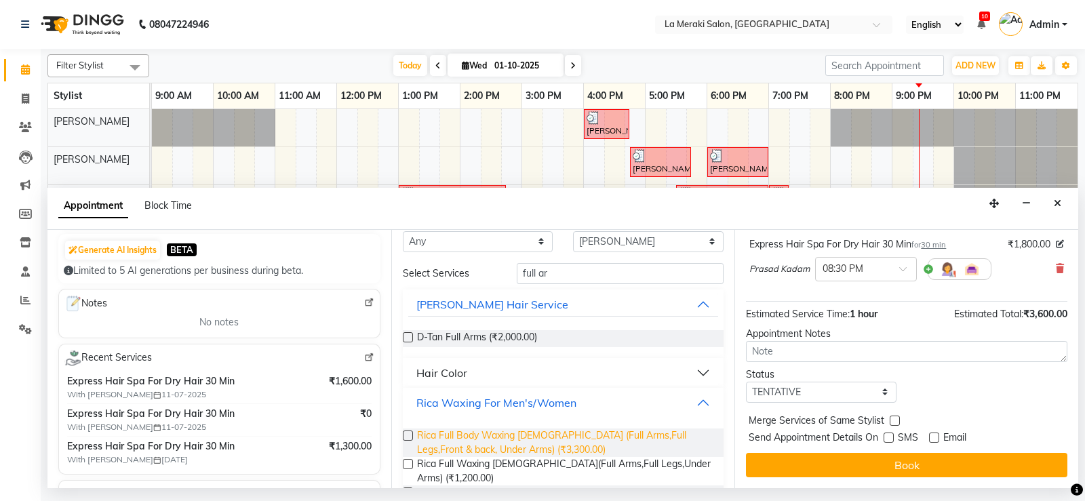
scroll to position [92, 0]
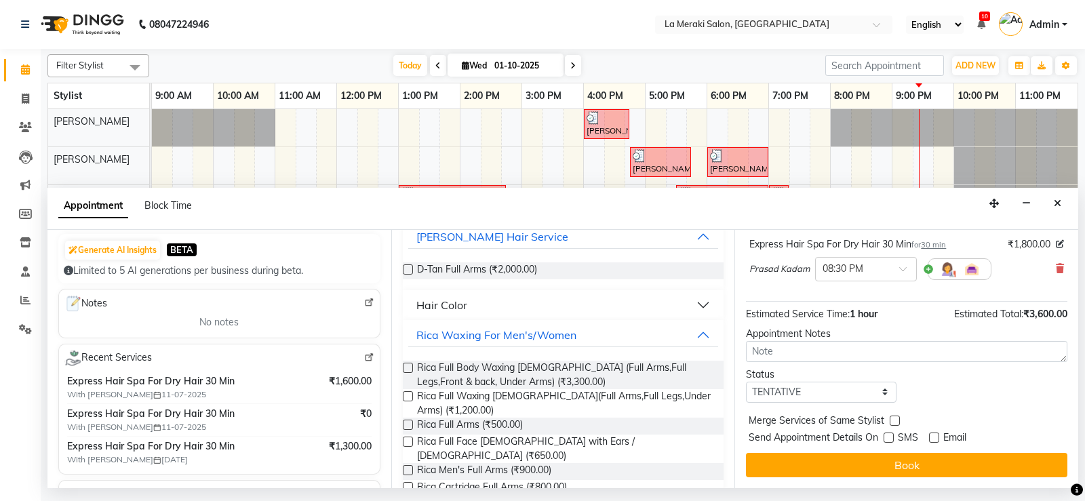
click at [408, 423] on label at bounding box center [408, 425] width 10 height 10
click at [408, 423] on input "checkbox" at bounding box center [407, 426] width 9 height 9
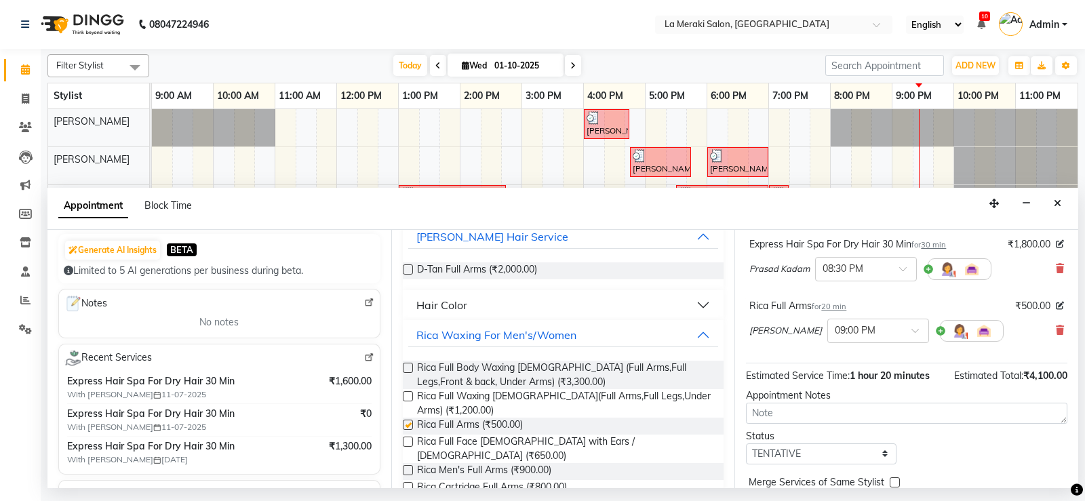
scroll to position [0, 0]
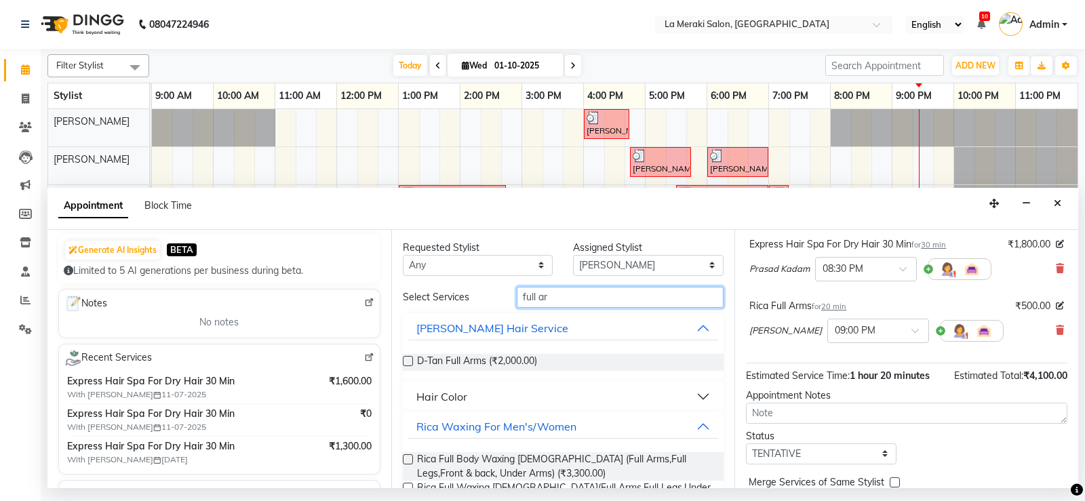
click at [550, 302] on input "full ar" at bounding box center [621, 297] width 208 height 21
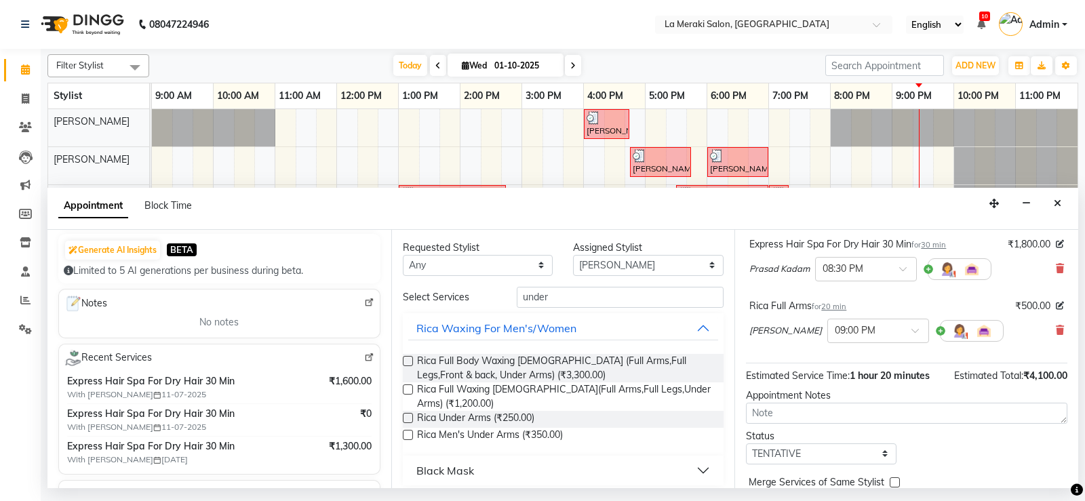
click at [410, 418] on label at bounding box center [408, 418] width 10 height 10
click at [410, 418] on input "checkbox" at bounding box center [407, 419] width 9 height 9
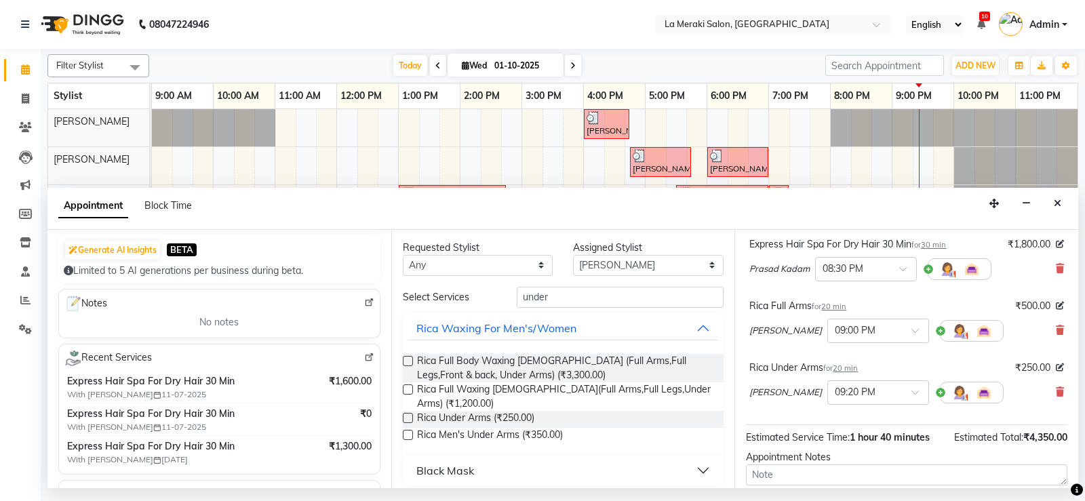
scroll to position [289, 0]
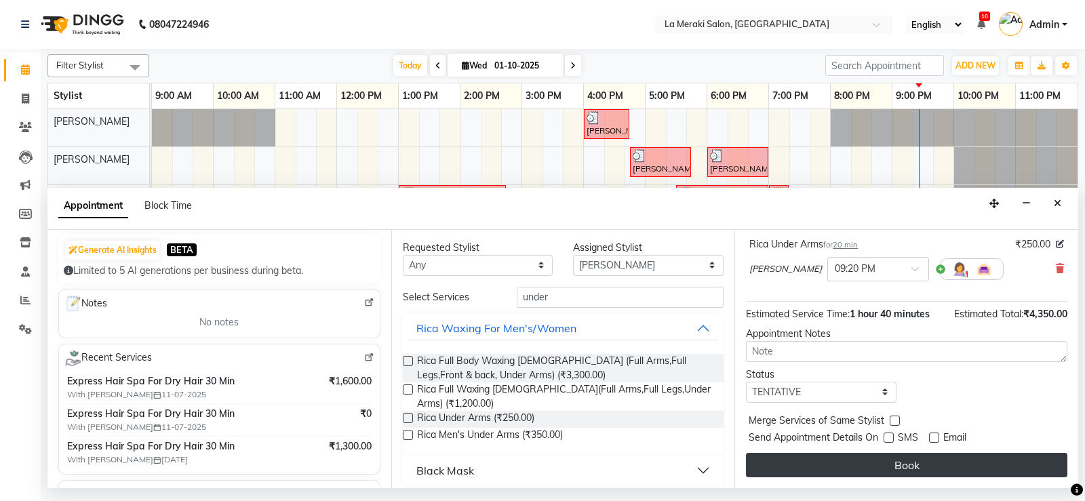
click at [891, 458] on button "Book" at bounding box center [906, 465] width 321 height 24
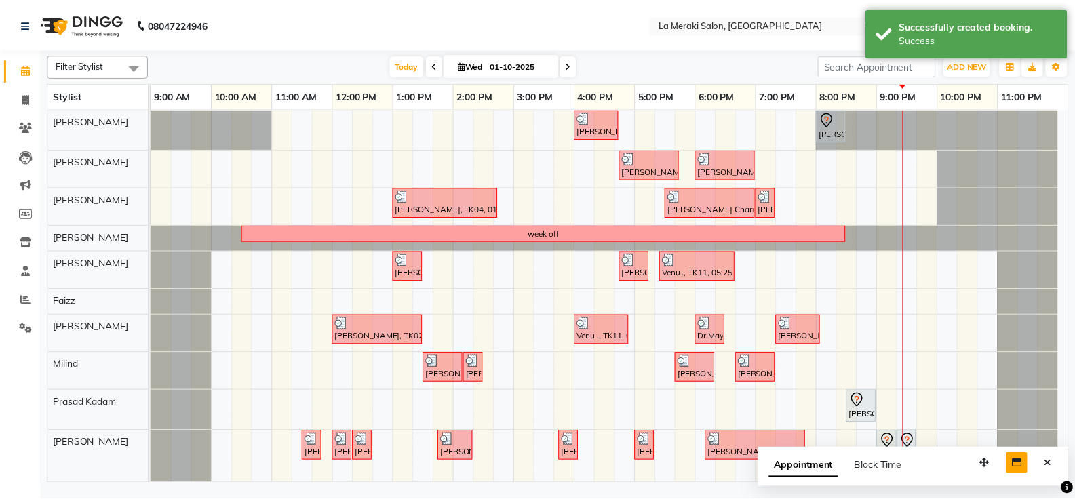
scroll to position [16, 0]
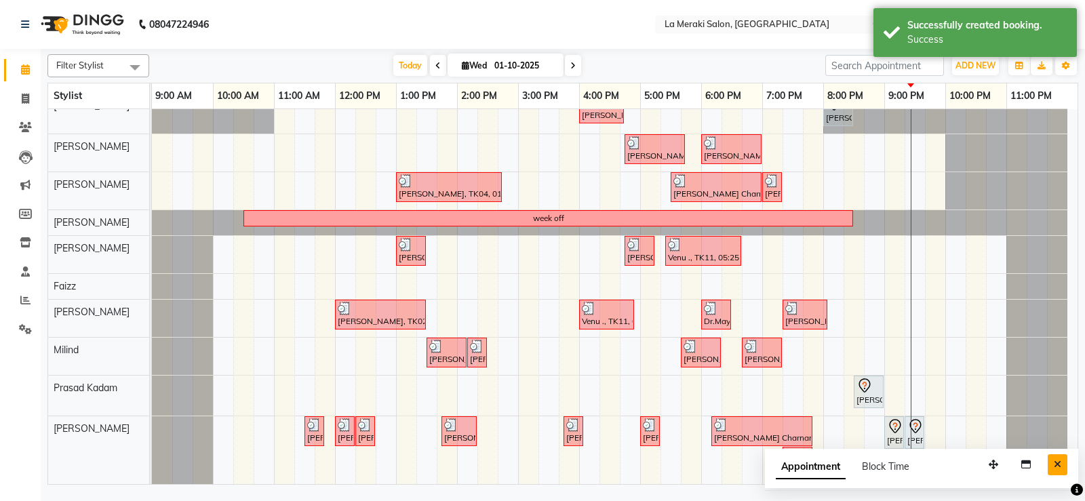
click at [1055, 467] on icon "Close" at bounding box center [1057, 464] width 7 height 9
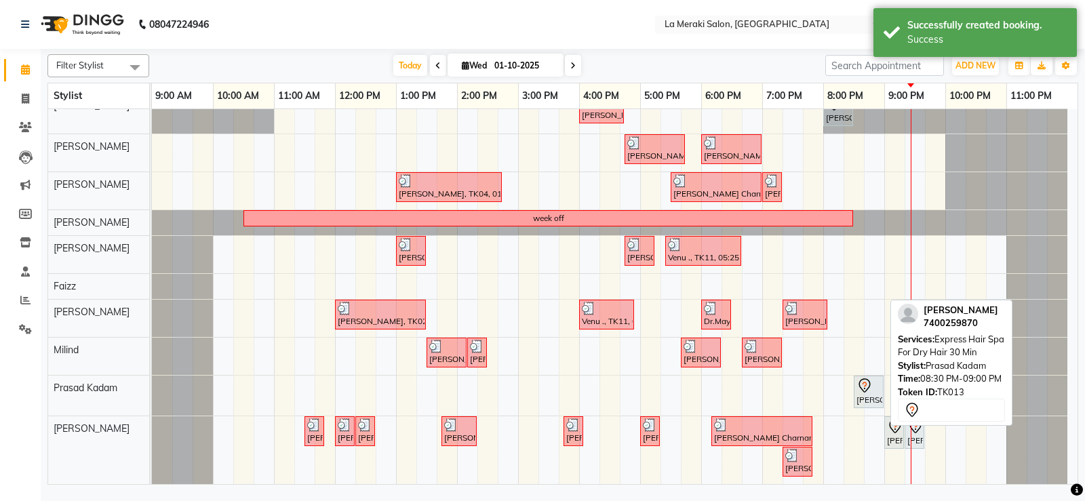
click at [859, 393] on icon at bounding box center [865, 386] width 16 height 16
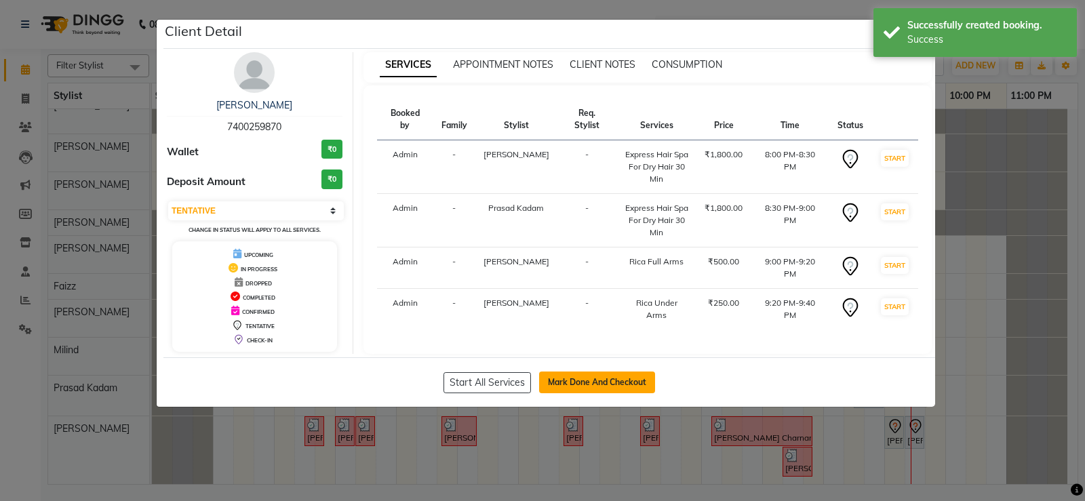
click at [606, 381] on button "Mark Done And Checkout" at bounding box center [597, 383] width 116 height 22
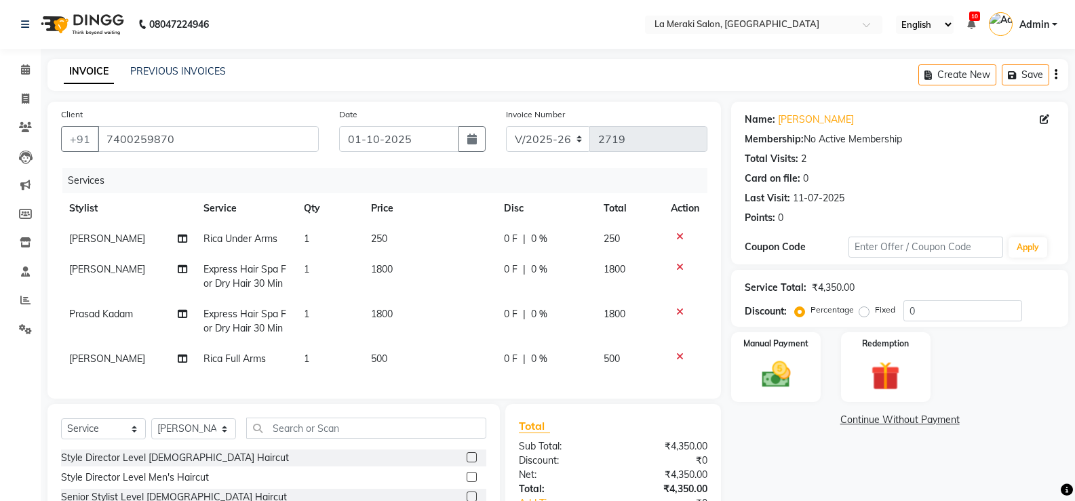
scroll to position [136, 0]
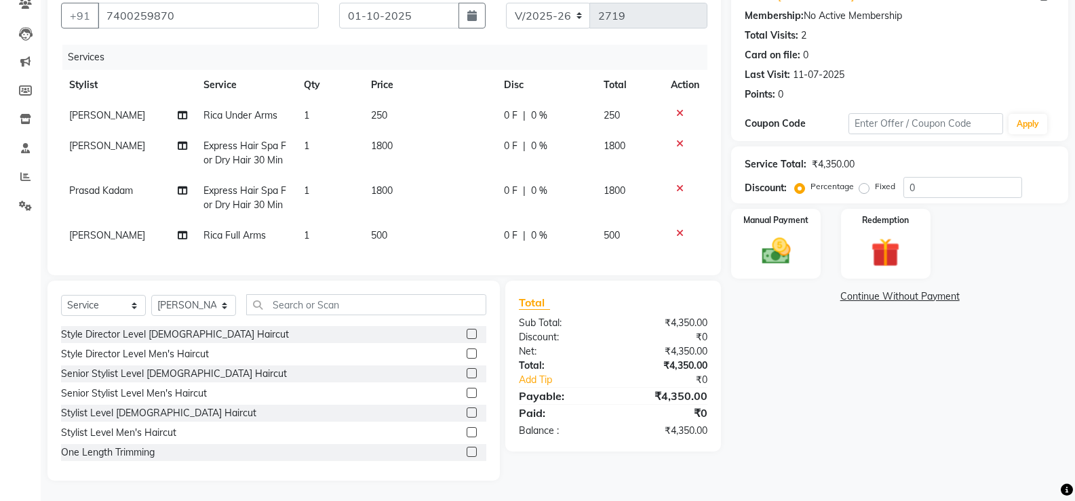
click at [374, 156] on td "1800" at bounding box center [429, 153] width 133 height 45
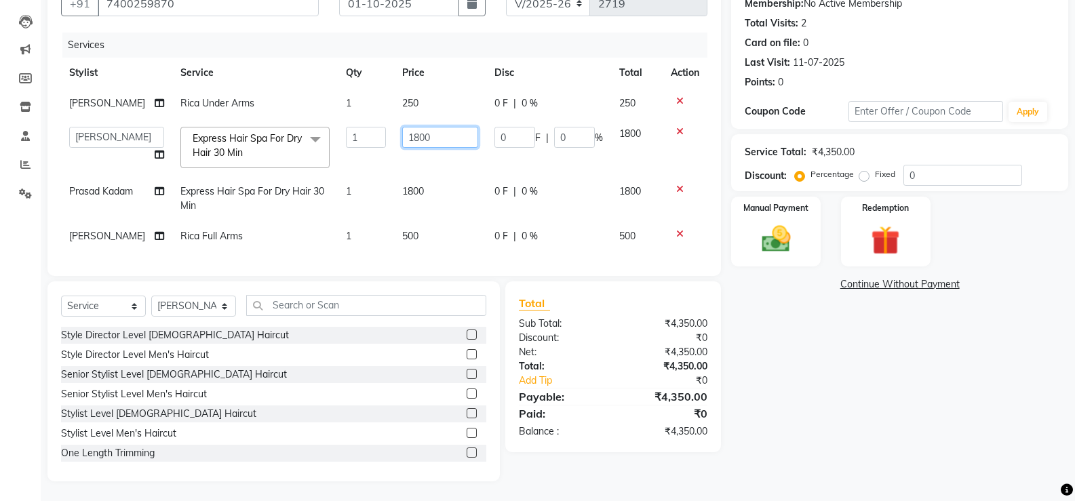
click at [450, 147] on input "1800" at bounding box center [440, 137] width 76 height 21
click at [437, 201] on td "1800" at bounding box center [440, 198] width 92 height 45
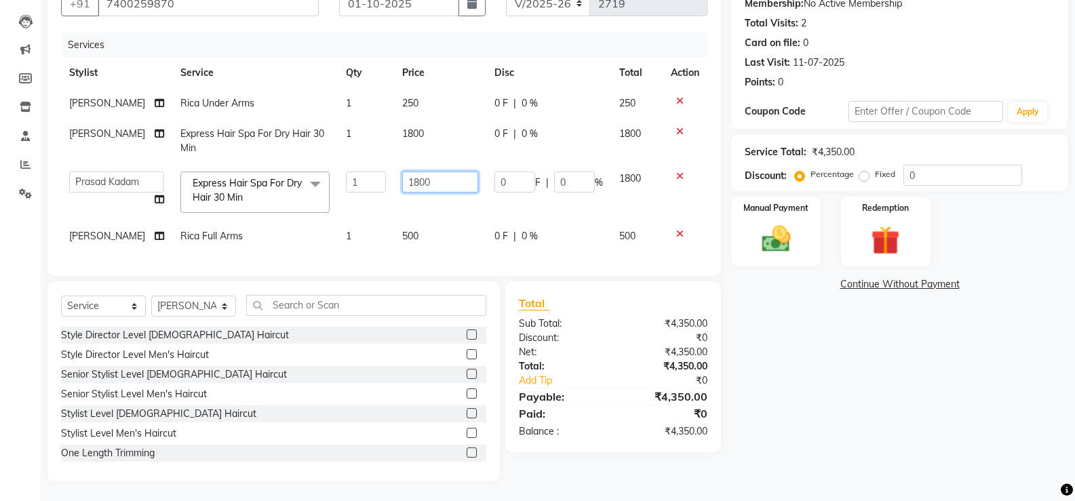
drag, startPoint x: 444, startPoint y: 198, endPoint x: 236, endPoint y: 214, distance: 208.1
click at [246, 214] on tr "Aamir Alvi Anus Mohammad Faizz Kulsum Sayyed Milind Prasad Kadam Rupal Jagirdar…" at bounding box center [384, 192] width 646 height 58
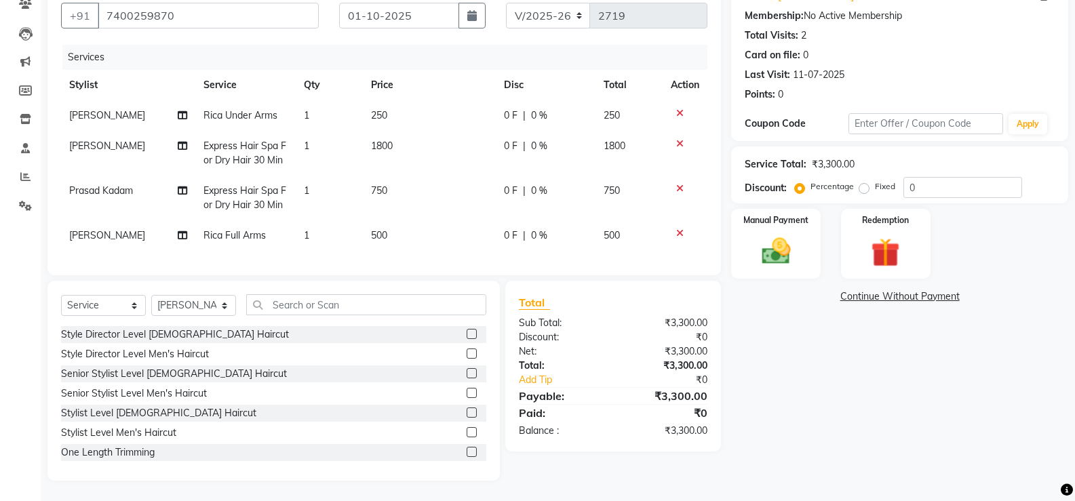
click at [370, 151] on tr "Swagat Jagirdar Express Hair Spa For Dry Hair 30 Min 1 1800 0 F | 0 % 1800" at bounding box center [384, 153] width 646 height 45
drag, startPoint x: 410, startPoint y: 144, endPoint x: 372, endPoint y: 151, distance: 38.6
click at [372, 151] on td "1800" at bounding box center [429, 153] width 133 height 45
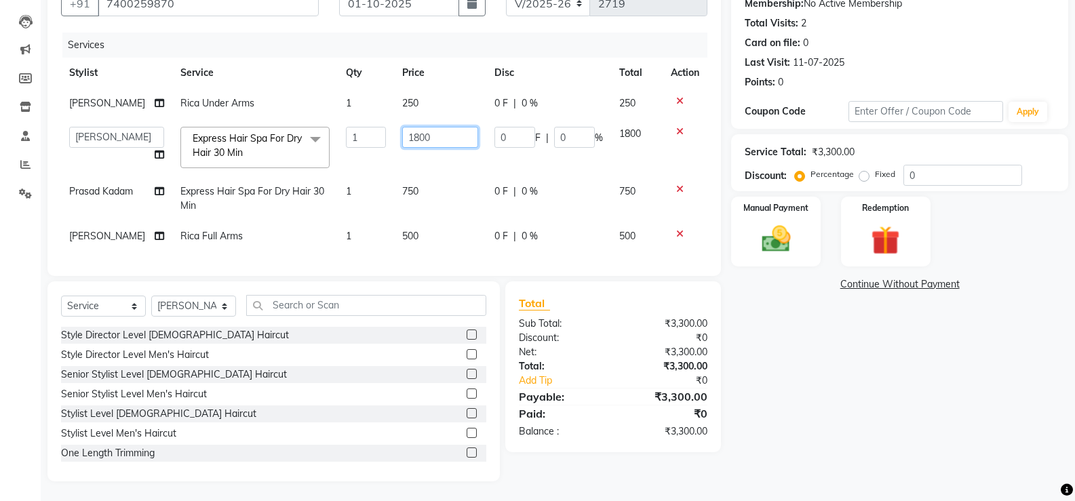
click at [426, 148] on input "1800" at bounding box center [440, 137] width 76 height 21
drag, startPoint x: 429, startPoint y: 149, endPoint x: 340, endPoint y: 160, distance: 89.5
click at [363, 159] on tr "Aamir Alvi Anus Mohammad Faizz Kulsum Sayyed Milind Prasad Kadam Rupal Jagirdar…" at bounding box center [384, 148] width 646 height 58
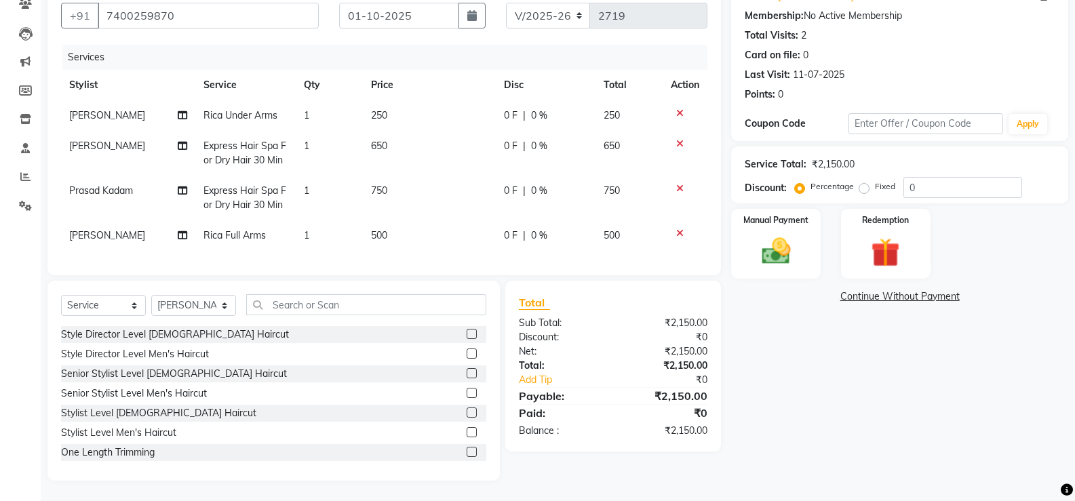
click at [381, 192] on tr "Prasad Kadam Express Hair Spa For Dry Hair 30 Min 1 750 0 F | 0 % 750" at bounding box center [384, 198] width 646 height 45
click at [678, 189] on icon at bounding box center [679, 188] width 7 height 9
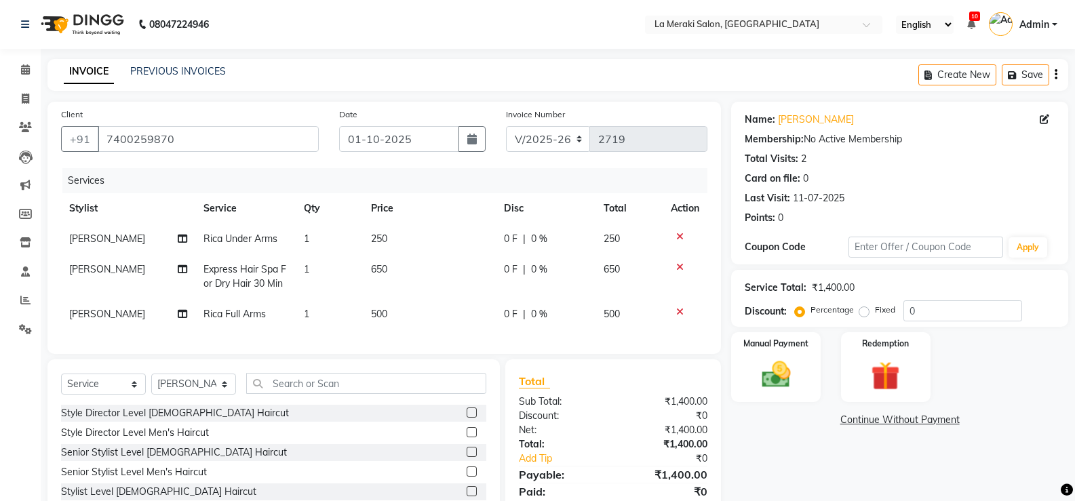
scroll to position [117, 0]
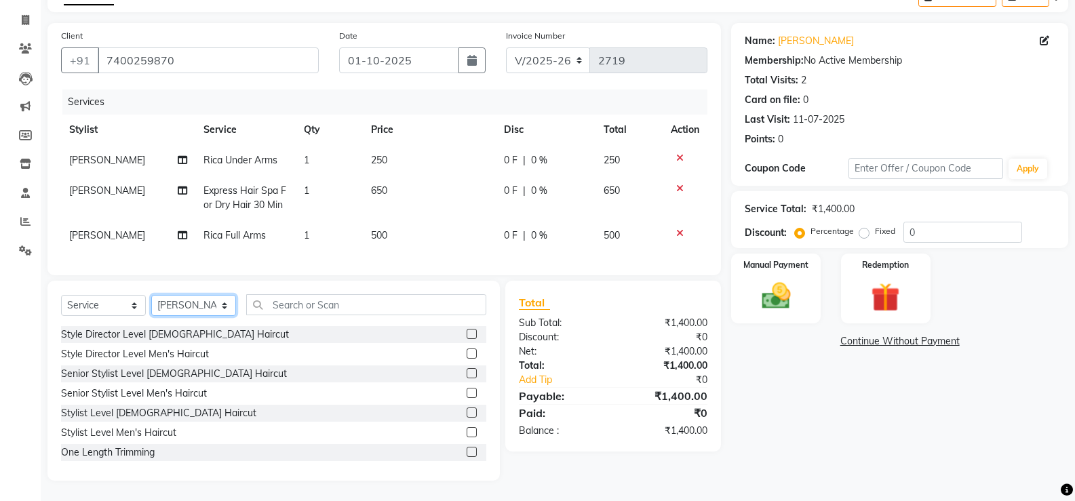
click at [163, 303] on select "Select Stylist Aamir Alvi Anus Mohammad Faizz Kulsum Sayyed Milind Prasad Kadam…" at bounding box center [193, 305] width 85 height 21
click at [151, 295] on select "Select Stylist Aamir Alvi Anus Mohammad Faizz Kulsum Sayyed Milind Prasad Kadam…" at bounding box center [193, 305] width 85 height 21
click at [283, 303] on input "text" at bounding box center [366, 304] width 240 height 21
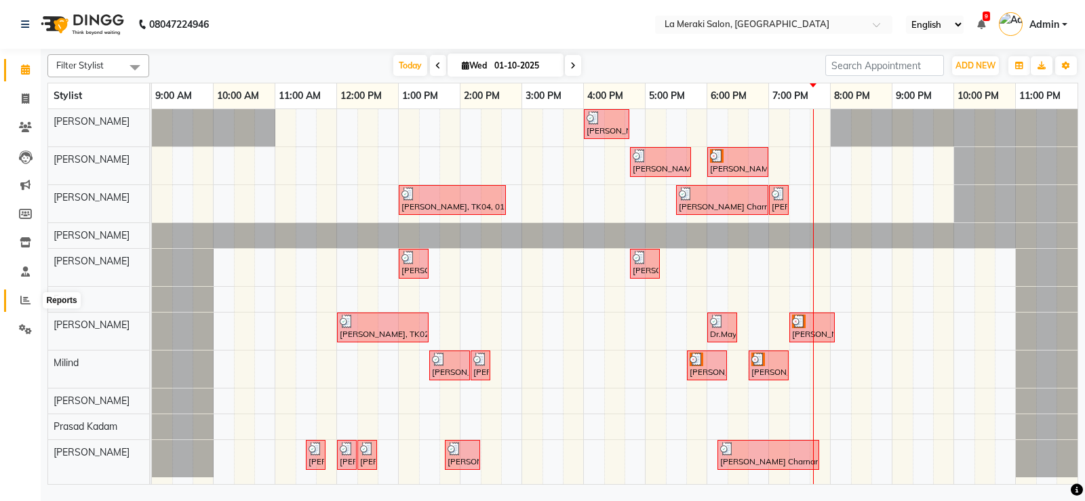
click at [20, 301] on icon at bounding box center [25, 300] width 10 height 10
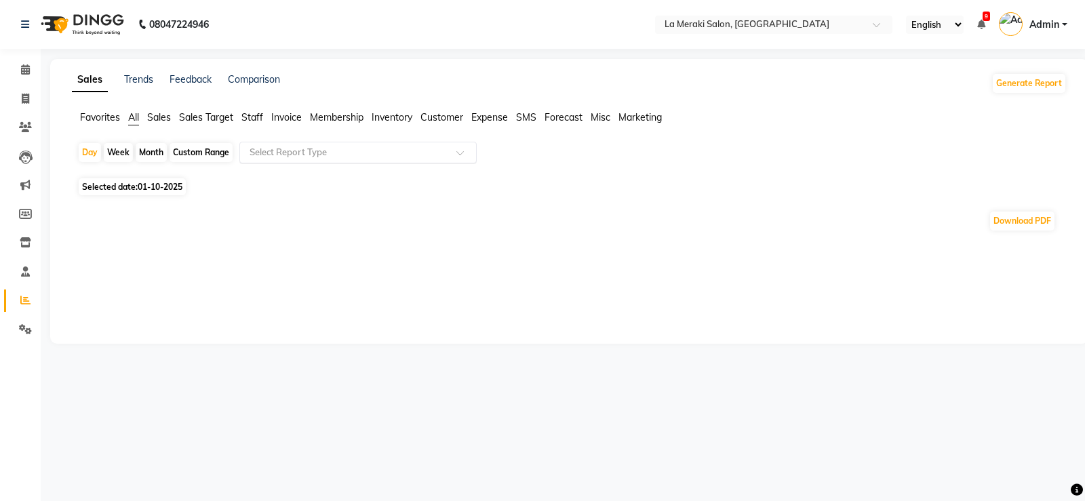
click at [290, 155] on input "text" at bounding box center [344, 153] width 195 height 14
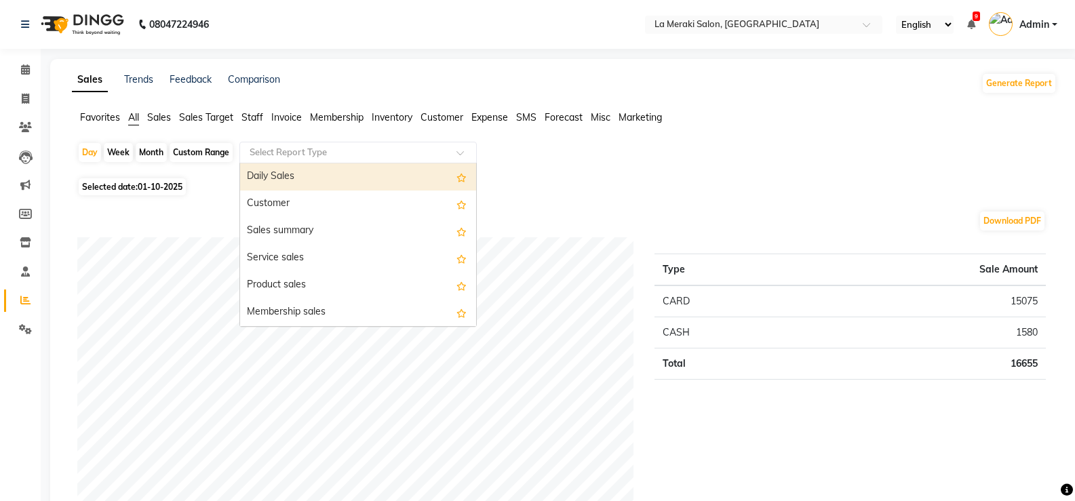
click at [286, 181] on div "Daily Sales" at bounding box center [358, 176] width 236 height 27
select select "full_report"
select select "csv"
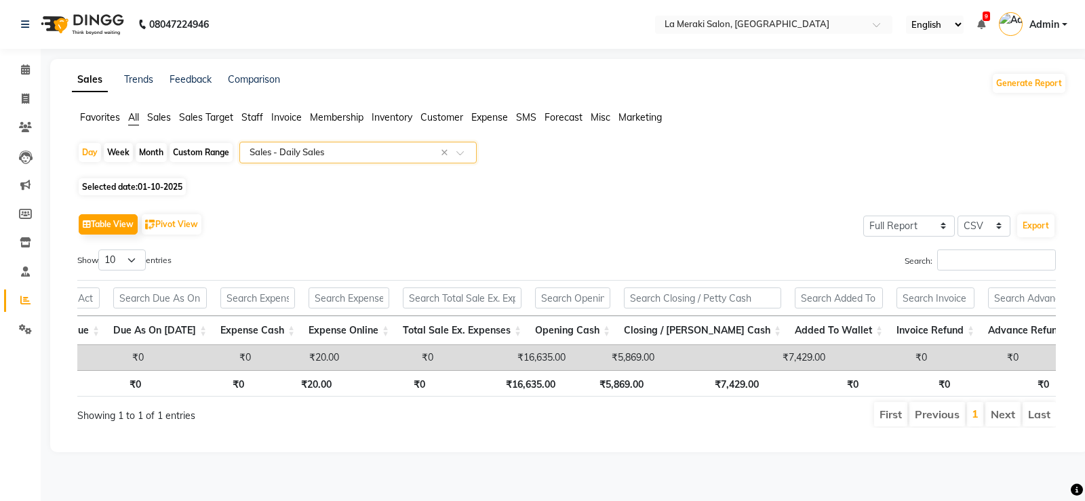
scroll to position [0, 1365]
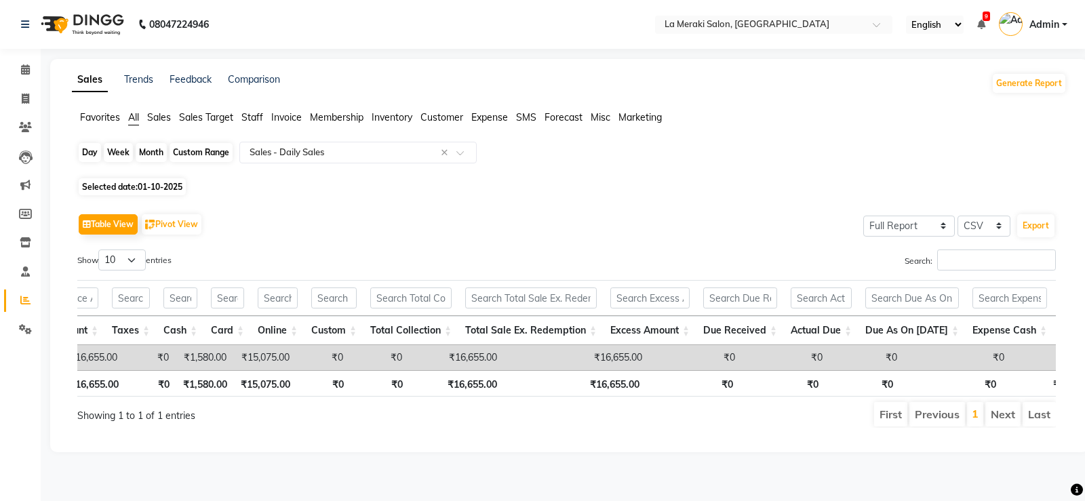
click at [88, 153] on div "Day" at bounding box center [90, 152] width 22 height 19
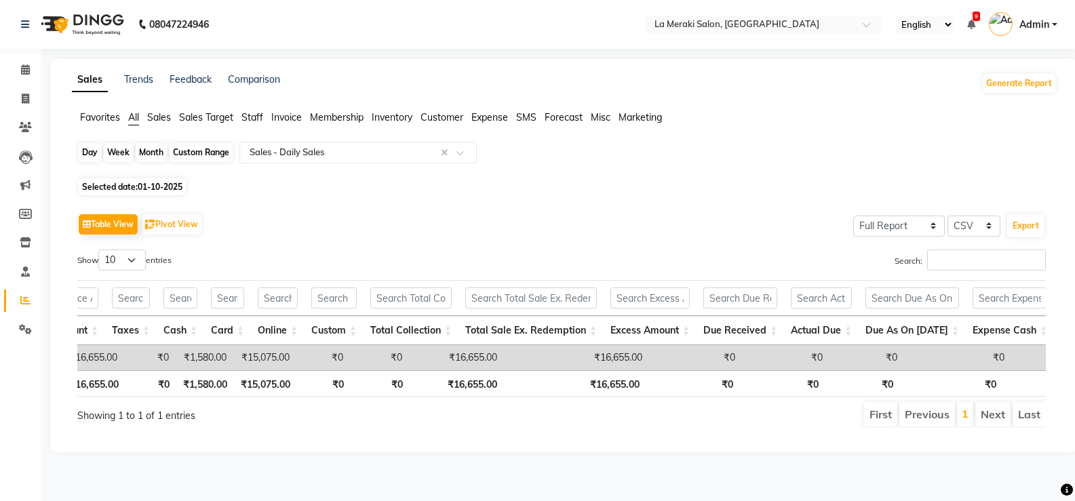
select select "10"
select select "2025"
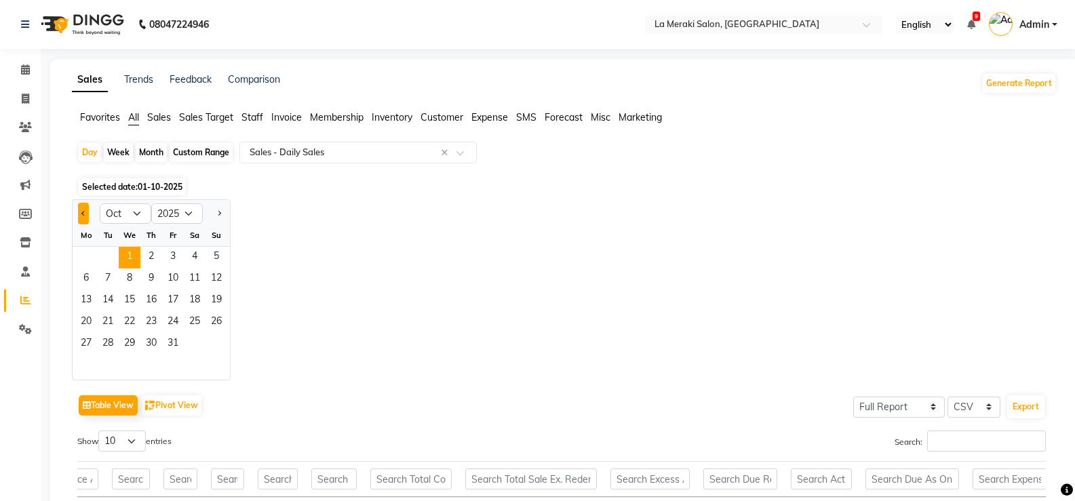
click at [84, 212] on span "Previous month" at bounding box center [83, 212] width 5 height 5
select select "9"
click at [111, 340] on span "30" at bounding box center [108, 345] width 22 height 22
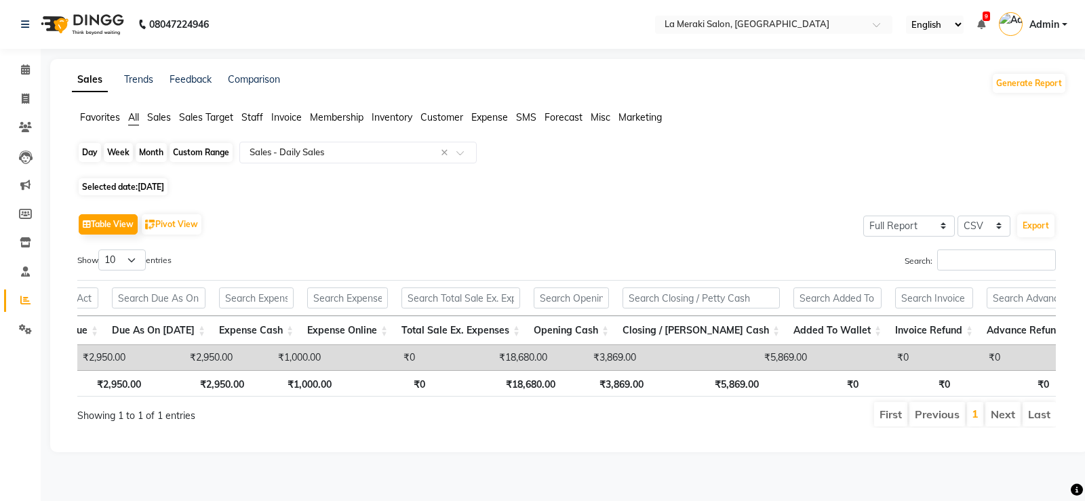
click at [94, 151] on div "Day" at bounding box center [90, 152] width 22 height 19
select select "9"
select select "2025"
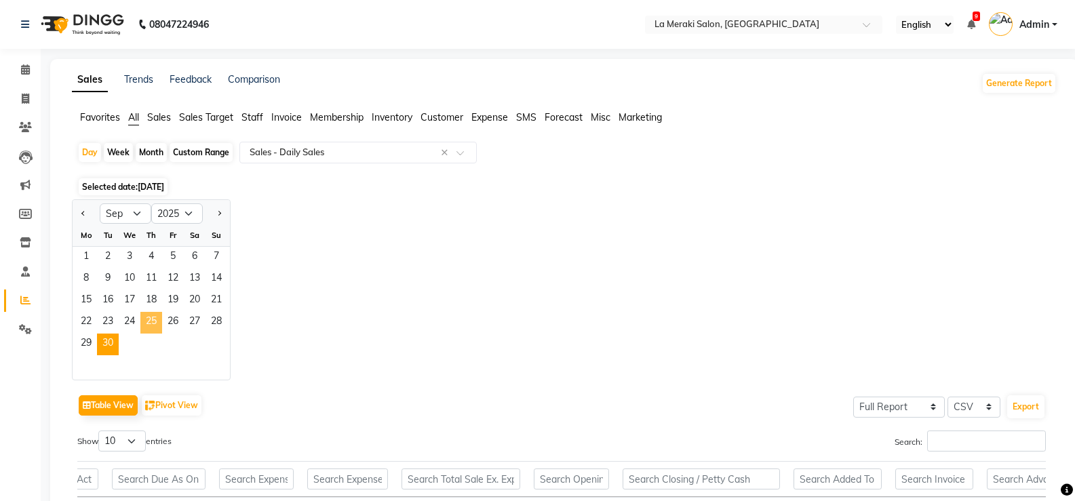
click at [158, 321] on span "25" at bounding box center [151, 323] width 22 height 22
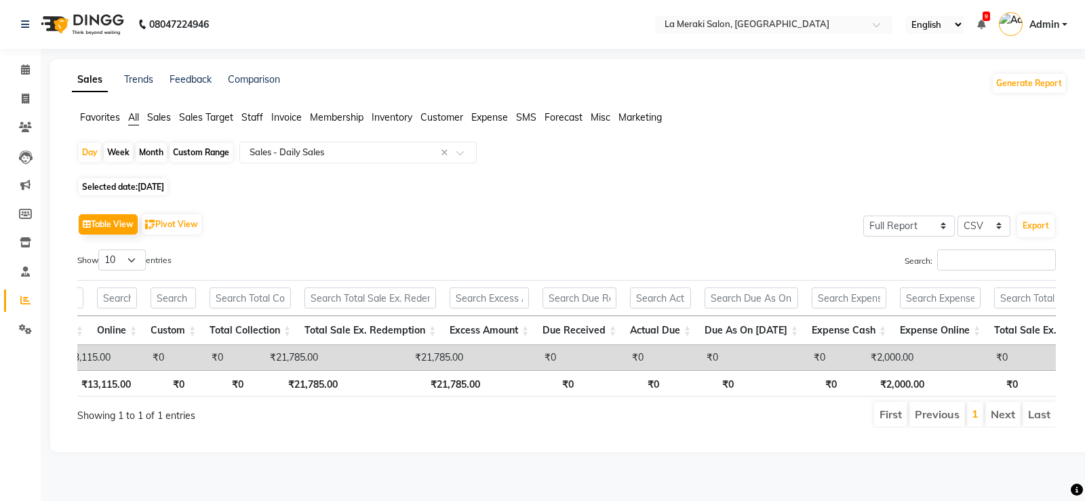
scroll to position [0, 800]
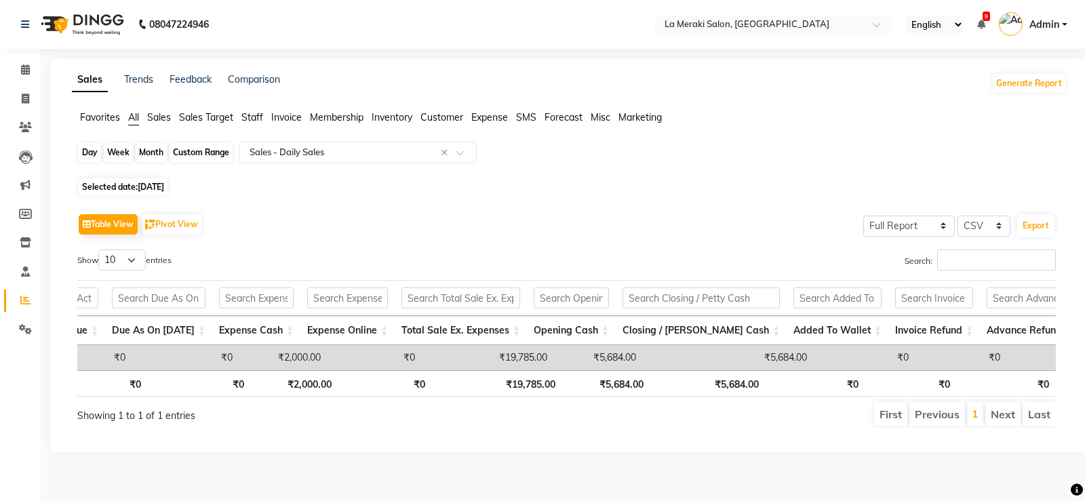
click at [90, 154] on div "Day" at bounding box center [90, 152] width 22 height 19
select select "9"
select select "2025"
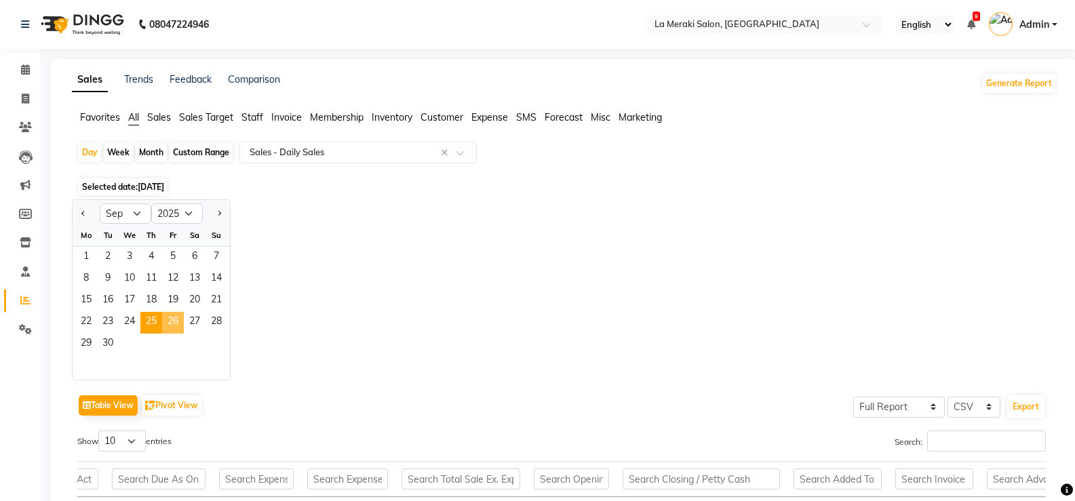
click at [170, 326] on span "26" at bounding box center [173, 323] width 22 height 22
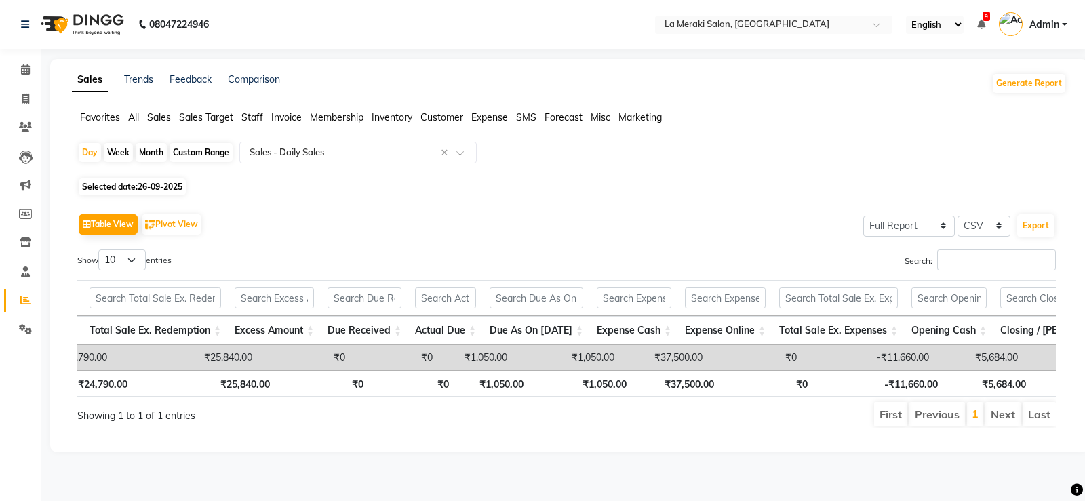
click at [475, 116] on span "Expense" at bounding box center [489, 117] width 37 height 12
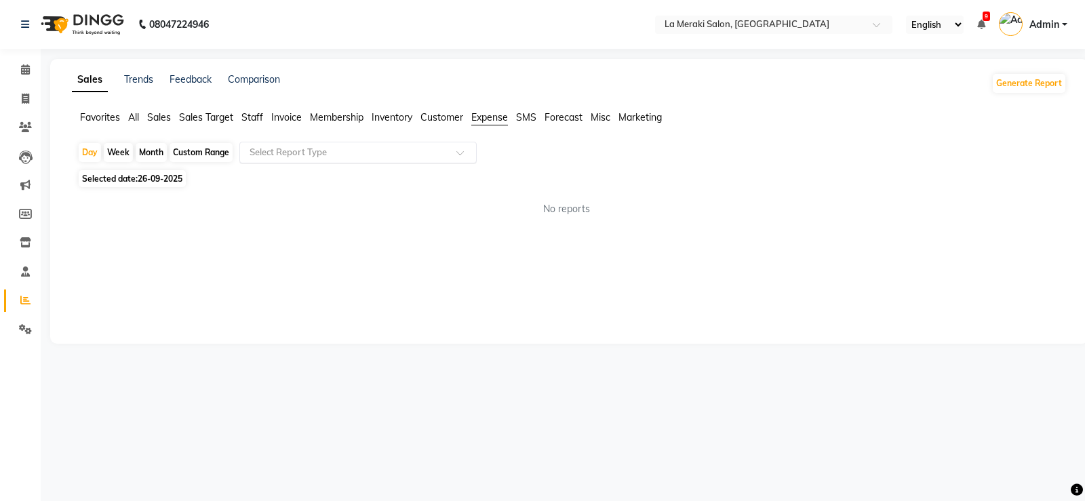
click at [432, 148] on input "text" at bounding box center [344, 153] width 195 height 14
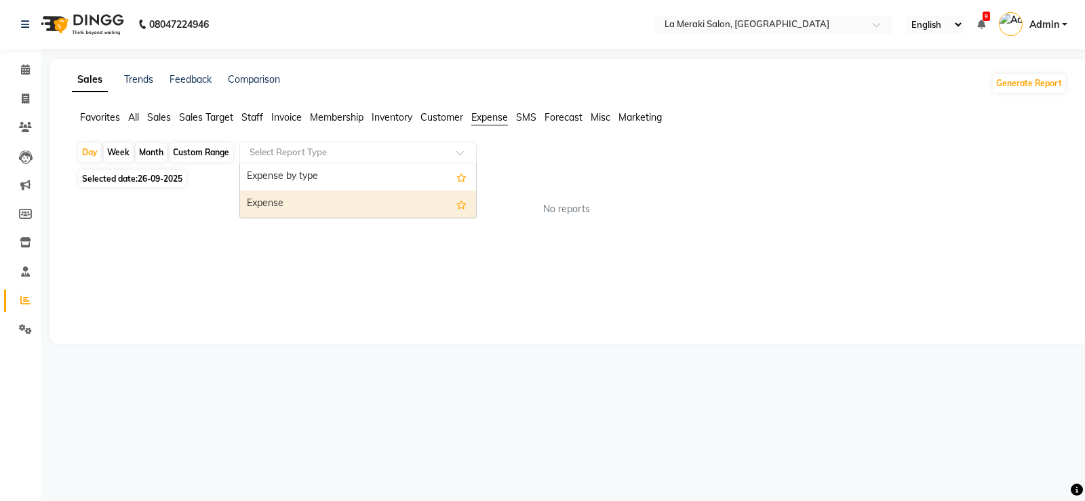
click at [375, 206] on div "Expense" at bounding box center [358, 204] width 236 height 27
select select "full_report"
select select "csv"
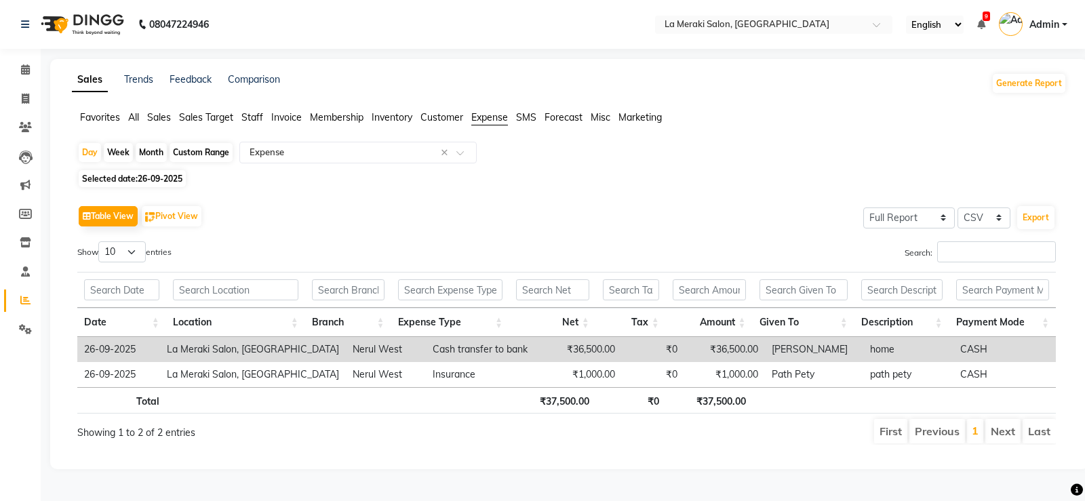
drag, startPoint x: 134, startPoint y: 112, endPoint x: 218, endPoint y: 149, distance: 92.0
click at [135, 113] on span "All" at bounding box center [133, 117] width 11 height 12
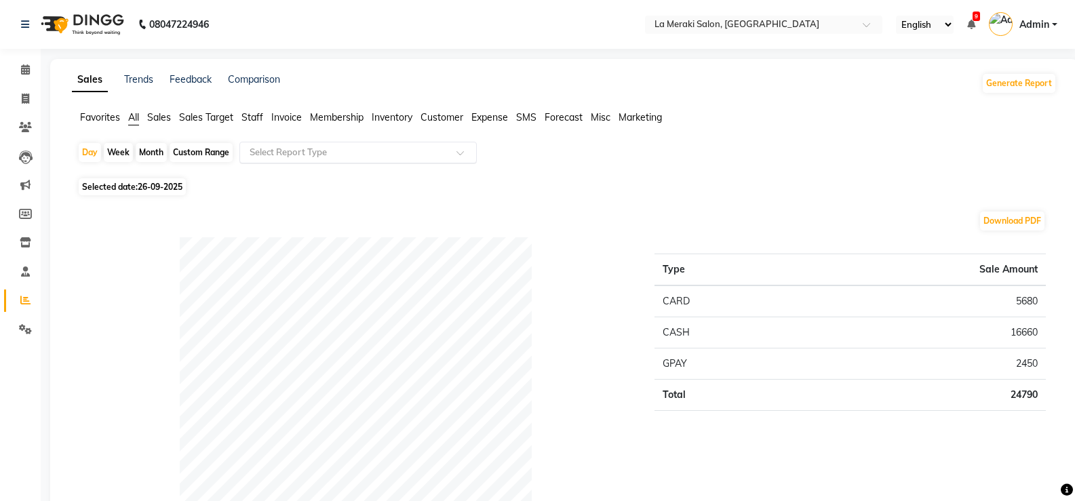
click at [300, 150] on input "text" at bounding box center [344, 153] width 195 height 14
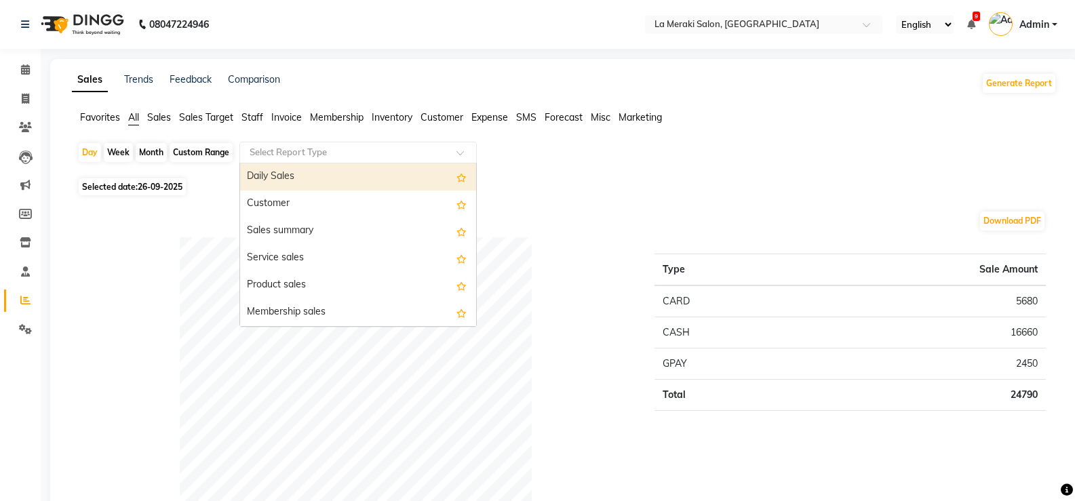
drag, startPoint x: 288, startPoint y: 168, endPoint x: 287, endPoint y: 198, distance: 30.5
click at [287, 170] on div "Daily Sales" at bounding box center [358, 176] width 236 height 27
select select "full_report"
select select "csv"
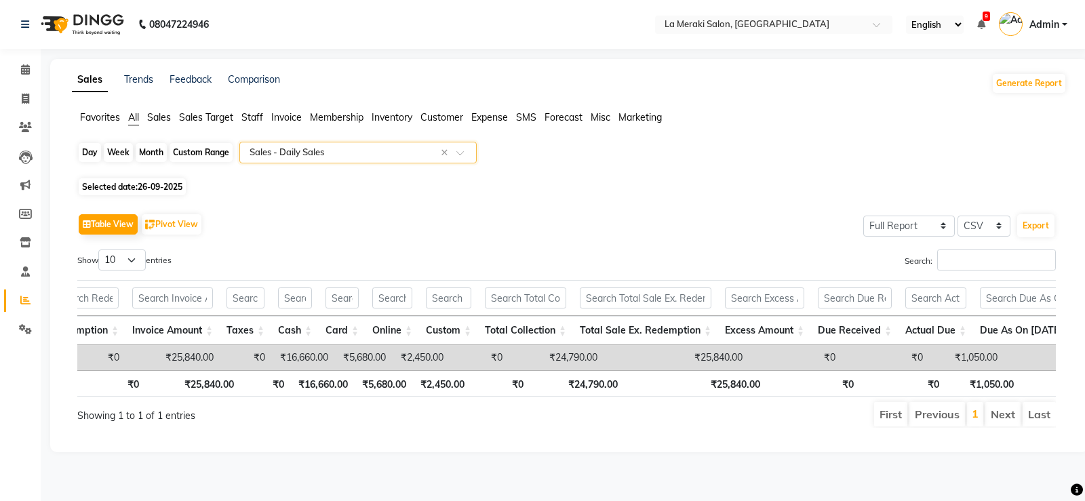
click at [94, 147] on div "Day" at bounding box center [90, 152] width 22 height 19
select select "9"
select select "2025"
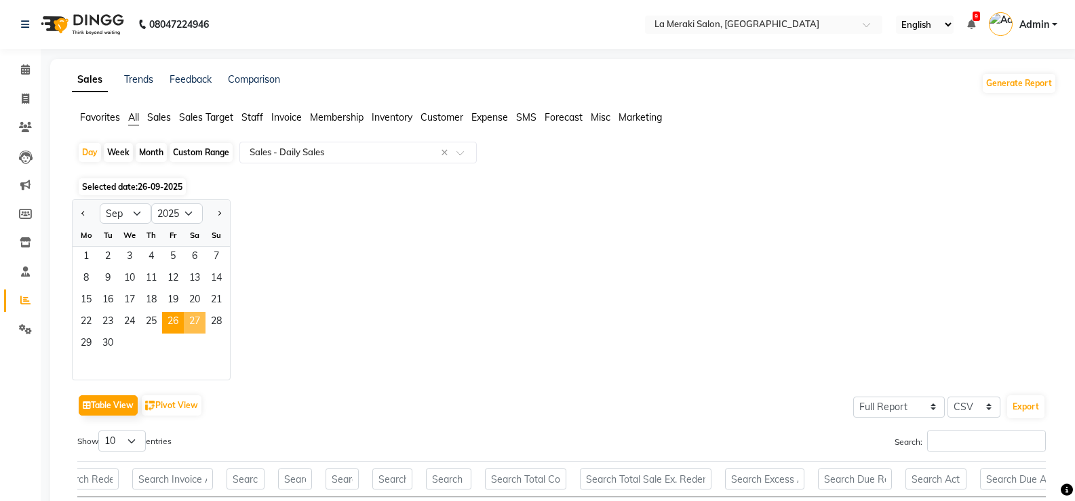
click at [193, 319] on span "27" at bounding box center [195, 323] width 22 height 22
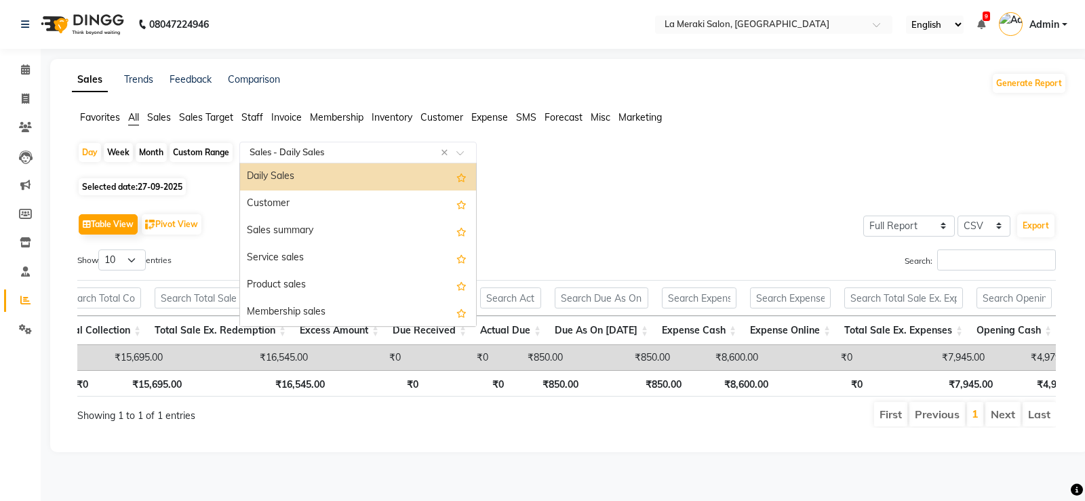
click at [413, 153] on input "text" at bounding box center [344, 153] width 195 height 14
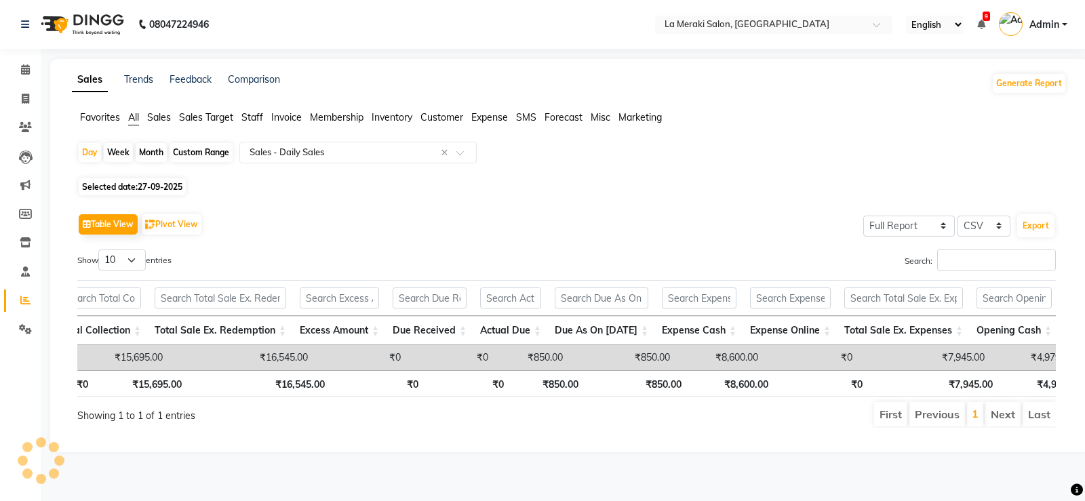
click at [489, 117] on span "Expense" at bounding box center [489, 117] width 37 height 12
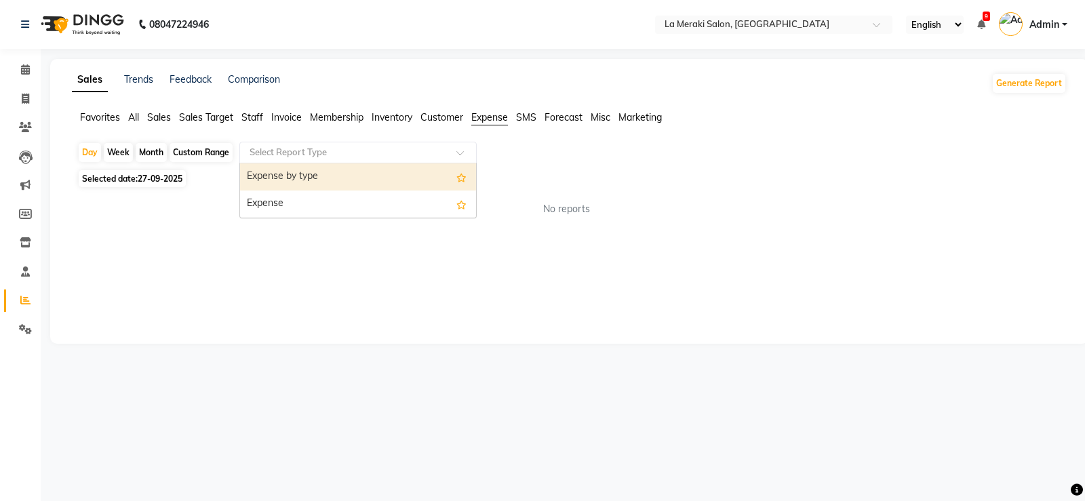
drag, startPoint x: 408, startPoint y: 157, endPoint x: 395, endPoint y: 175, distance: 21.8
click at [408, 159] on div "Select Report Type" at bounding box center [357, 153] width 237 height 22
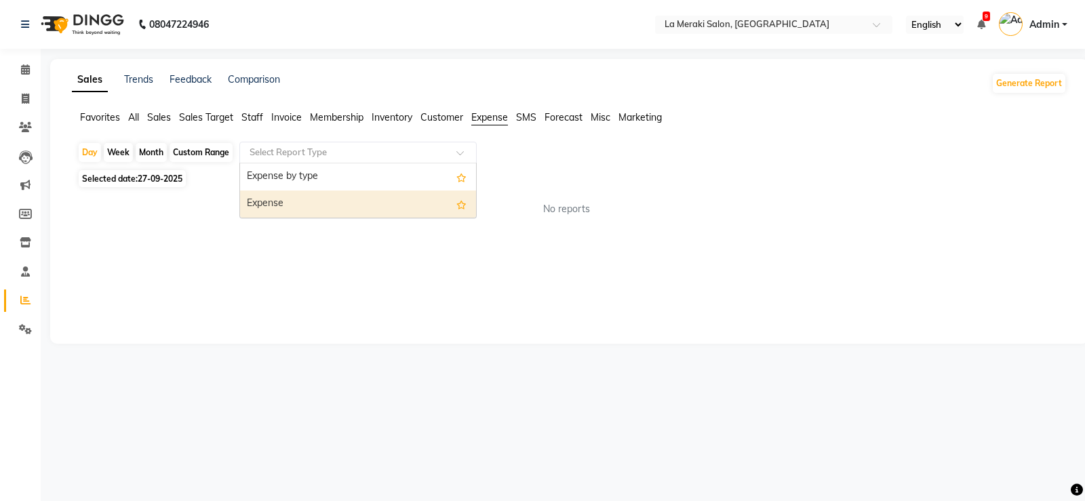
click at [363, 207] on div "Expense" at bounding box center [358, 204] width 236 height 27
select select "full_report"
select select "csv"
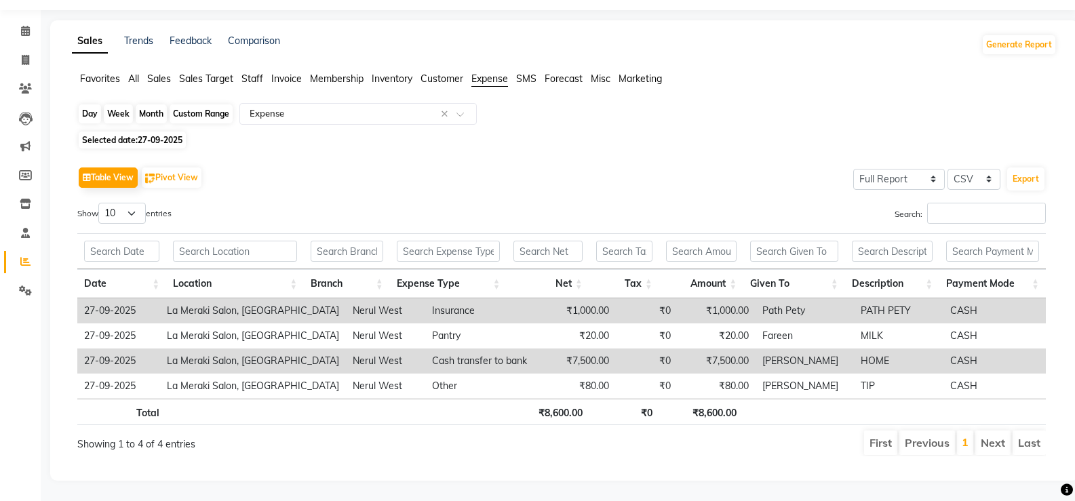
click at [87, 104] on div "Day" at bounding box center [90, 113] width 22 height 19
select select "9"
select select "2025"
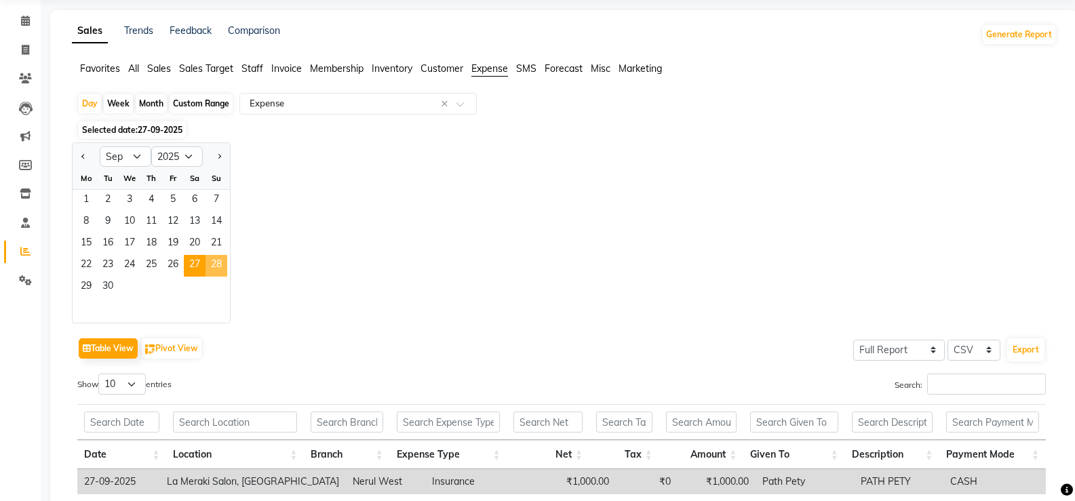
click at [224, 265] on span "28" at bounding box center [217, 266] width 22 height 22
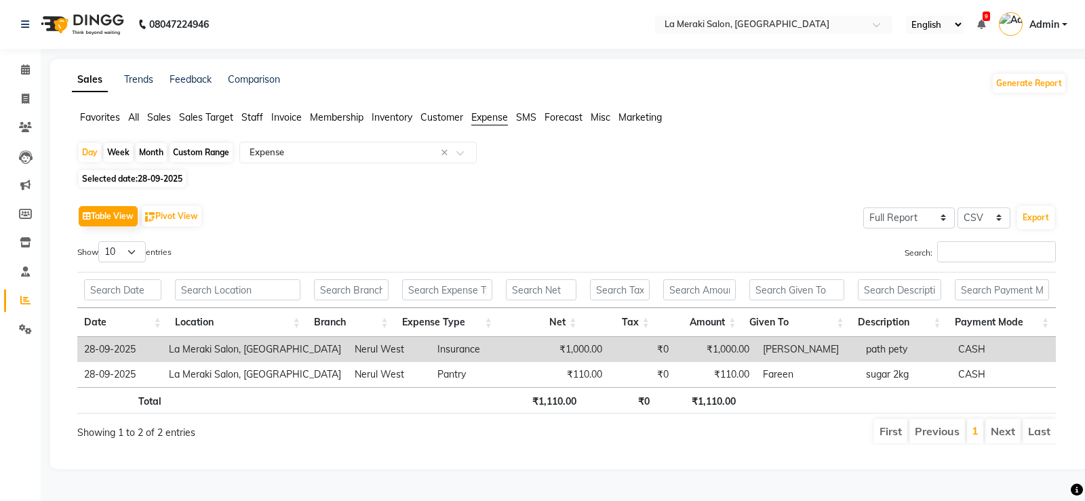
scroll to position [0, 10]
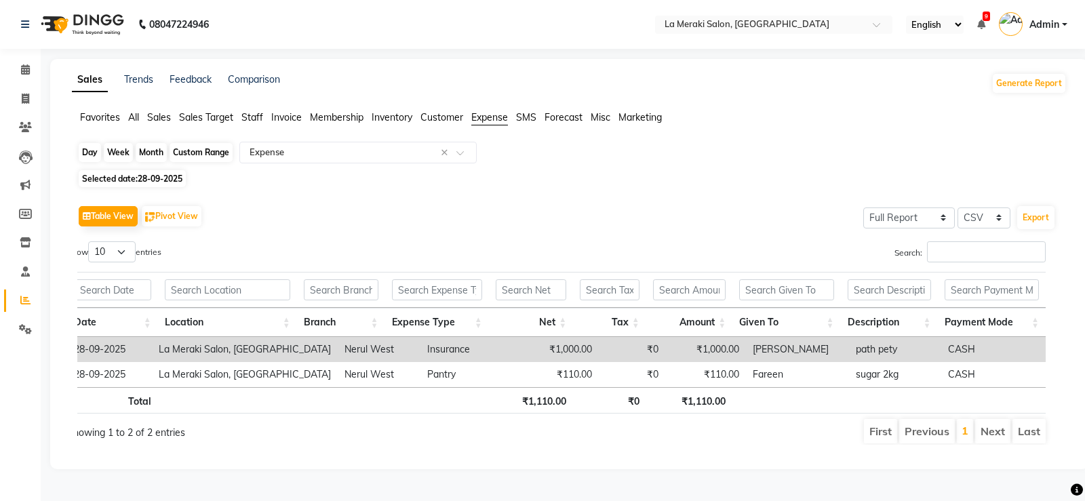
click at [90, 150] on div "Day" at bounding box center [90, 152] width 22 height 19
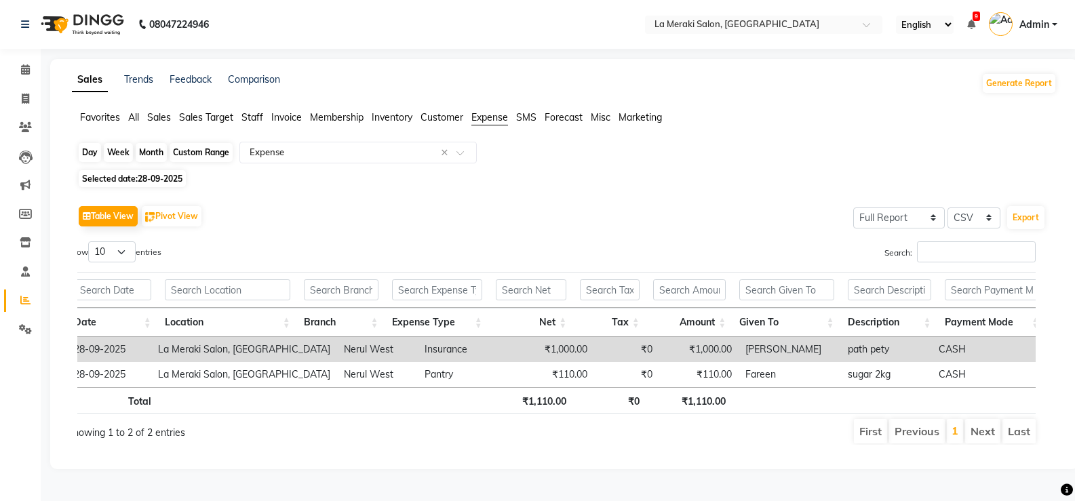
select select "9"
select select "2025"
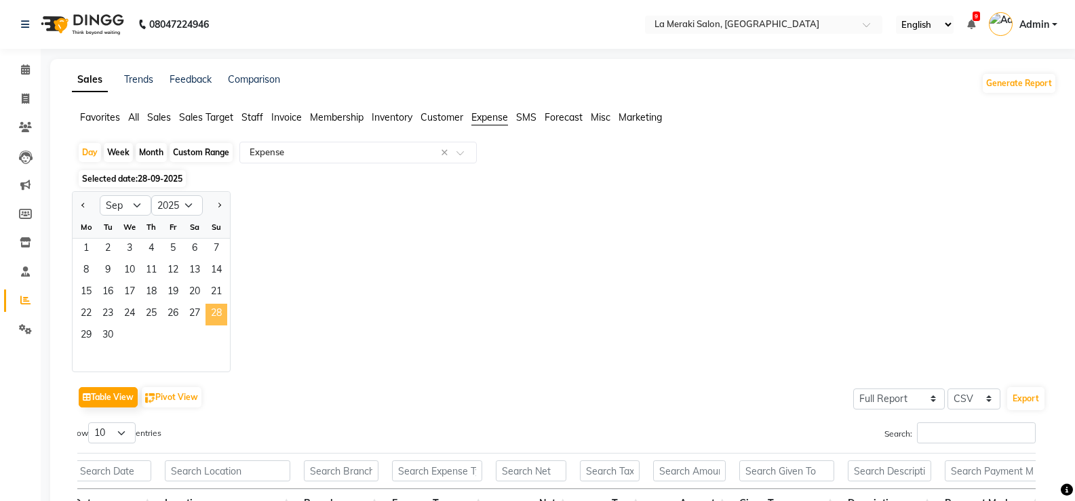
click at [215, 309] on span "28" at bounding box center [217, 315] width 22 height 22
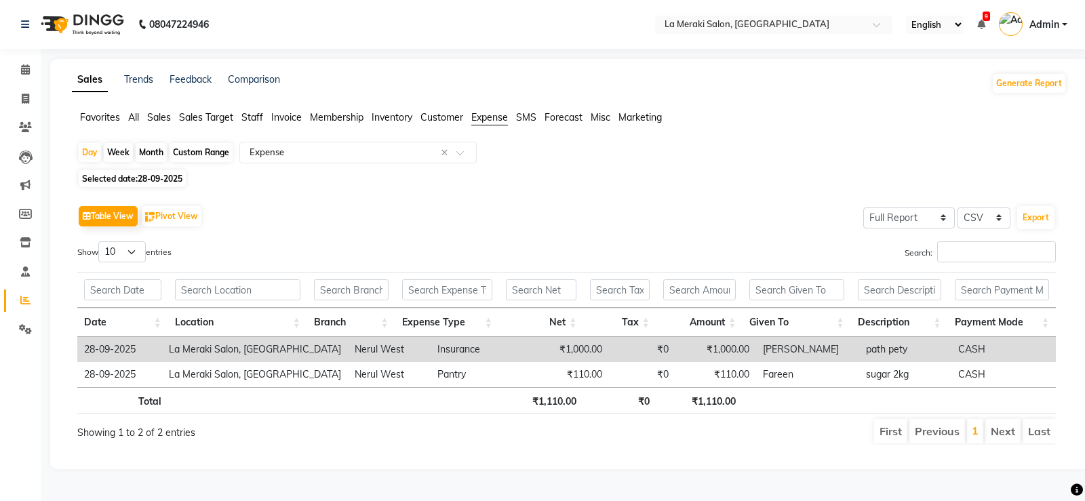
drag, startPoint x: 138, startPoint y: 115, endPoint x: 271, endPoint y: 163, distance: 141.6
click at [138, 115] on span "All" at bounding box center [133, 117] width 11 height 12
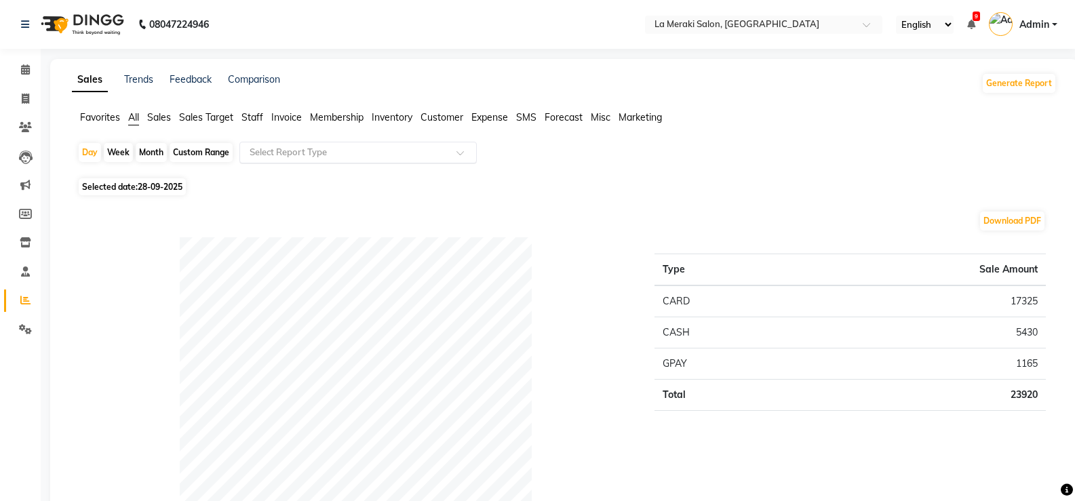
click at [299, 153] on input "text" at bounding box center [344, 153] width 195 height 14
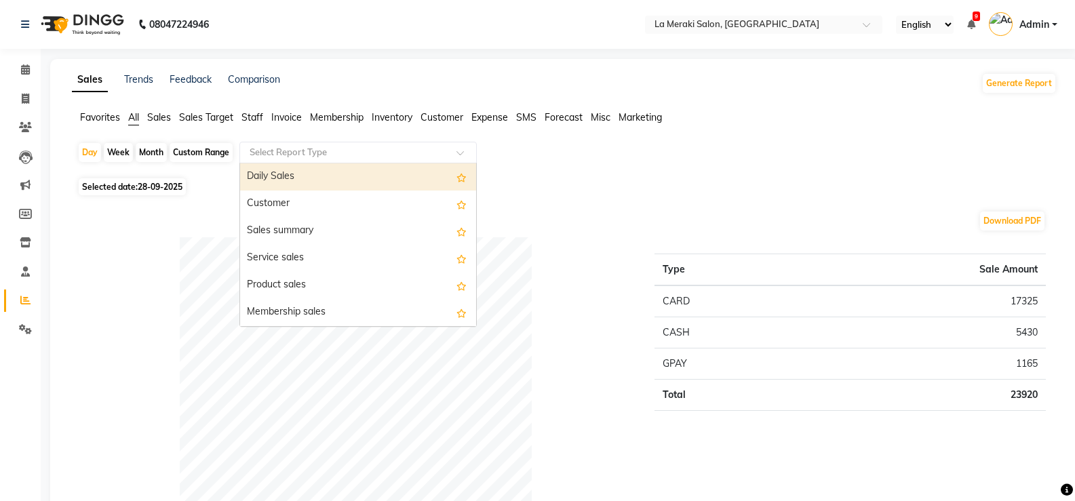
click at [284, 174] on div "Daily Sales" at bounding box center [358, 176] width 236 height 27
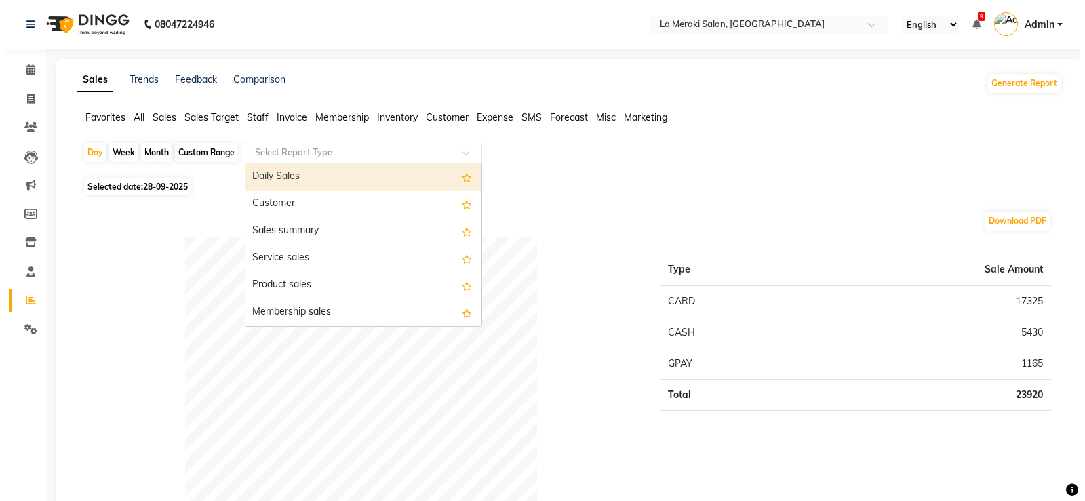
select select "full_report"
select select "csv"
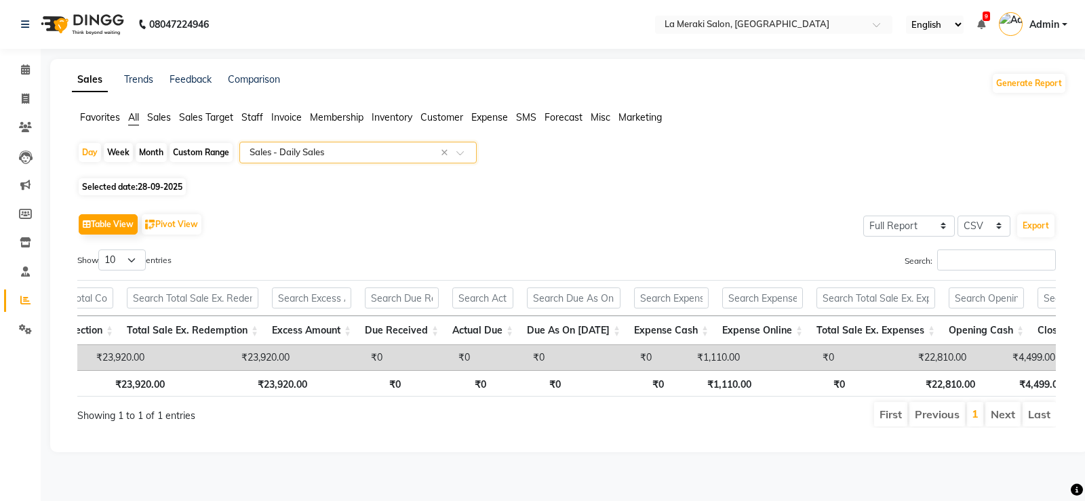
scroll to position [0, 1045]
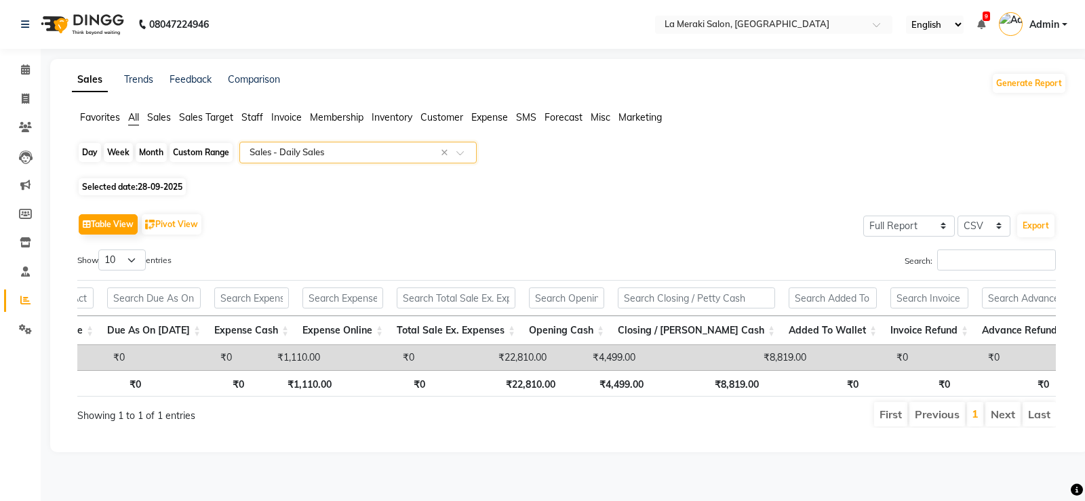
click at [96, 155] on div "Day" at bounding box center [90, 152] width 22 height 19
select select "9"
select select "2025"
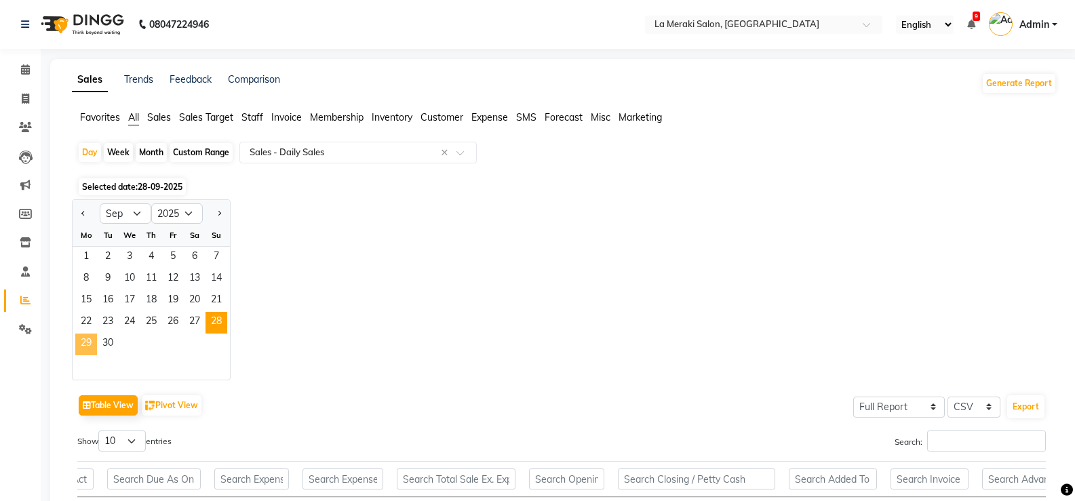
click at [85, 345] on span "29" at bounding box center [86, 345] width 22 height 22
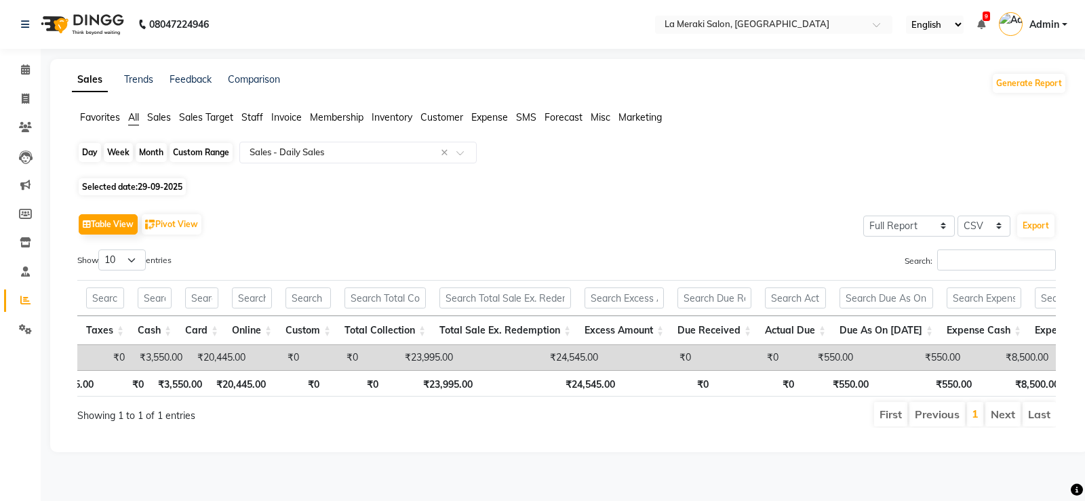
click at [92, 148] on div "Day" at bounding box center [90, 152] width 22 height 19
select select "9"
select select "2025"
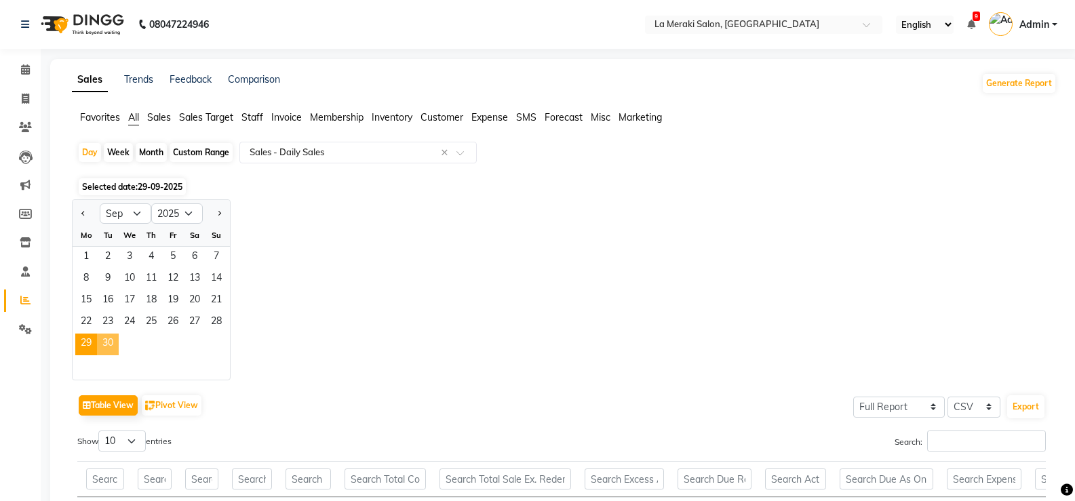
click at [110, 344] on span "30" at bounding box center [108, 345] width 22 height 22
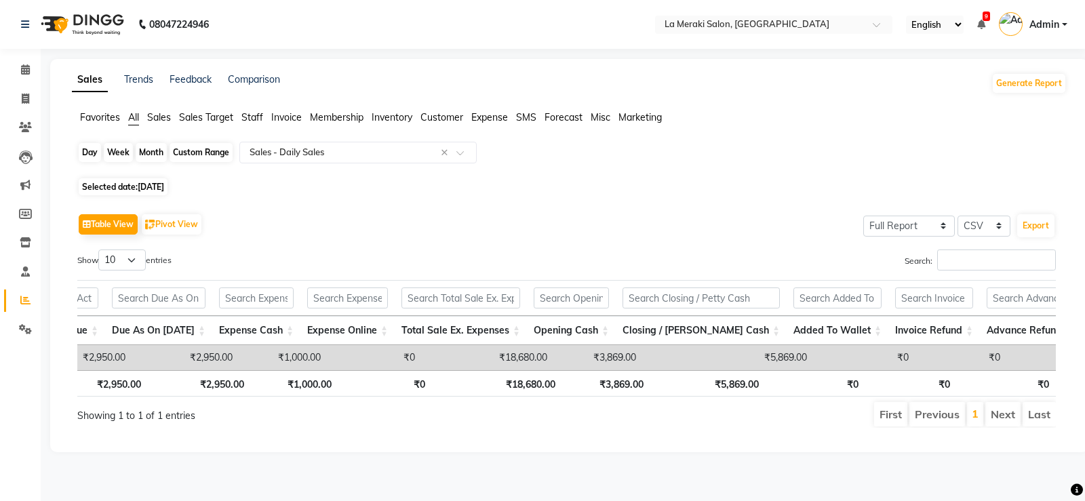
click at [84, 153] on div "Day" at bounding box center [90, 152] width 22 height 19
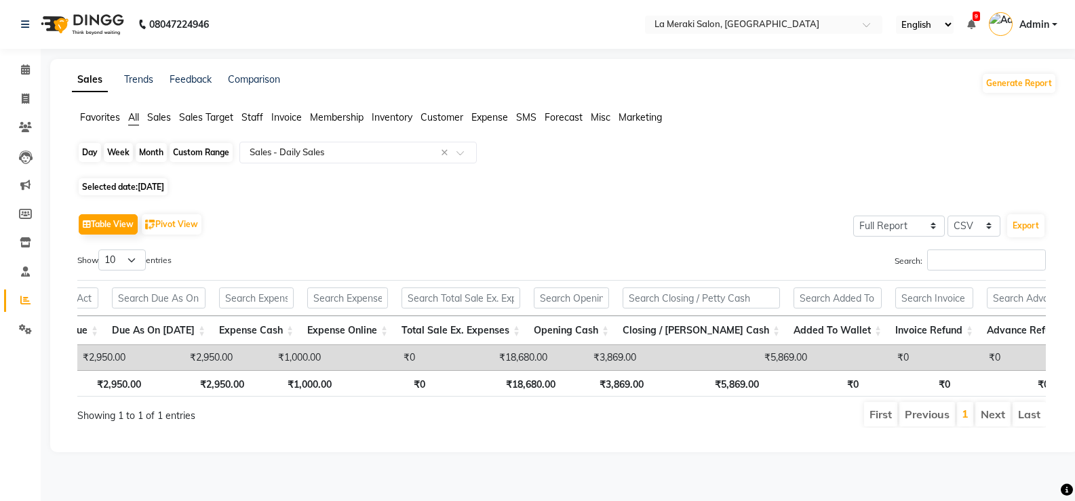
select select "9"
select select "2025"
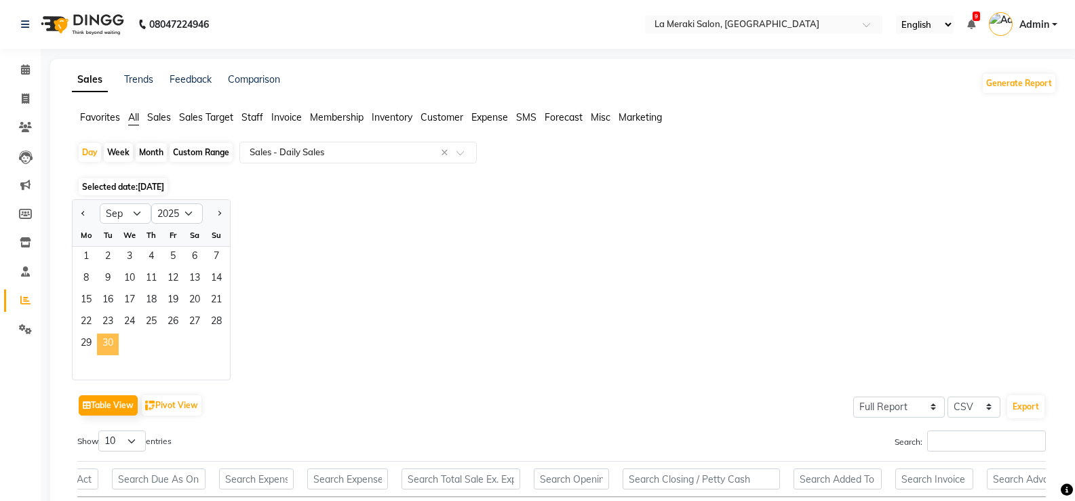
click at [109, 343] on span "30" at bounding box center [108, 345] width 22 height 22
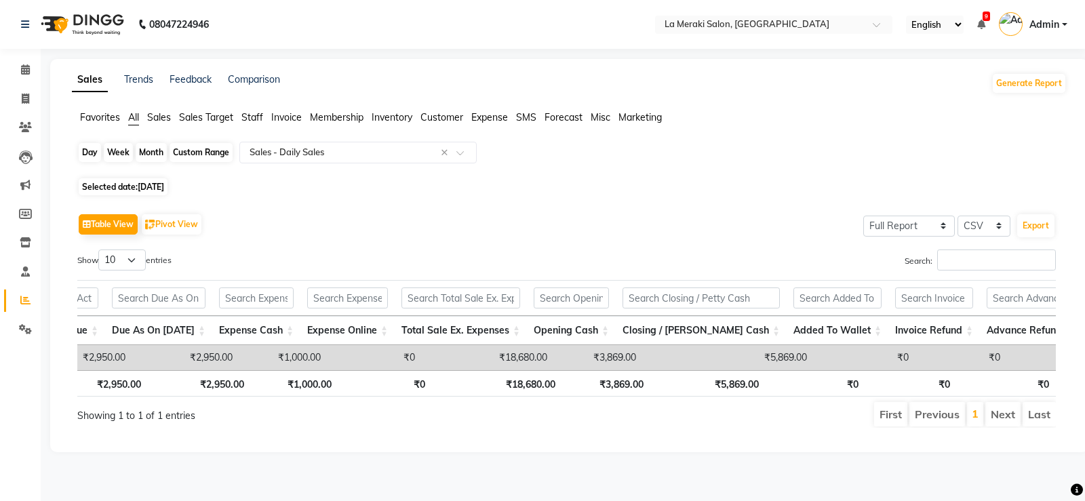
click at [87, 157] on div "Day" at bounding box center [90, 152] width 22 height 19
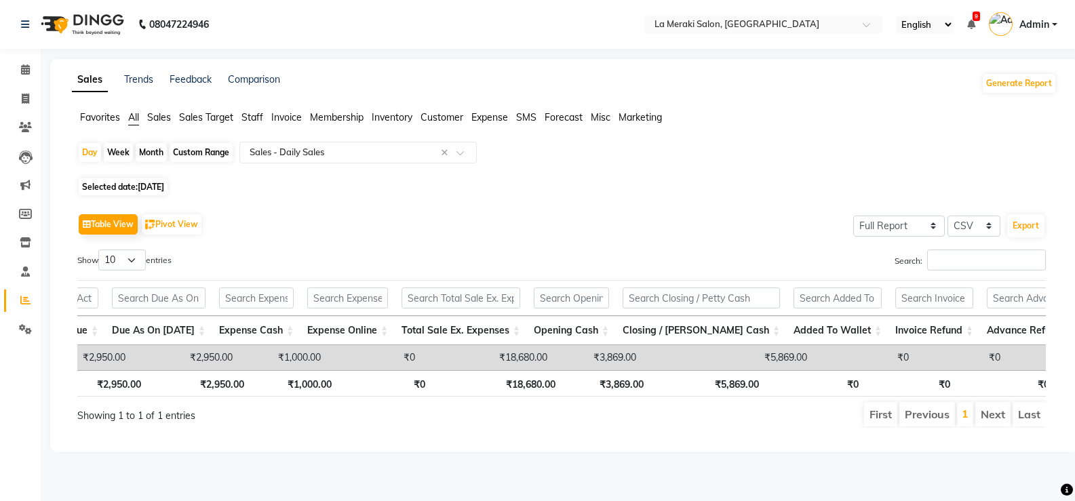
select select "9"
select select "2025"
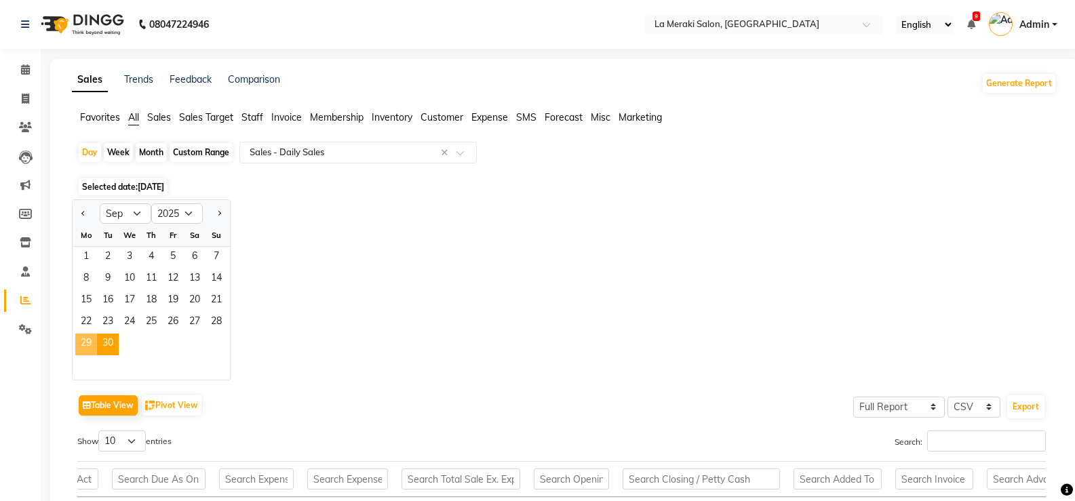
click at [84, 343] on span "29" at bounding box center [86, 345] width 22 height 22
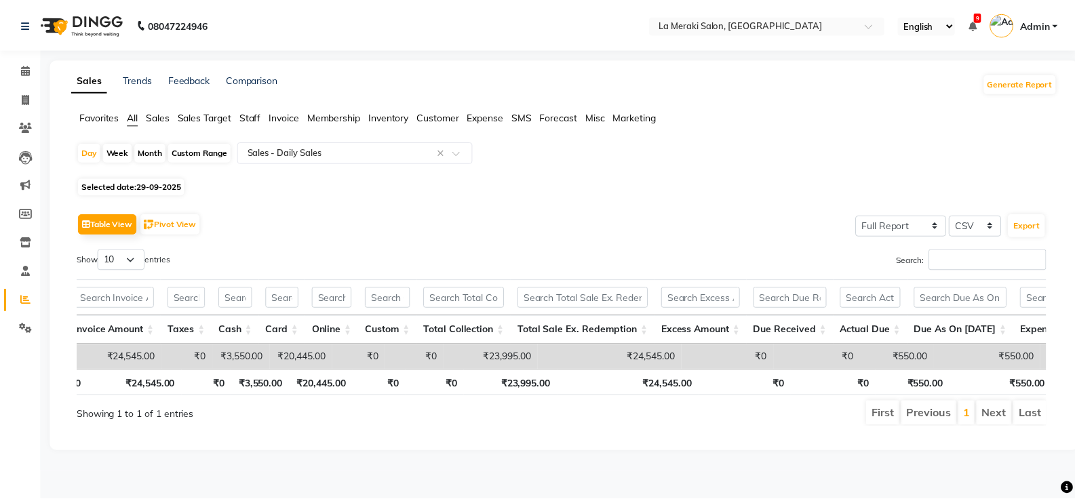
scroll to position [0, 617]
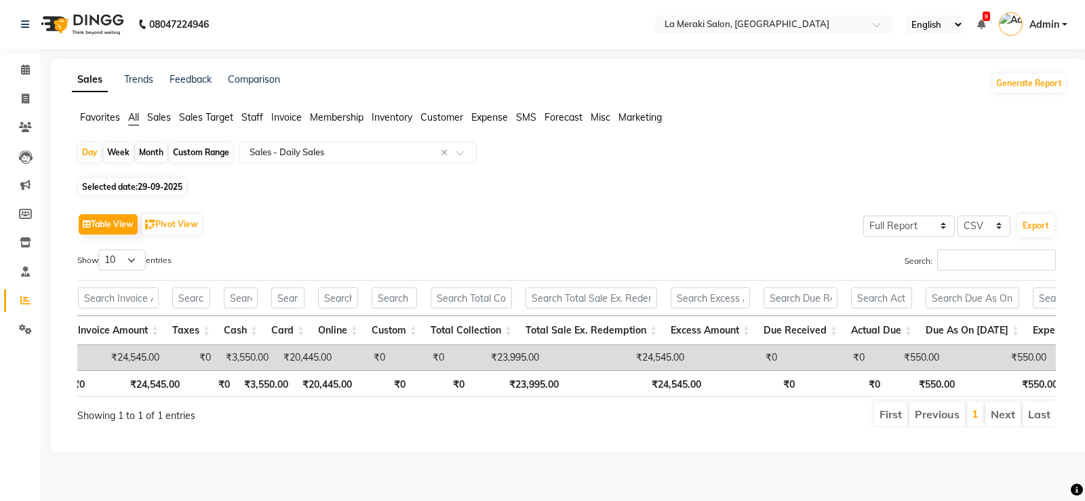
click at [271, 116] on ul "Favorites All Sales Sales Target Staff Invoice Membership Inventory Customer Ex…" at bounding box center [569, 118] width 995 height 15
click at [303, 119] on ul "Favorites All Sales Sales Target Staff Invoice Membership Inventory Customer Ex…" at bounding box center [569, 118] width 995 height 15
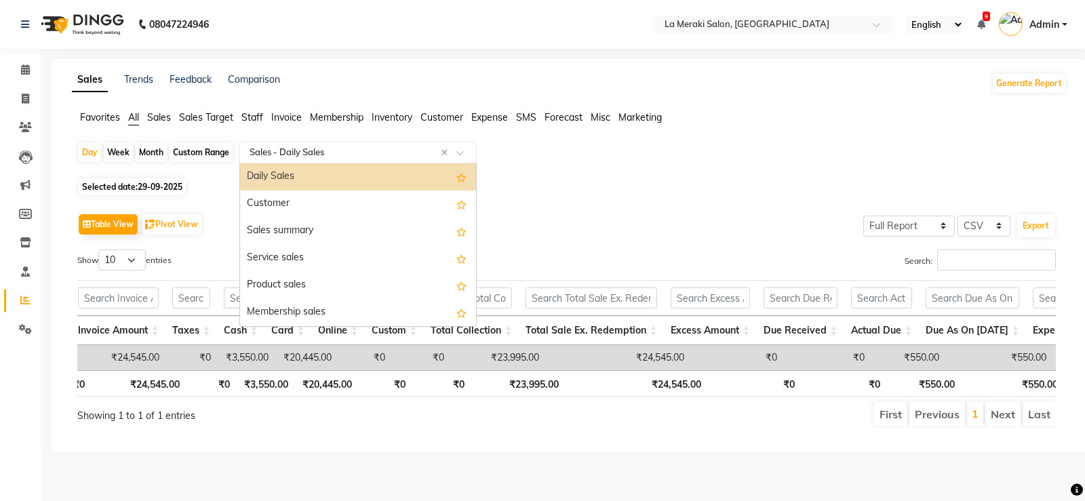
drag, startPoint x: 334, startPoint y: 158, endPoint x: 345, endPoint y: 159, distance: 10.9
click at [334, 159] on input "text" at bounding box center [344, 153] width 195 height 14
click at [282, 113] on span "Invoice" at bounding box center [286, 117] width 31 height 12
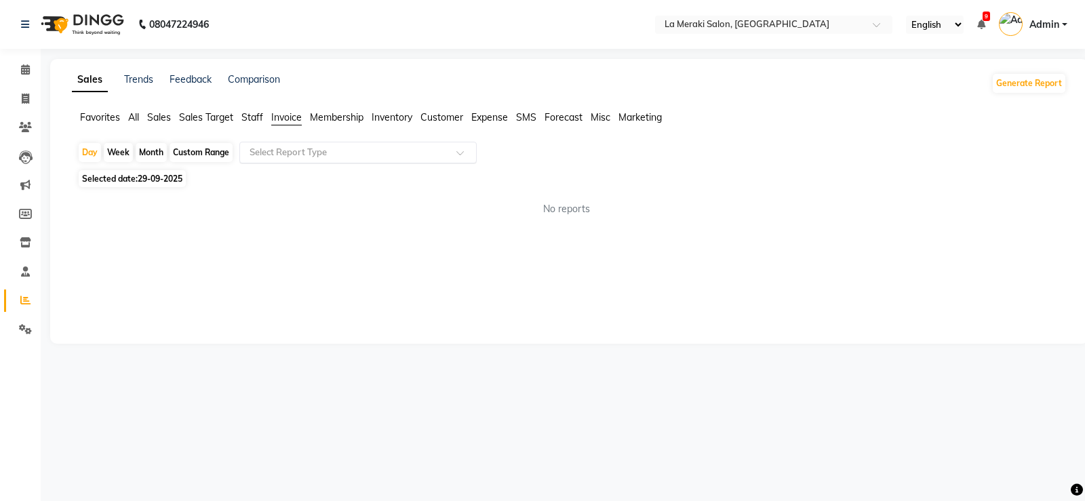
click at [326, 151] on input "text" at bounding box center [344, 153] width 195 height 14
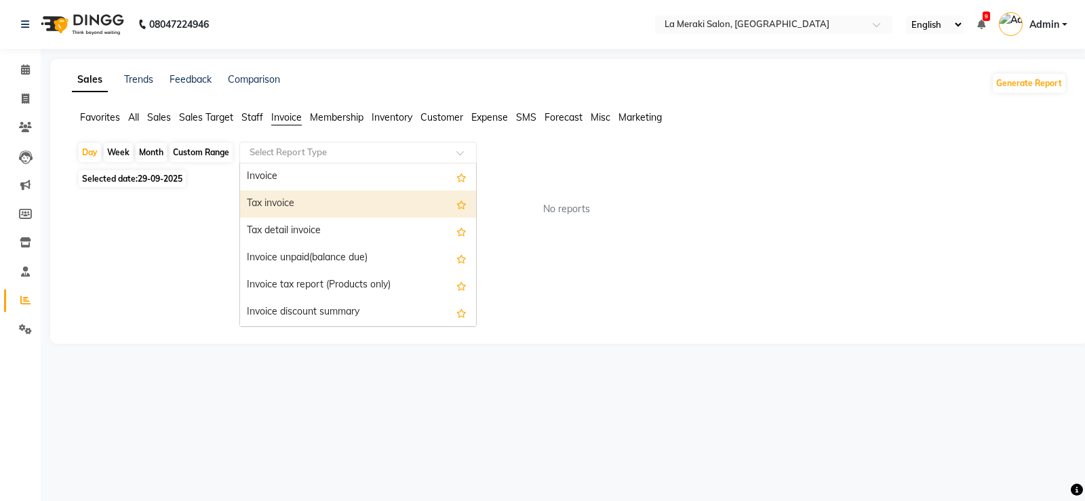
click at [319, 201] on div "Tax invoice" at bounding box center [358, 204] width 236 height 27
select select "full_report"
select select "csv"
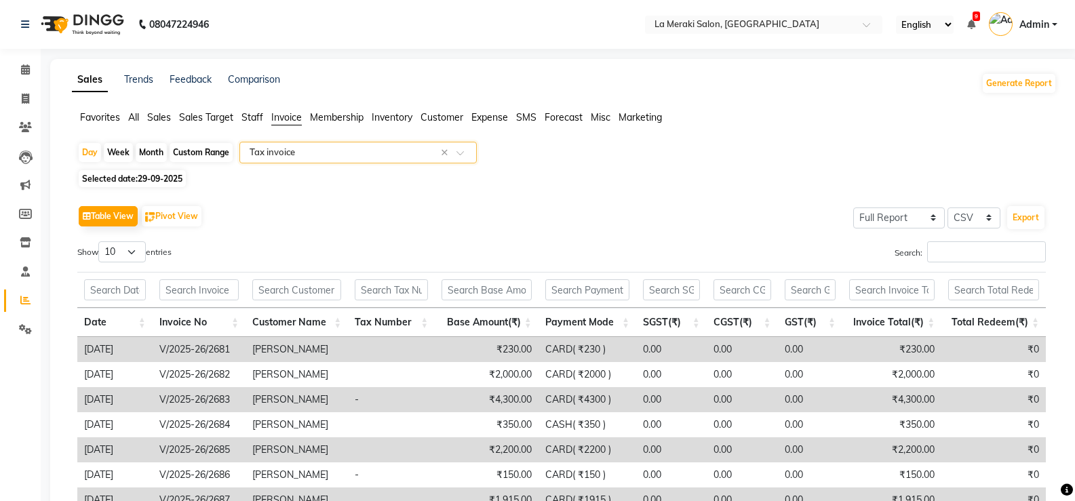
scroll to position [68, 0]
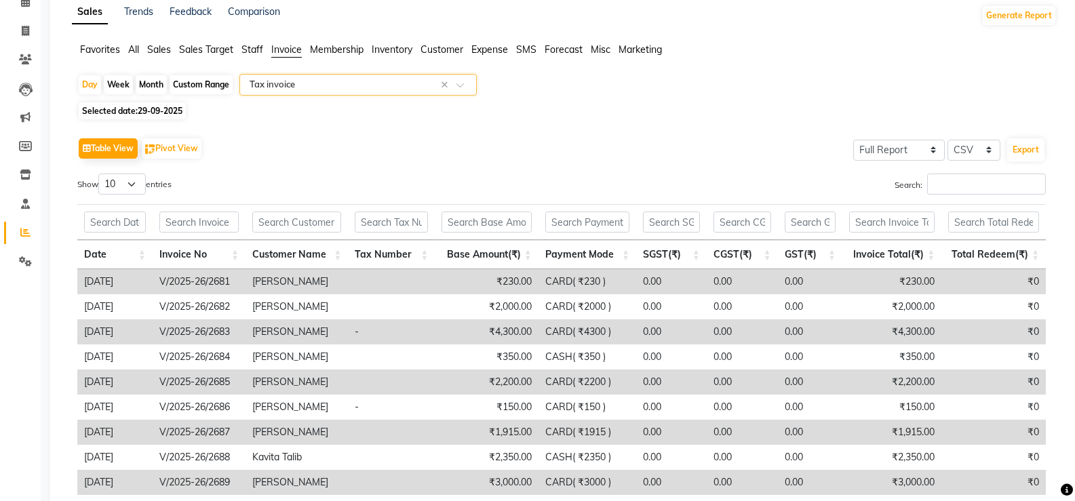
click at [623, 254] on th "Payment Mode" at bounding box center [588, 254] width 98 height 29
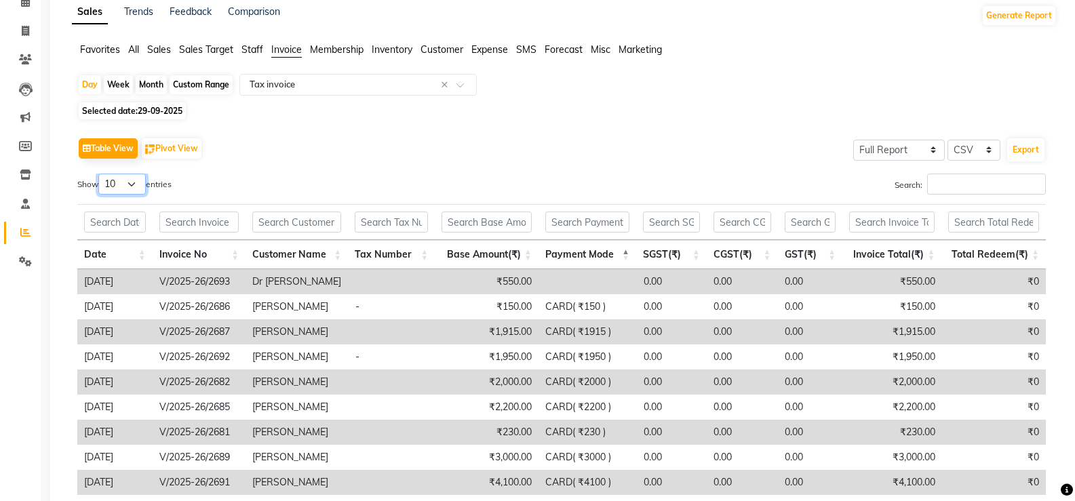
click at [123, 189] on select "10 25 50 100" at bounding box center [121, 184] width 47 height 21
select select "100"
click at [100, 174] on select "10 25 50 100" at bounding box center [121, 184] width 47 height 21
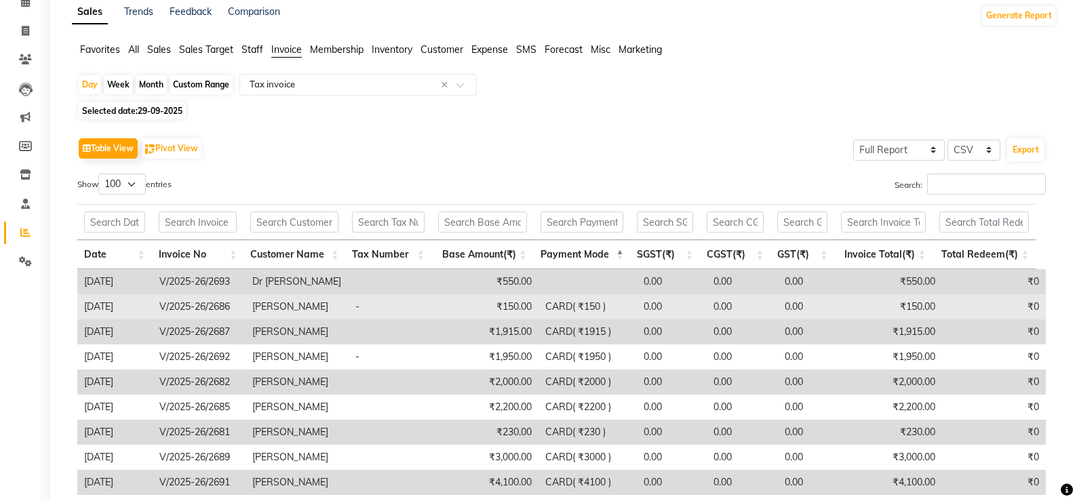
click at [585, 308] on td "CARD( ₹150 )" at bounding box center [588, 306] width 98 height 25
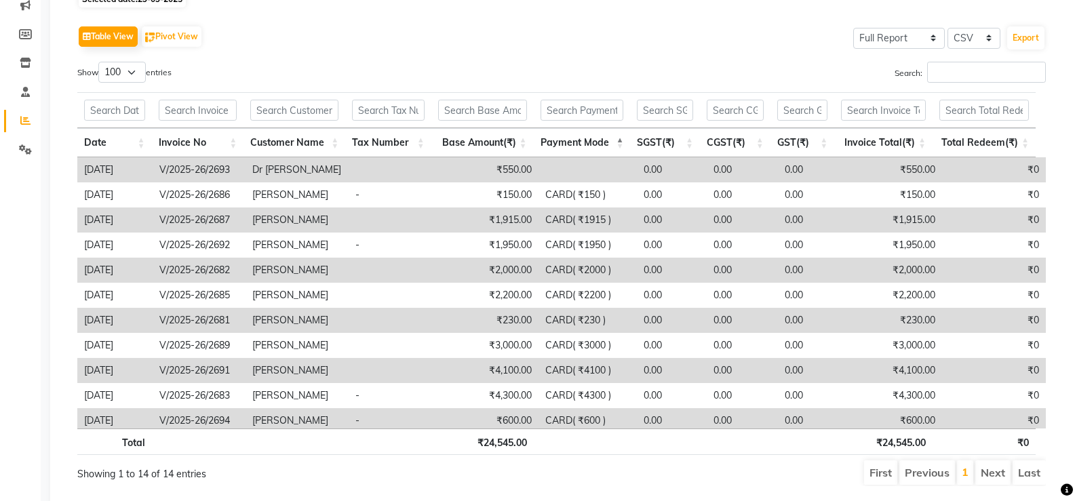
scroll to position [182, 0]
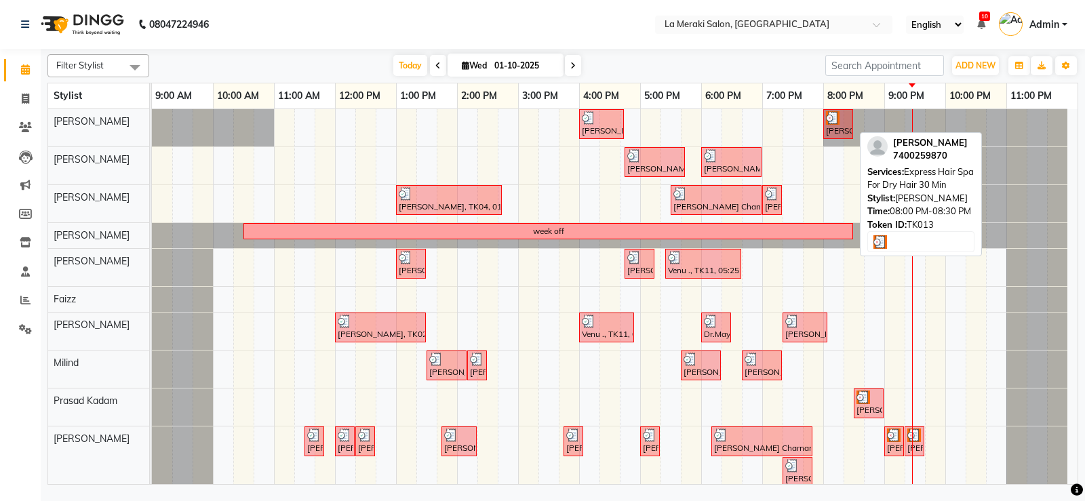
click at [837, 123] on img at bounding box center [833, 118] width 14 height 14
select select "3"
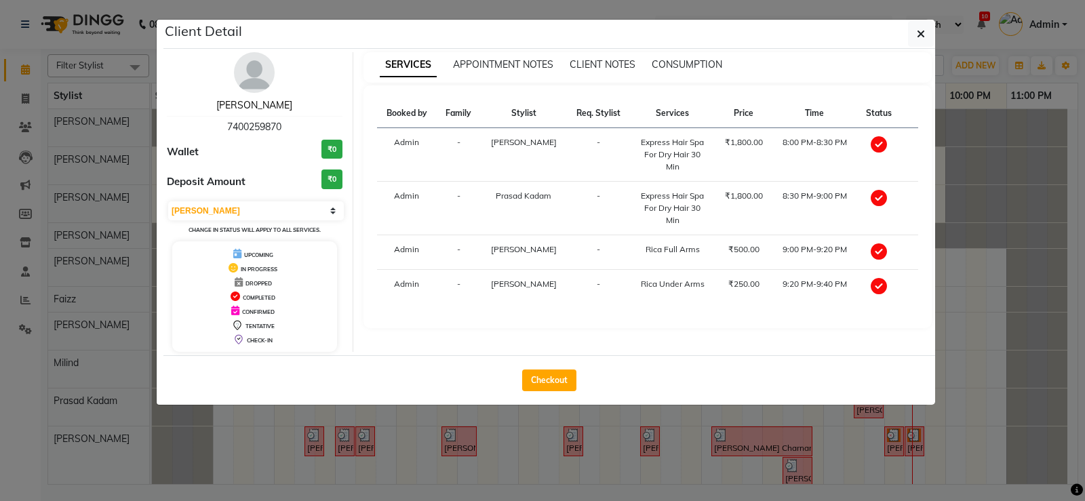
click at [231, 106] on link "Nazeem Ansari" at bounding box center [254, 105] width 76 height 12
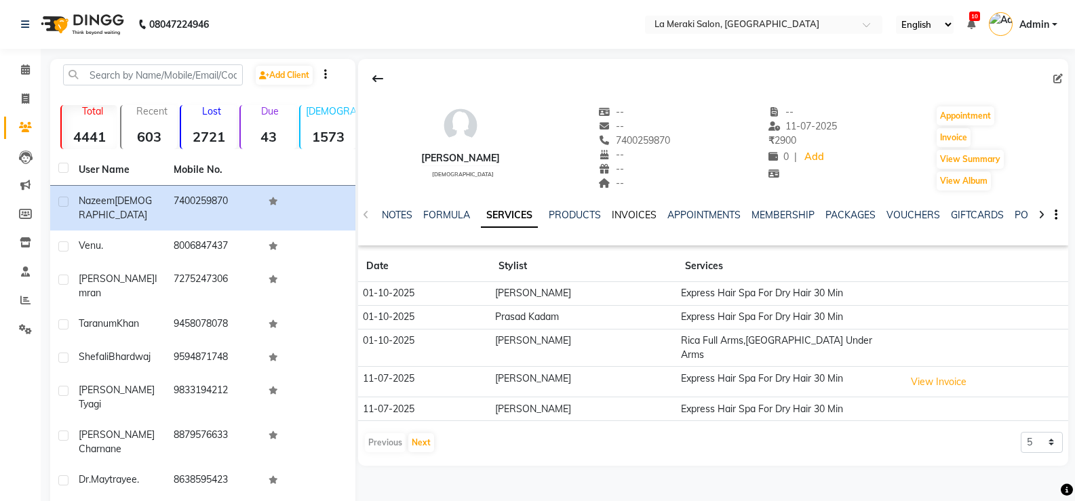
click at [633, 214] on link "INVOICES" at bounding box center [634, 215] width 45 height 12
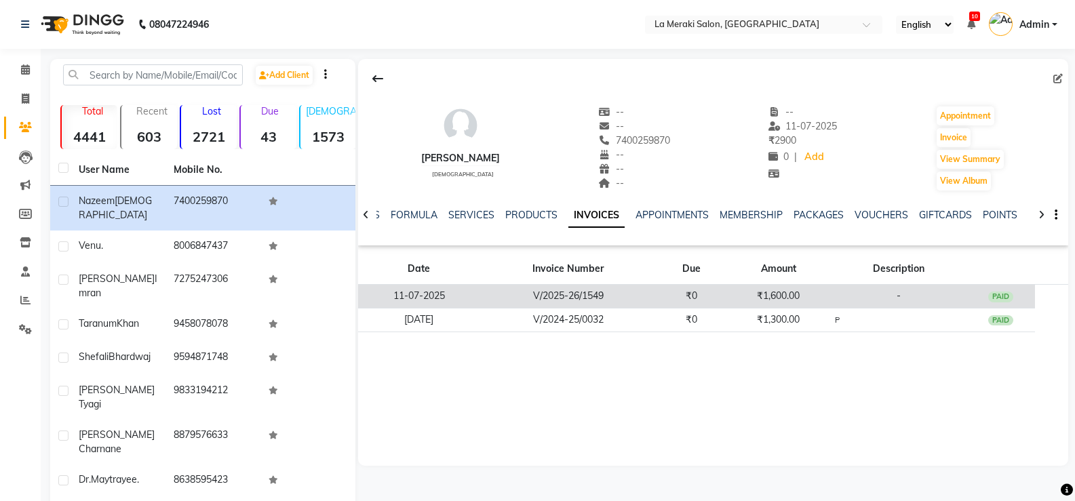
click at [998, 294] on div "PAID" at bounding box center [1001, 297] width 26 height 11
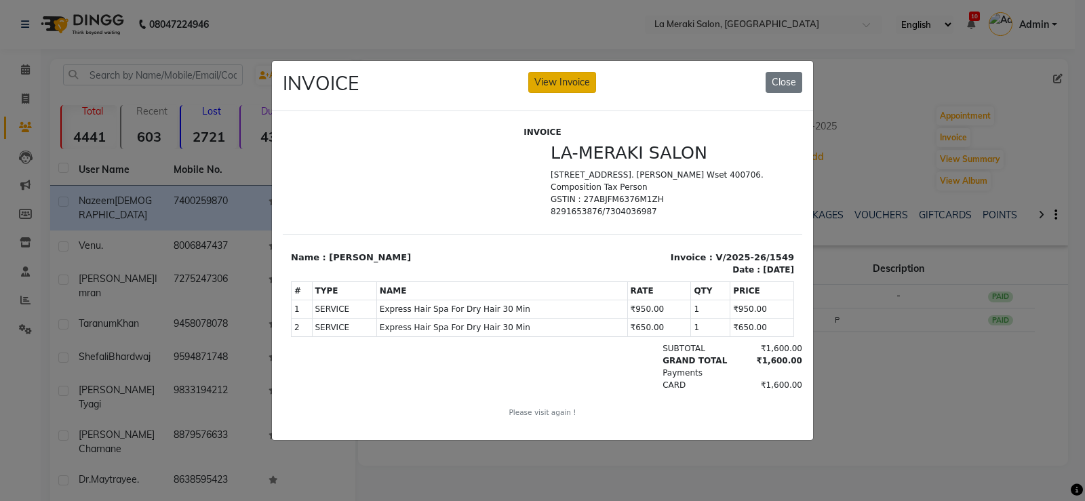
click at [582, 79] on button "View Invoice" at bounding box center [562, 82] width 68 height 21
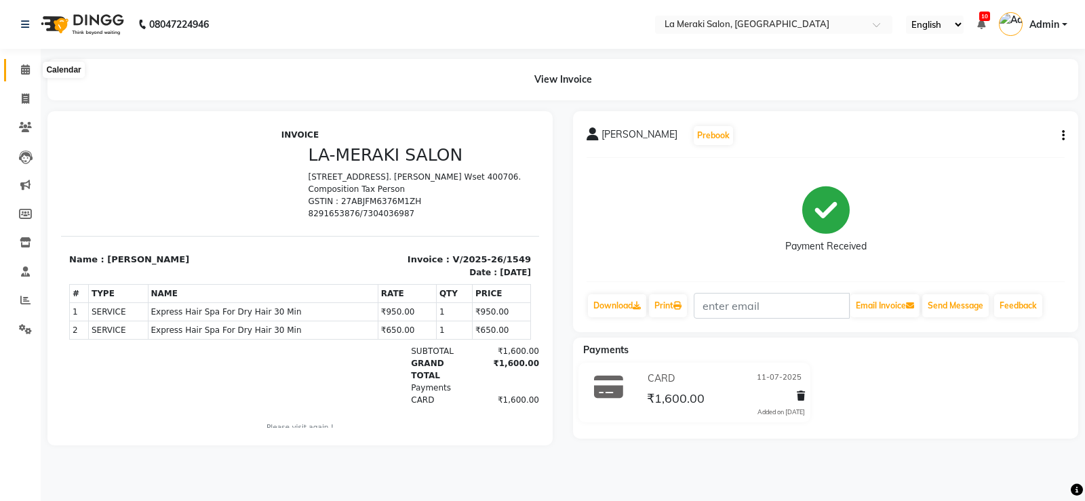
click at [26, 71] on icon at bounding box center [25, 69] width 9 height 10
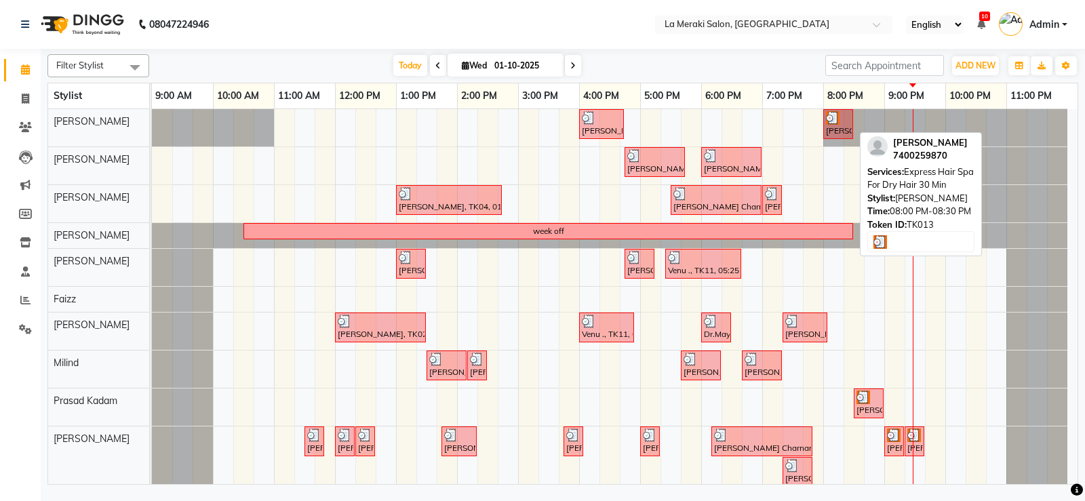
click at [826, 127] on div "Nazeem Ansari, TK13, 08:00 PM-08:30 PM, Express Hair Spa For Dry Hair 30 Min" at bounding box center [838, 124] width 27 height 26
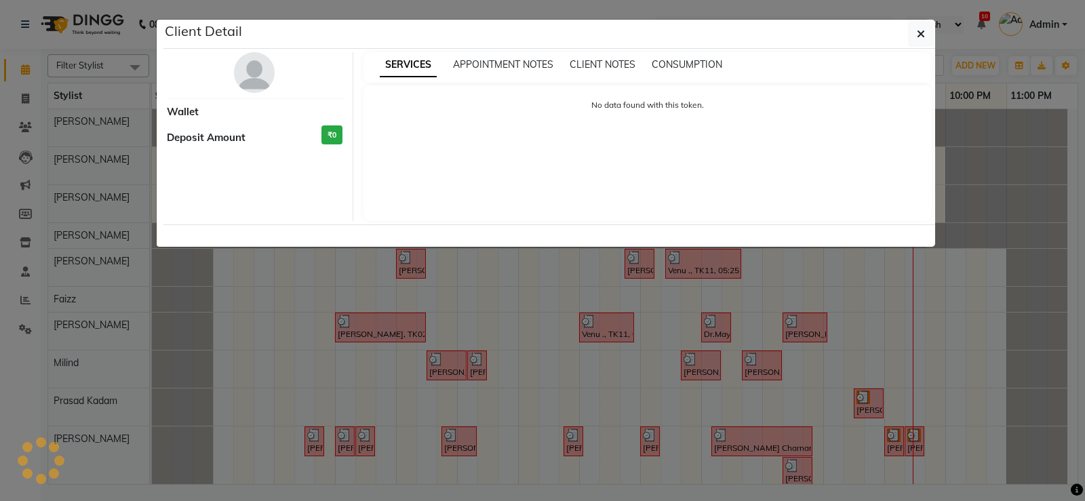
select select "3"
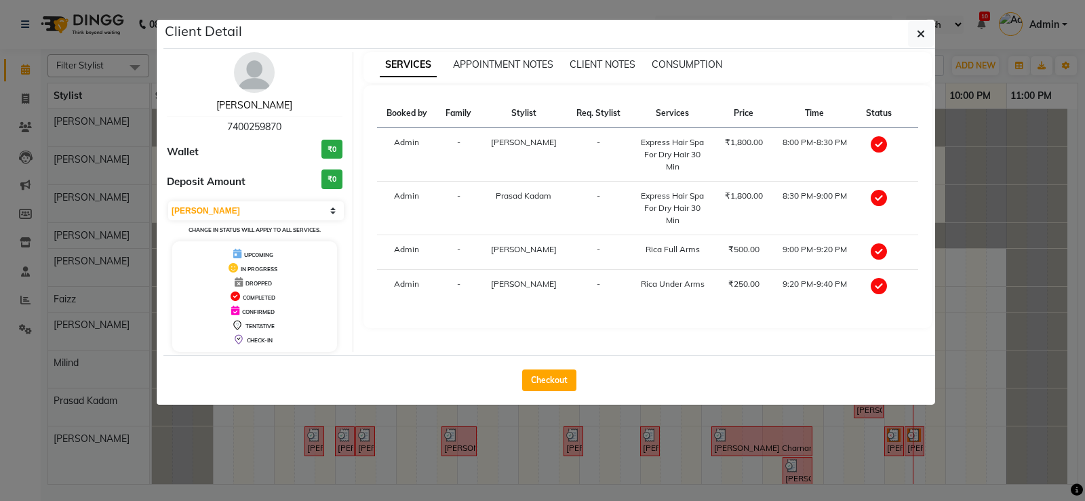
click at [237, 103] on link "Nazeem Ansari" at bounding box center [254, 105] width 76 height 12
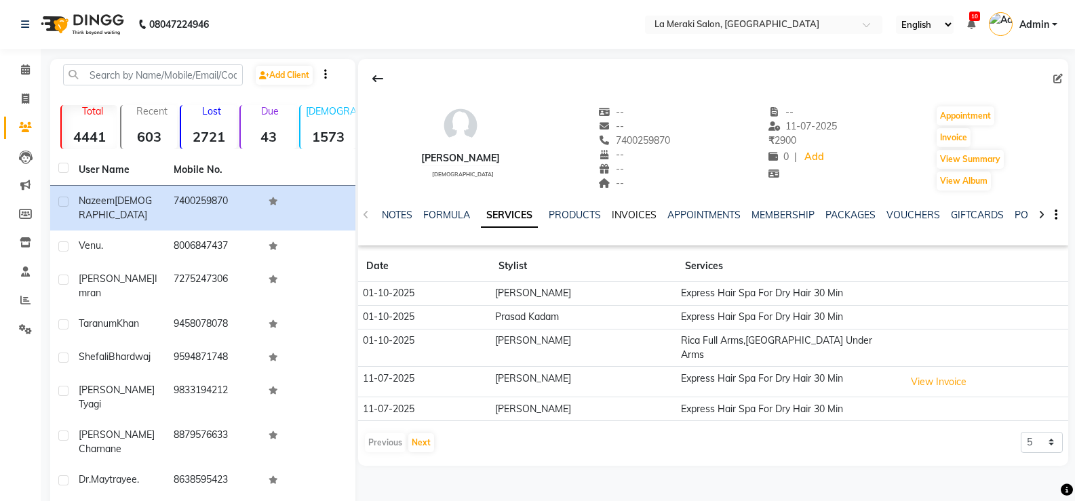
click at [636, 217] on link "INVOICES" at bounding box center [634, 215] width 45 height 12
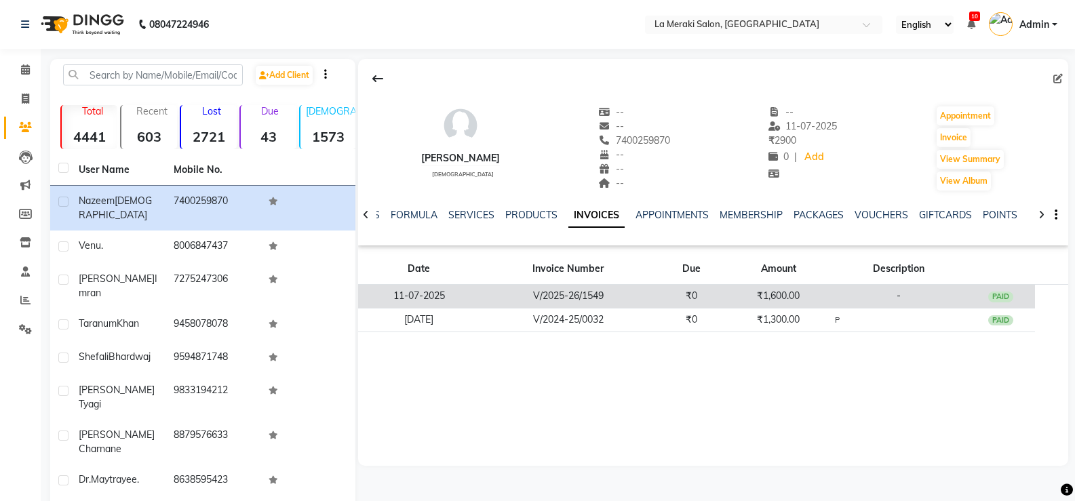
click at [992, 299] on div "PAID" at bounding box center [1001, 297] width 26 height 11
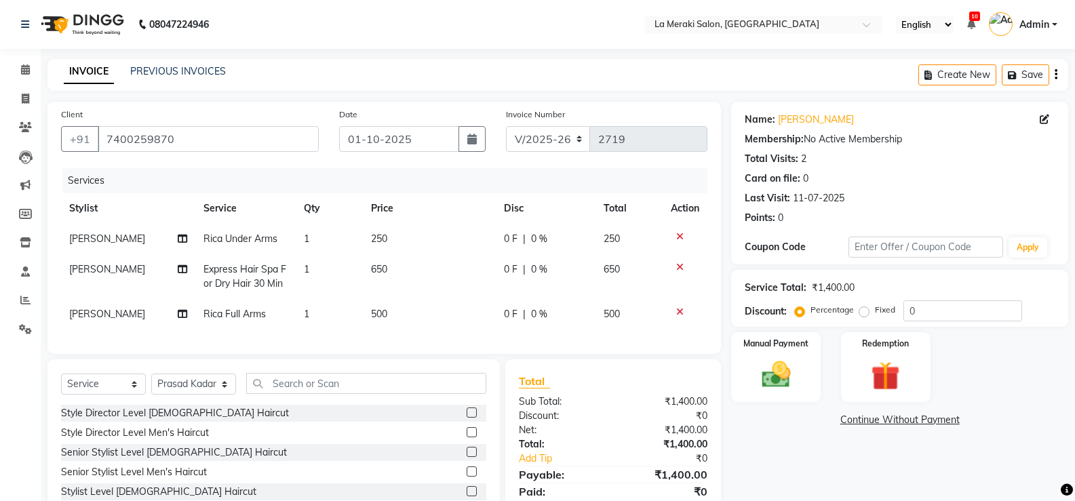
select select "438"
select select "service"
select select "79933"
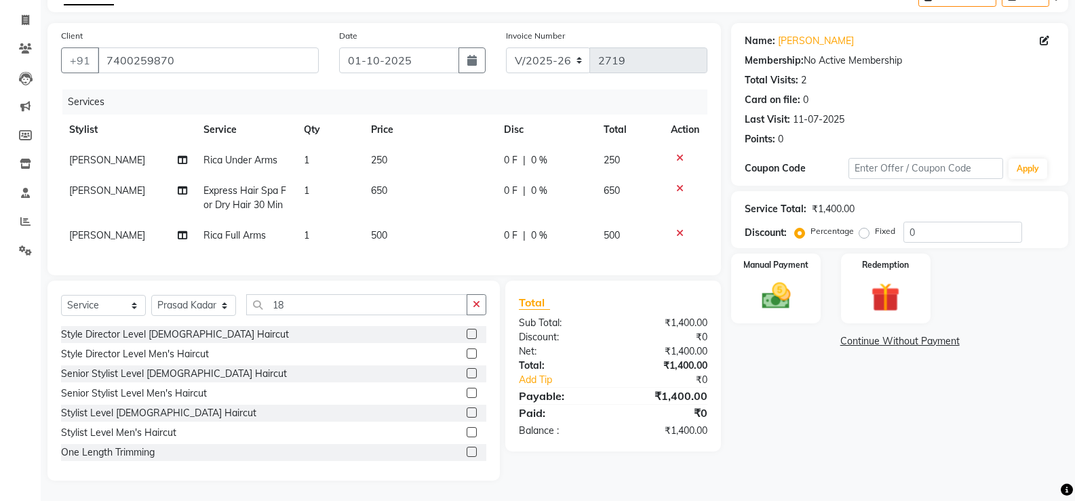
scroll to position [88, 0]
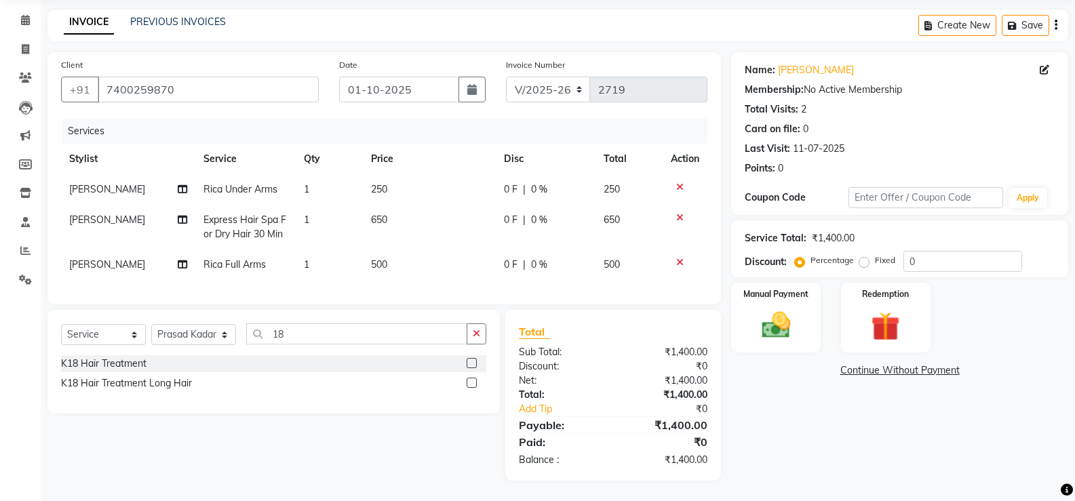
type input "1"
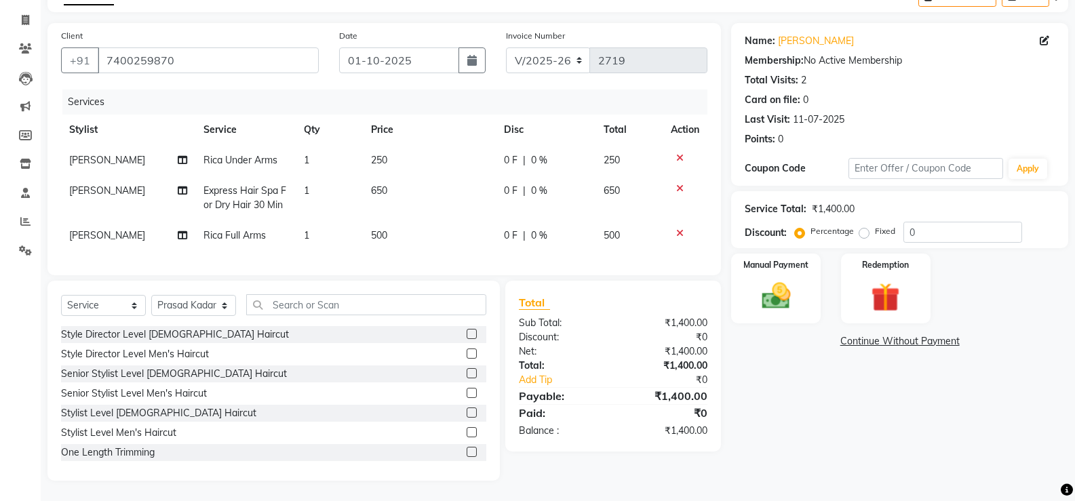
scroll to position [117, 0]
type input "spa"
click at [467, 332] on label at bounding box center [472, 334] width 10 height 10
click at [467, 332] on input "checkbox" at bounding box center [471, 334] width 9 height 9
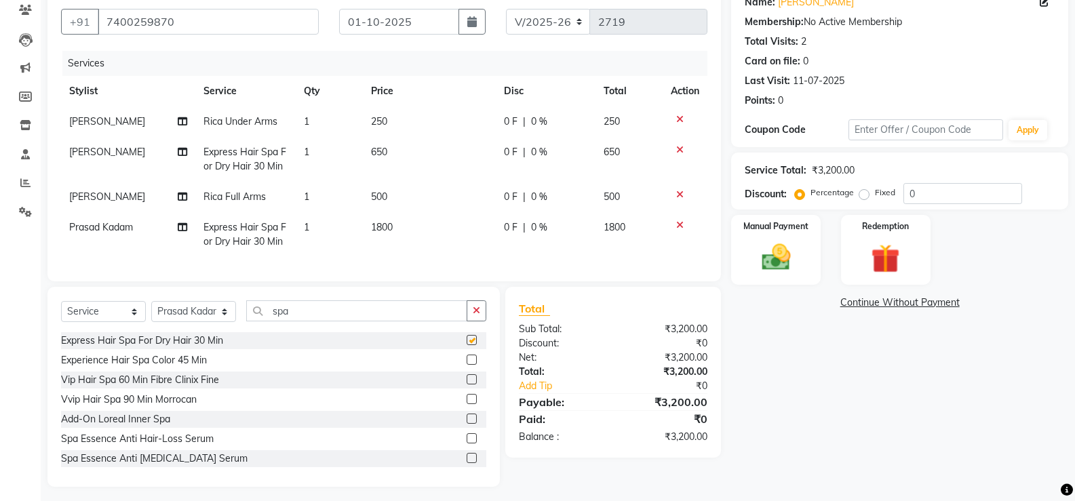
checkbox input "false"
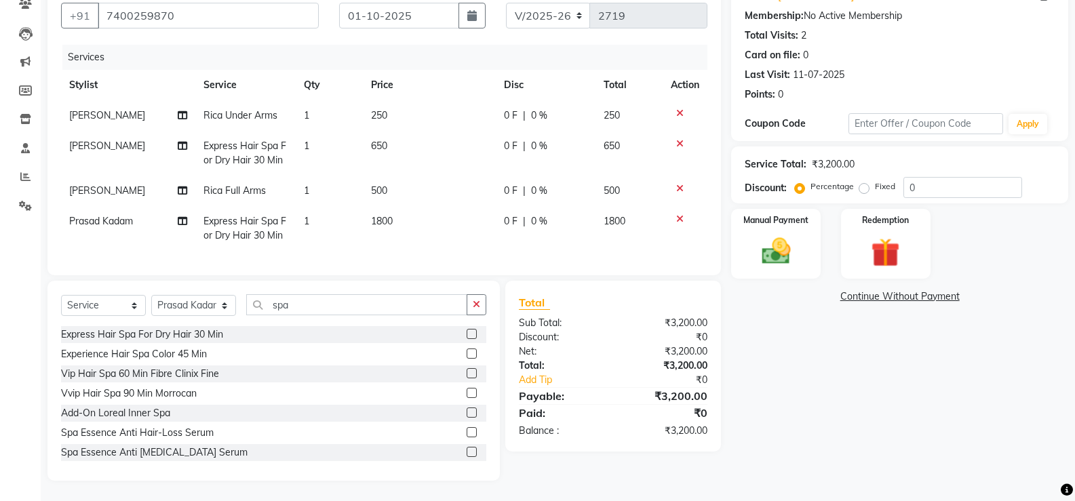
click at [403, 217] on td "1800" at bounding box center [429, 228] width 133 height 45
select select "79933"
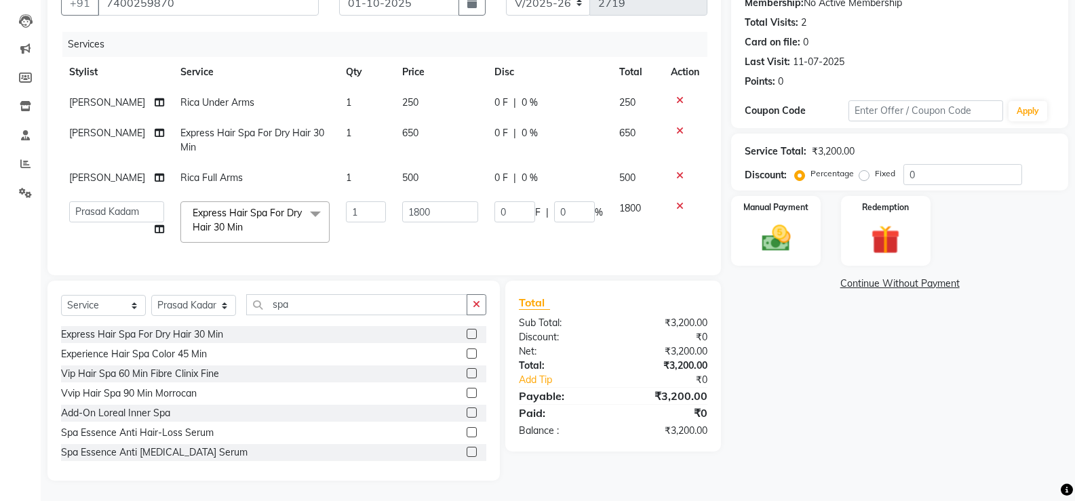
click at [408, 118] on td "650" at bounding box center [440, 140] width 92 height 45
select select "5904"
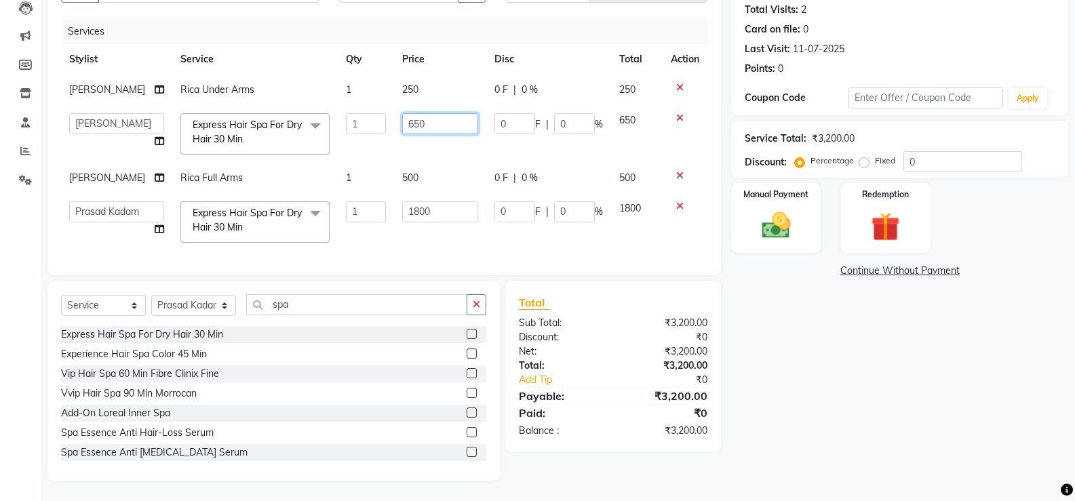
drag, startPoint x: 404, startPoint y: 124, endPoint x: 391, endPoint y: 130, distance: 14.0
click at [394, 130] on td "650" at bounding box center [440, 134] width 92 height 58
type input "750"
click at [414, 251] on td "1800" at bounding box center [440, 222] width 92 height 58
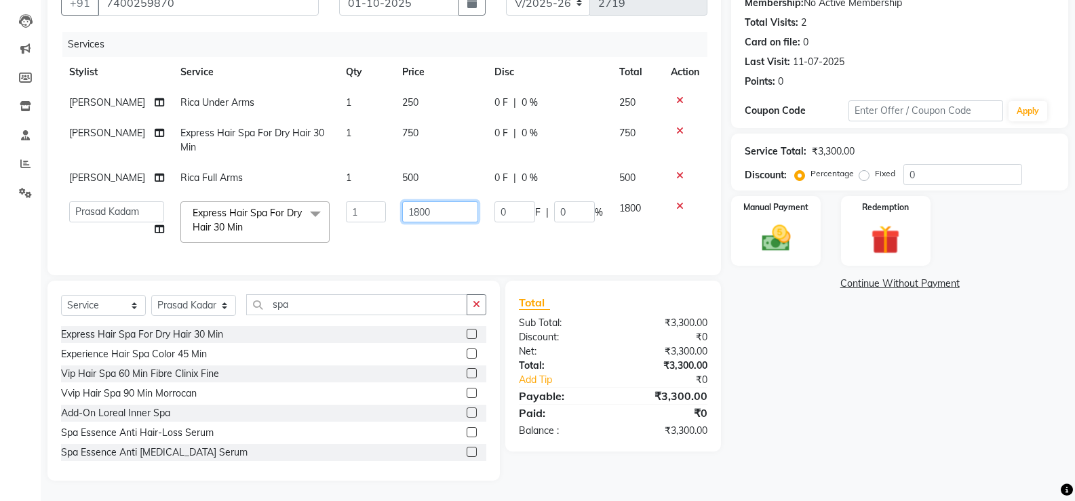
drag, startPoint x: 429, startPoint y: 210, endPoint x: 159, endPoint y: 218, distance: 270.8
click at [159, 218] on tr "Aamir Alvi Anus Mohammad Faizz Kulsum Sayyed Milind Prasad Kadam Rupal Jagirdar…" at bounding box center [384, 222] width 646 height 58
type input "750"
click at [381, 243] on div "Services Stylist Service Qty Price Disc Total Action Shweta Pandurang Kasurde R…" at bounding box center [384, 147] width 646 height 230
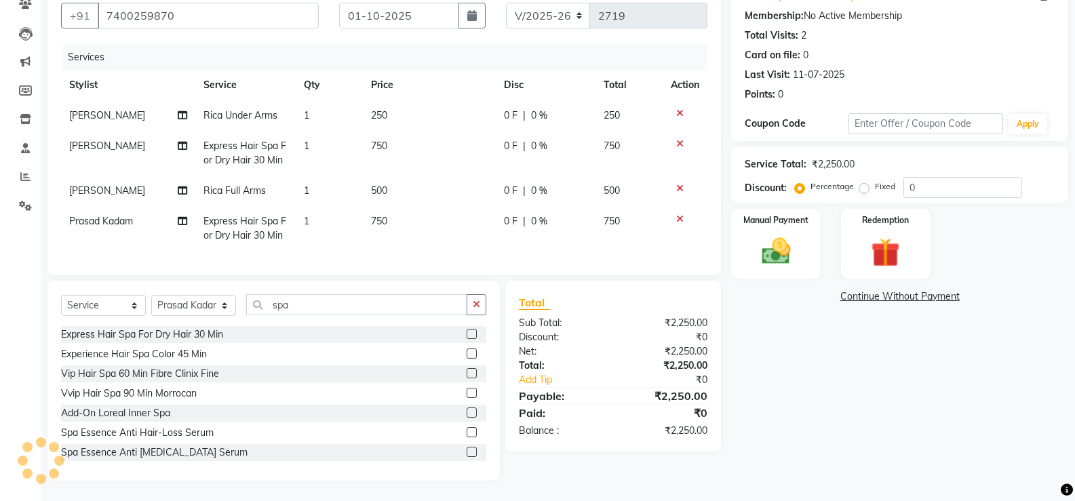
click at [511, 214] on span "0 F" at bounding box center [511, 221] width 14 height 14
select select "79933"
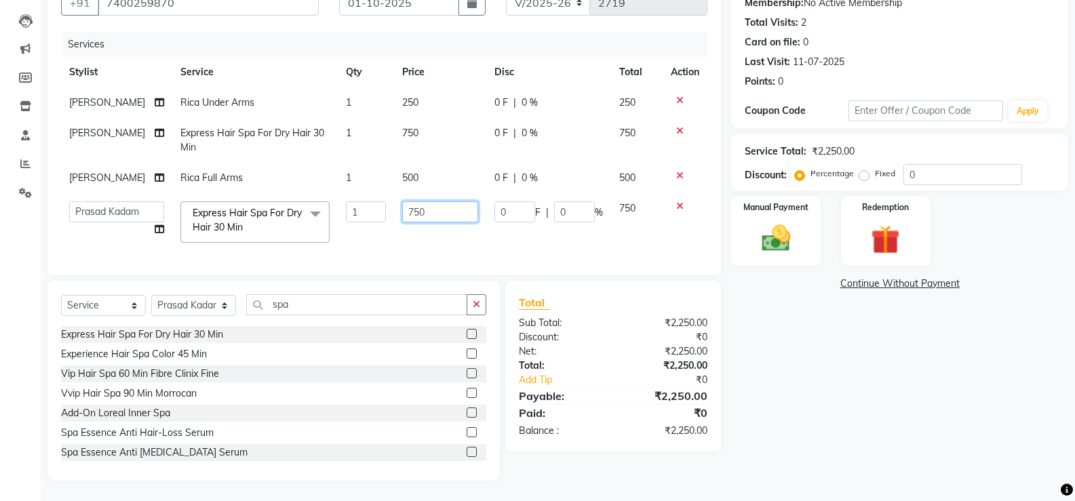
drag, startPoint x: 437, startPoint y: 214, endPoint x: 229, endPoint y: 233, distance: 208.5
click at [248, 228] on tr "Aamir Alvi Anus Mohammad Faizz Kulsum Sayyed Milind Prasad Kadam Rupal Jagirdar…" at bounding box center [384, 222] width 646 height 58
type input "650"
click at [349, 140] on td "1" at bounding box center [366, 140] width 56 height 45
select select "5904"
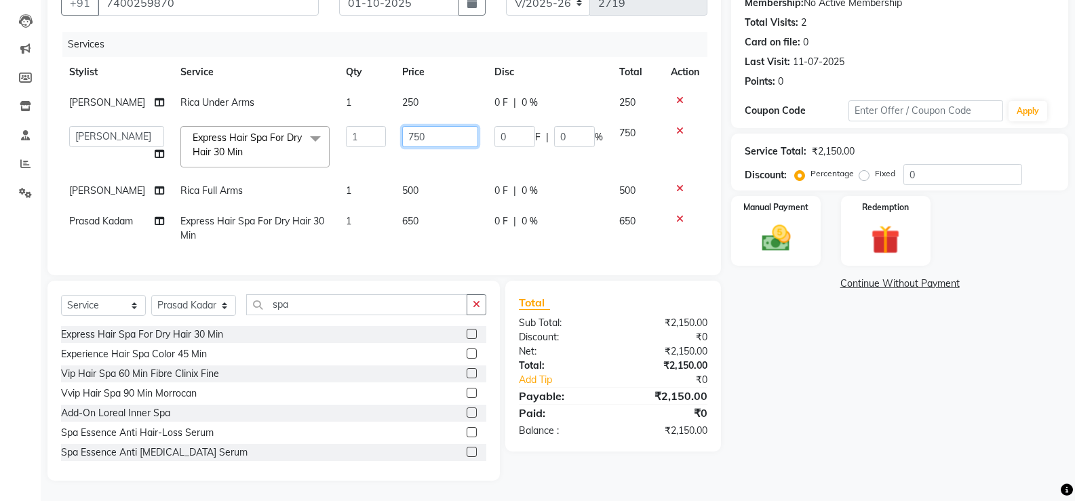
drag, startPoint x: 436, startPoint y: 121, endPoint x: 159, endPoint y: 148, distance: 278.1
click at [166, 147] on tr "Aamir Alvi Anus Mohammad Faizz Kulsum Sayyed Milind Prasad Kadam Rupal Jagirdar…" at bounding box center [384, 147] width 646 height 58
type input "650"
click at [462, 216] on td "650" at bounding box center [440, 228] width 92 height 45
select select "79933"
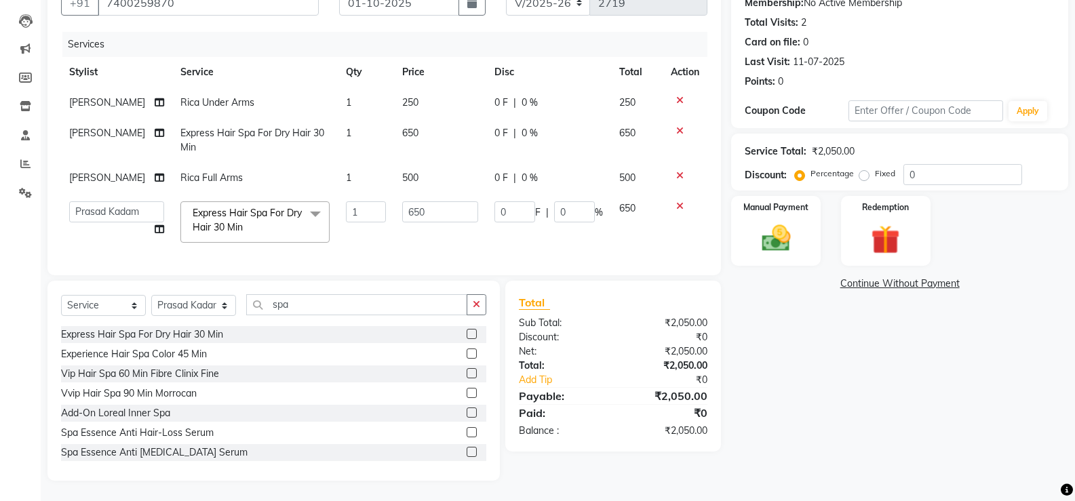
click at [680, 96] on icon at bounding box center [679, 100] width 7 height 9
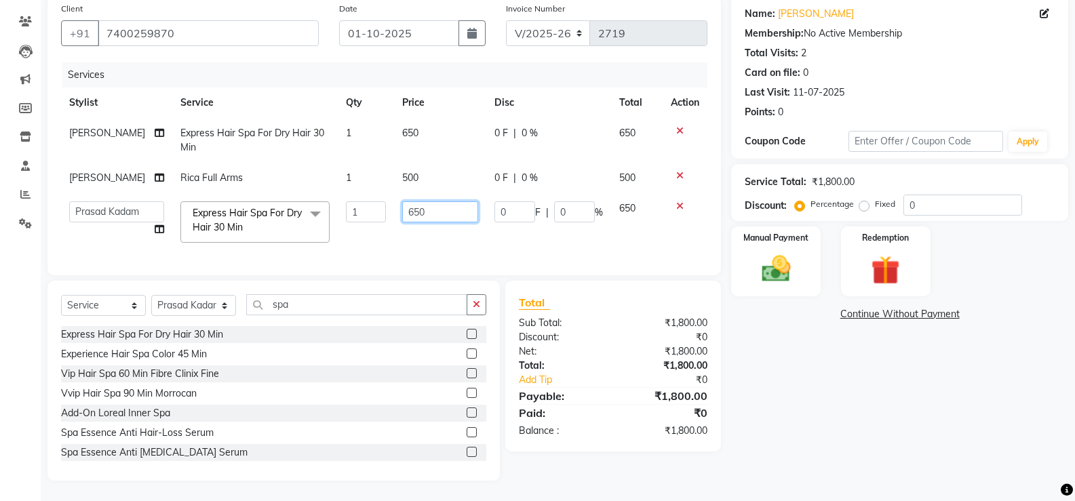
click at [435, 203] on input "650" at bounding box center [440, 211] width 76 height 21
type input "750"
click at [442, 123] on td "650" at bounding box center [440, 140] width 92 height 45
select select "5904"
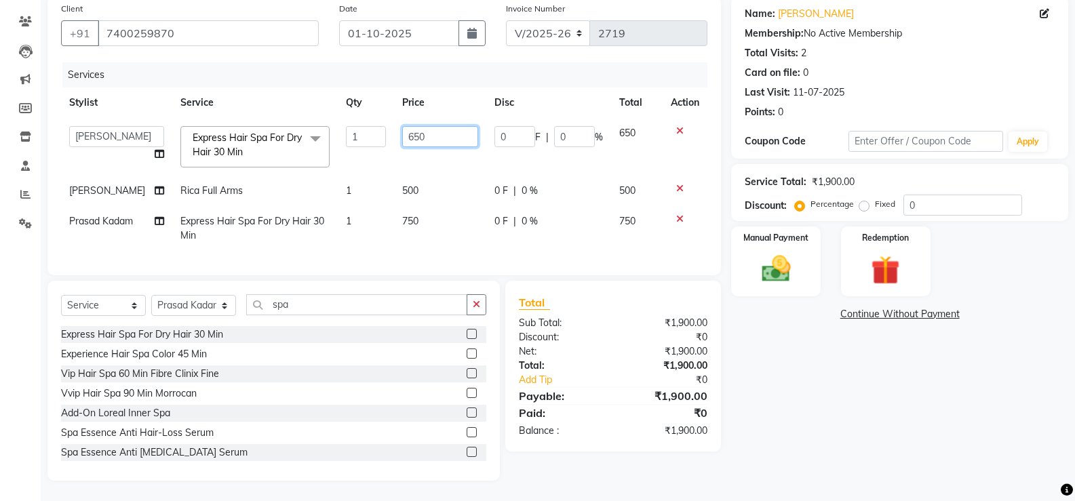
click at [443, 126] on input "650" at bounding box center [440, 136] width 76 height 21
type input "750"
click at [438, 194] on td "500" at bounding box center [440, 191] width 92 height 31
select select "92930"
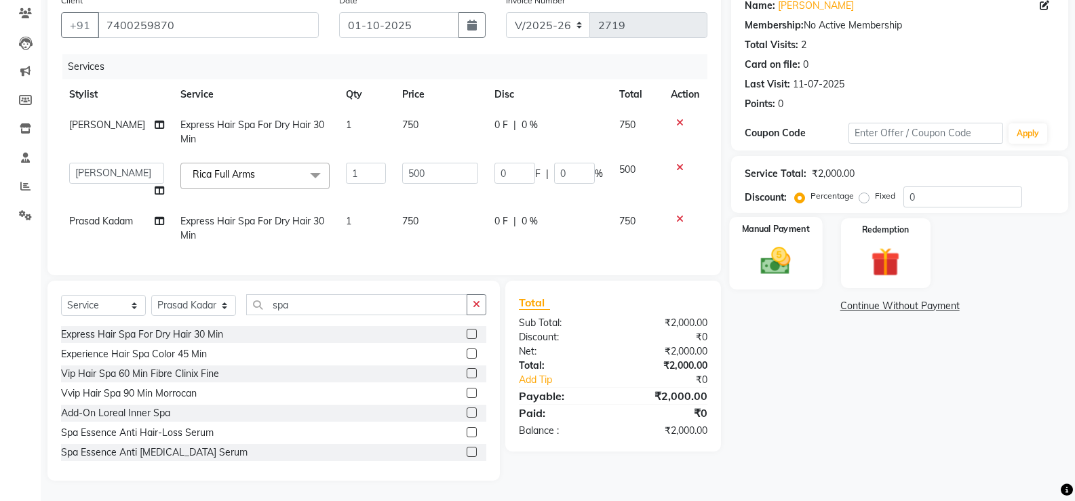
click at [764, 256] on img at bounding box center [776, 260] width 48 height 35
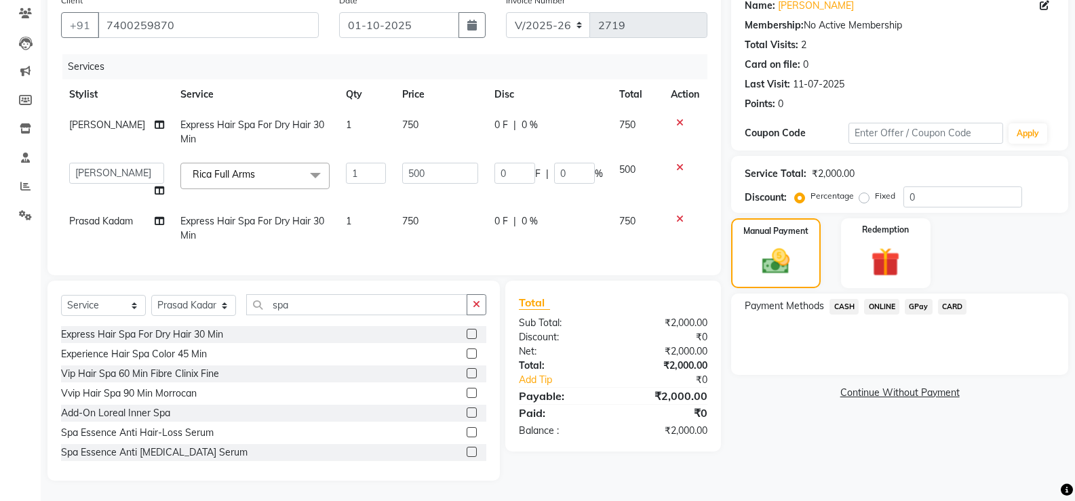
drag, startPoint x: 958, startPoint y: 294, endPoint x: 953, endPoint y: 307, distance: 13.4
click at [958, 299] on span "CARD" at bounding box center [952, 307] width 29 height 16
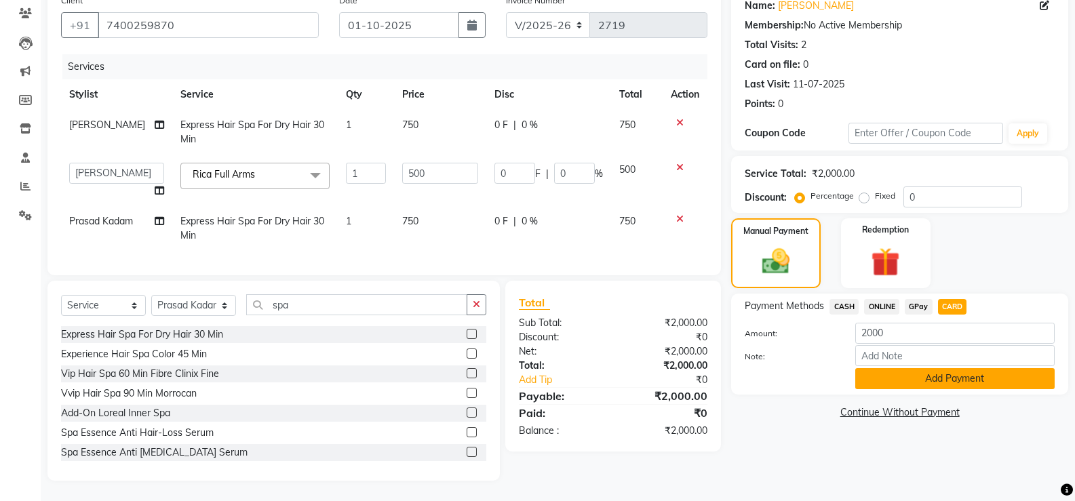
click at [926, 371] on button "Add Payment" at bounding box center [954, 378] width 199 height 21
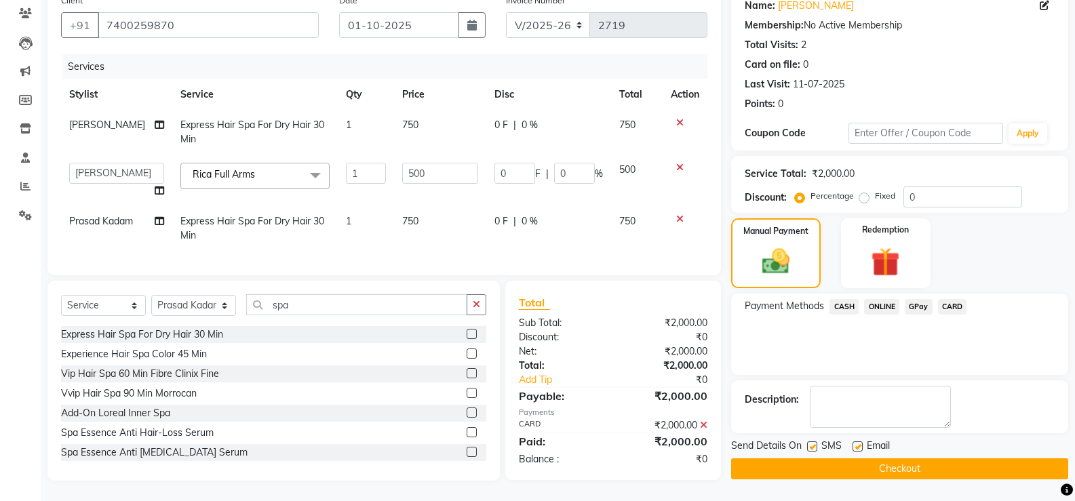
click at [813, 442] on label at bounding box center [812, 447] width 10 height 10
click at [813, 443] on input "checkbox" at bounding box center [811, 447] width 9 height 9
checkbox input "false"
drag, startPoint x: 858, startPoint y: 434, endPoint x: 844, endPoint y: 456, distance: 26.2
click at [858, 442] on label at bounding box center [858, 447] width 10 height 10
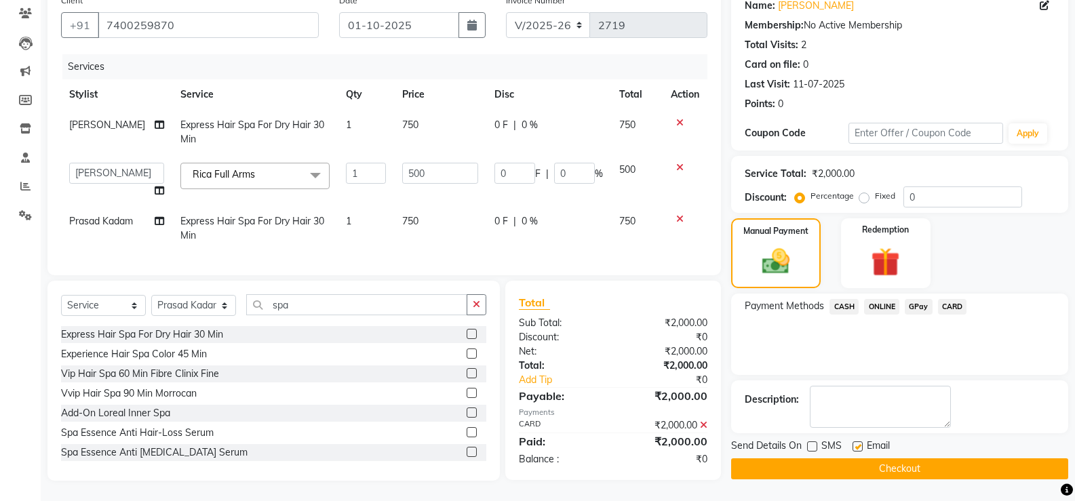
click at [858, 443] on input "checkbox" at bounding box center [857, 447] width 9 height 9
checkbox input "false"
click at [834, 469] on button "Checkout" at bounding box center [899, 469] width 337 height 21
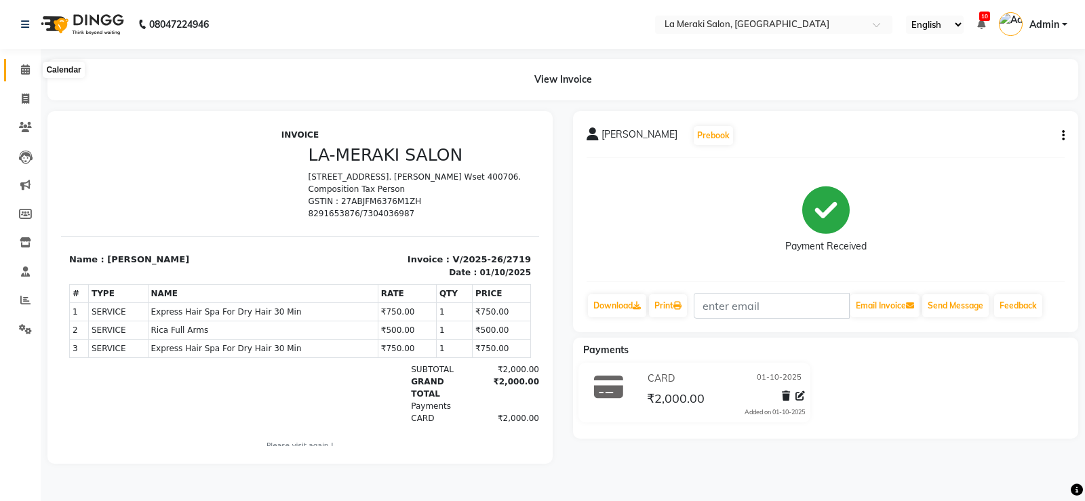
click at [19, 69] on span at bounding box center [26, 70] width 24 height 16
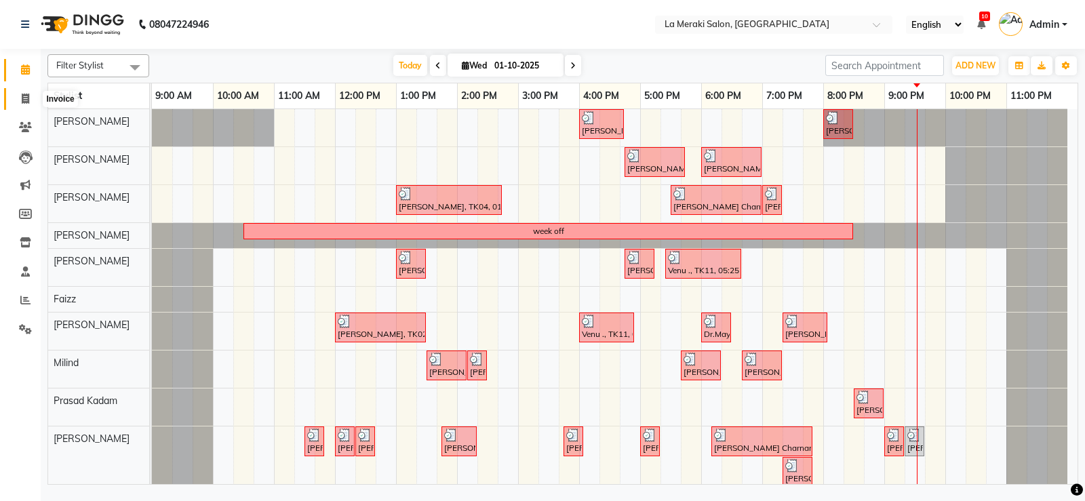
click at [25, 94] on icon at bounding box center [25, 99] width 7 height 10
select select "438"
select select "service"
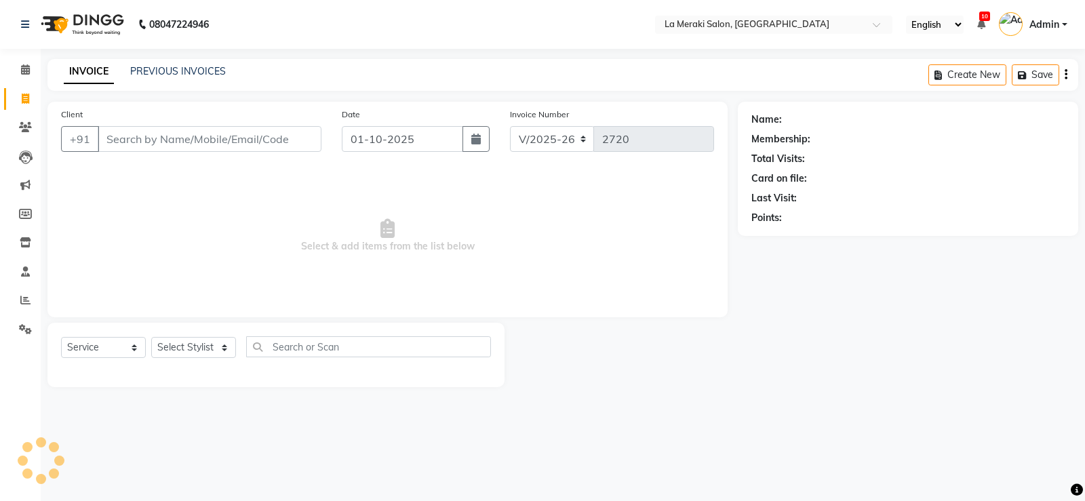
click at [130, 143] on input "Client" at bounding box center [210, 139] width 224 height 26
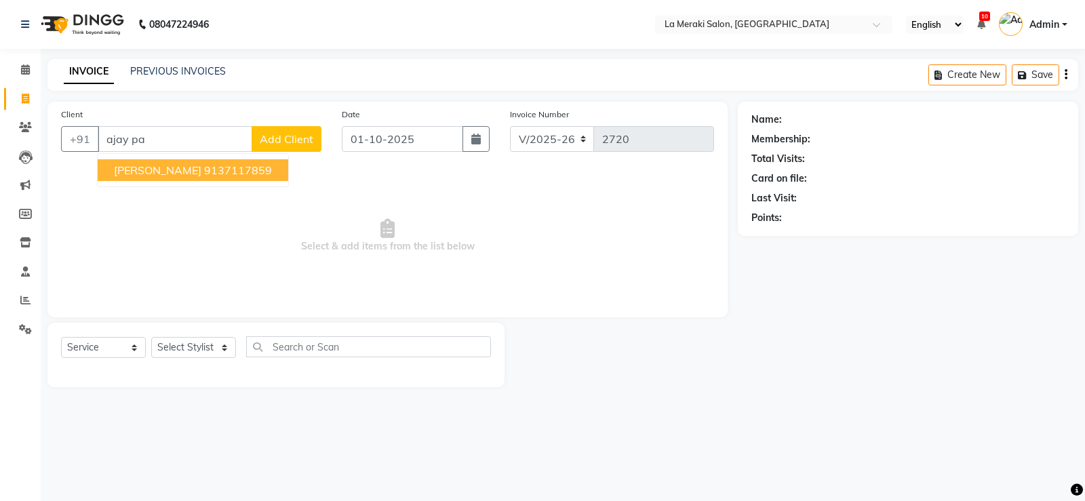
click at [142, 171] on span "Ajay Pal" at bounding box center [157, 170] width 87 height 14
type input "9137117859"
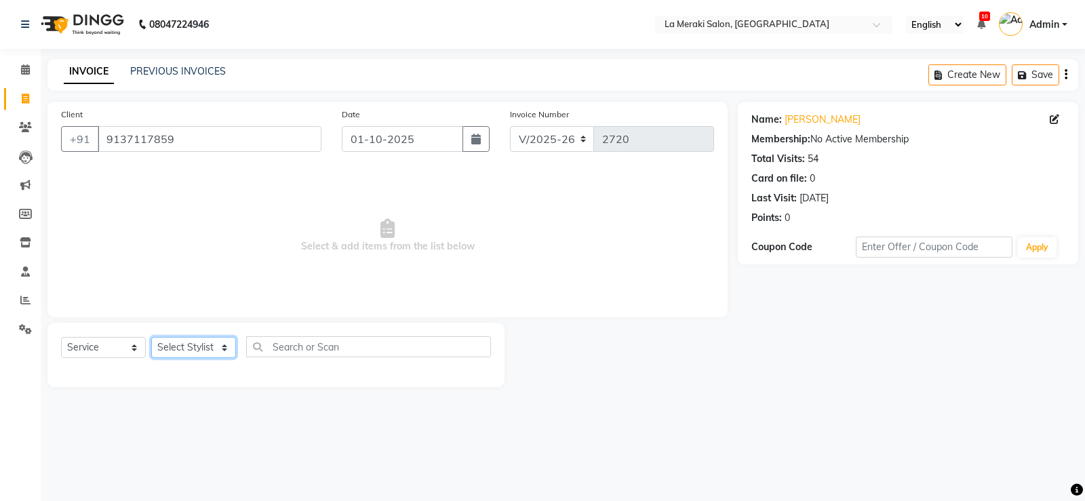
click at [180, 349] on select "Select Stylist Aamir Alvi Anus Mohammad Faizz Kulsum Sayyed Milind Prasad Kadam…" at bounding box center [193, 347] width 85 height 21
select select "5904"
click at [151, 337] on select "Select Stylist Aamir Alvi Anus Mohammad Faizz Kulsum Sayyed Milind Prasad Kadam…" at bounding box center [193, 347] width 85 height 21
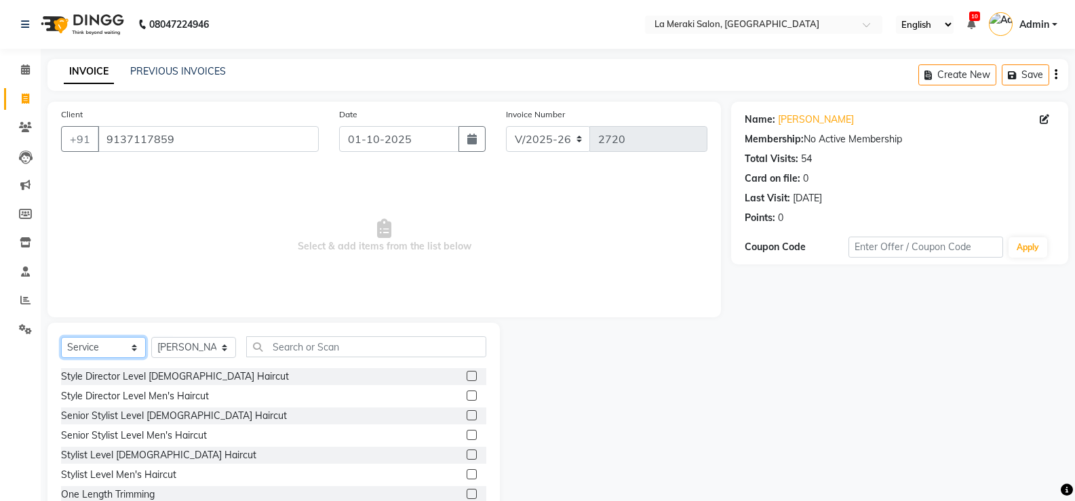
click at [113, 338] on select "Select Service Product Membership Package Voucher Prepaid Gift Card" at bounding box center [103, 347] width 85 height 21
select select "product"
click at [61, 337] on select "Select Service Product Membership Package Voucher Prepaid Gift Card" at bounding box center [103, 347] width 85 height 21
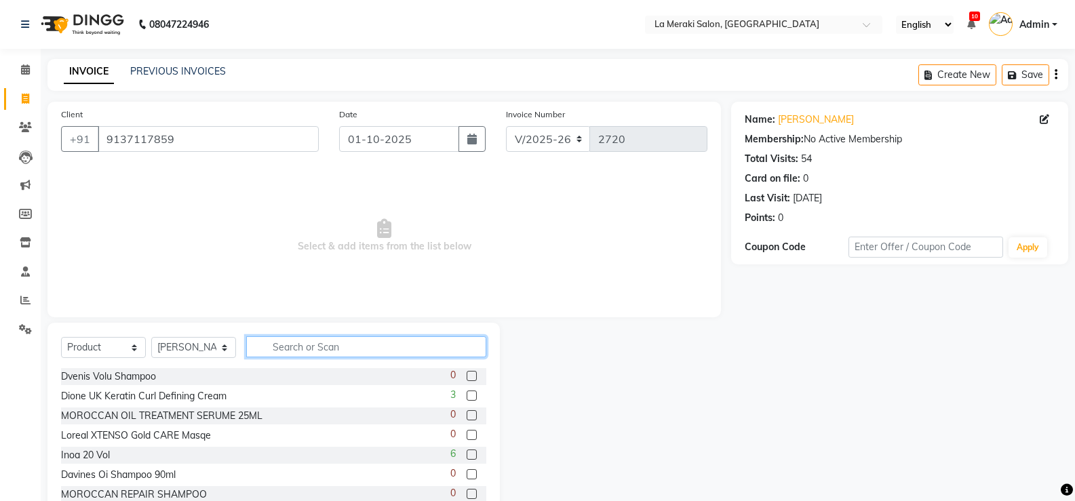
click at [340, 343] on input "text" at bounding box center [366, 346] width 240 height 21
type input "s"
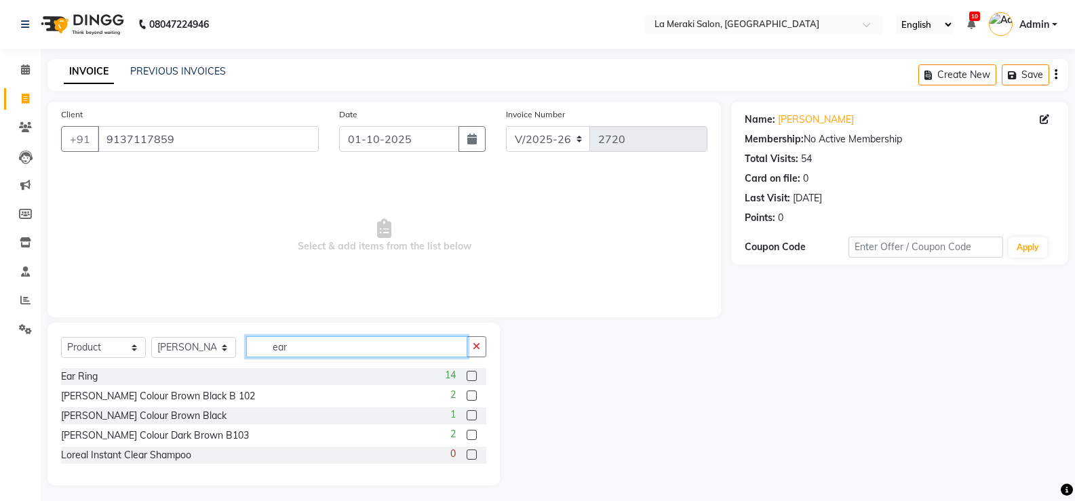
type input "ear"
click at [473, 377] on label at bounding box center [472, 376] width 10 height 10
click at [473, 377] on input "checkbox" at bounding box center [471, 376] width 9 height 9
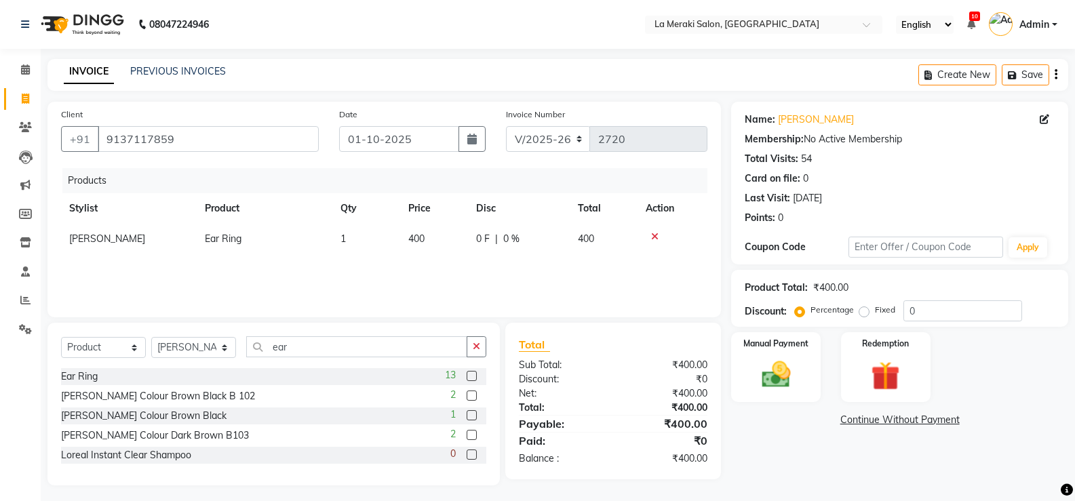
checkbox input "false"
click at [435, 269] on div "Products Stylist Product Qty Price Disc Total Action Swagat Jagirdar Ear Ring 1…" at bounding box center [384, 236] width 646 height 136
click at [785, 378] on img at bounding box center [776, 374] width 48 height 35
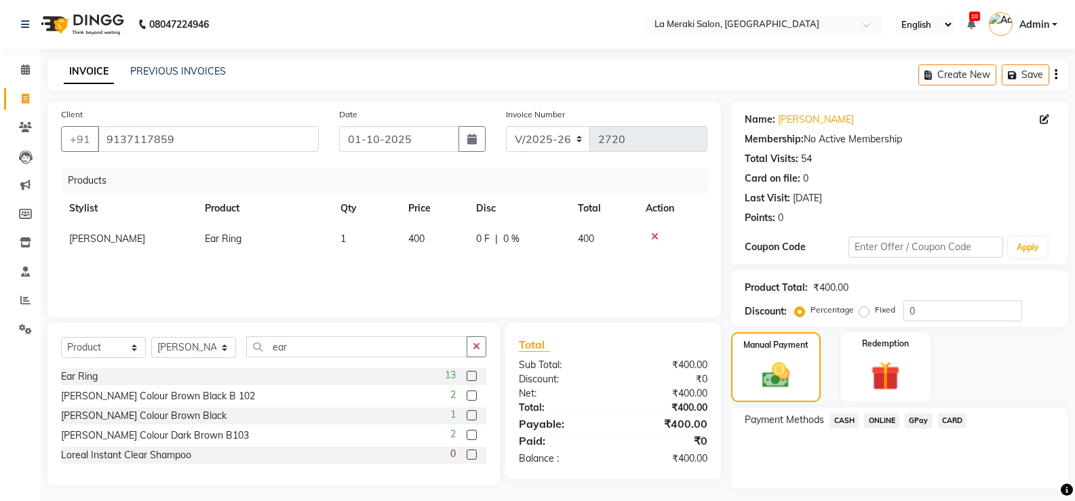
click at [947, 420] on span "CARD" at bounding box center [952, 421] width 29 height 16
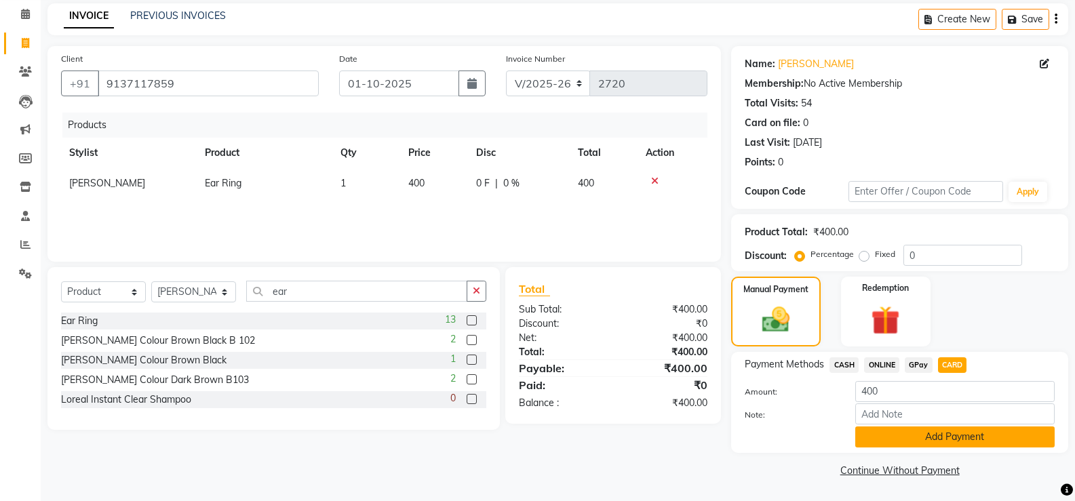
click at [932, 434] on button "Add Payment" at bounding box center [954, 437] width 199 height 21
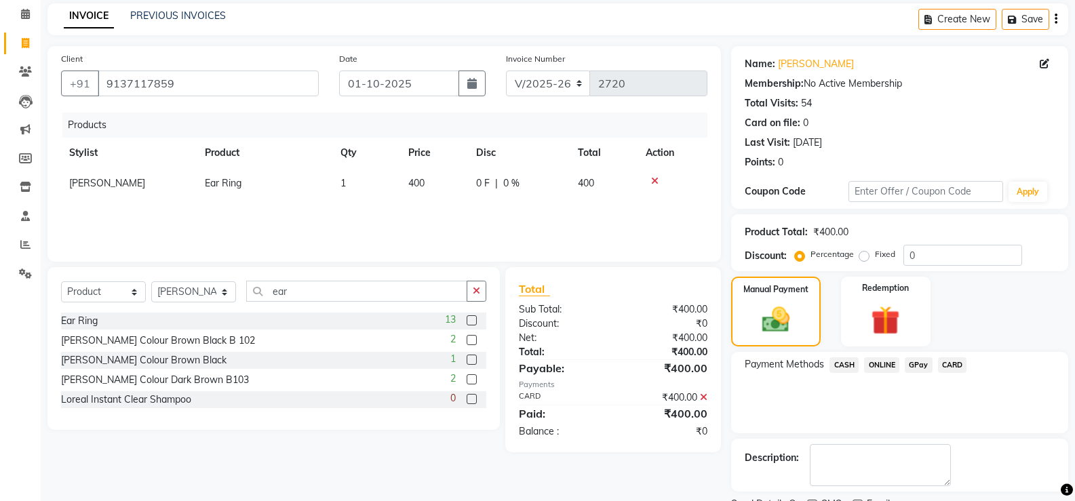
scroll to position [113, 0]
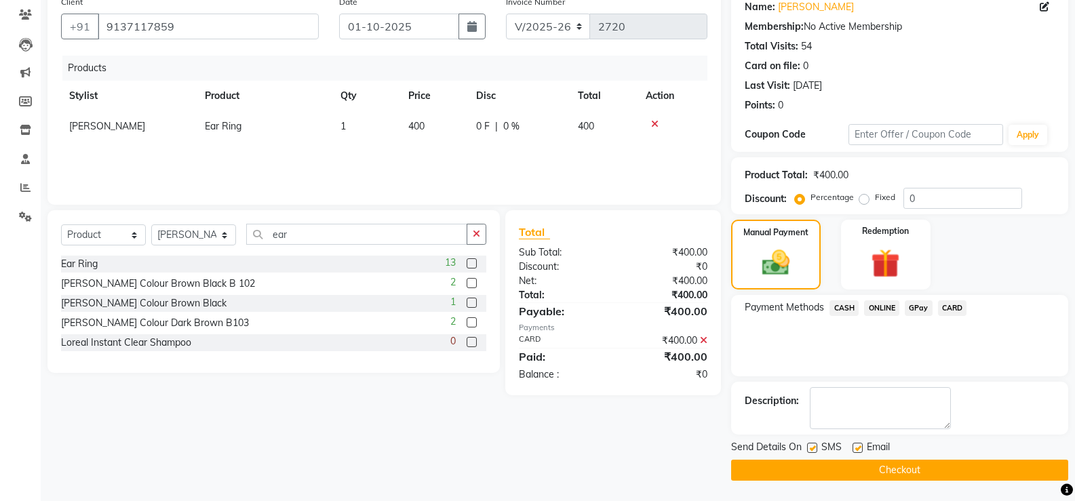
click at [808, 446] on label at bounding box center [812, 448] width 10 height 10
click at [808, 446] on input "checkbox" at bounding box center [811, 448] width 9 height 9
checkbox input "false"
click at [854, 449] on label at bounding box center [858, 448] width 10 height 10
click at [854, 449] on input "checkbox" at bounding box center [857, 448] width 9 height 9
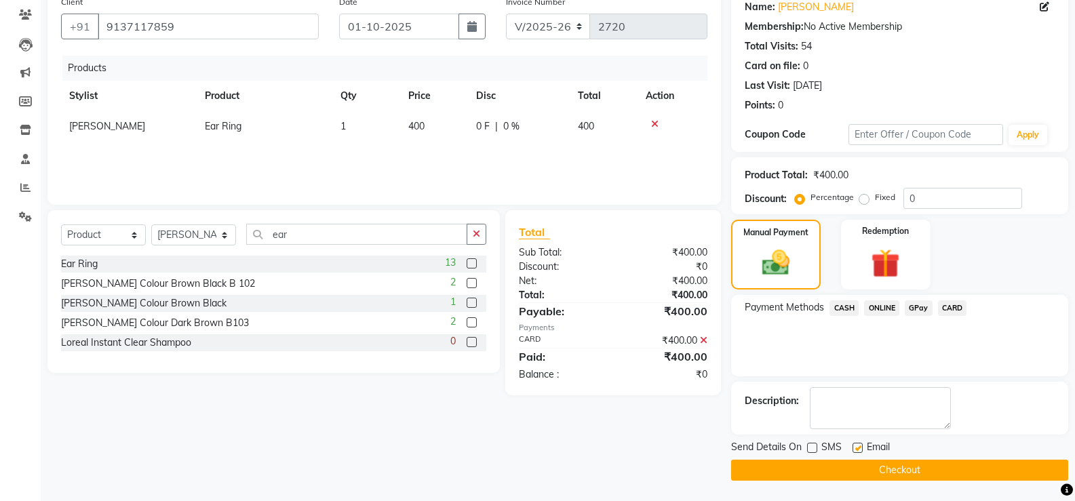
checkbox input "false"
click at [845, 469] on button "Checkout" at bounding box center [899, 470] width 337 height 21
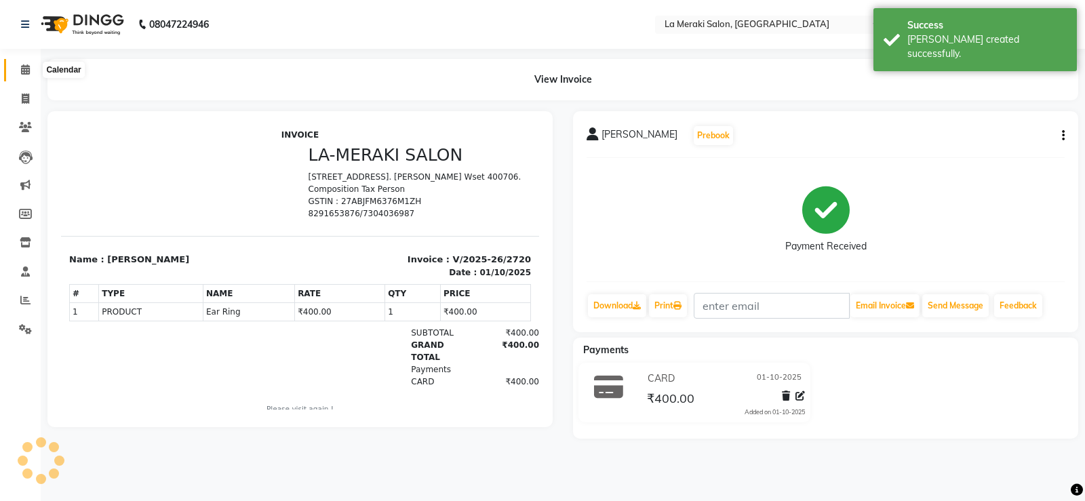
click at [24, 72] on icon at bounding box center [25, 69] width 9 height 10
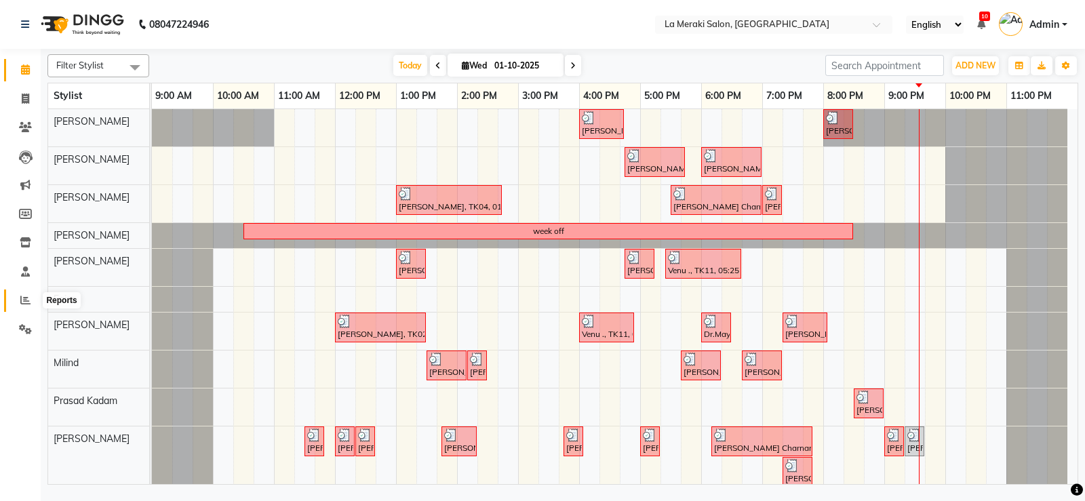
click at [26, 298] on icon at bounding box center [25, 300] width 10 height 10
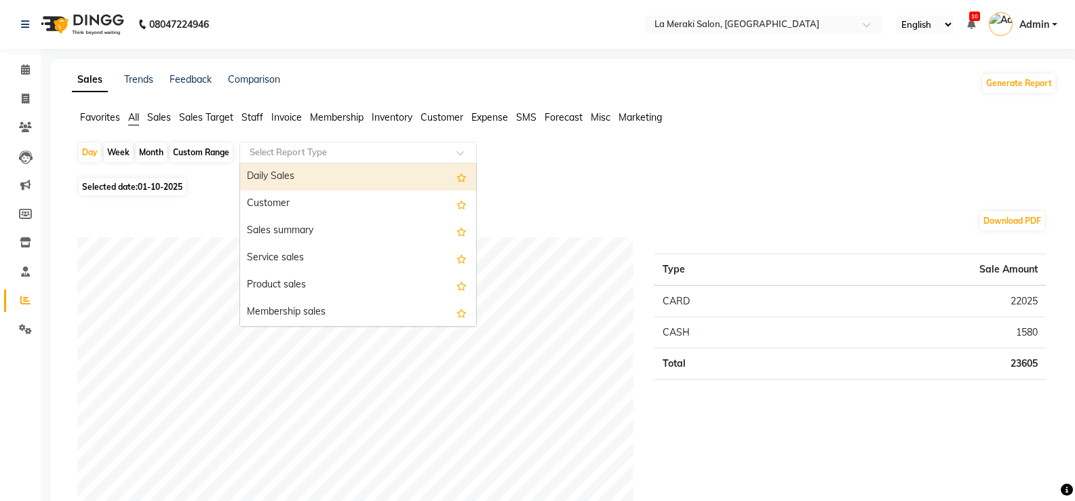
click at [344, 155] on input "text" at bounding box center [344, 153] width 195 height 14
click at [326, 180] on div "Daily Sales" at bounding box center [358, 176] width 236 height 27
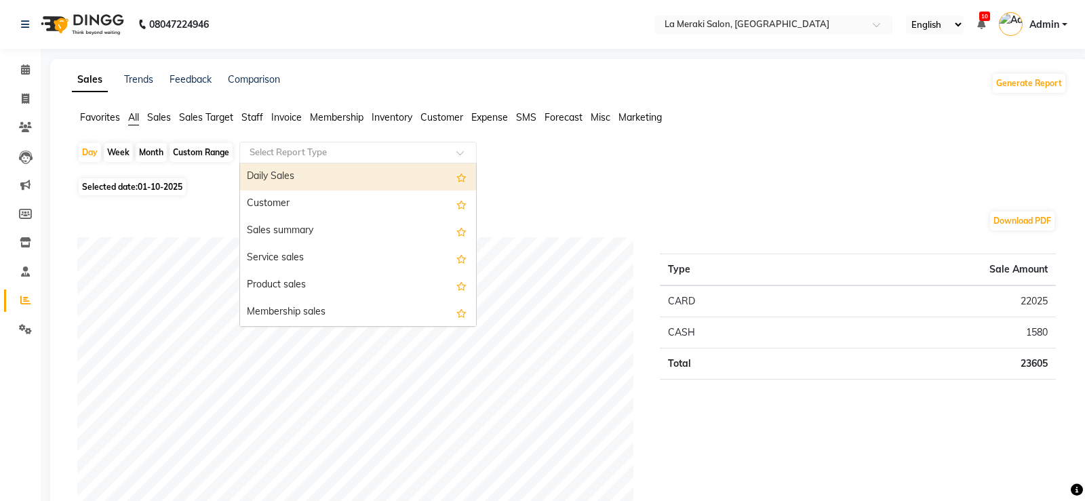
select select "full_report"
select select "csv"
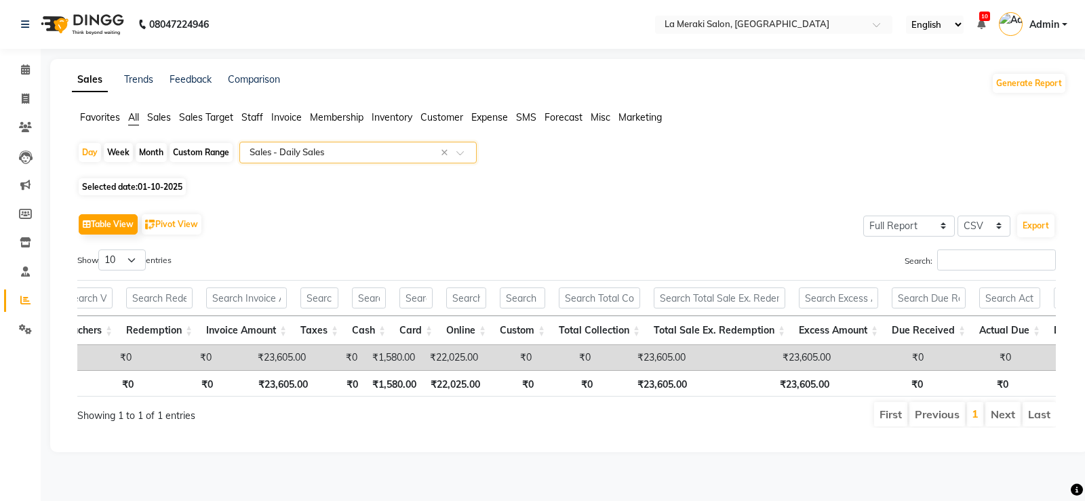
click at [293, 118] on span "Invoice" at bounding box center [286, 117] width 31 height 12
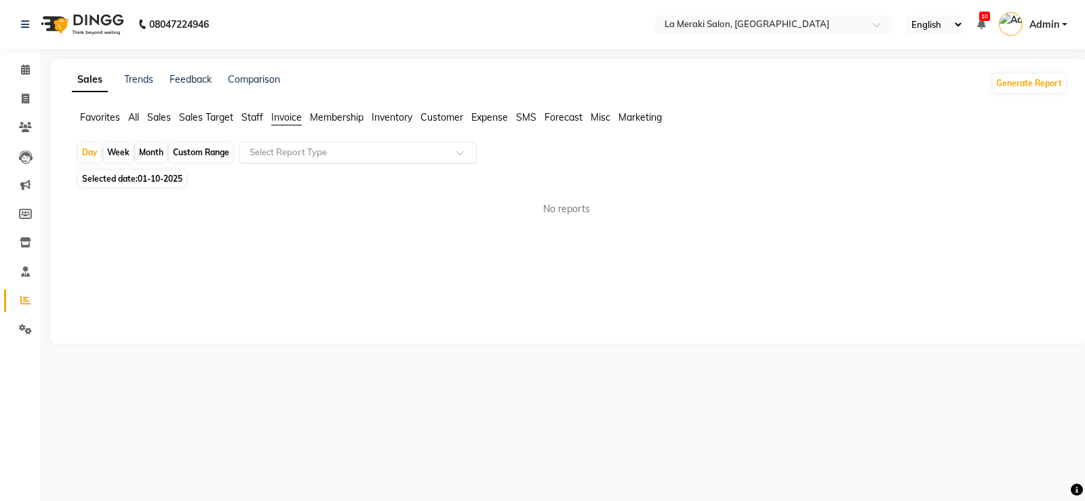
click at [321, 156] on input "text" at bounding box center [344, 153] width 195 height 14
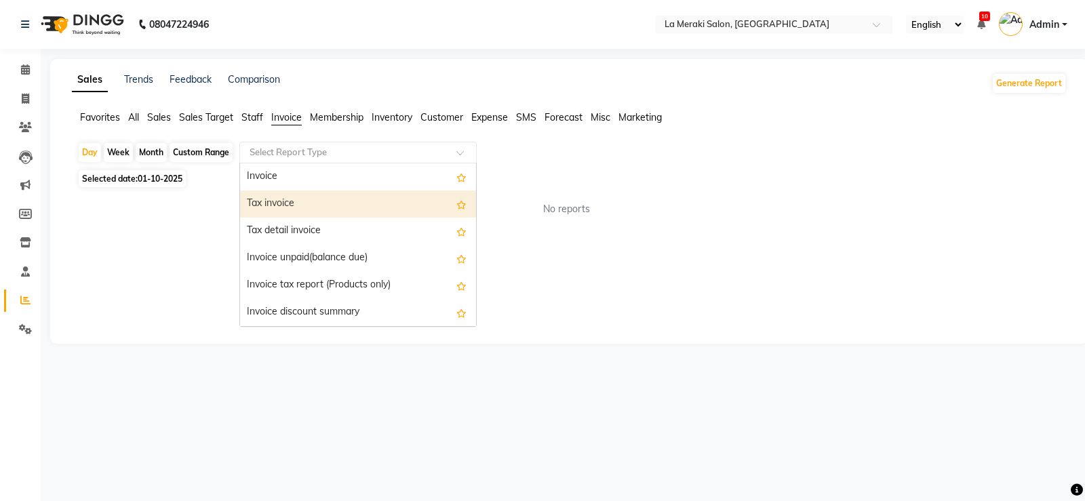
click at [304, 200] on div "Tax invoice" at bounding box center [358, 204] width 236 height 27
select select "full_report"
select select "csv"
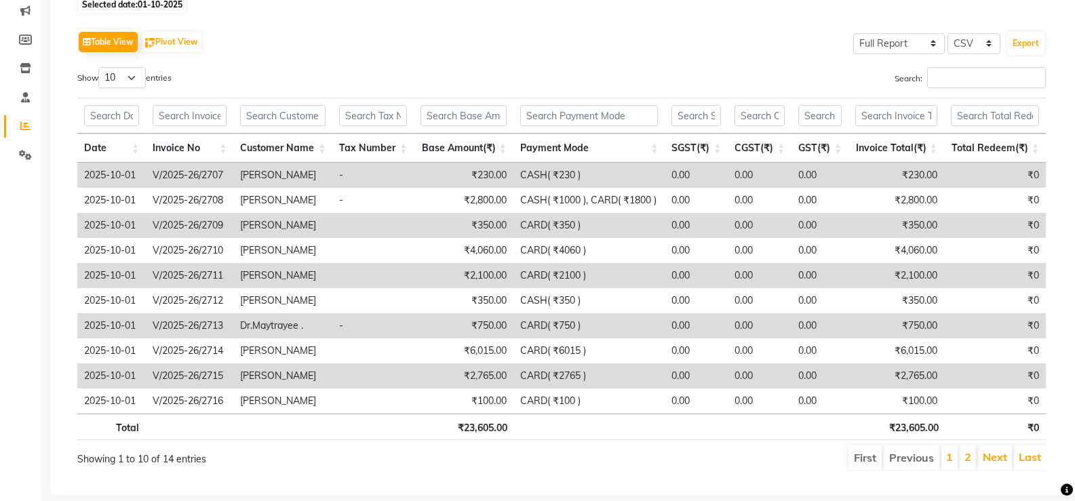
scroll to position [199, 0]
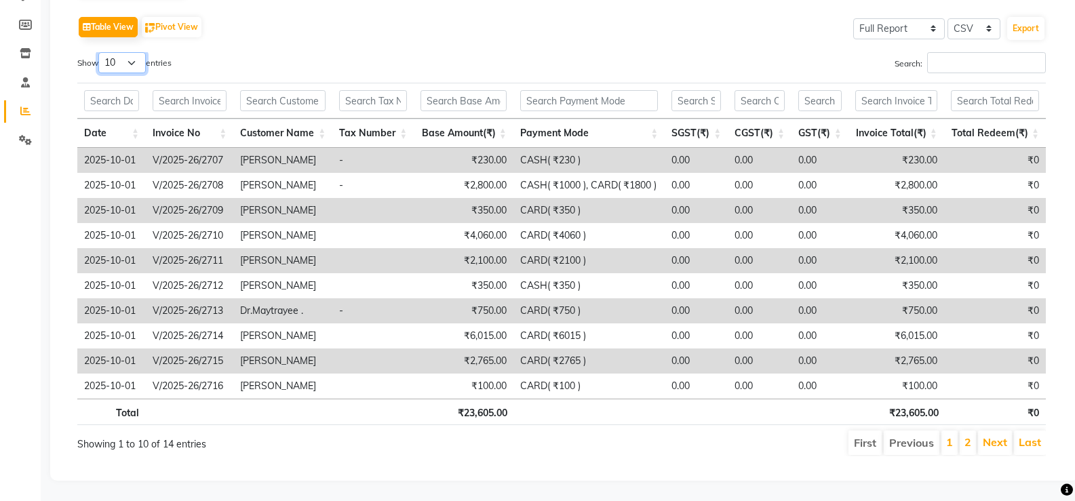
drag, startPoint x: 132, startPoint y: 47, endPoint x: 128, endPoint y: 60, distance: 13.3
click at [132, 52] on select "10 25 50 100" at bounding box center [121, 62] width 47 height 21
select select "100"
click at [100, 52] on select "10 25 50 100" at bounding box center [121, 62] width 47 height 21
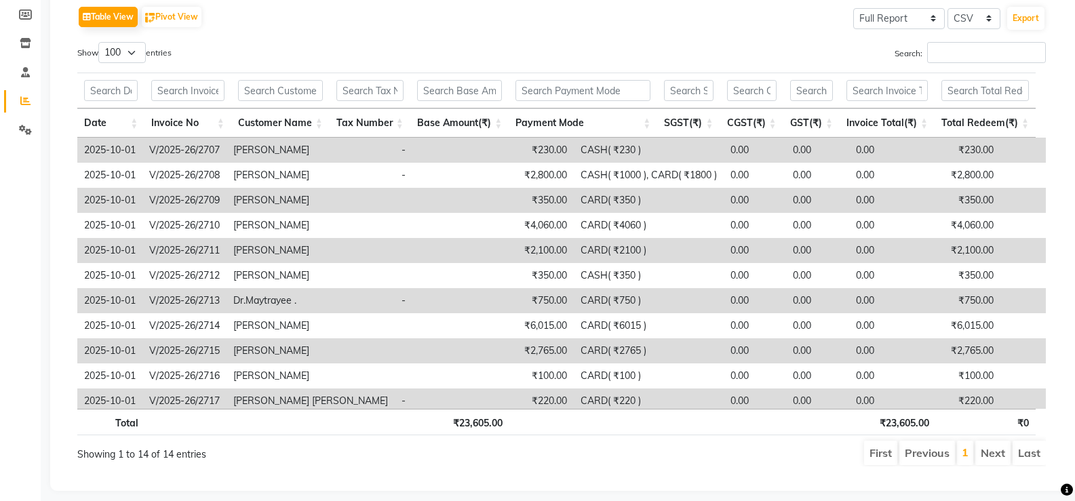
click at [650, 125] on th "Payment Mode" at bounding box center [583, 123] width 149 height 29
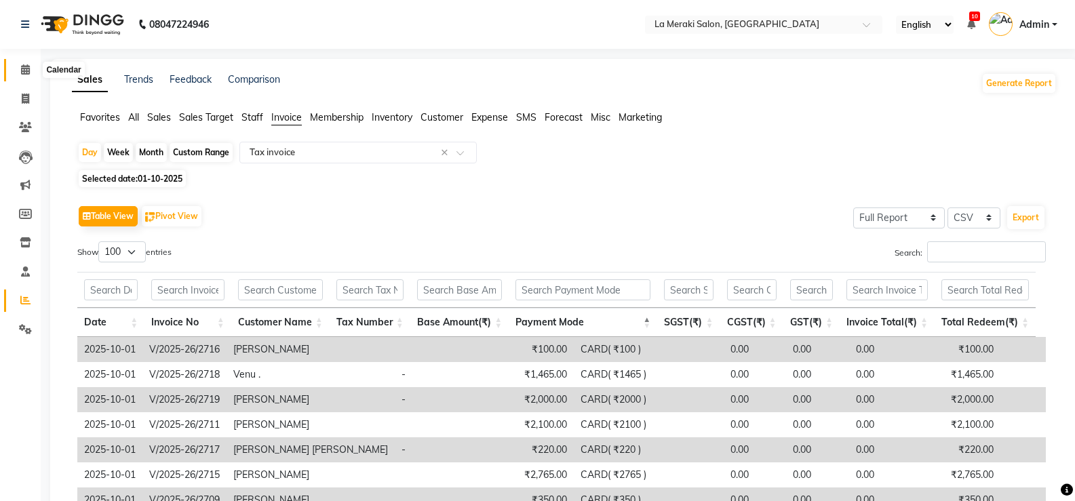
click at [26, 69] on icon at bounding box center [25, 69] width 9 height 10
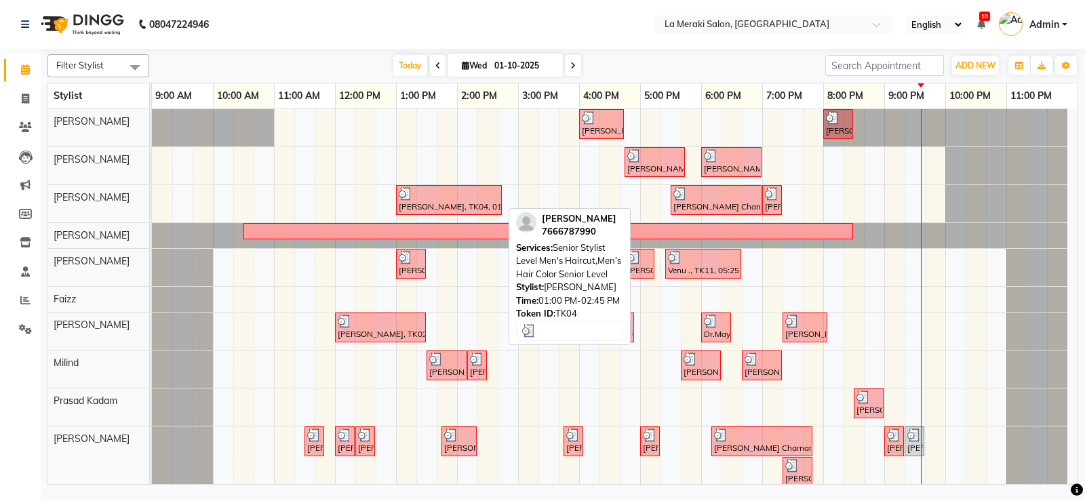
click at [484, 198] on div at bounding box center [449, 194] width 100 height 14
select select "3"
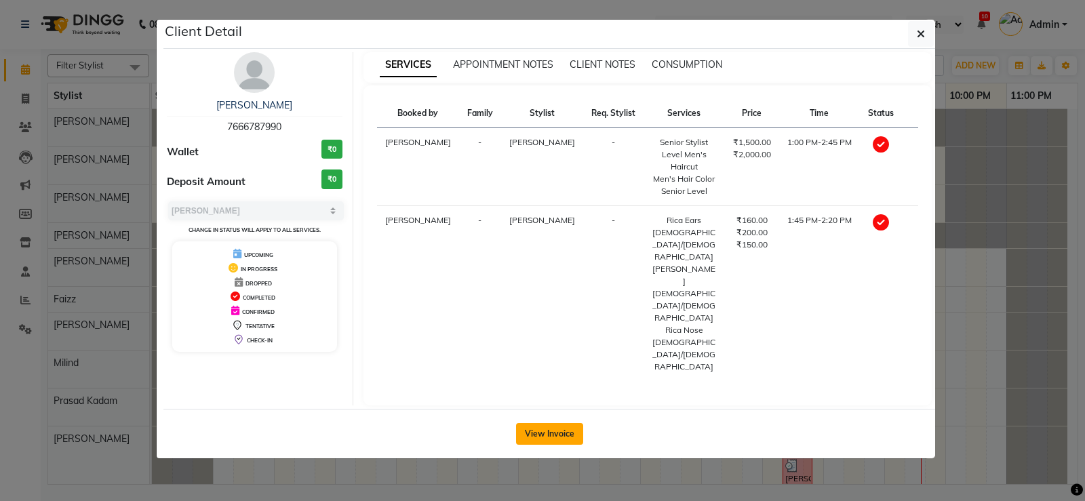
click at [539, 423] on button "View Invoice" at bounding box center [549, 434] width 67 height 22
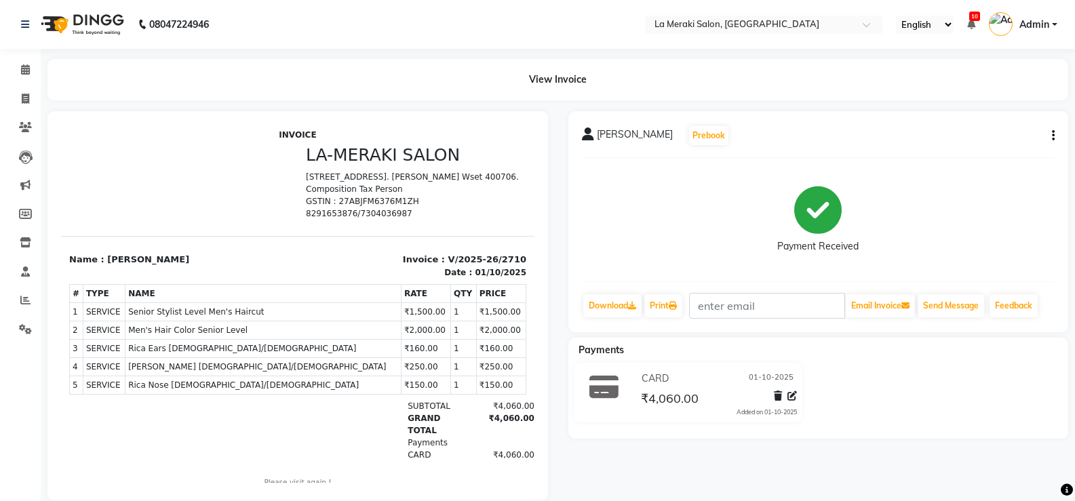
click at [1050, 133] on button "button" at bounding box center [1051, 136] width 8 height 14
click at [979, 154] on div "Edit Invoice" at bounding box center [985, 152] width 93 height 17
select select "service"
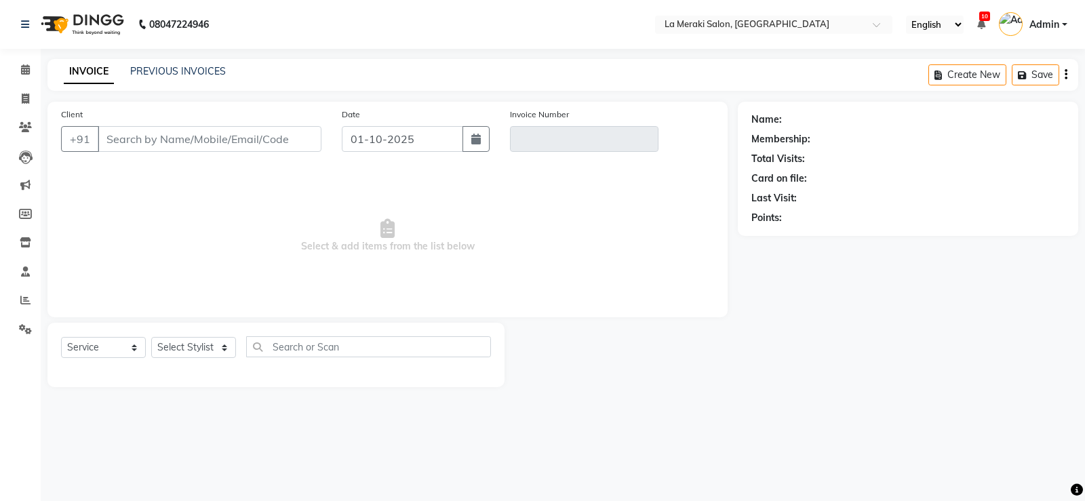
type input "7666787990"
type input "V/2025-26/2710"
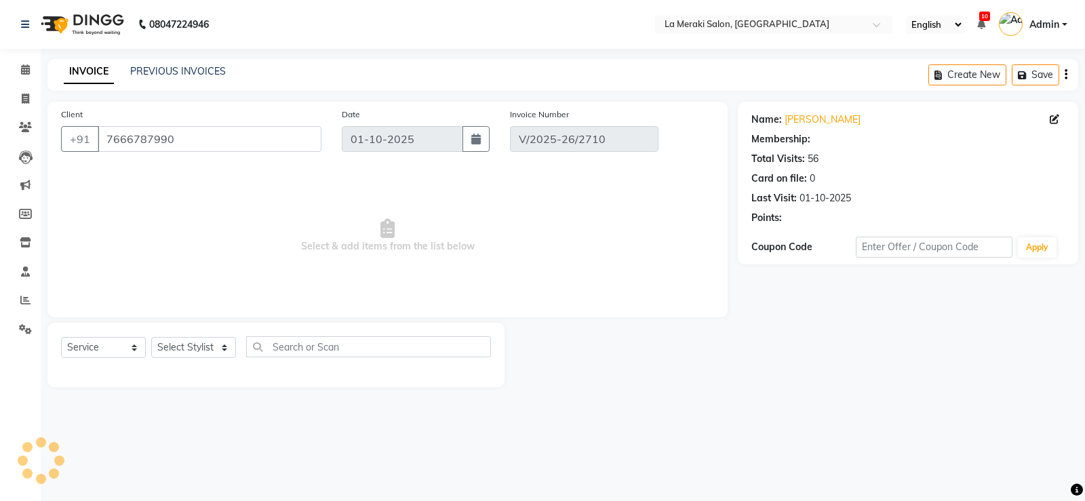
select select "select"
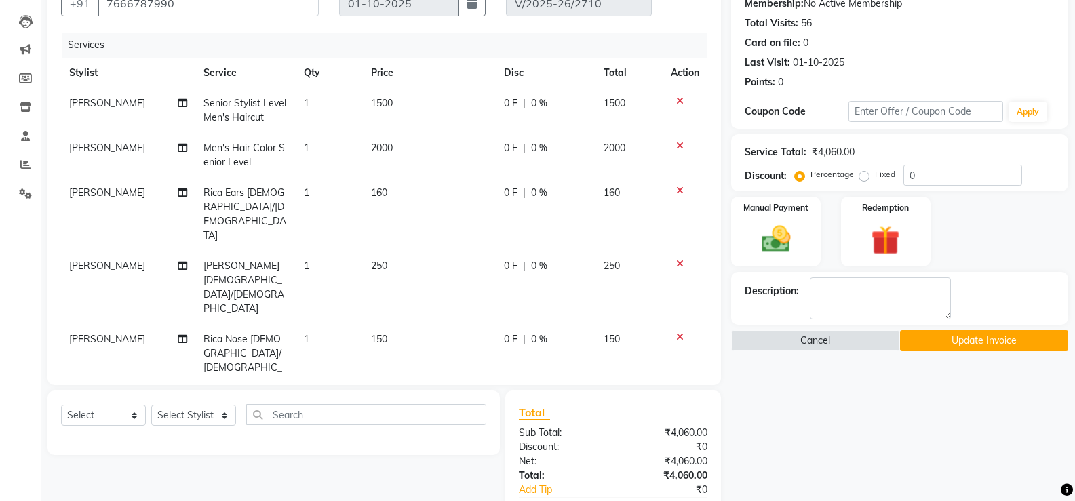
scroll to position [206, 0]
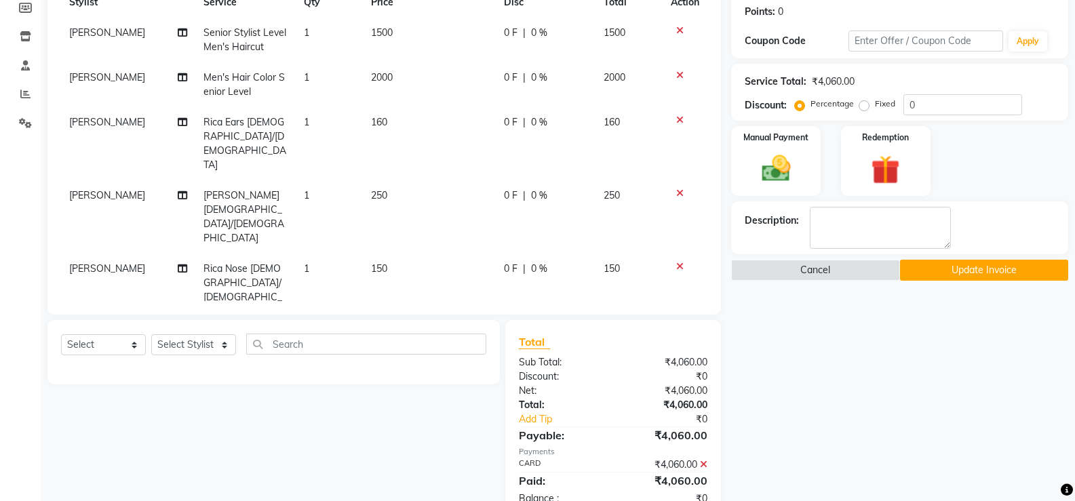
click at [703, 460] on icon at bounding box center [703, 464] width 7 height 9
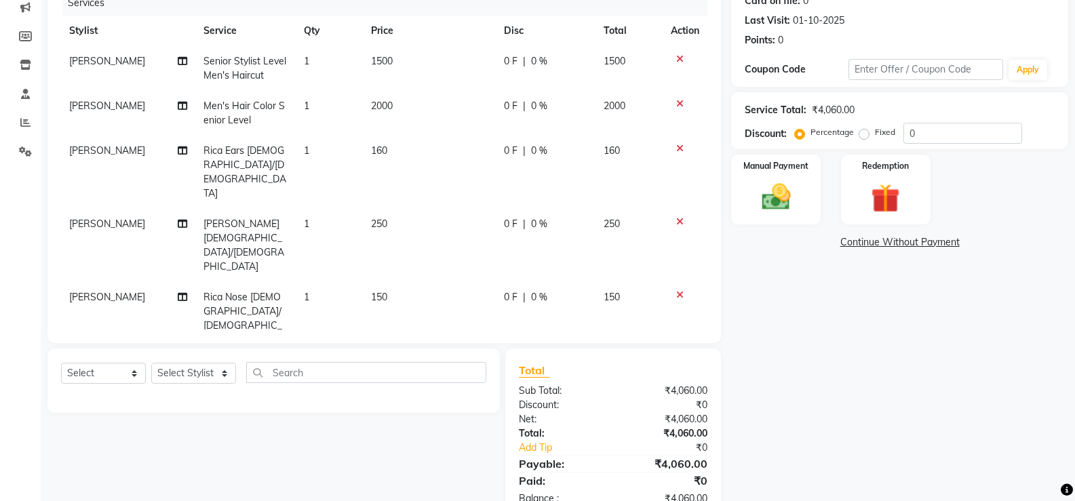
click at [372, 225] on td "250" at bounding box center [429, 245] width 133 height 73
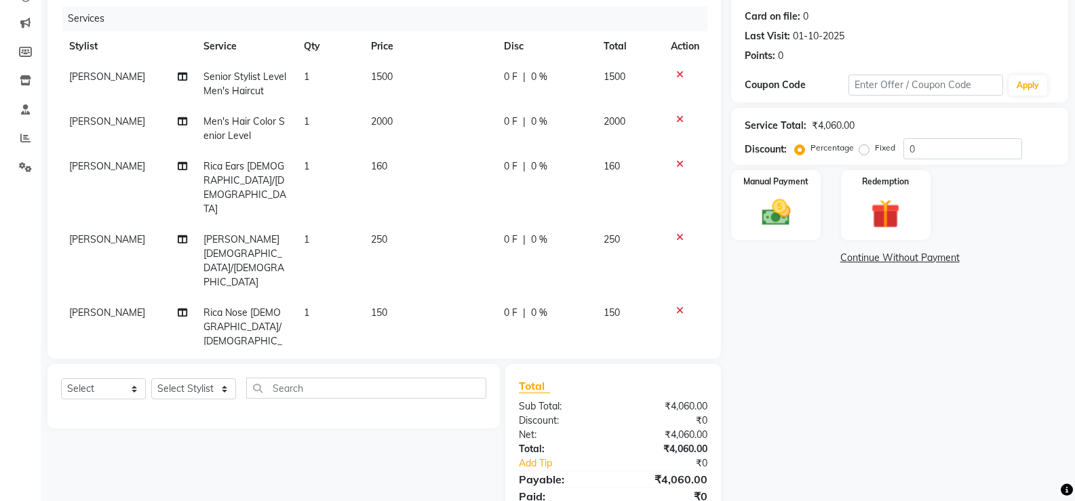
select select "92930"
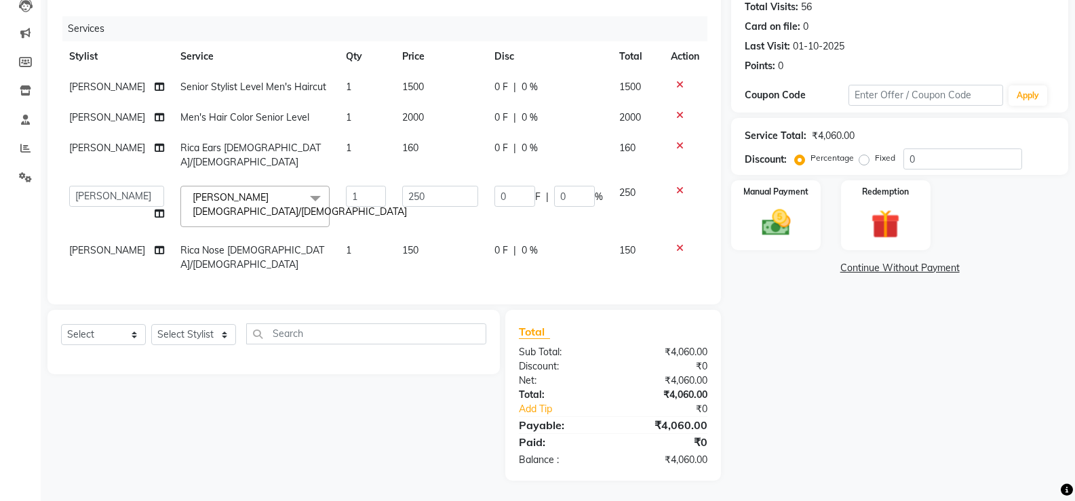
click at [404, 244] on span "150" at bounding box center [410, 250] width 16 height 12
select select "92930"
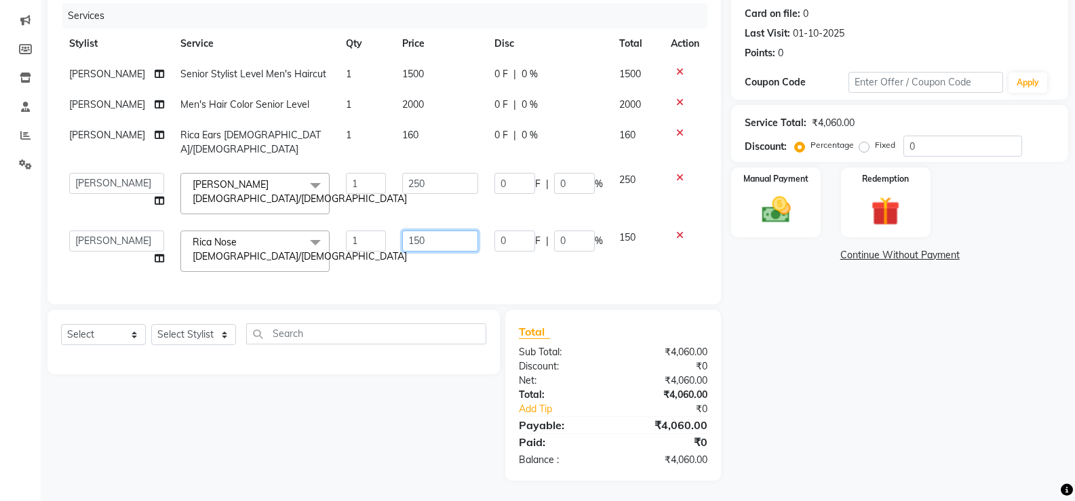
click at [413, 238] on input "150" at bounding box center [440, 241] width 76 height 21
type input "160"
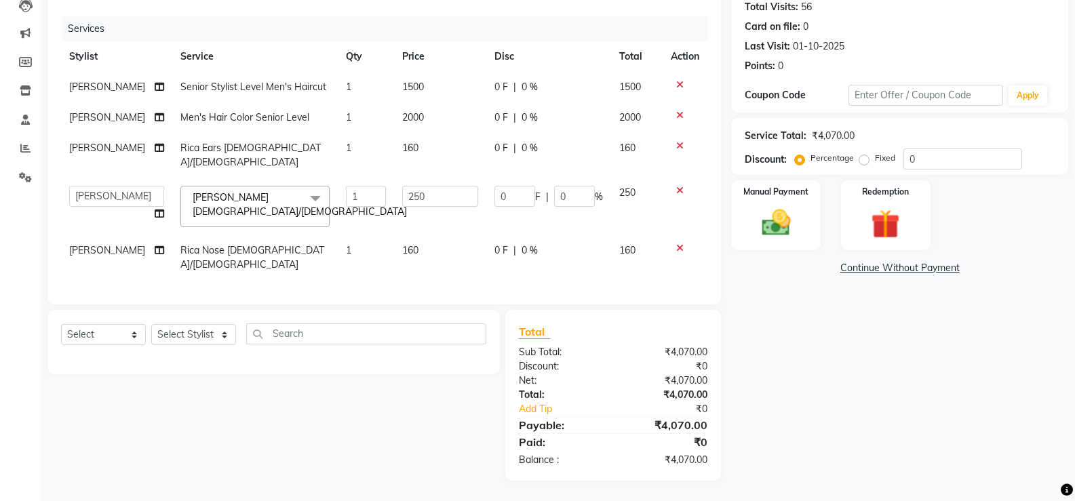
click at [425, 256] on td "160" at bounding box center [440, 257] width 92 height 45
select select "92930"
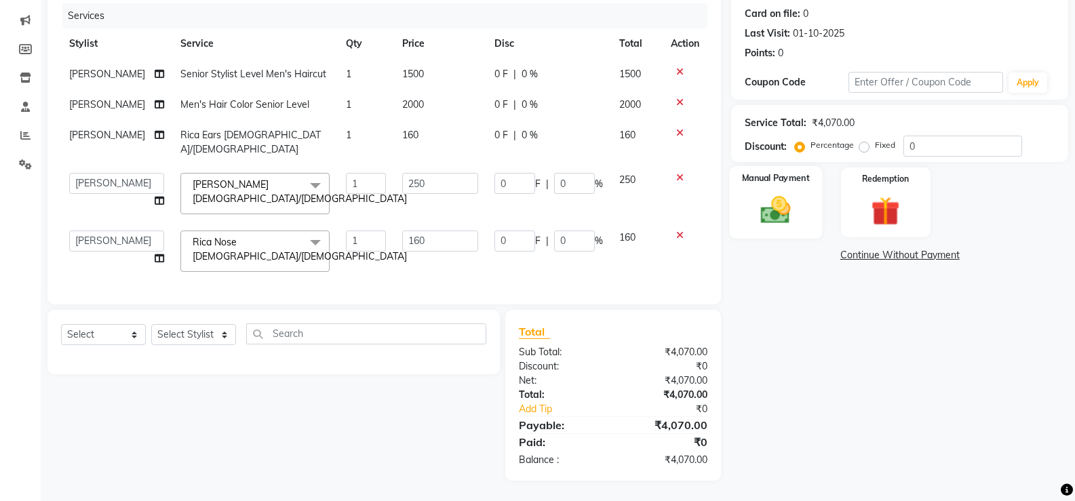
click at [780, 210] on img at bounding box center [776, 210] width 48 height 35
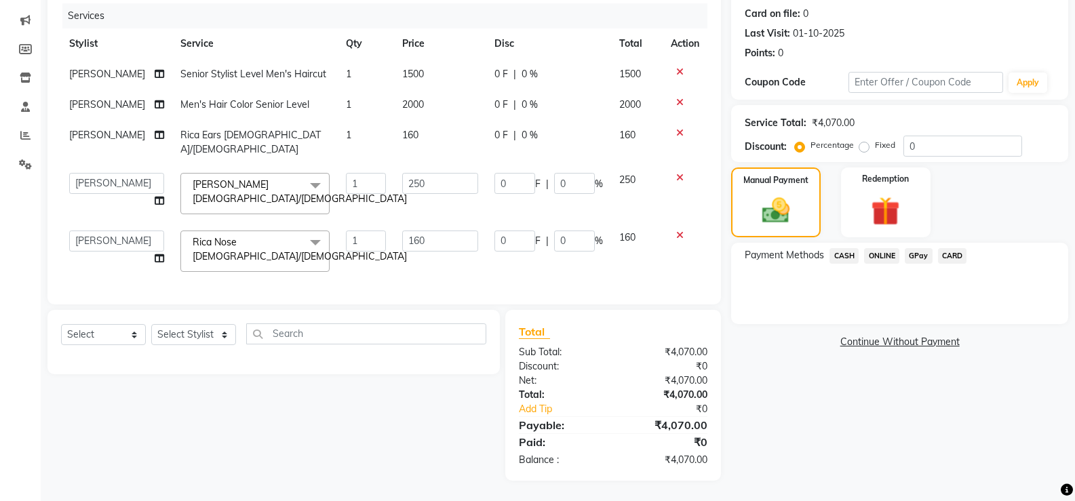
click at [943, 248] on span "CARD" at bounding box center [952, 256] width 29 height 16
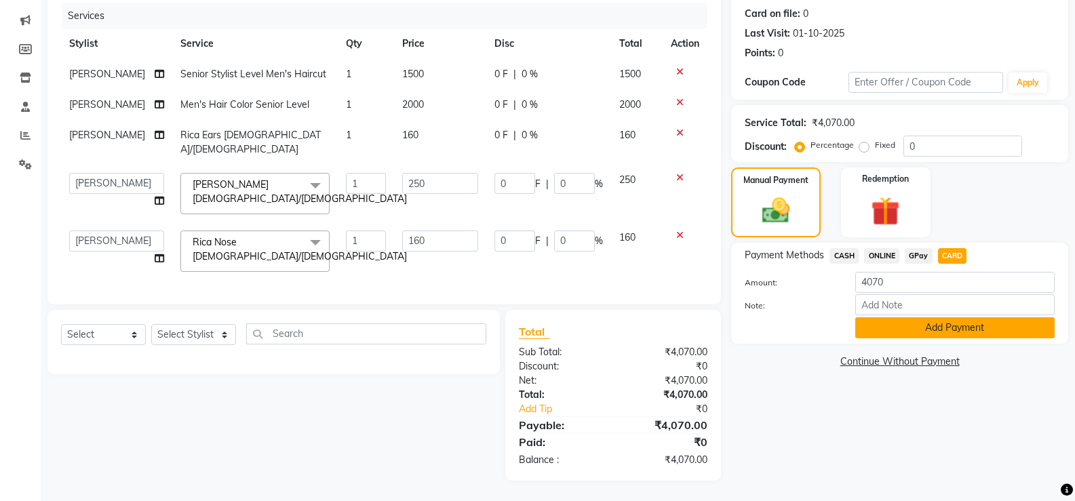
click at [919, 331] on button "Add Payment" at bounding box center [954, 327] width 199 height 21
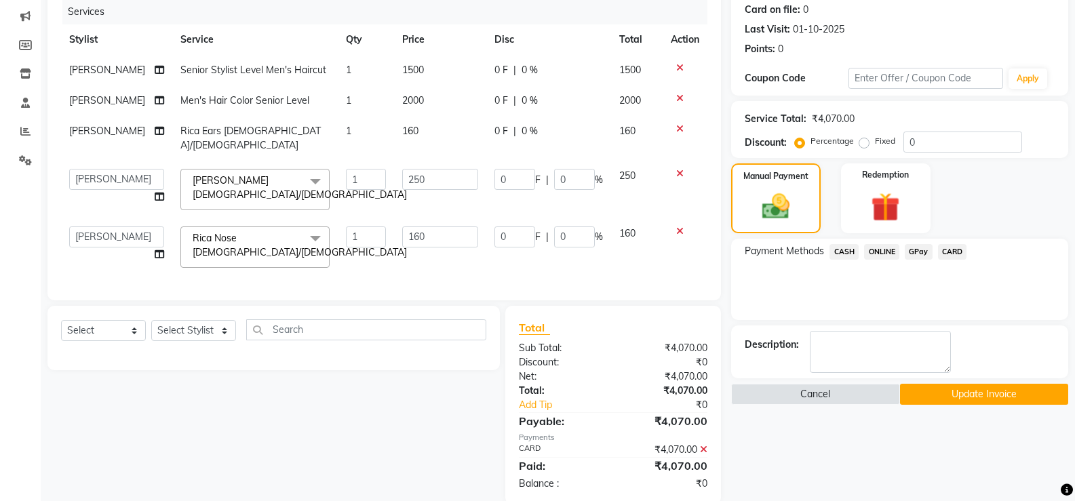
scroll to position [197, 0]
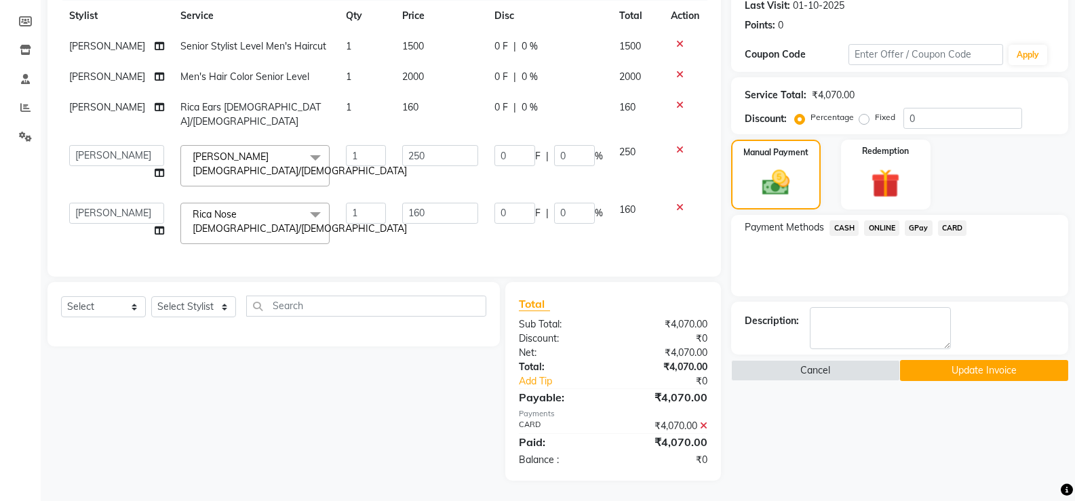
click at [910, 360] on button "Update Invoice" at bounding box center [984, 370] width 168 height 21
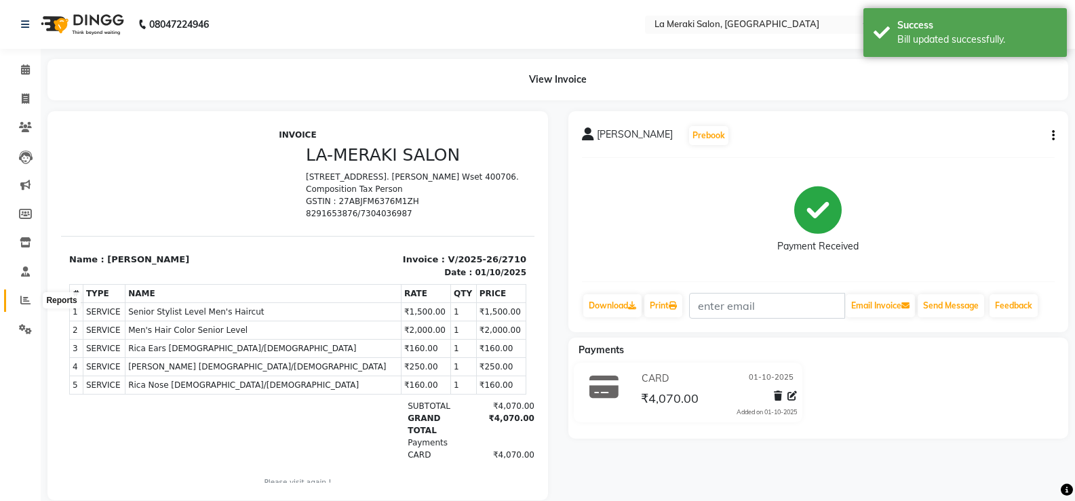
click at [24, 299] on icon at bounding box center [25, 300] width 10 height 10
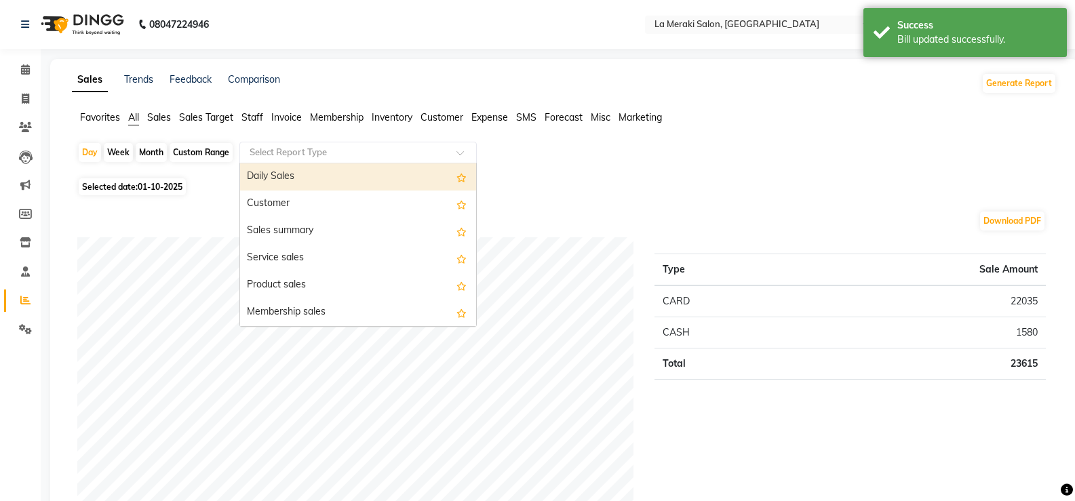
click at [351, 149] on input "text" at bounding box center [344, 153] width 195 height 14
click at [327, 178] on div "Daily Sales" at bounding box center [358, 176] width 236 height 27
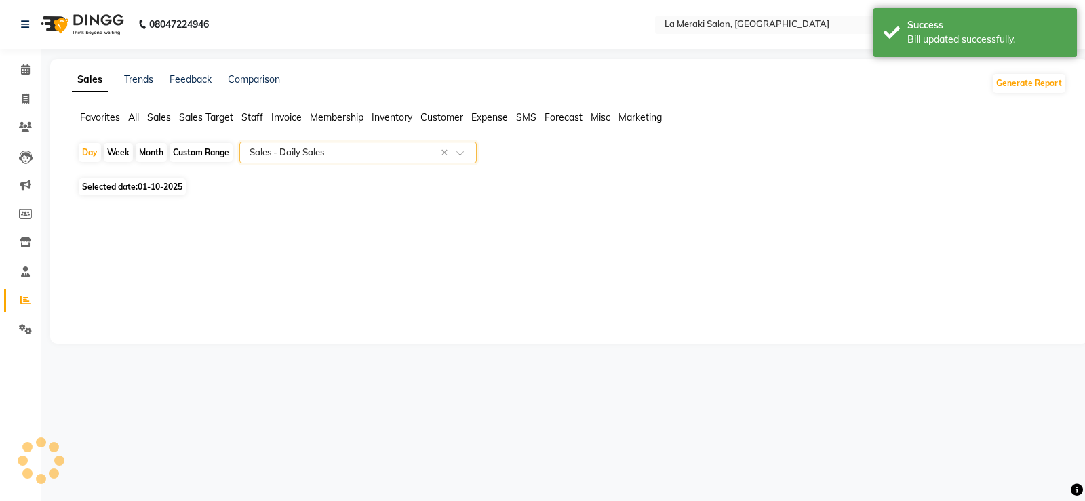
select select "full_report"
select select "csv"
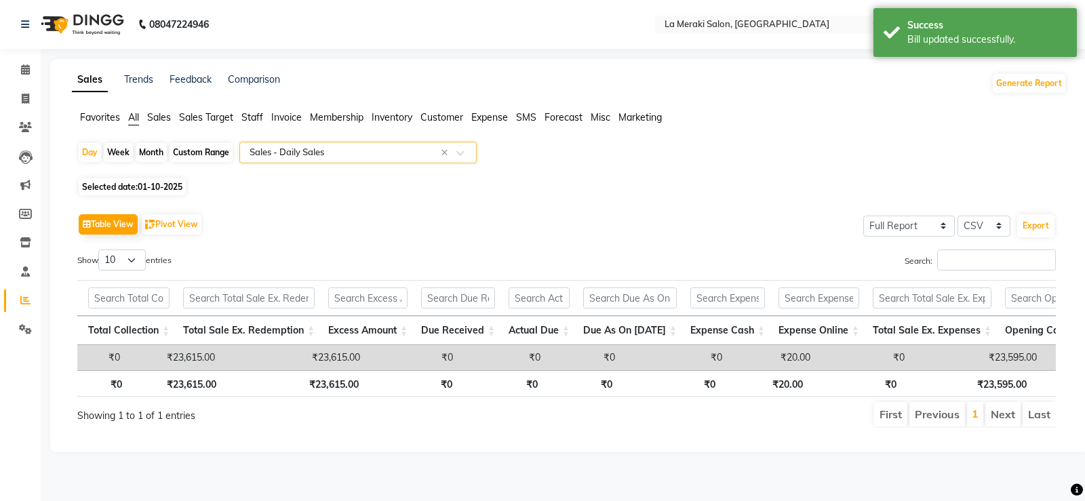
scroll to position [0, 1430]
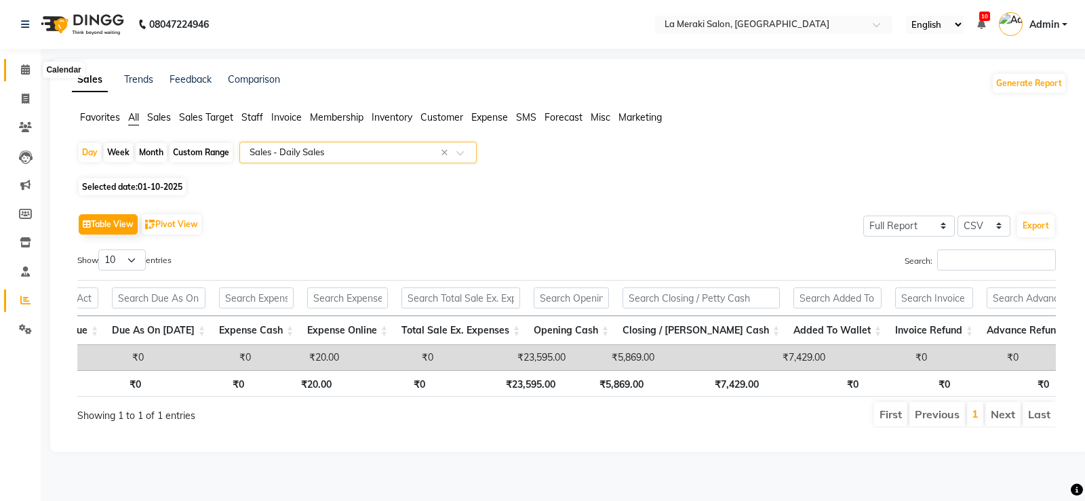
click at [24, 69] on icon at bounding box center [25, 69] width 9 height 10
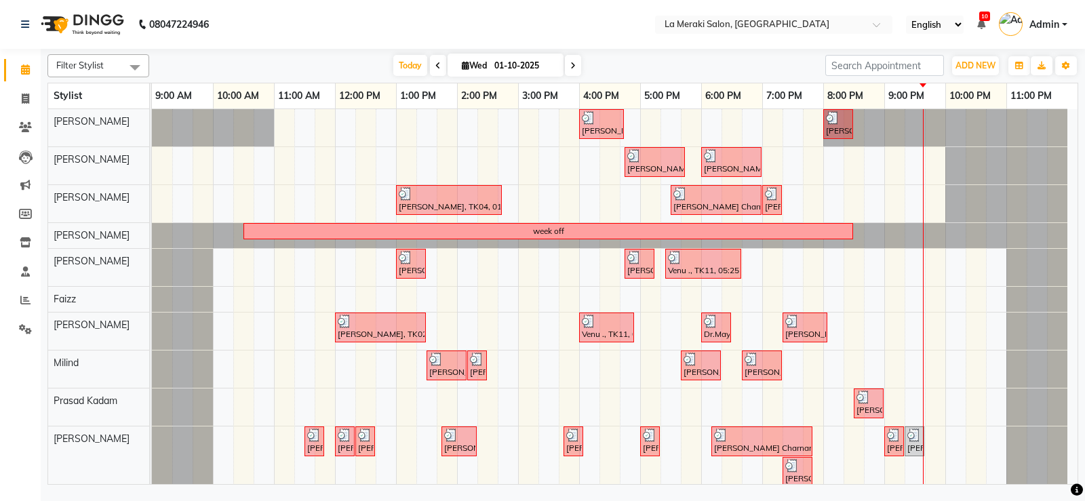
scroll to position [10, 0]
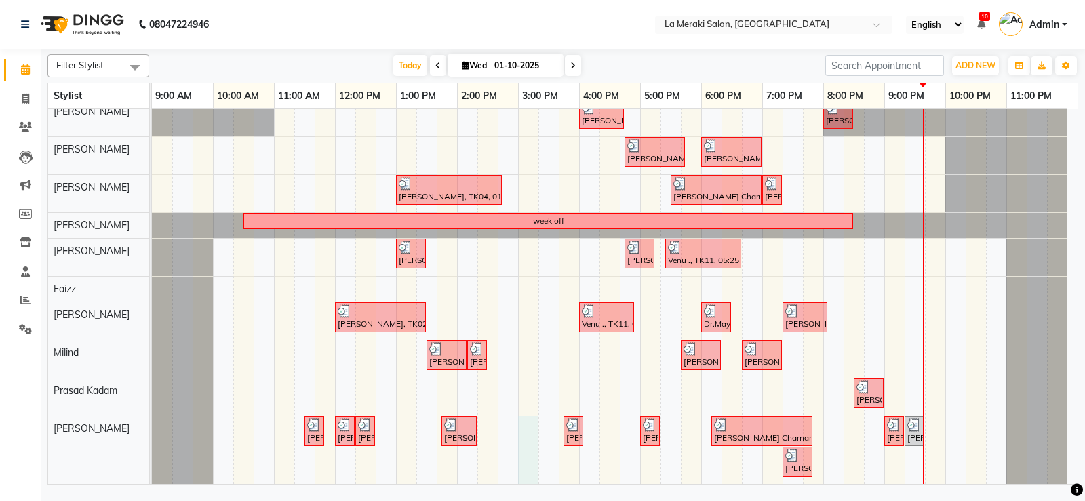
click at [528, 443] on div "Ishita Apte, TK05, 04:00 PM-04:45 PM, Senior Stylist Level Female Haircut Nazee…" at bounding box center [615, 291] width 926 height 385
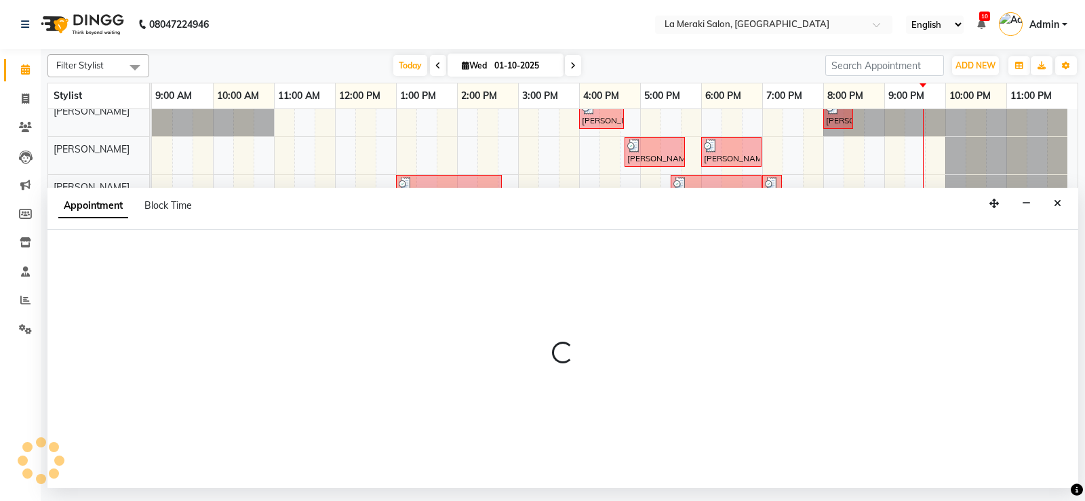
select select "92930"
select select "tentative"
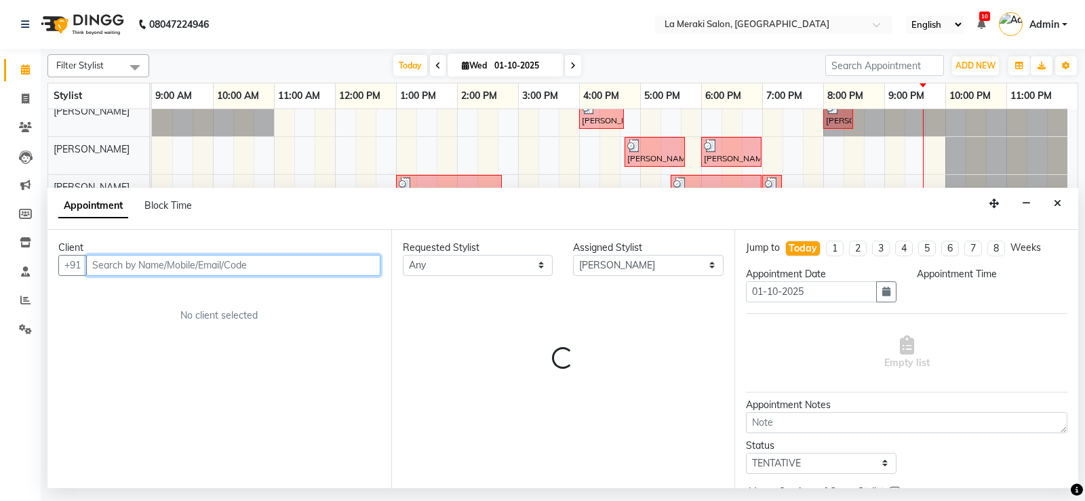
select select "900"
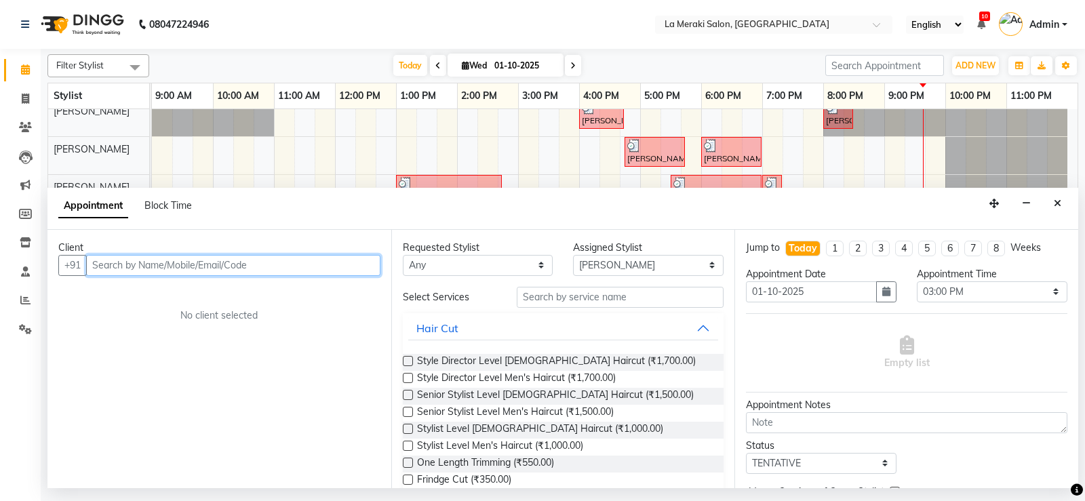
click at [285, 263] on input "text" at bounding box center [233, 265] width 294 height 21
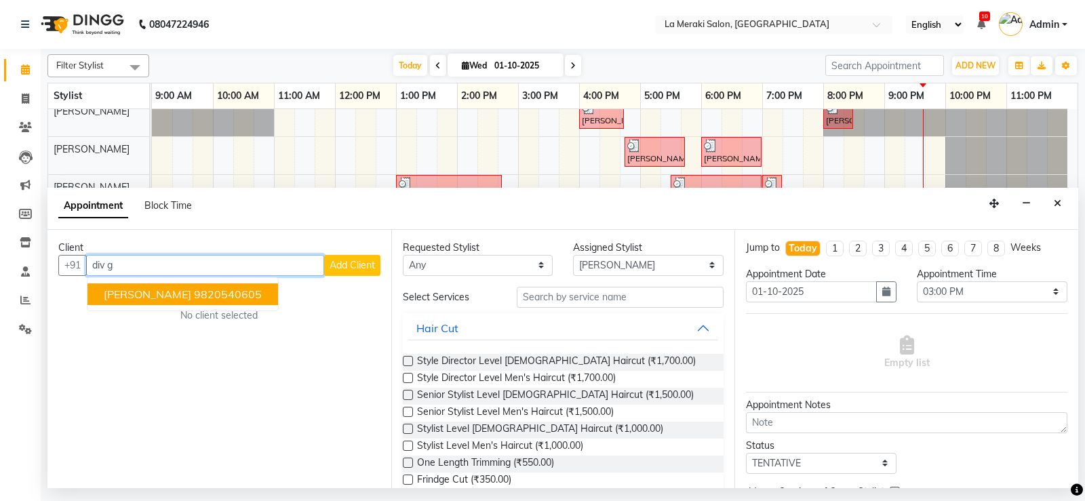
click at [219, 290] on ngb-highlight "9820540605" at bounding box center [228, 295] width 68 height 14
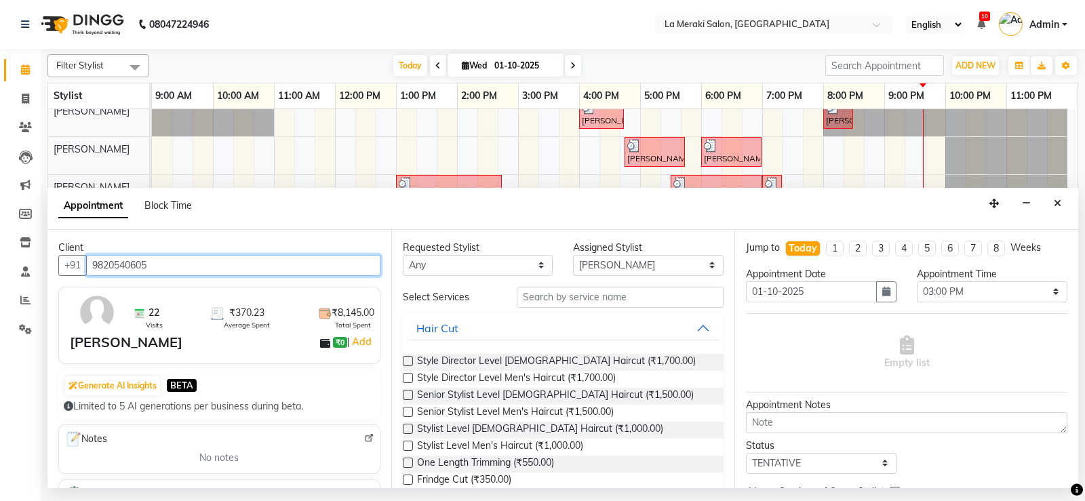
type input "9820540605"
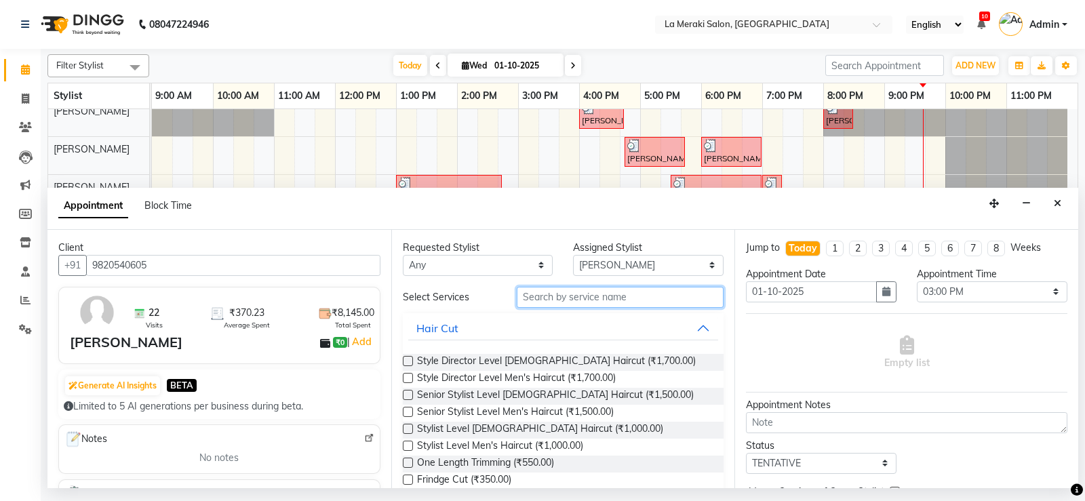
click at [542, 295] on input "text" at bounding box center [621, 297] width 208 height 21
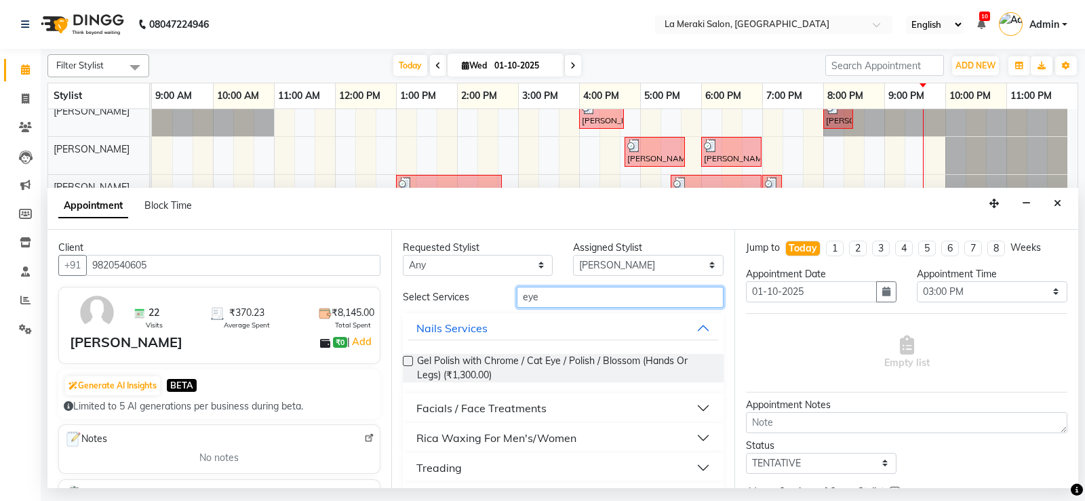
type input "eye"
click at [696, 467] on button "Treading" at bounding box center [563, 468] width 311 height 24
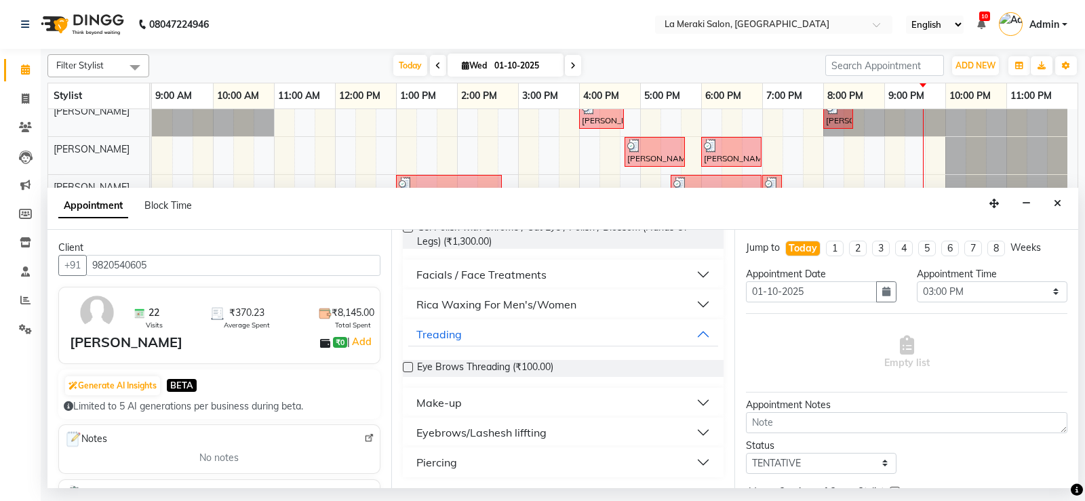
click at [406, 367] on label at bounding box center [408, 367] width 10 height 10
click at [406, 367] on input "checkbox" at bounding box center [407, 368] width 9 height 9
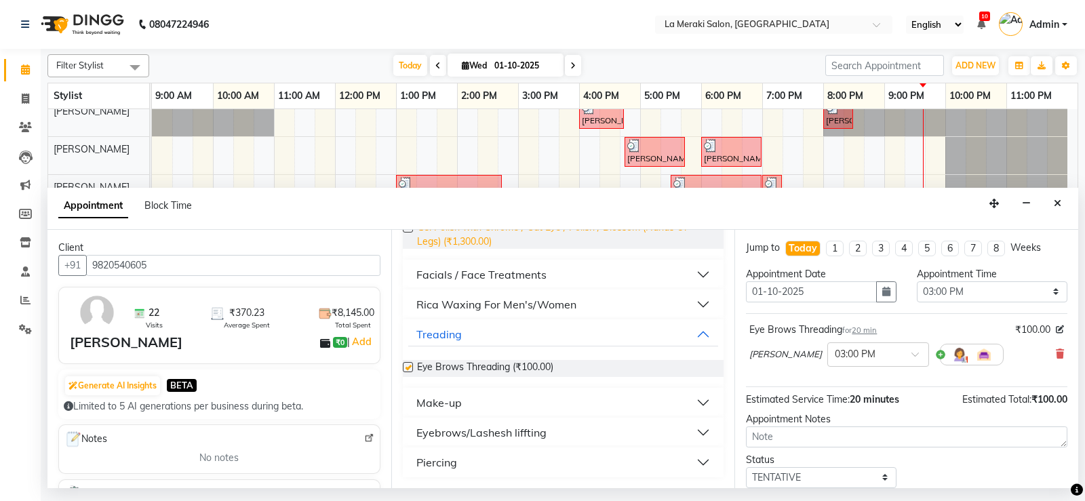
scroll to position [0, 0]
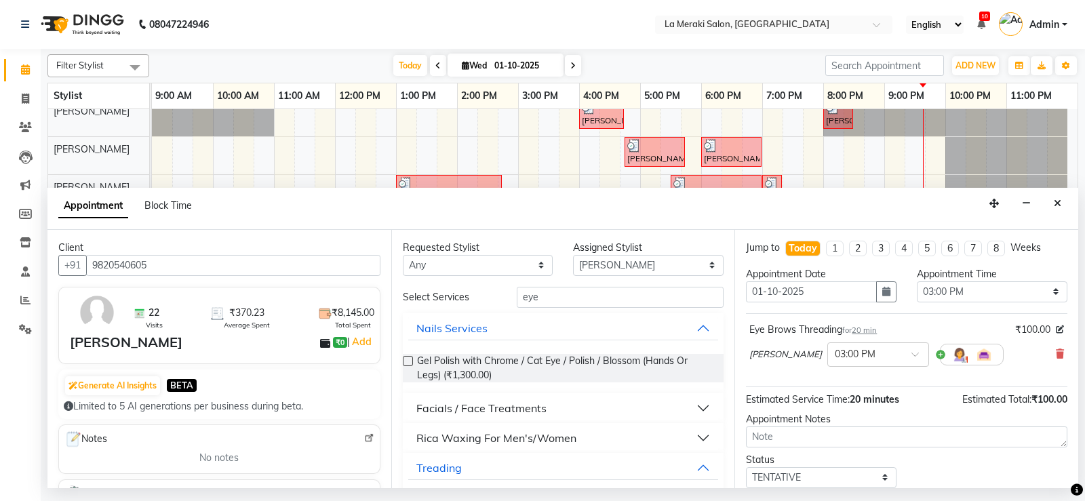
checkbox input "false"
click at [574, 297] on input "eye" at bounding box center [621, 297] width 208 height 21
type input "e"
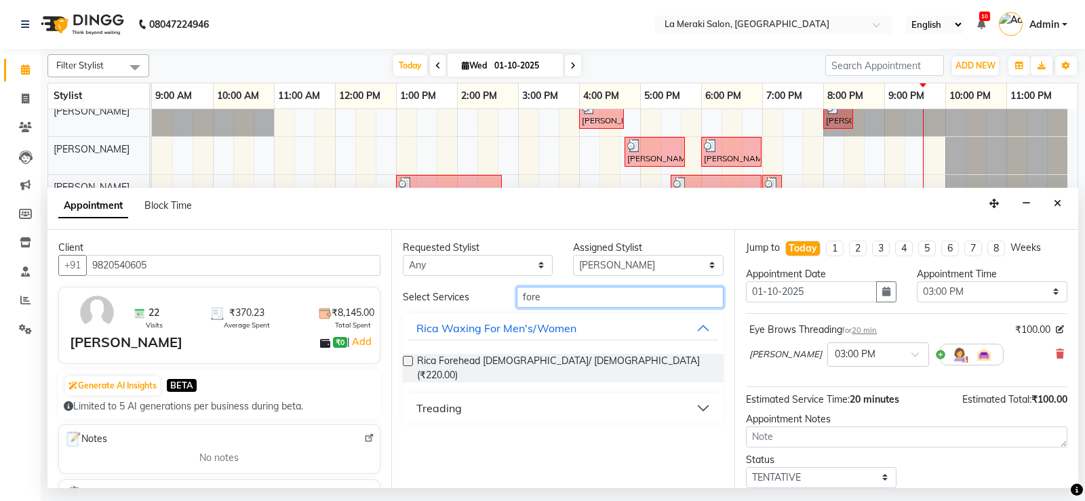
type input "fore"
click at [406, 359] on label at bounding box center [408, 361] width 10 height 10
click at [406, 359] on input "checkbox" at bounding box center [407, 362] width 9 height 9
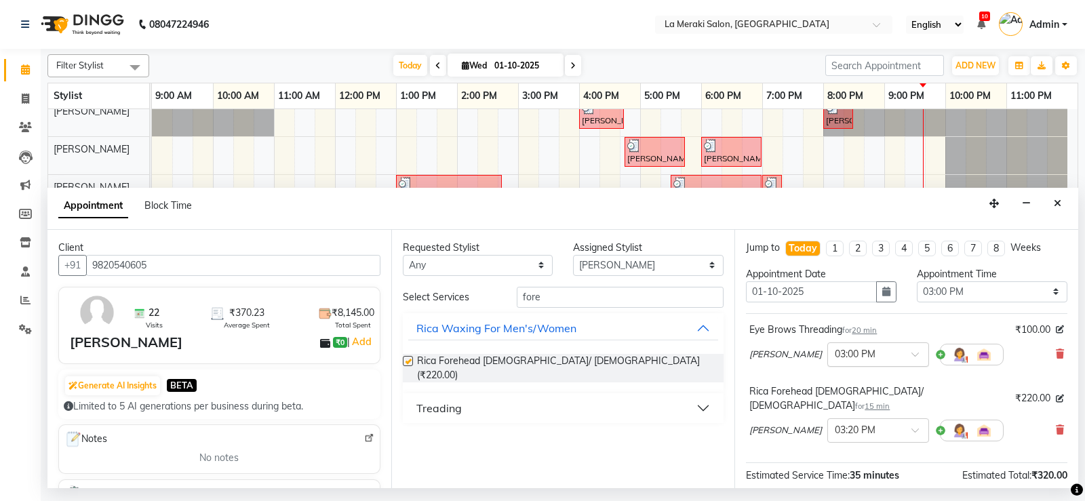
checkbox input "false"
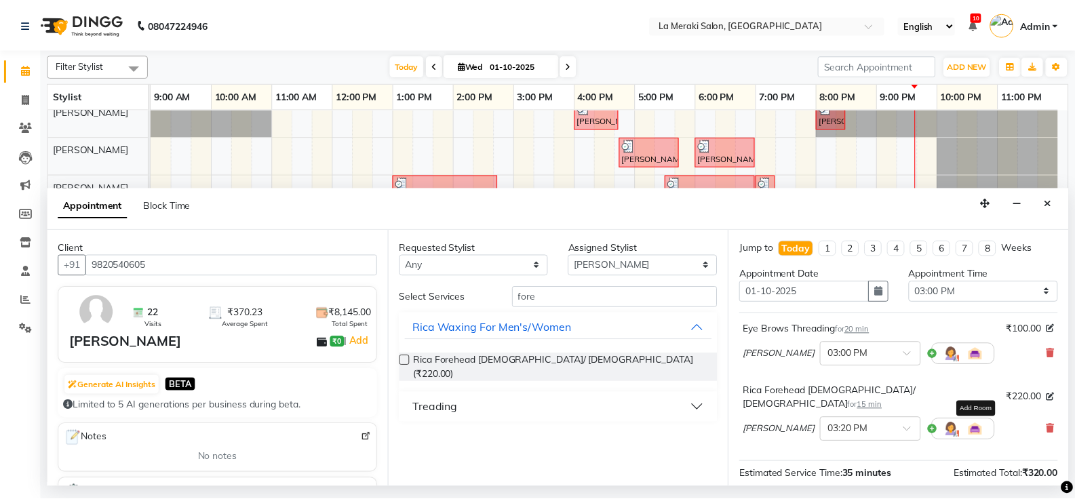
scroll to position [136, 0]
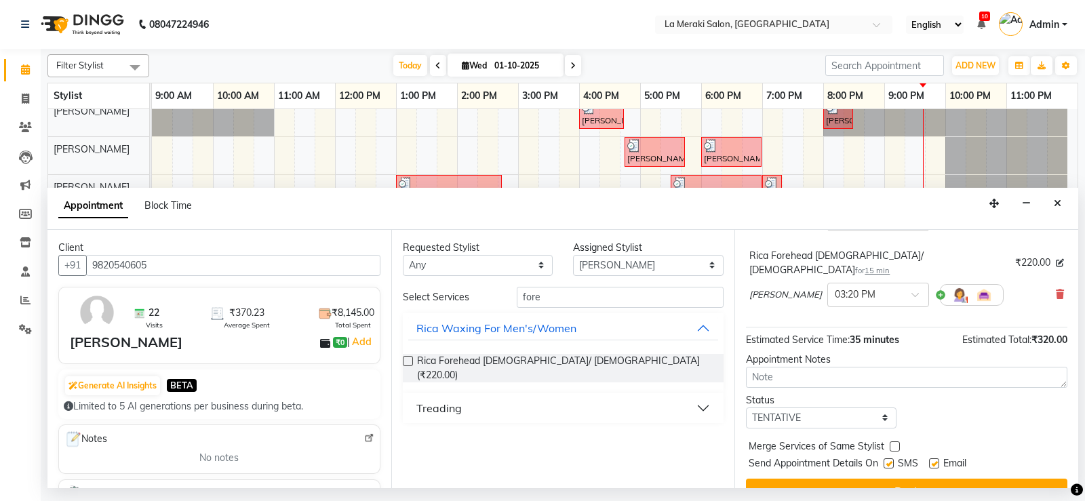
click at [889, 459] on label at bounding box center [889, 464] width 10 height 10
click at [889, 461] on input "checkbox" at bounding box center [888, 465] width 9 height 9
checkbox input "false"
click at [934, 459] on label at bounding box center [934, 464] width 10 height 10
click at [934, 461] on input "checkbox" at bounding box center [933, 465] width 9 height 9
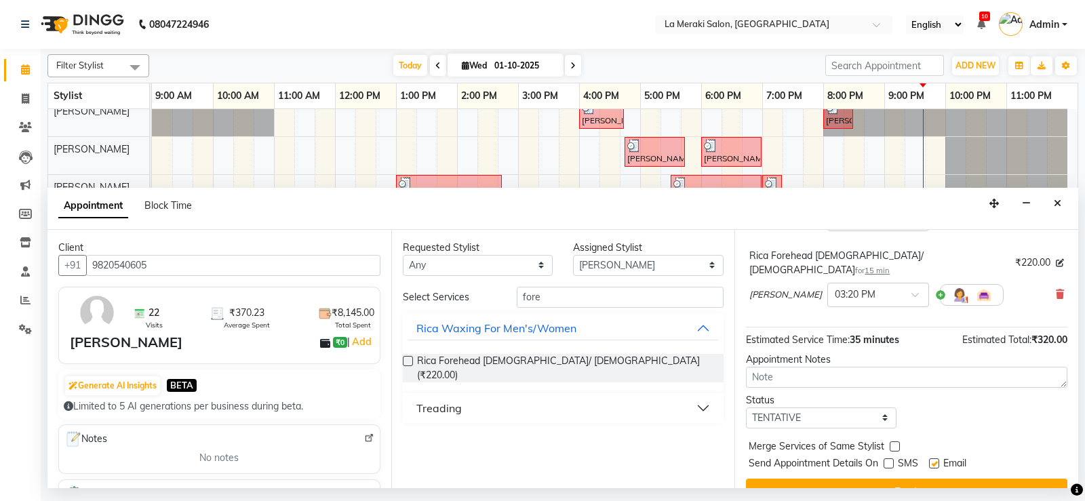
checkbox input "false"
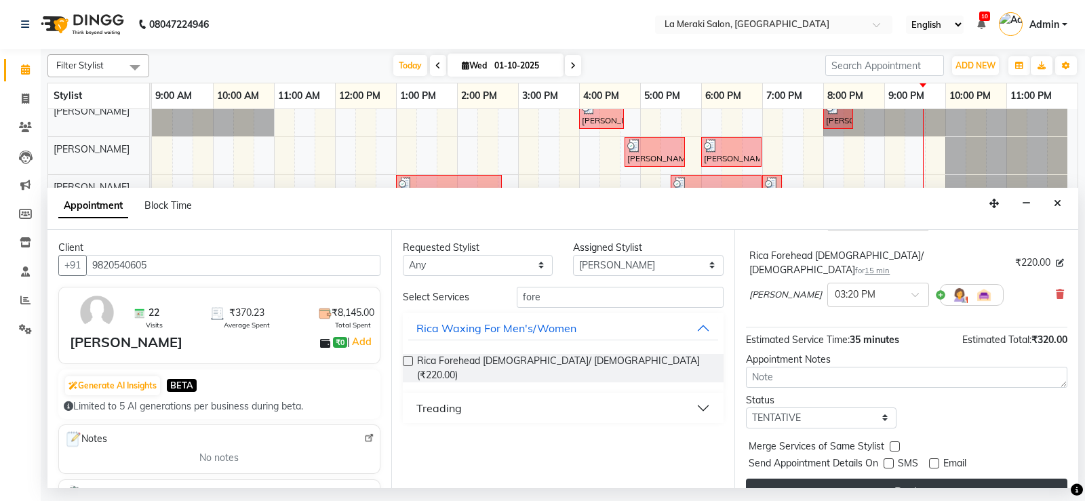
click at [908, 479] on button "Book" at bounding box center [906, 491] width 321 height 24
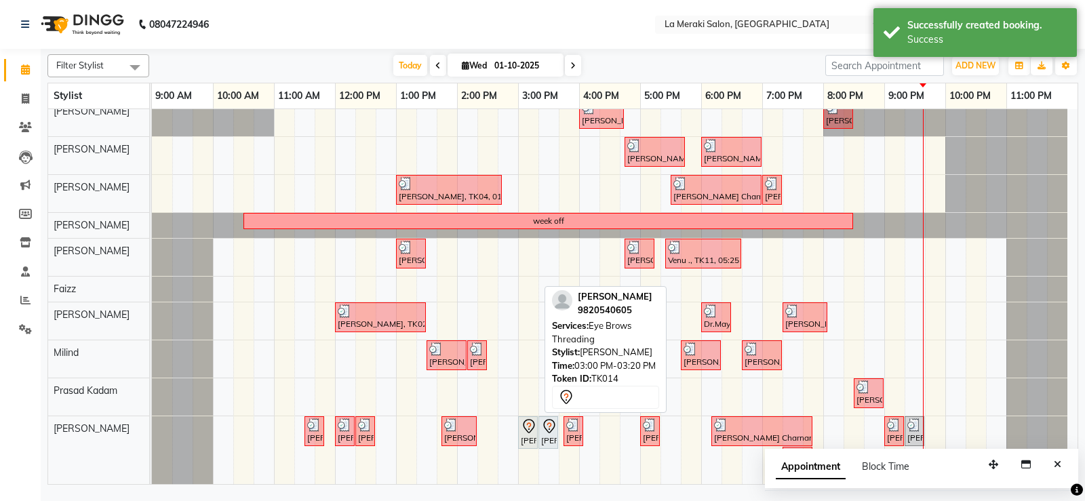
click at [519, 443] on link "Div Gandhi, TK14, 03:00 PM-03:20 PM, Eye Brows Threading" at bounding box center [528, 432] width 20 height 33
select select "7"
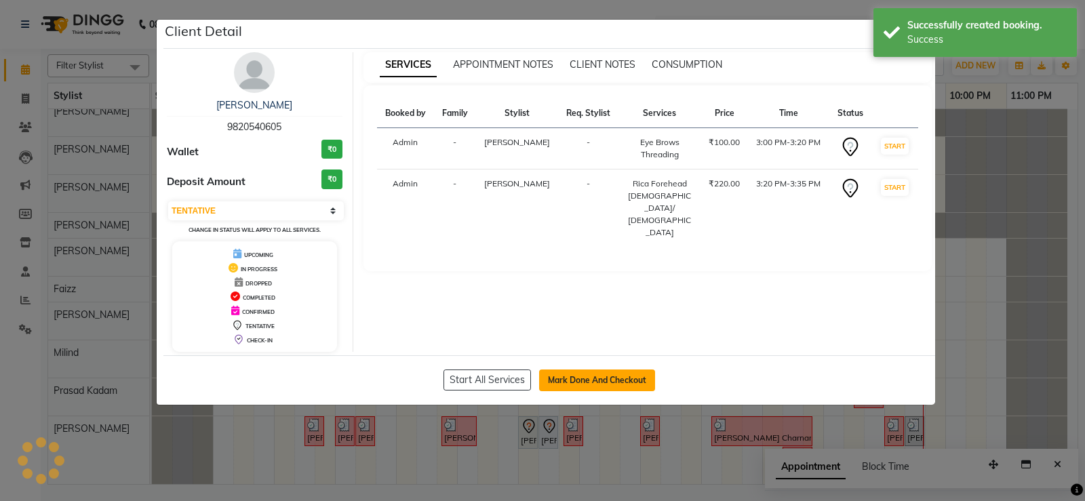
click at [577, 387] on button "Mark Done And Checkout" at bounding box center [597, 381] width 116 height 22
select select "438"
select select "service"
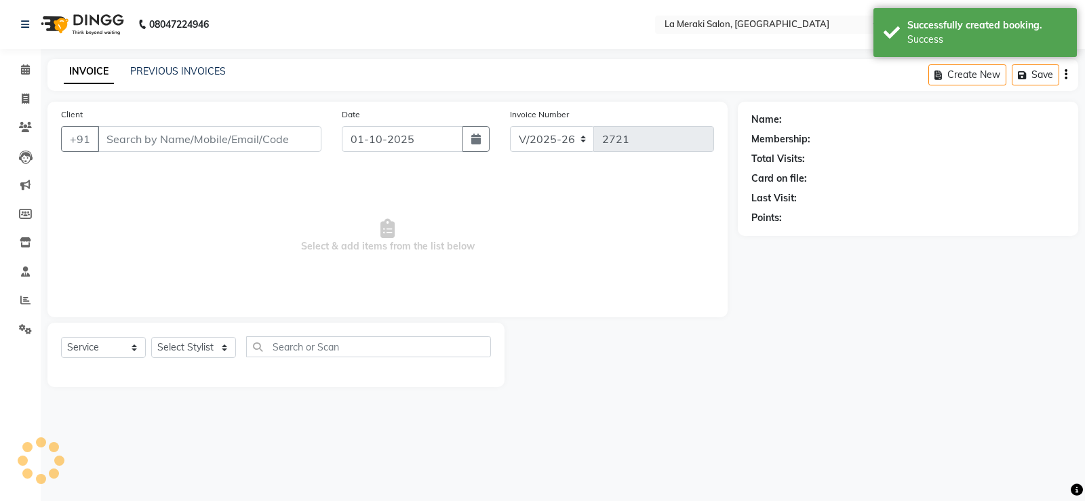
type input "9820540605"
select select "92930"
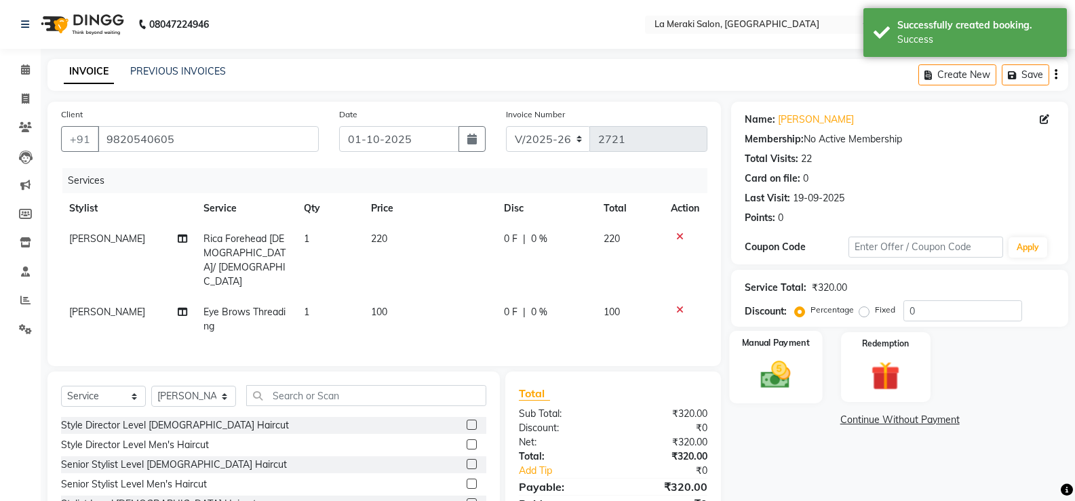
click at [775, 384] on img at bounding box center [776, 374] width 48 height 35
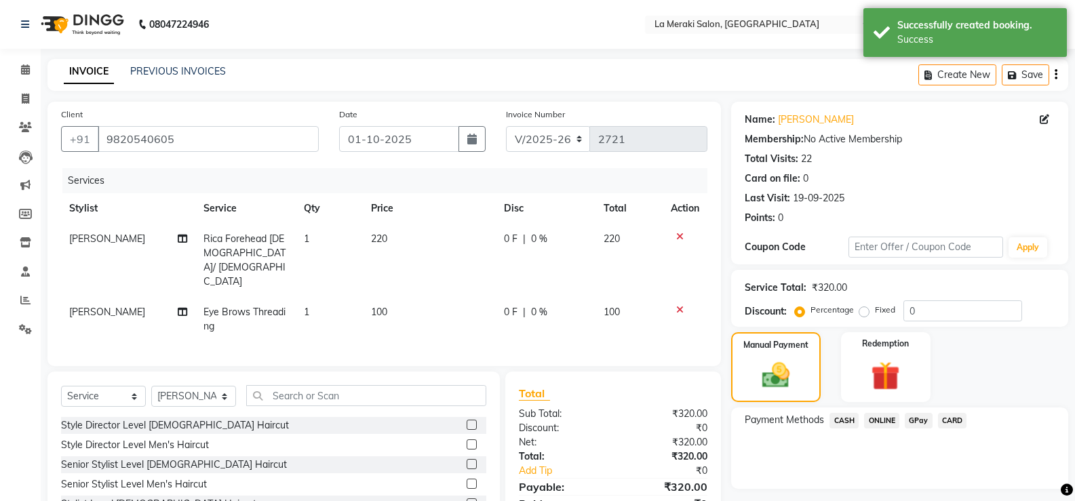
click at [838, 416] on span "CASH" at bounding box center [844, 421] width 29 height 16
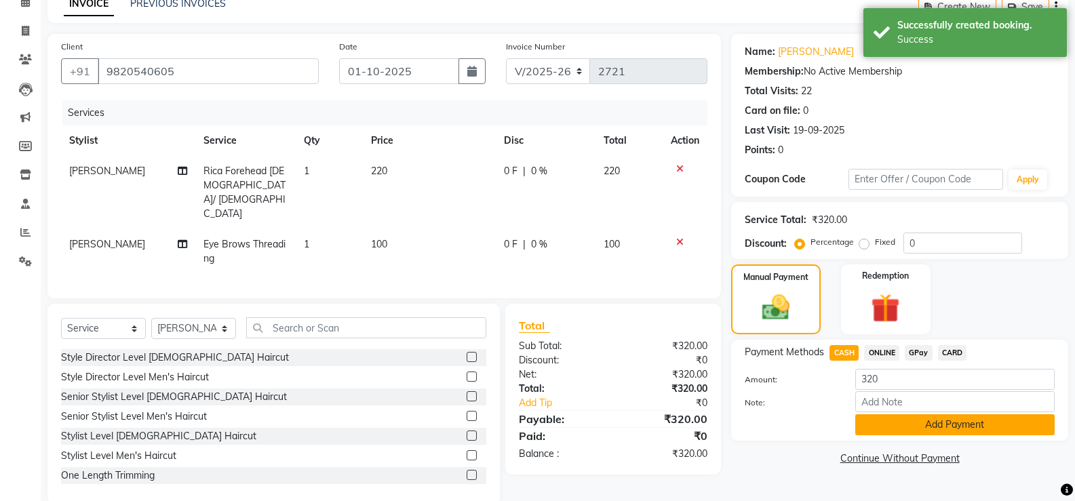
click at [876, 427] on button "Add Payment" at bounding box center [954, 424] width 199 height 21
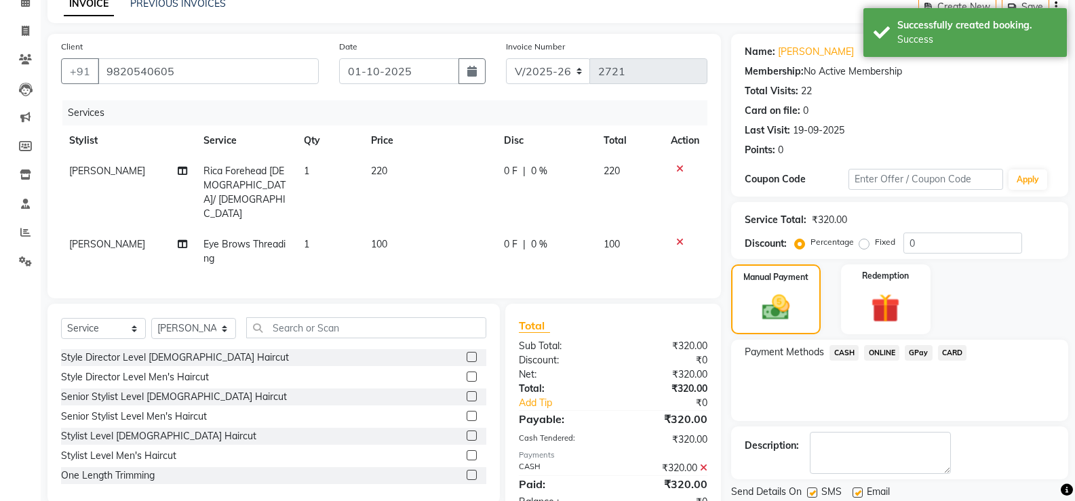
scroll to position [113, 0]
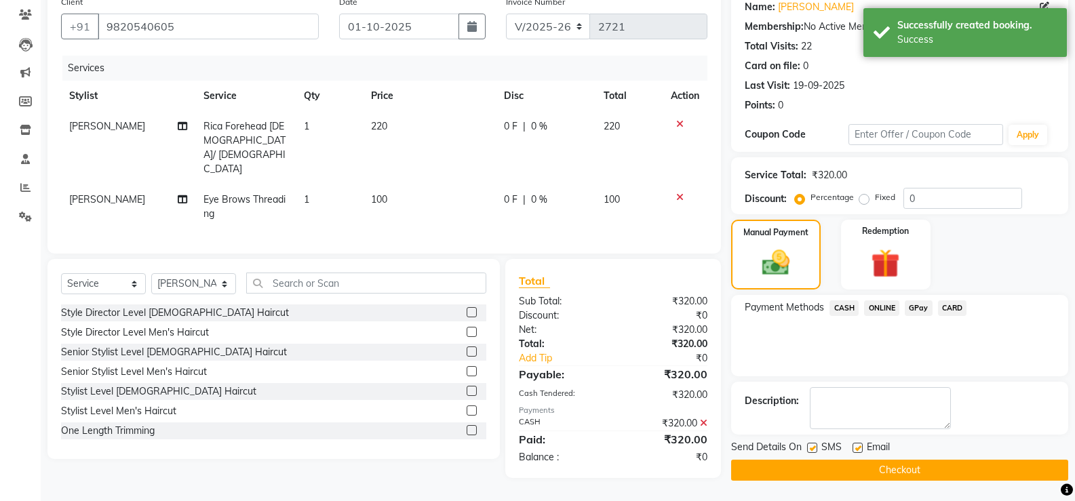
drag, startPoint x: 808, startPoint y: 449, endPoint x: 849, endPoint y: 449, distance: 40.7
click at [809, 449] on label at bounding box center [812, 448] width 10 height 10
click at [809, 449] on input "checkbox" at bounding box center [811, 448] width 9 height 9
checkbox input "false"
click at [861, 449] on label at bounding box center [858, 448] width 10 height 10
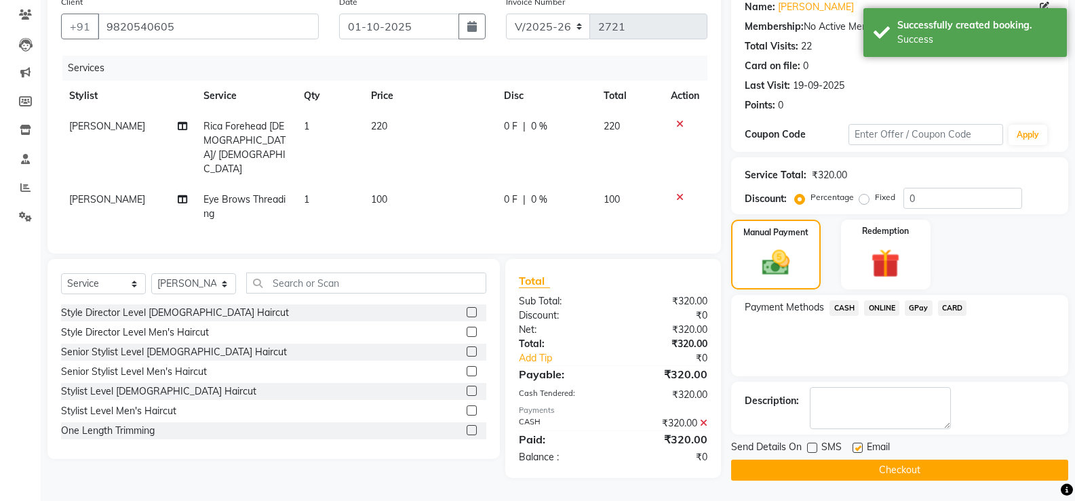
click at [861, 449] on input "checkbox" at bounding box center [857, 448] width 9 height 9
checkbox input "false"
click at [849, 469] on button "Checkout" at bounding box center [899, 470] width 337 height 21
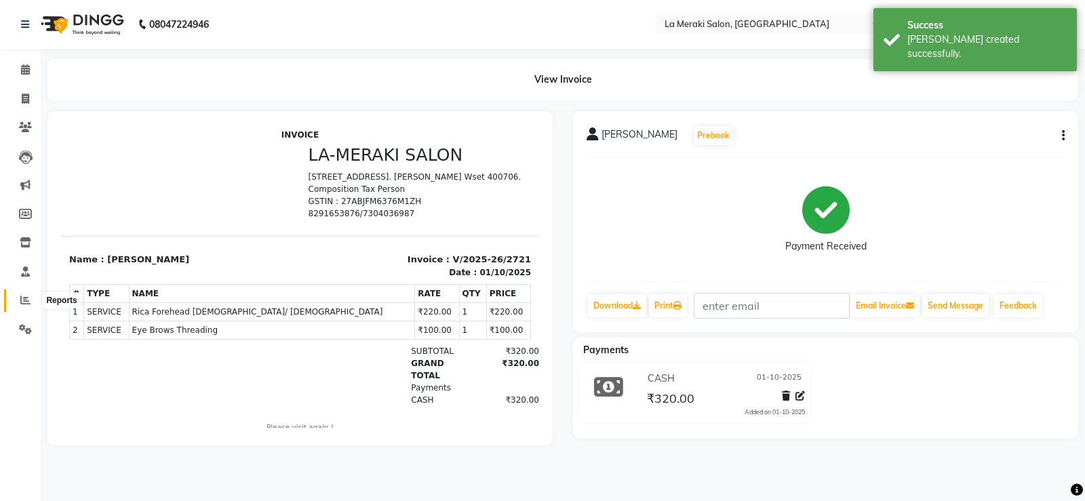
click at [26, 294] on span at bounding box center [26, 301] width 24 height 16
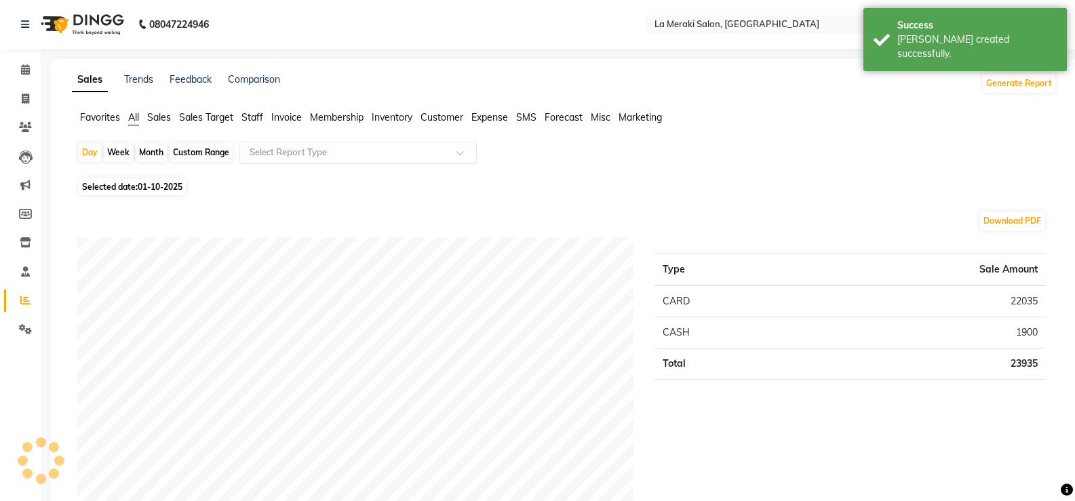
click at [330, 158] on input "text" at bounding box center [344, 153] width 195 height 14
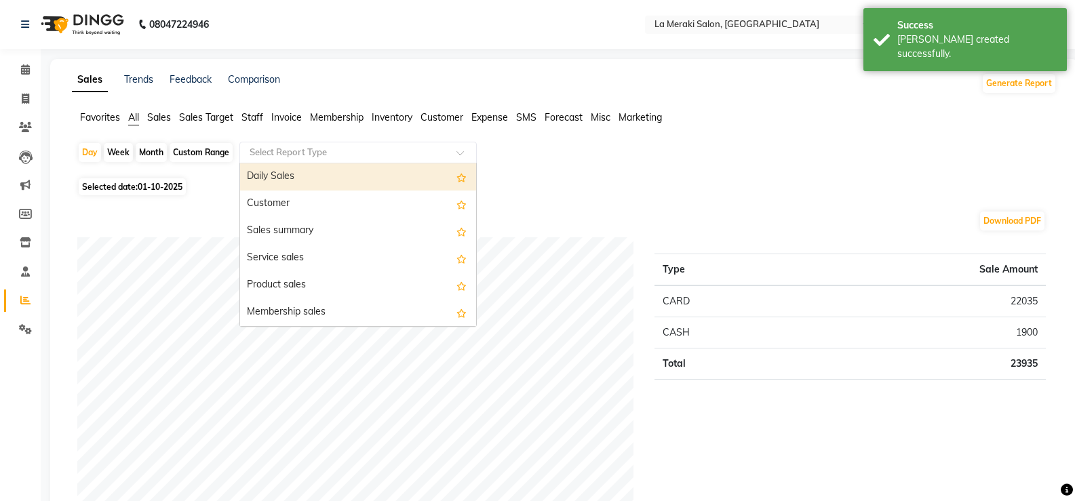
click at [326, 170] on div "Daily Sales" at bounding box center [358, 176] width 236 height 27
select select "full_report"
select select "csv"
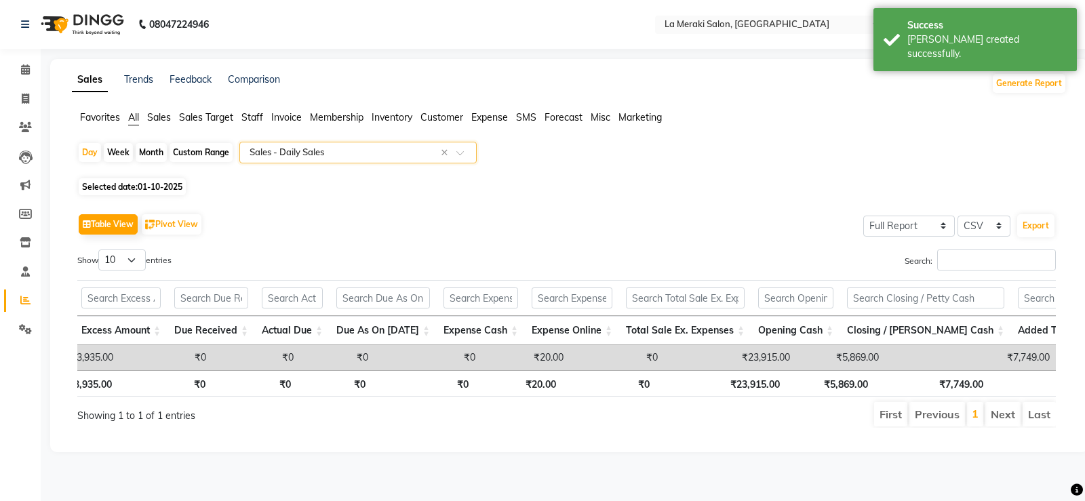
scroll to position [0, 1384]
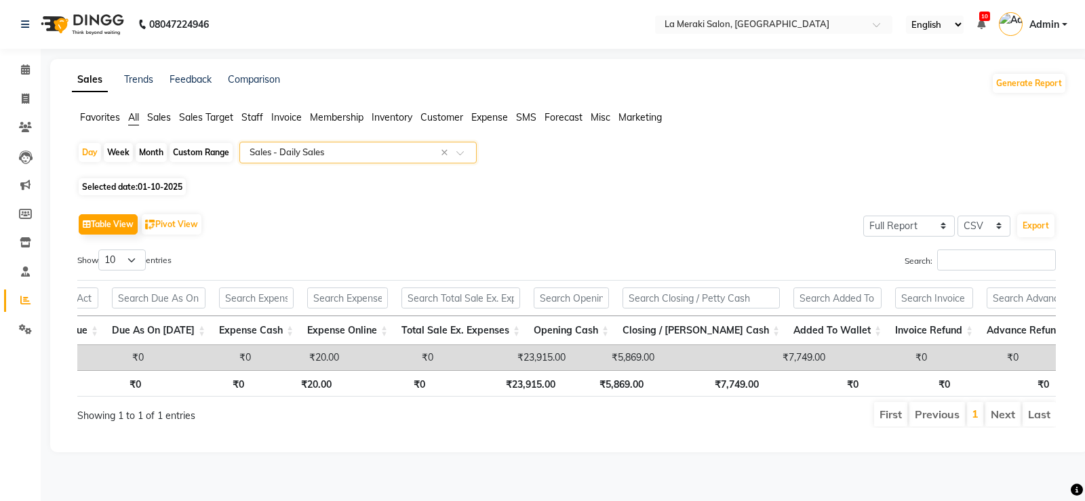
click at [136, 115] on span "All" at bounding box center [133, 117] width 11 height 12
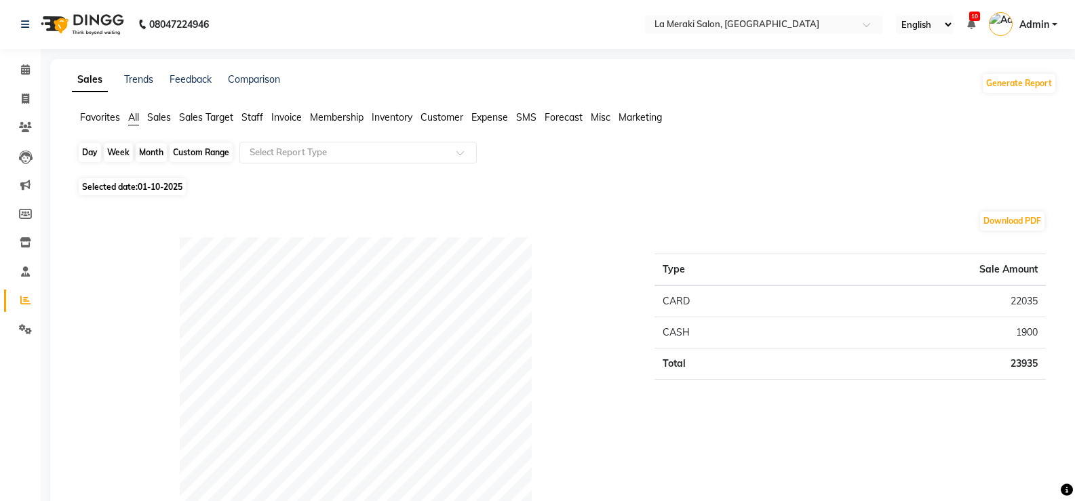
click at [85, 149] on div "Day" at bounding box center [90, 152] width 22 height 19
select select "10"
select select "2025"
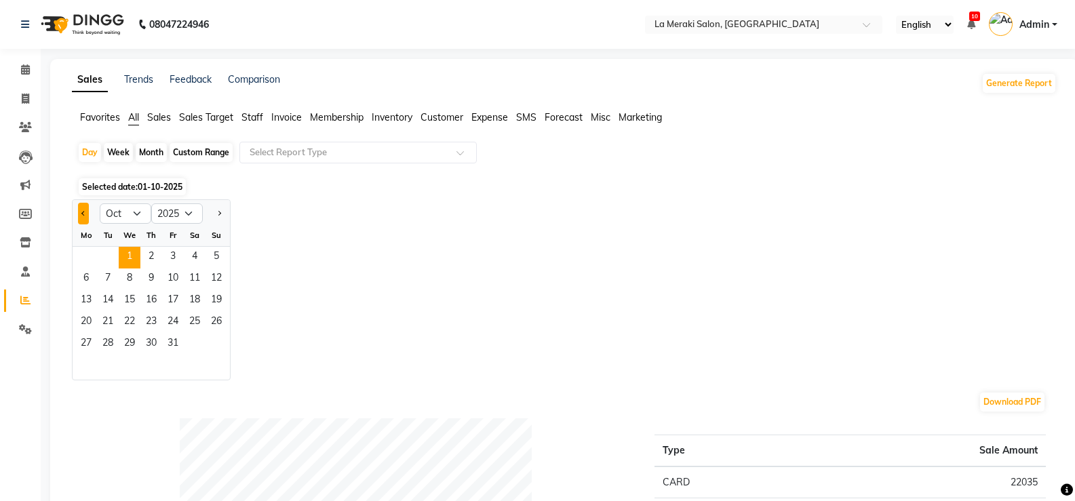
click at [87, 212] on button "Previous month" at bounding box center [83, 214] width 11 height 22
select select "9"
click at [111, 346] on span "30" at bounding box center [108, 345] width 22 height 22
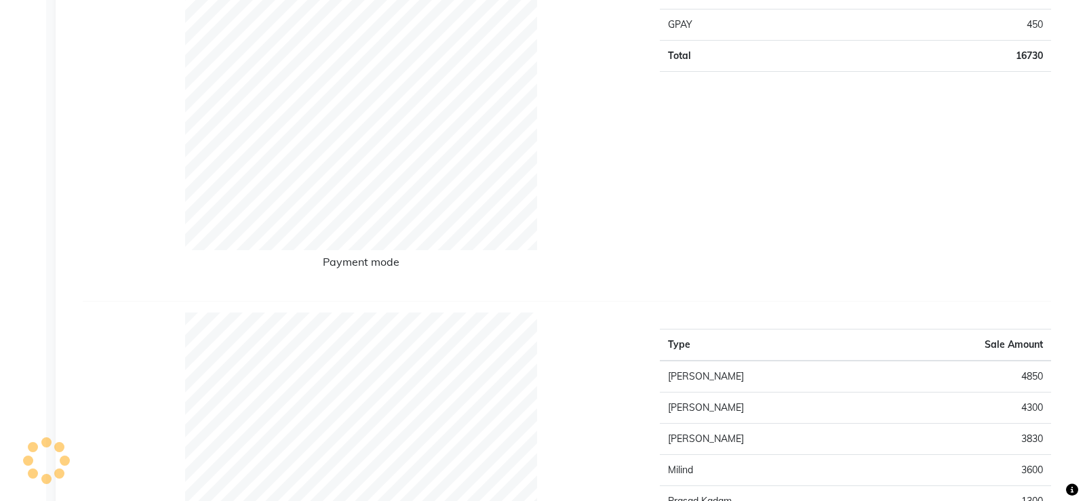
scroll to position [0, 0]
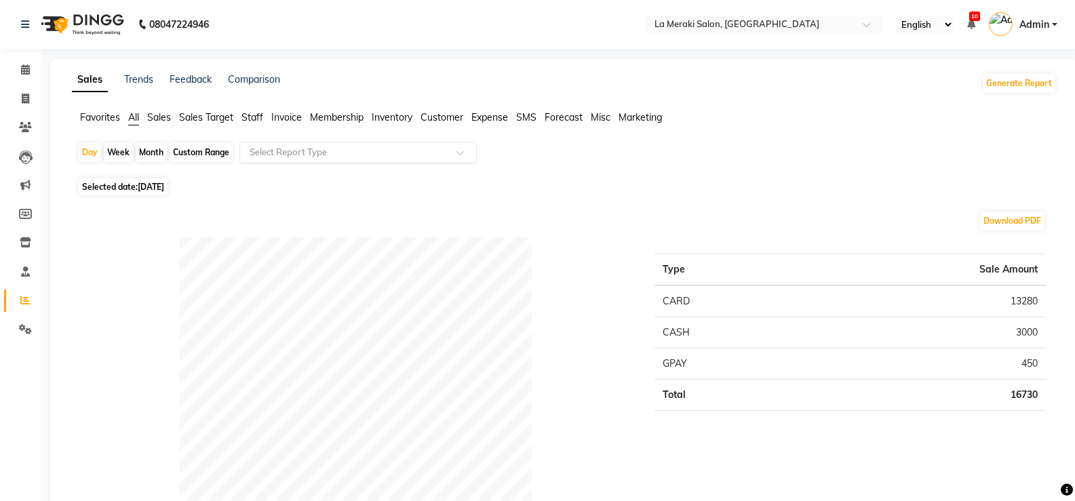
click at [386, 147] on input "text" at bounding box center [344, 153] width 195 height 14
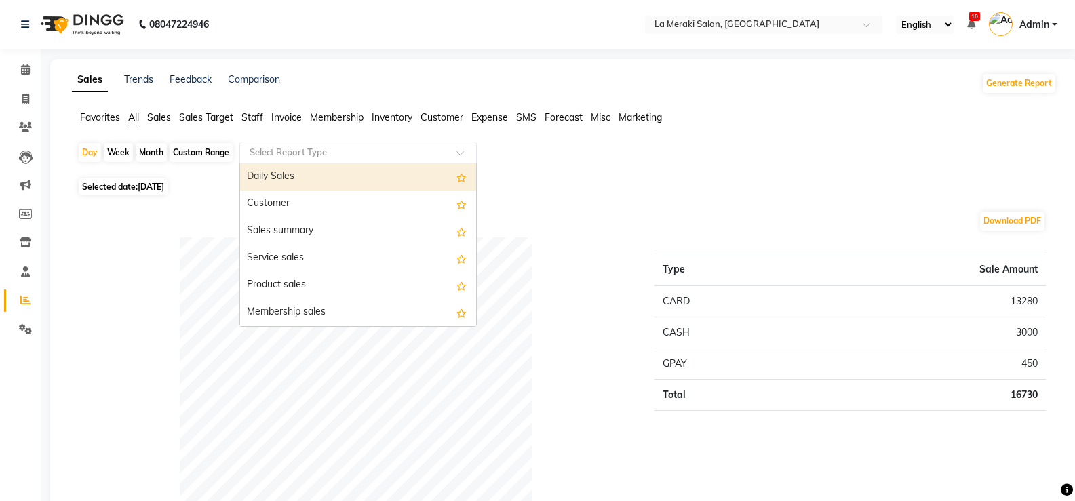
click at [309, 176] on div "Daily Sales" at bounding box center [358, 176] width 236 height 27
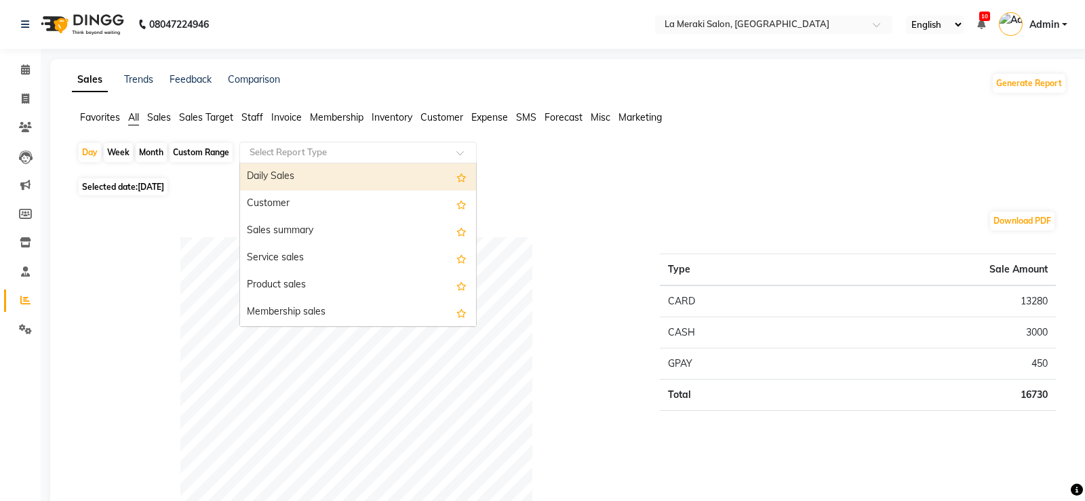
select select "full_report"
select select "csv"
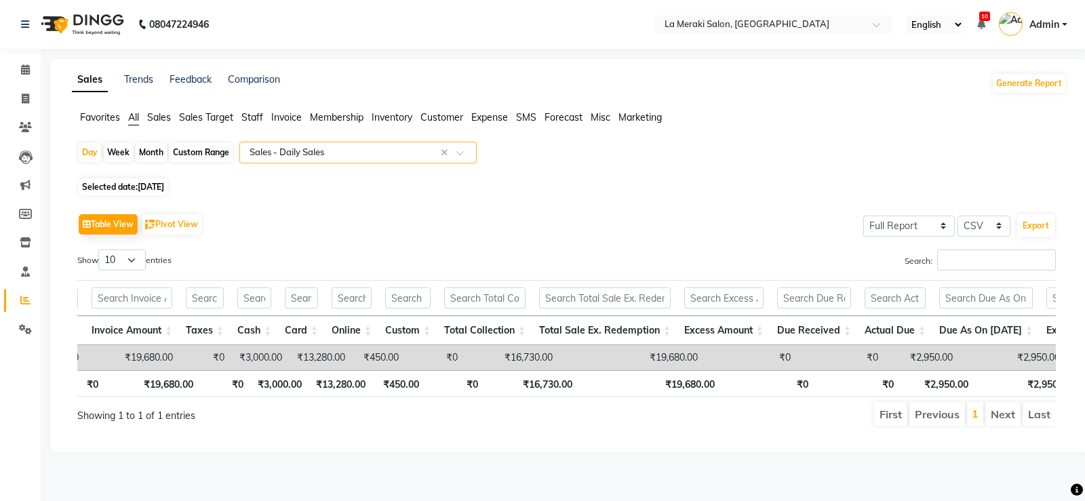
scroll to position [0, 720]
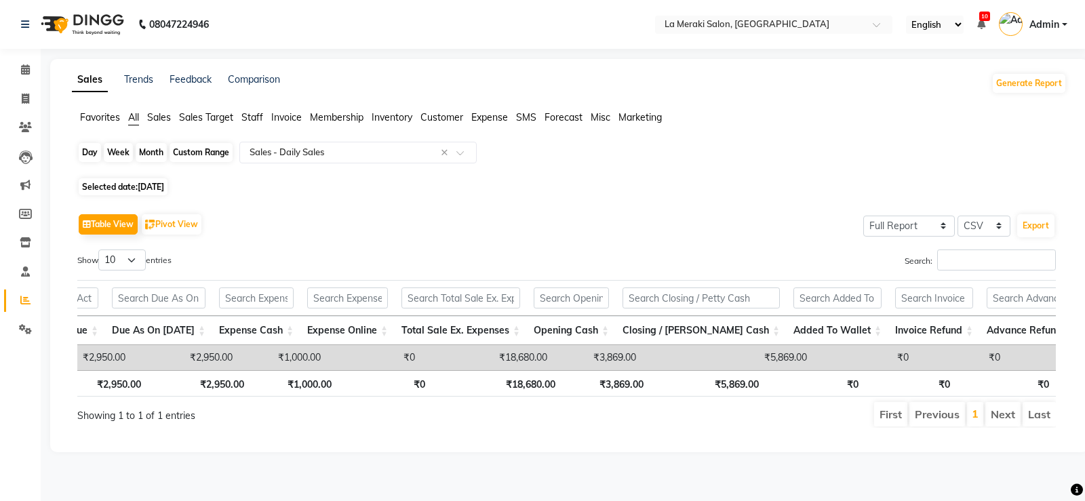
click at [81, 148] on div "Day" at bounding box center [90, 152] width 22 height 19
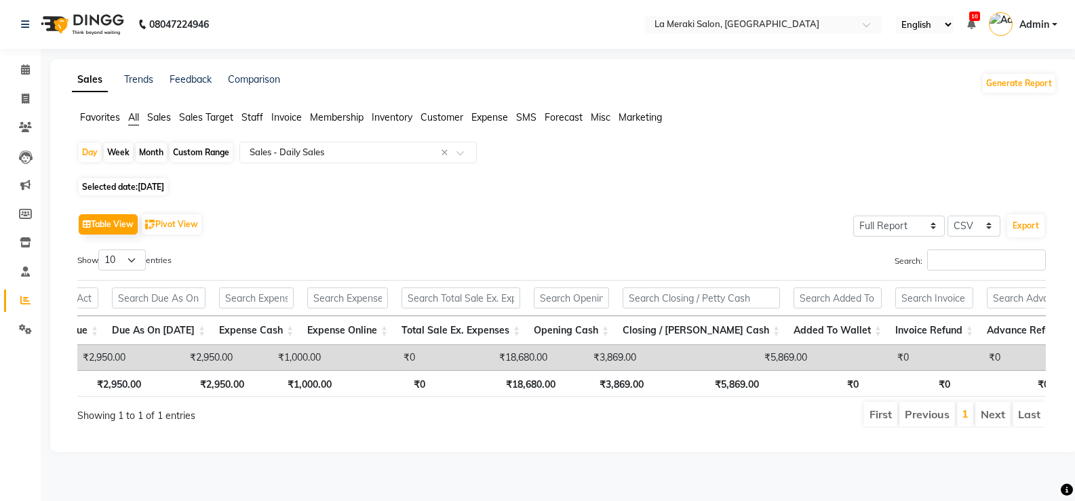
select select "9"
select select "2025"
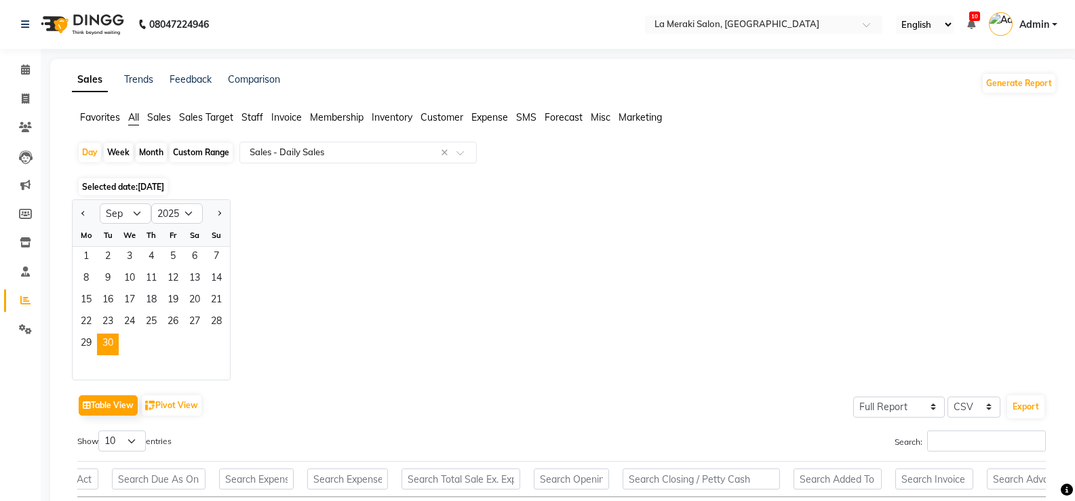
click at [225, 210] on div at bounding box center [216, 214] width 27 height 22
click at [218, 209] on button "Next month" at bounding box center [219, 214] width 11 height 22
select select "10"
click at [125, 254] on span "1" at bounding box center [130, 258] width 22 height 22
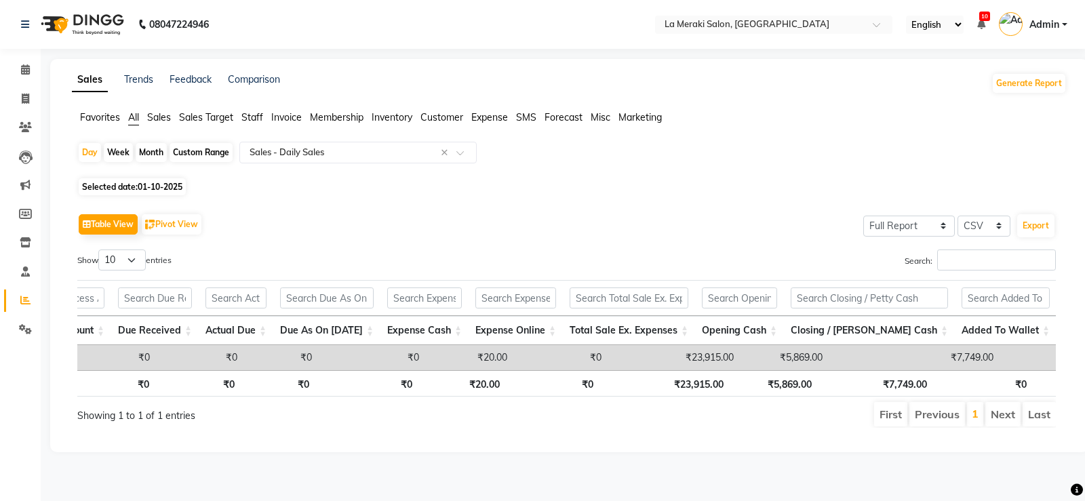
scroll to position [0, 1430]
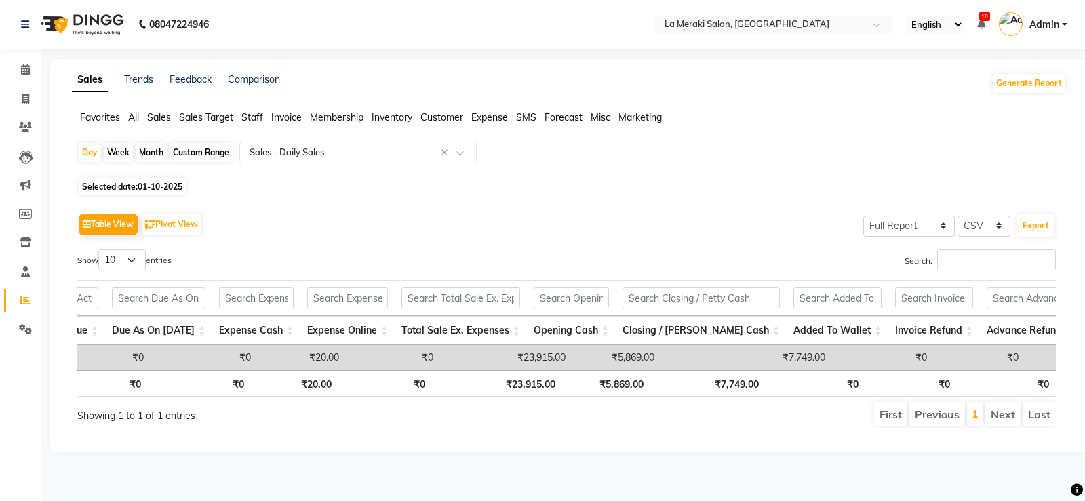
click at [716, 439] on div "Table View Pivot View Select Full Report Filtered Report Select CSV PDF Export …" at bounding box center [566, 318] width 1000 height 239
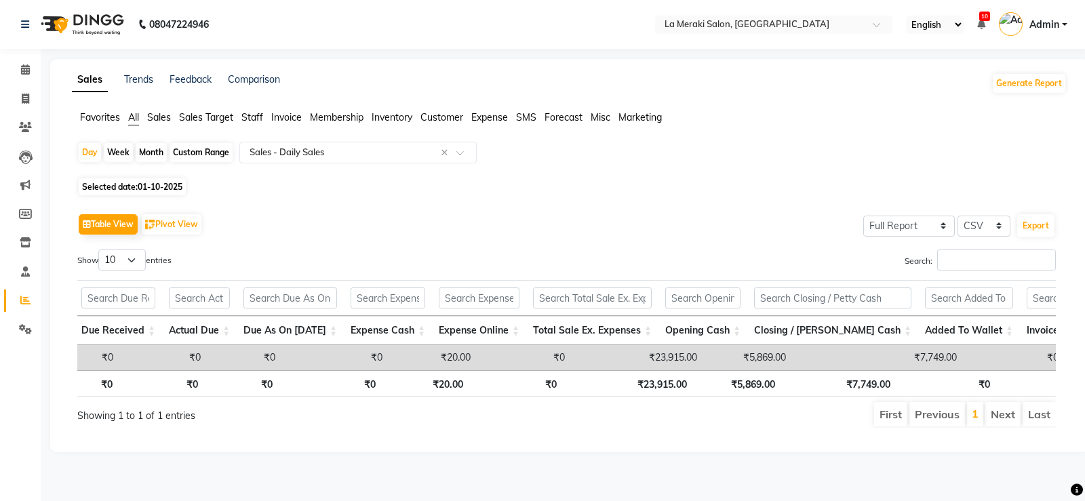
scroll to position [0, 1273]
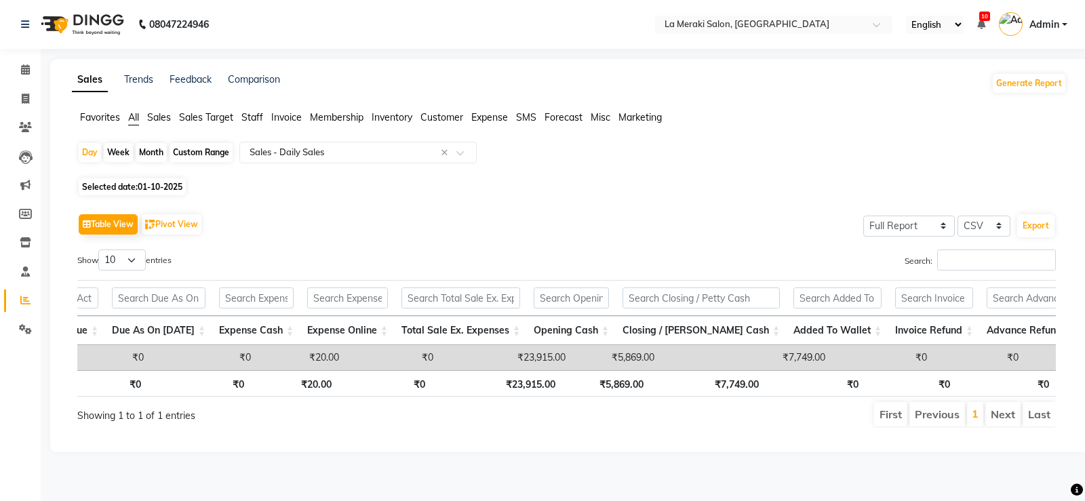
click at [757, 452] on div "Sales Trends Feedback Comparison Generate Report Favorites All Sales Sales Targ…" at bounding box center [569, 255] width 1038 height 393
